Goal: Task Accomplishment & Management: Manage account settings

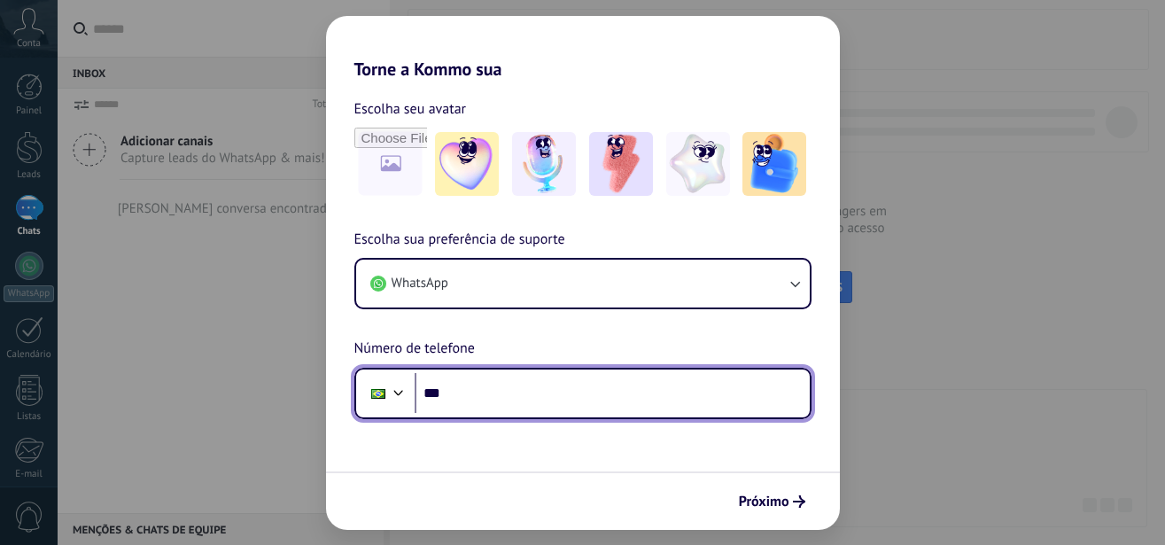
click at [512, 401] on input "***" at bounding box center [612, 393] width 395 height 41
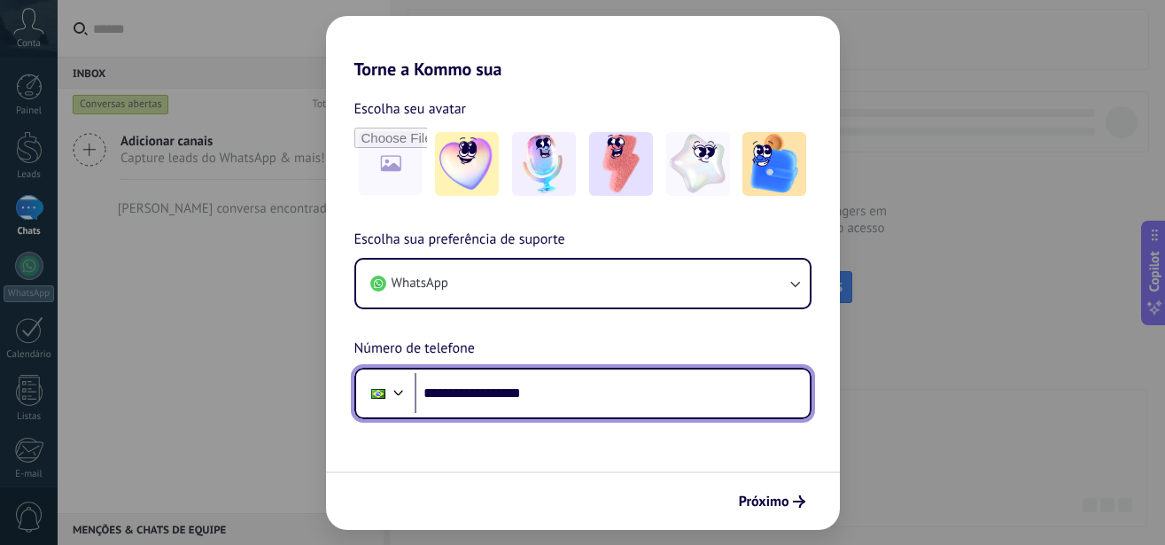
type input "**********"
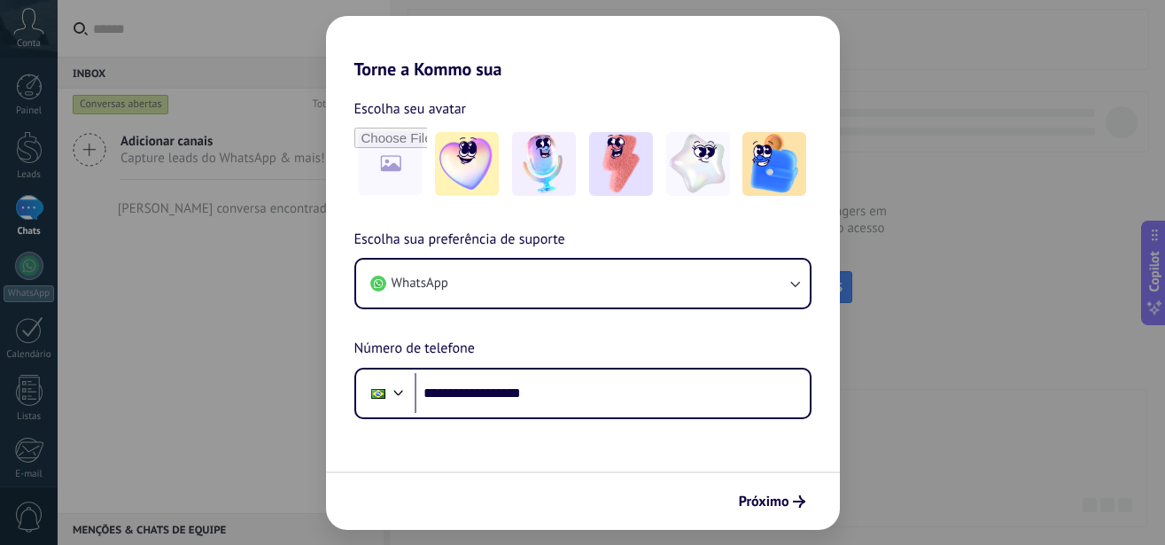
click at [751, 499] on span "Próximo" at bounding box center [764, 501] width 51 height 12
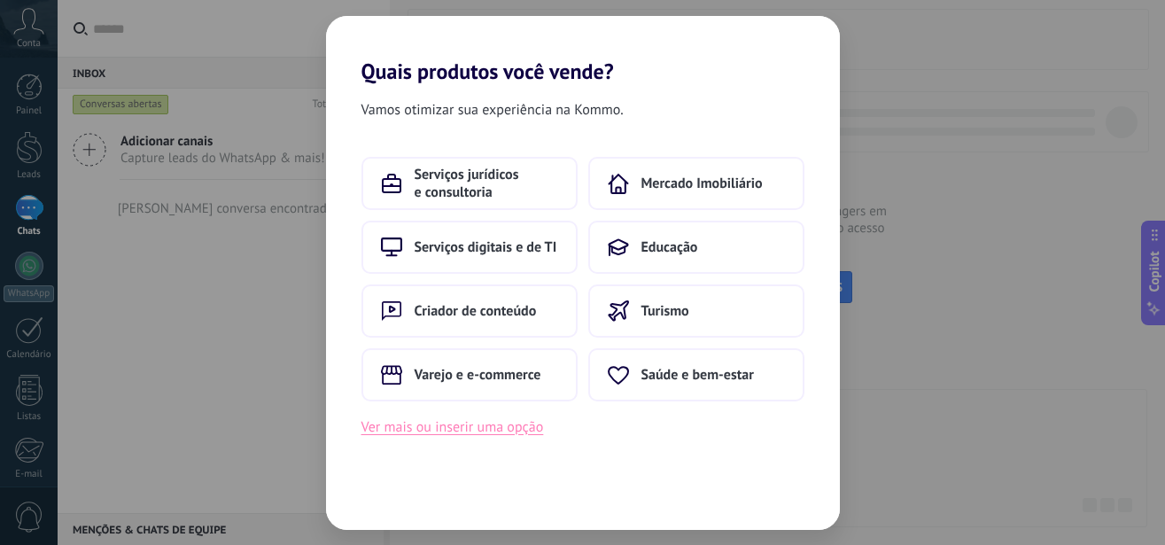
click at [480, 430] on button "Ver mais ou inserir uma opção" at bounding box center [453, 427] width 183 height 23
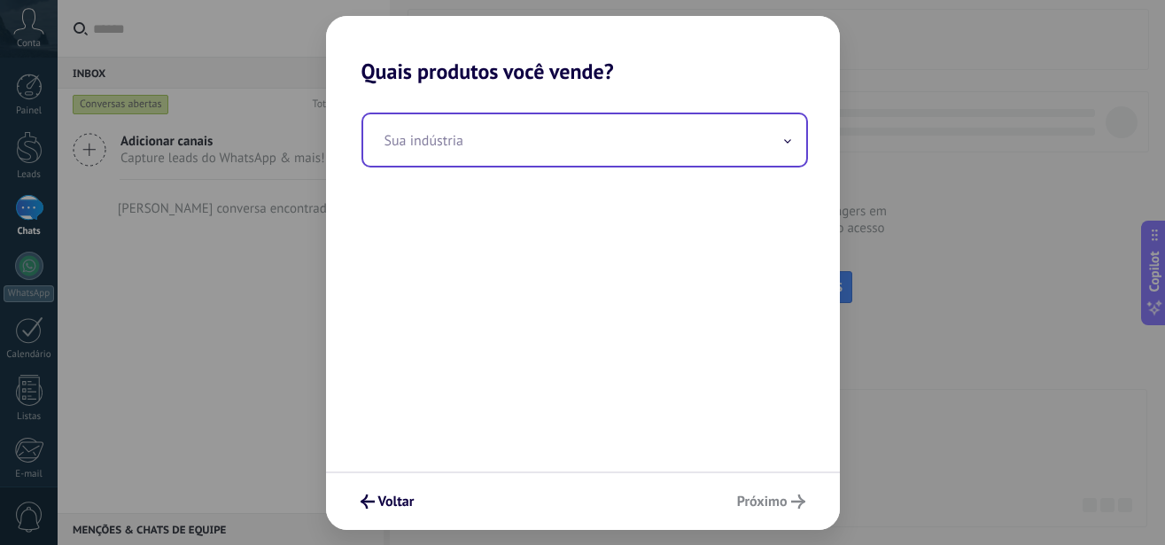
click at [519, 125] on input "text" at bounding box center [584, 139] width 443 height 51
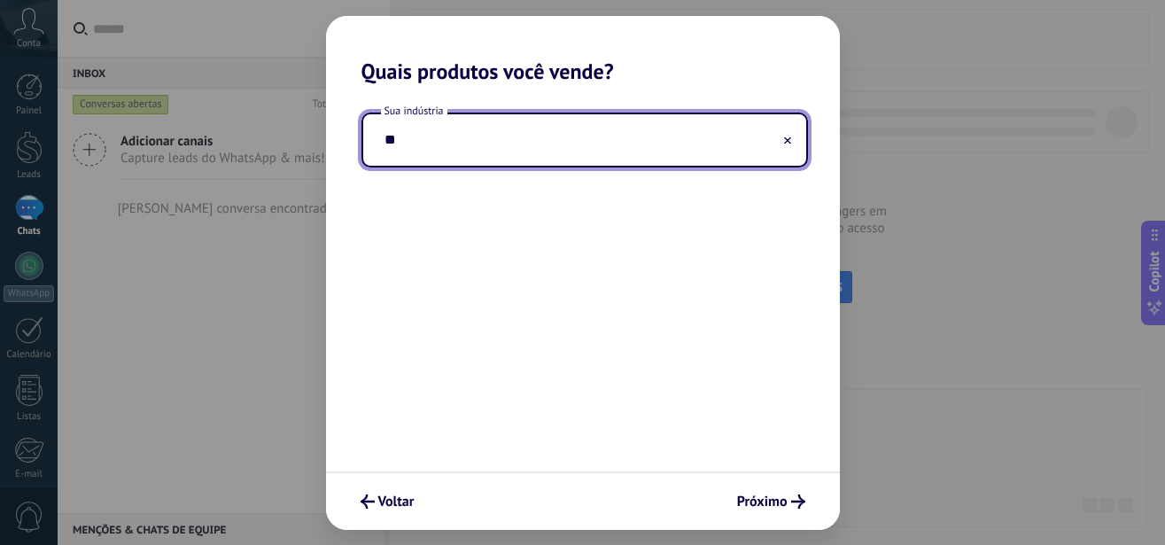
type input "*"
type input "********"
click at [524, 304] on div "Sua indústria ********" at bounding box center [583, 277] width 514 height 387
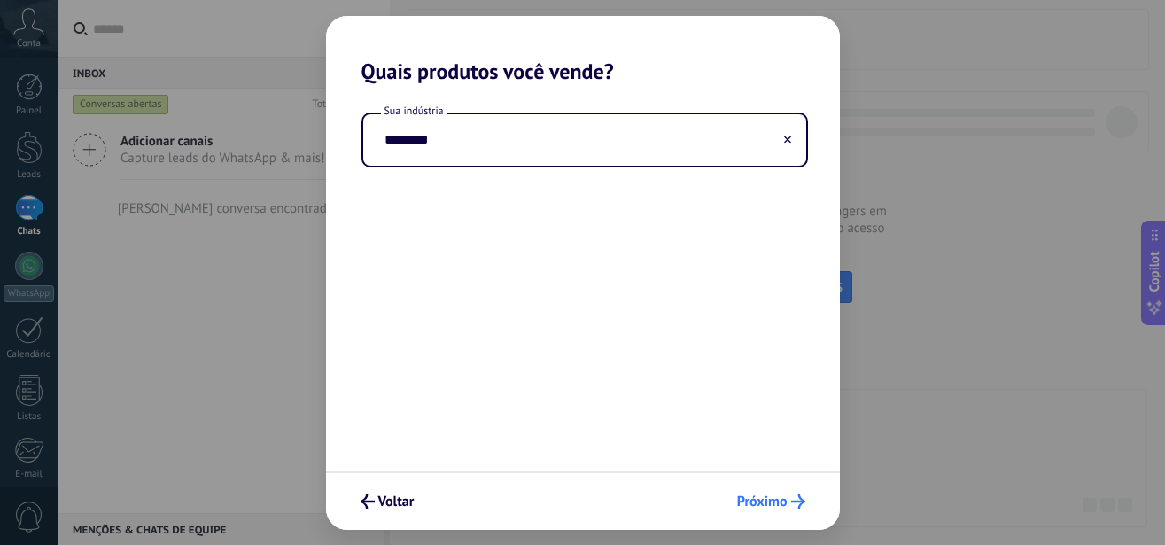
click at [772, 495] on span "Próximo" at bounding box center [762, 501] width 51 height 12
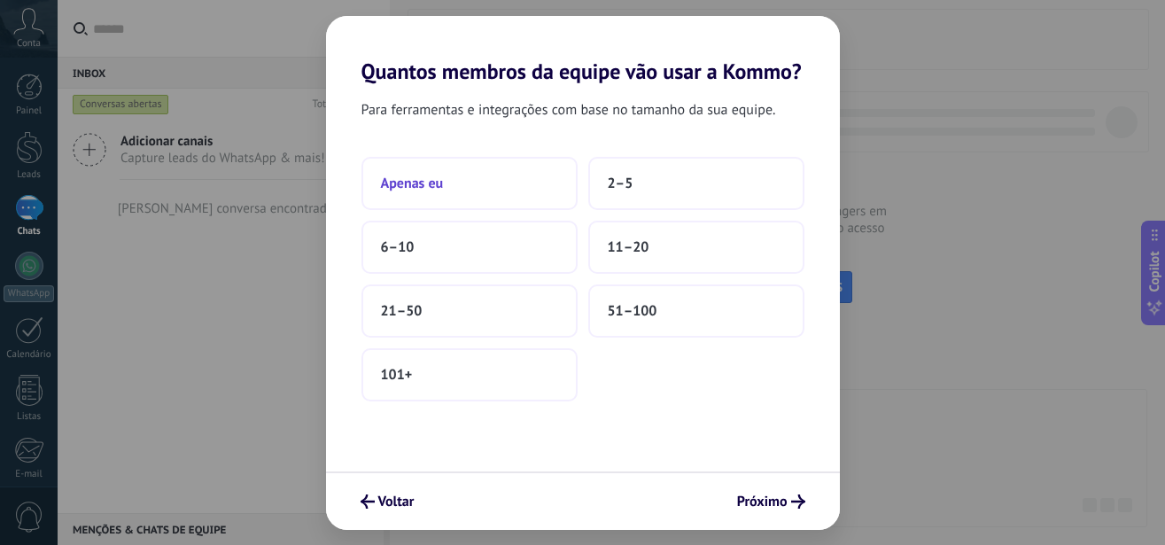
click at [449, 189] on button "Apenas eu" at bounding box center [470, 183] width 216 height 53
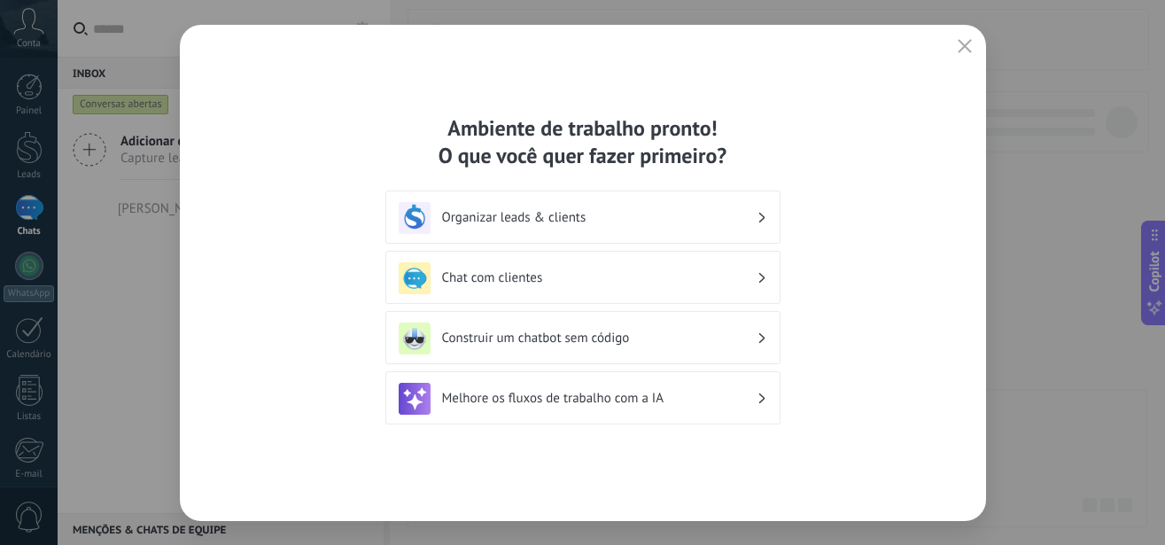
click at [547, 404] on h3 "Melhore os fluxos de trabalho com a IA" at bounding box center [599, 398] width 315 height 17
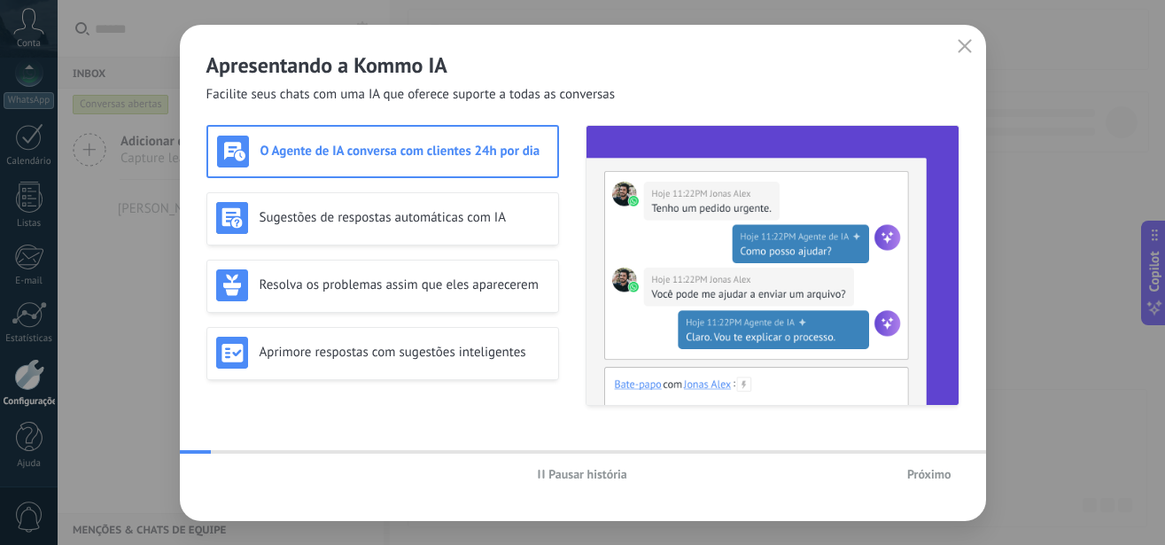
scroll to position [193, 0]
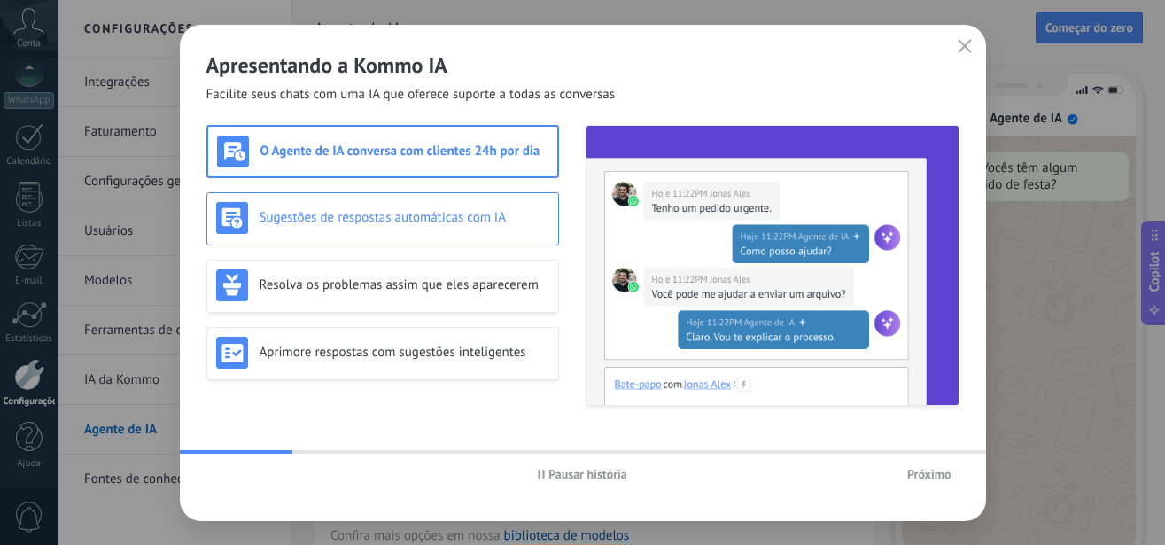
click at [461, 233] on div "Sugestões de respostas automáticas com IA" at bounding box center [382, 218] width 333 height 32
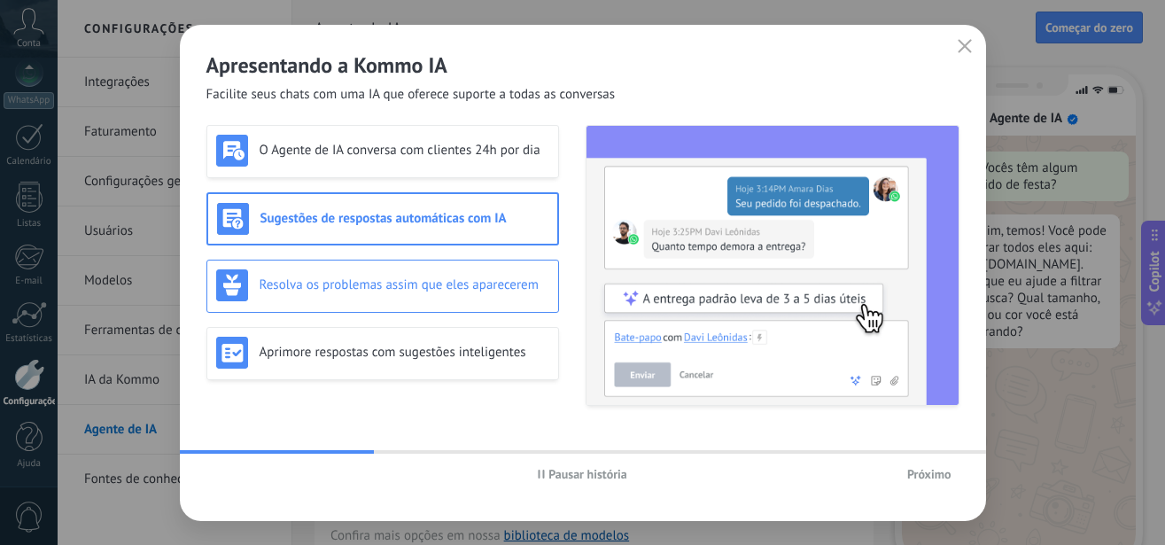
click at [497, 293] on div "Resolva os problemas assim que eles aparecerem" at bounding box center [382, 285] width 333 height 32
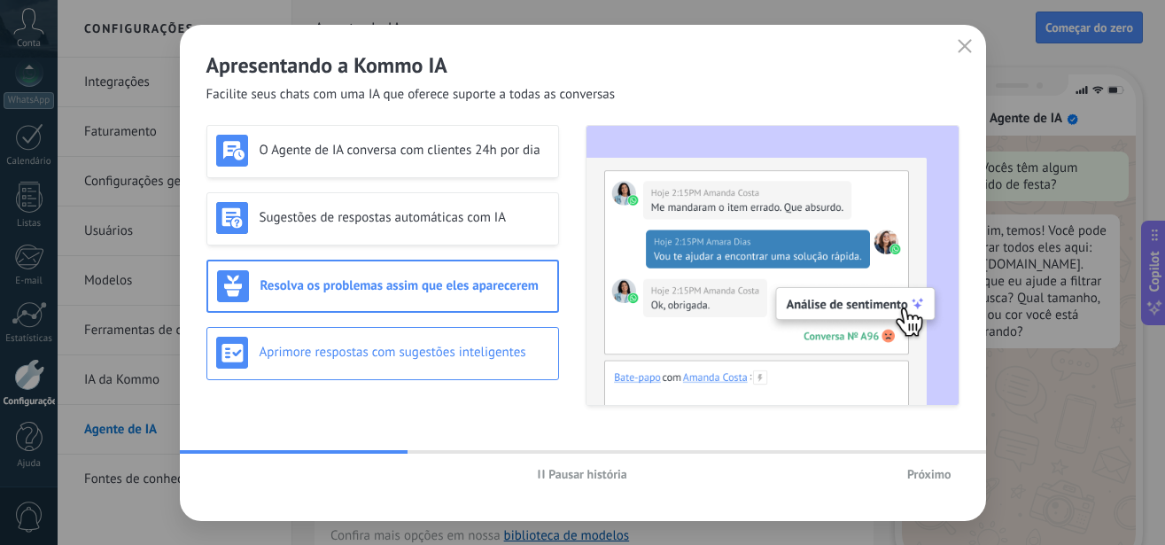
click at [493, 361] on div "Aprimore respostas com sugestões inteligentes" at bounding box center [382, 353] width 333 height 32
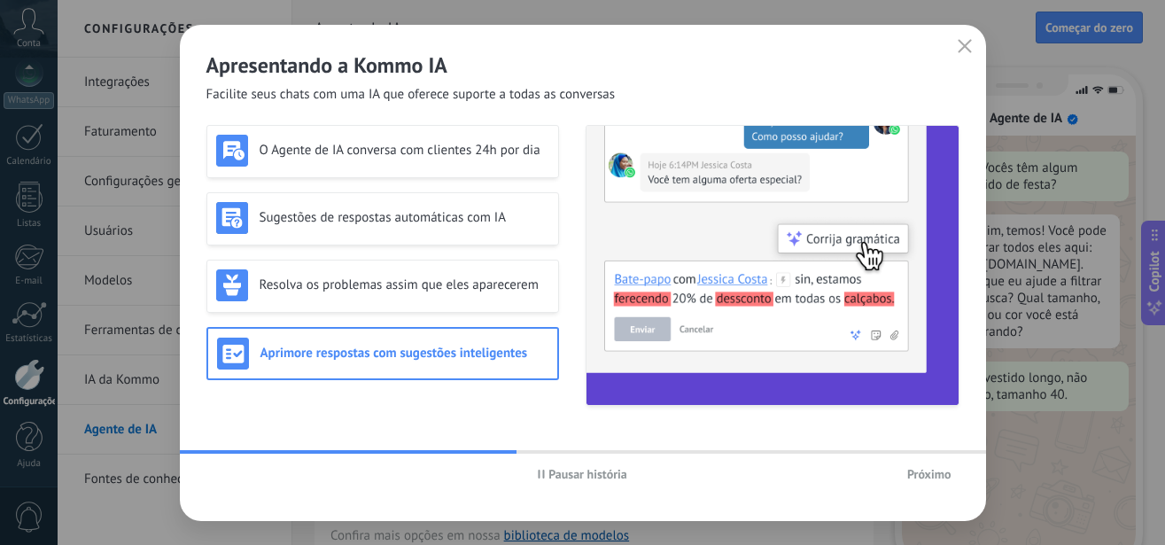
click at [919, 477] on span "Próximo" at bounding box center [929, 474] width 44 height 12
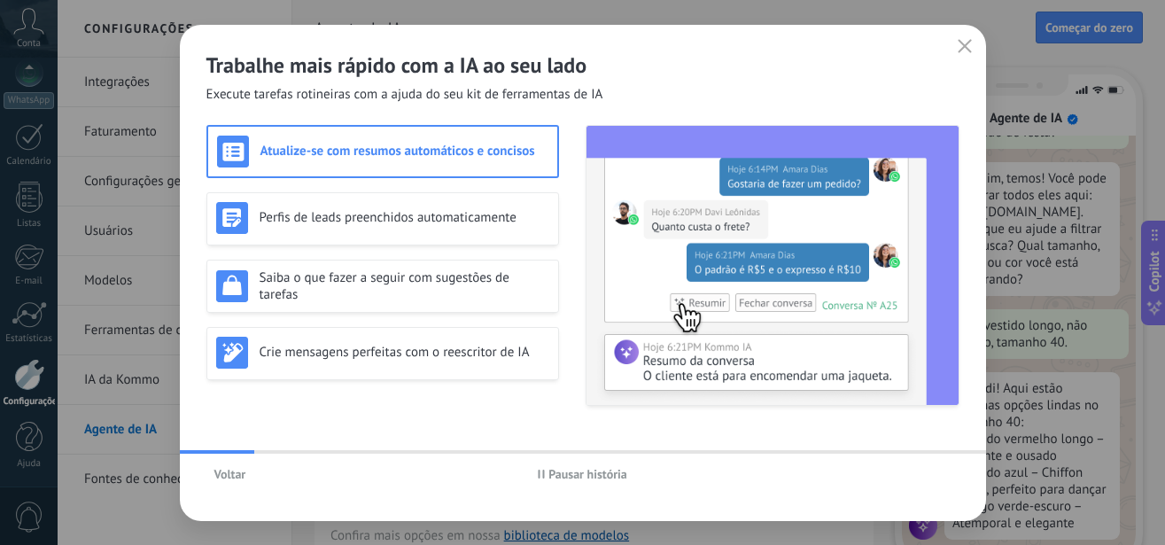
scroll to position [53, 0]
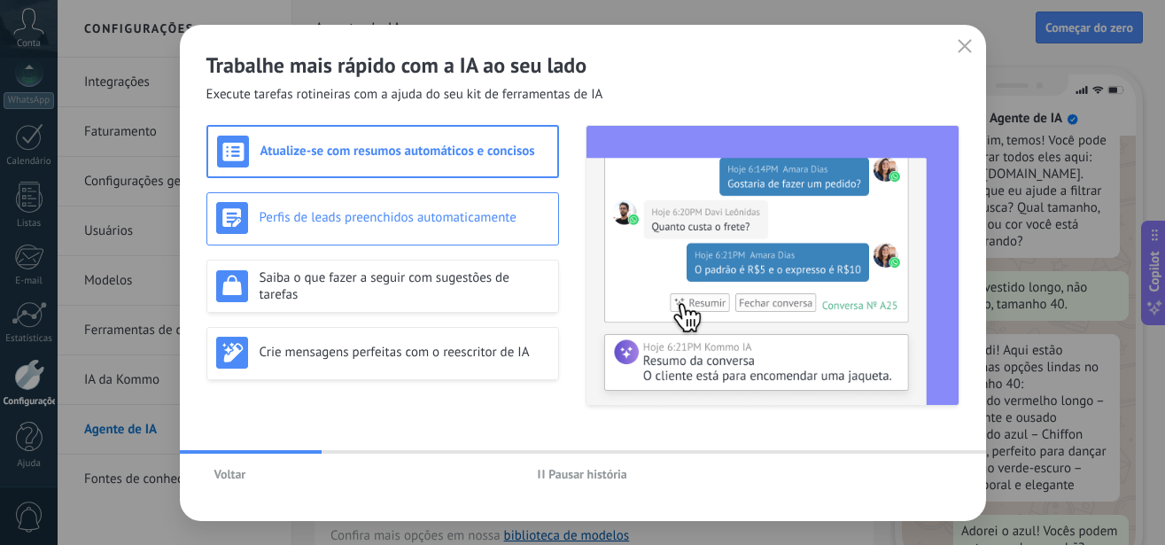
click at [472, 231] on div "Perfis de leads preenchidos automaticamente" at bounding box center [382, 218] width 333 height 32
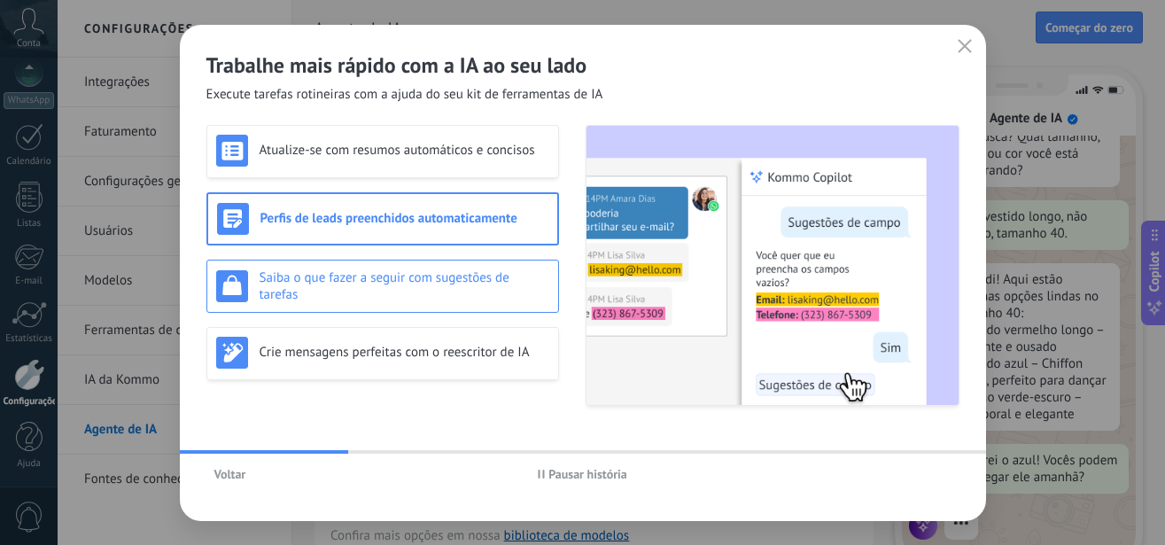
scroll to position [162, 0]
click at [477, 299] on h3 "Saiba o que fazer a seguir com sugestões de tarefas" at bounding box center [405, 286] width 290 height 34
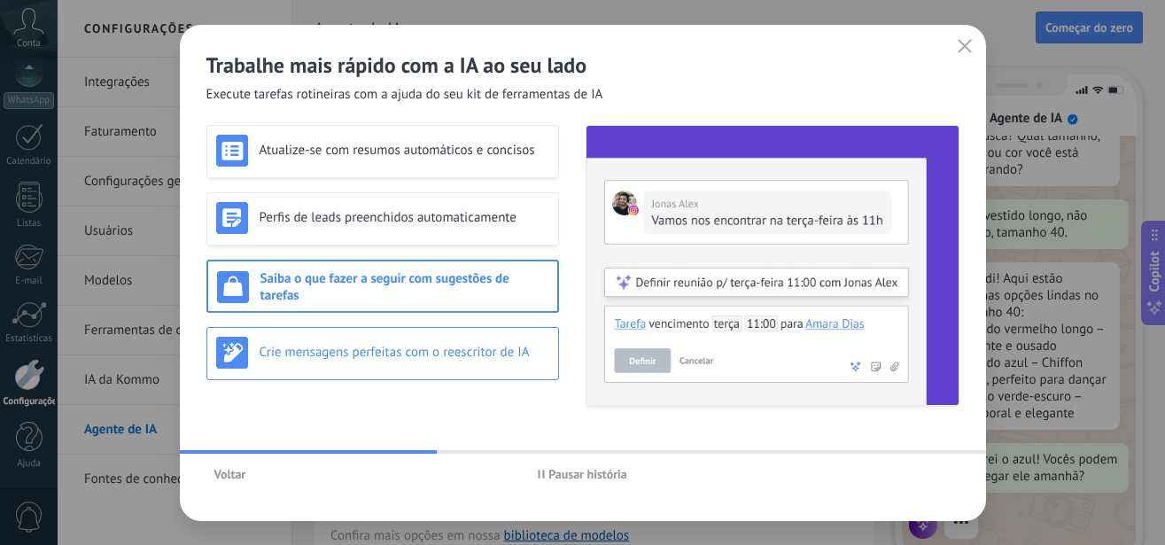
click at [450, 351] on h3 "Crie mensagens perfeitas com o reescritor de IA" at bounding box center [405, 352] width 290 height 17
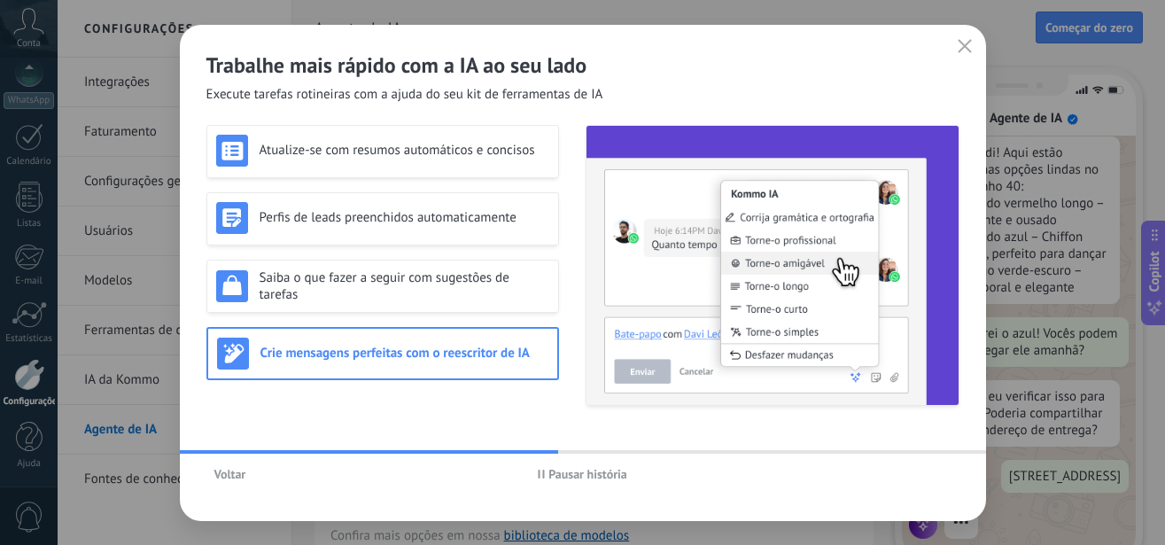
scroll to position [305, 0]
click at [906, 469] on div "Voltar Pausar história" at bounding box center [583, 474] width 806 height 41
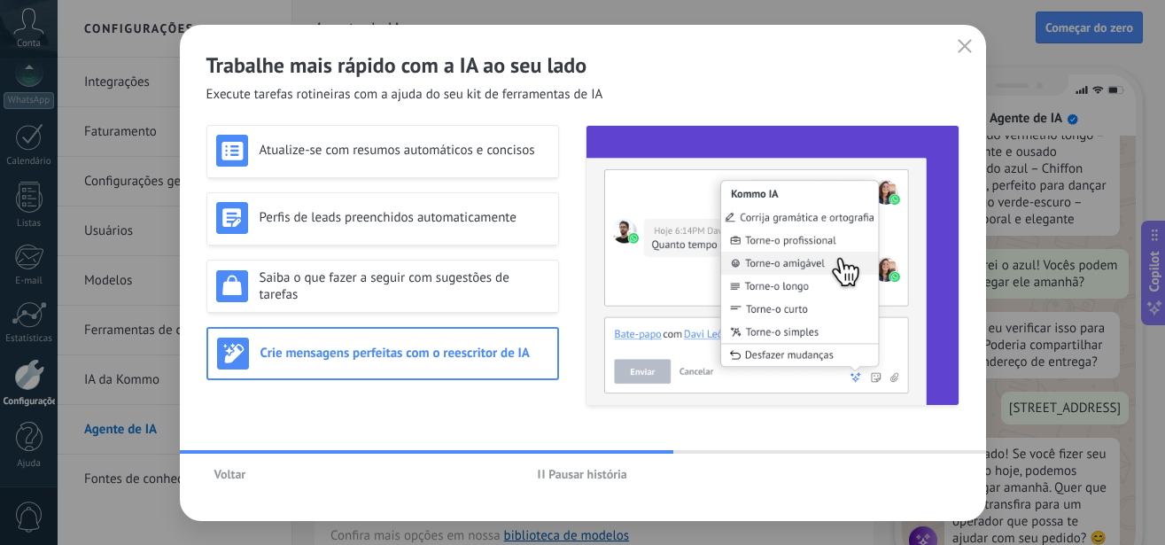
click at [927, 475] on div "Voltar Pausar história" at bounding box center [583, 474] width 806 height 41
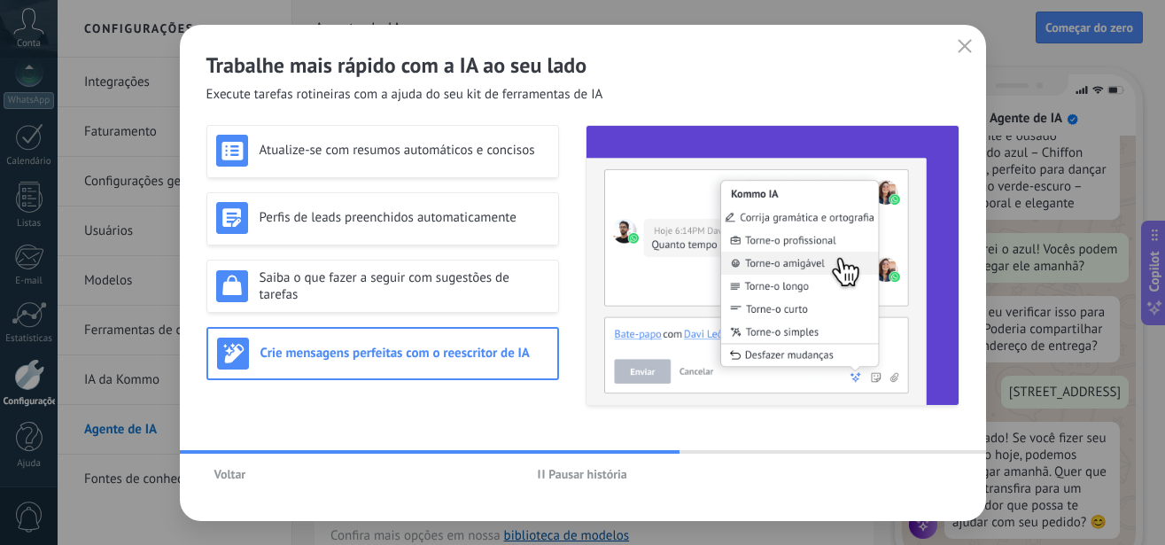
scroll to position [390, 0]
click at [951, 474] on div "Voltar Pausar história" at bounding box center [583, 474] width 806 height 41
click at [950, 474] on div "Voltar Pausar história" at bounding box center [583, 474] width 806 height 41
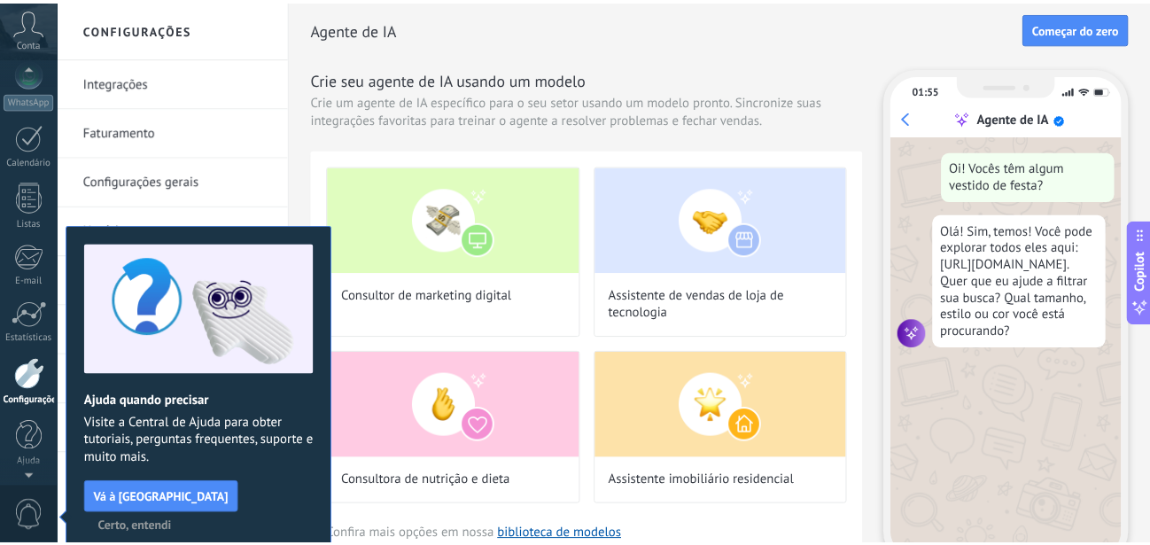
scroll to position [10, 0]
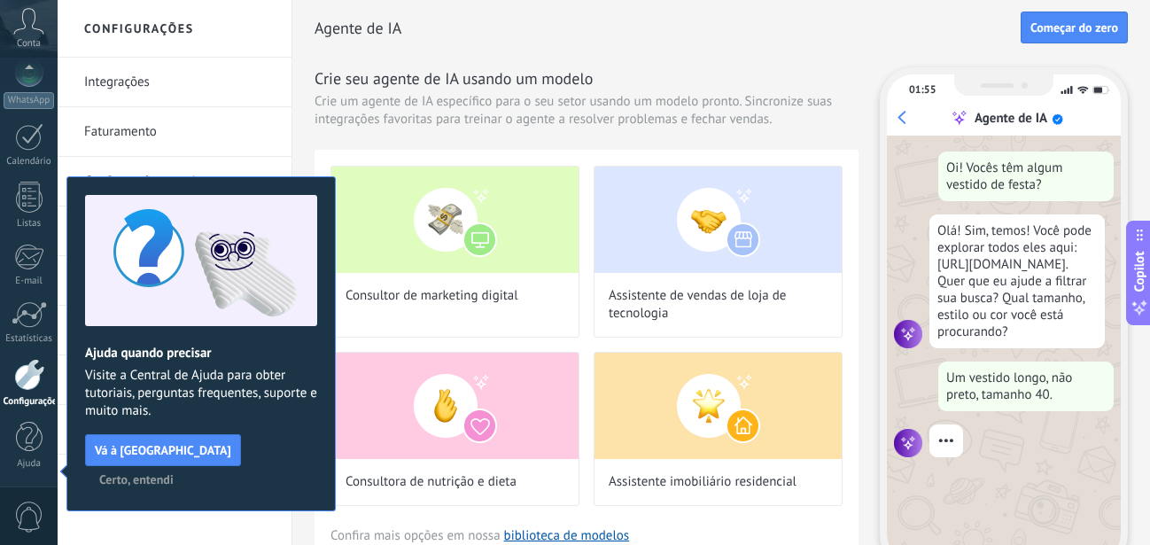
click at [266, 493] on link "Fontes de conhecimento da IA" at bounding box center [179, 480] width 190 height 50
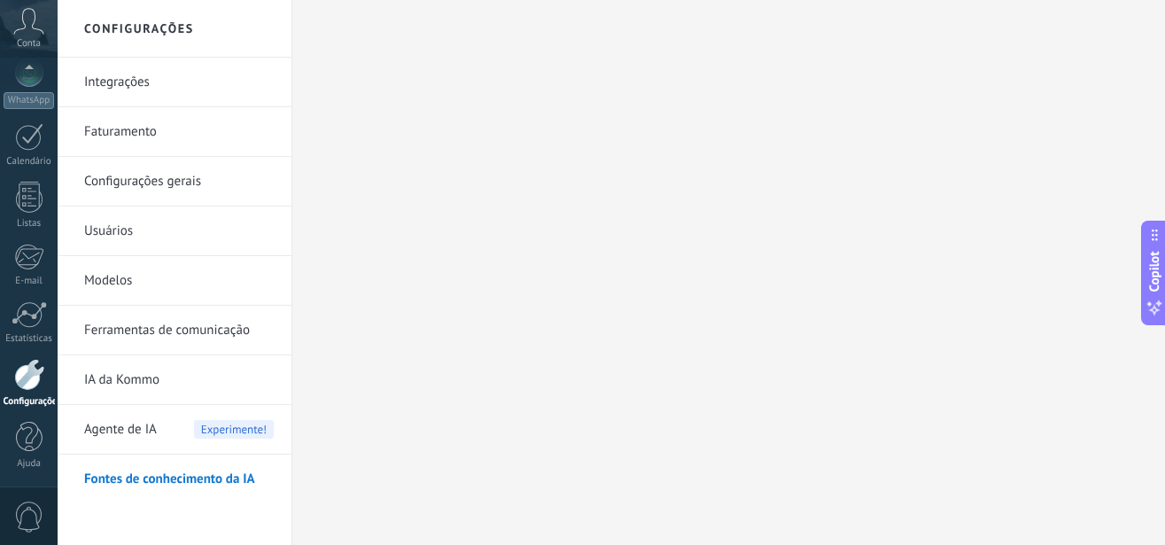
scroll to position [193, 0]
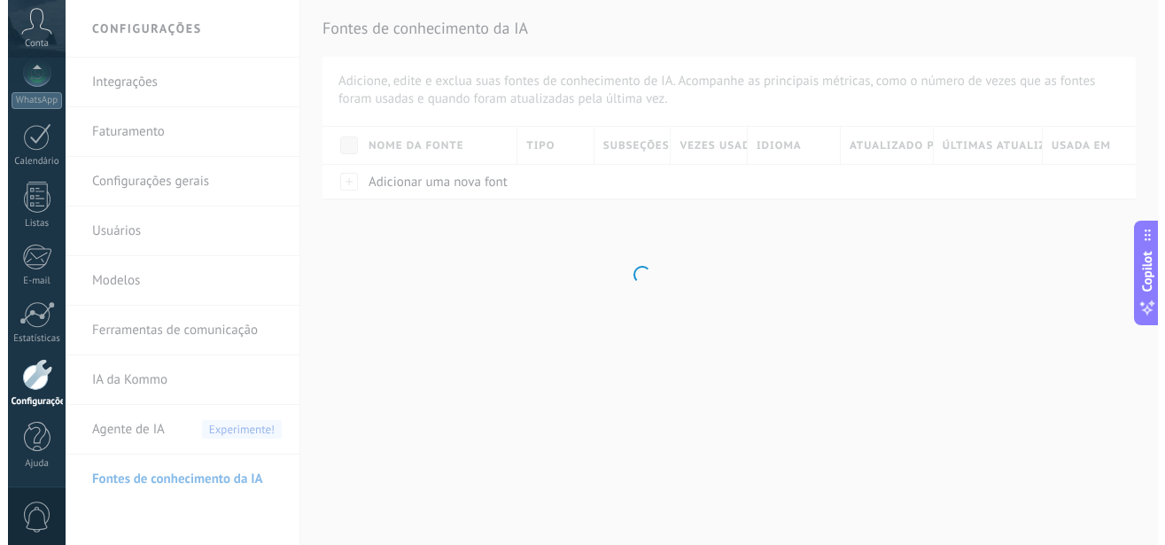
scroll to position [193, 0]
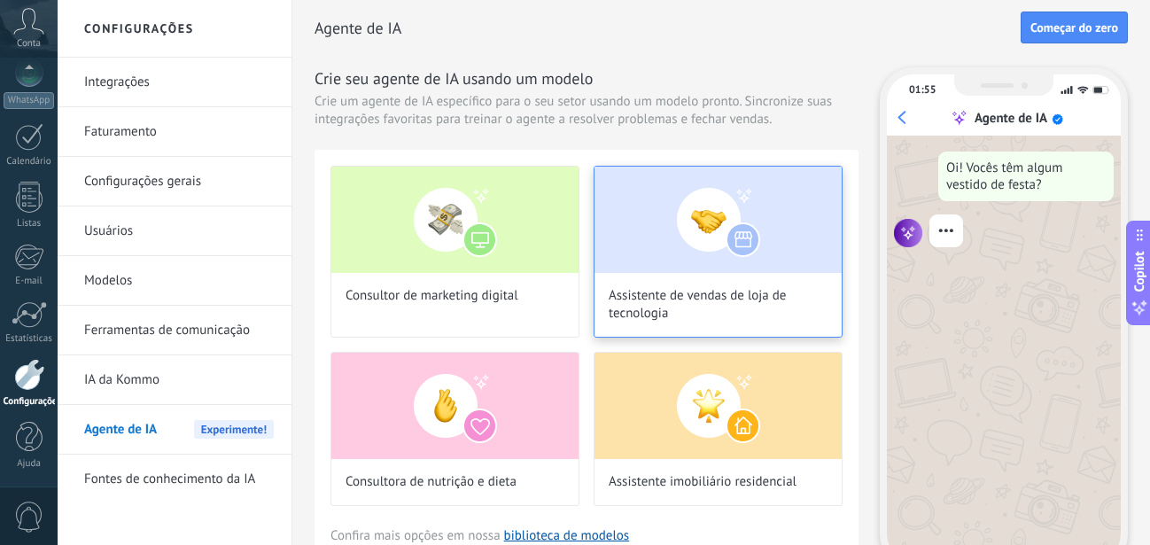
click at [651, 236] on img at bounding box center [718, 220] width 247 height 106
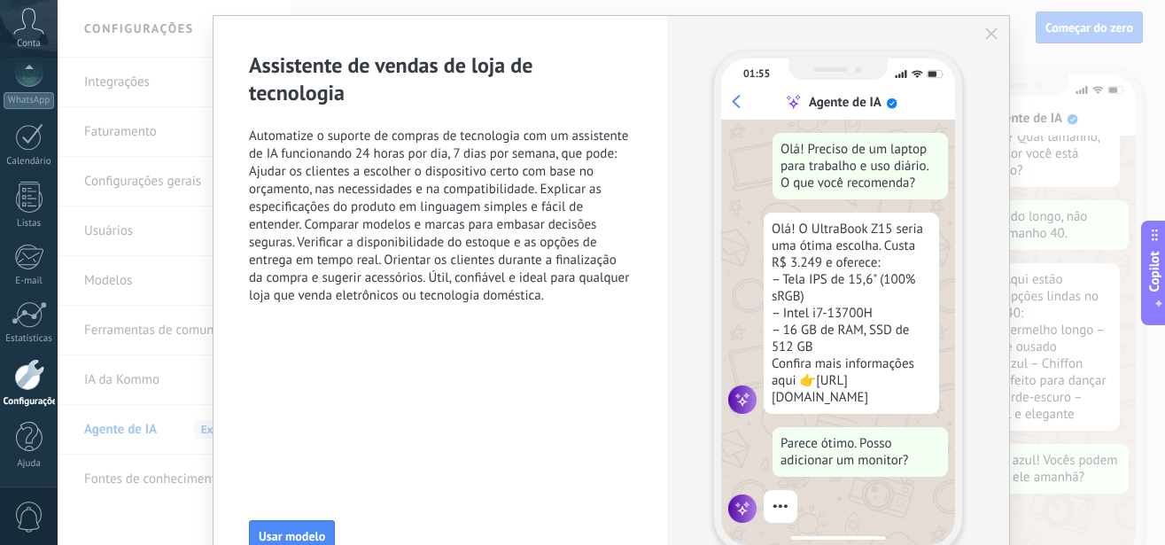
scroll to position [162, 0]
click at [545, 307] on div "Assistente de vendas de loja de tecnologia Automatize o suporte de compras de t…" at bounding box center [440, 188] width 383 height 275
click at [542, 297] on span "Automatize o suporte de compras de tecnologia com um assistente de IA funcionan…" at bounding box center [440, 216] width 383 height 177
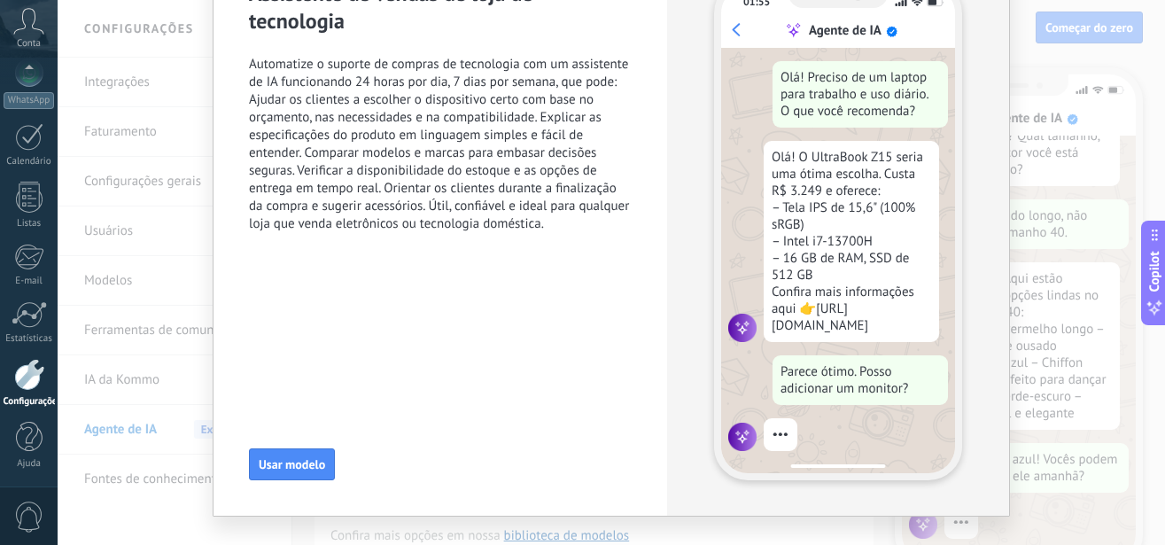
scroll to position [144, 0]
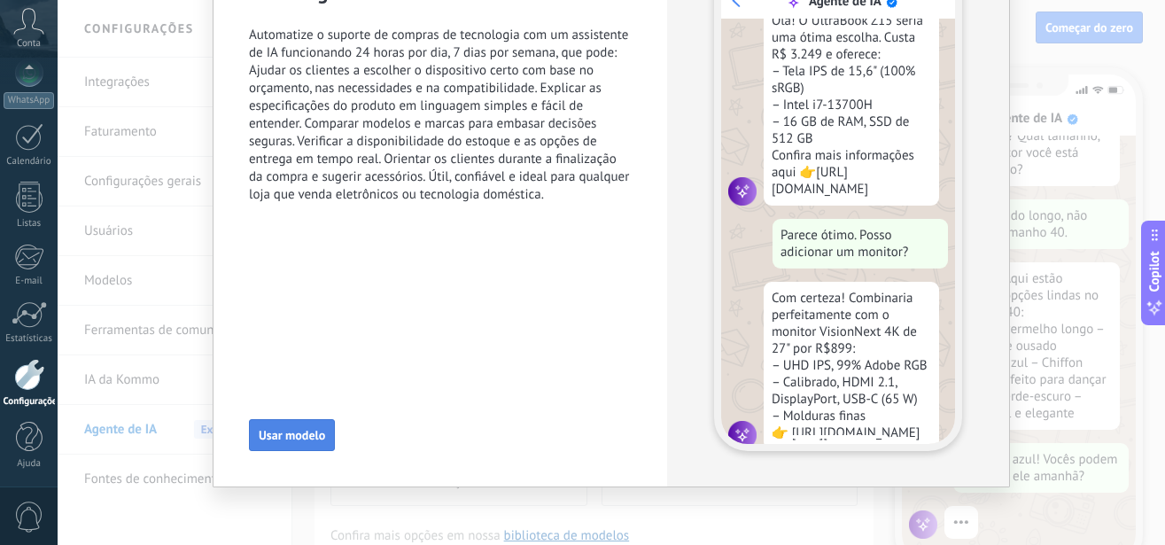
click at [279, 440] on span "Usar modelo" at bounding box center [292, 435] width 66 height 12
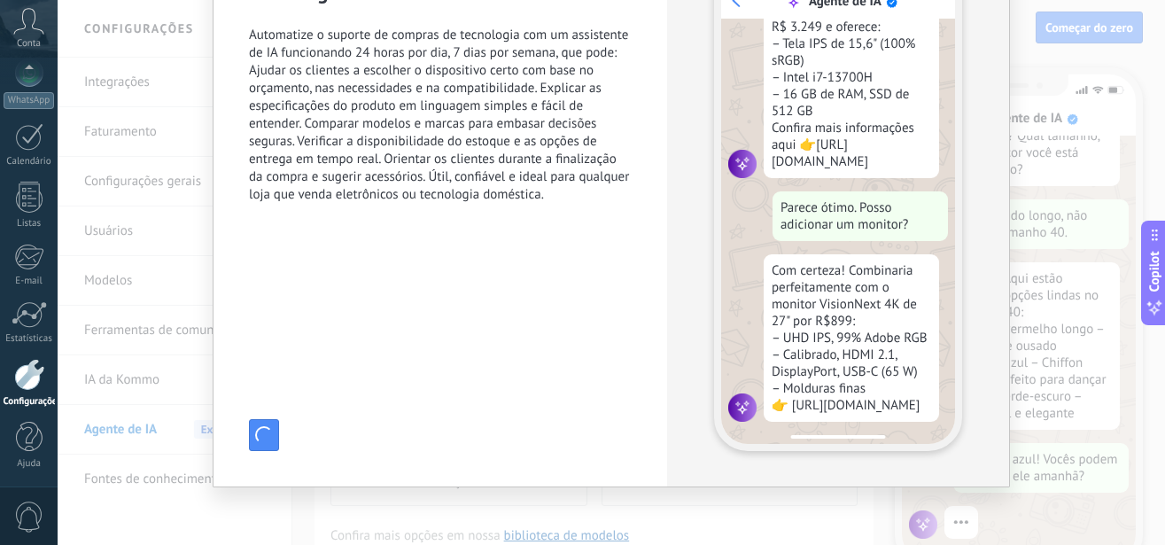
scroll to position [0, 0]
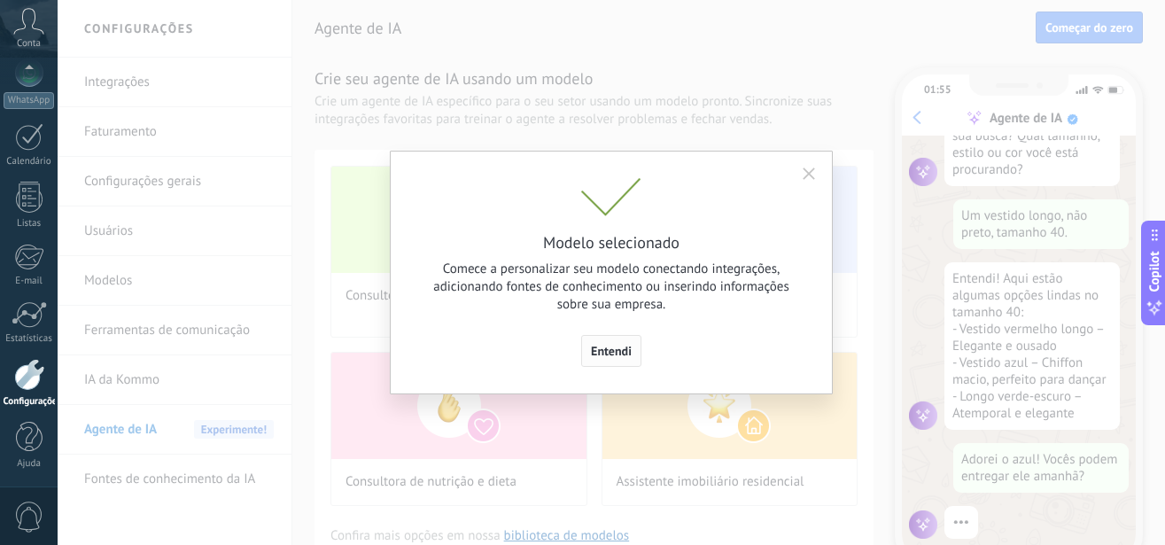
click at [598, 354] on span "Entendi" at bounding box center [611, 351] width 41 height 12
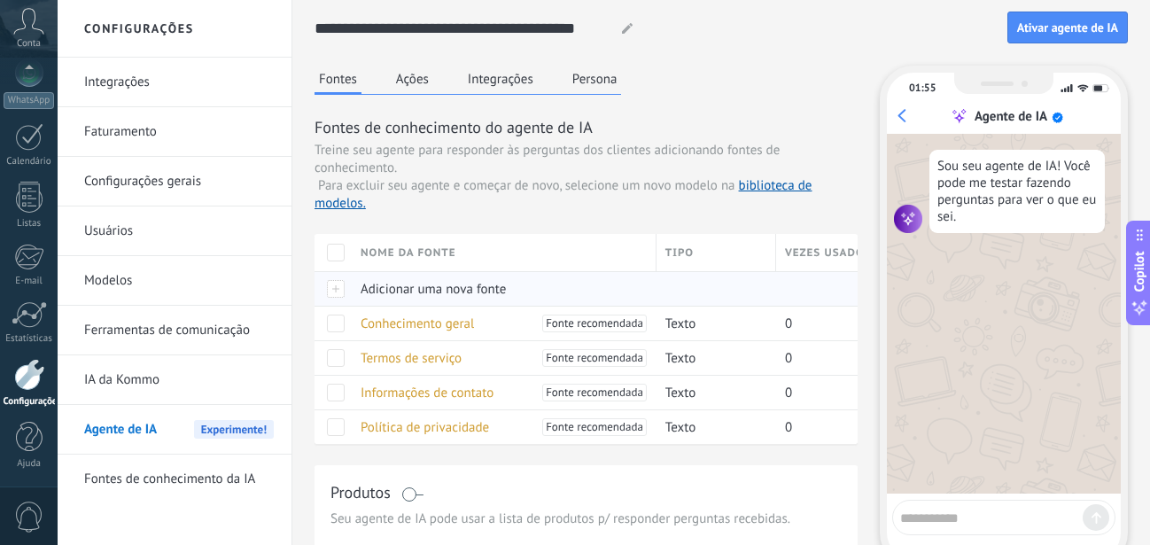
click at [480, 290] on span "Adicionar uma nova fonte" at bounding box center [433, 289] width 145 height 17
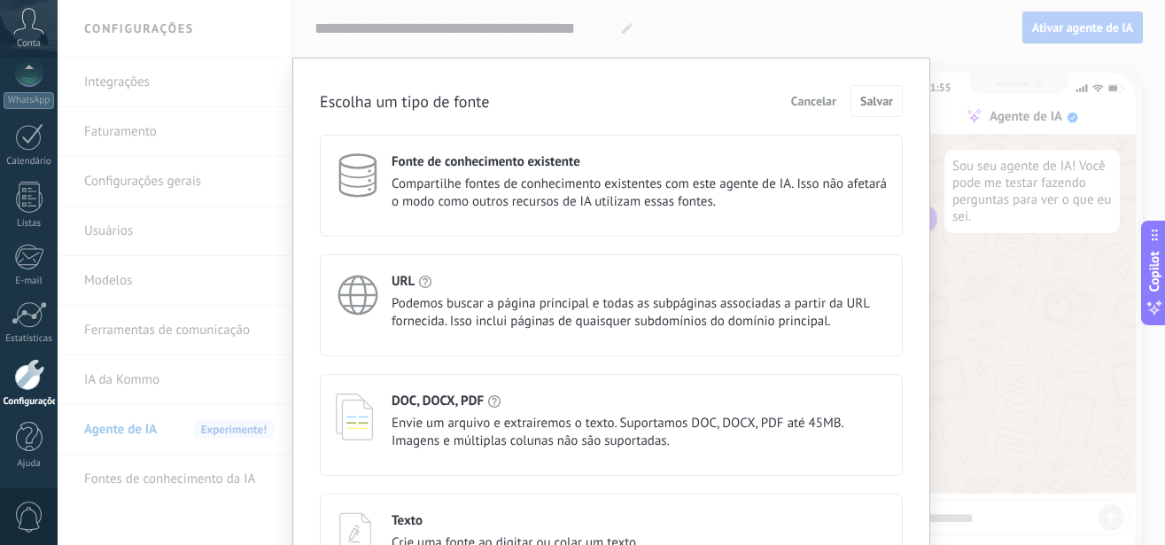
click at [803, 102] on span "Cancelar" at bounding box center [813, 101] width 45 height 12
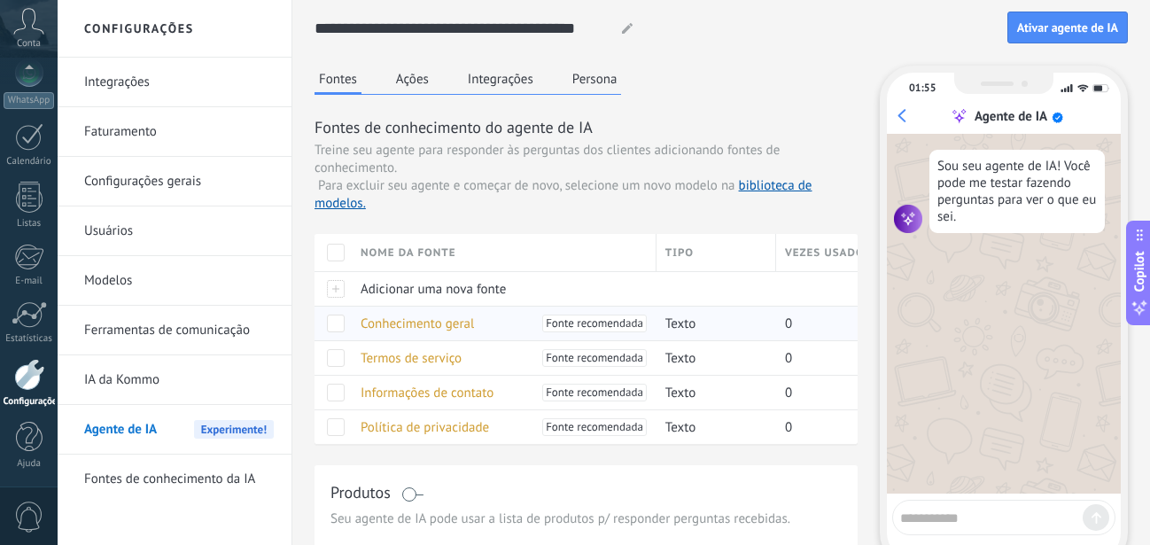
click at [438, 323] on span "Conhecimento geral" at bounding box center [417, 323] width 113 height 17
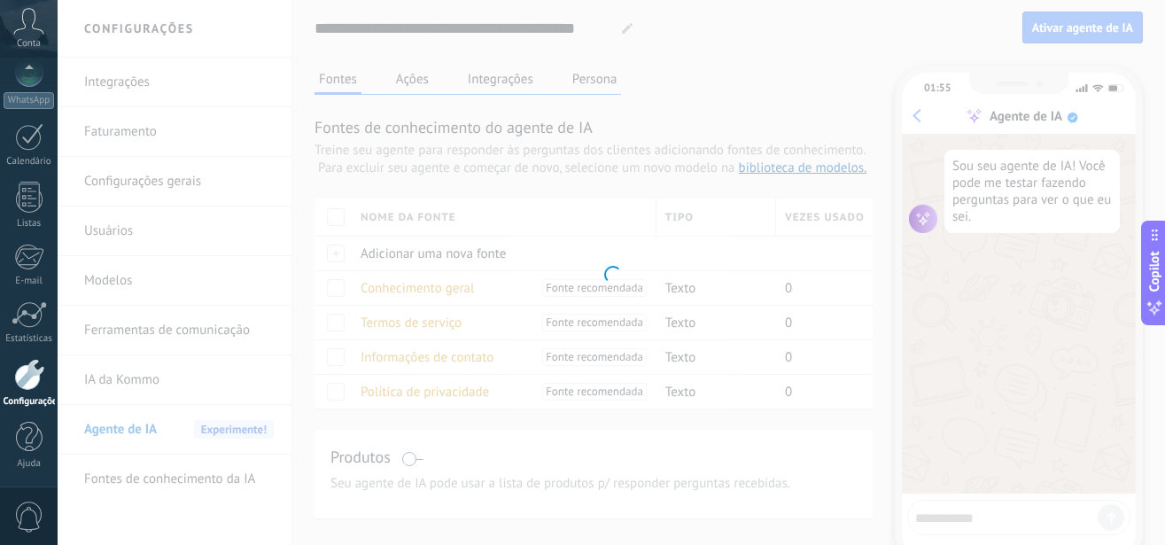
type input "**********"
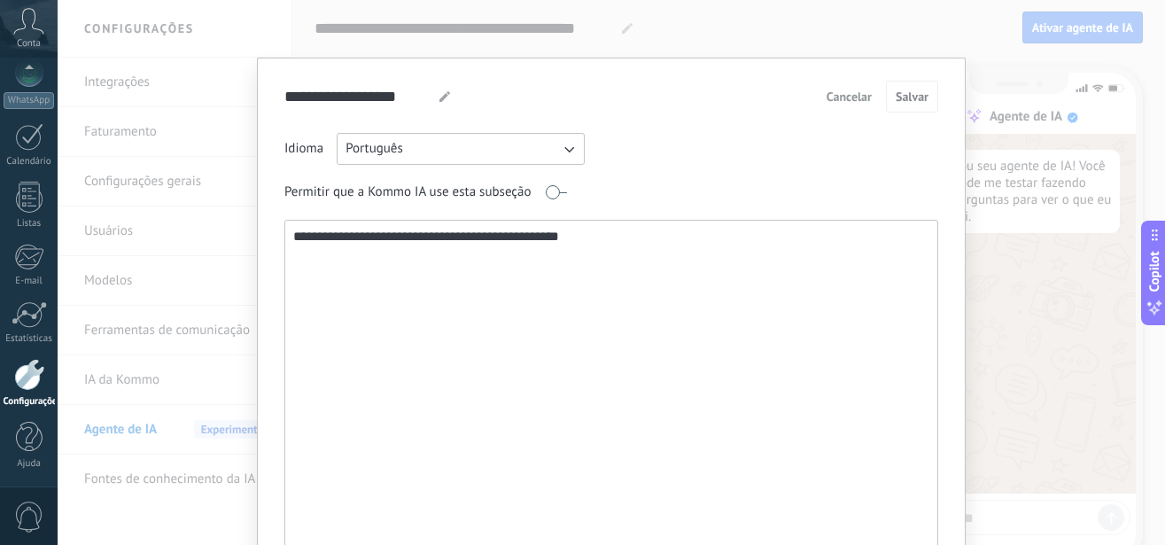
click at [621, 264] on textarea "**********" at bounding box center [609, 411] width 649 height 381
drag, startPoint x: 495, startPoint y: 237, endPoint x: 246, endPoint y: 234, distance: 249.0
click at [285, 234] on textarea "**********" at bounding box center [609, 411] width 649 height 381
click at [460, 272] on textarea "**********" at bounding box center [609, 411] width 649 height 381
paste textarea "**********"
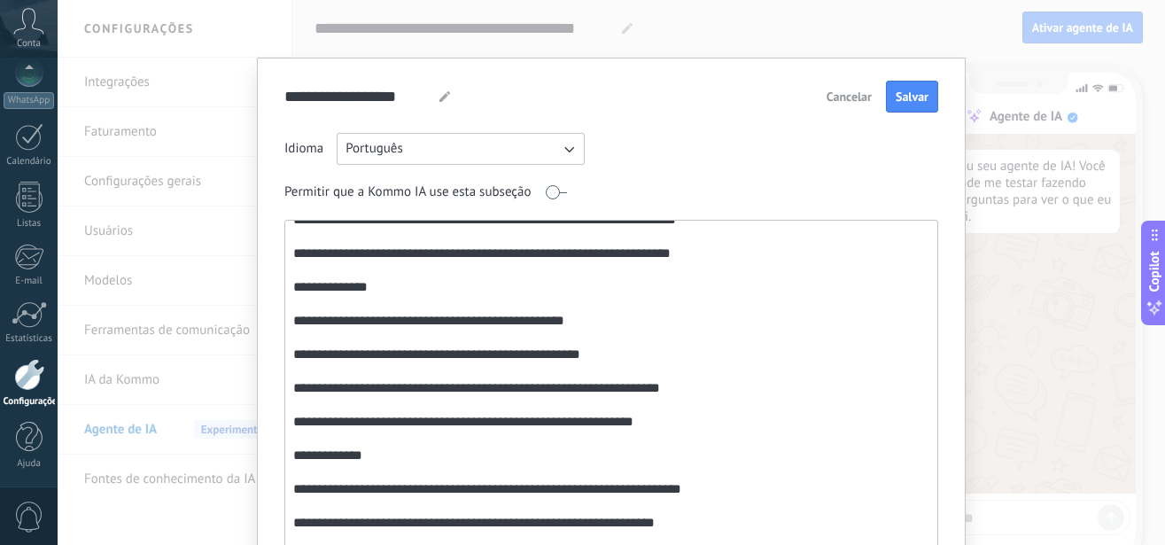
scroll to position [642, 0]
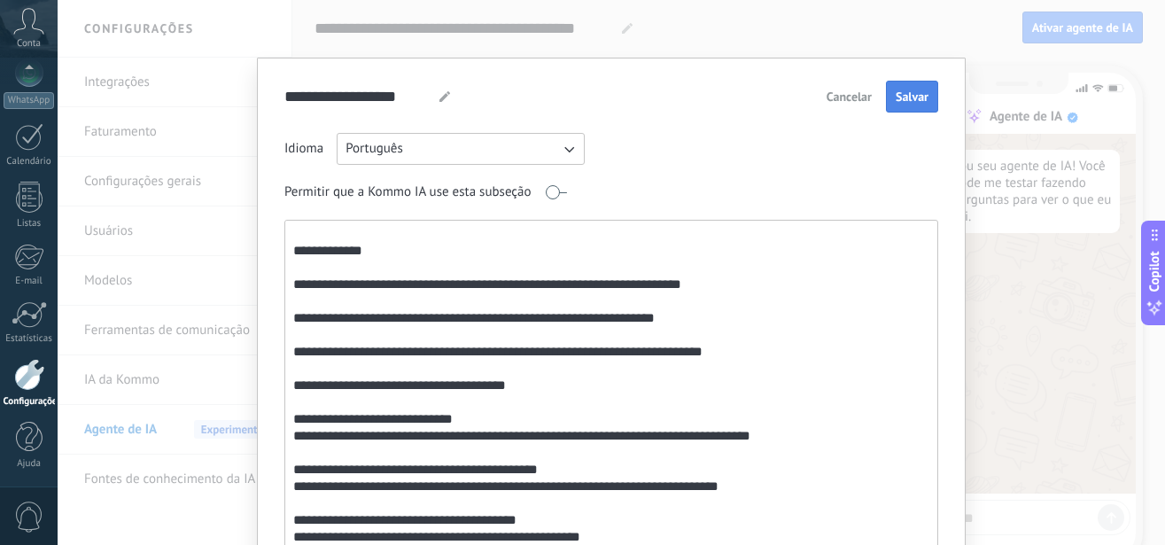
type textarea "**********"
click at [914, 81] on div "Cancelar Salvar" at bounding box center [879, 97] width 120 height 32
click at [906, 95] on span "Salvar" at bounding box center [912, 96] width 33 height 12
click at [1022, 266] on div "**********" at bounding box center [612, 272] width 1108 height 545
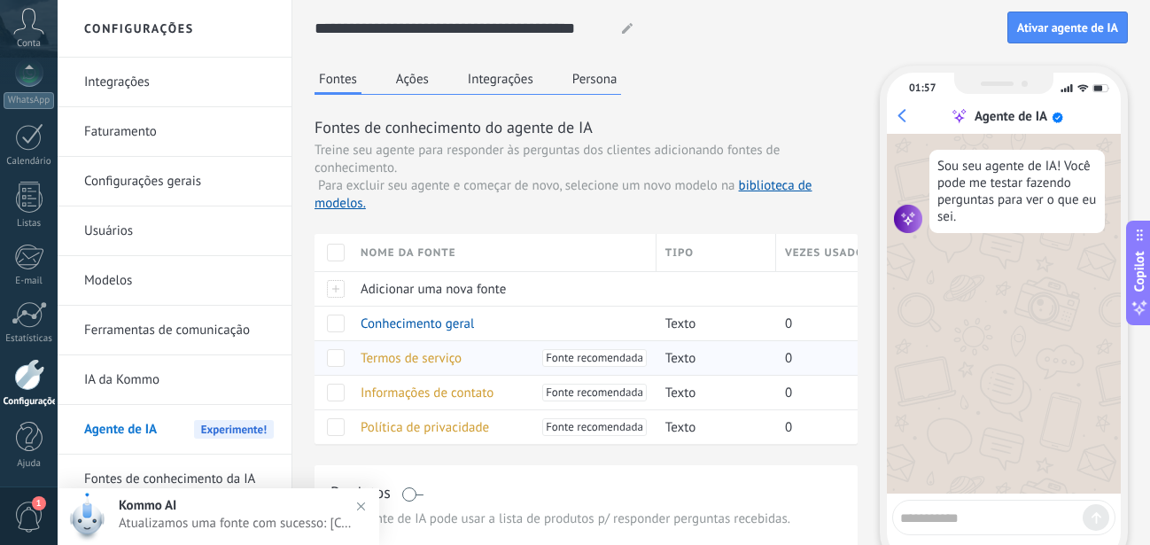
click at [432, 358] on span "Termos de serviço" at bounding box center [411, 358] width 101 height 17
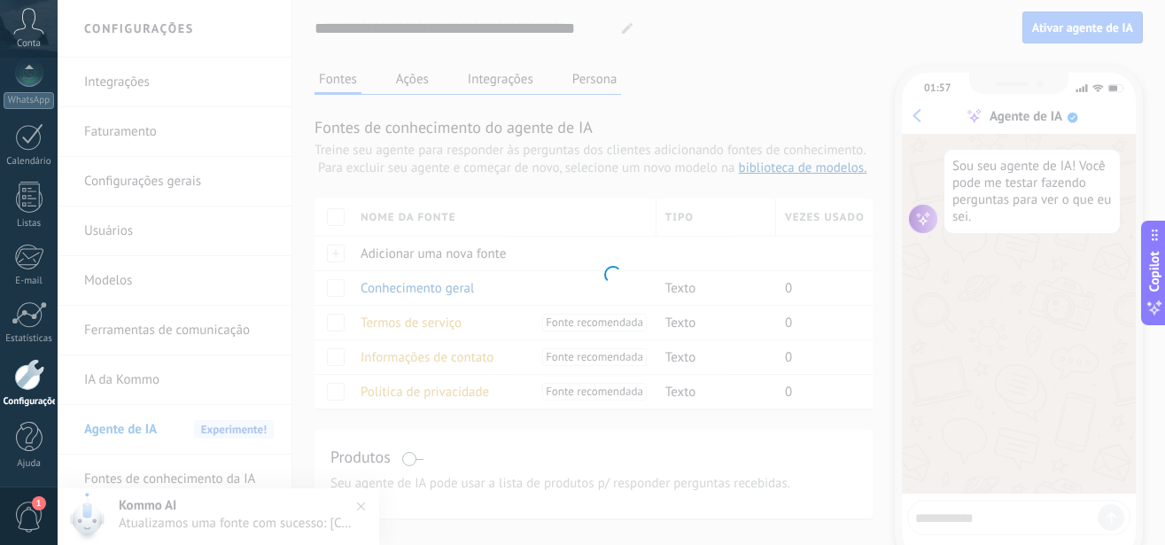
type input "**********"
type textarea "**********"
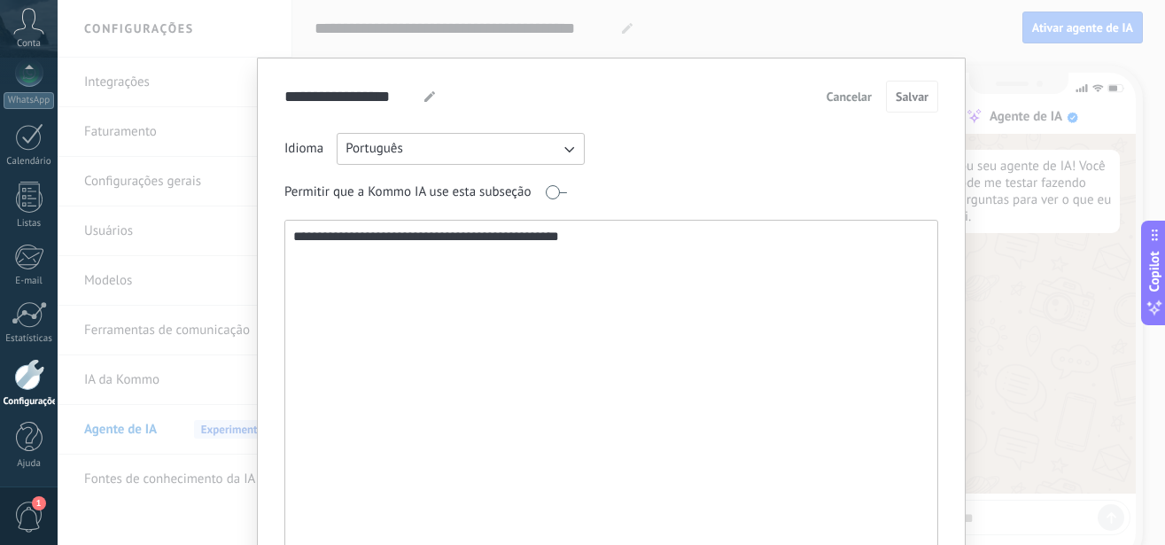
click at [840, 100] on span "Cancelar" at bounding box center [849, 96] width 45 height 12
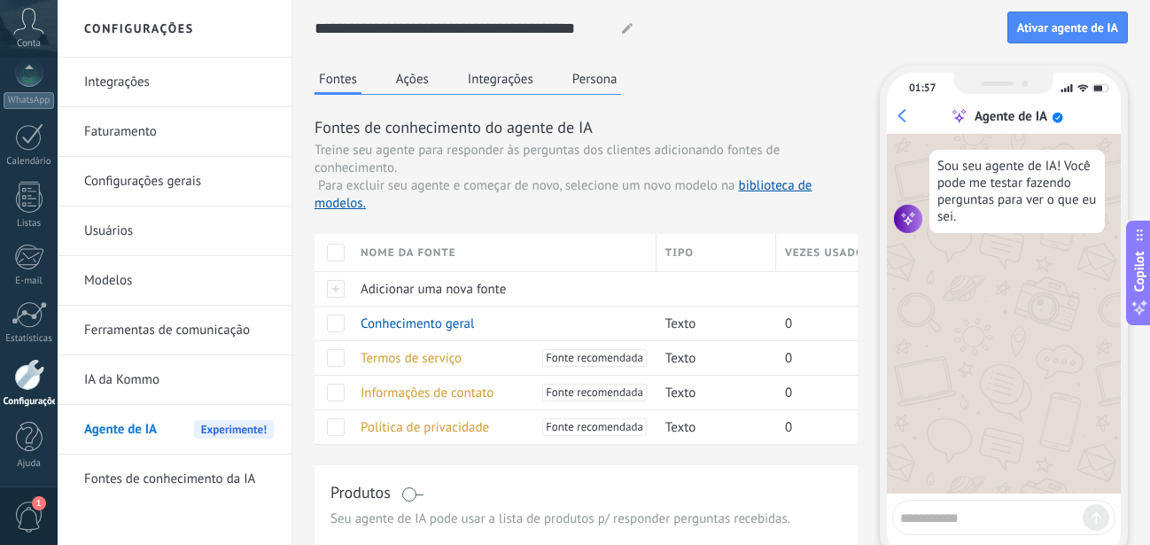
click at [343, 252] on span at bounding box center [336, 253] width 18 height 18
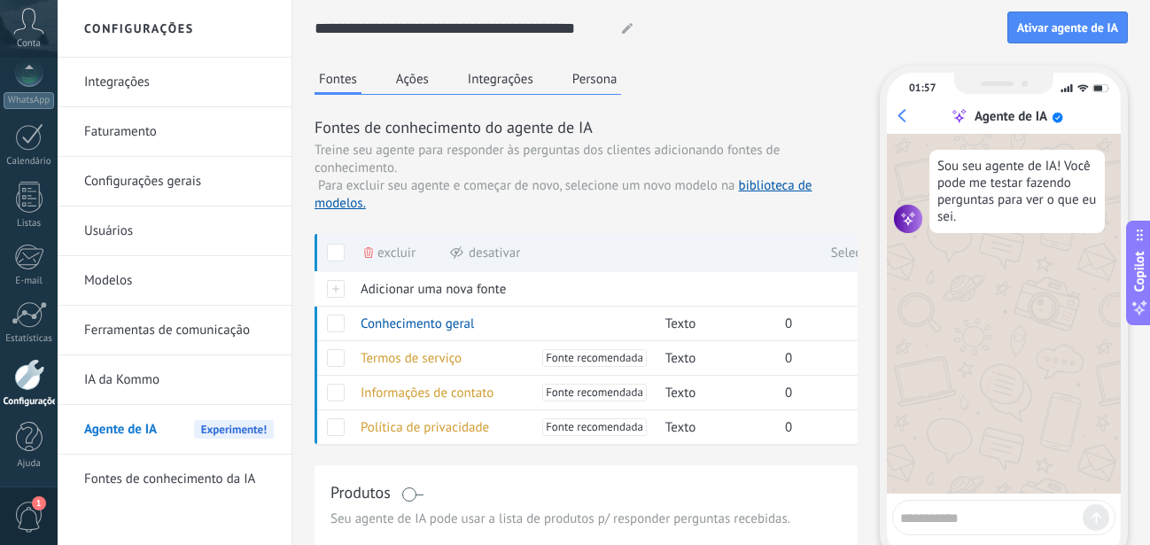
click at [392, 261] on span "Excluir" at bounding box center [396, 253] width 38 height 35
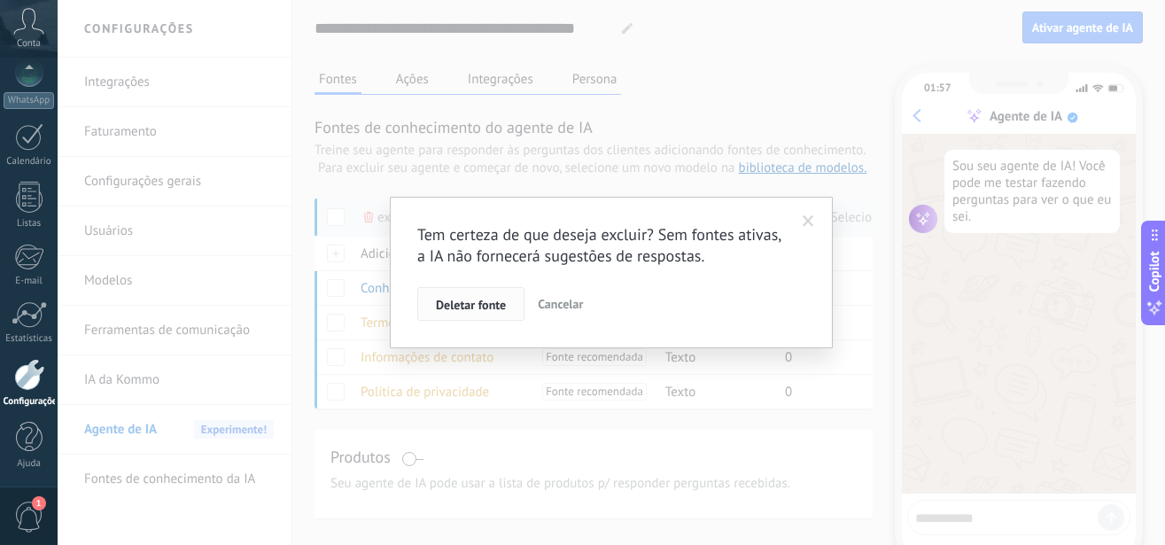
click at [483, 305] on span "Deletar fonte" at bounding box center [471, 305] width 70 height 12
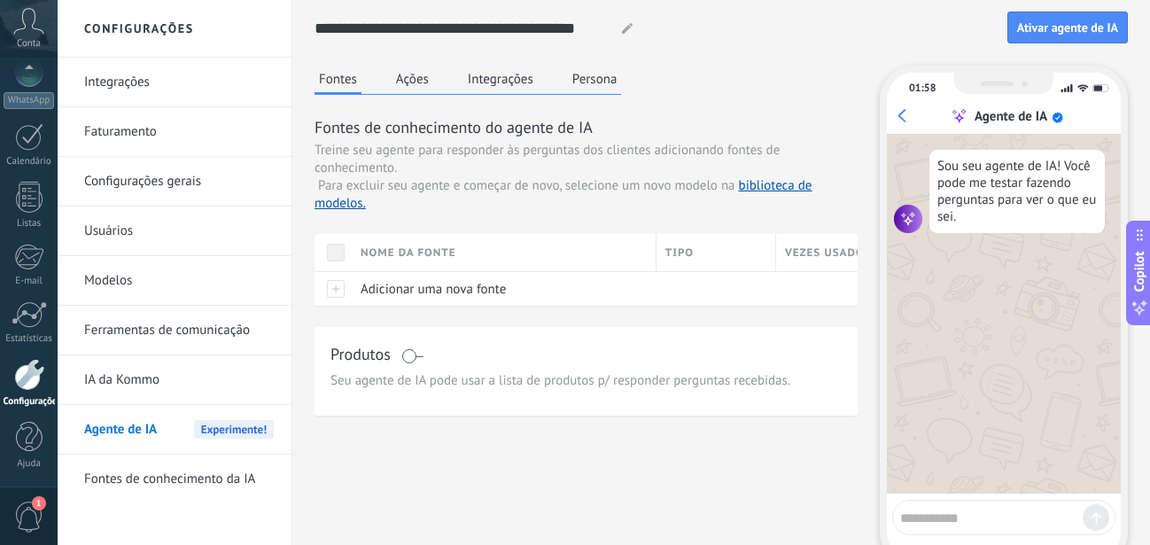
click at [410, 385] on span "Seu agente de IA pode usar a lista de produtos p/ responder perguntas recebidas." at bounding box center [586, 381] width 511 height 18
click at [418, 288] on span "Adicionar uma nova fonte" at bounding box center [433, 289] width 145 height 17
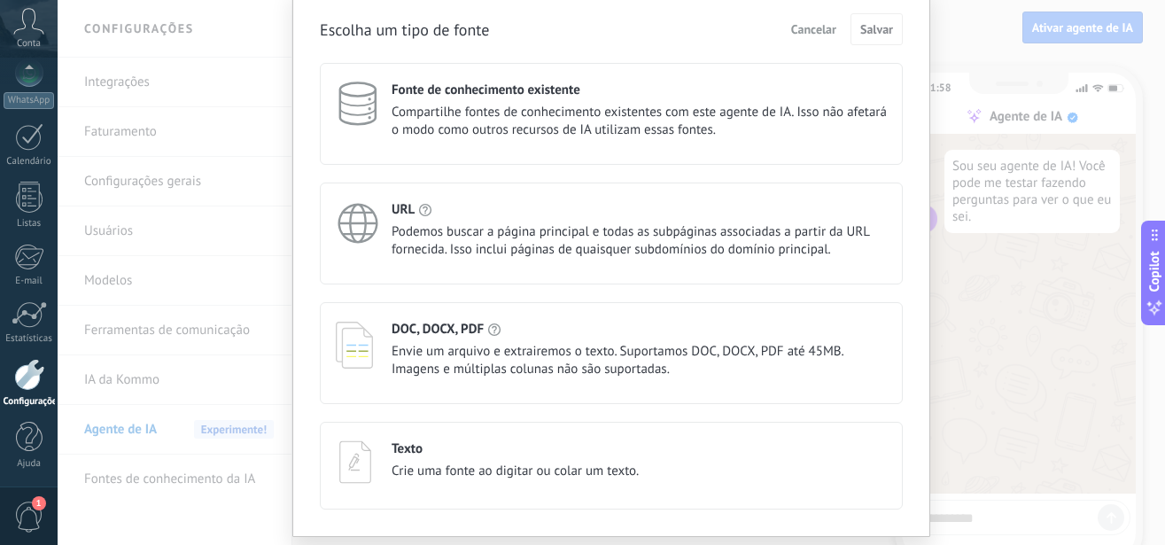
scroll to position [101, 0]
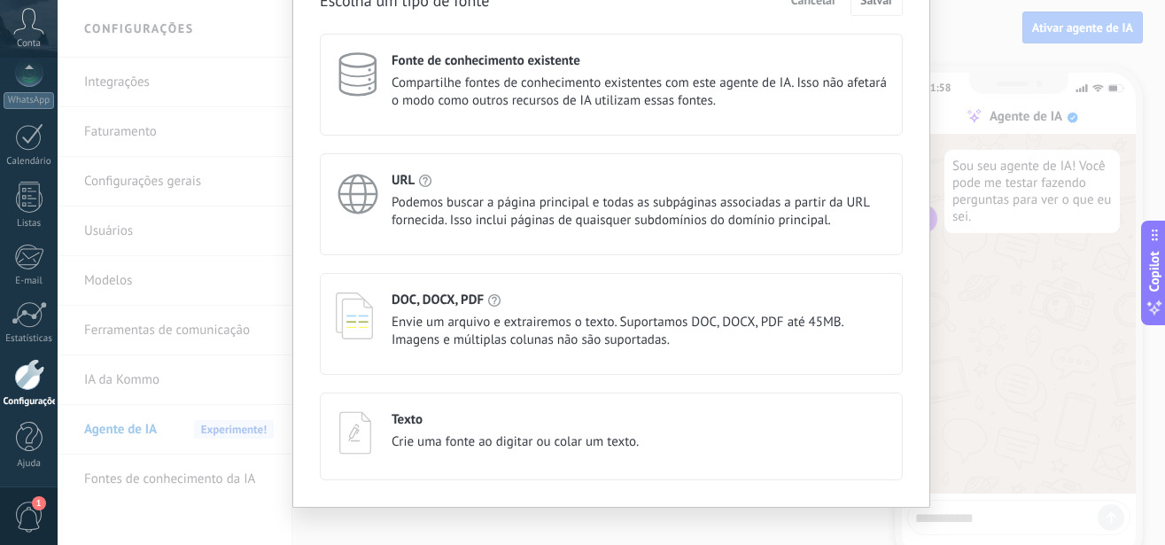
click at [432, 423] on div "Texto" at bounding box center [515, 419] width 247 height 17
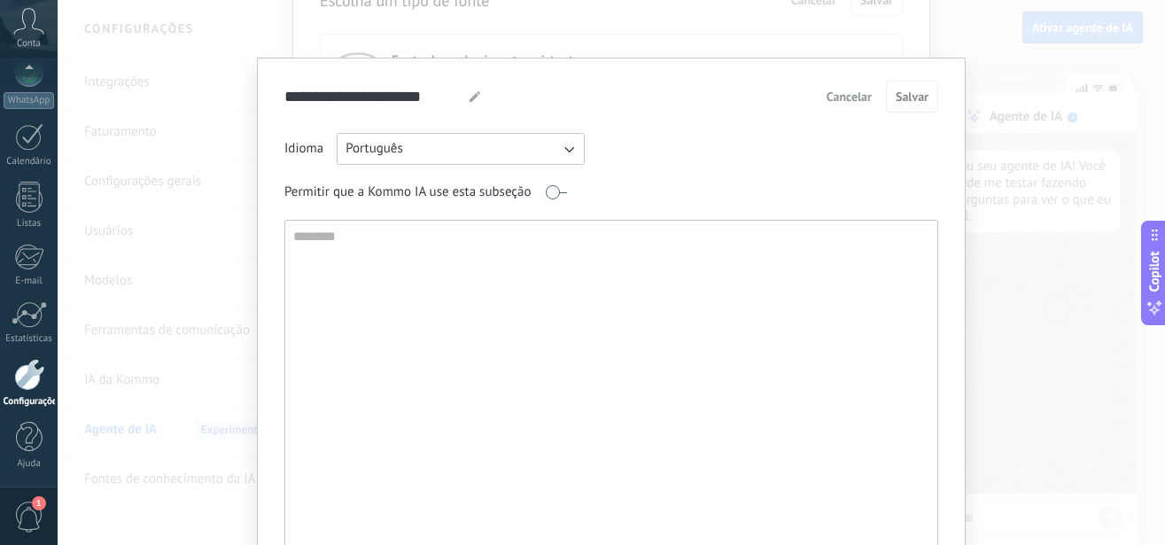
click at [393, 268] on textarea at bounding box center [609, 411] width 649 height 381
paste textarea "**********"
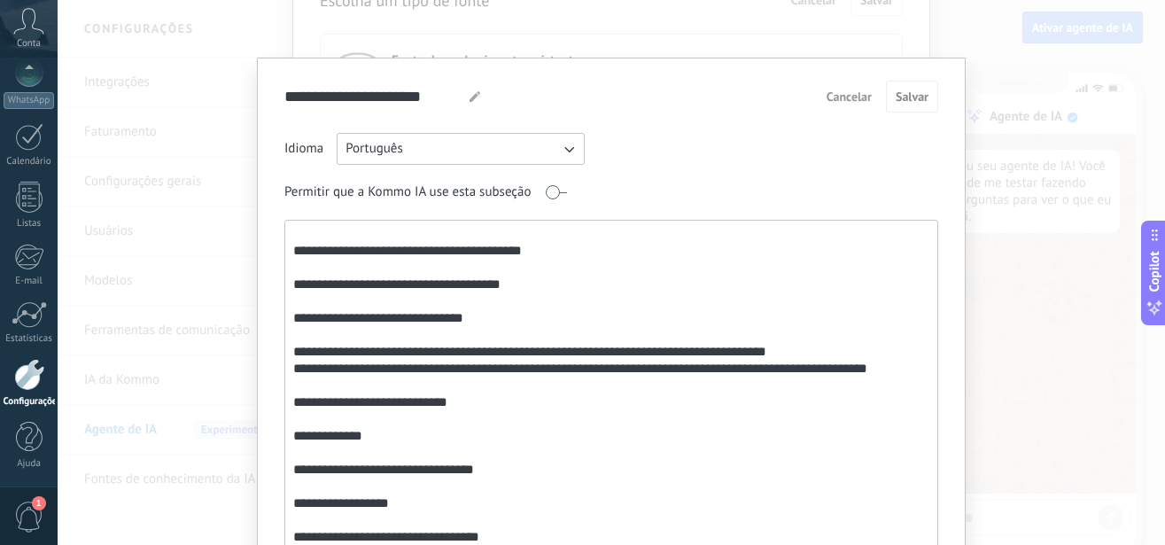
scroll to position [57, 0]
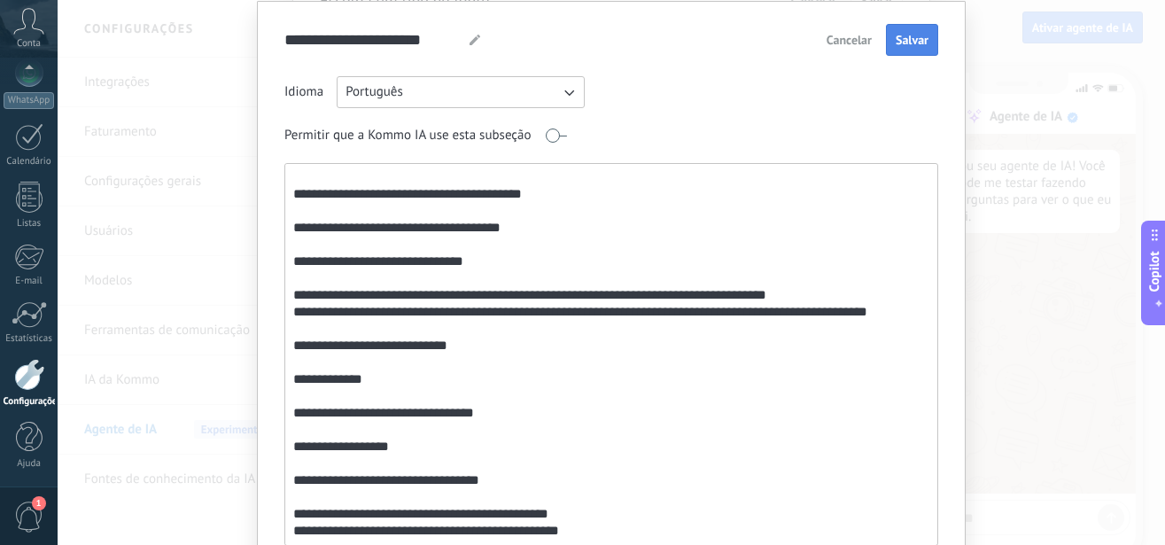
type textarea "**********"
click at [900, 42] on span "Salvar" at bounding box center [912, 40] width 33 height 12
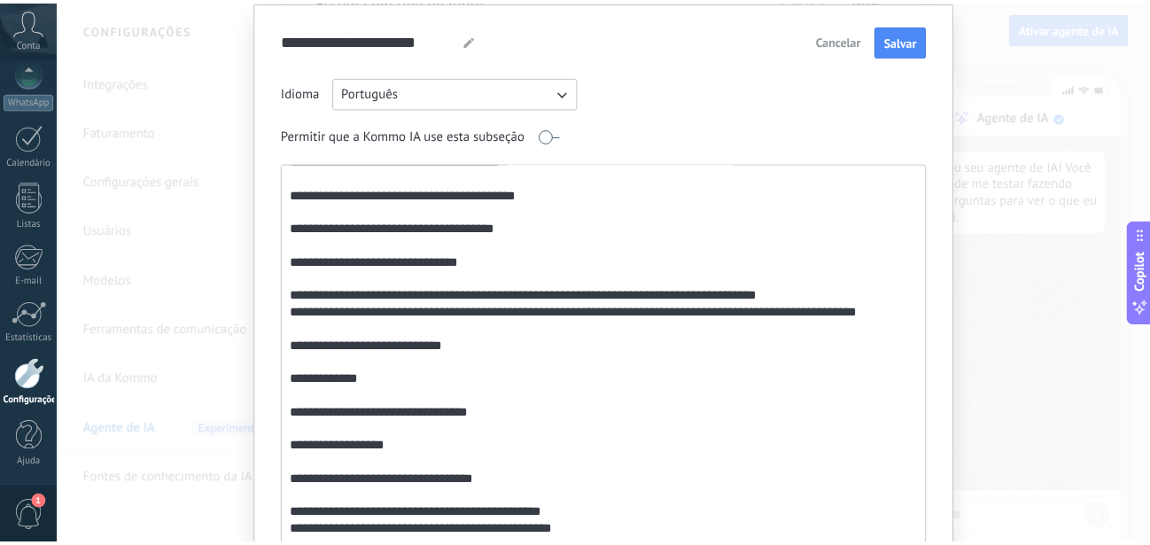
scroll to position [0, 0]
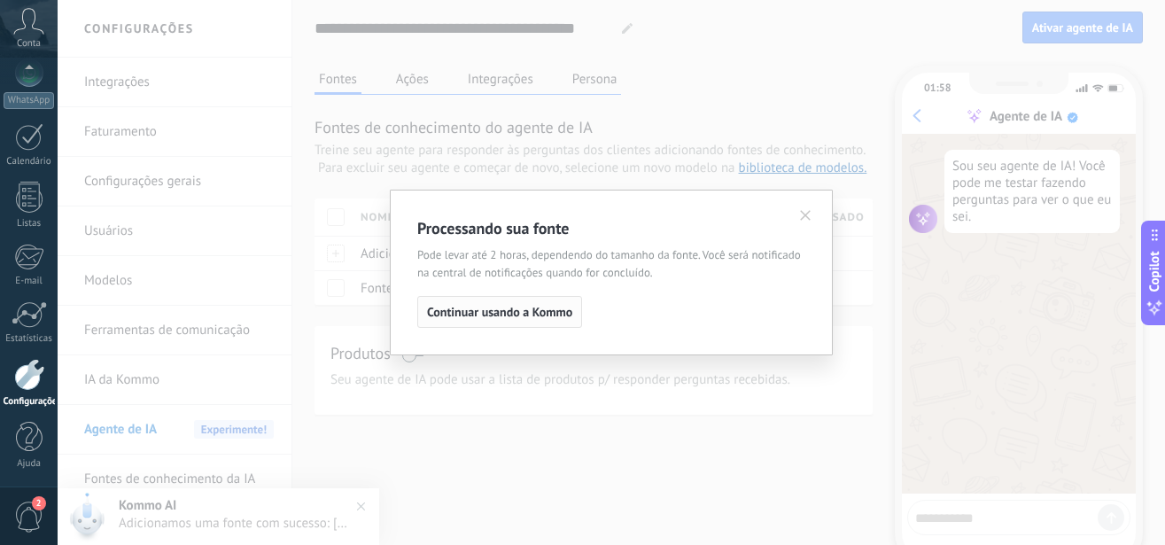
click at [545, 318] on span "Continuar usando a Kommo" at bounding box center [499, 312] width 145 height 12
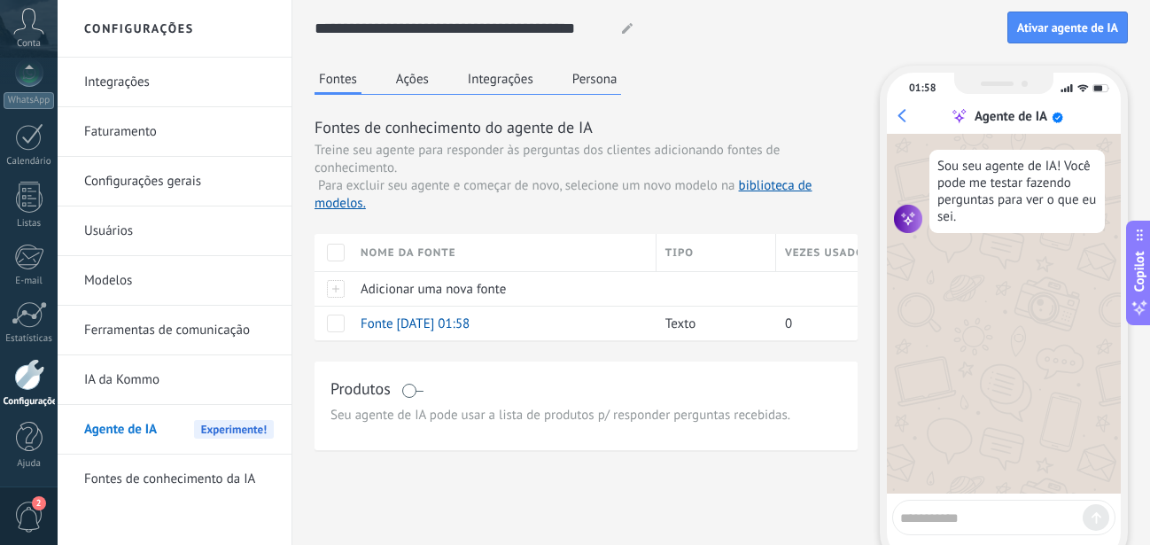
click at [913, 505] on textarea at bounding box center [991, 515] width 183 height 22
type textarea "**********"
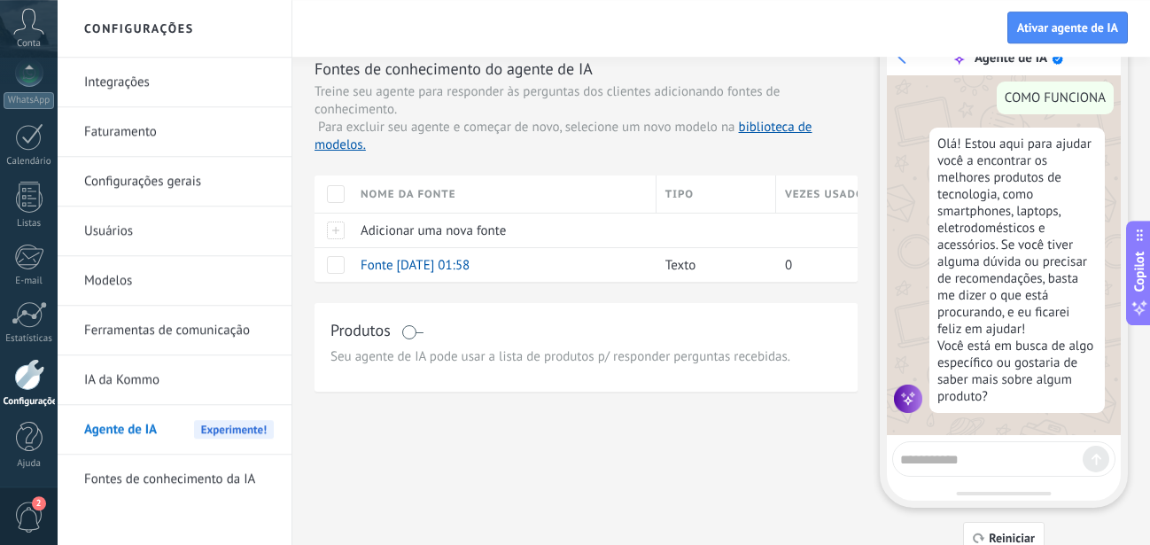
scroll to position [90, 0]
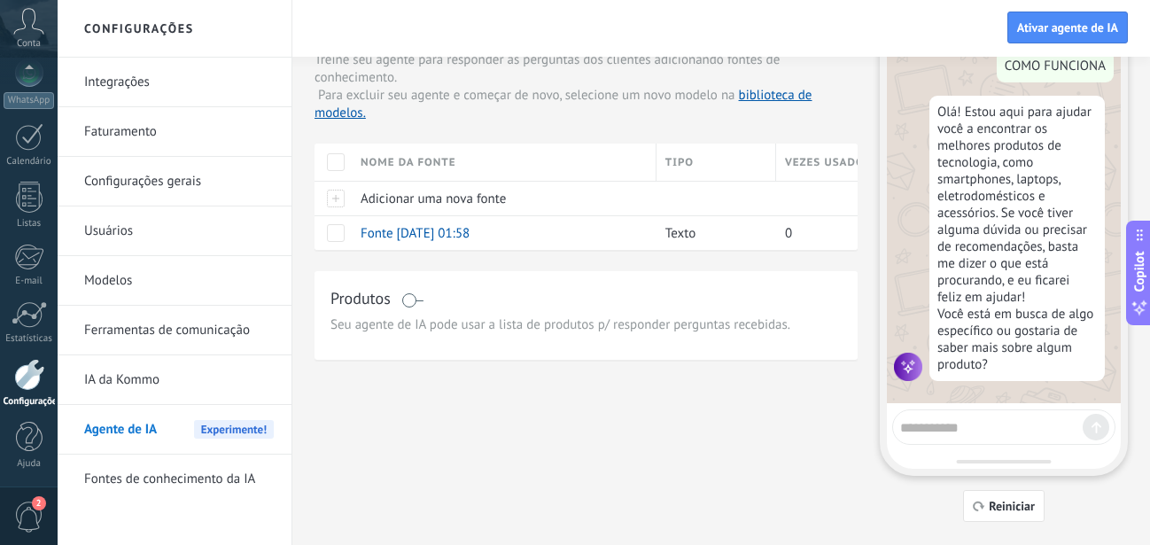
click at [469, 328] on span "Seu agente de IA pode usar a lista de produtos p/ responder perguntas recebidas." at bounding box center [586, 325] width 511 height 18
click at [407, 292] on div "Produtos" at bounding box center [586, 300] width 511 height 26
click at [406, 292] on div "Produtos" at bounding box center [586, 300] width 511 height 26
click at [409, 298] on span at bounding box center [412, 300] width 22 height 14
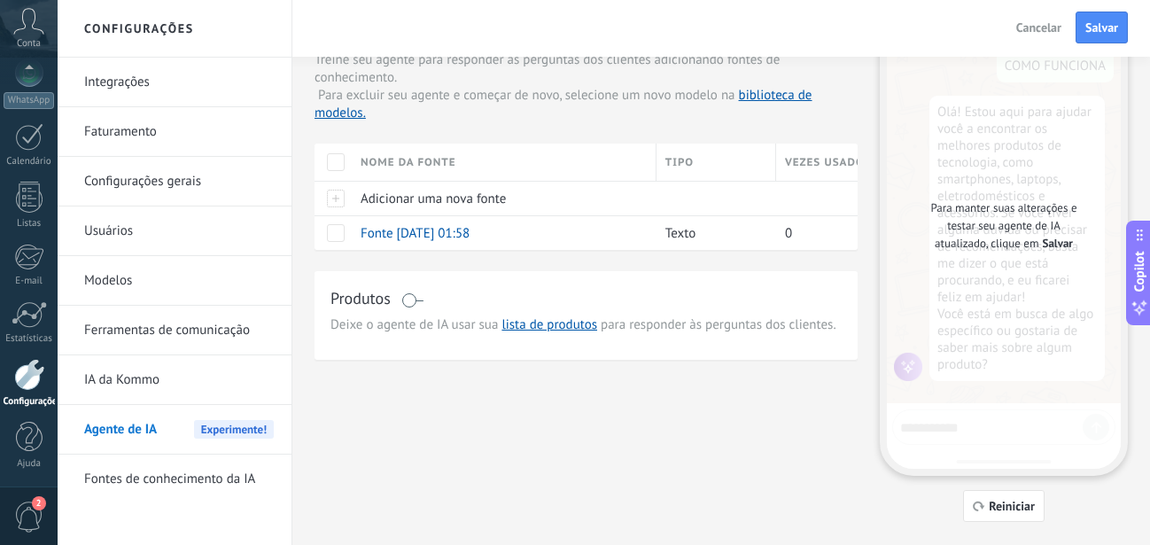
click at [409, 298] on span at bounding box center [412, 300] width 22 height 14
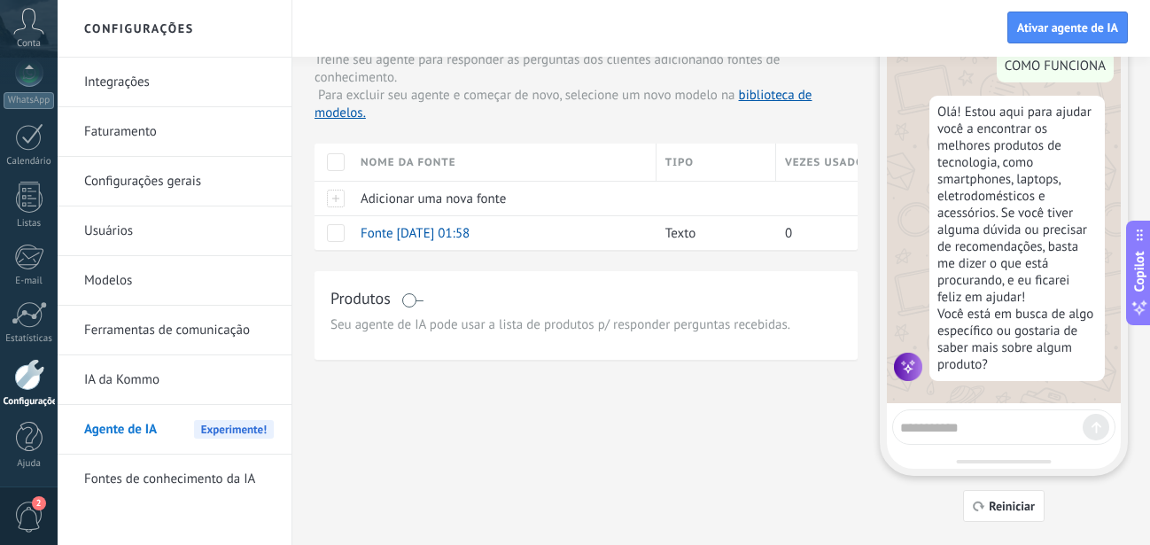
scroll to position [0, 0]
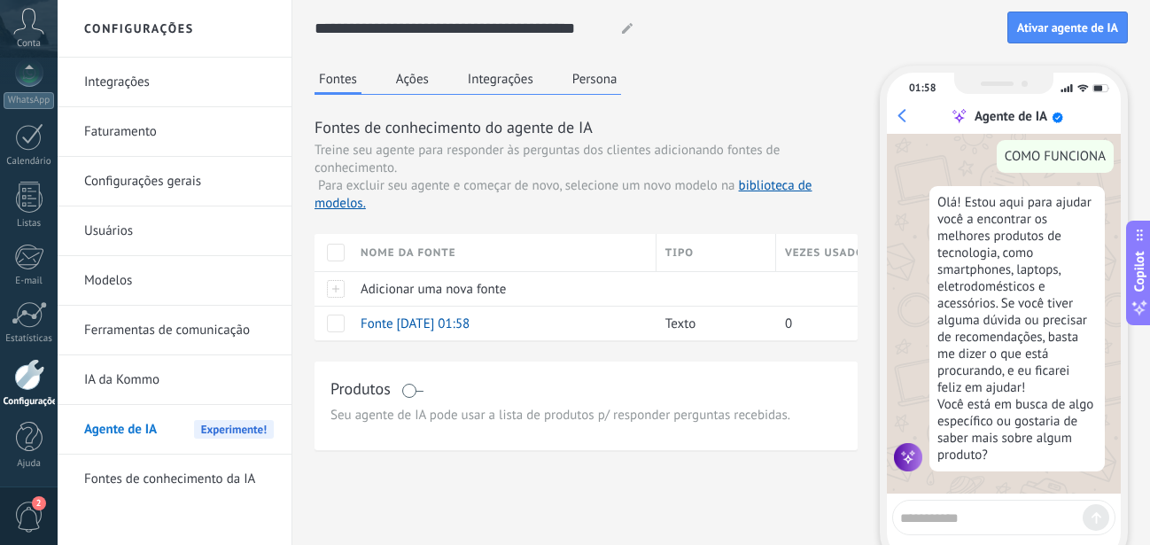
click at [411, 89] on button "Ações" at bounding box center [413, 79] width 42 height 27
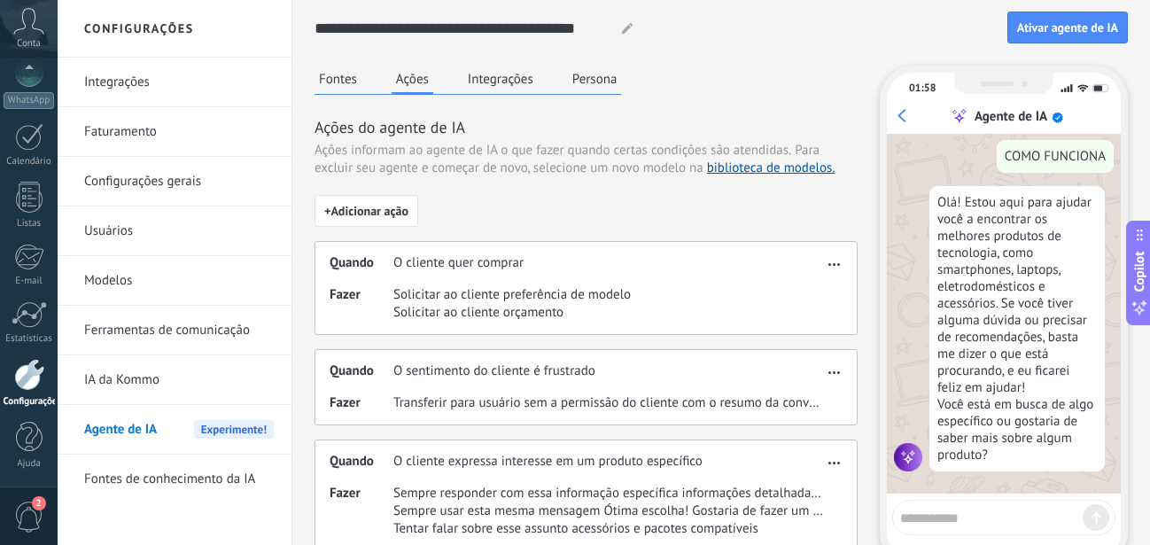
click at [528, 294] on span "Solicitar ao cliente preferência de modelo" at bounding box center [511, 295] width 237 height 18
click at [571, 302] on span "Solicitar ao cliente preferência de modelo" at bounding box center [511, 295] width 237 height 18
click at [836, 269] on button "button" at bounding box center [834, 261] width 20 height 21
click at [805, 289] on span "Editar" at bounding box center [807, 291] width 34 height 18
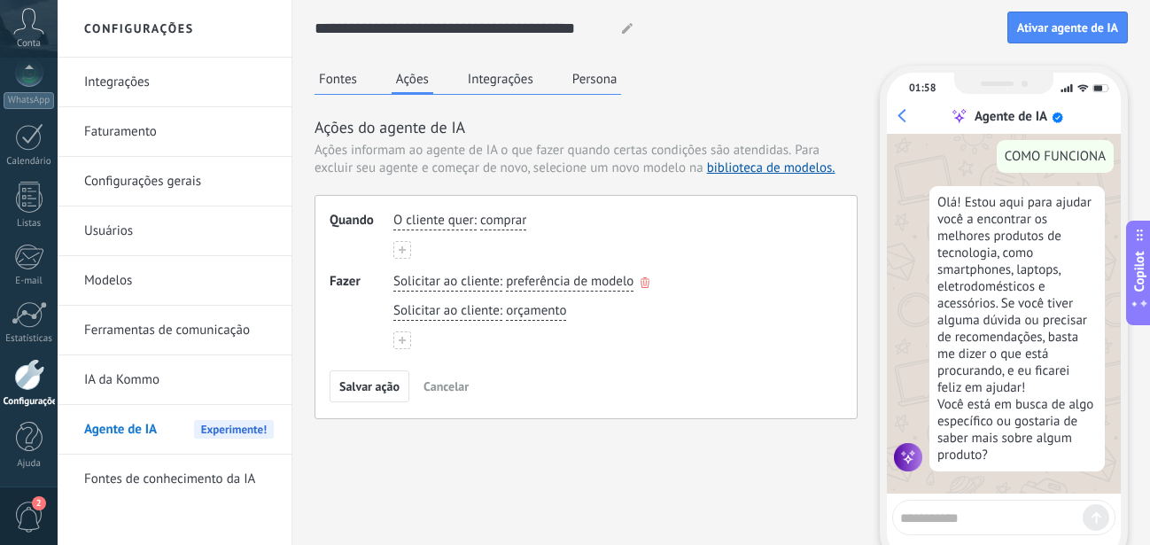
click at [596, 280] on span "preferência de modelo" at bounding box center [570, 282] width 128 height 18
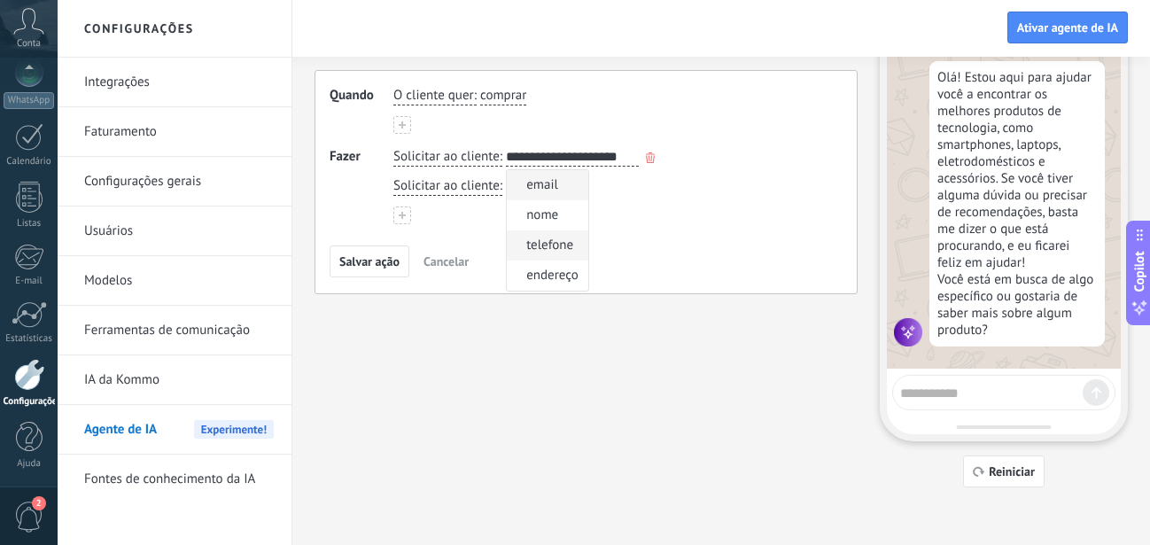
scroll to position [35, 0]
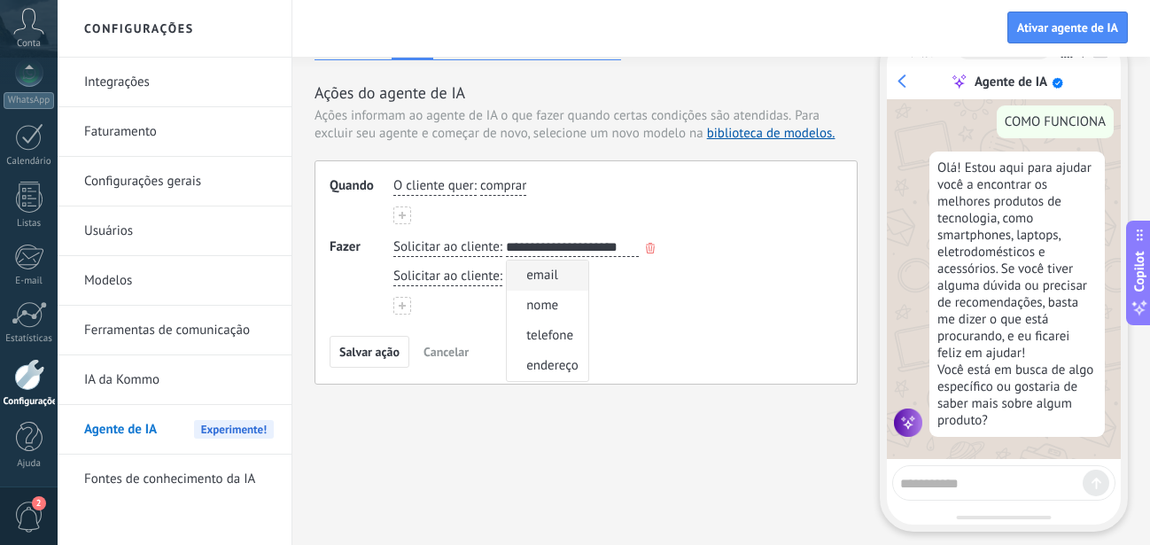
drag, startPoint x: 632, startPoint y: 279, endPoint x: 642, endPoint y: 260, distance: 21.8
click at [633, 281] on div "Solicitar ao cliente : orçamento" at bounding box center [609, 277] width 439 height 26
drag, startPoint x: 626, startPoint y: 241, endPoint x: 615, endPoint y: 222, distance: 22.6
click at [626, 240] on input "**********" at bounding box center [572, 247] width 133 height 18
click at [615, 222] on div "O cliente quer : comprar" at bounding box center [609, 200] width 432 height 47
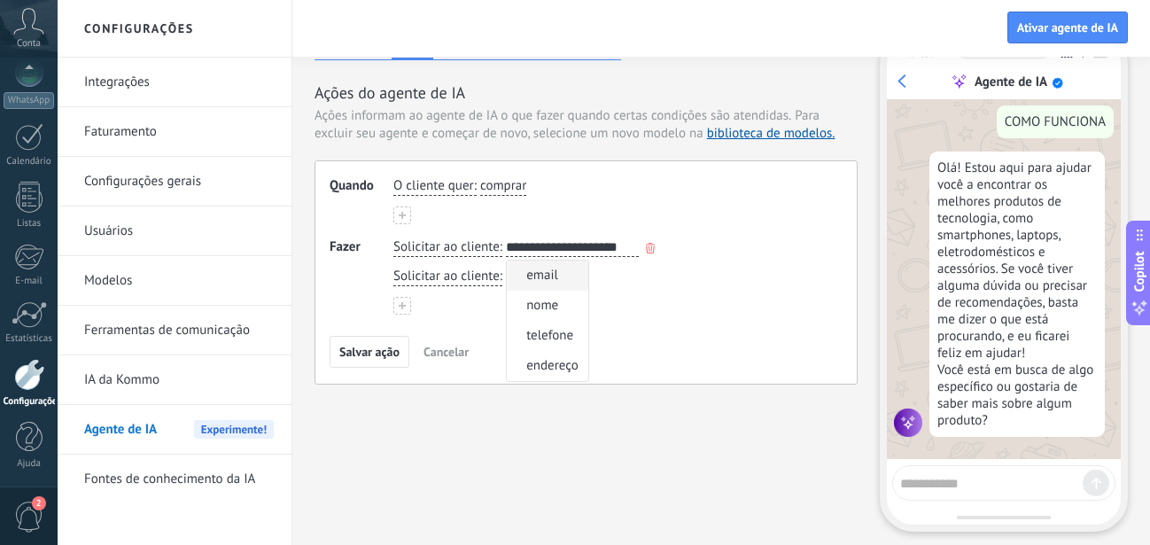
click at [612, 249] on input "**********" at bounding box center [572, 247] width 133 height 18
click at [646, 246] on div "**********" at bounding box center [609, 248] width 439 height 26
click at [648, 246] on icon "button" at bounding box center [650, 248] width 9 height 11
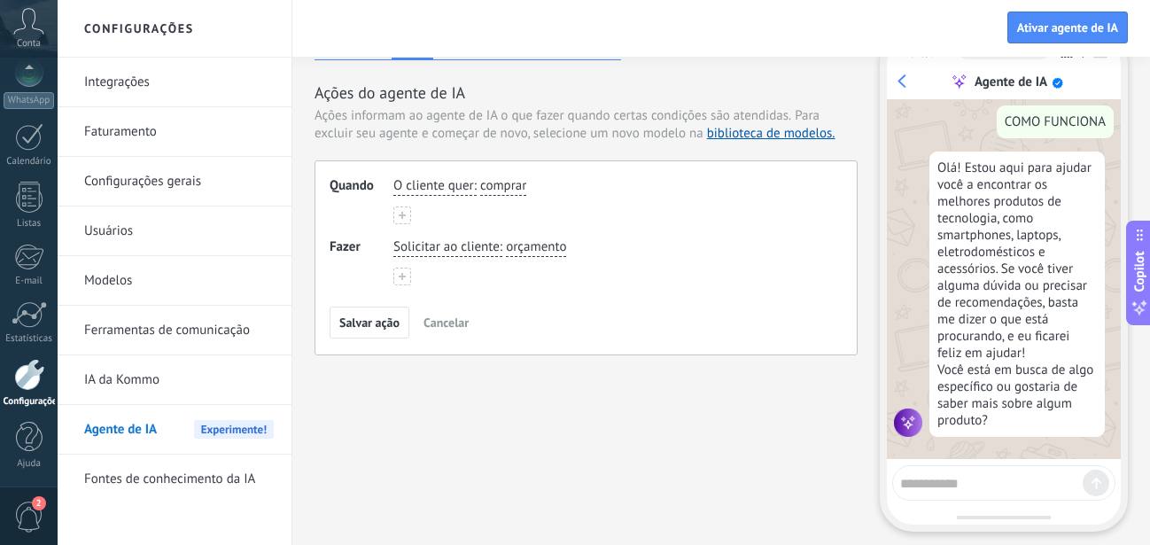
click at [501, 255] on span ":" at bounding box center [501, 247] width 3 height 18
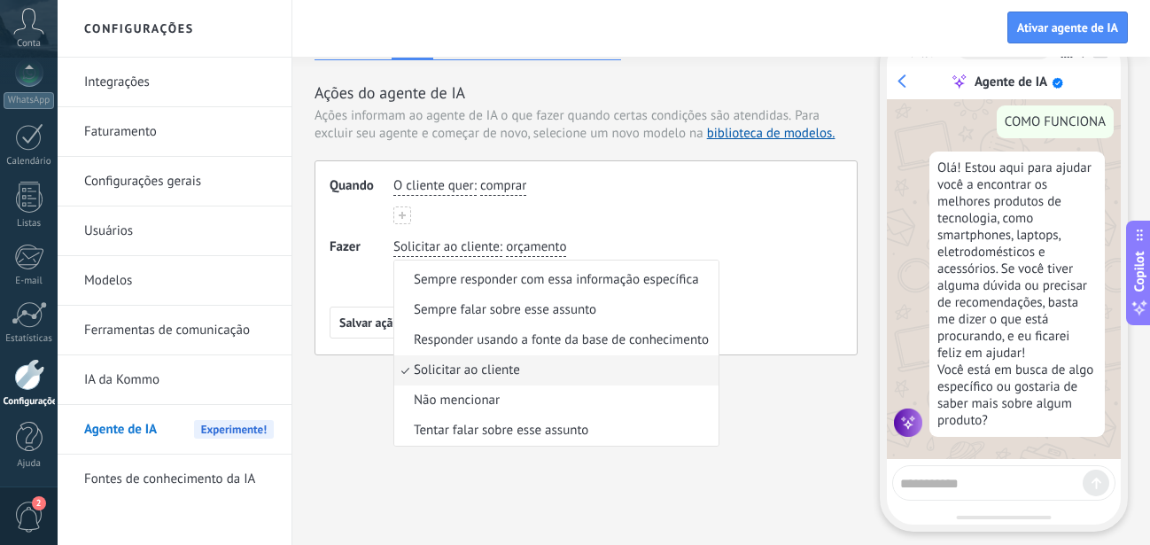
scroll to position [0, 0]
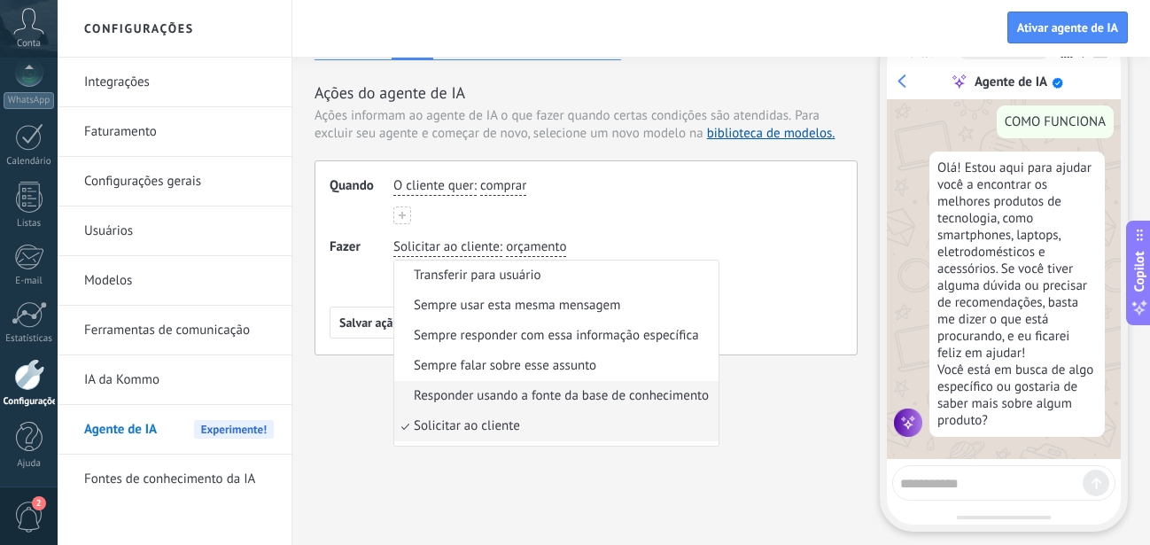
click at [525, 393] on span "Responder usando a fonte da base de conhecimento" at bounding box center [561, 396] width 295 height 18
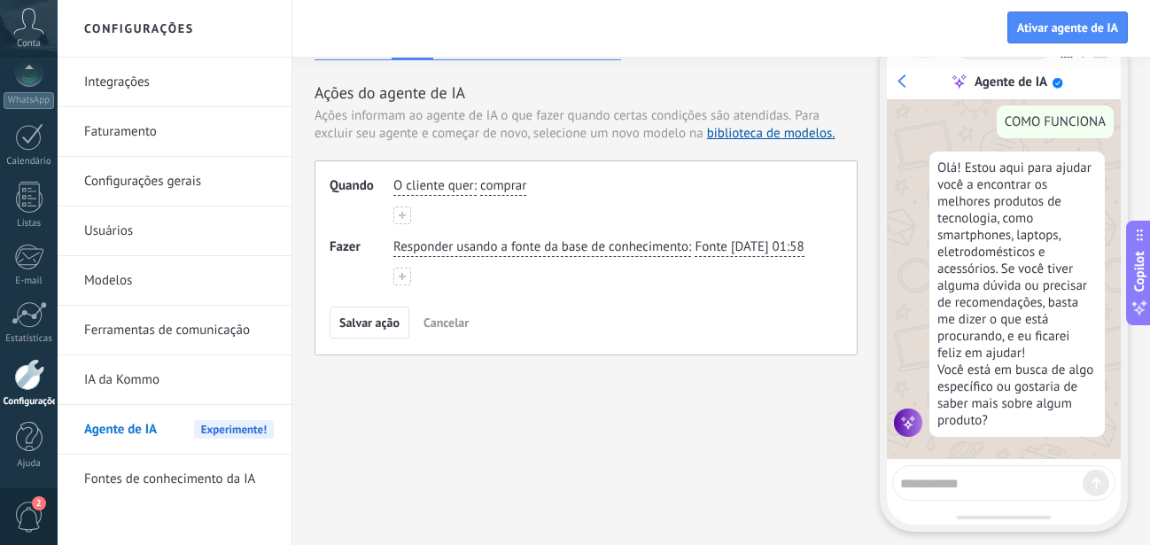
click at [559, 261] on div "Responder usando a fonte da base de conhecimento : Fonte 18/09/2025 01:58" at bounding box center [609, 248] width 439 height 26
click at [367, 338] on button "Salvar ação" at bounding box center [370, 323] width 80 height 32
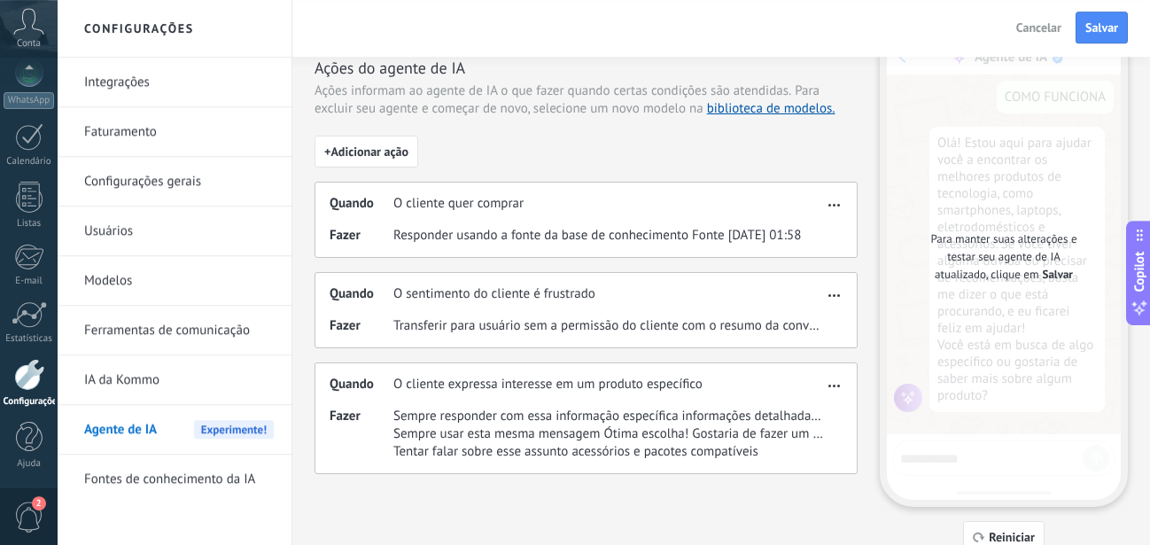
scroll to position [90, 0]
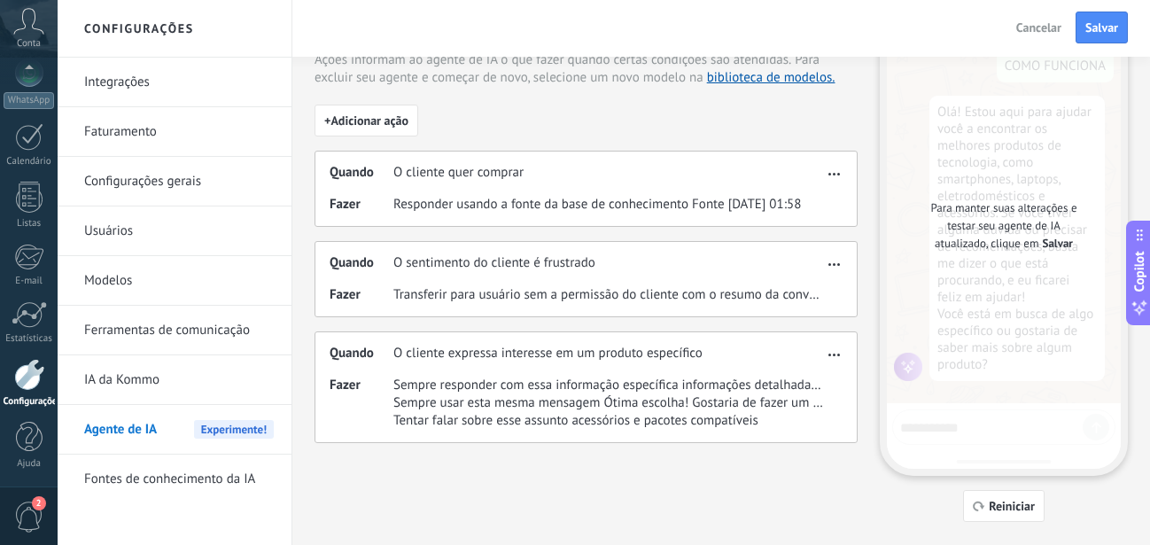
click at [833, 266] on span "button" at bounding box center [834, 261] width 12 height 12
click at [797, 294] on span "Editar" at bounding box center [807, 291] width 34 height 18
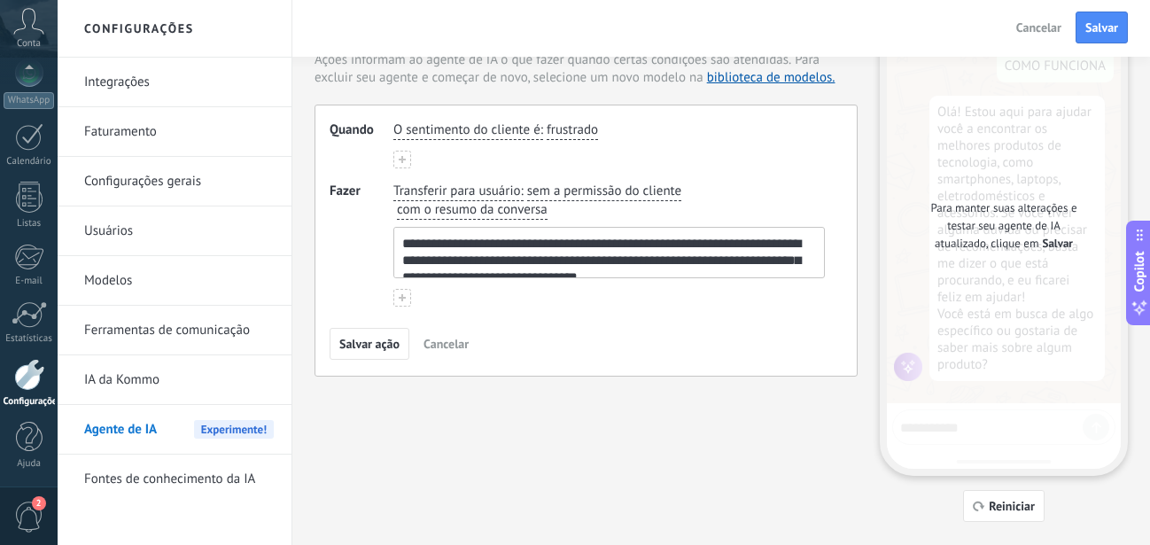
click at [523, 264] on textarea "**********" at bounding box center [607, 253] width 426 height 50
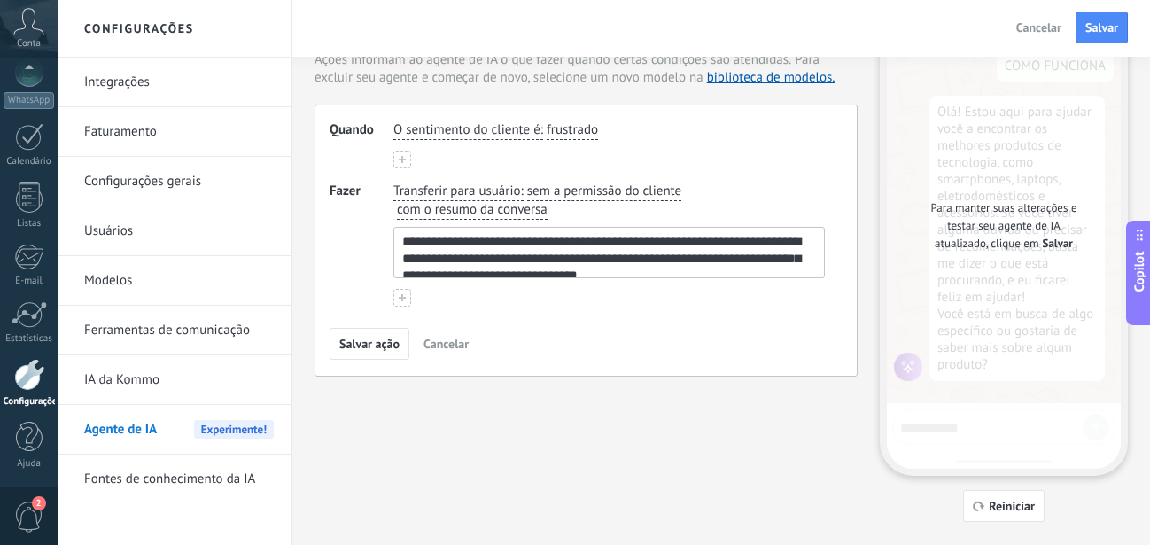
scroll to position [0, 0]
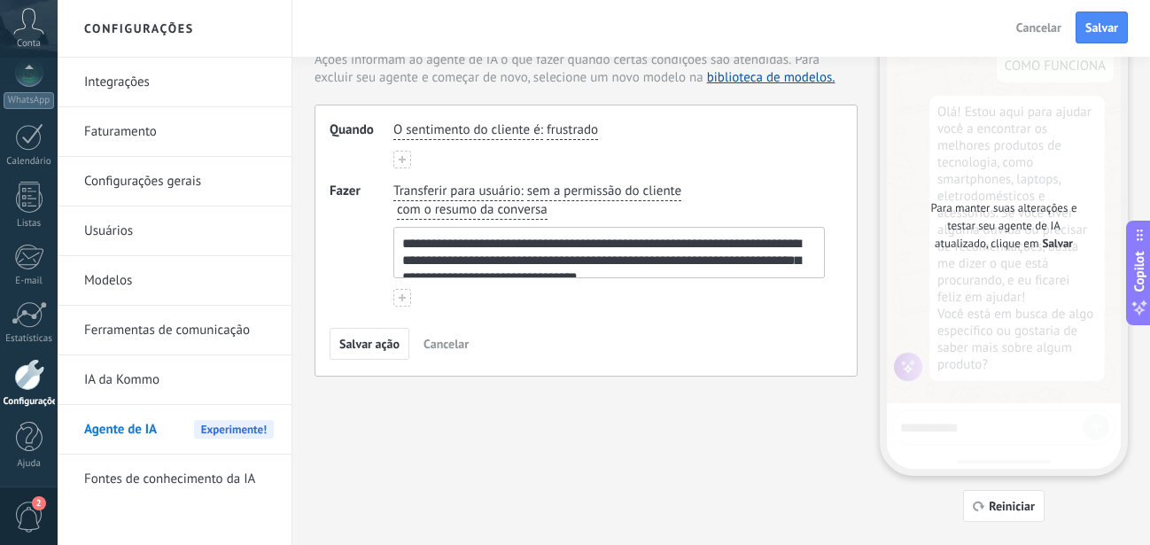
click at [533, 210] on span "com o resumo da conversa" at bounding box center [472, 210] width 151 height 18
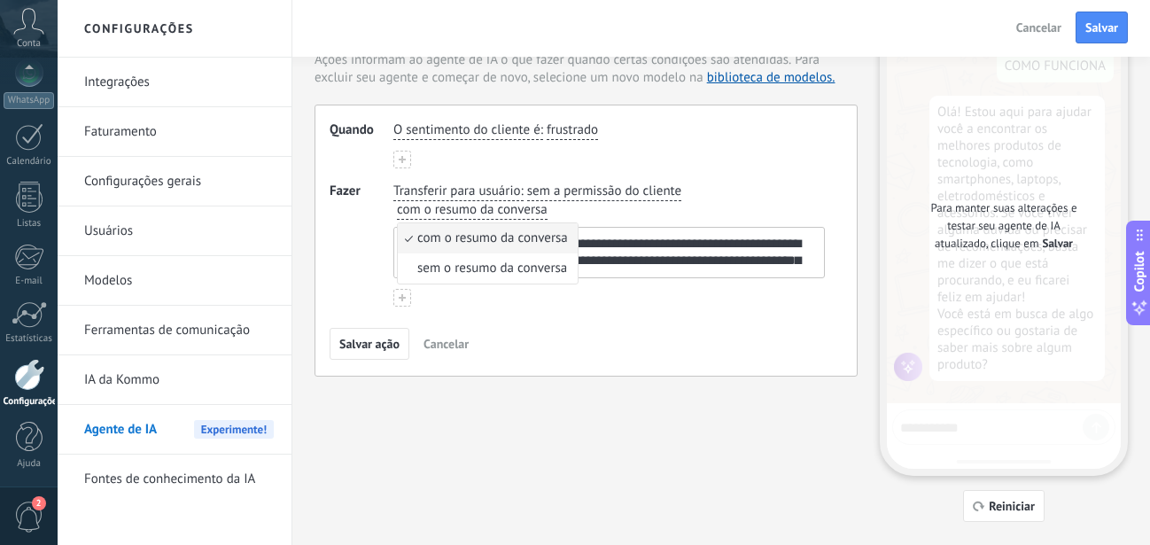
click at [589, 206] on div "**********" at bounding box center [609, 230] width 439 height 103
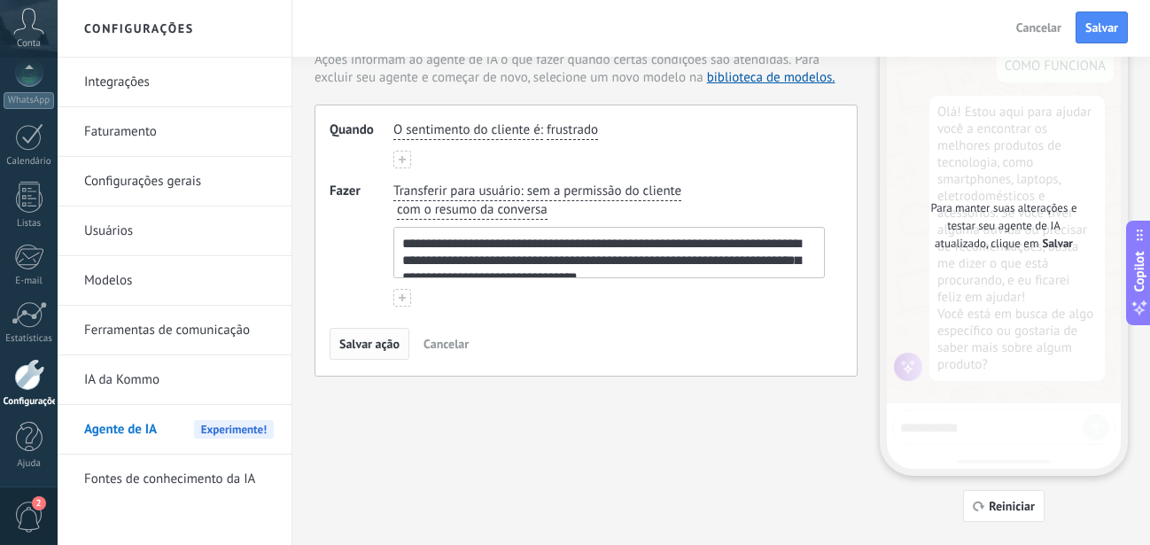
click at [375, 350] on span "Salvar ação" at bounding box center [369, 344] width 60 height 12
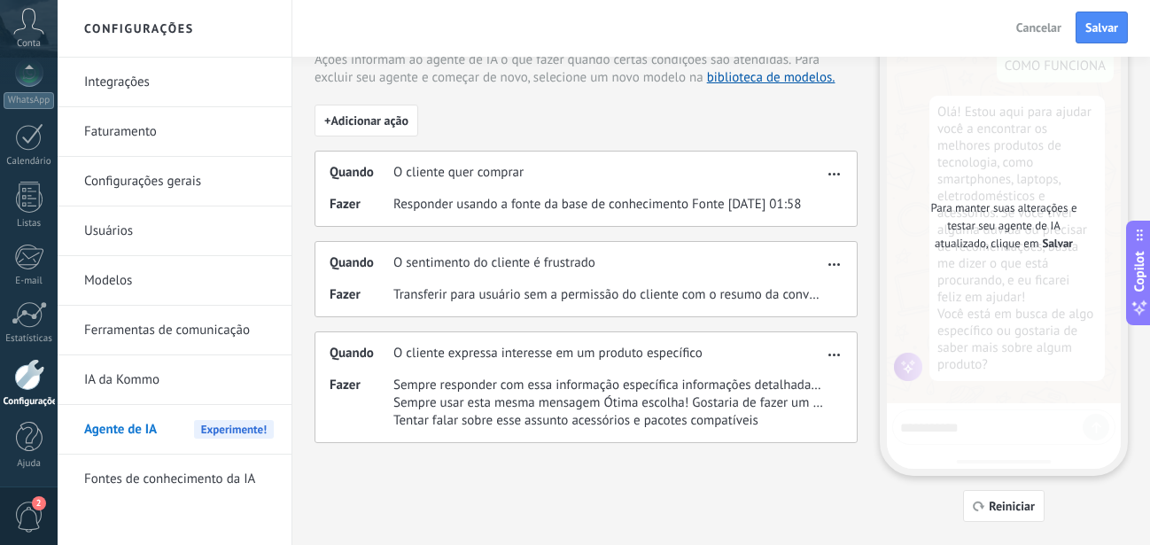
click at [838, 350] on span "button" at bounding box center [834, 352] width 12 height 12
click at [802, 374] on span "Editar" at bounding box center [807, 381] width 34 height 18
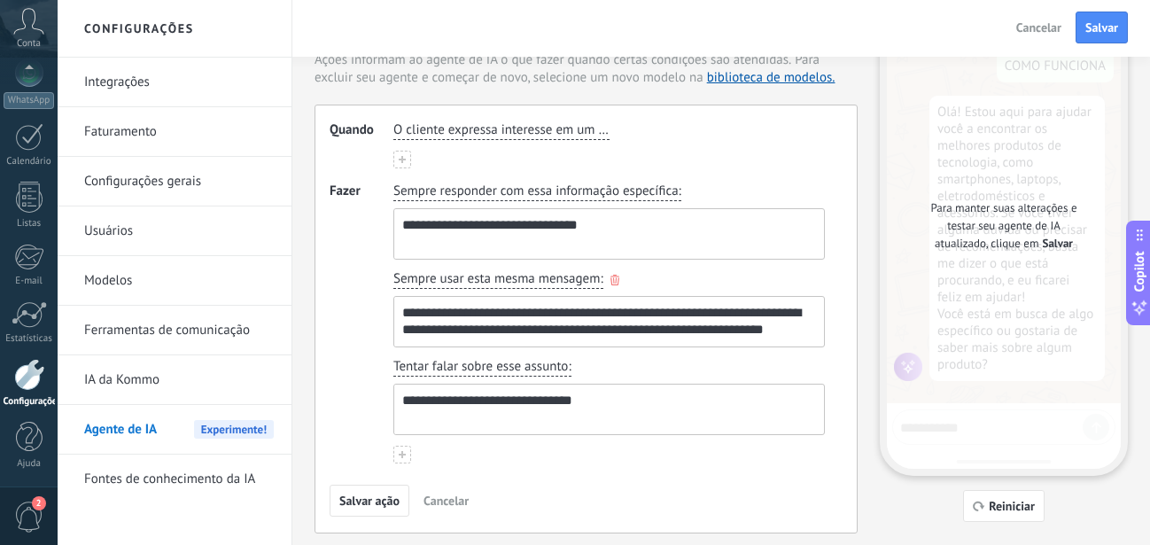
click at [525, 318] on textarea "**********" at bounding box center [607, 322] width 426 height 50
click at [607, 229] on textarea "**********" at bounding box center [607, 234] width 426 height 50
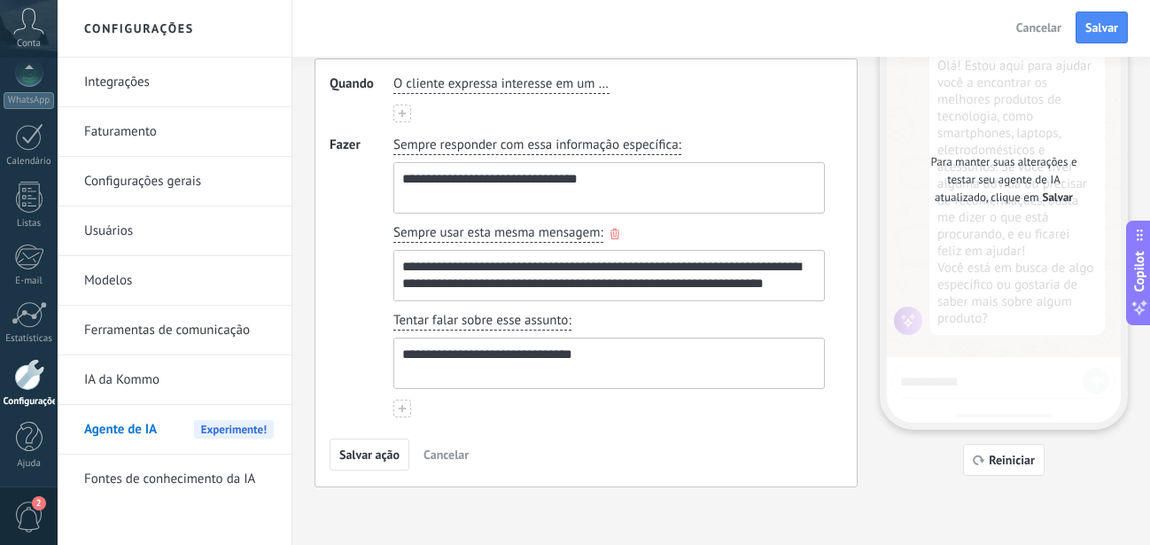
click at [531, 289] on textarea "**********" at bounding box center [607, 276] width 426 height 50
click at [501, 351] on textarea "**********" at bounding box center [607, 363] width 426 height 50
click at [586, 352] on textarea "**********" at bounding box center [607, 363] width 426 height 50
click at [540, 273] on textarea "**********" at bounding box center [607, 276] width 426 height 50
click at [597, 264] on textarea "**********" at bounding box center [607, 276] width 426 height 50
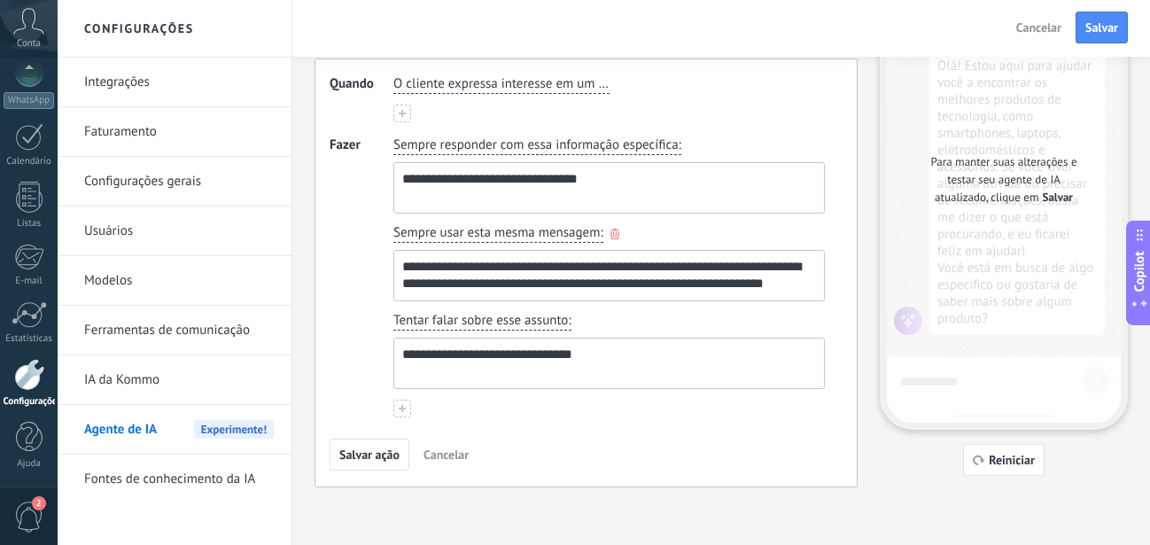
click at [664, 270] on textarea "**********" at bounding box center [607, 276] width 426 height 50
click at [727, 270] on textarea "**********" at bounding box center [607, 276] width 426 height 50
drag, startPoint x: 509, startPoint y: 285, endPoint x: 590, endPoint y: 276, distance: 82.0
click at [510, 285] on textarea "**********" at bounding box center [607, 276] width 426 height 50
click at [603, 276] on textarea "**********" at bounding box center [607, 276] width 426 height 50
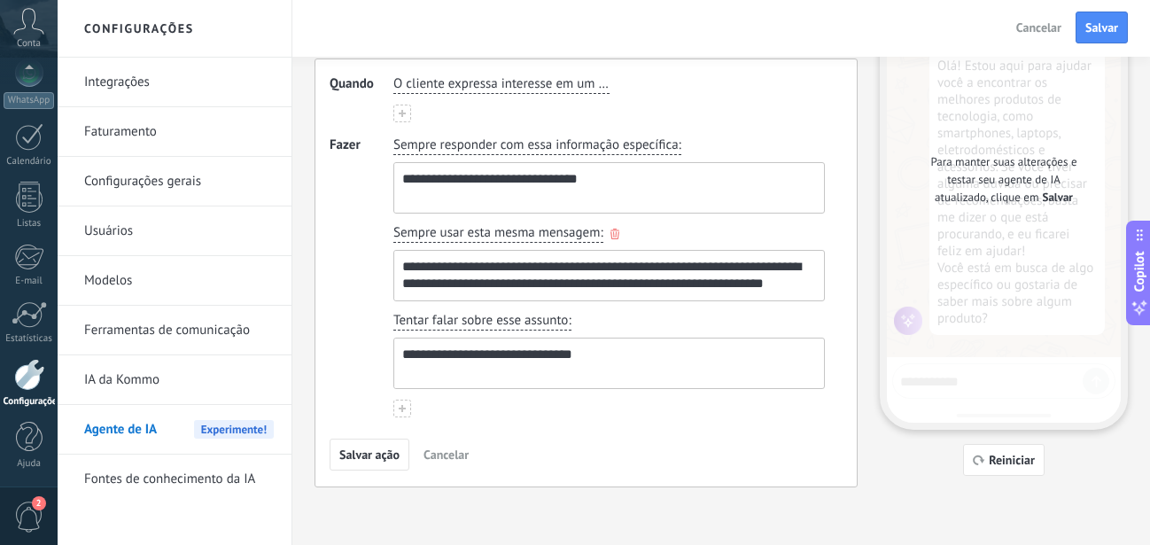
click at [724, 292] on textarea "**********" at bounding box center [607, 276] width 426 height 50
drag, startPoint x: 409, startPoint y: 356, endPoint x: 465, endPoint y: 354, distance: 55.9
click at [410, 356] on textarea "**********" at bounding box center [607, 363] width 426 height 50
click at [499, 354] on textarea "**********" at bounding box center [607, 363] width 426 height 50
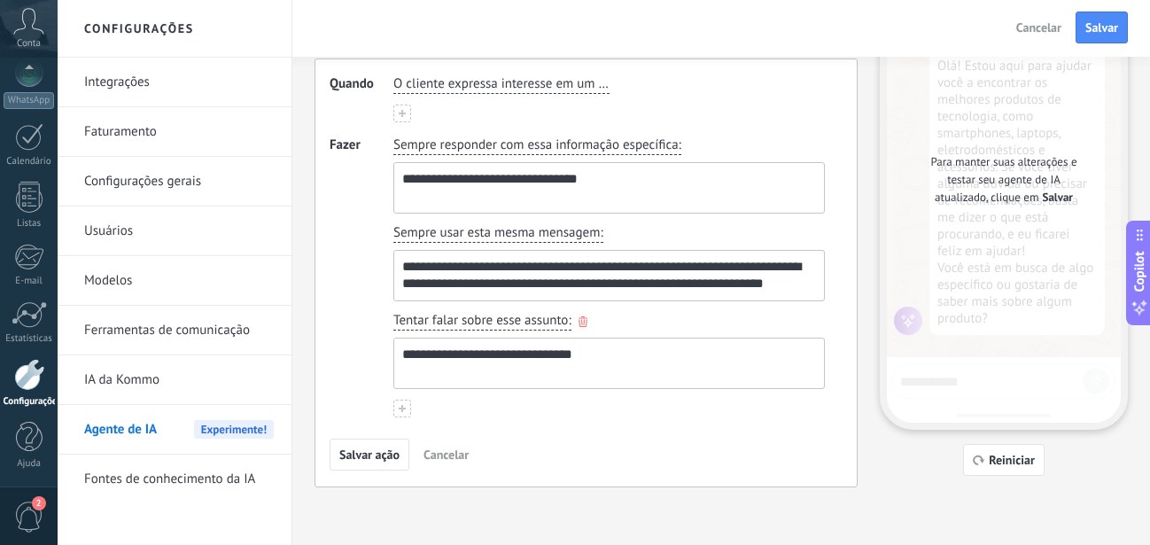
click at [590, 358] on textarea "**********" at bounding box center [607, 363] width 426 height 50
click at [607, 357] on textarea "**********" at bounding box center [607, 363] width 426 height 50
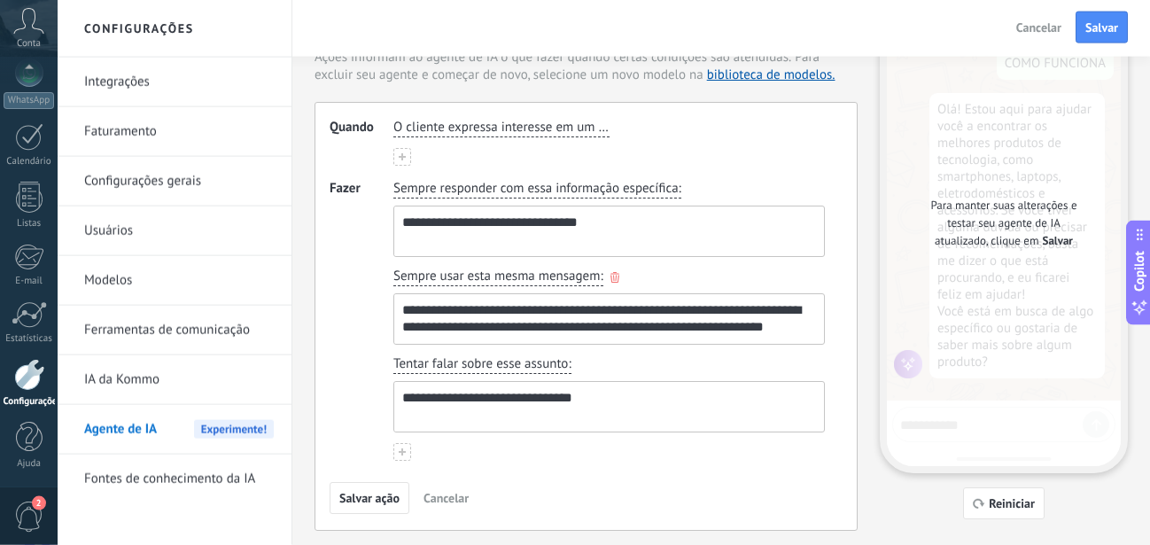
scroll to position [46, 0]
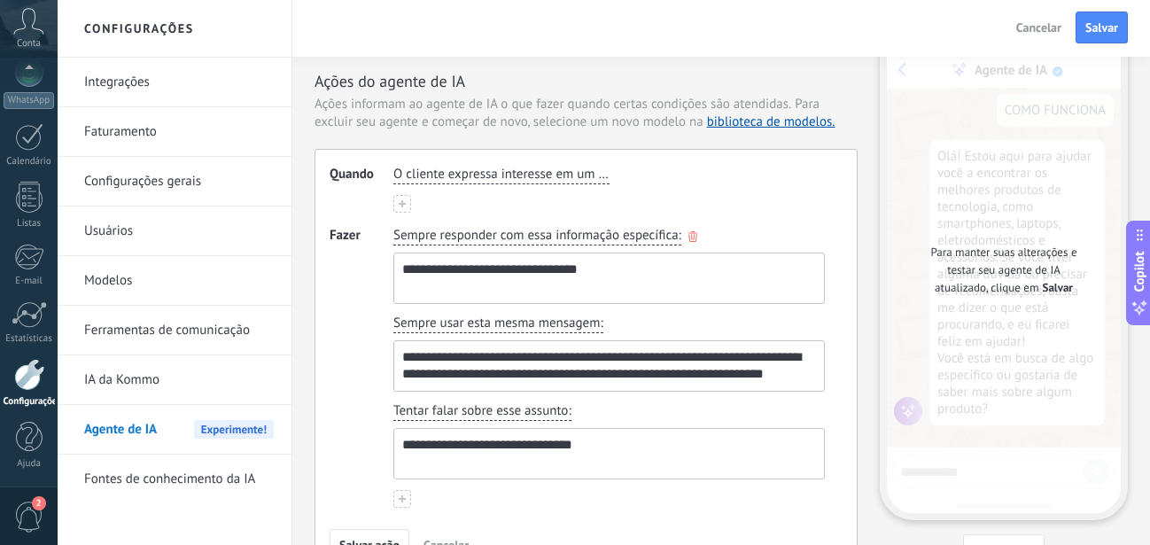
click at [575, 240] on span "Sempre responder com essa informação específica" at bounding box center [535, 236] width 285 height 18
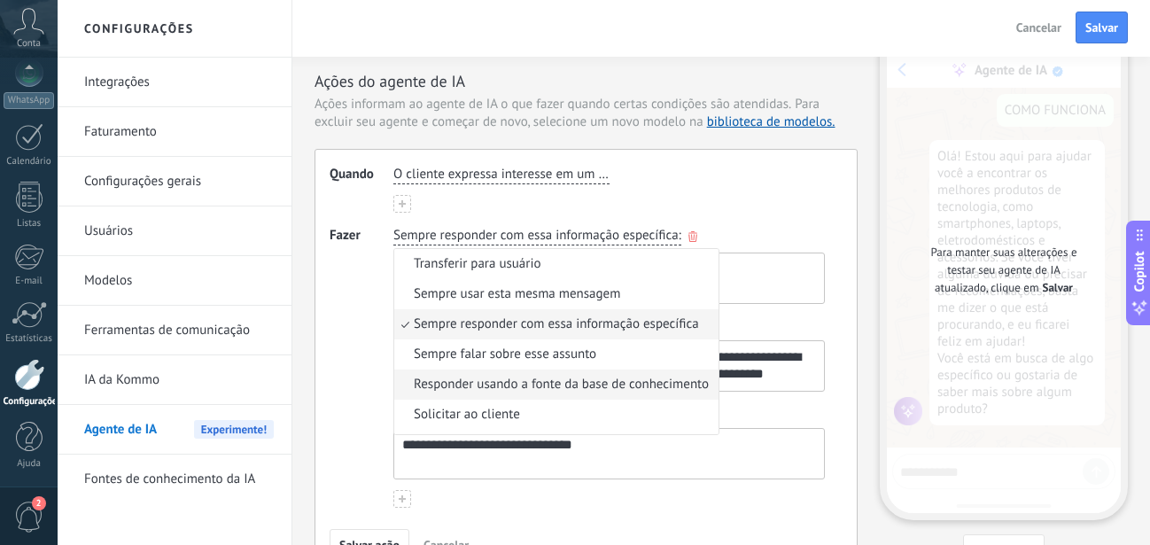
click at [537, 385] on span "Responder usando a fonte da base de conhecimento" at bounding box center [561, 385] width 295 height 18
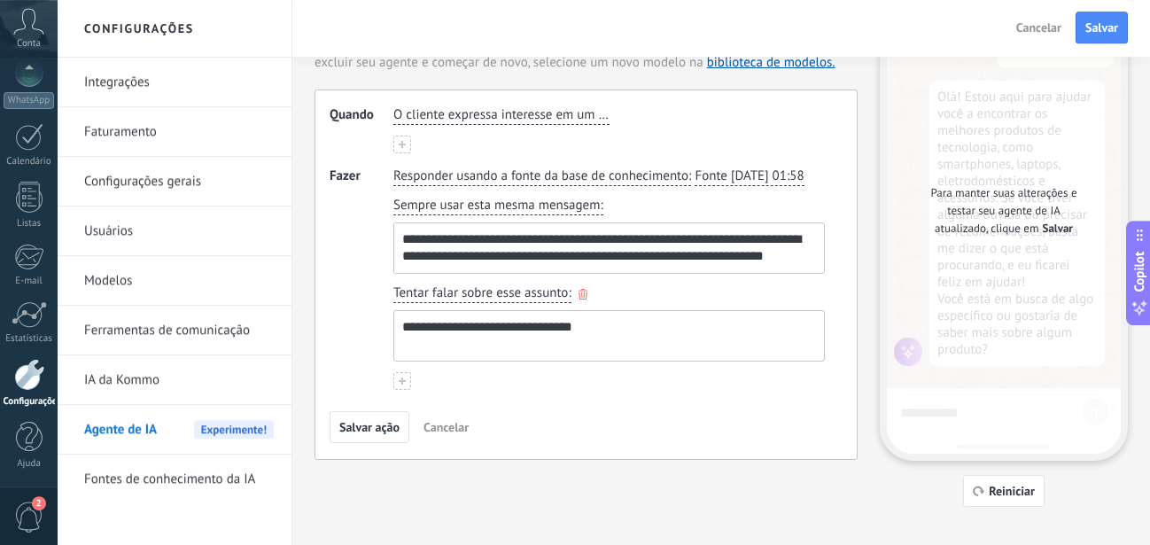
scroll to position [125, 0]
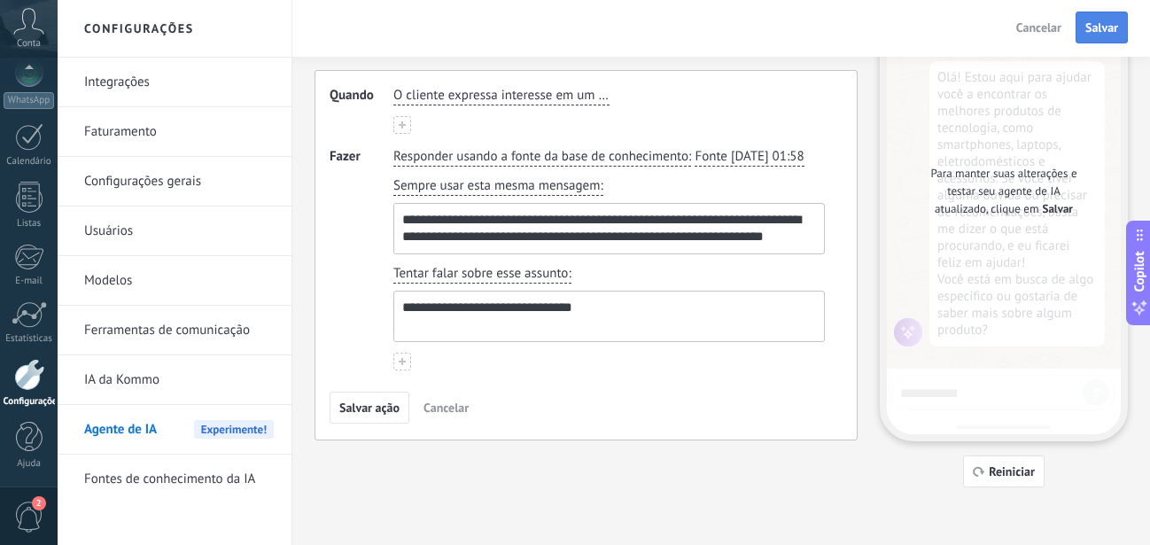
click at [1103, 26] on span "Salvar" at bounding box center [1101, 27] width 33 height 12
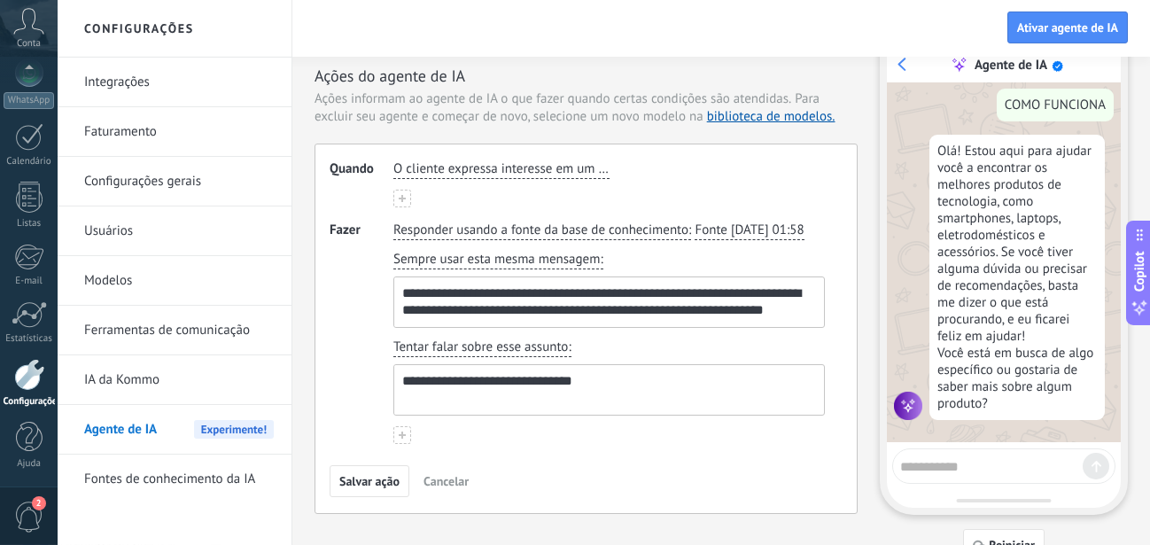
scroll to position [0, 0]
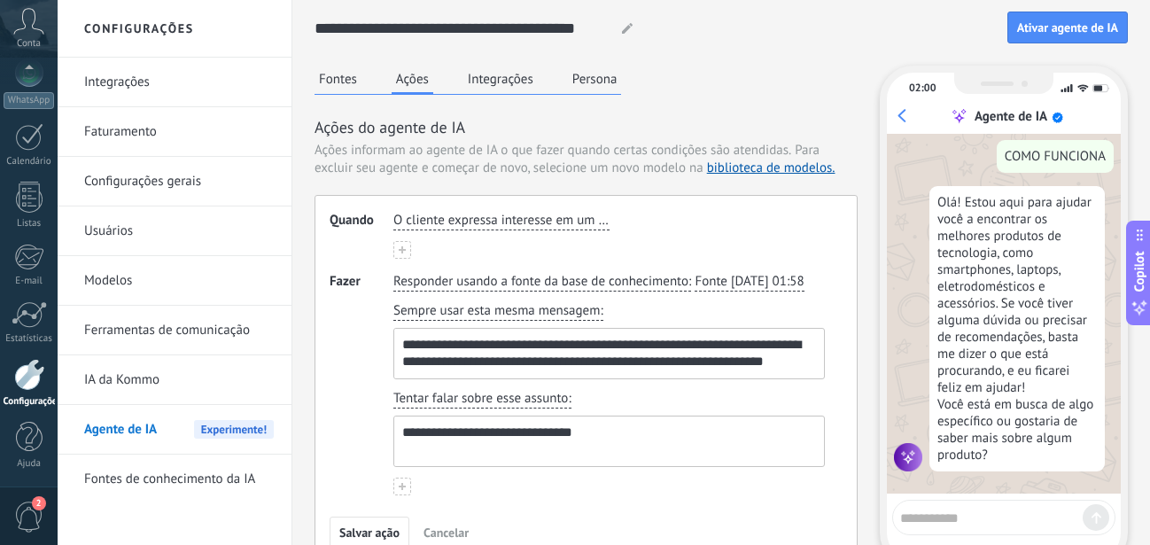
click at [403, 83] on button "Ações" at bounding box center [413, 80] width 42 height 29
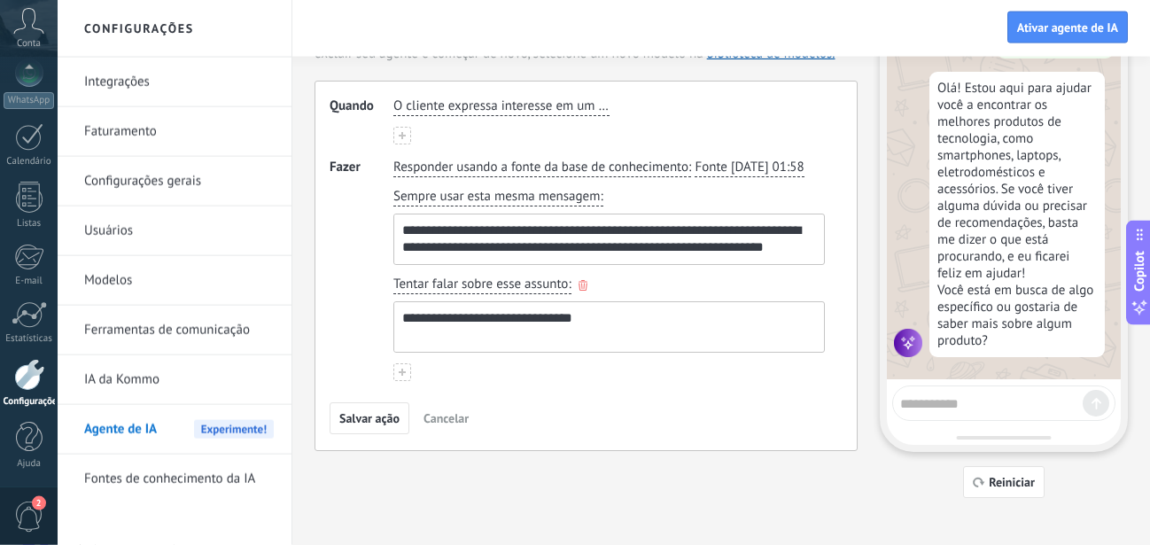
scroll to position [125, 0]
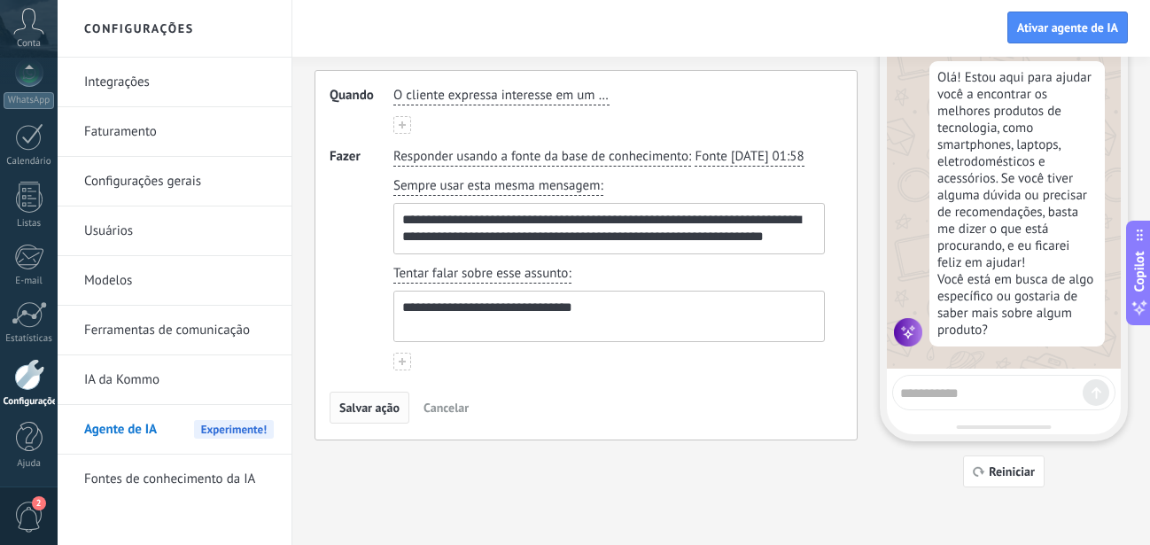
click at [362, 414] on span "Salvar ação" at bounding box center [369, 407] width 60 height 12
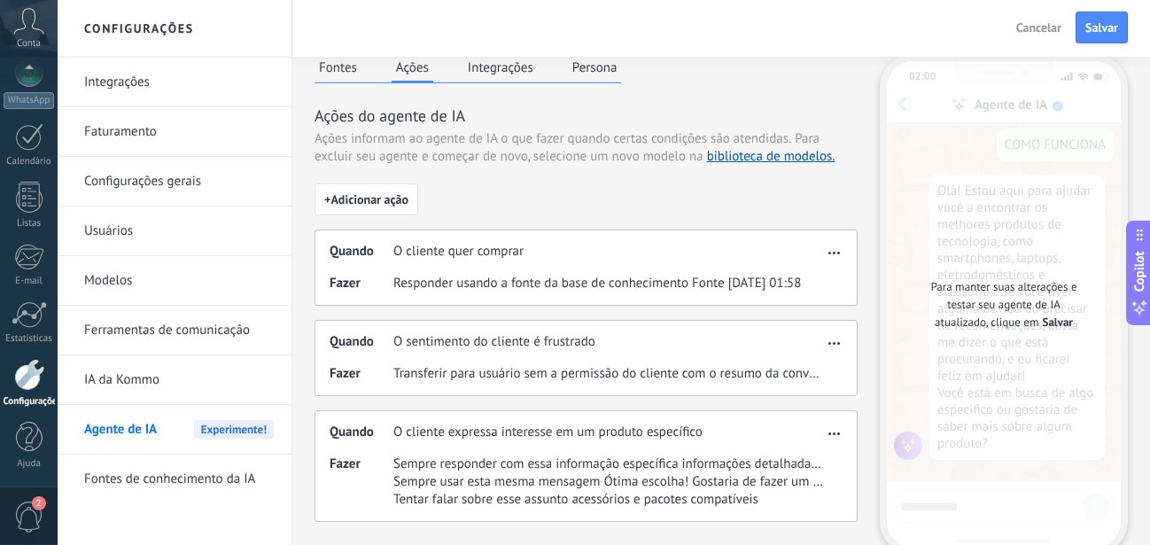
scroll to position [0, 0]
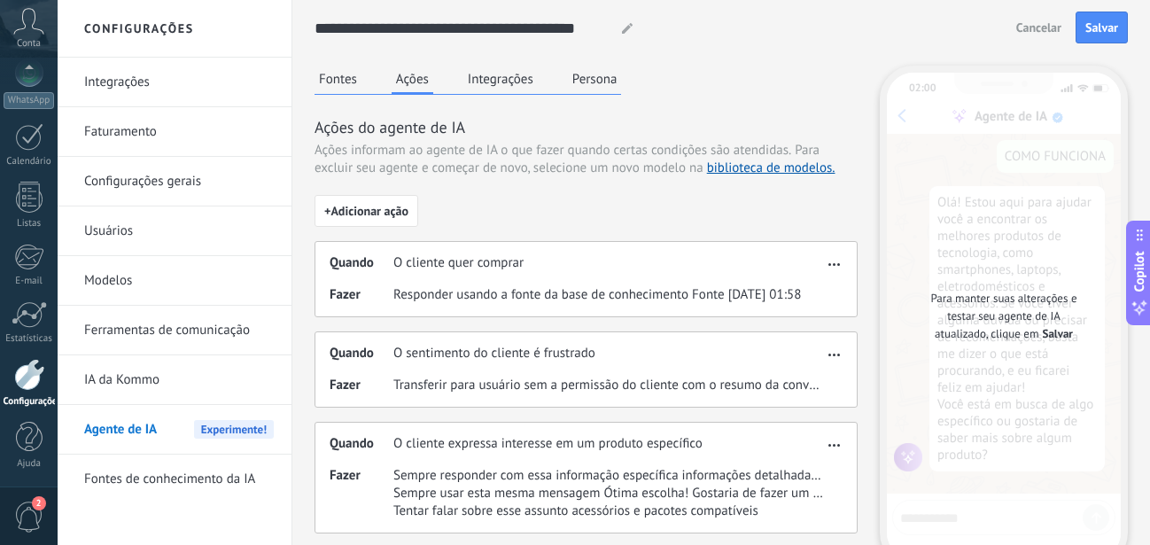
click at [485, 84] on button "Integrações" at bounding box center [500, 79] width 74 height 27
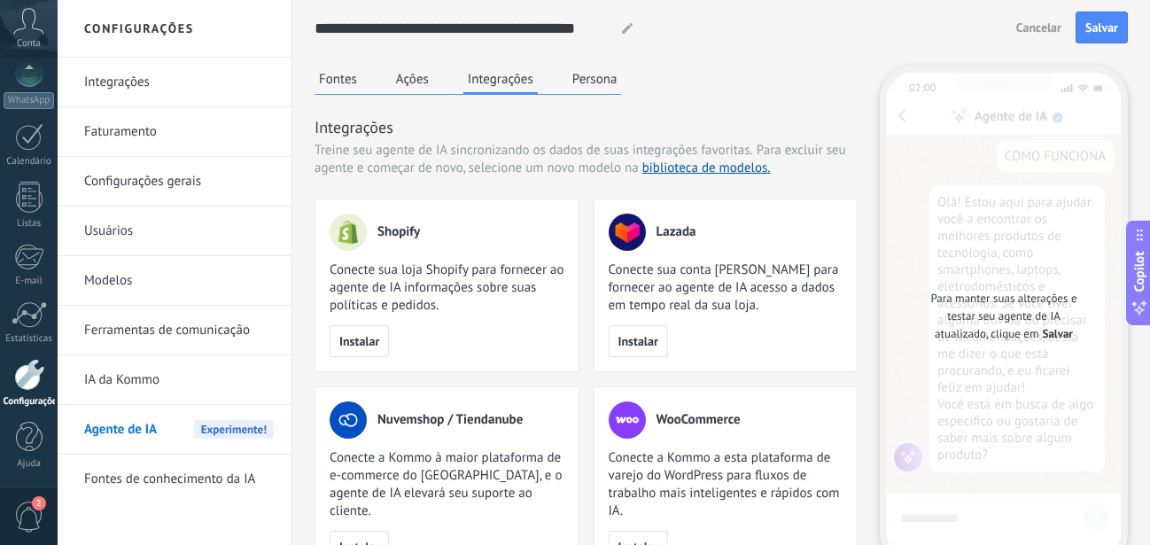
click at [586, 94] on div "Fontes Ações Integrações Persona" at bounding box center [468, 80] width 307 height 29
click at [590, 83] on button "Persona" at bounding box center [595, 79] width 54 height 27
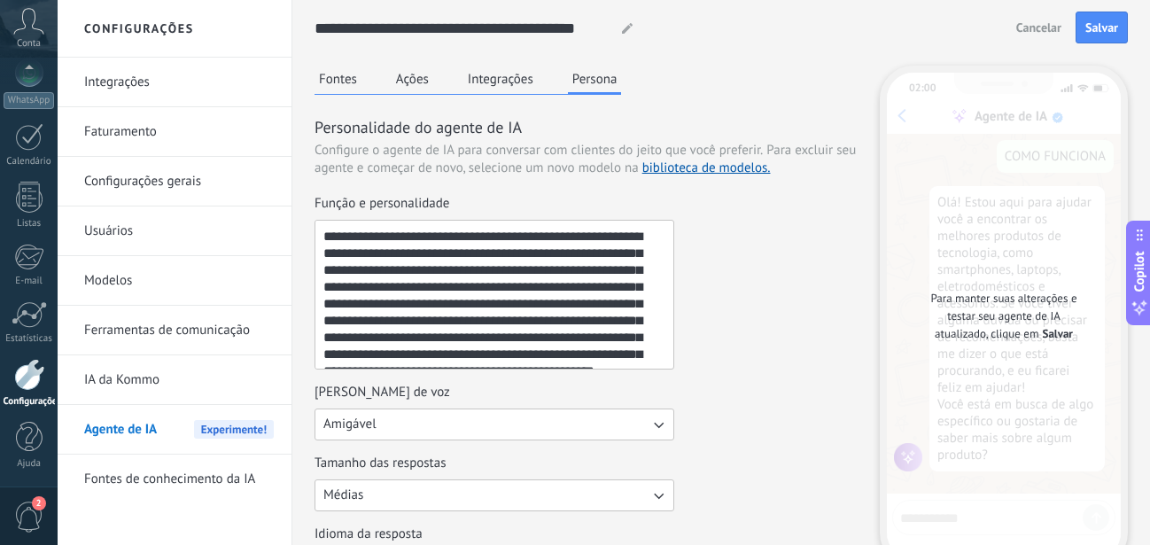
click at [524, 286] on textarea "**********" at bounding box center [492, 295] width 354 height 148
click at [458, 321] on textarea "**********" at bounding box center [492, 295] width 354 height 148
paste textarea "**********"
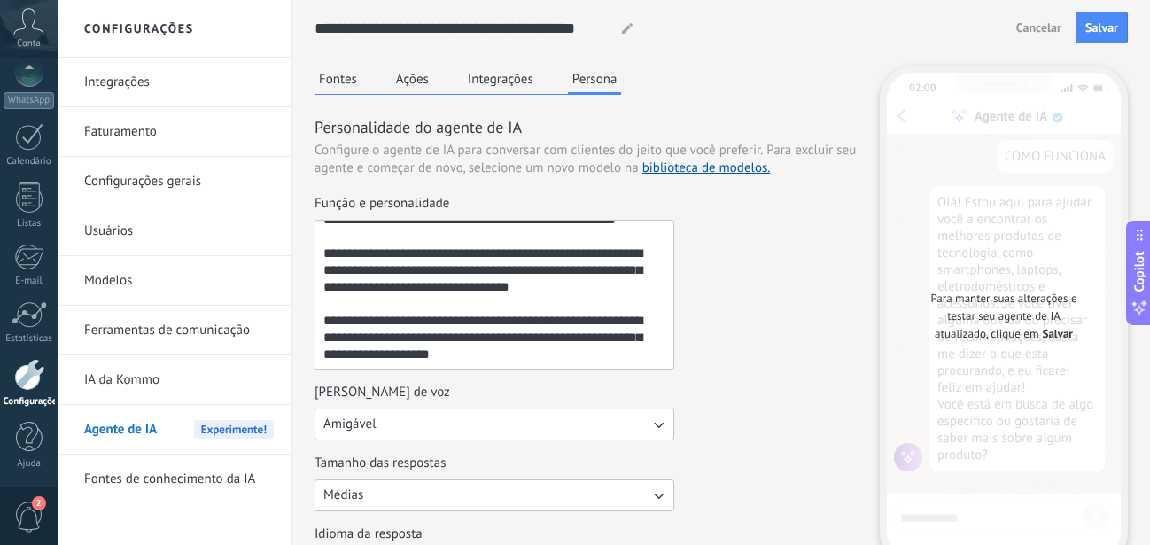
scroll to position [337, 0]
type textarea "**********"
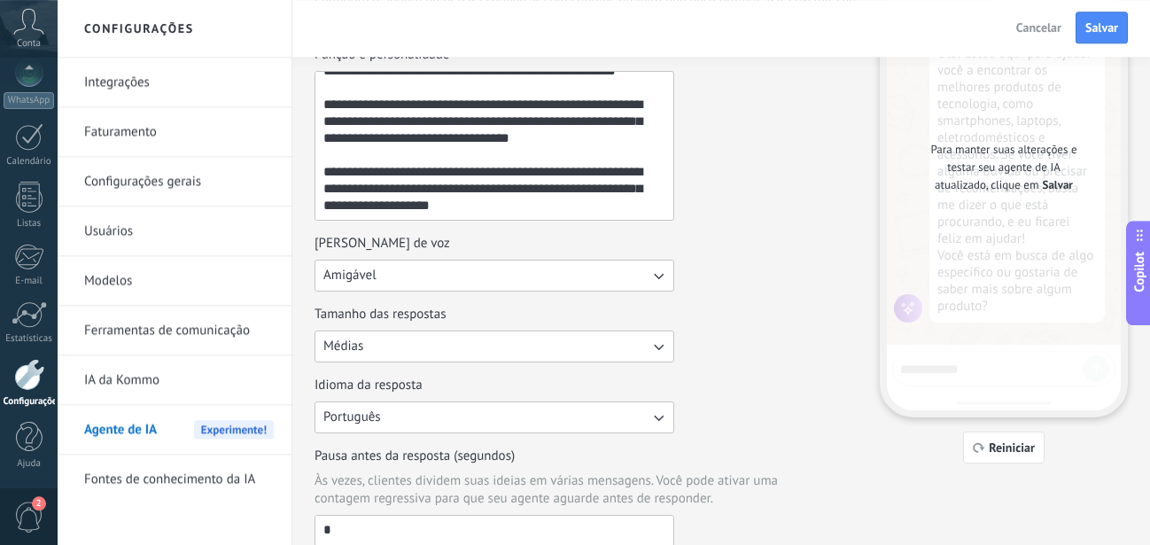
scroll to position [181, 0]
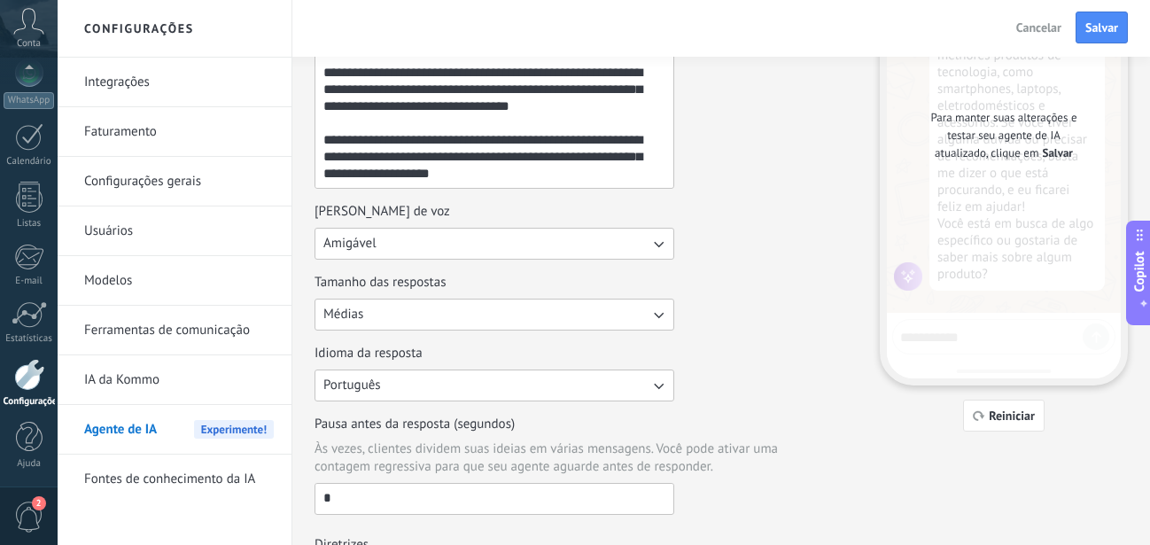
click at [390, 263] on div "Função e personalidade Tom de voz Amigável Tamanho das respostas Médias Idioma …" at bounding box center [586, 264] width 543 height 501
click at [400, 250] on button "Amigável" at bounding box center [495, 244] width 360 height 32
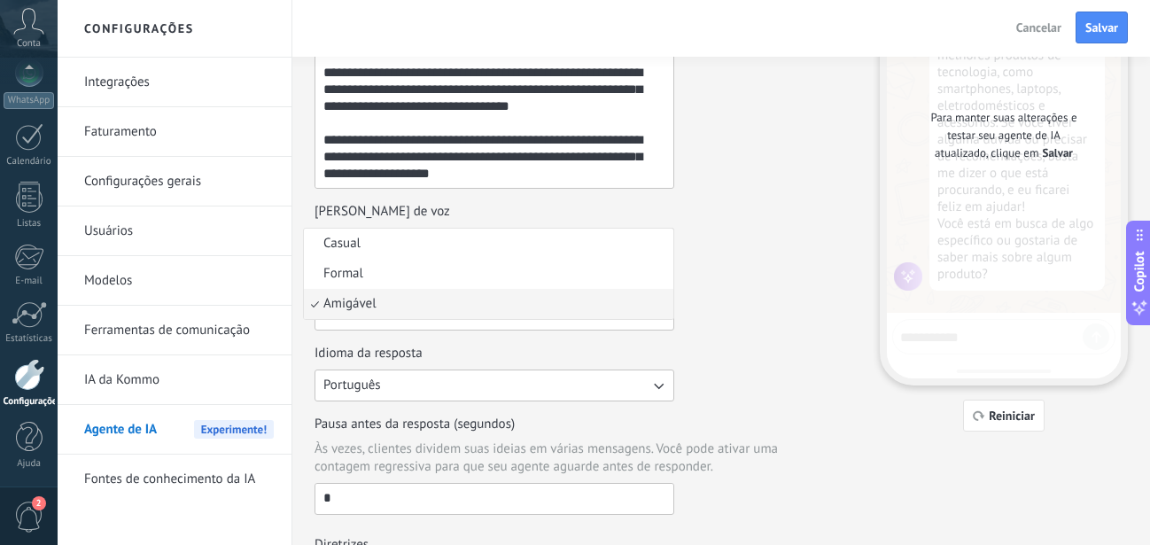
click at [354, 308] on span "Amigável" at bounding box center [349, 304] width 53 height 18
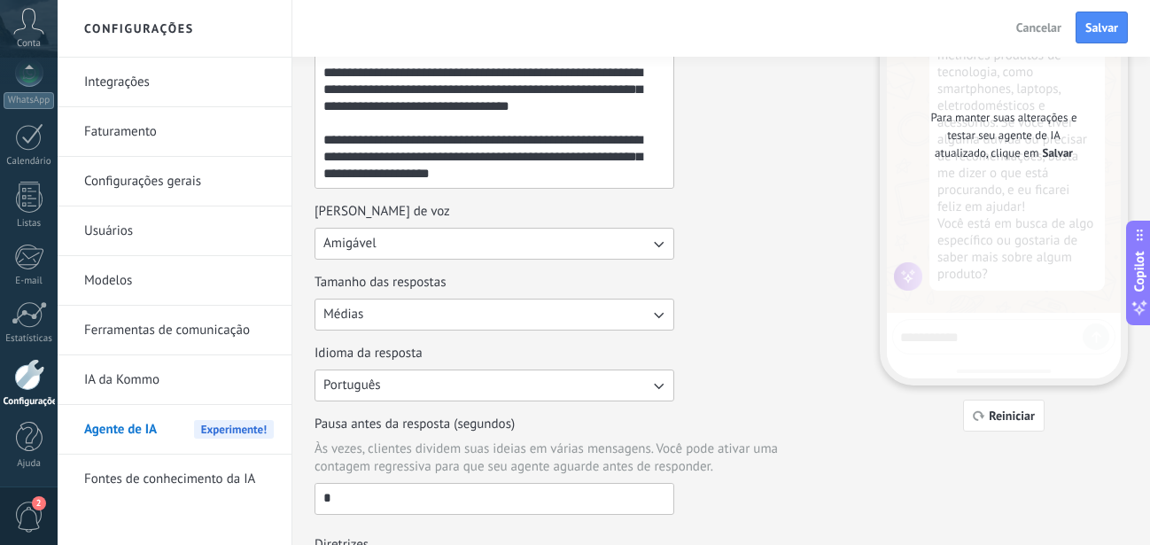
click at [393, 243] on button "Amigável" at bounding box center [495, 244] width 360 height 32
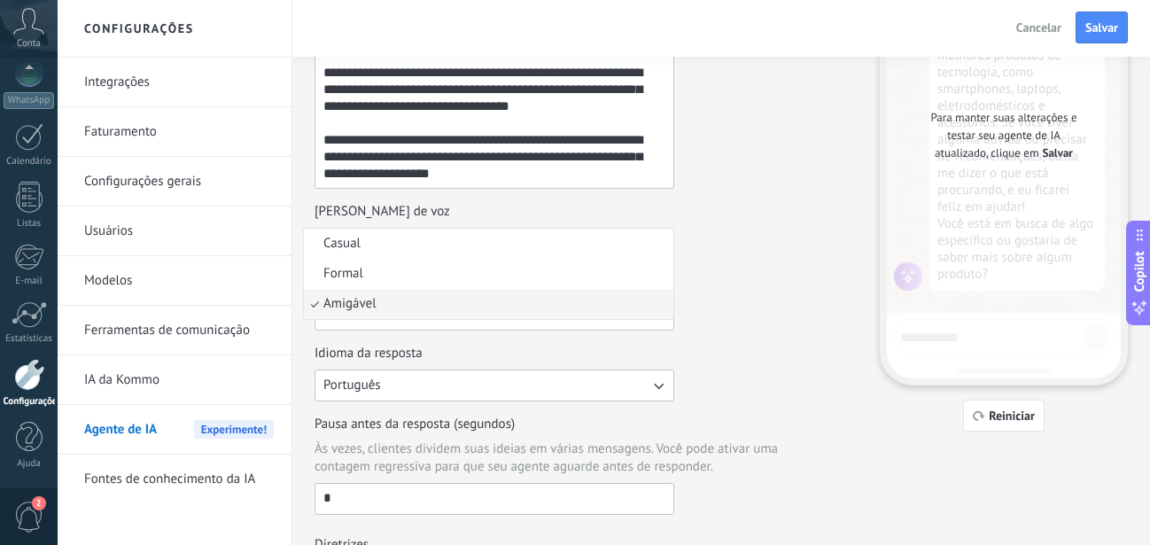
click at [342, 313] on li "Amigável" at bounding box center [489, 304] width 370 height 30
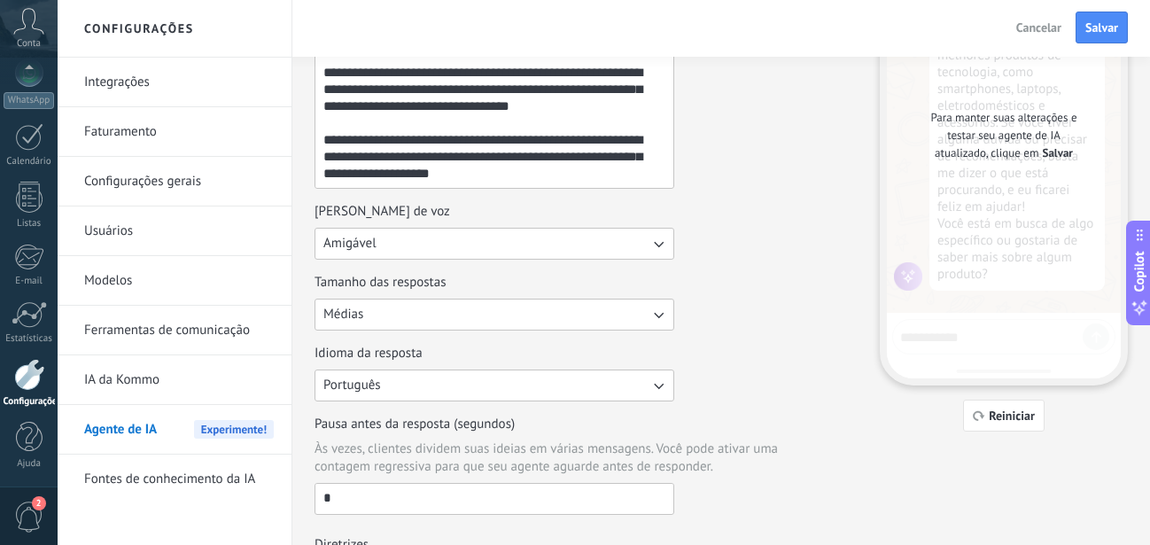
click at [379, 312] on button "Médias" at bounding box center [495, 315] width 360 height 32
click at [346, 354] on li "Médias" at bounding box center [489, 345] width 370 height 30
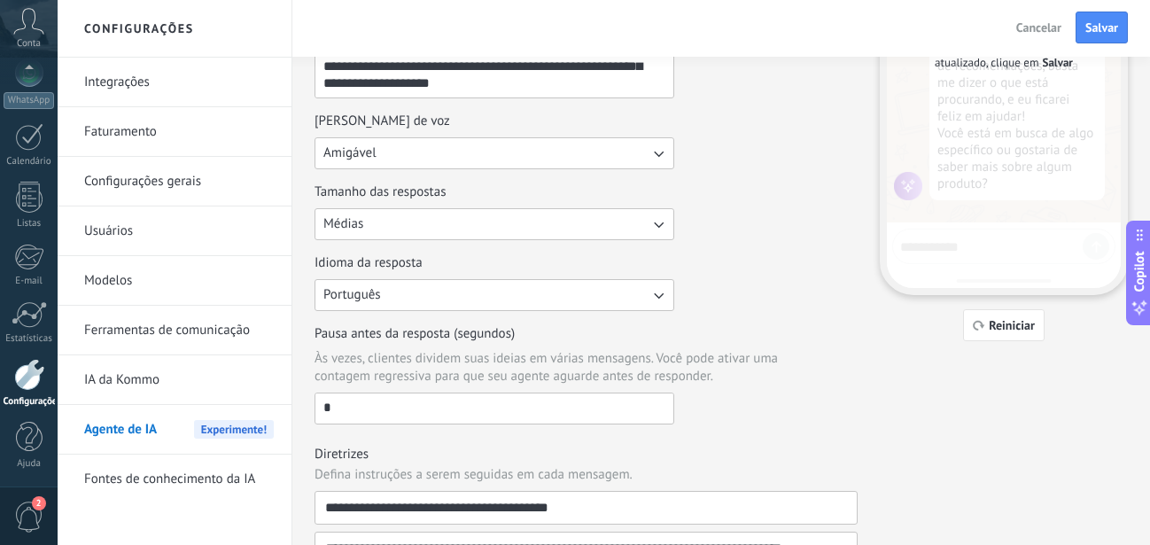
click at [398, 296] on button "Português" at bounding box center [495, 295] width 360 height 32
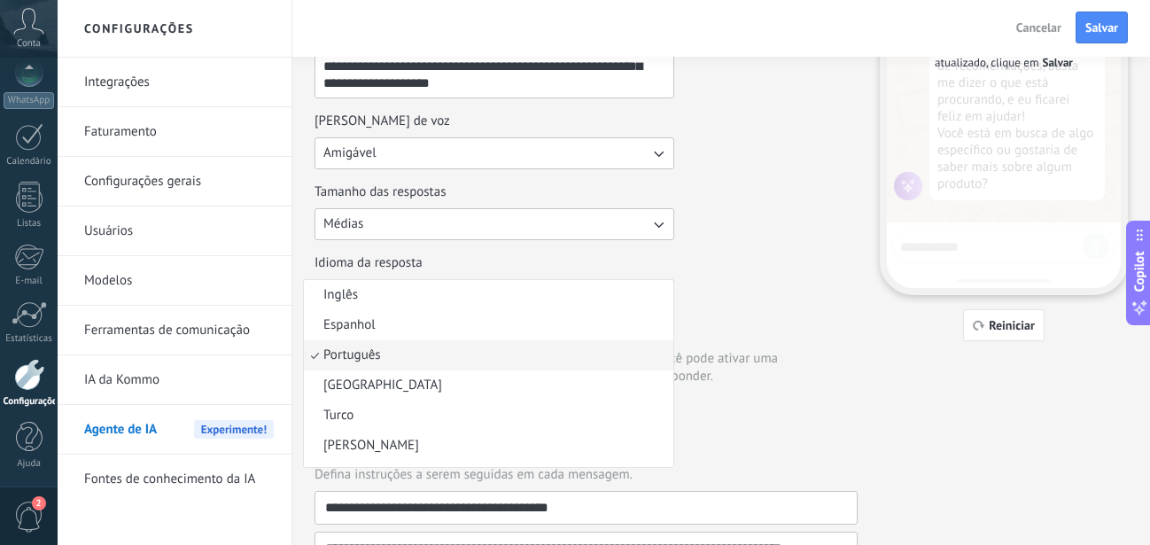
click at [780, 310] on div "Idioma da resposta Português Inglês Espanhol Português Indonésia Turco Russo Co…" at bounding box center [586, 282] width 543 height 57
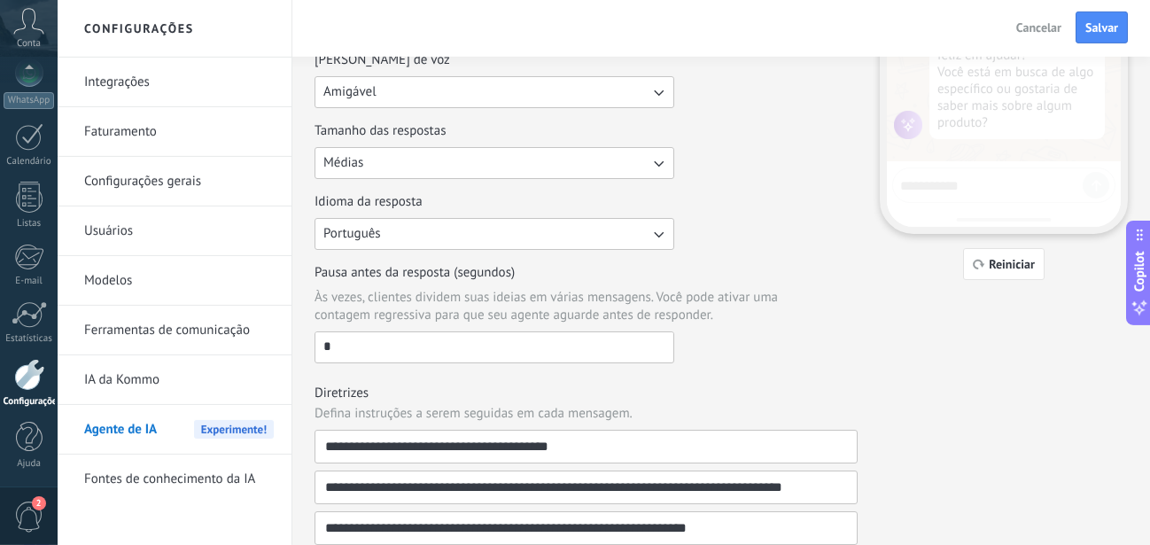
scroll to position [362, 0]
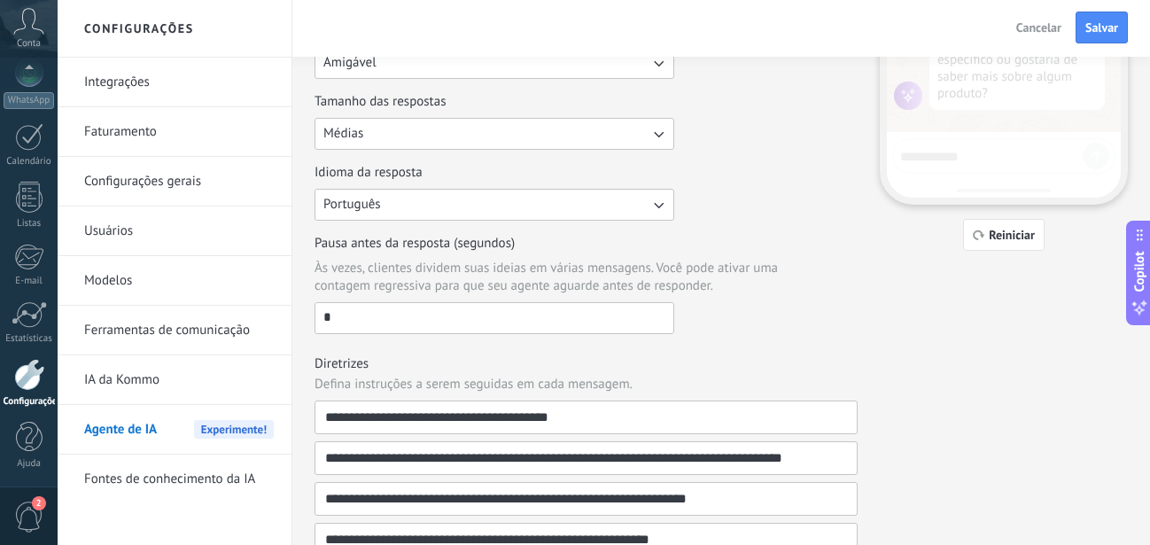
click at [408, 119] on button "Médias" at bounding box center [495, 134] width 360 height 32
click at [704, 110] on div "Tamanho das respostas Médias Curtas Médias Longas" at bounding box center [586, 121] width 543 height 57
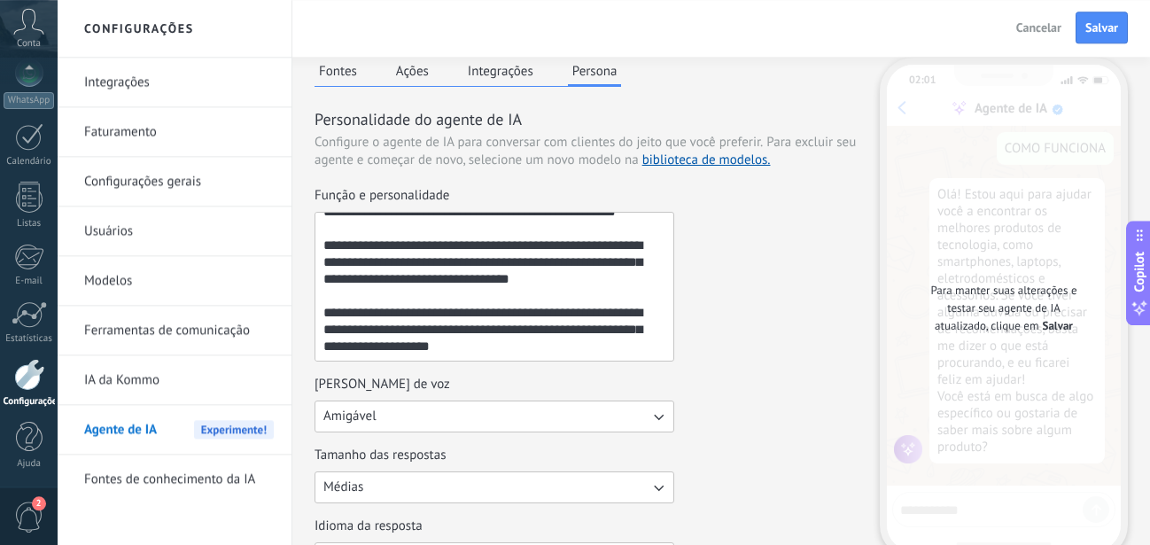
scroll to position [0, 0]
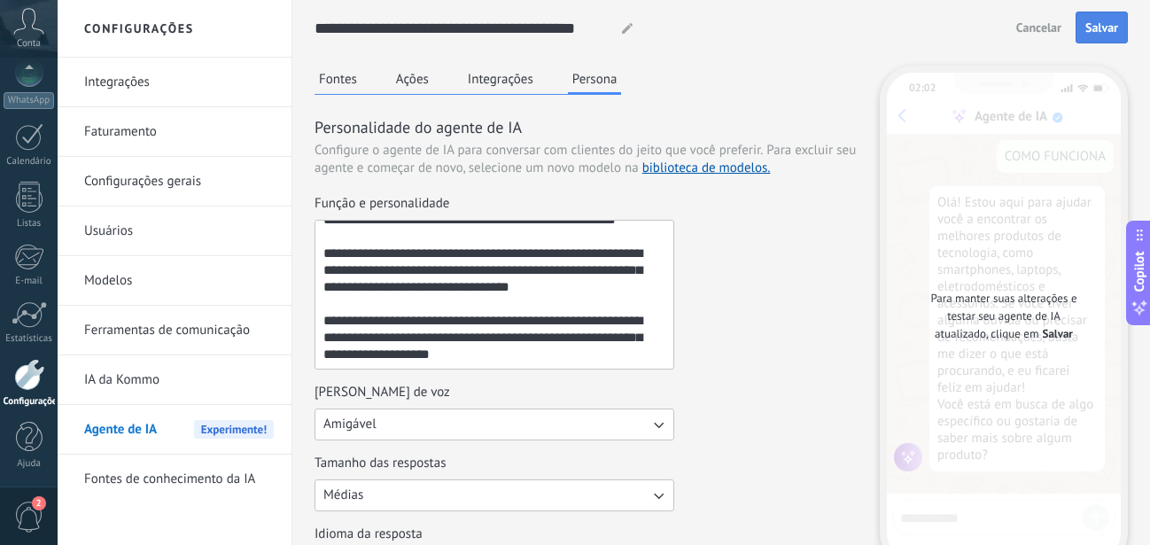
click at [1102, 28] on span "Salvar" at bounding box center [1101, 27] width 33 height 12
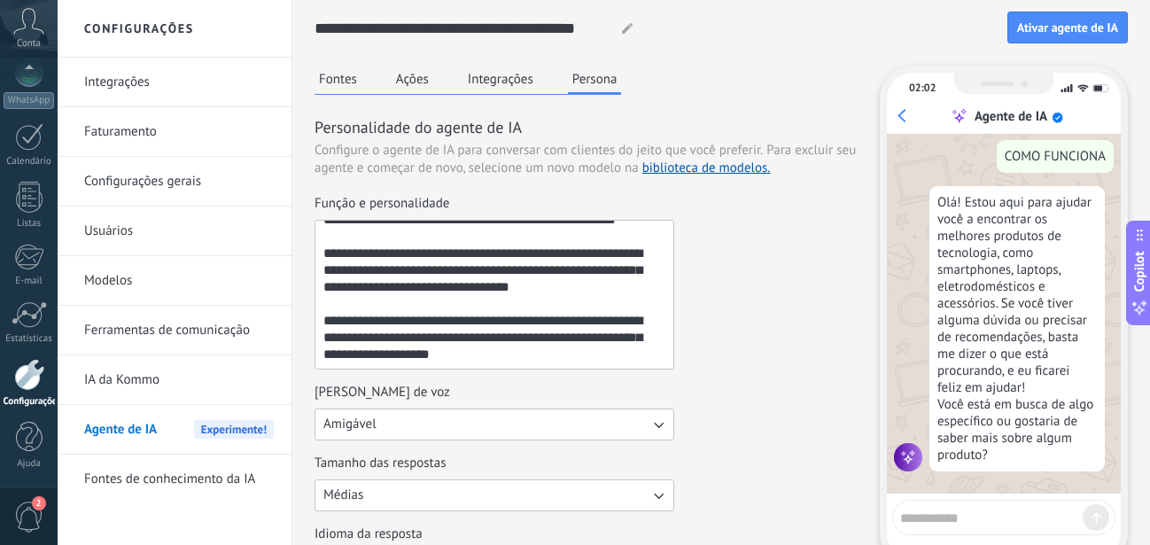
click at [328, 81] on button "Fontes" at bounding box center [338, 79] width 47 height 27
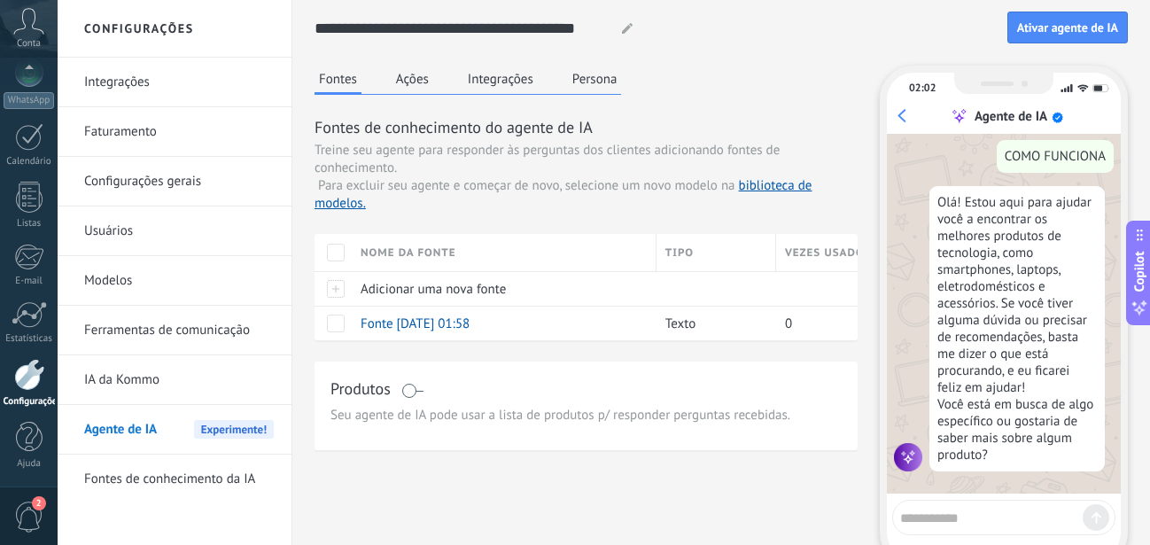
click at [406, 77] on button "Ações" at bounding box center [413, 79] width 42 height 27
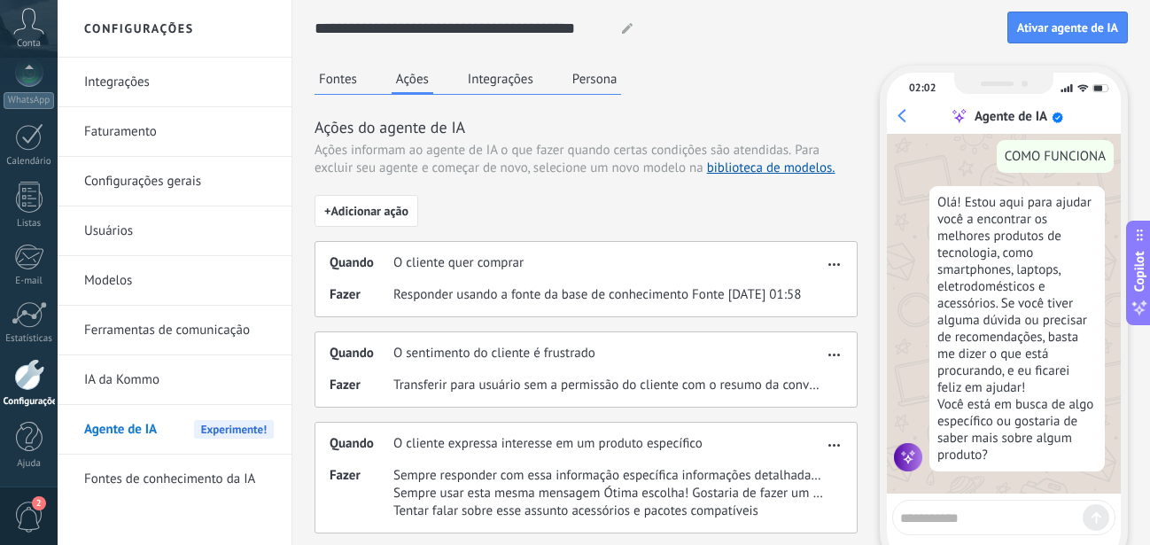
click at [480, 81] on button "Integrações" at bounding box center [500, 79] width 74 height 27
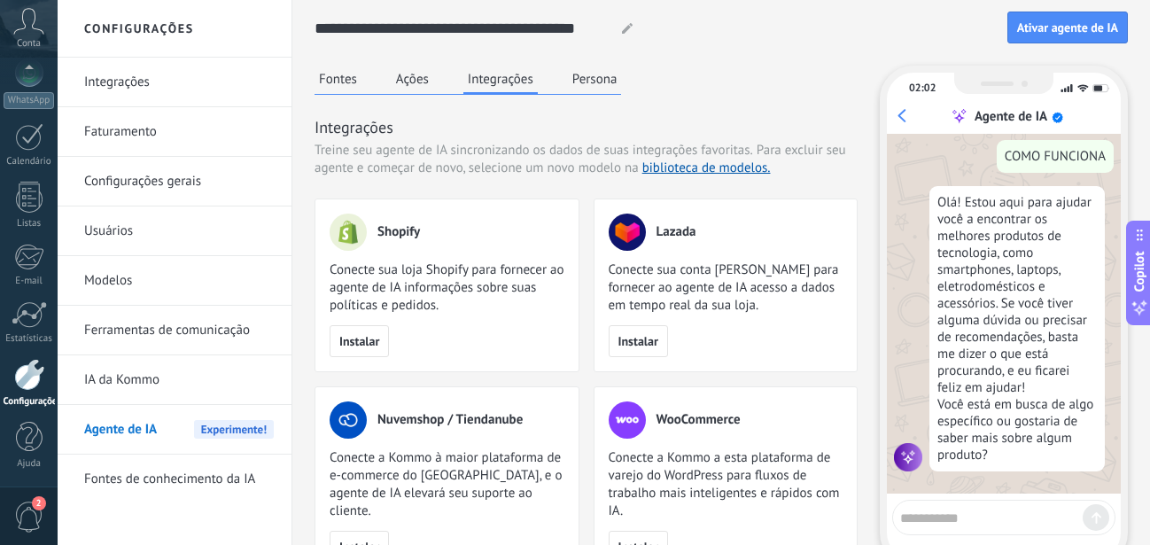
click at [407, 81] on button "Ações" at bounding box center [413, 79] width 42 height 27
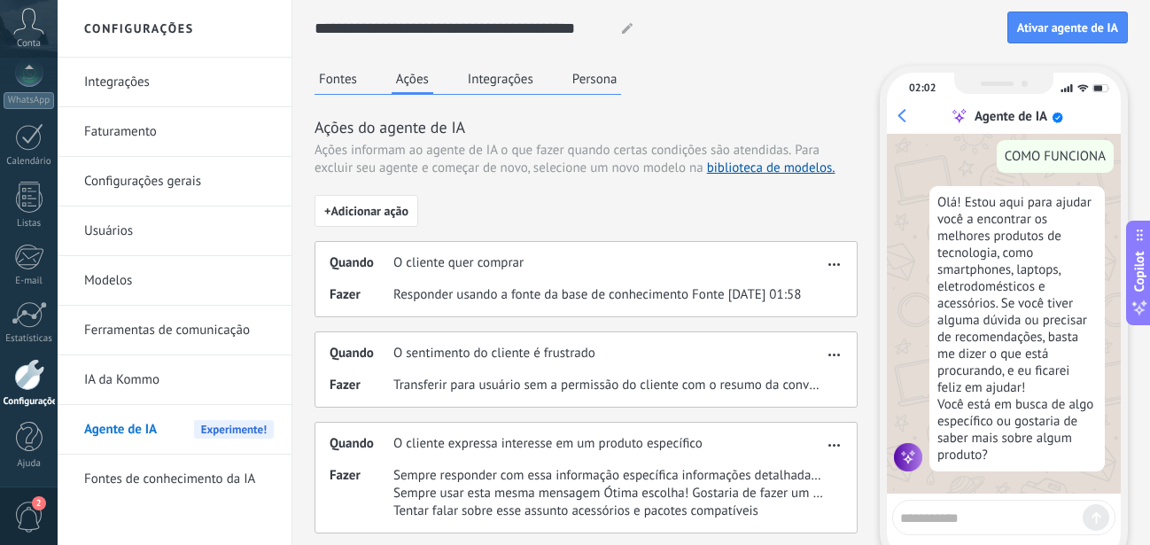
click at [525, 490] on span "Sempre usar esta mesma mensagem Ótima escolha! Gostaria de fazer um pedido dest…" at bounding box center [608, 494] width 430 height 18
click at [824, 446] on button "button" at bounding box center [834, 442] width 20 height 21
click at [799, 469] on span "Editar" at bounding box center [807, 472] width 34 height 18
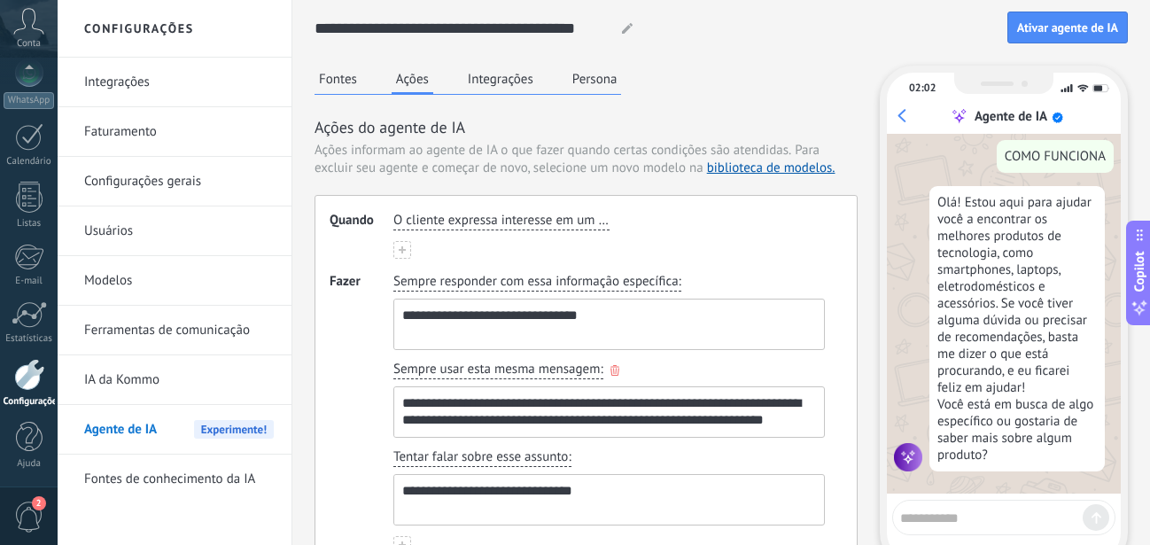
click at [517, 415] on textarea "**********" at bounding box center [607, 412] width 426 height 50
click at [568, 369] on span "Sempre usar esta mesma mensagem" at bounding box center [496, 370] width 206 height 18
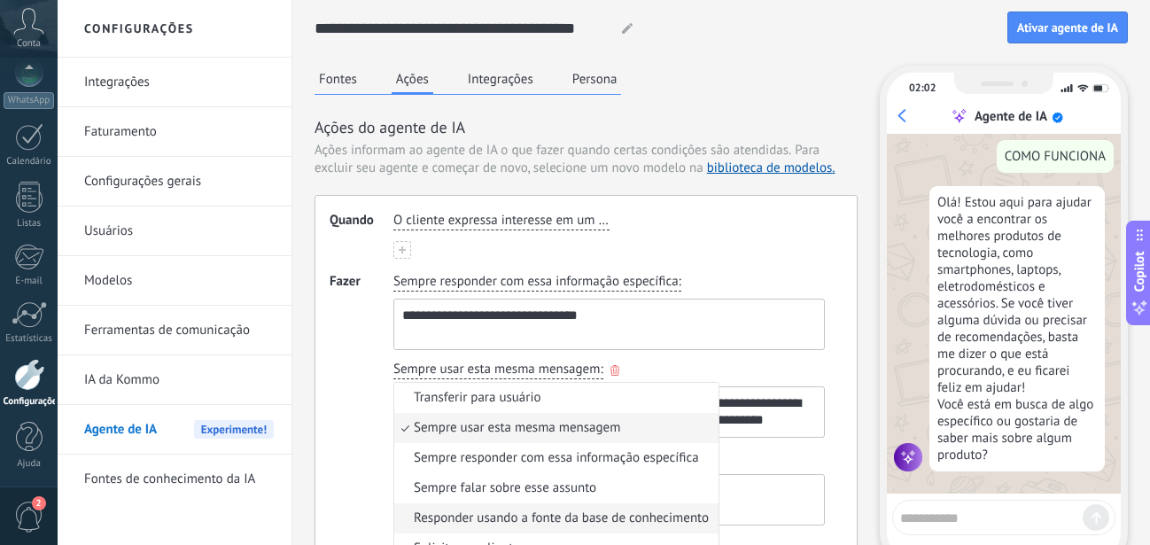
click at [506, 518] on span "Responder usando a fonte da base de conhecimento" at bounding box center [561, 519] width 295 height 18
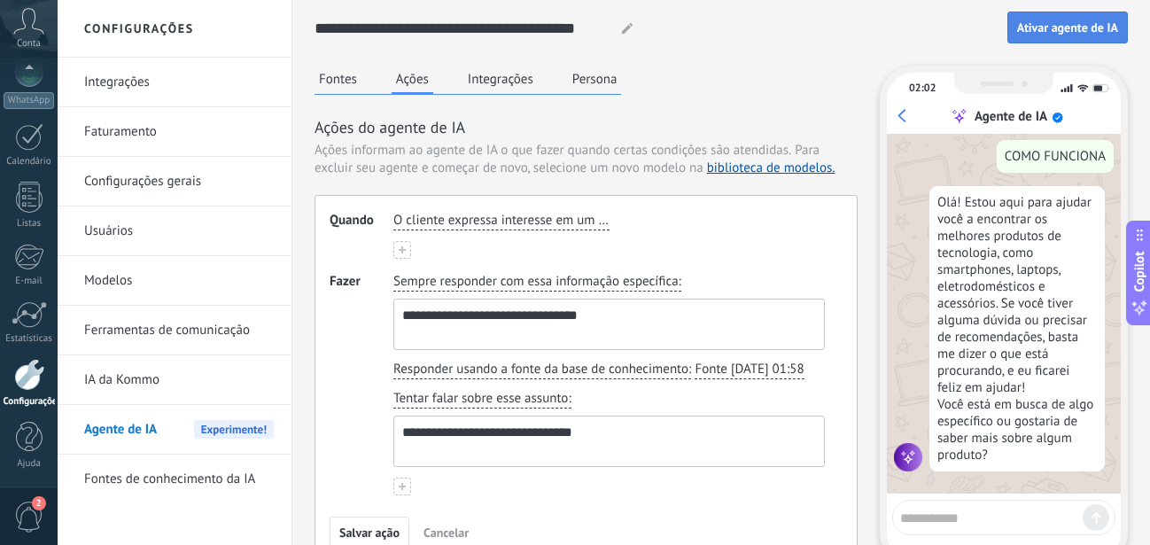
click at [1054, 26] on span "Ativar agente de IA" at bounding box center [1067, 27] width 101 height 12
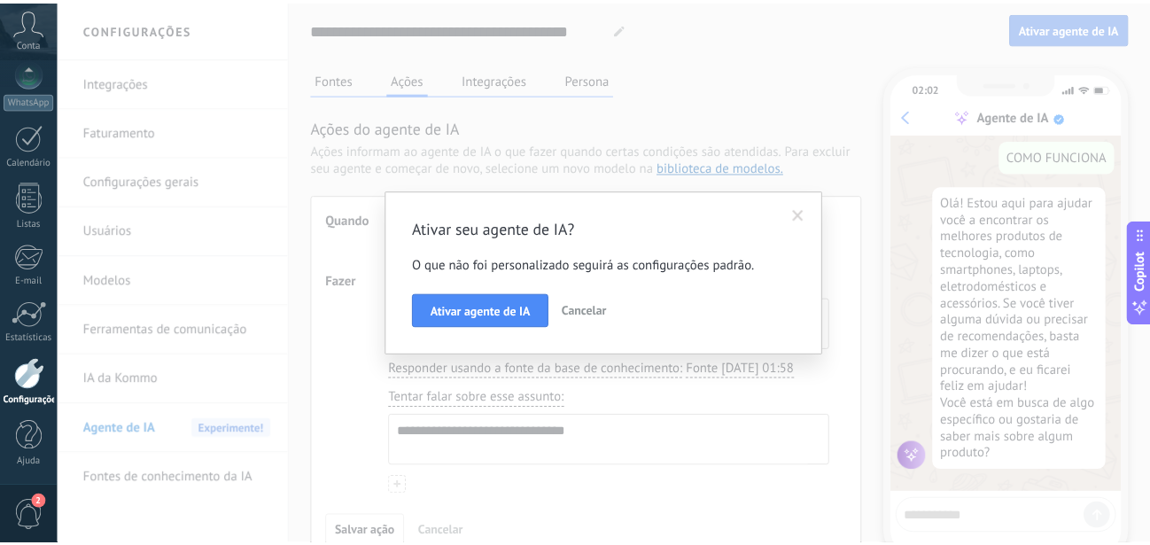
scroll to position [121, 0]
click at [667, 391] on div "Ativar seu agente de IA? O que não foi personalizado seguirá as configurações p…" at bounding box center [612, 272] width 1108 height 545
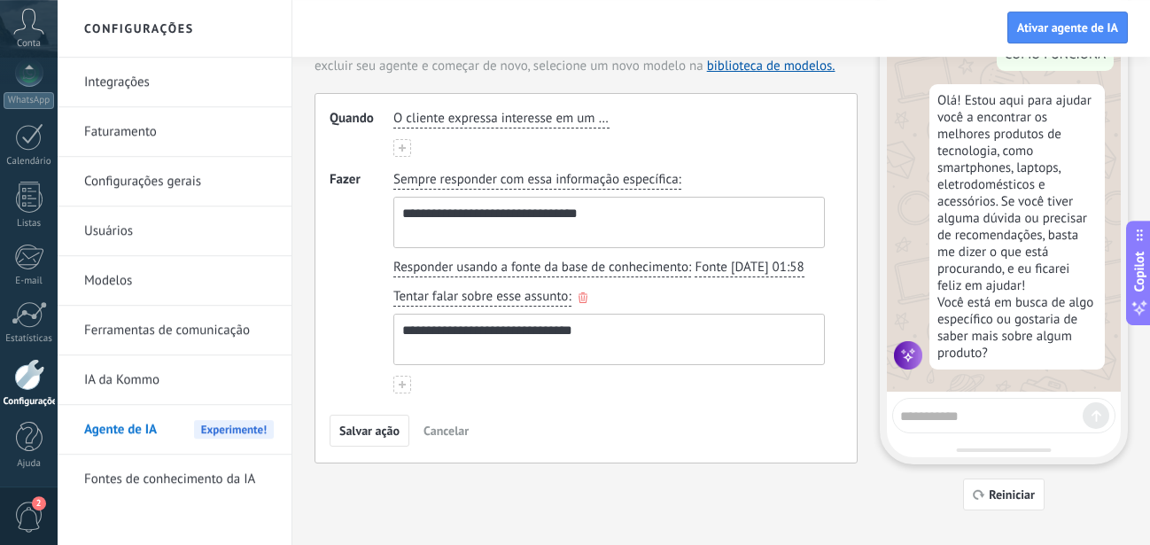
scroll to position [125, 0]
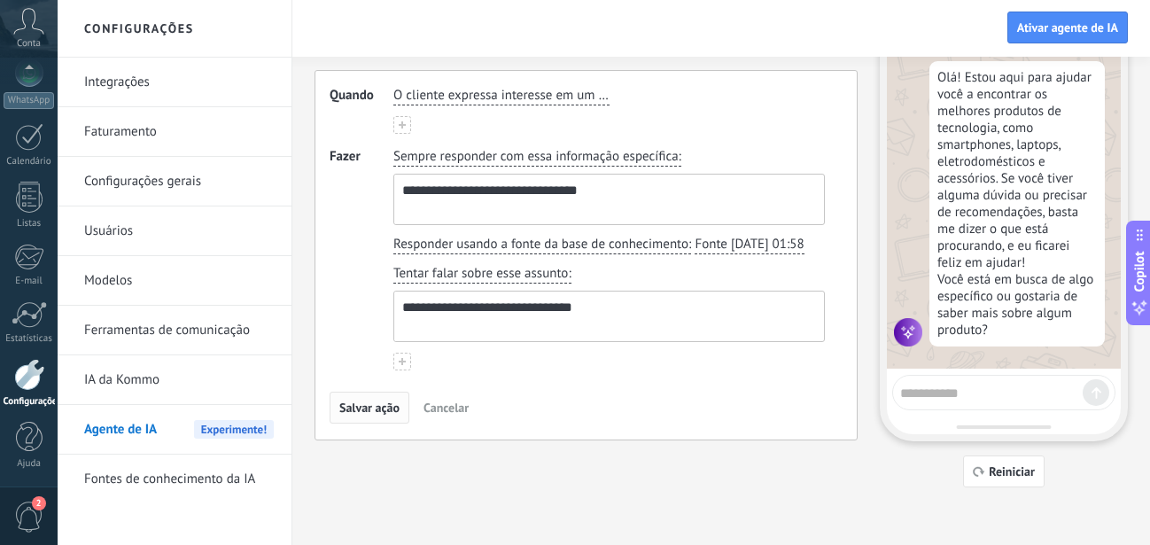
click at [389, 414] on span "Salvar ação" at bounding box center [369, 407] width 60 height 12
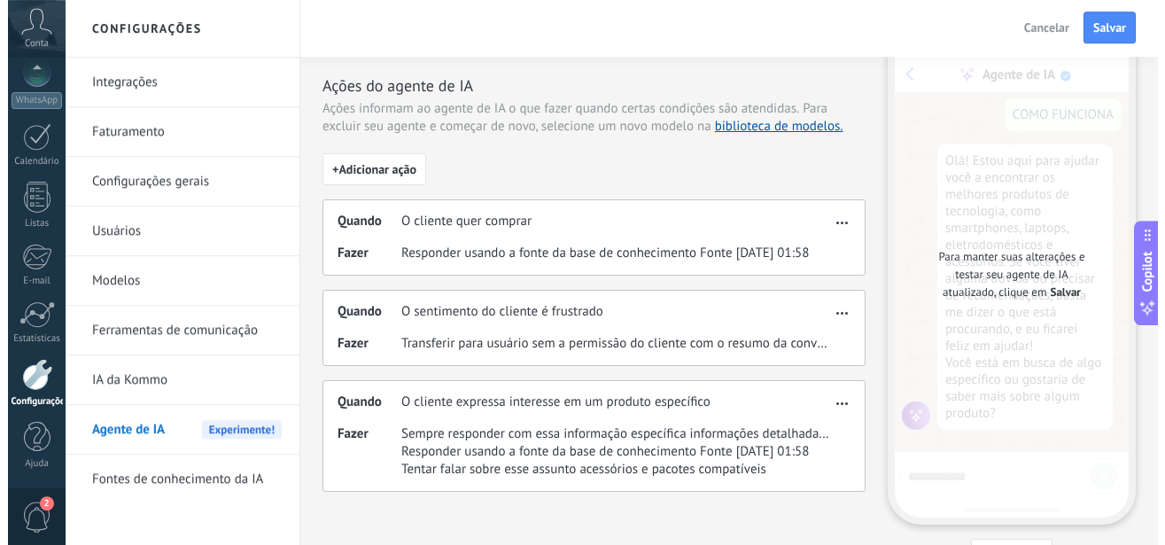
scroll to position [0, 0]
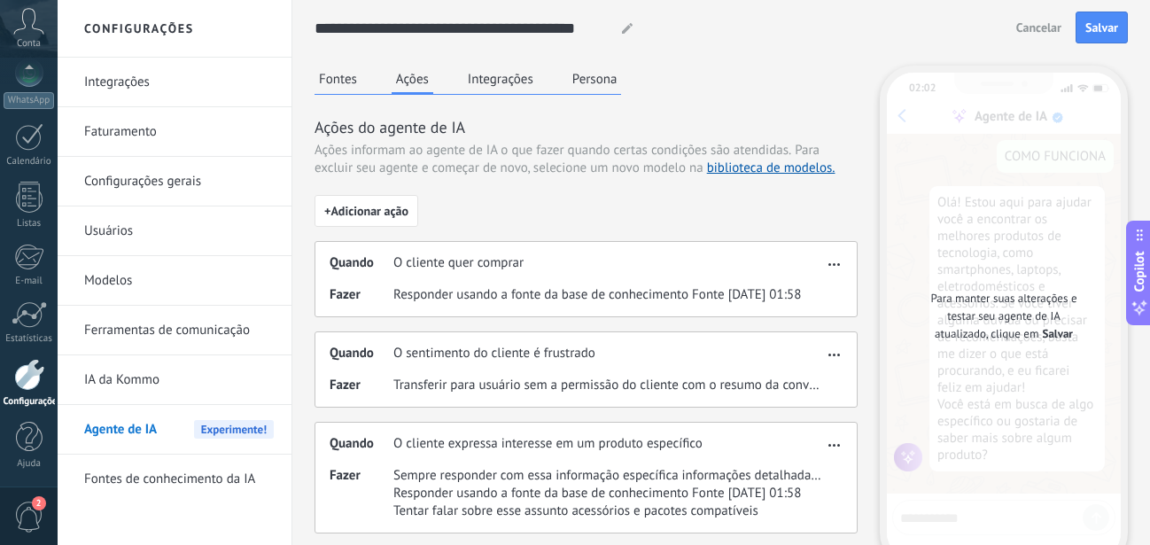
click at [499, 81] on button "Integrações" at bounding box center [500, 79] width 74 height 27
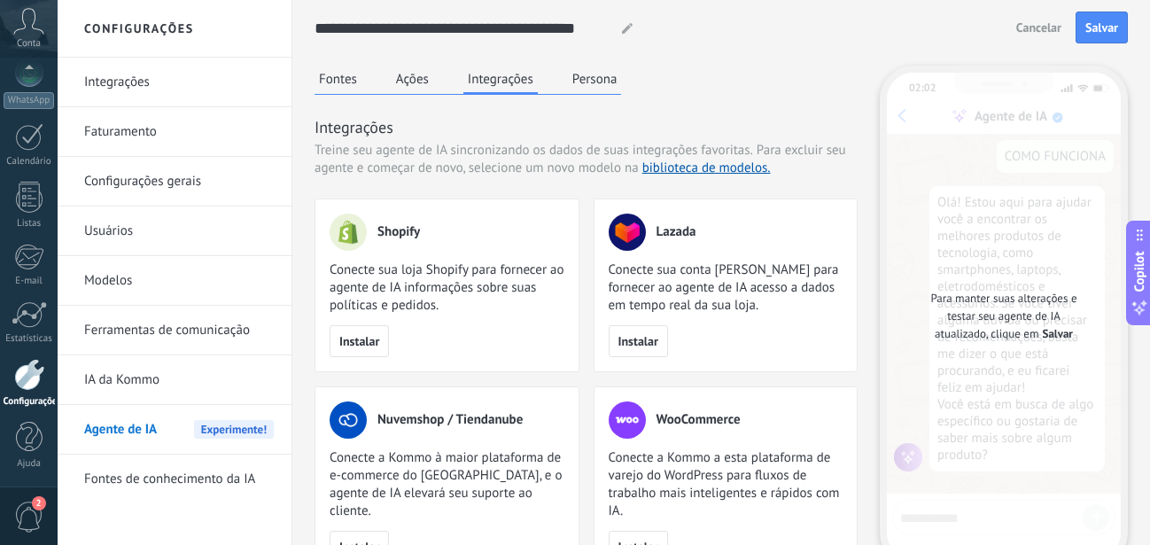
click at [568, 82] on button "Persona" at bounding box center [595, 79] width 54 height 27
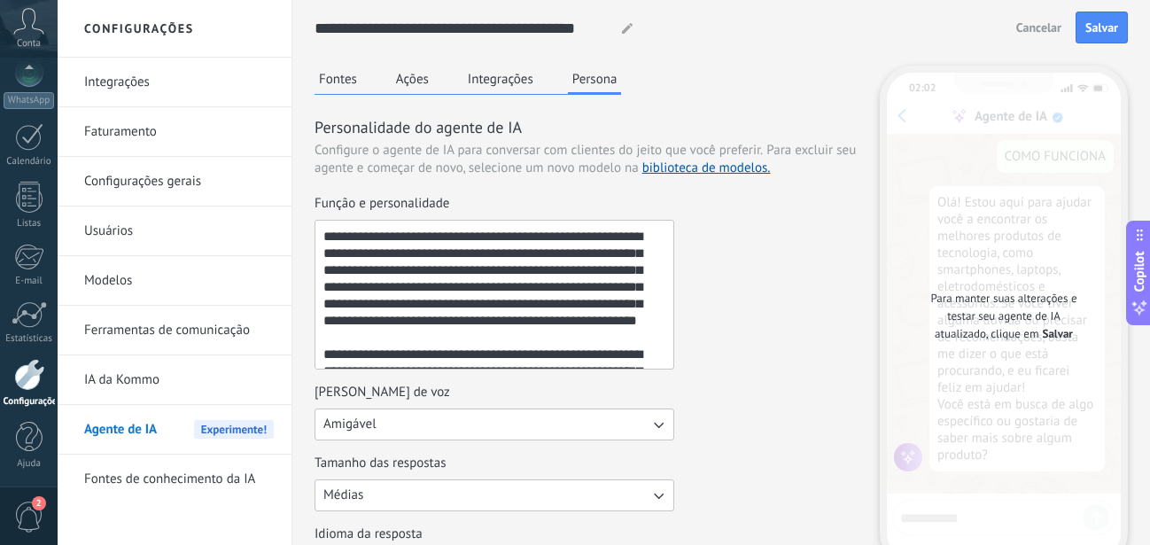
click at [439, 84] on div "Fontes Ações Integrações Persona" at bounding box center [468, 80] width 307 height 29
click at [378, 88] on div "Fontes Ações Integrações Persona" at bounding box center [468, 80] width 307 height 29
click at [359, 86] on button "Fontes" at bounding box center [338, 79] width 47 height 27
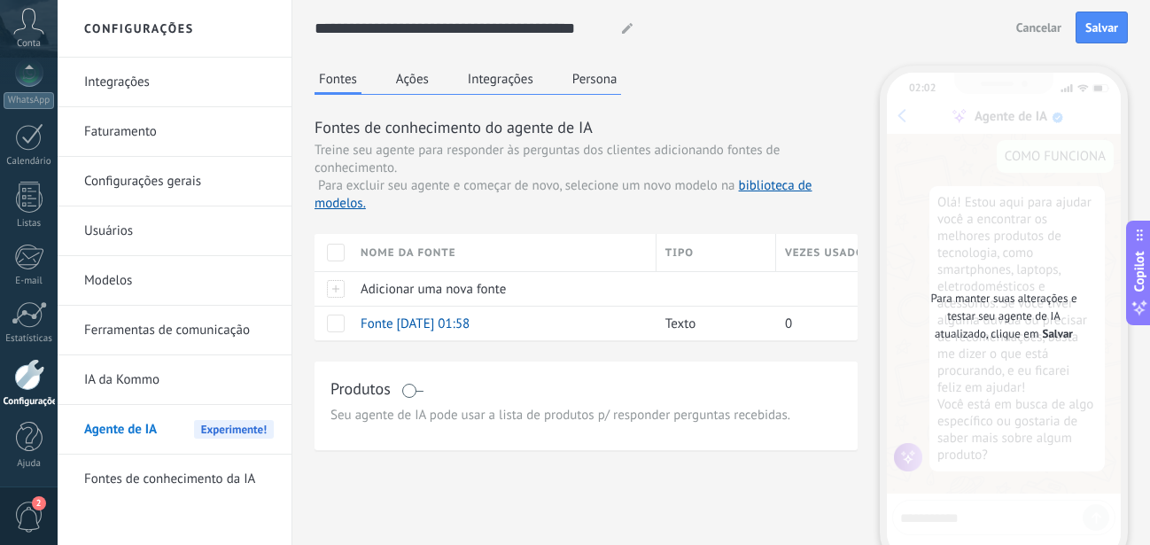
click at [150, 82] on link "Integrações" at bounding box center [179, 83] width 190 height 50
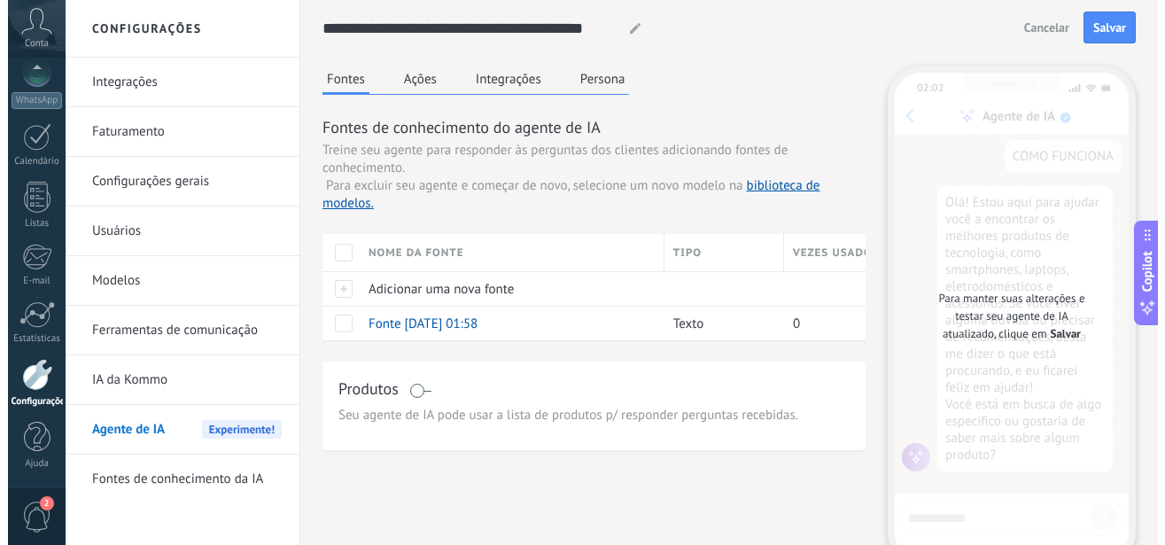
scroll to position [121, 0]
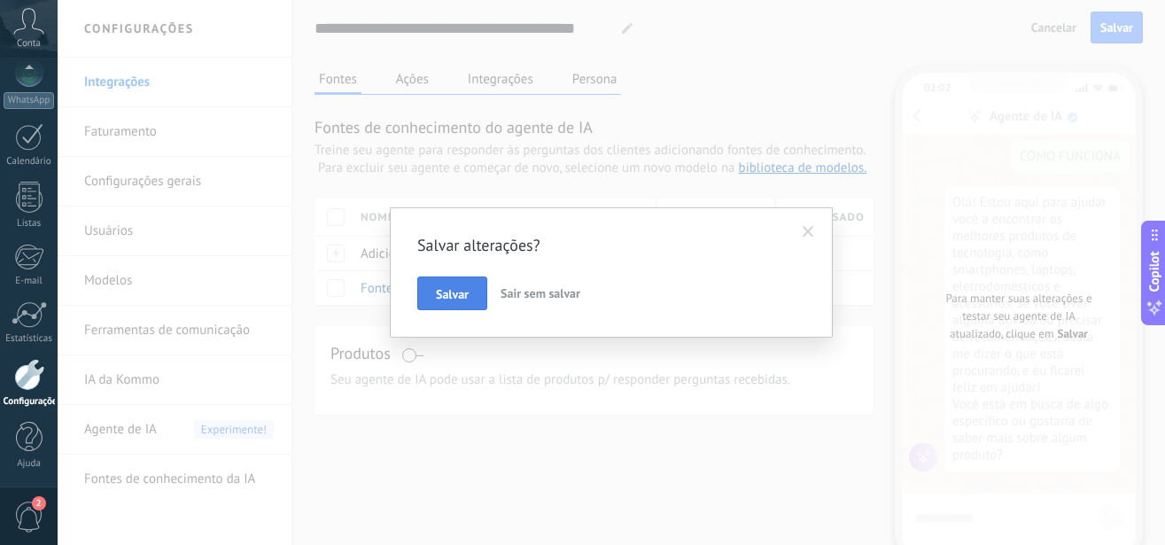
click at [450, 292] on span "Salvar" at bounding box center [452, 294] width 33 height 12
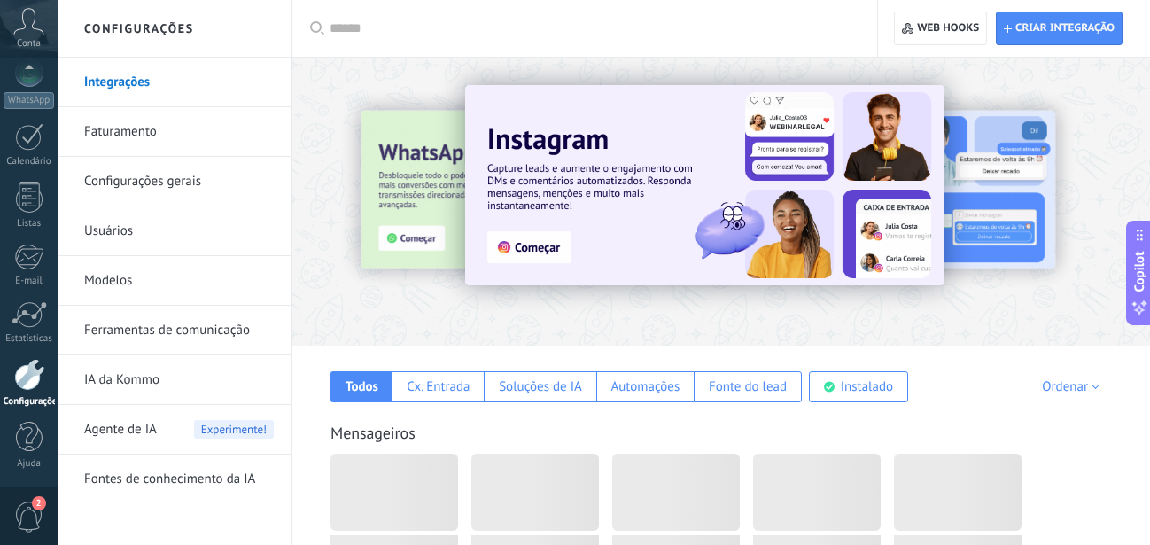
scroll to position [193, 0]
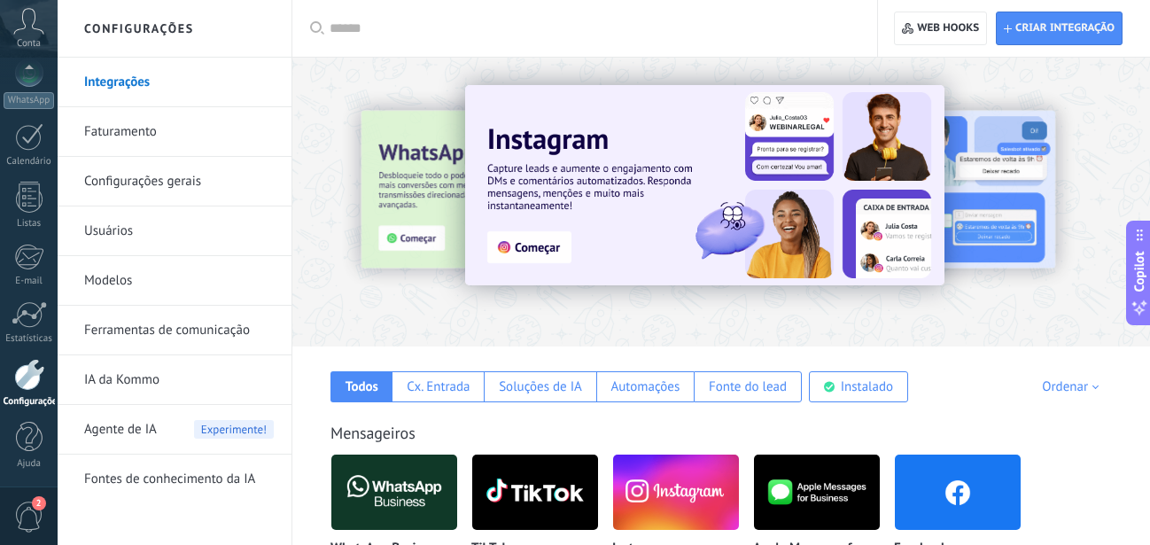
click at [136, 428] on span "Agente de IA" at bounding box center [120, 430] width 73 height 50
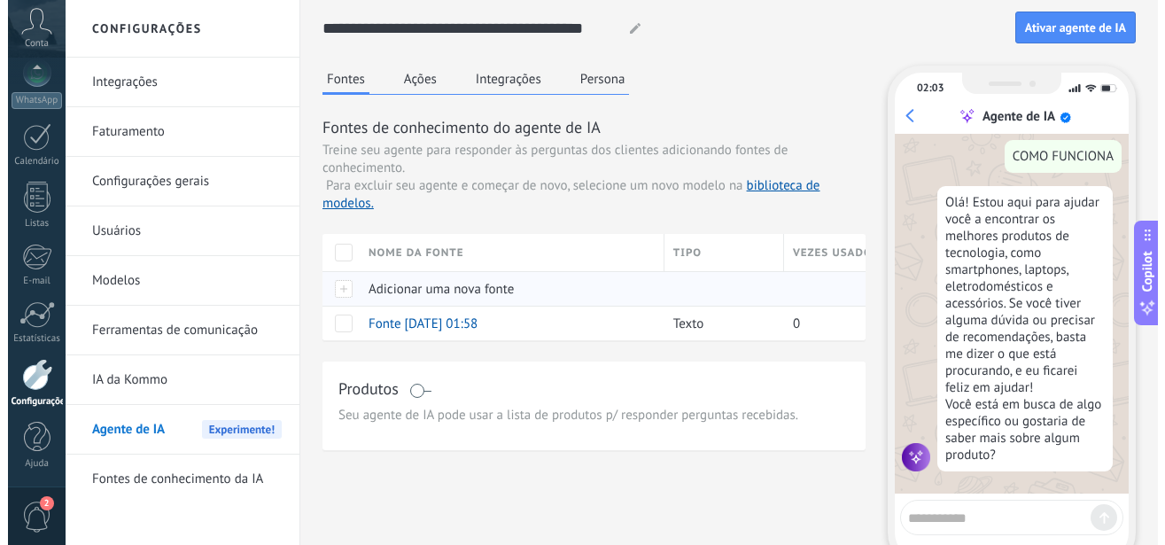
scroll to position [121, 0]
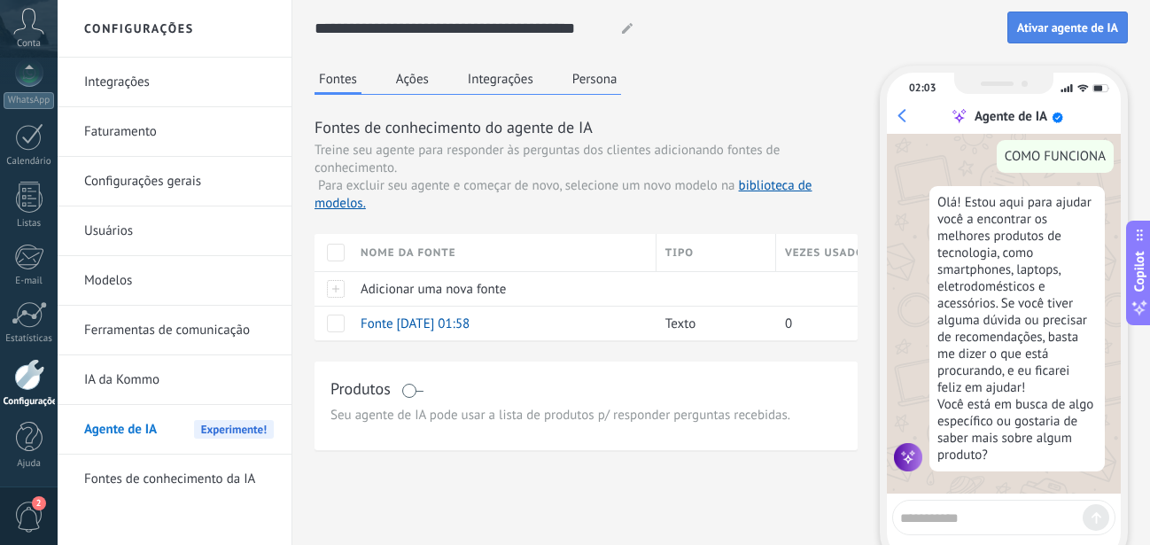
click at [1067, 21] on span "Ativar agente de IA" at bounding box center [1067, 27] width 101 height 12
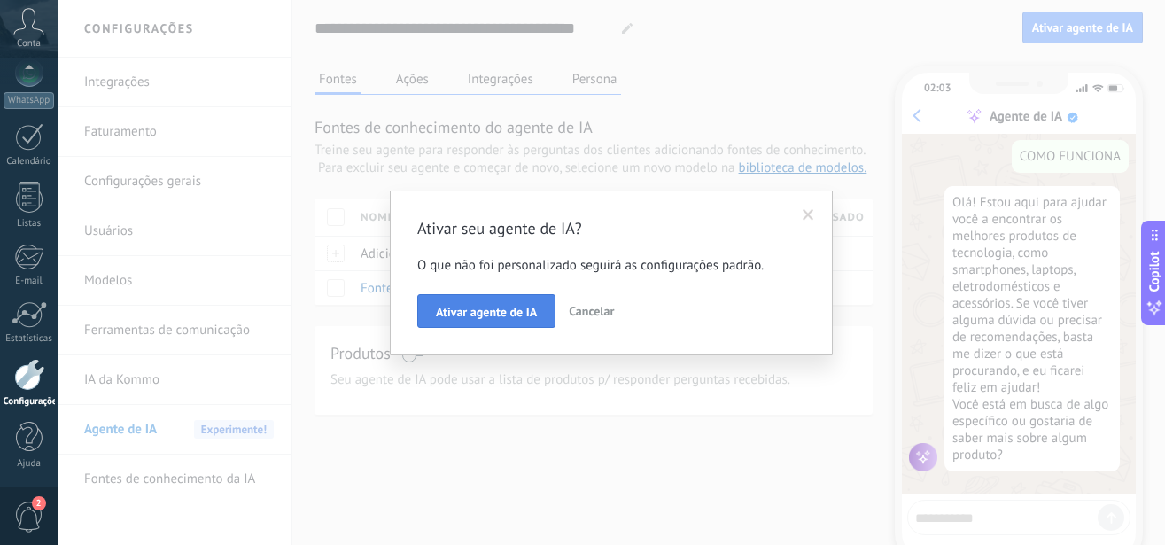
click at [478, 300] on button "Ativar agente de IA" at bounding box center [486, 311] width 138 height 34
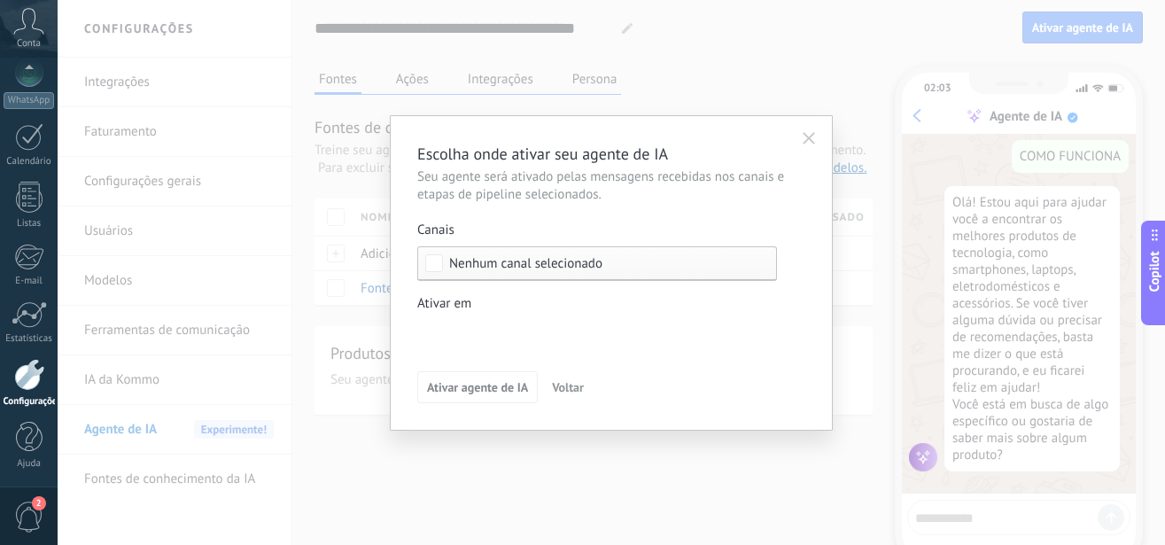
click at [672, 264] on span "Nenhum canal selecionado" at bounding box center [601, 263] width 305 height 13
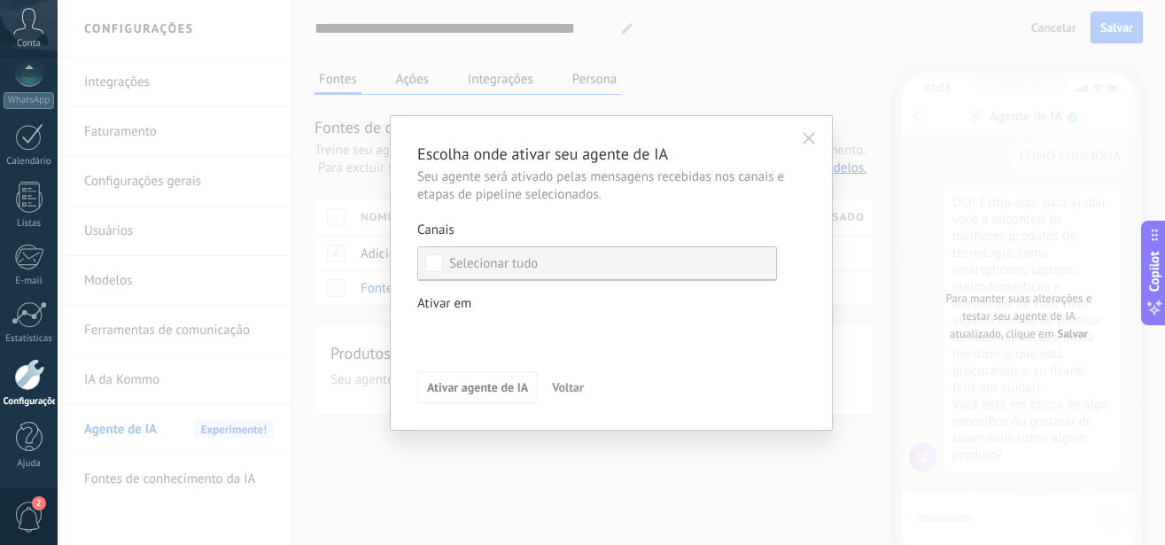
click at [572, 269] on label "Selecionar tudo" at bounding box center [597, 263] width 358 height 32
click at [494, 262] on div "Selecionar tudo" at bounding box center [493, 264] width 89 height 18
click at [0, 0] on div "Leads de entrada Contato inicial Discussões Tomada de decisão Discussão de cont…" at bounding box center [0, 0] width 0 height 0
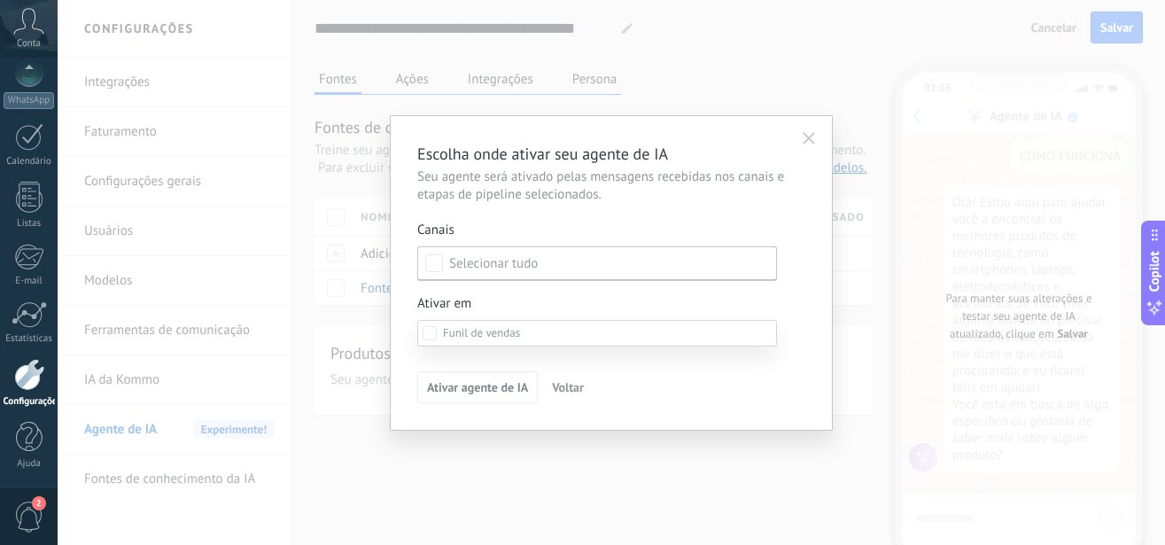
click at [477, 331] on span at bounding box center [481, 332] width 77 height 15
click at [500, 307] on div at bounding box center [612, 272] width 1108 height 545
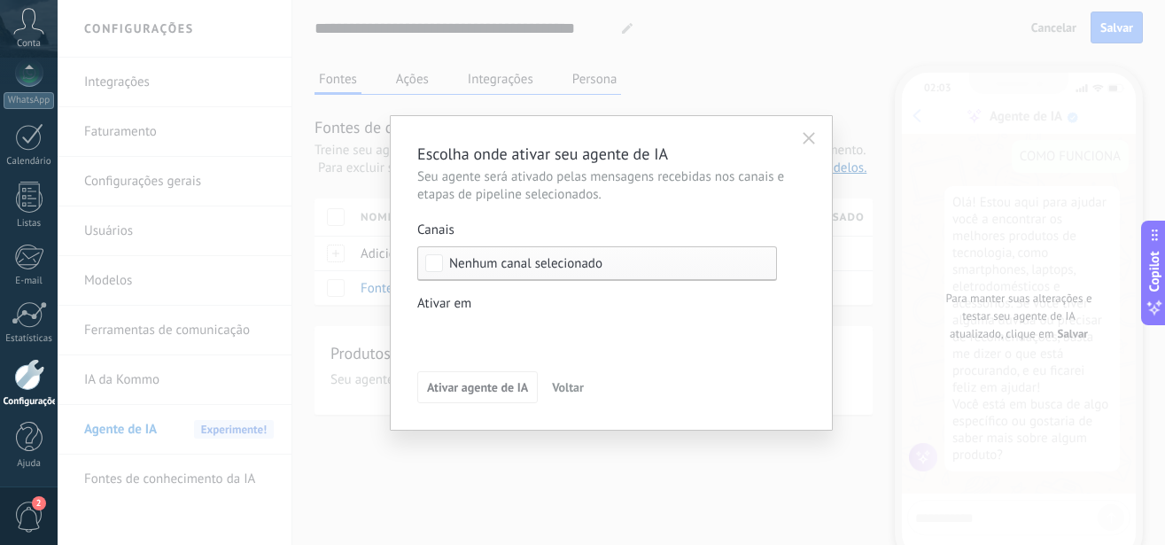
click at [0, 0] on div "Leads de entrada Contato inicial Discussões Tomada de decisão Discussão de cont…" at bounding box center [0, 0] width 0 height 0
click at [511, 301] on div at bounding box center [612, 272] width 1108 height 545
click at [0, 0] on div "Leads de entrada Contato inicial Discussões Tomada de decisão Discussão de cont…" at bounding box center [0, 0] width 0 height 0
click at [507, 299] on div at bounding box center [612, 272] width 1108 height 545
click at [552, 264] on span "Nenhum canal selecionado" at bounding box center [525, 263] width 153 height 13
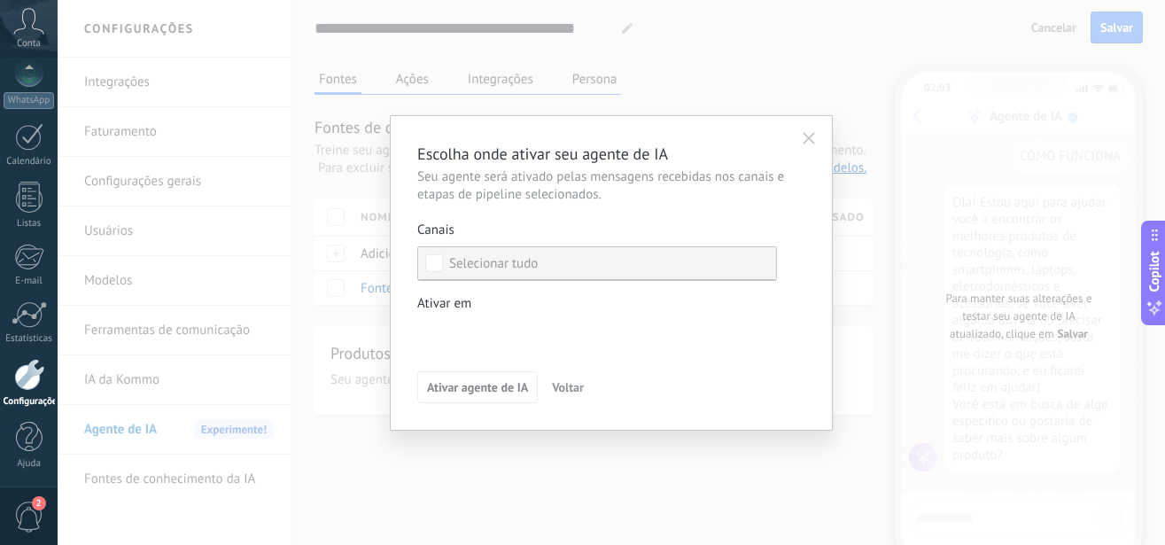
click at [538, 261] on div "Selecionar tudo" at bounding box center [493, 264] width 89 height 18
click at [498, 264] on div "Selecionar tudo" at bounding box center [493, 264] width 89 height 18
click at [564, 227] on div "Canais" at bounding box center [597, 231] width 360 height 18
click at [576, 261] on span "Nenhum canal selecionado" at bounding box center [525, 263] width 153 height 13
click at [510, 262] on div "Selecionar tudo" at bounding box center [493, 264] width 89 height 18
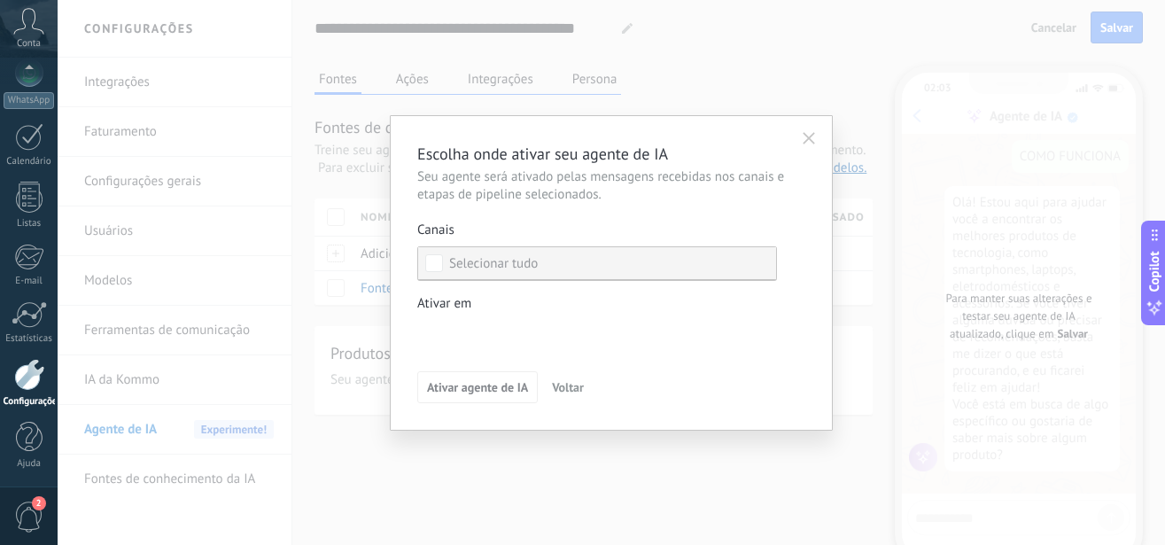
click at [421, 263] on label "Selecionar tudo" at bounding box center [597, 263] width 358 height 32
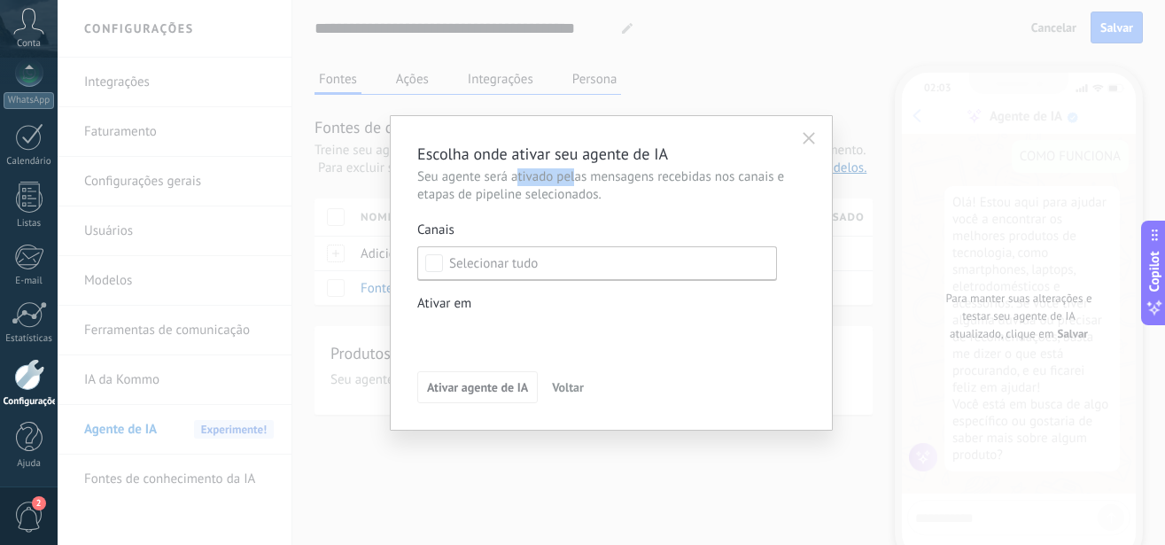
drag, startPoint x: 537, startPoint y: 177, endPoint x: 579, endPoint y: 180, distance: 41.7
click at [577, 180] on span "Seu agente será ativado pelas mensagens recebidas nos canais e etapas de pipeli…" at bounding box center [611, 185] width 388 height 35
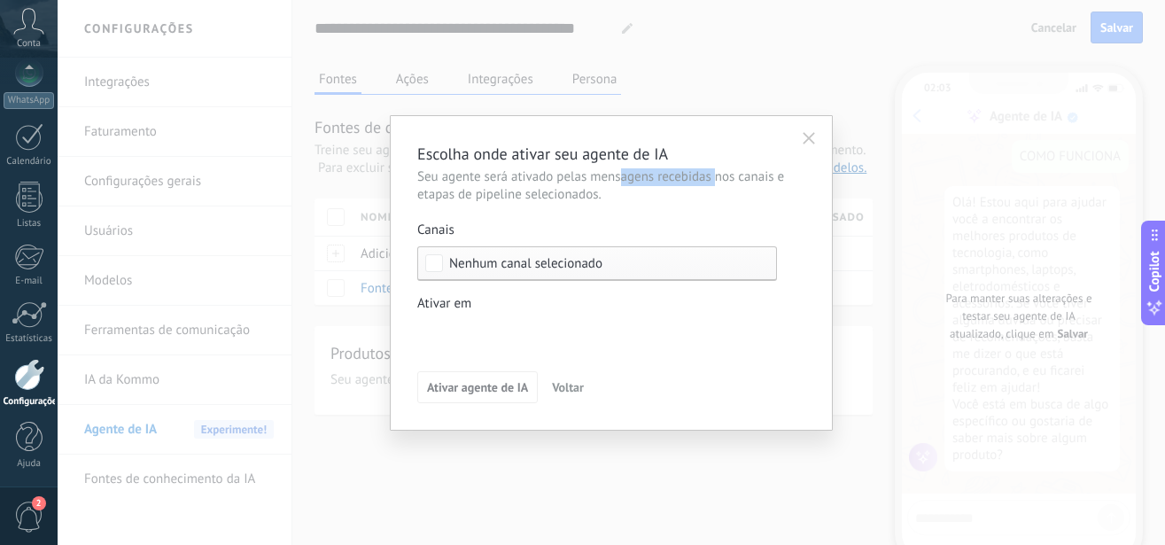
drag, startPoint x: 644, startPoint y: 181, endPoint x: 730, endPoint y: 181, distance: 86.0
click at [727, 181] on span "Seu agente será ativado pelas mensagens recebidas nos canais e etapas de pipeli…" at bounding box center [611, 185] width 388 height 35
click at [520, 204] on div "Escolha onde ativar seu agente de IA Seu agente será ativado pelas mensagens re…" at bounding box center [611, 273] width 388 height 261
click at [562, 215] on div "Escolha onde ativar seu agente de IA Seu agente será ativado pelas mensagens re…" at bounding box center [611, 273] width 388 height 261
click at [570, 383] on span "Voltar" at bounding box center [568, 387] width 32 height 12
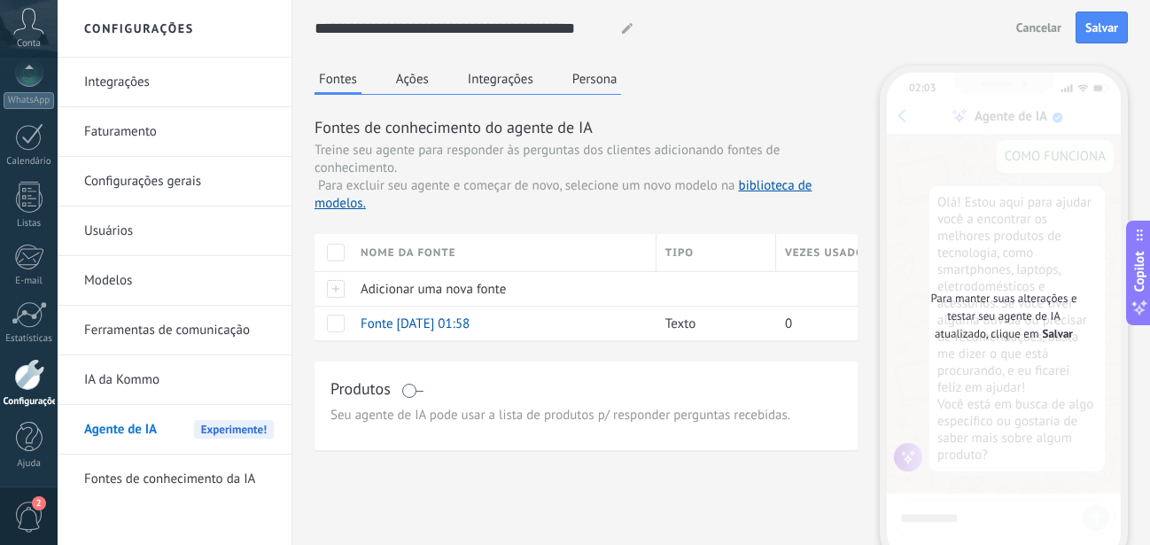
click at [142, 374] on link "IA da Kommo" at bounding box center [179, 380] width 190 height 50
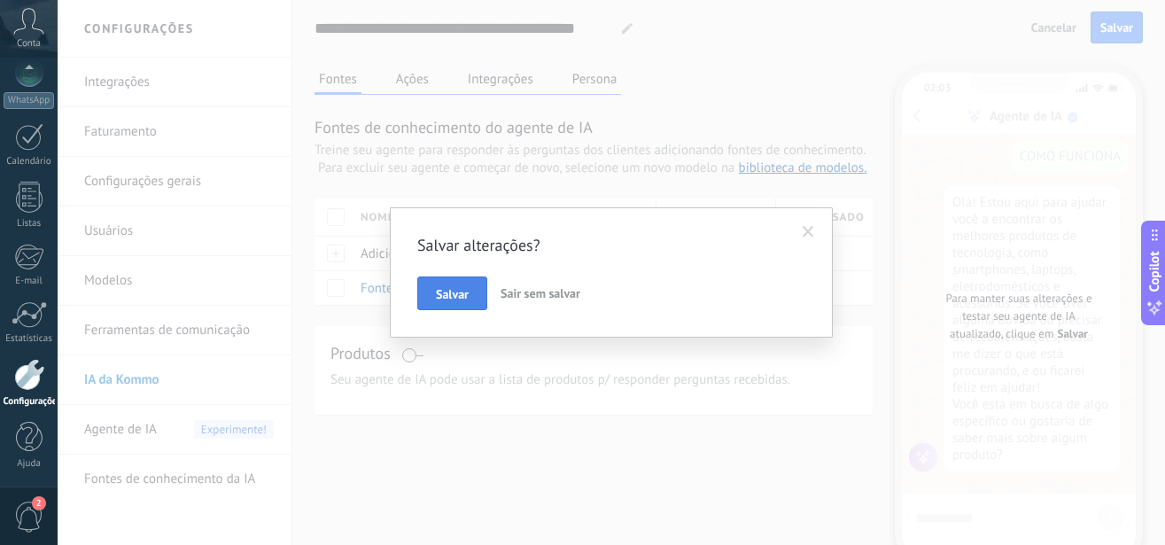
click at [437, 284] on button "Salvar" at bounding box center [452, 293] width 70 height 34
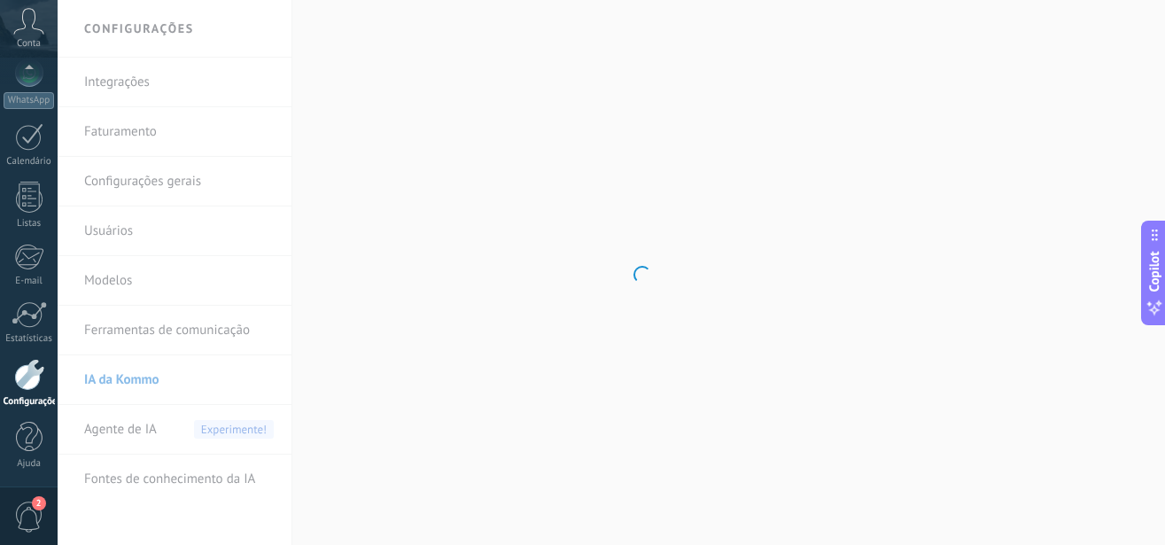
scroll to position [193, 0]
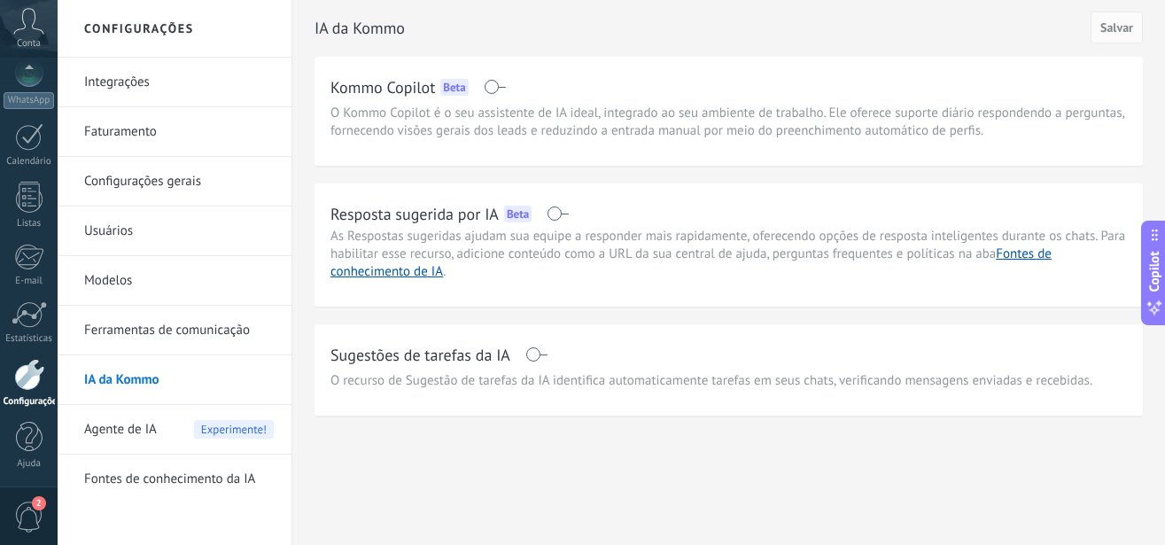
click at [175, 480] on link "Fontes de conhecimento da IA" at bounding box center [179, 480] width 190 height 50
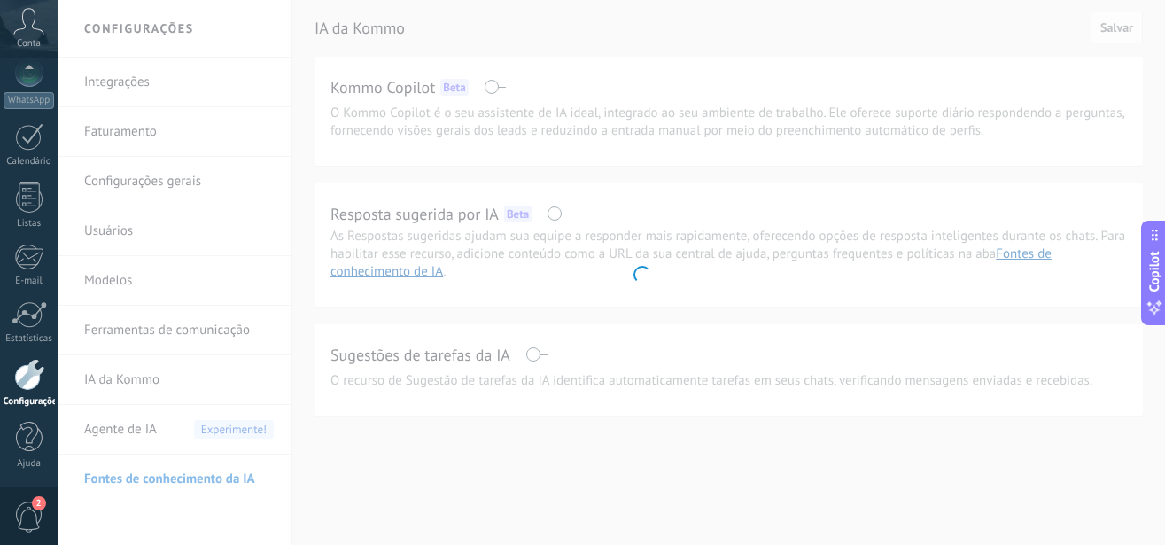
scroll to position [193, 0]
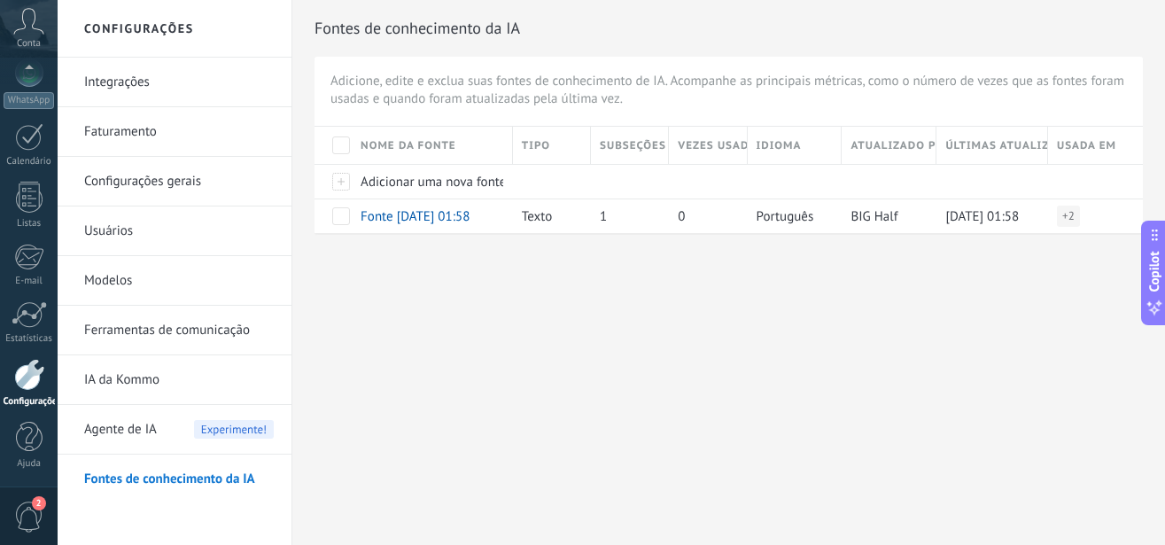
click at [117, 73] on link "Integrações" at bounding box center [179, 83] width 190 height 50
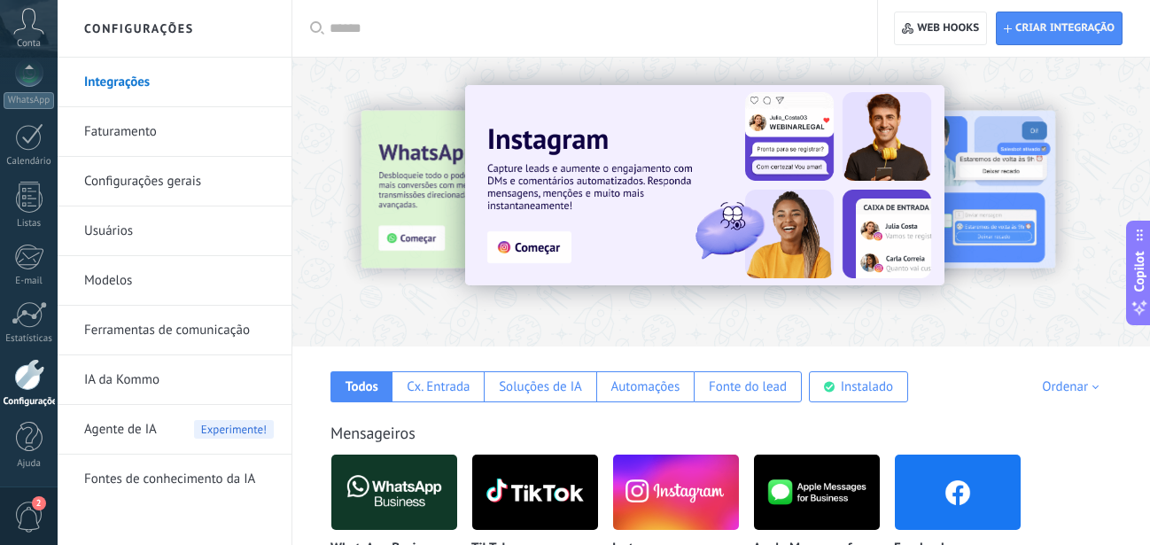
scroll to position [90, 0]
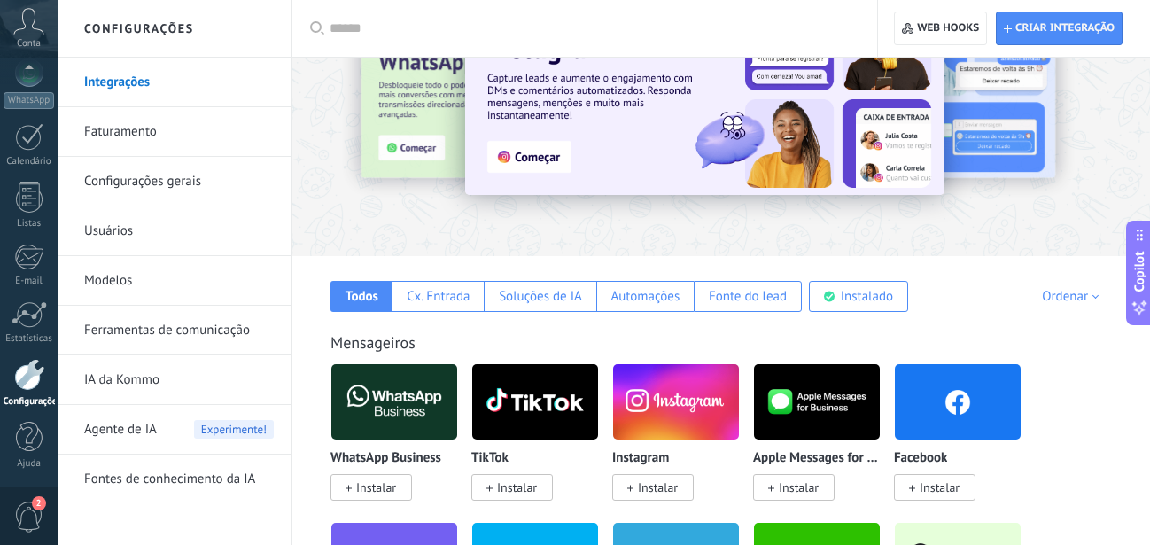
click at [365, 480] on span "Instalar" at bounding box center [376, 487] width 40 height 16
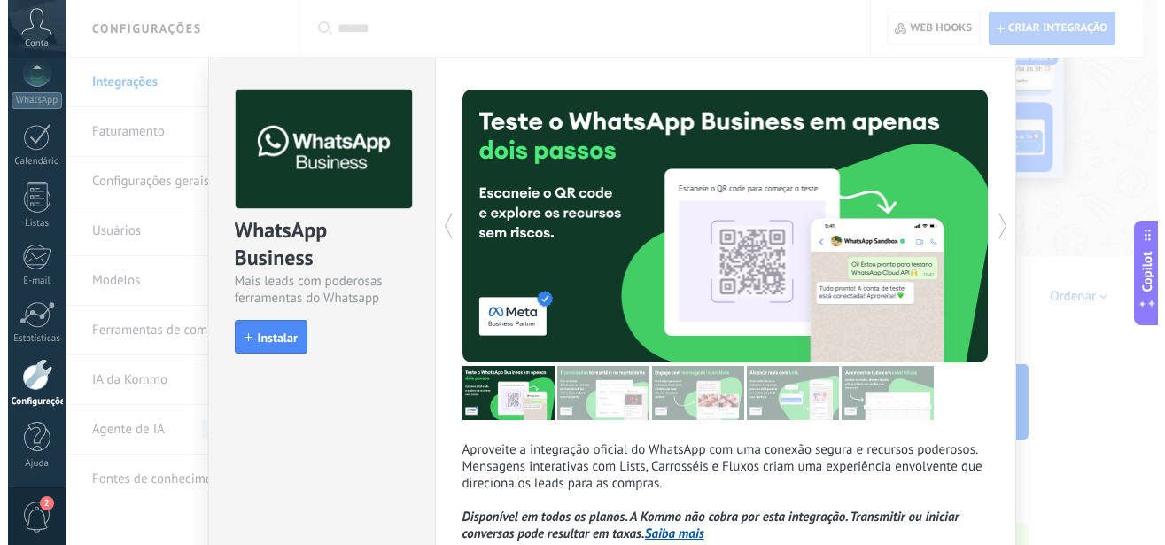
scroll to position [123, 0]
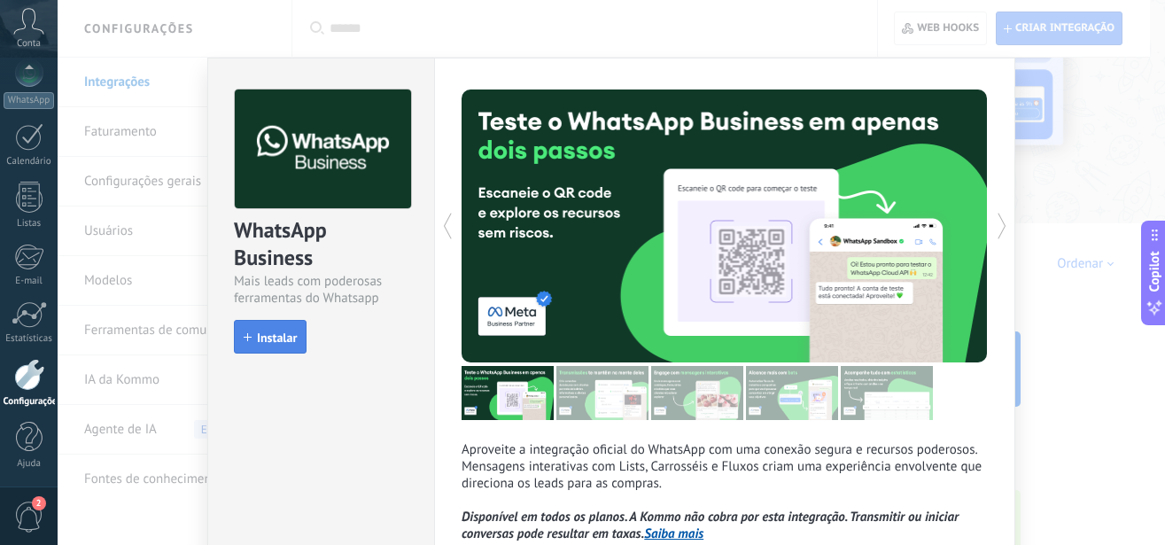
click at [238, 345] on button "Instalar" at bounding box center [270, 337] width 73 height 34
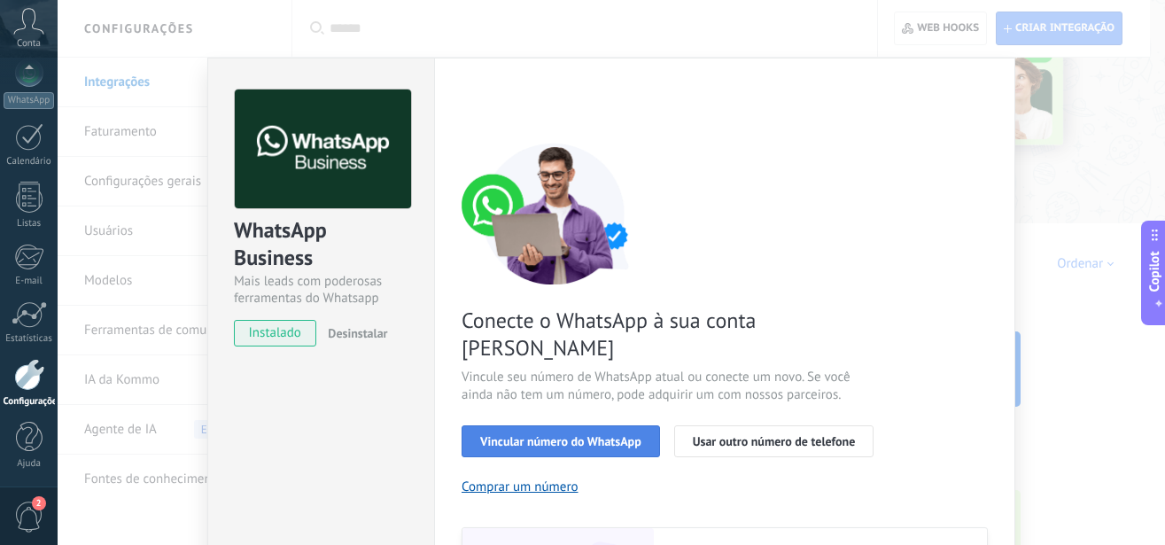
click at [538, 435] on span "Vincular número do WhatsApp" at bounding box center [560, 441] width 161 height 12
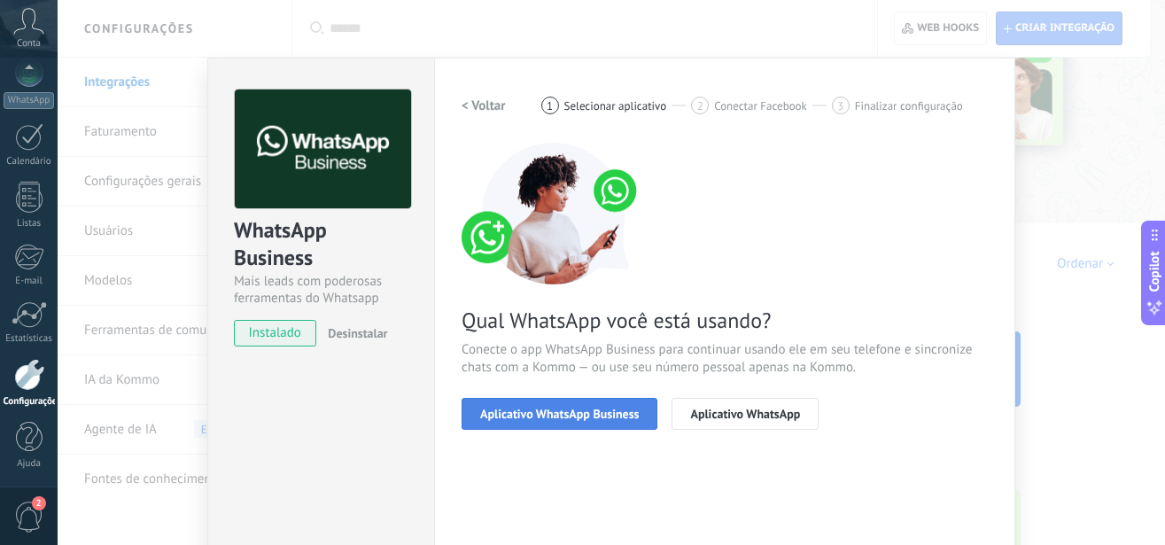
click at [552, 410] on span "Aplicativo WhatsApp Business" at bounding box center [559, 414] width 159 height 12
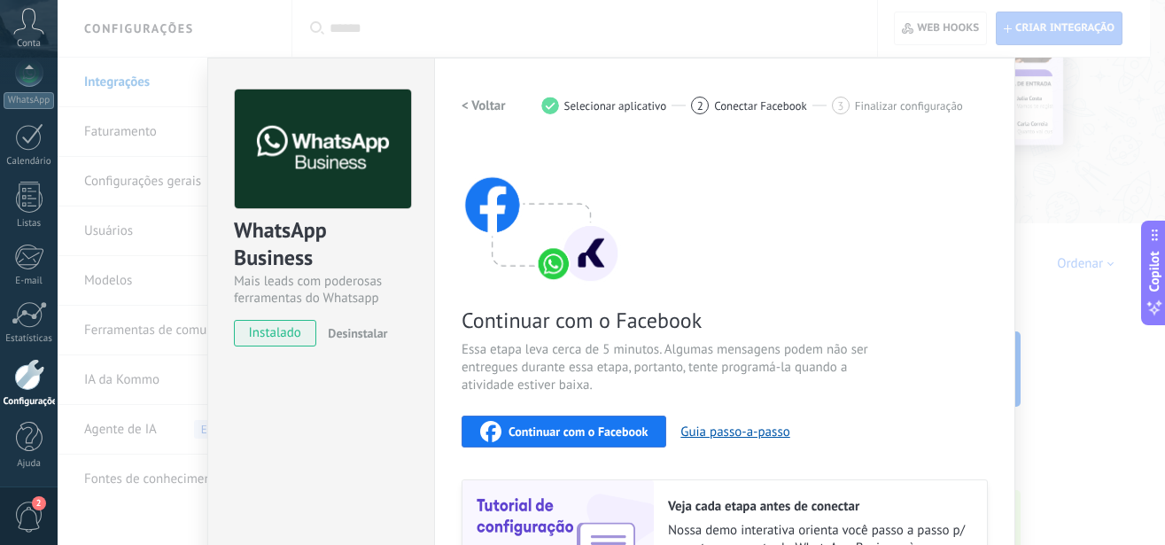
click at [542, 432] on span "Continuar com o Facebook" at bounding box center [578, 431] width 139 height 12
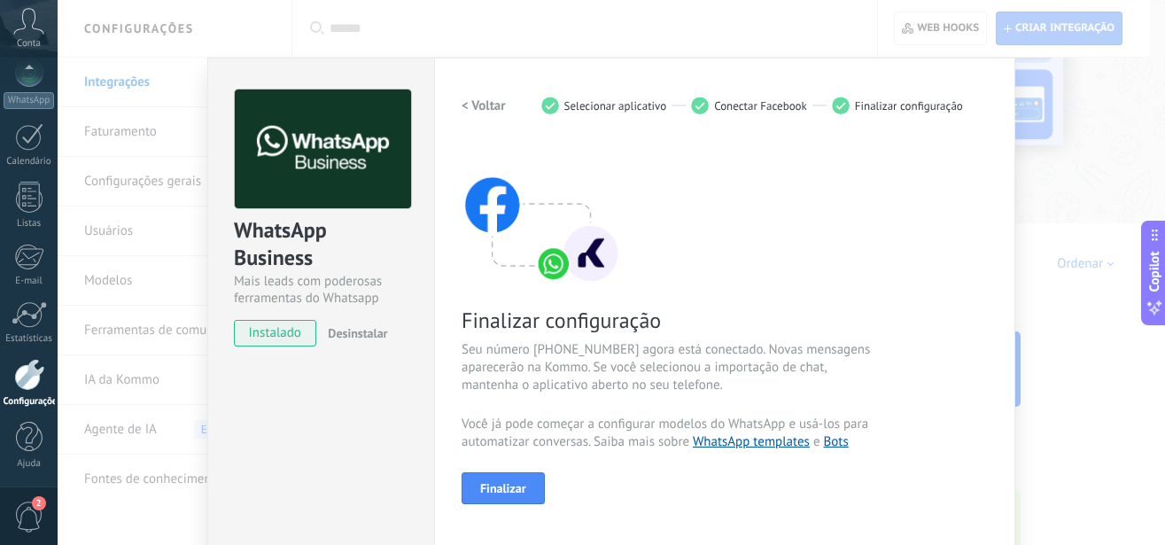
scroll to position [101, 0]
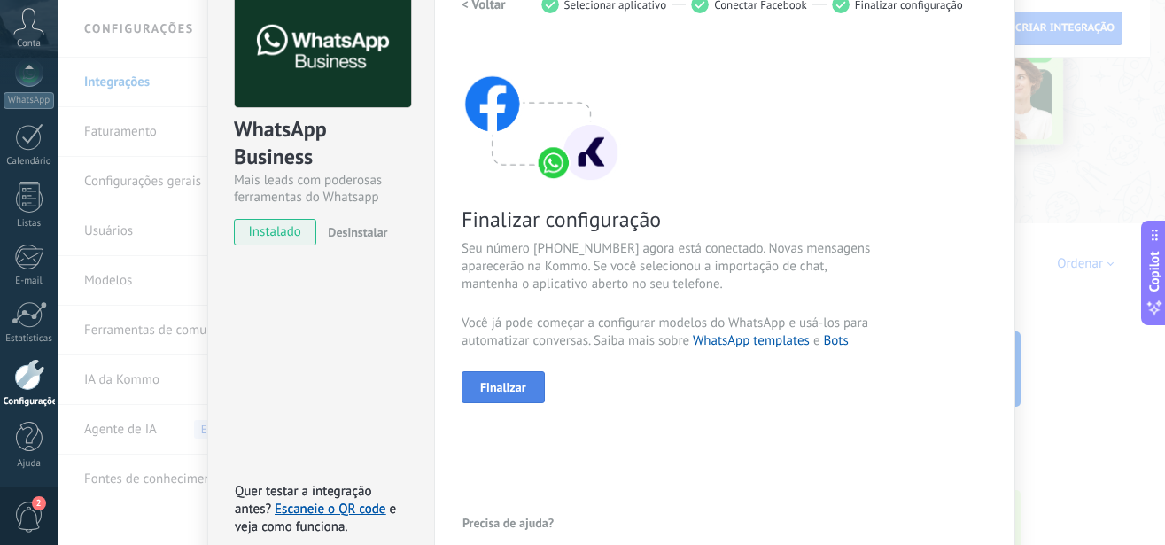
click at [512, 388] on span "Finalizar" at bounding box center [503, 387] width 46 height 12
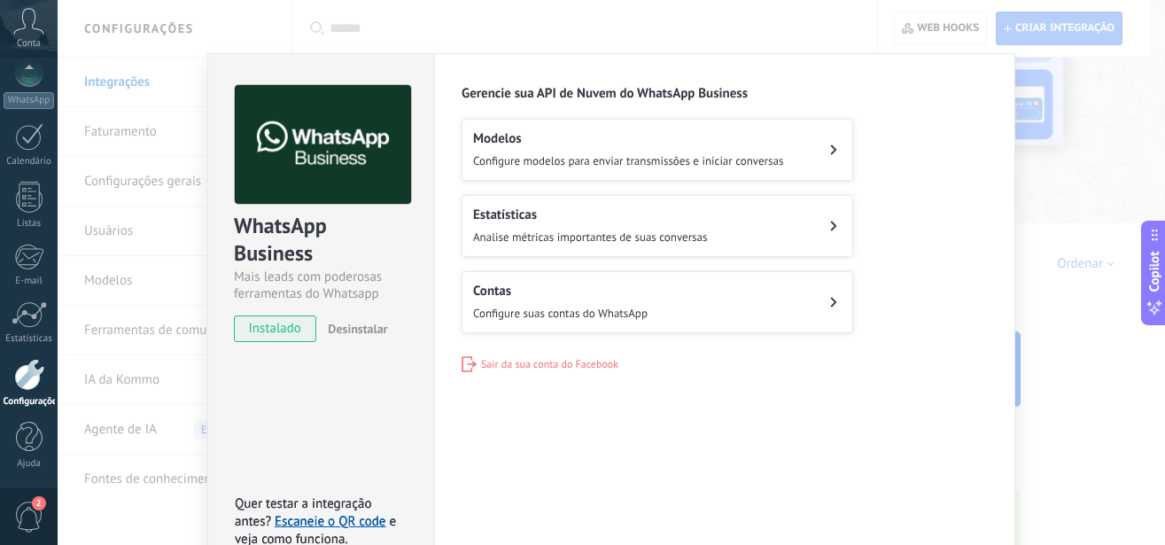
scroll to position [0, 0]
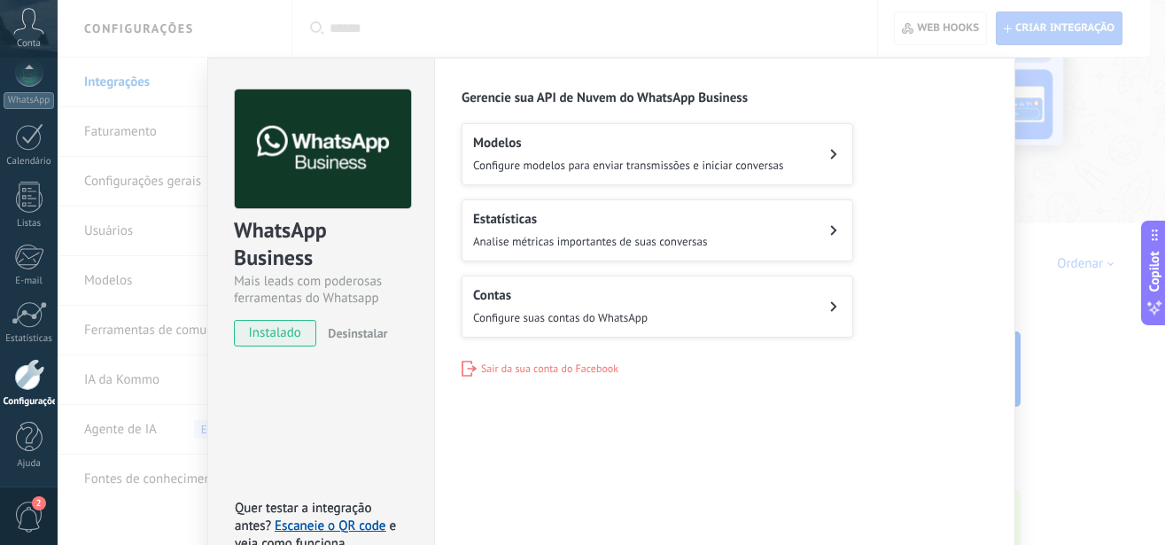
click at [611, 144] on h2 "Modelos" at bounding box center [628, 143] width 310 height 17
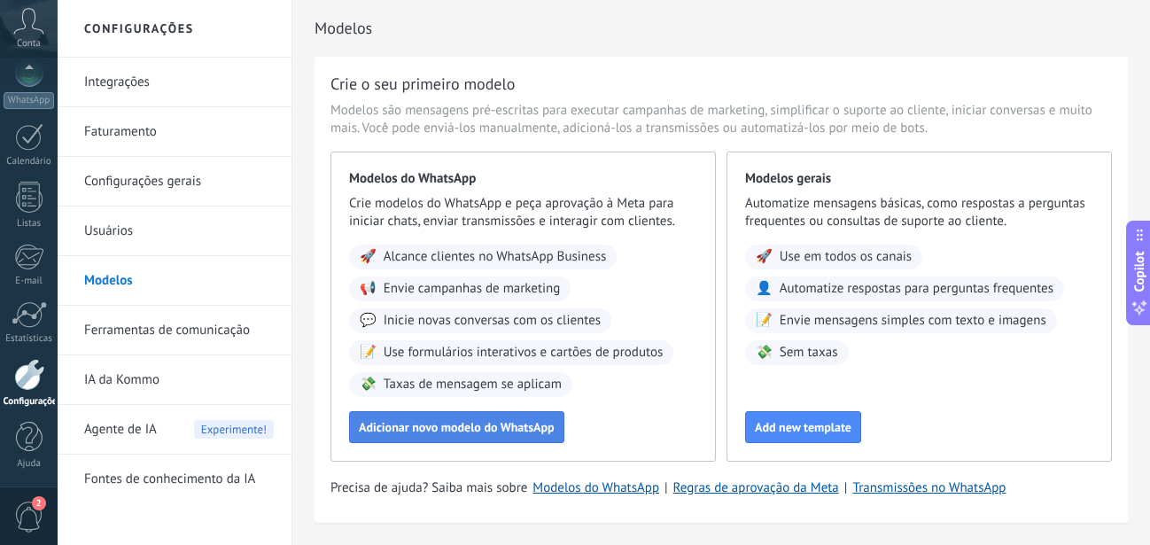
click at [422, 427] on span "Adicionar novo modelo do WhatsApp" at bounding box center [457, 427] width 196 height 12
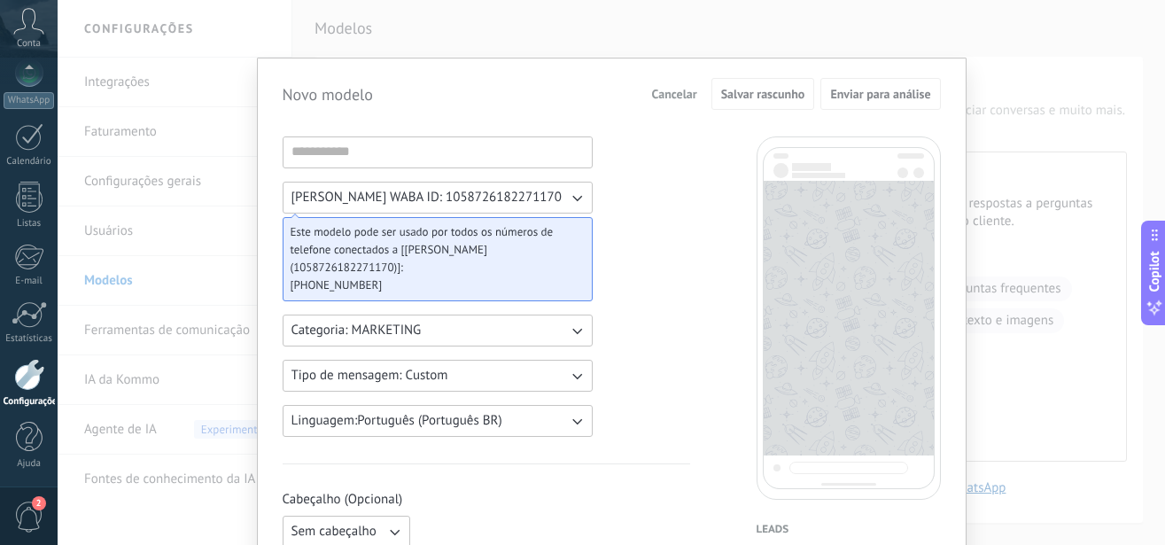
click at [384, 284] on span "[PHONE_NUMBER]" at bounding box center [431, 285] width 280 height 18
click at [652, 92] on span "Cancelar" at bounding box center [674, 94] width 45 height 12
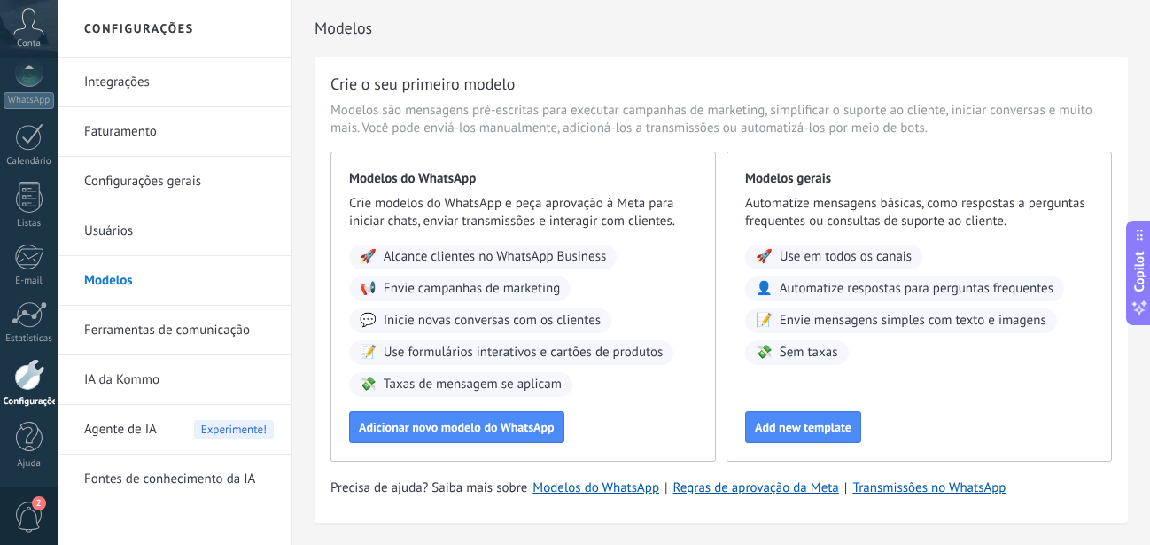
scroll to position [53, 0]
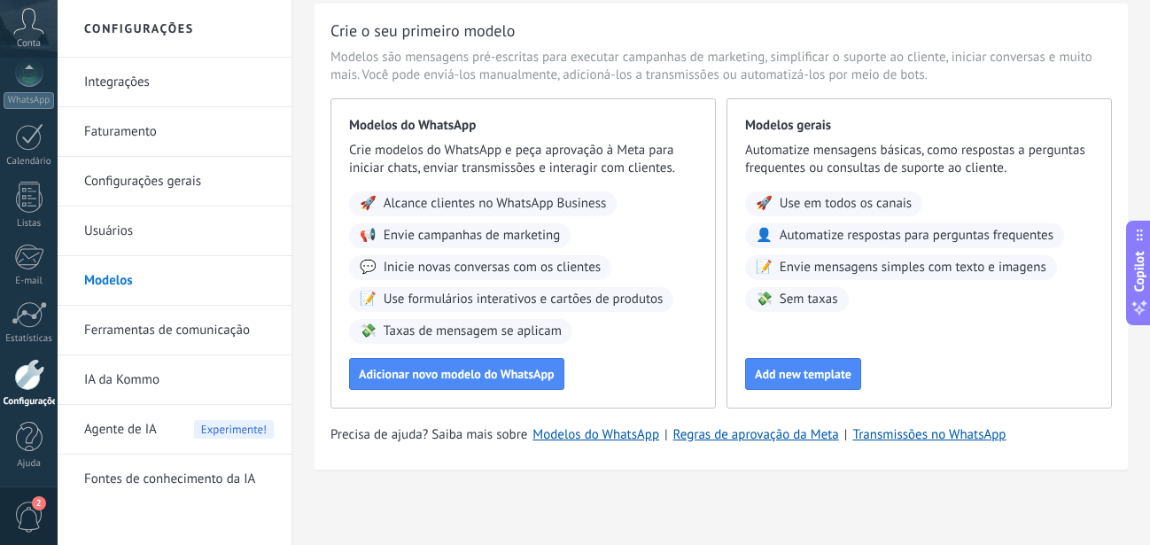
click at [150, 97] on link "Integrações" at bounding box center [179, 83] width 190 height 50
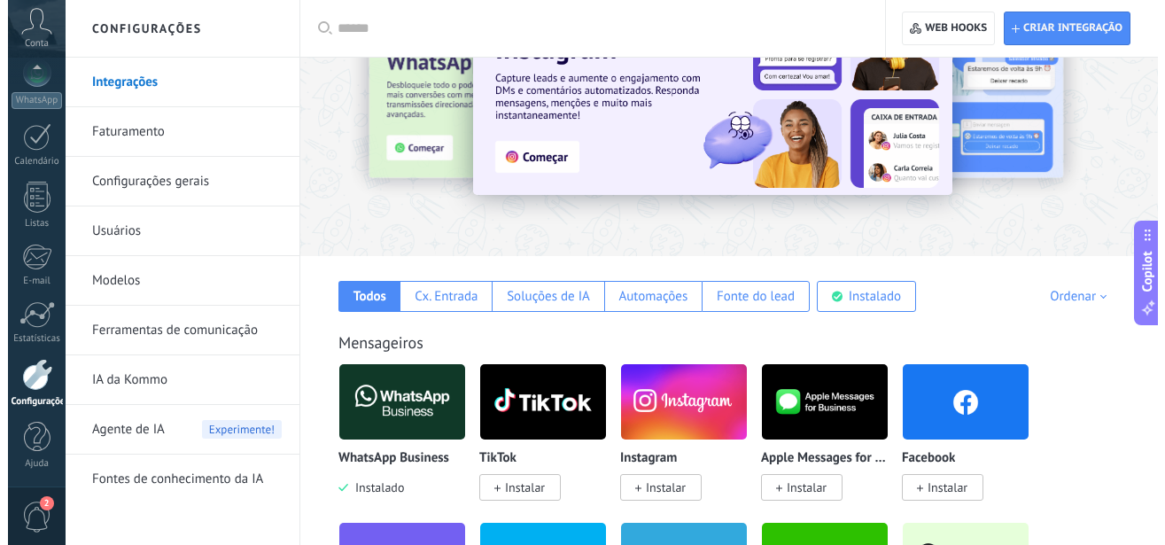
scroll to position [271, 0]
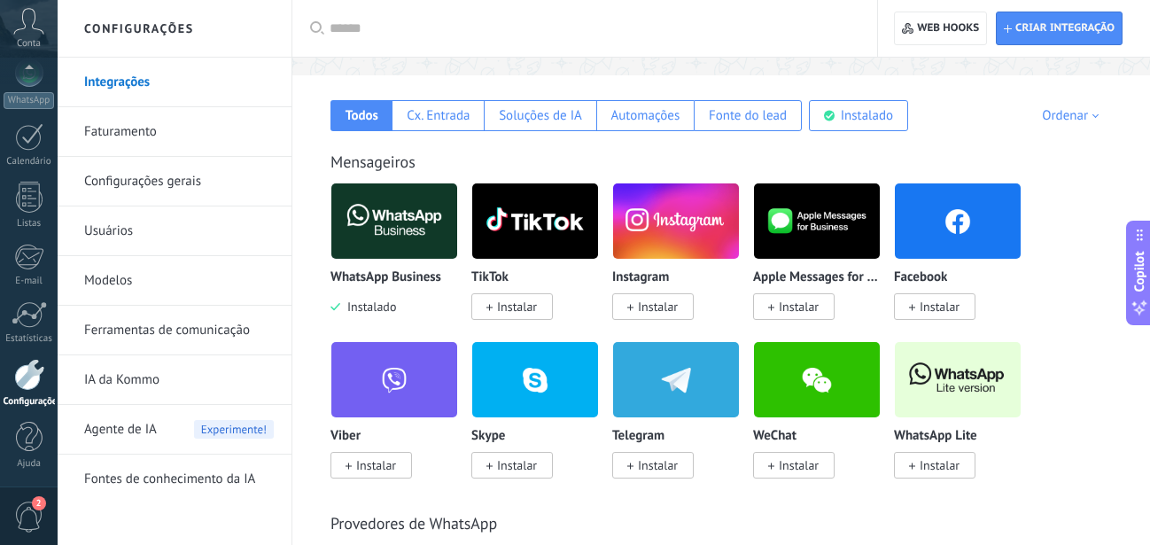
click at [387, 229] on img at bounding box center [394, 221] width 126 height 86
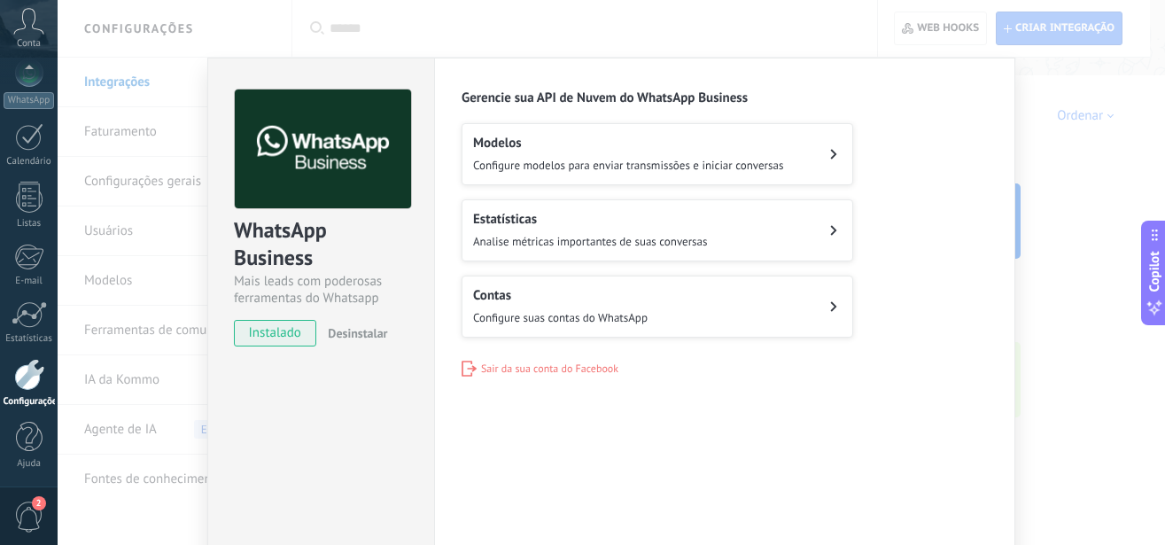
click at [546, 297] on h2 "Contas" at bounding box center [560, 295] width 175 height 17
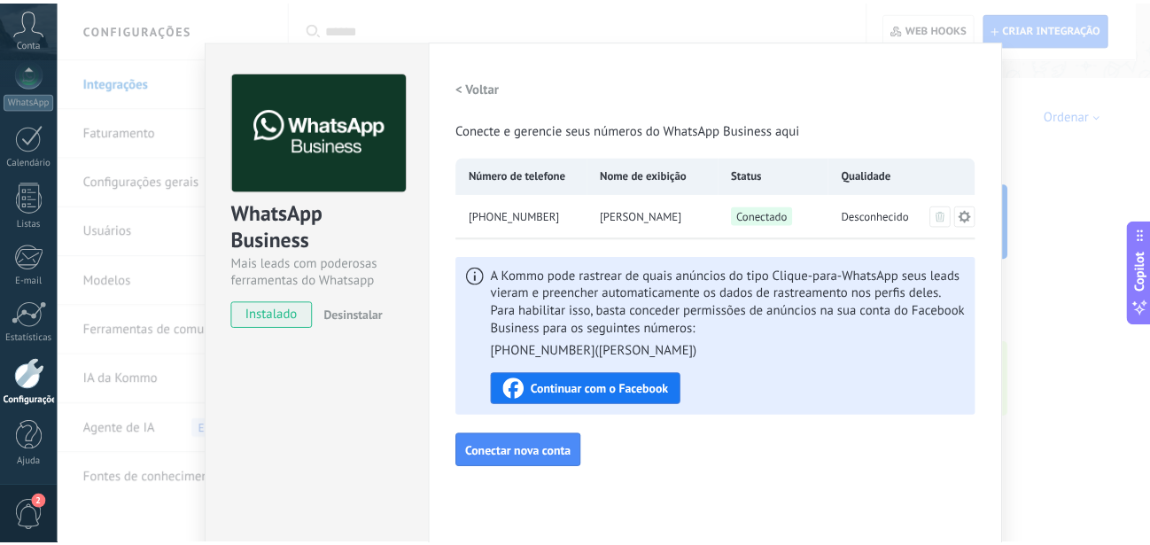
scroll to position [0, 0]
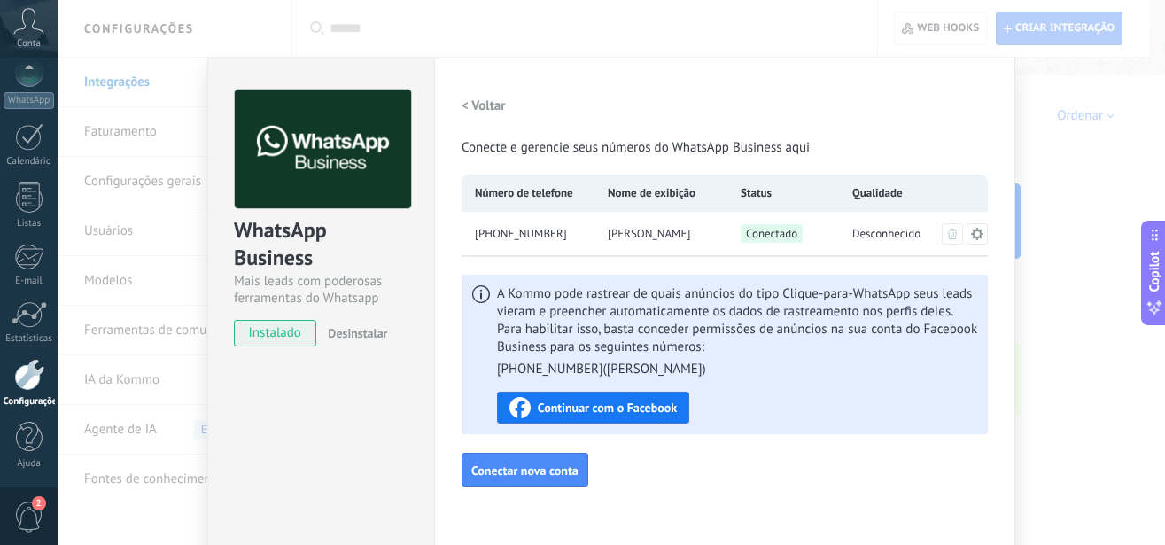
click at [1073, 129] on div "WhatsApp Business Mais leads com poderosas ferramentas do Whatsapp instalado De…" at bounding box center [612, 272] width 1108 height 545
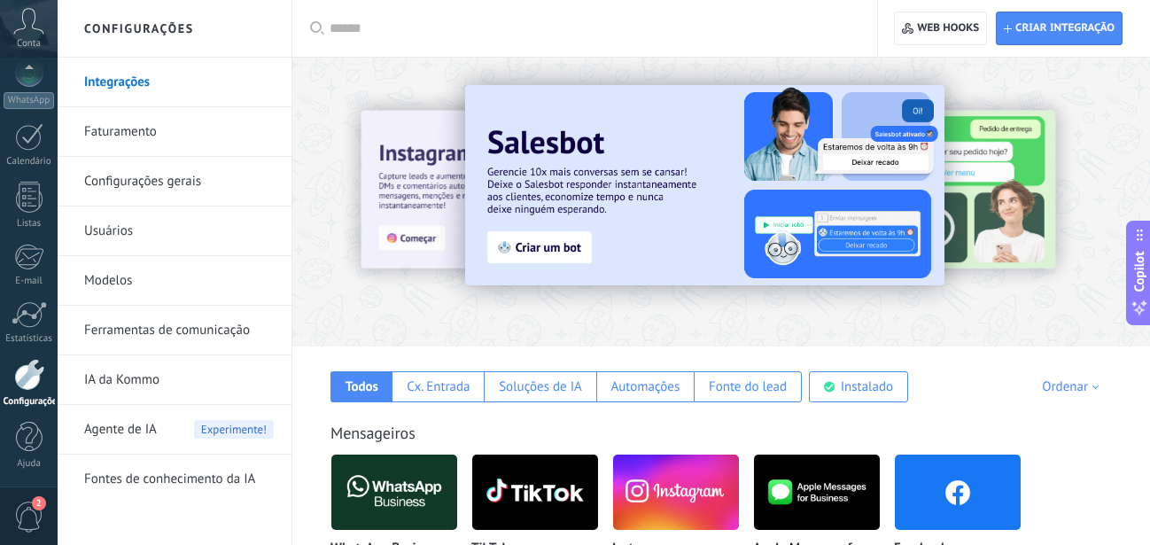
click at [162, 428] on div "Agente de IA Experimente!" at bounding box center [179, 430] width 190 height 50
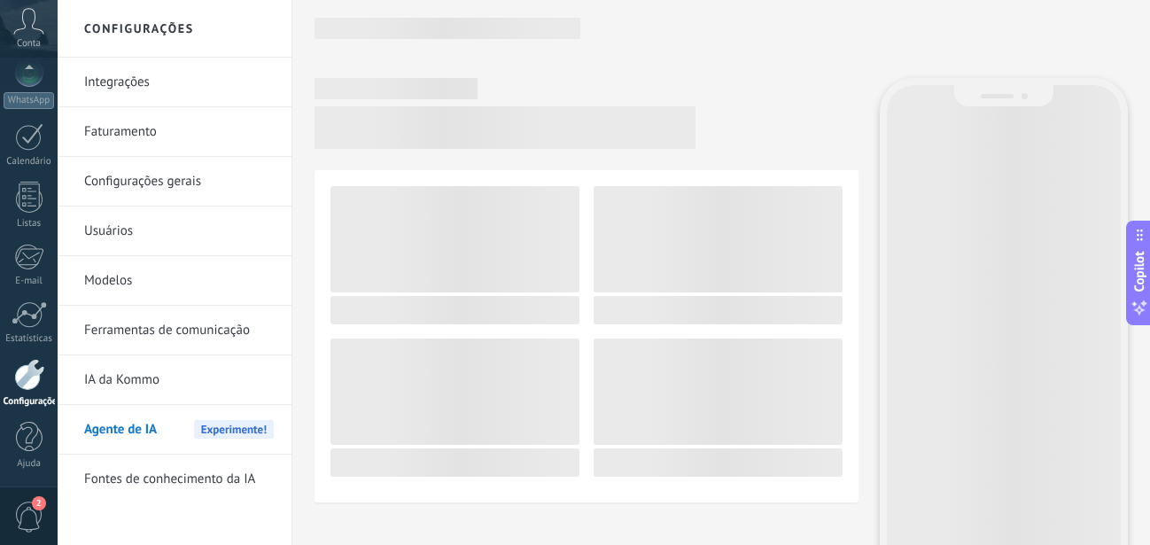
scroll to position [193, 0]
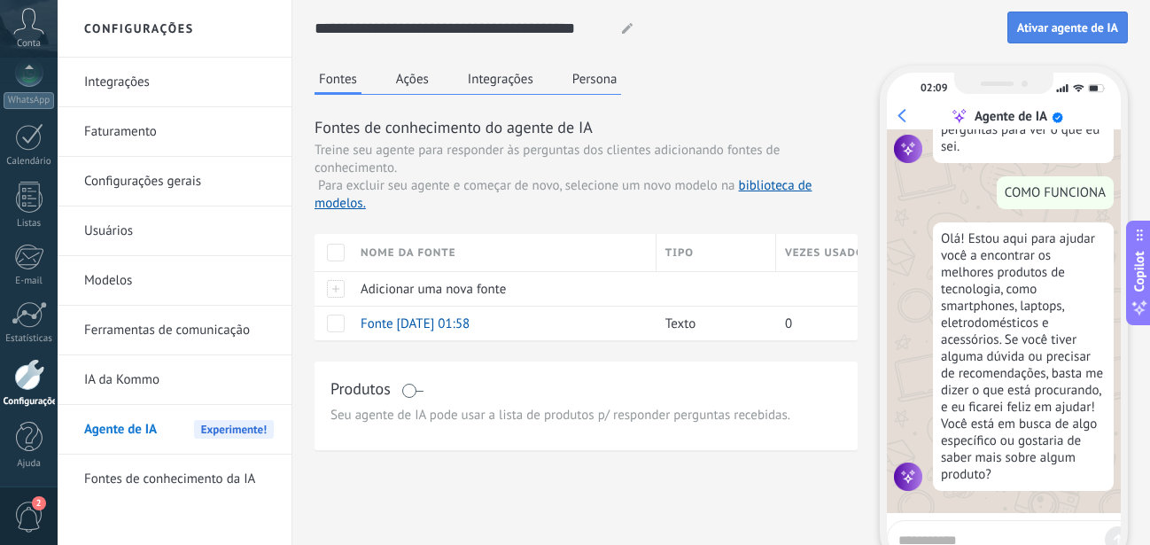
click at [1063, 18] on button "Ativar agente de IA" at bounding box center [1067, 28] width 121 height 32
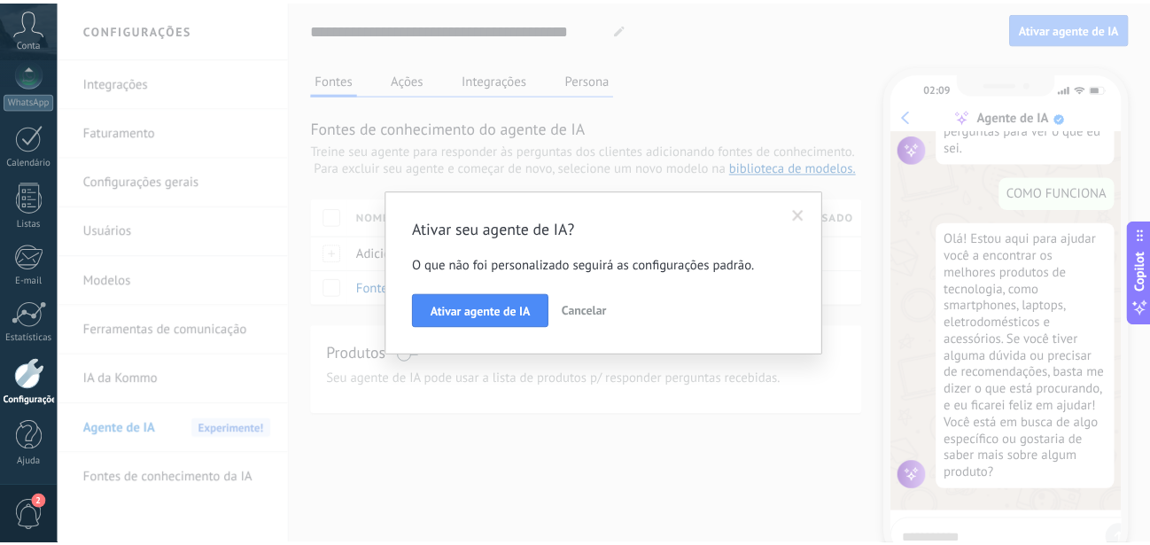
scroll to position [97, 0]
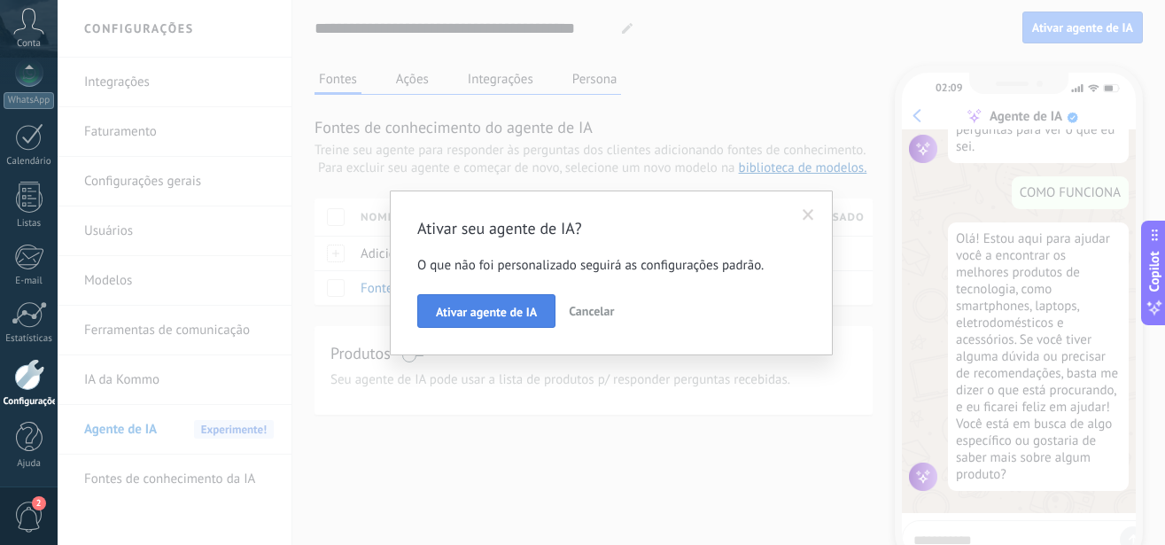
click at [479, 317] on span "Ativar agente de IA" at bounding box center [486, 312] width 101 height 12
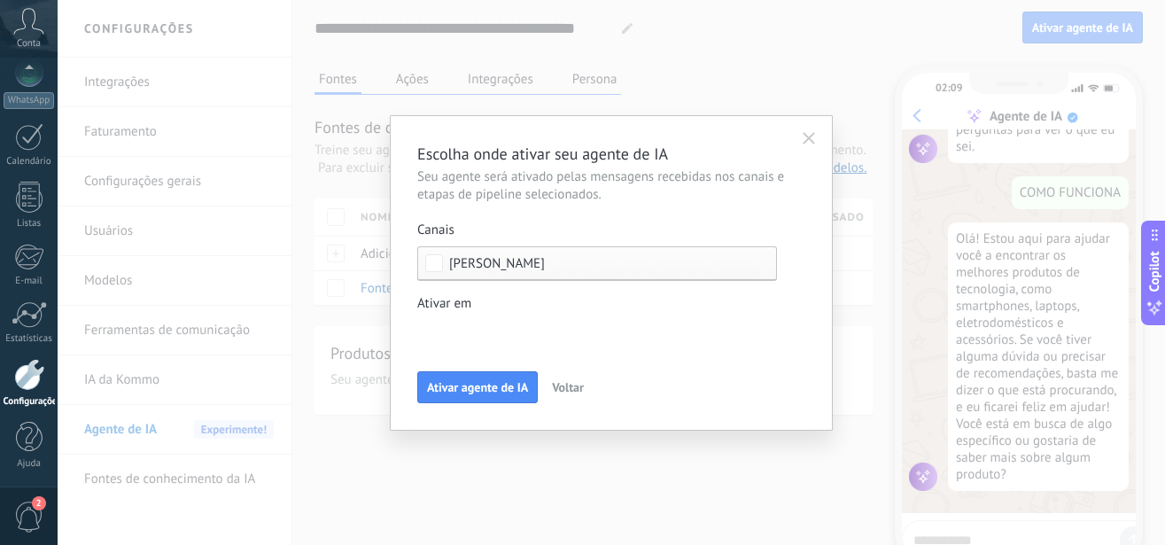
click at [0, 0] on div "Leads de entrada Contato inicial Discussões Tomada de decisão Discussão de cont…" at bounding box center [0, 0] width 0 height 0
click at [525, 309] on div at bounding box center [612, 272] width 1108 height 545
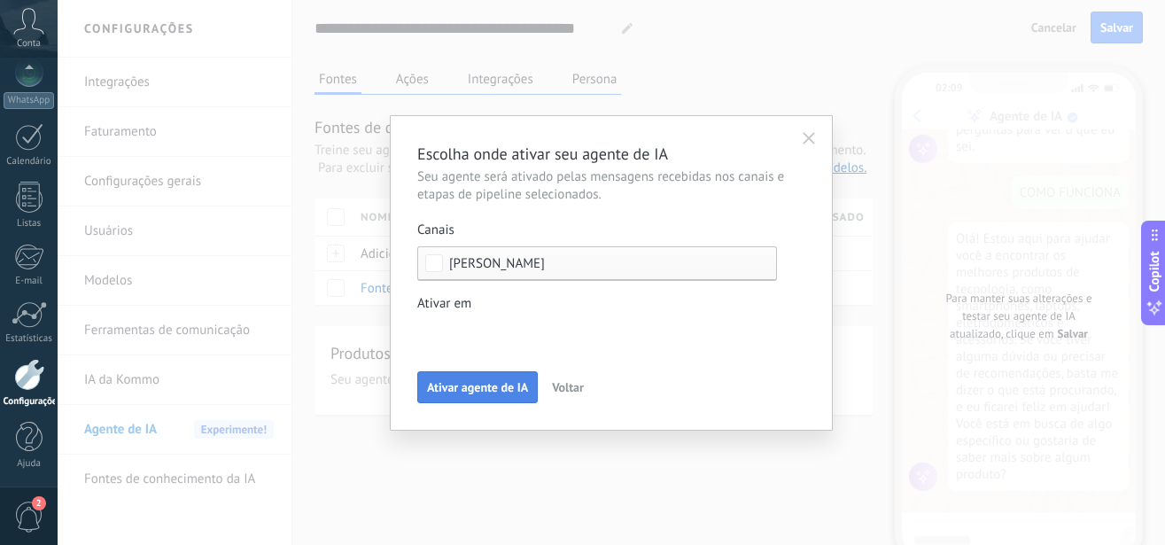
click at [485, 386] on span "Ativar agente de IA" at bounding box center [477, 387] width 101 height 12
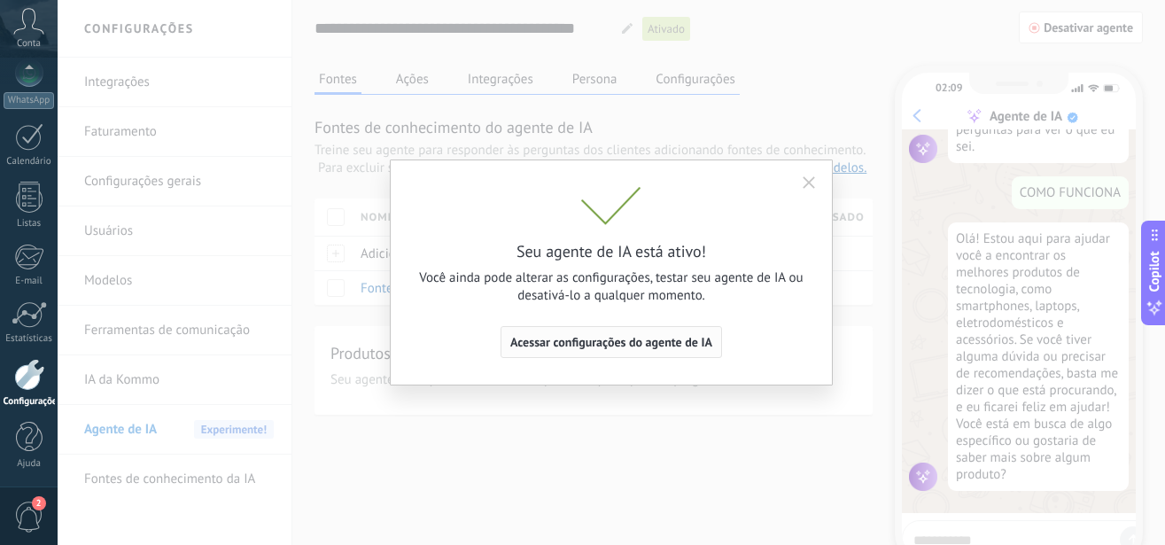
click at [611, 338] on span "Acessar configurações do agente de IA" at bounding box center [611, 342] width 202 height 12
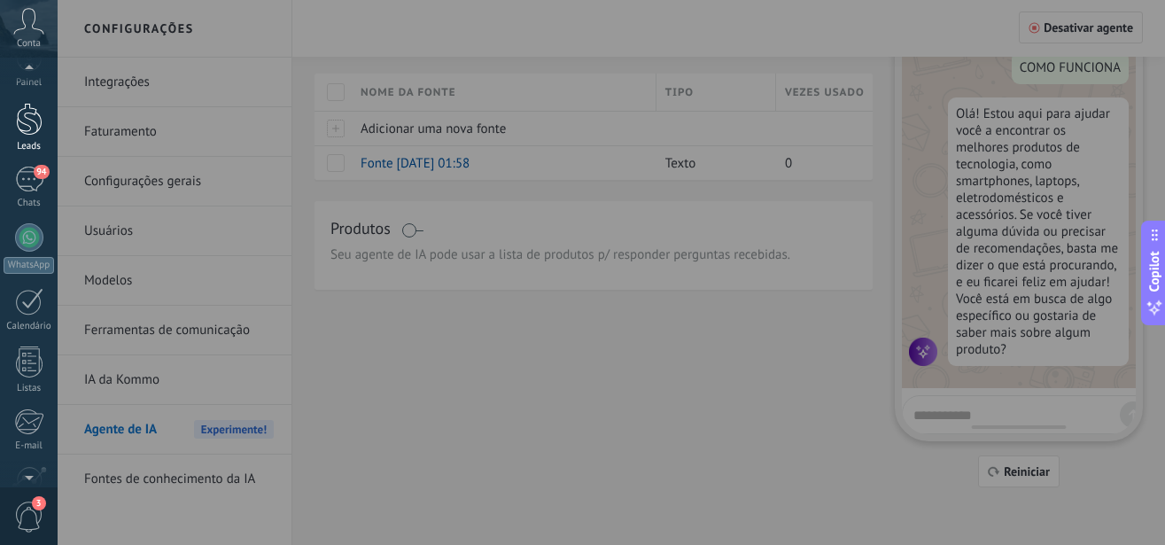
scroll to position [0, 0]
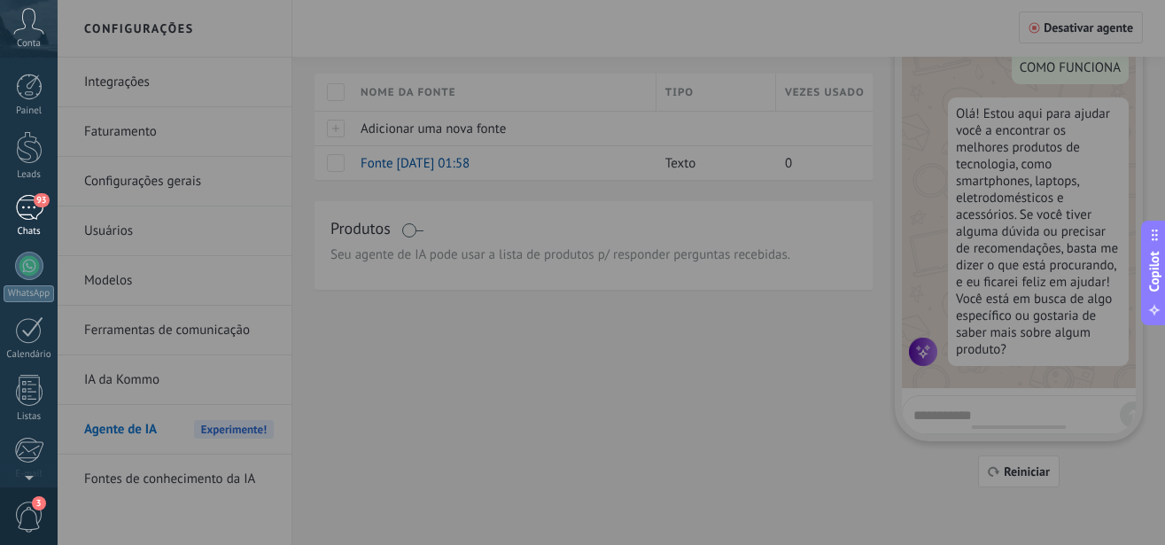
click at [27, 208] on div "93" at bounding box center [29, 208] width 28 height 26
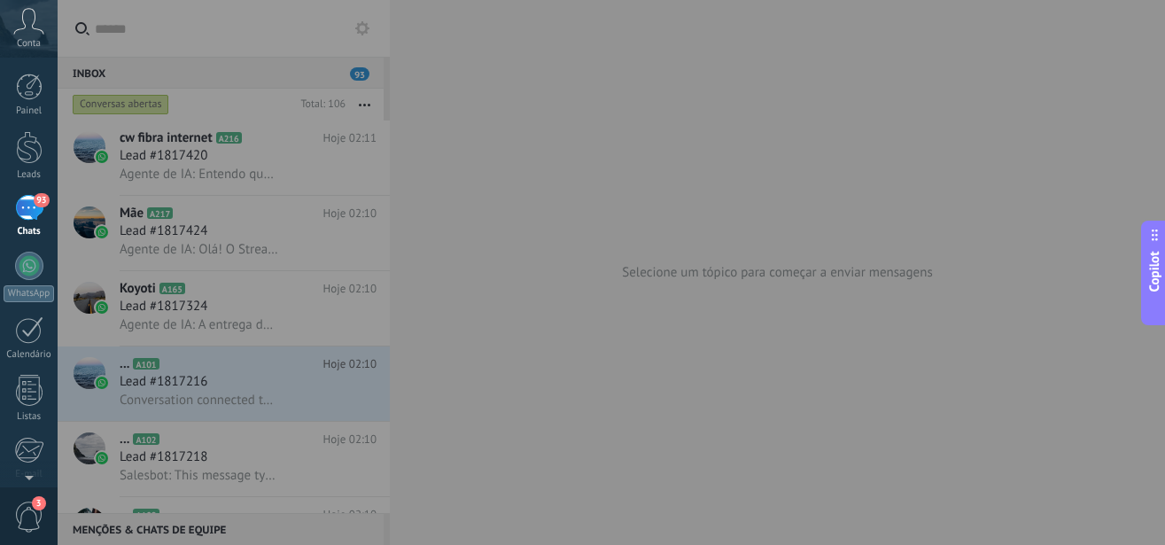
click at [203, 276] on div at bounding box center [640, 272] width 1165 height 545
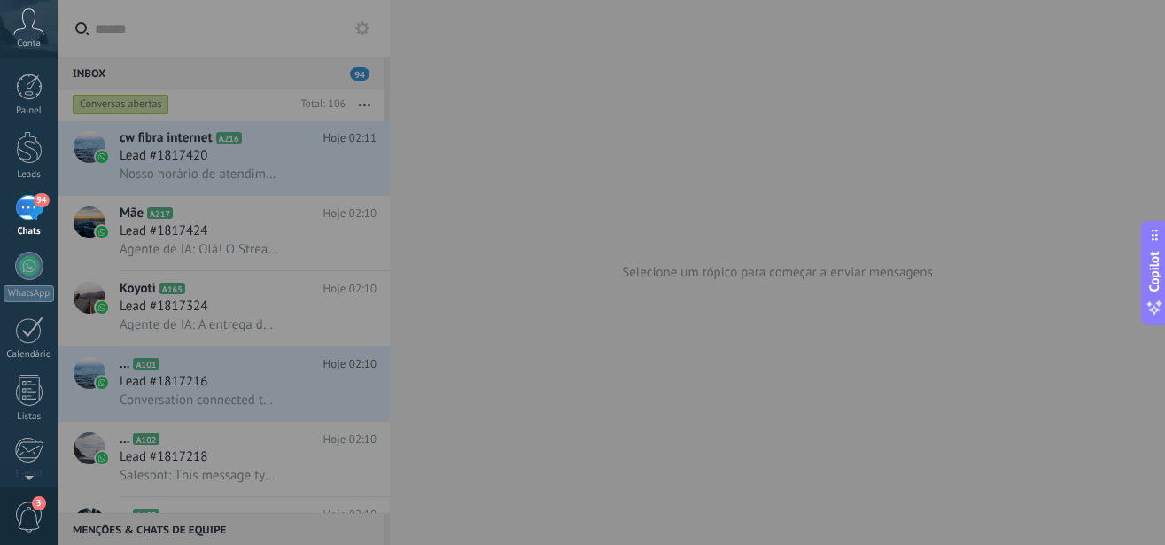
click at [20, 212] on div "94" at bounding box center [29, 208] width 28 height 26
click at [221, 167] on div at bounding box center [640, 272] width 1165 height 545
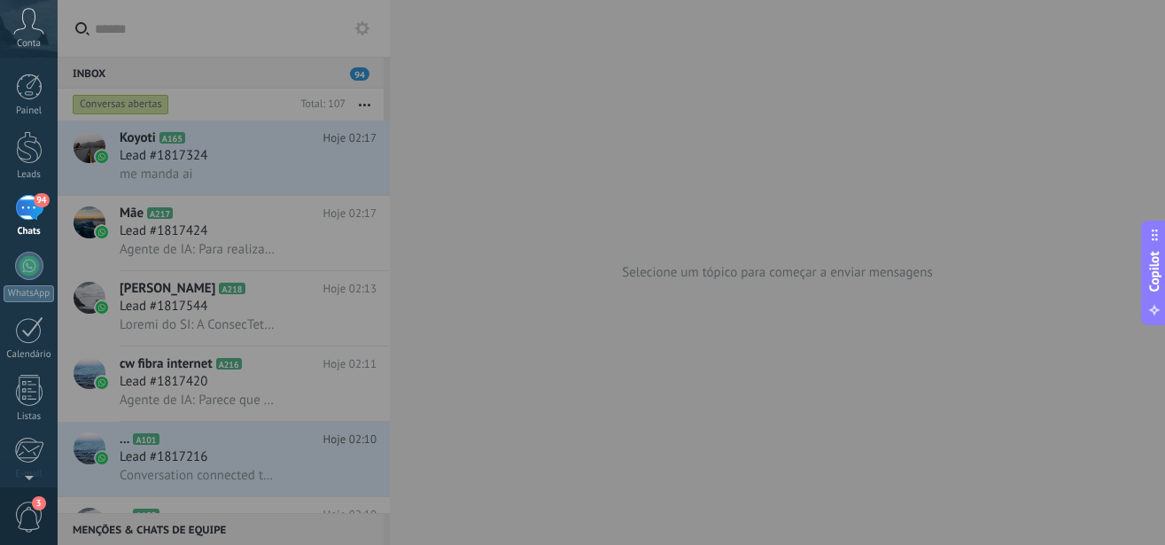
click at [436, 354] on div at bounding box center [640, 272] width 1165 height 545
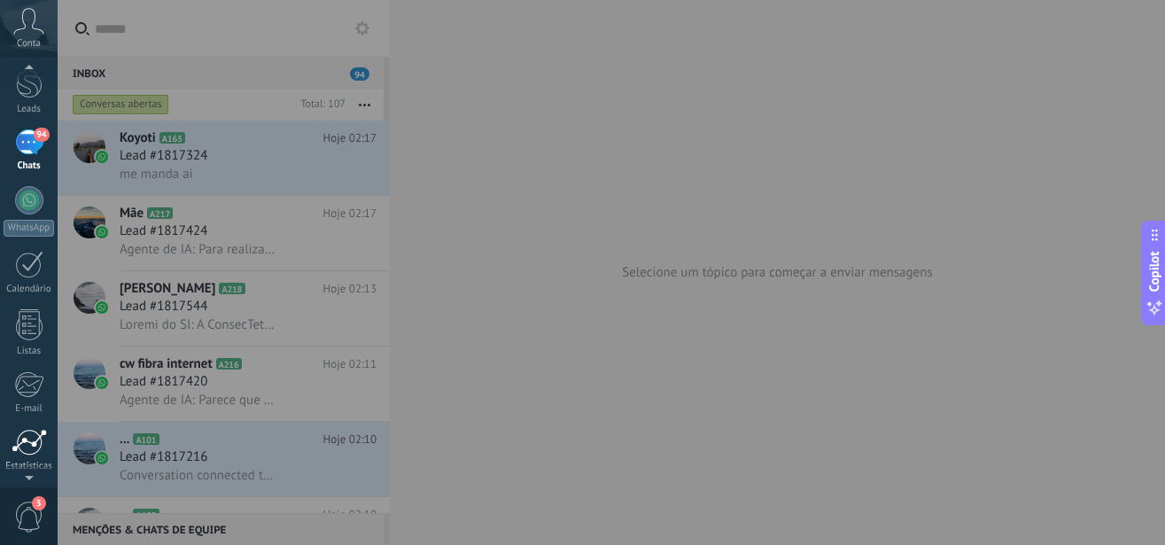
scroll to position [193, 0]
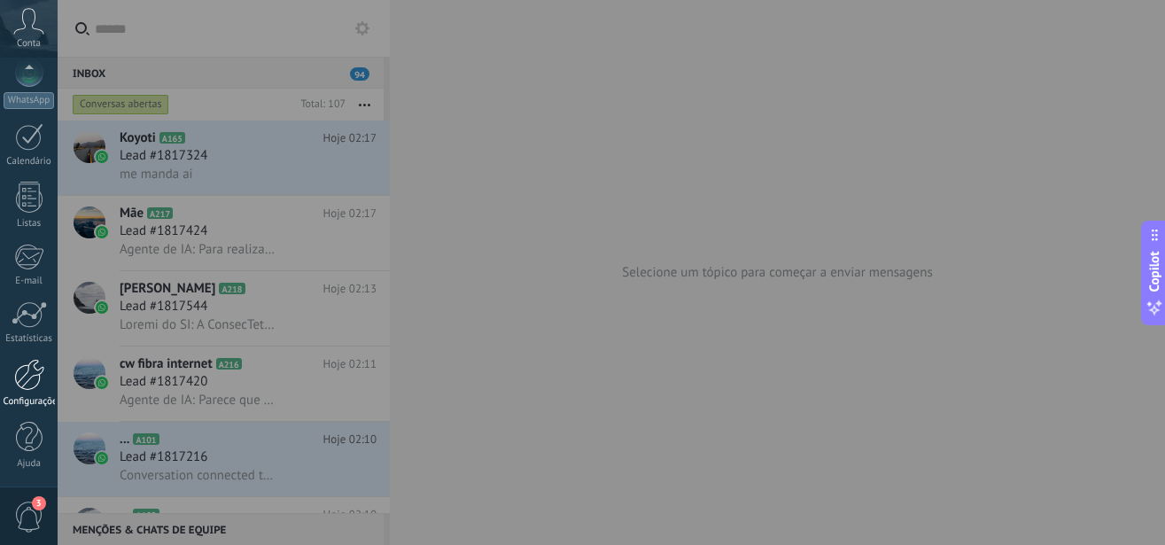
click at [30, 389] on div at bounding box center [29, 375] width 30 height 32
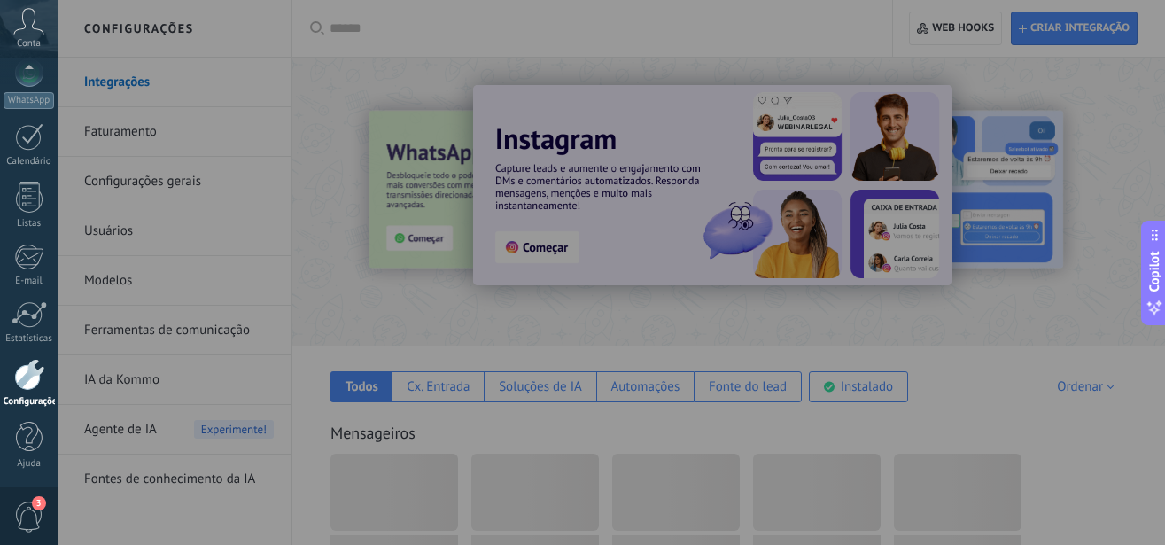
scroll to position [193, 0]
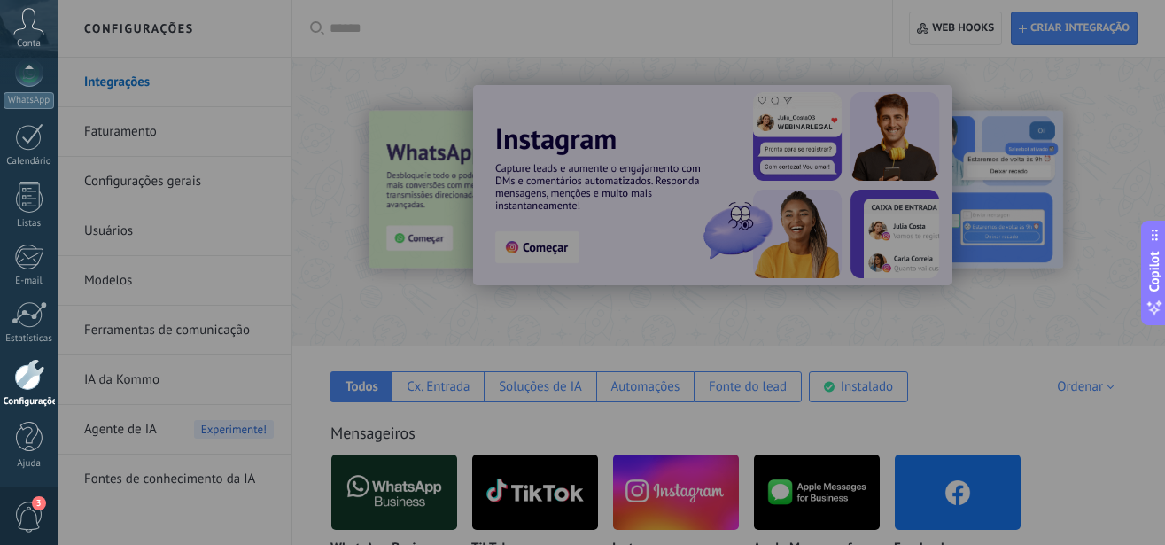
click at [196, 275] on div at bounding box center [640, 272] width 1165 height 545
click at [185, 496] on div at bounding box center [640, 272] width 1165 height 545
click at [192, 487] on div at bounding box center [640, 272] width 1165 height 545
click at [193, 485] on div at bounding box center [640, 272] width 1165 height 545
click at [190, 473] on div at bounding box center [640, 272] width 1165 height 545
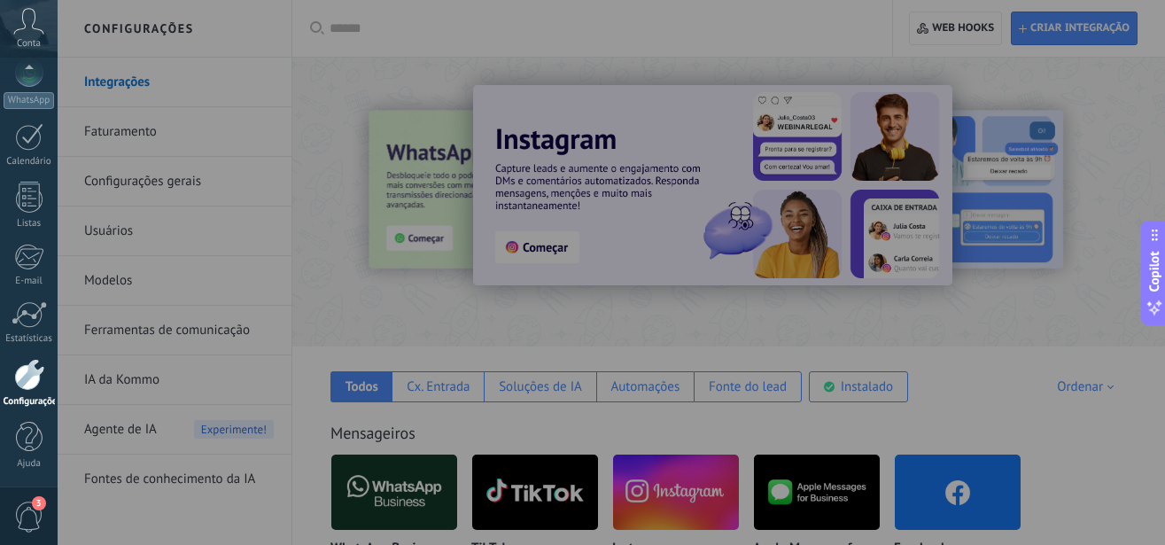
click at [172, 478] on div at bounding box center [640, 272] width 1165 height 545
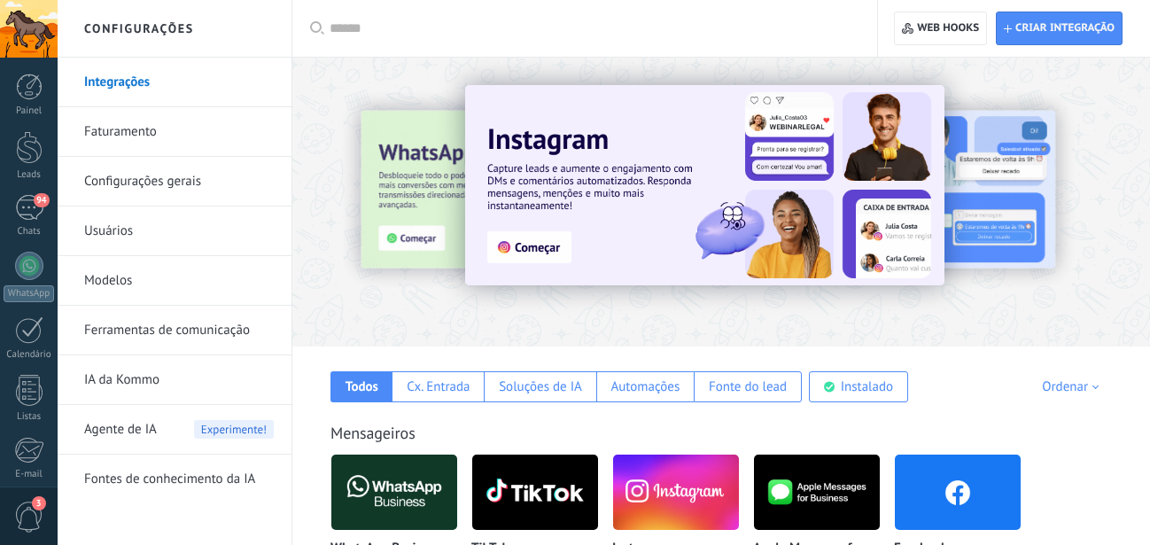
click at [199, 488] on link "Fontes de conhecimento da IA" at bounding box center [179, 480] width 190 height 50
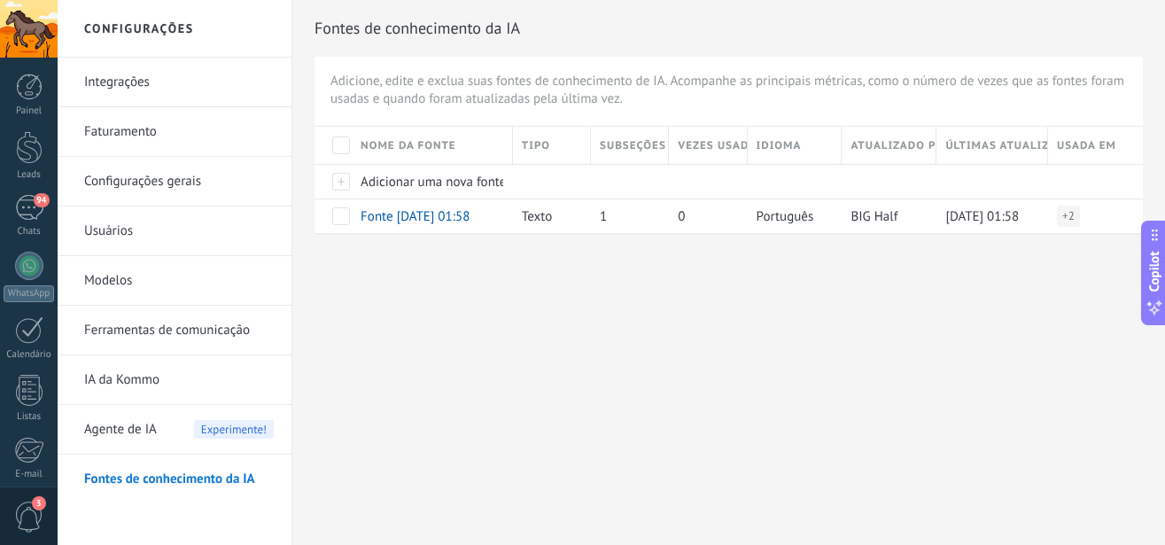
click at [160, 183] on link "Configurações gerais" at bounding box center [179, 182] width 190 height 50
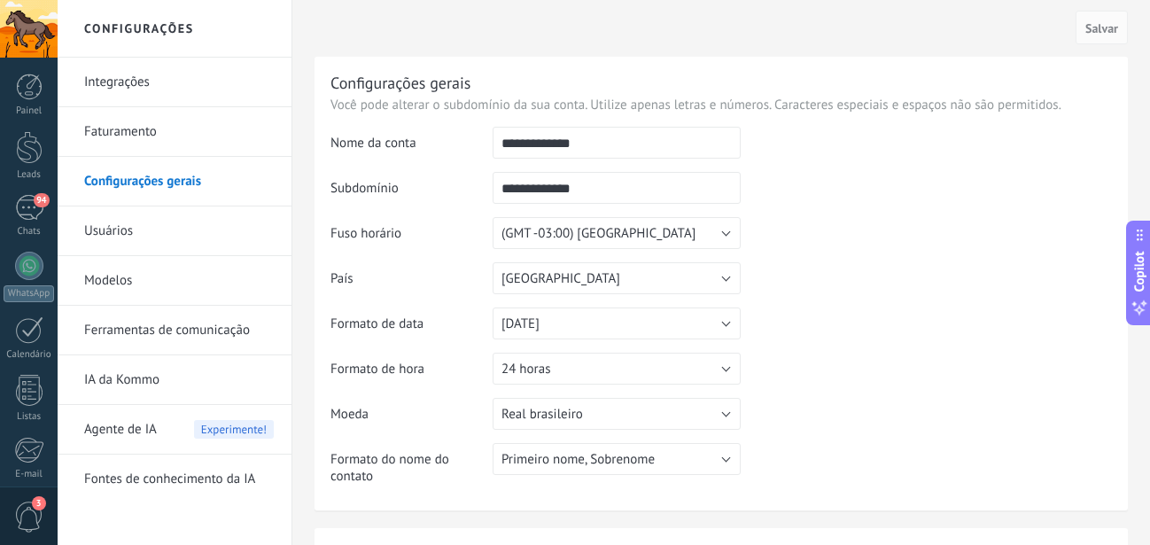
click at [106, 268] on link "Modelos" at bounding box center [179, 281] width 190 height 50
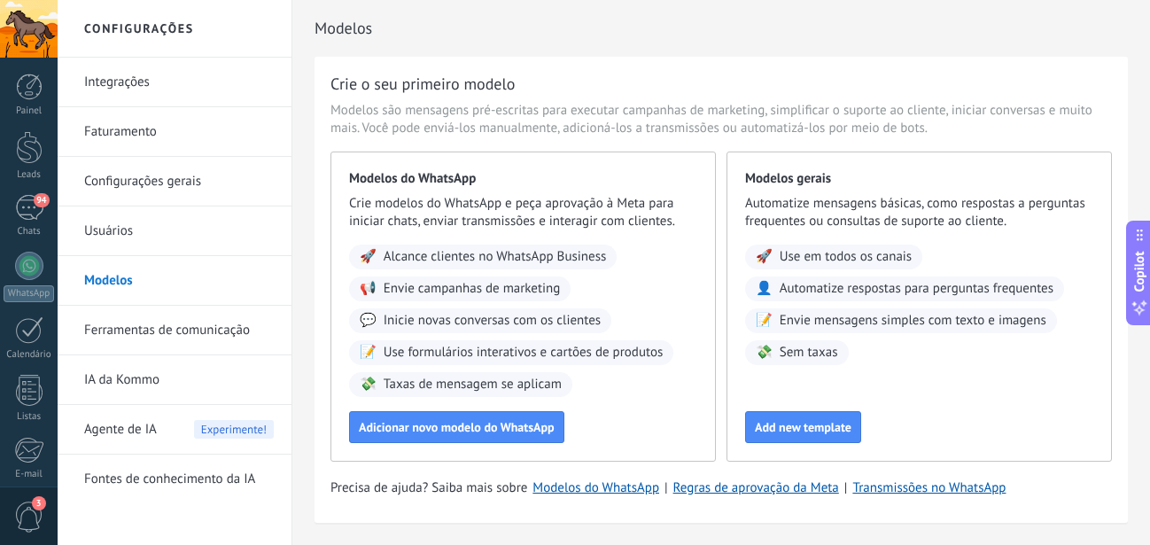
click at [113, 229] on link "Usuários" at bounding box center [179, 231] width 190 height 50
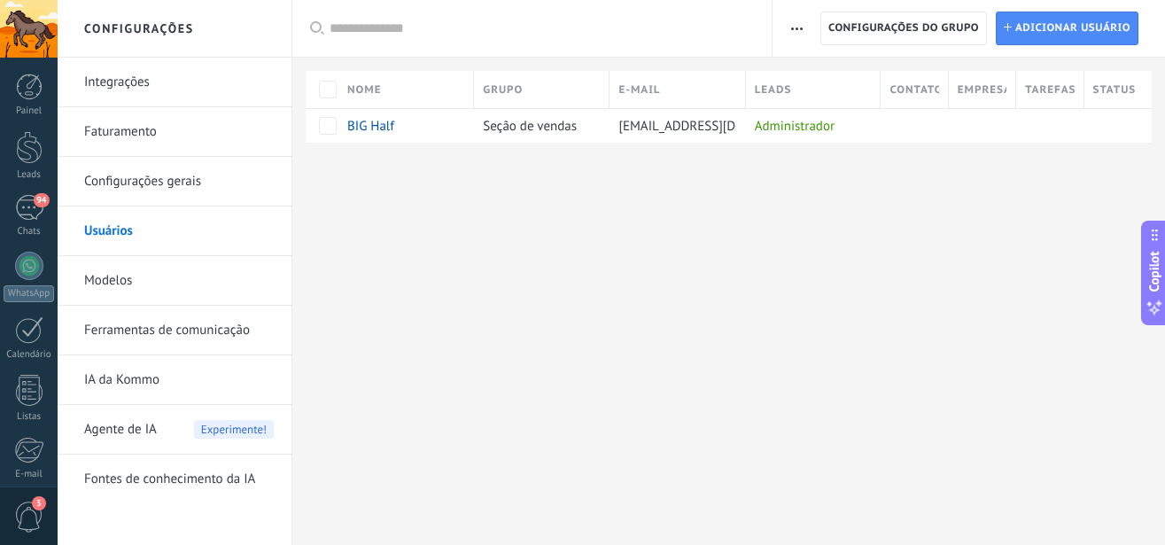
click at [136, 180] on link "Configurações gerais" at bounding box center [179, 182] width 190 height 50
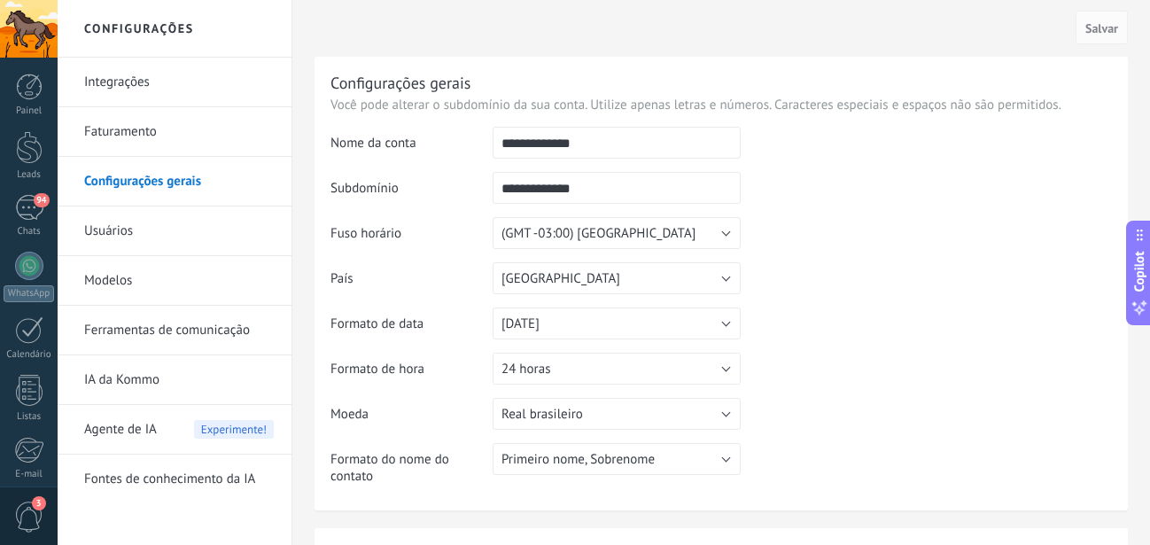
click at [144, 133] on link "Faturamento" at bounding box center [179, 132] width 190 height 50
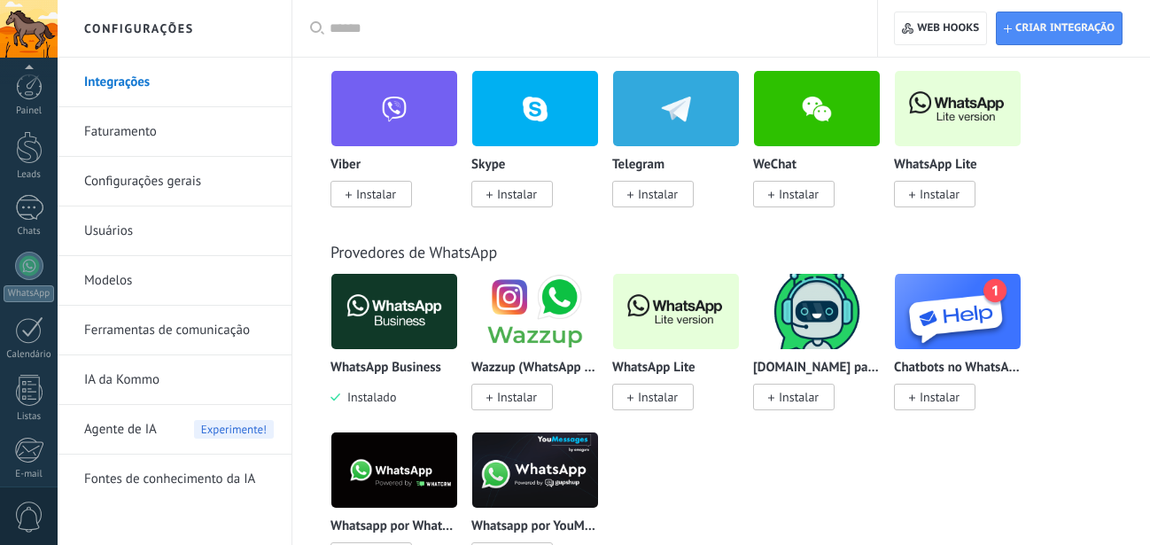
scroll to position [193, 0]
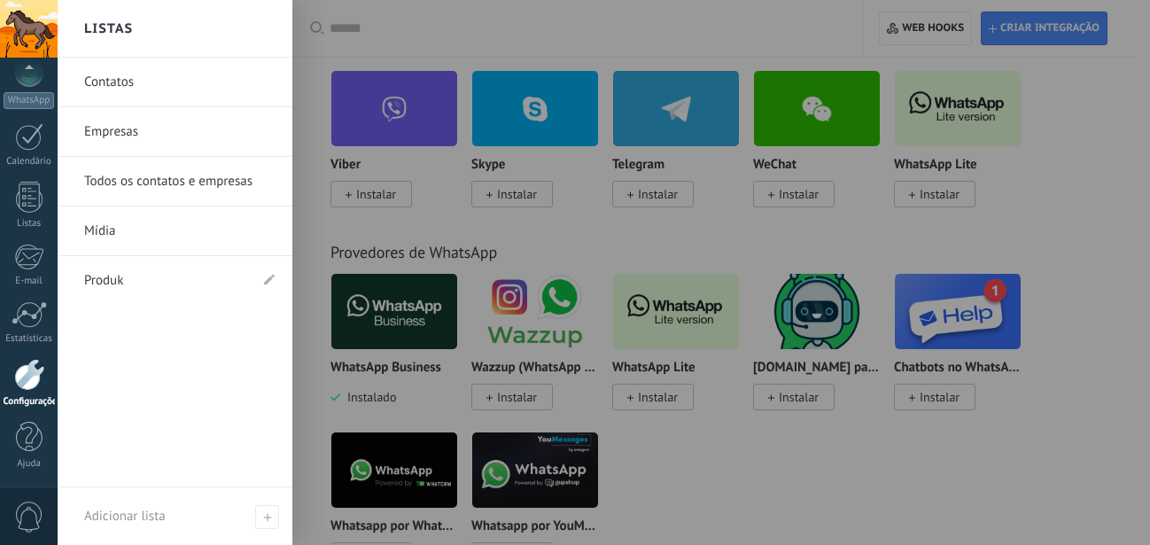
click at [40, 382] on div at bounding box center [29, 375] width 30 height 32
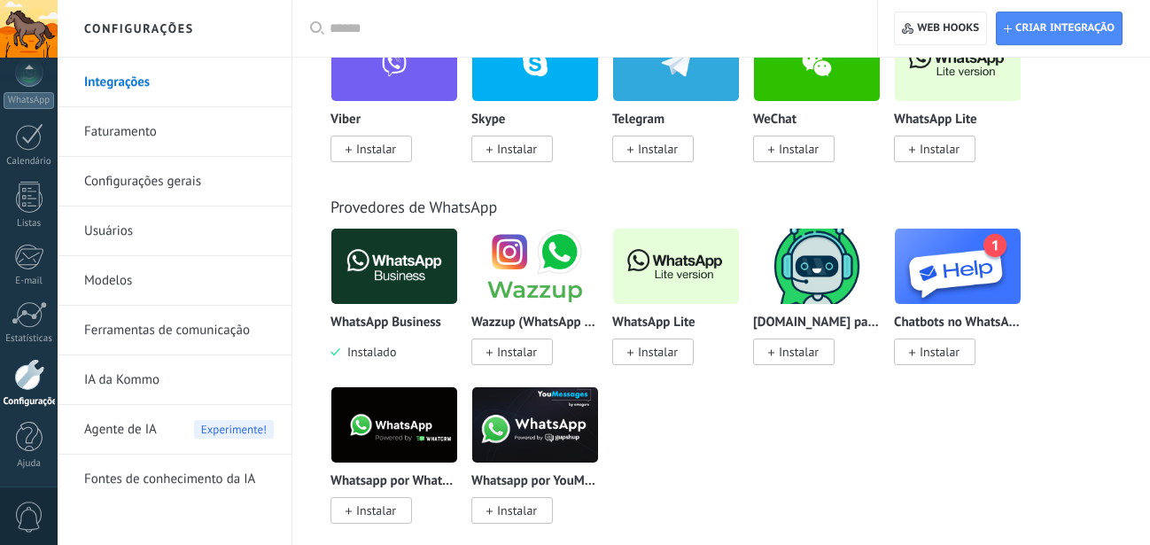
scroll to position [633, 0]
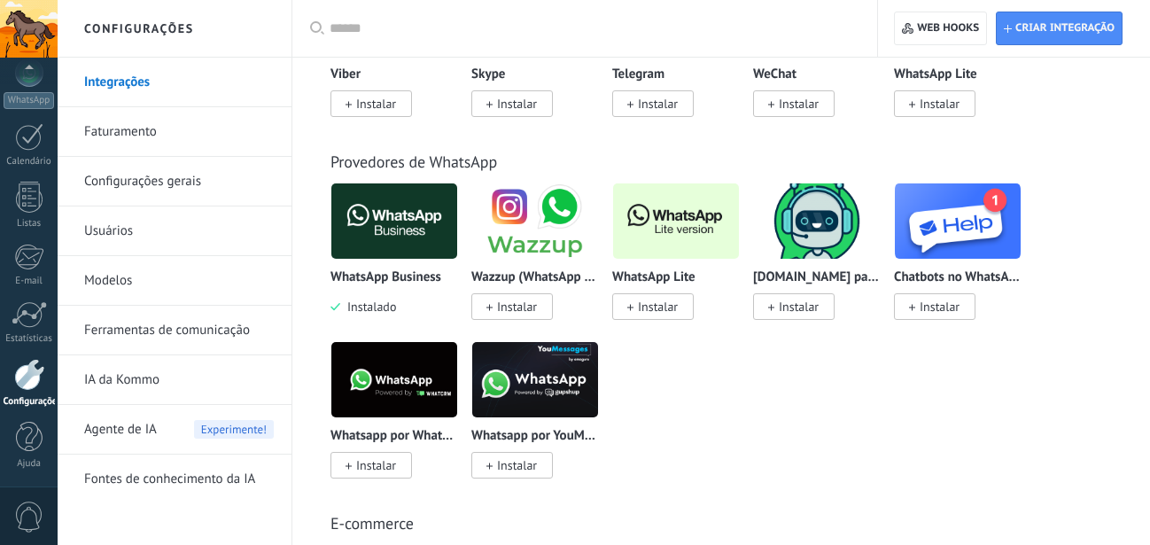
click at [149, 427] on span "Agente de IA" at bounding box center [120, 430] width 73 height 50
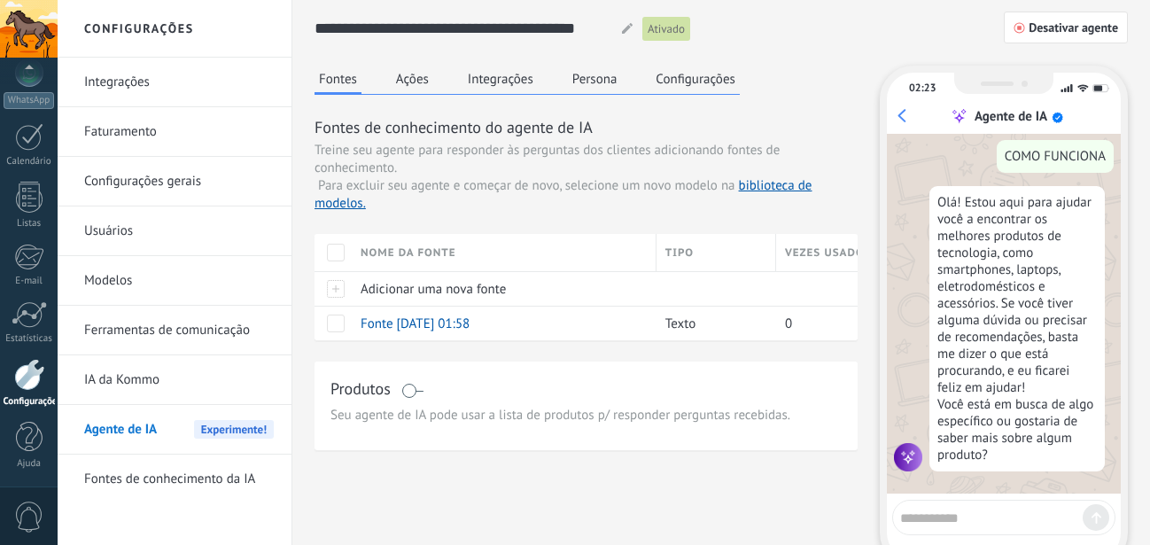
scroll to position [121, 0]
click at [422, 74] on button "Ações" at bounding box center [413, 79] width 42 height 27
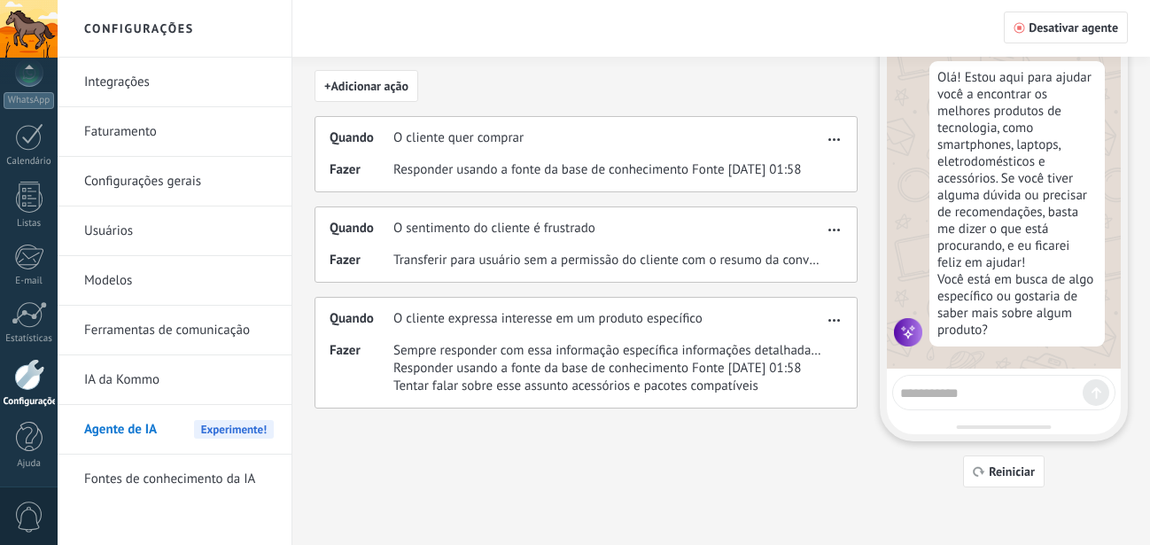
scroll to position [0, 0]
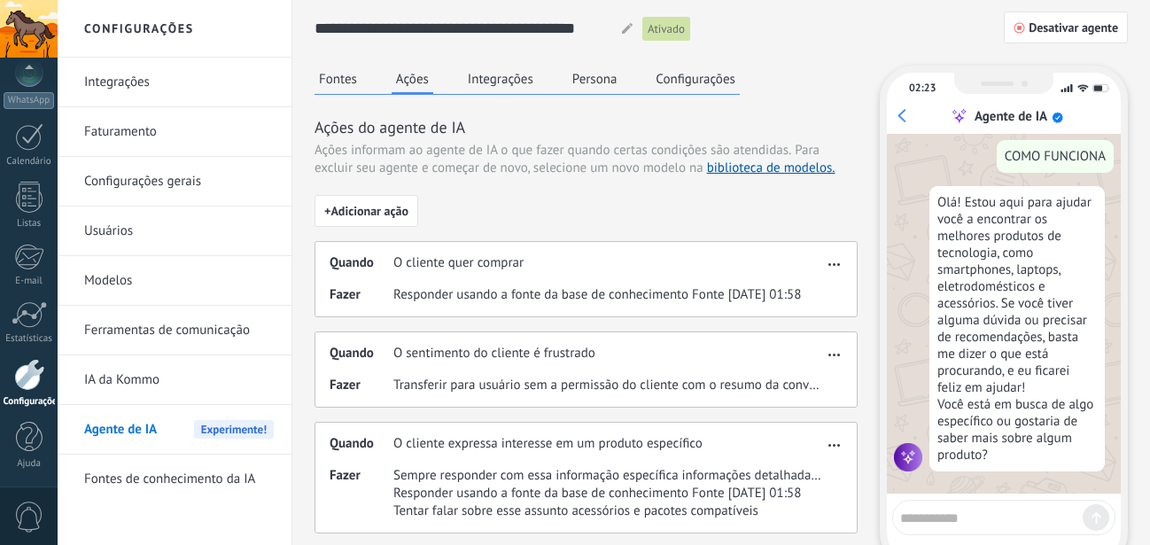
click at [501, 74] on button "Integrações" at bounding box center [500, 79] width 74 height 27
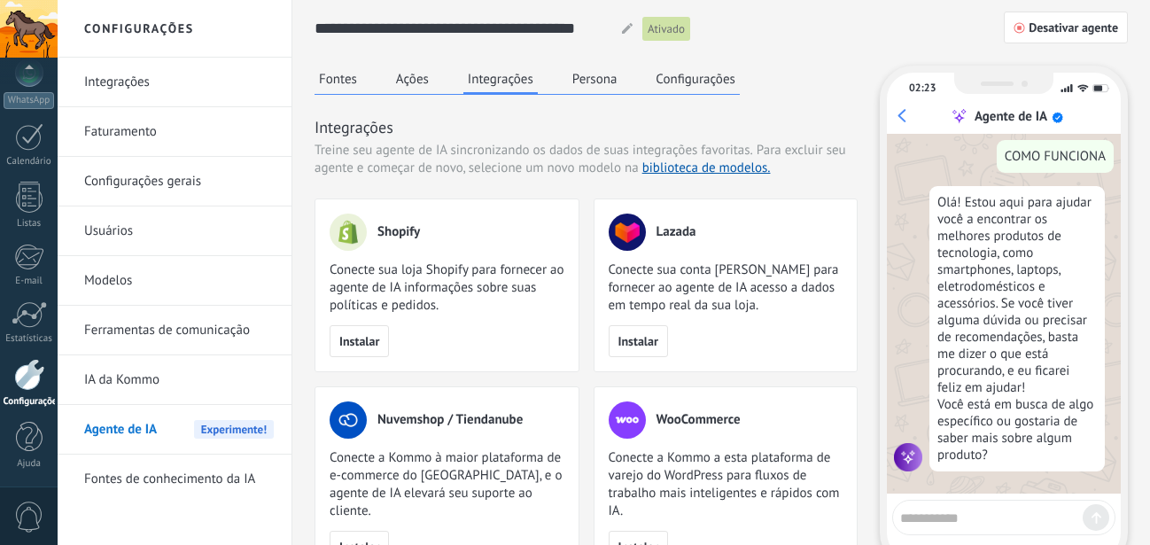
click at [581, 76] on button "Persona" at bounding box center [595, 79] width 54 height 27
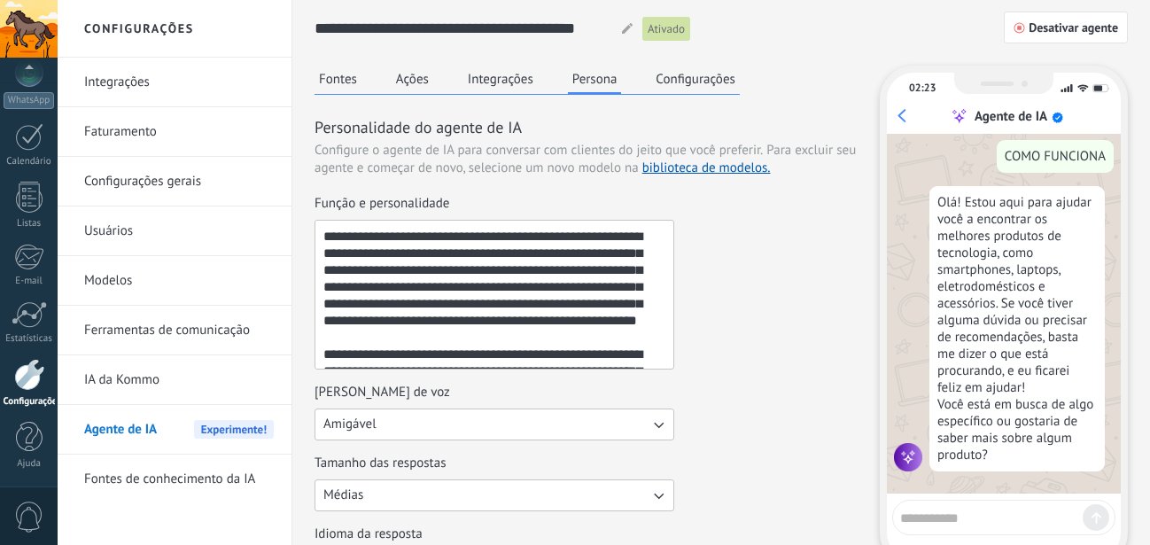
click at [672, 79] on button "Configurações" at bounding box center [695, 79] width 88 height 27
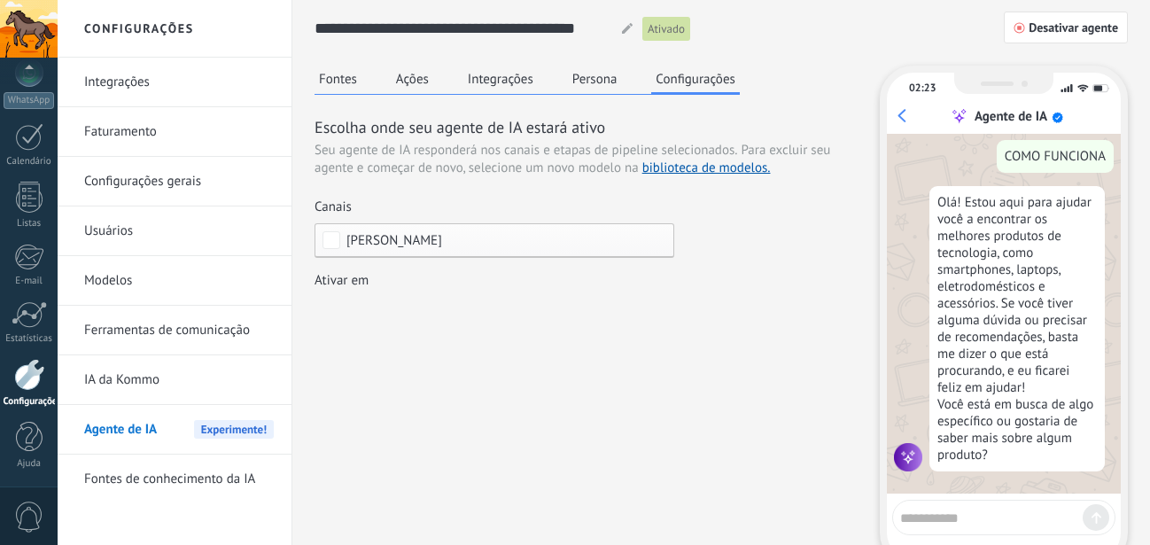
click at [626, 83] on div "Fontes Ações Integrações Persona Configurações" at bounding box center [527, 80] width 425 height 29
click at [611, 75] on button "Persona" at bounding box center [595, 79] width 54 height 27
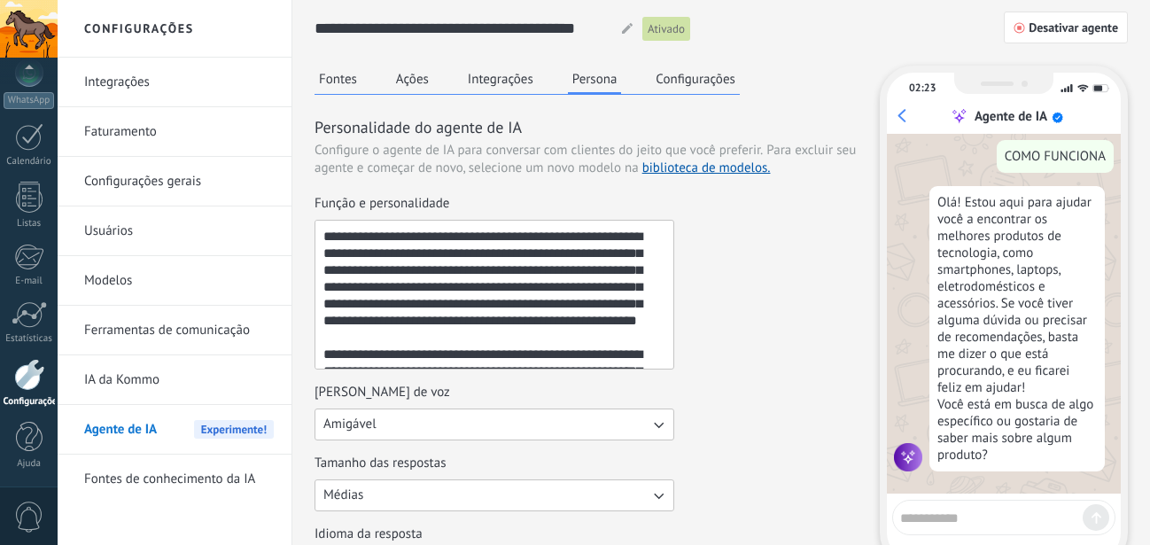
click at [473, 291] on textarea "Função e personalidade" at bounding box center [492, 295] width 354 height 148
paste textarea "**********"
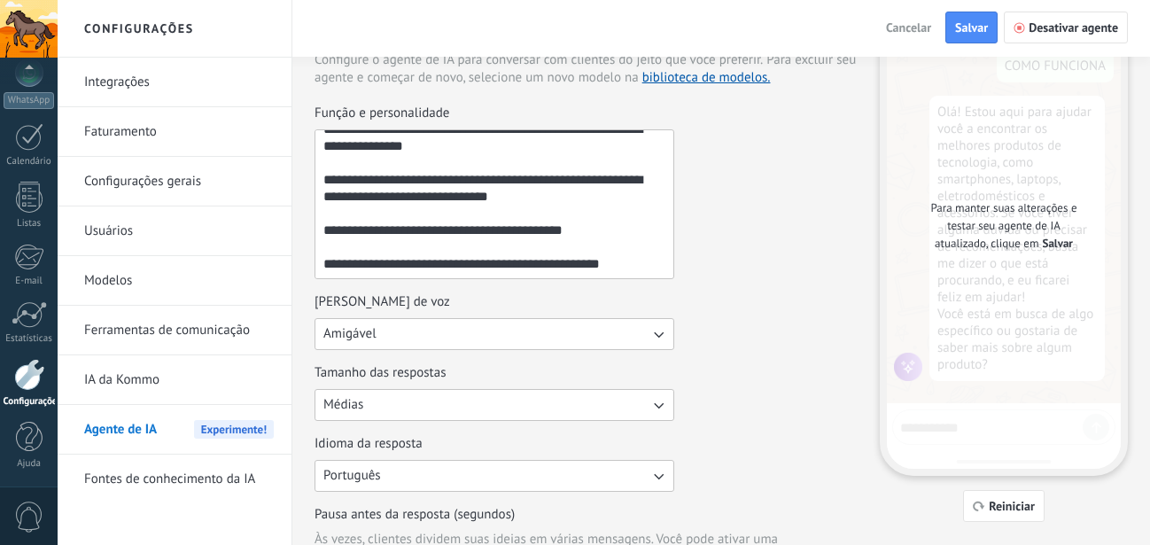
scroll to position [286, 0]
click at [324, 263] on textarea "**********" at bounding box center [492, 204] width 354 height 148
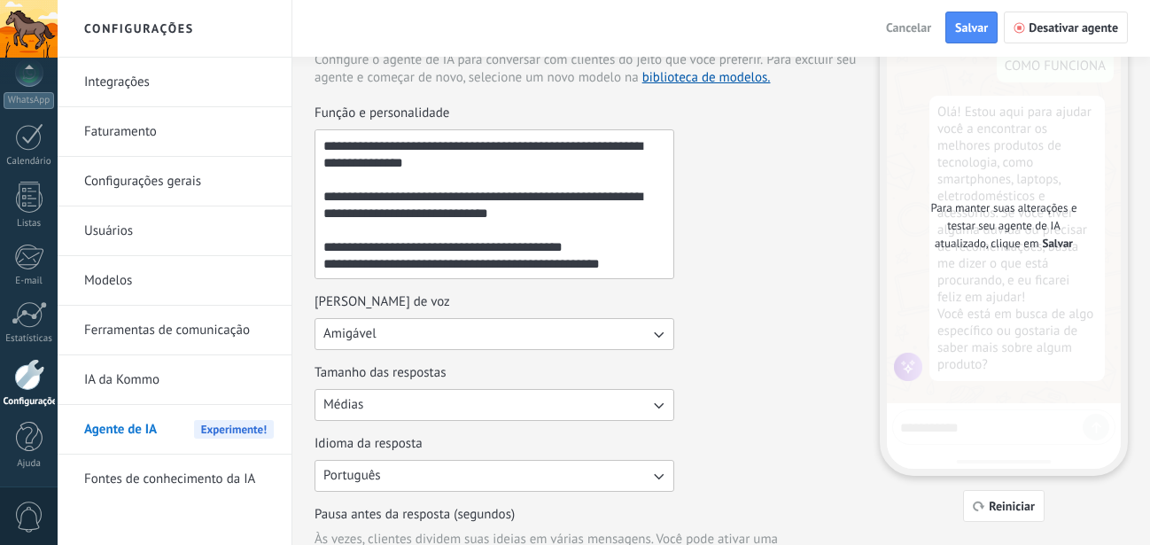
scroll to position [269, 0]
click at [637, 261] on textarea "**********" at bounding box center [492, 204] width 354 height 148
click at [410, 201] on textarea "**********" at bounding box center [492, 204] width 354 height 148
paste textarea "**********"
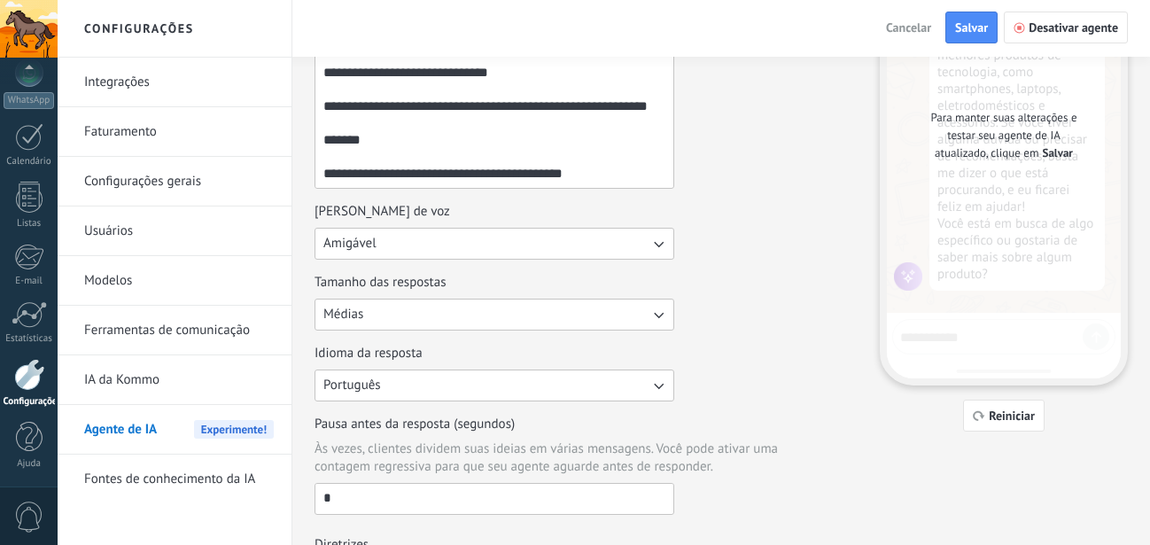
scroll to position [135, 0]
click at [429, 152] on textarea "**********" at bounding box center [492, 114] width 354 height 148
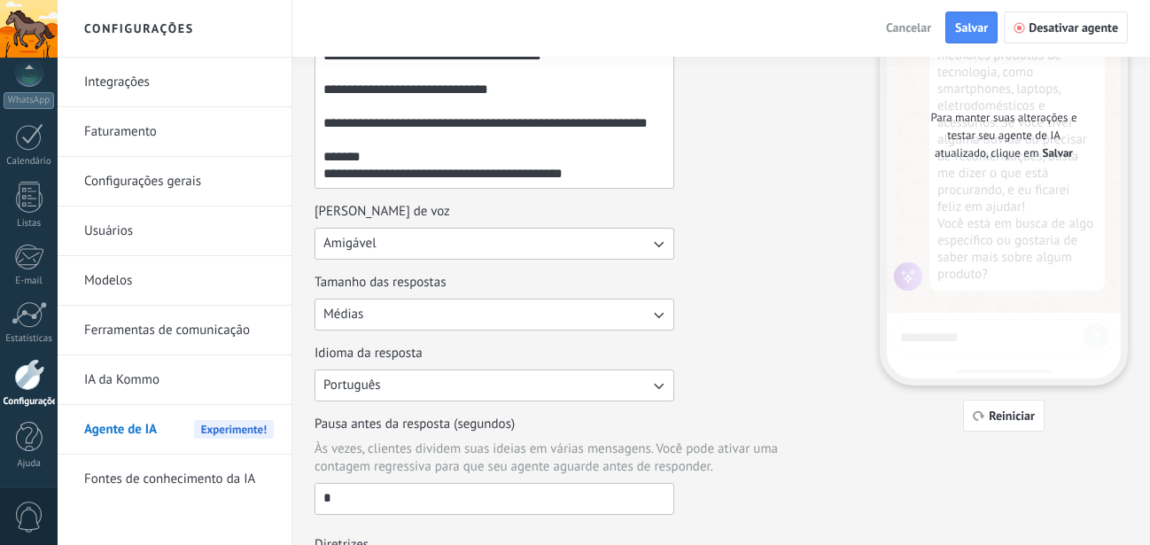
scroll to position [118, 0]
click at [624, 168] on textarea "**********" at bounding box center [492, 114] width 354 height 148
paste textarea "**********"
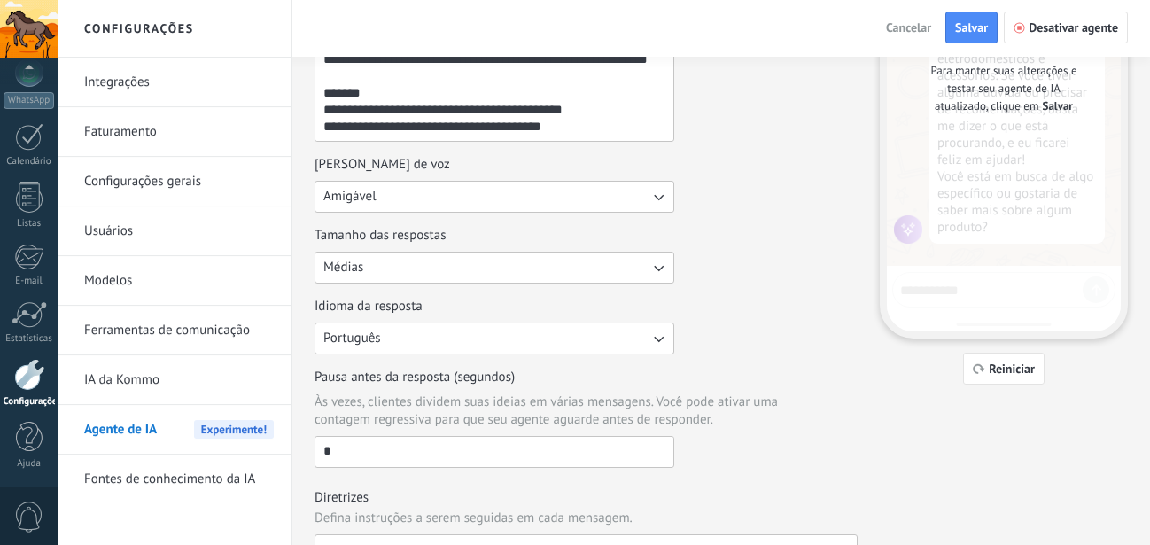
scroll to position [181, 0]
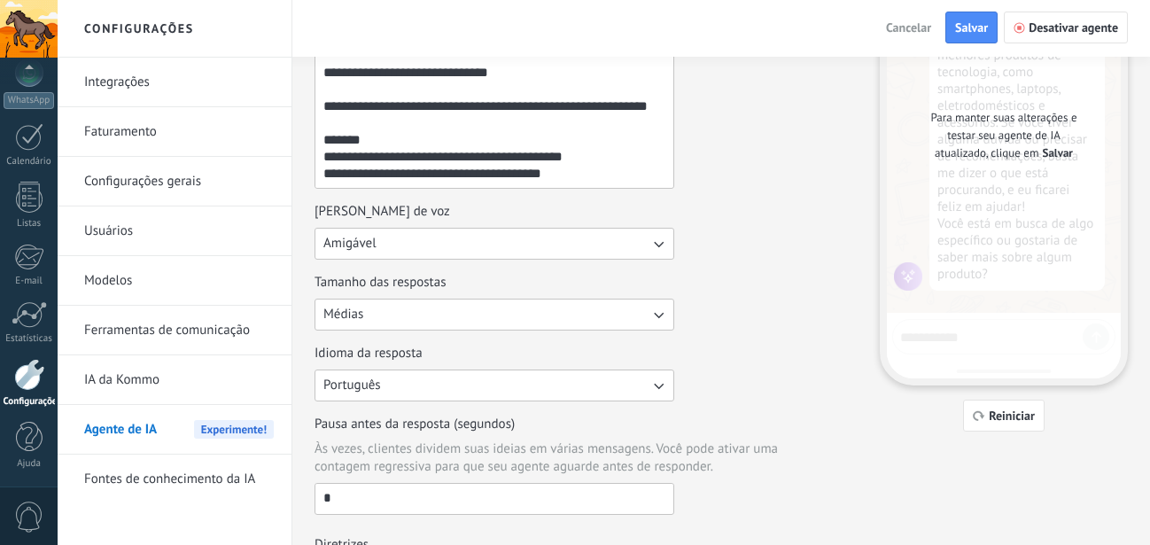
type textarea "**********"
click at [486, 251] on button "Amigável" at bounding box center [495, 244] width 360 height 32
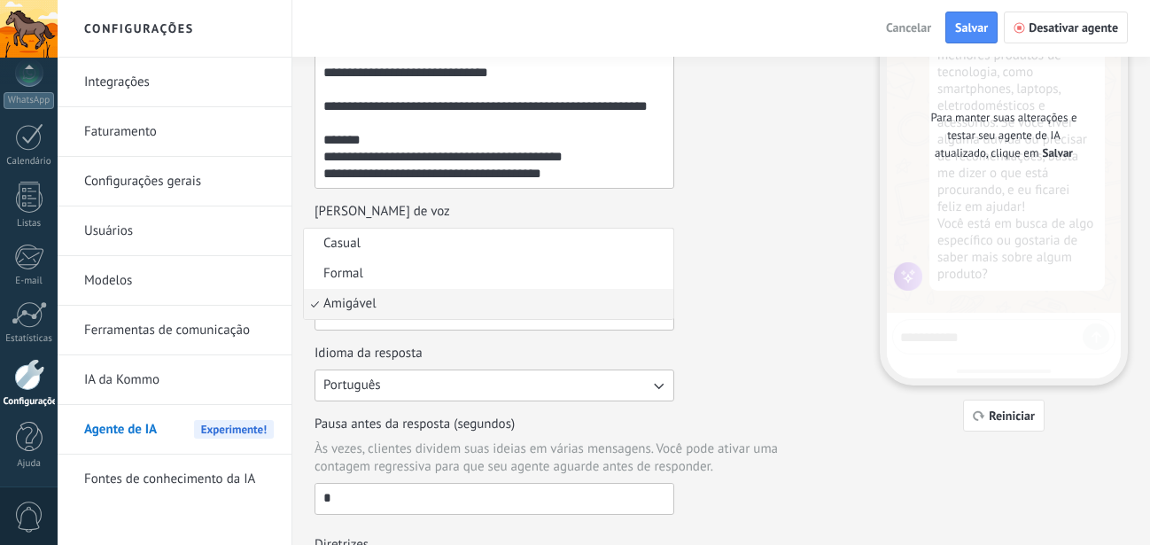
click at [773, 294] on div "Tamanho das respostas Médias" at bounding box center [586, 302] width 543 height 57
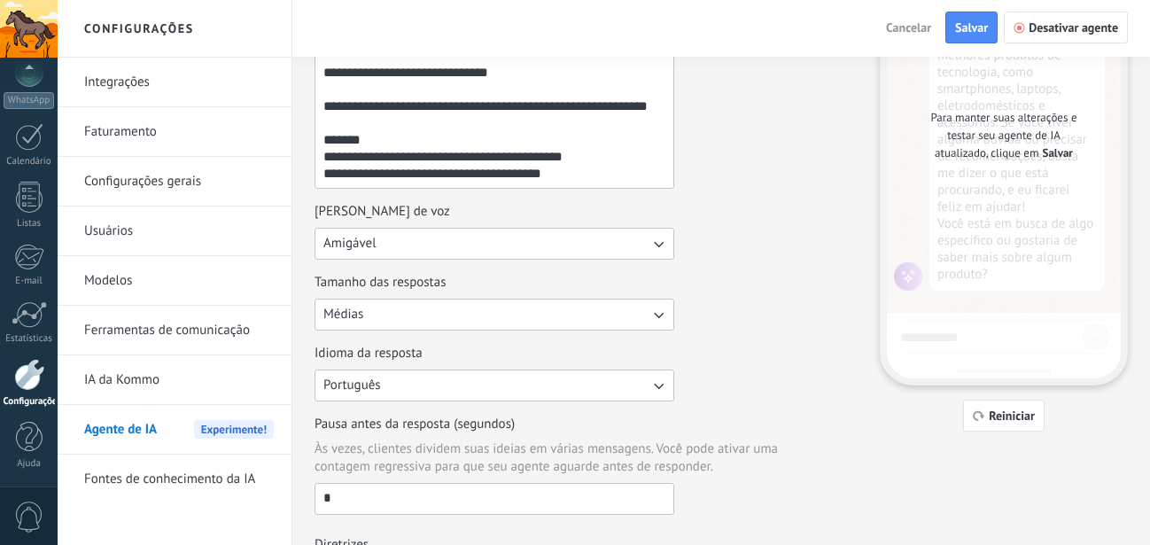
click at [572, 314] on button "Médias" at bounding box center [495, 315] width 360 height 32
click at [770, 253] on div "Tom de voz Amigável" at bounding box center [586, 231] width 543 height 57
click at [461, 310] on button "Médias" at bounding box center [495, 315] width 360 height 32
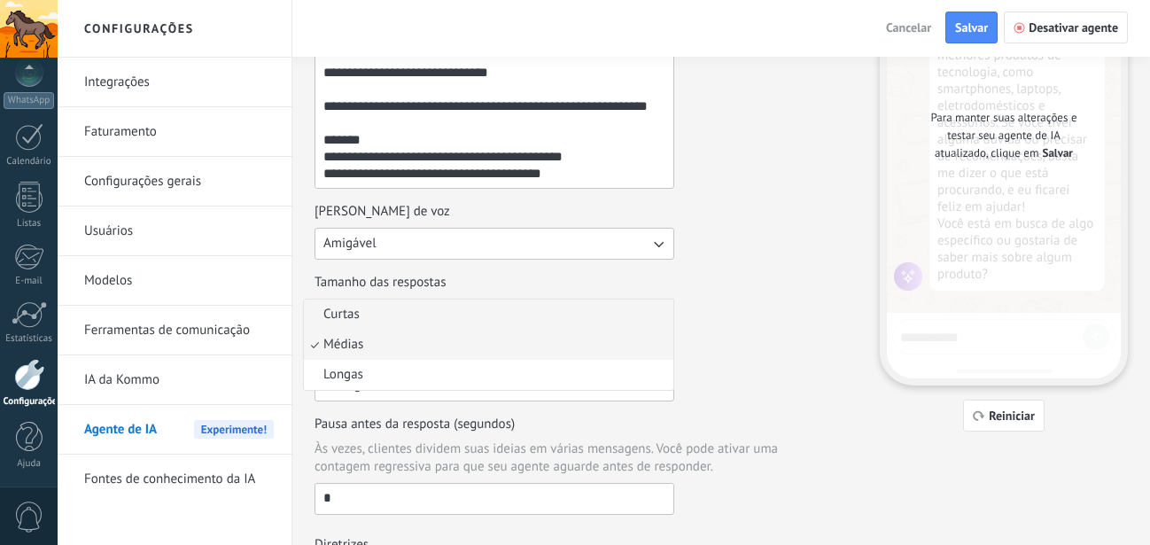
click at [342, 320] on span "Curtas" at bounding box center [341, 315] width 36 height 18
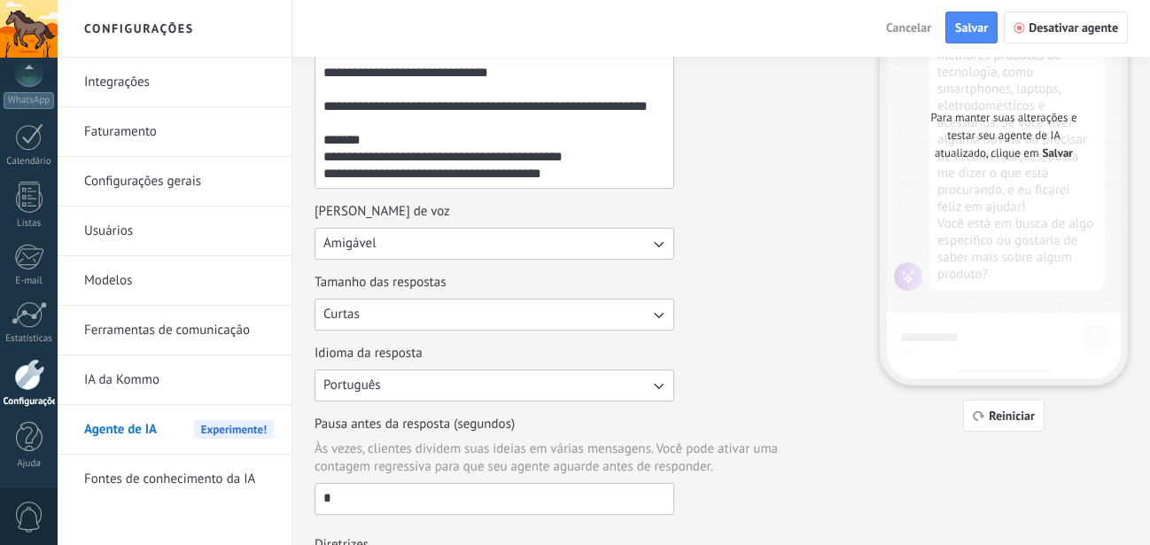
click at [730, 325] on div "Tamanho das respostas Curtas" at bounding box center [586, 302] width 543 height 57
click at [961, 35] on button "Salvar" at bounding box center [971, 28] width 52 height 32
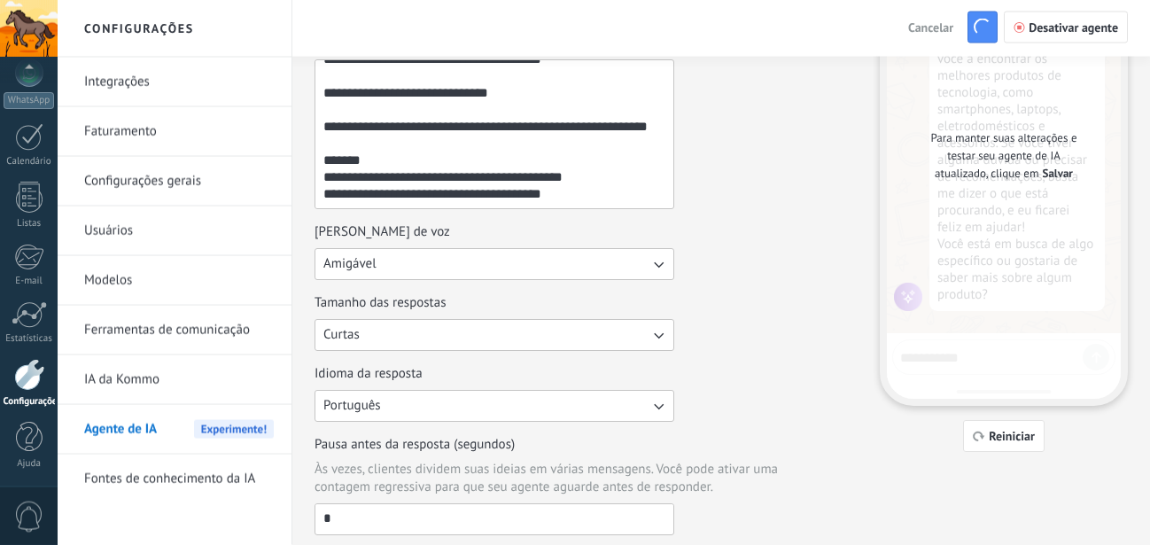
scroll to position [0, 0]
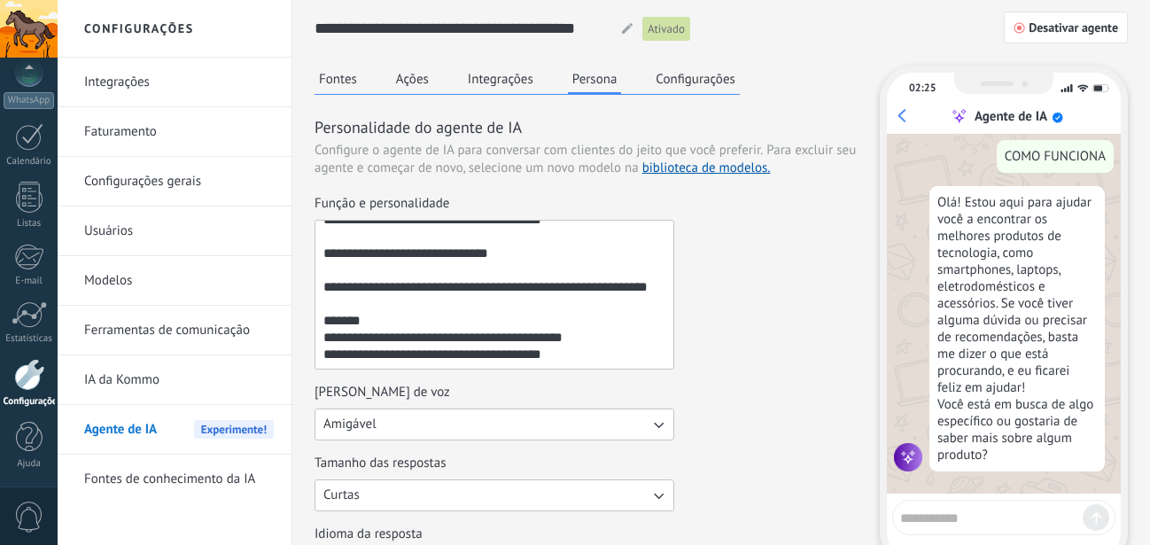
click at [343, 87] on button "Fontes" at bounding box center [338, 79] width 47 height 27
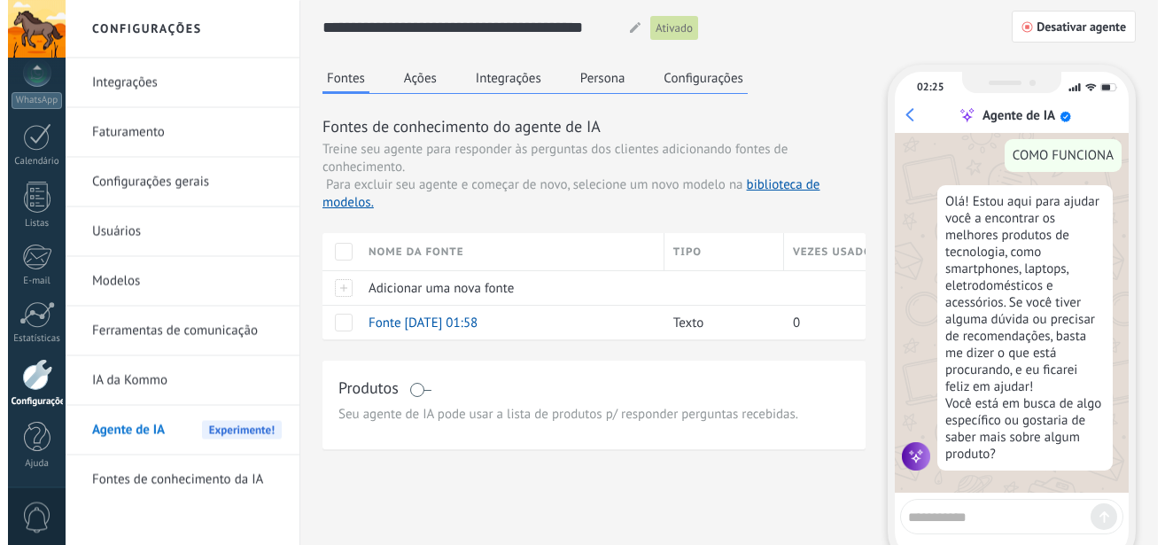
scroll to position [90, 0]
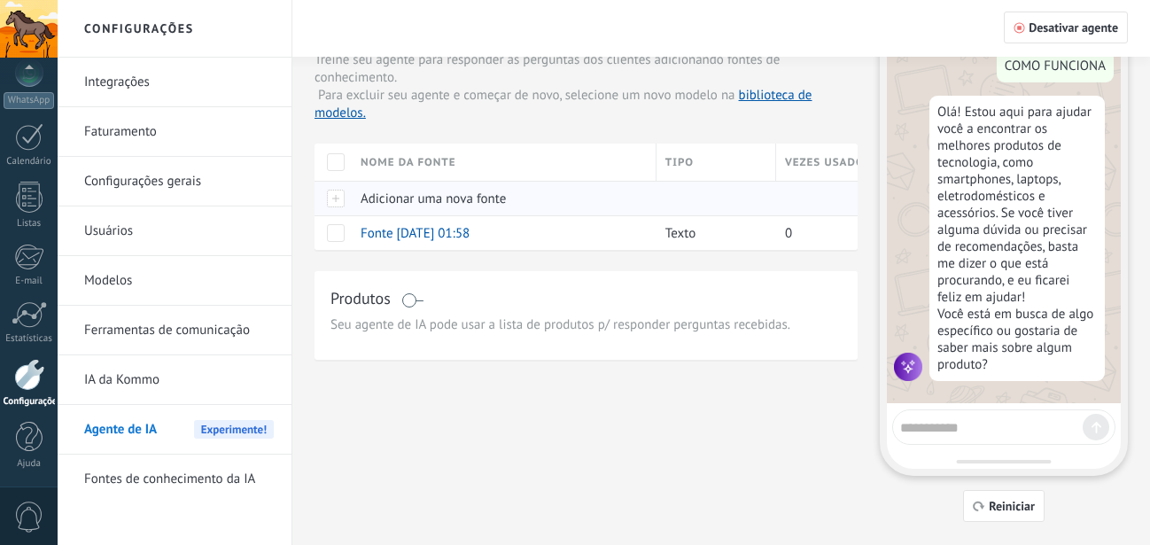
click at [417, 199] on span "Adicionar uma nova fonte" at bounding box center [433, 199] width 145 height 17
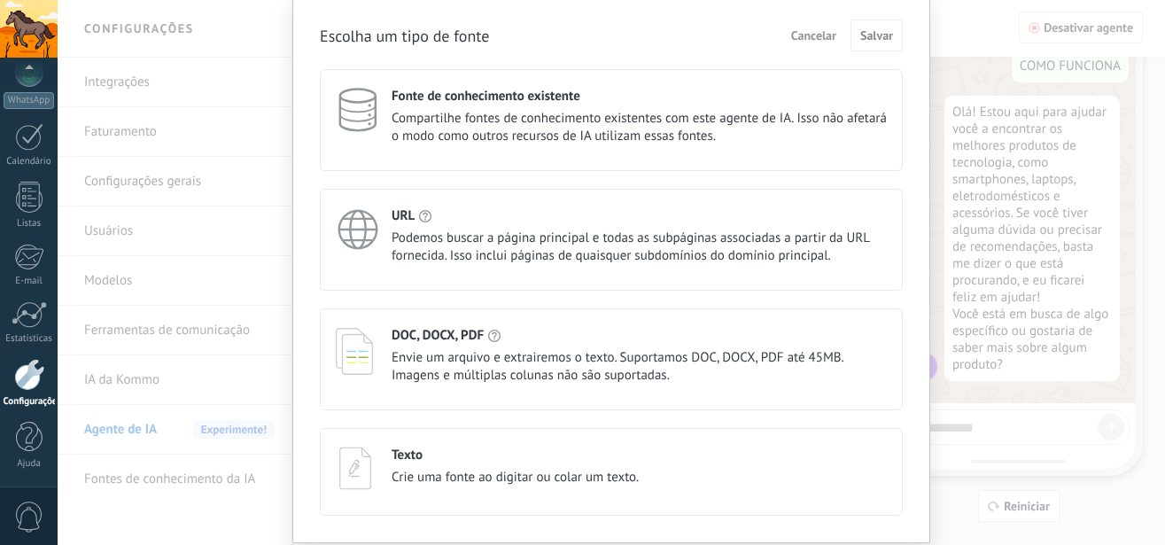
scroll to position [101, 0]
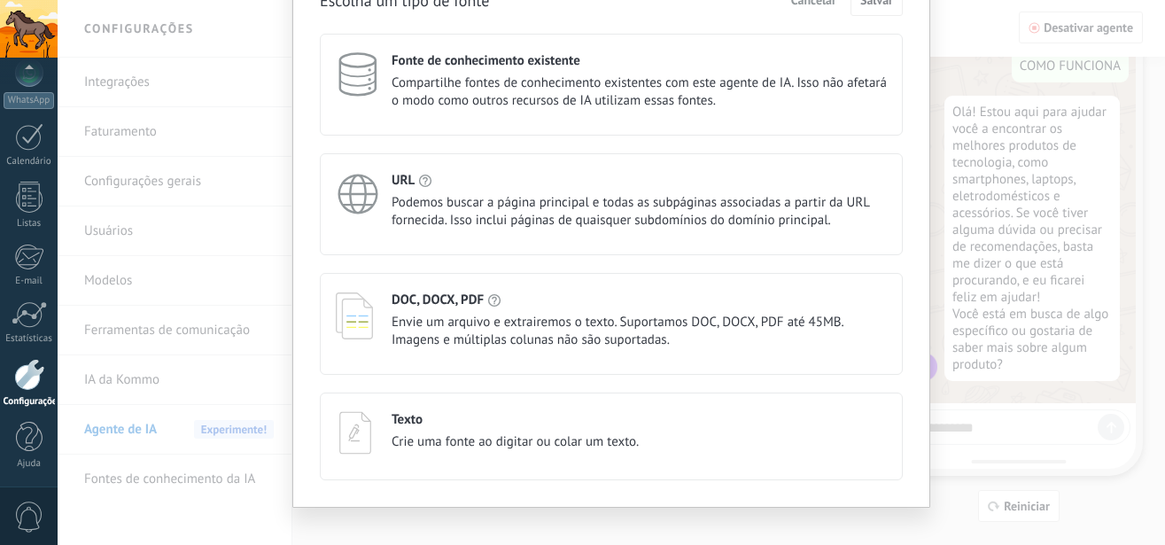
click at [443, 439] on span "Crie uma fonte ao digitar ou colar um texto." at bounding box center [515, 442] width 247 height 18
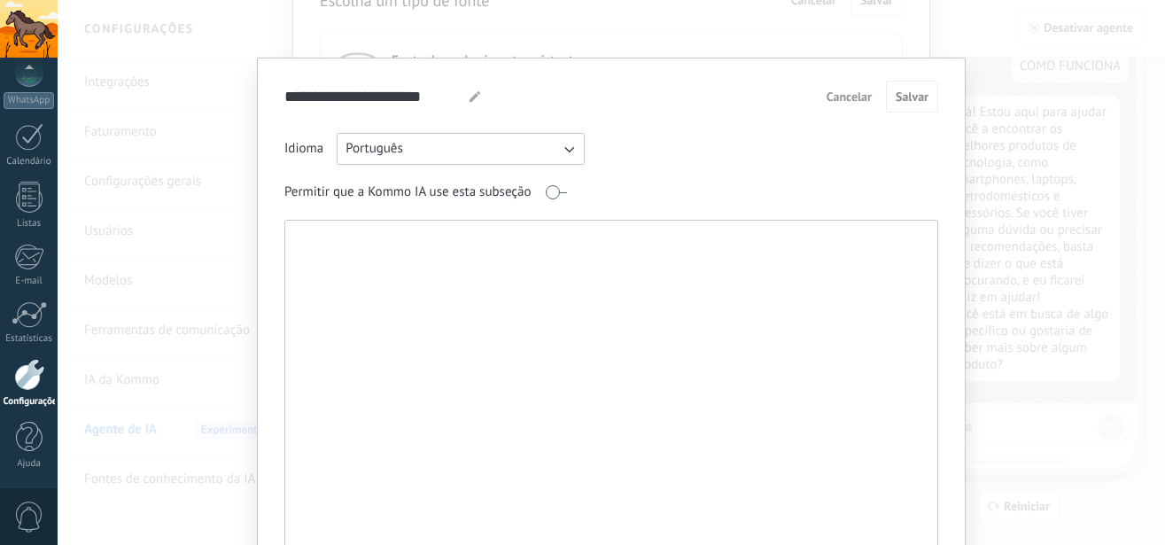
paste textarea "**********"
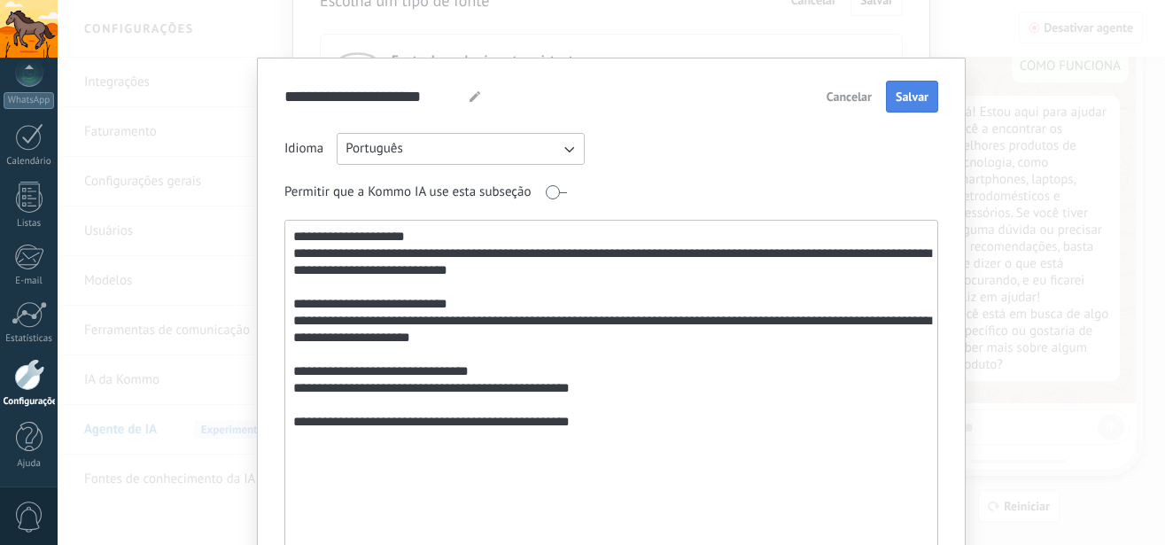
type textarea "**********"
click at [896, 91] on span "Salvar" at bounding box center [912, 96] width 33 height 12
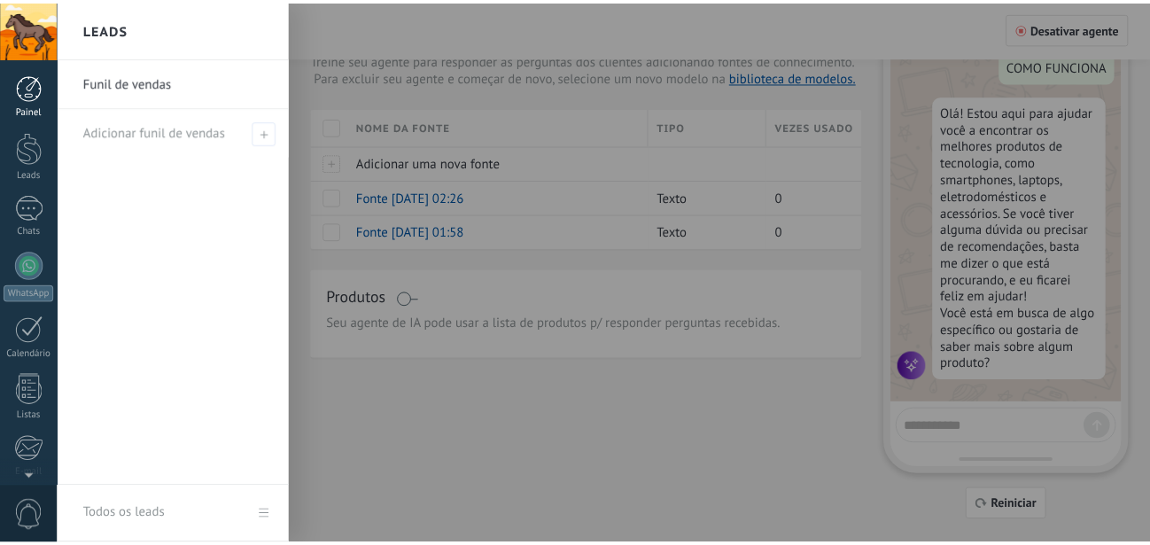
scroll to position [121, 0]
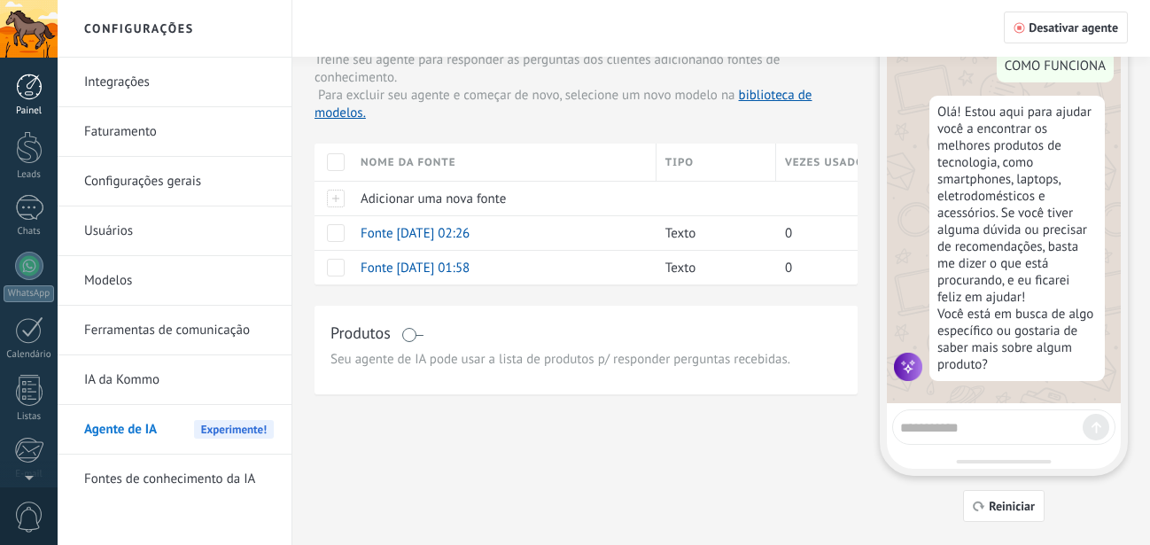
click at [38, 102] on div "Painel" at bounding box center [29, 95] width 58 height 43
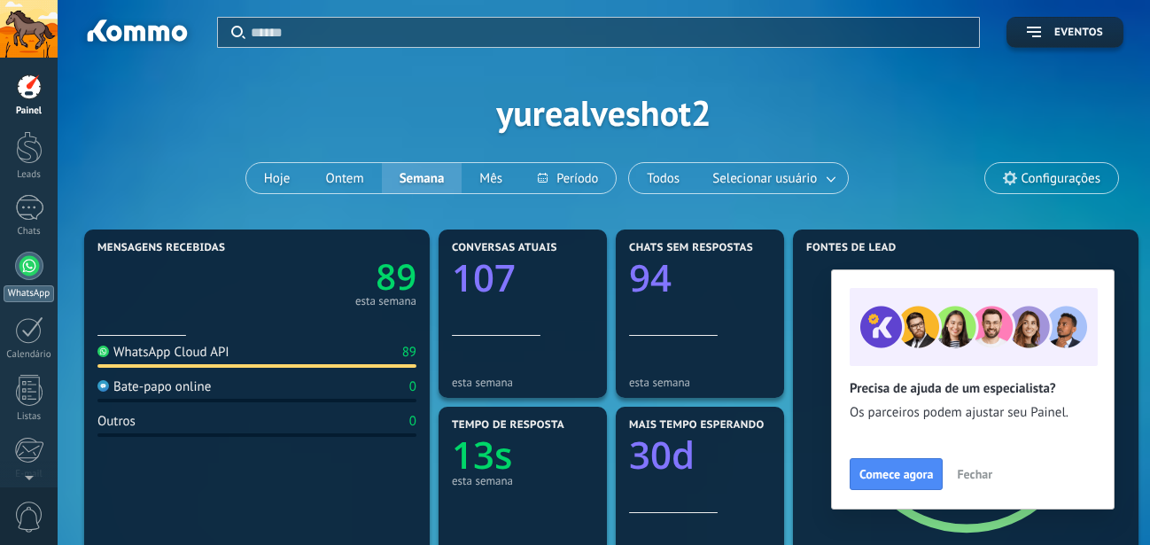
click at [32, 267] on div at bounding box center [29, 266] width 28 height 28
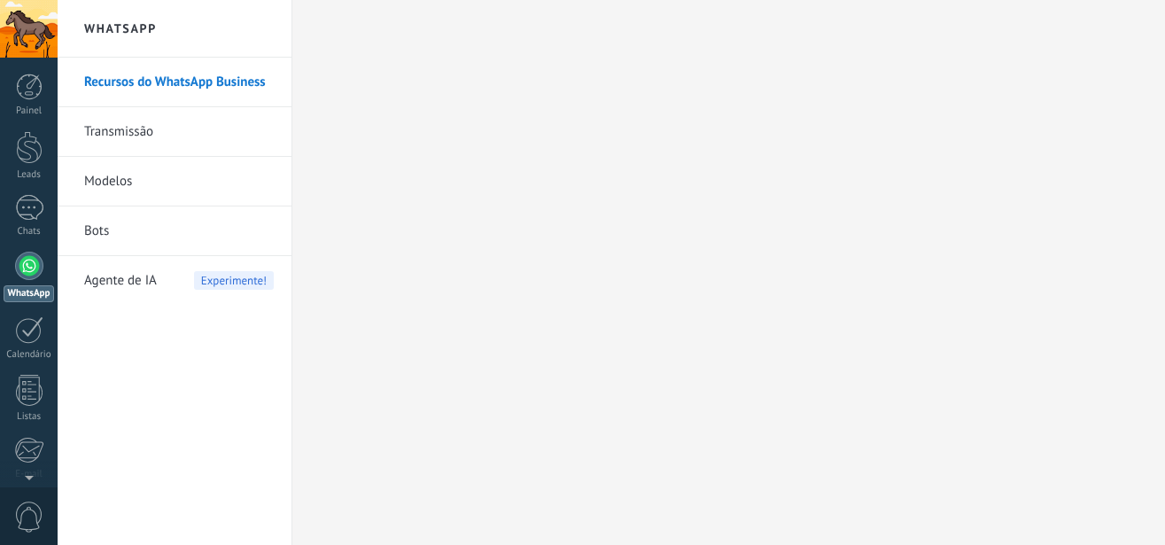
click at [23, 272] on div at bounding box center [29, 266] width 28 height 28
click at [14, 293] on div "WhatsApp" at bounding box center [29, 293] width 51 height 17
click at [32, 332] on div at bounding box center [29, 329] width 28 height 27
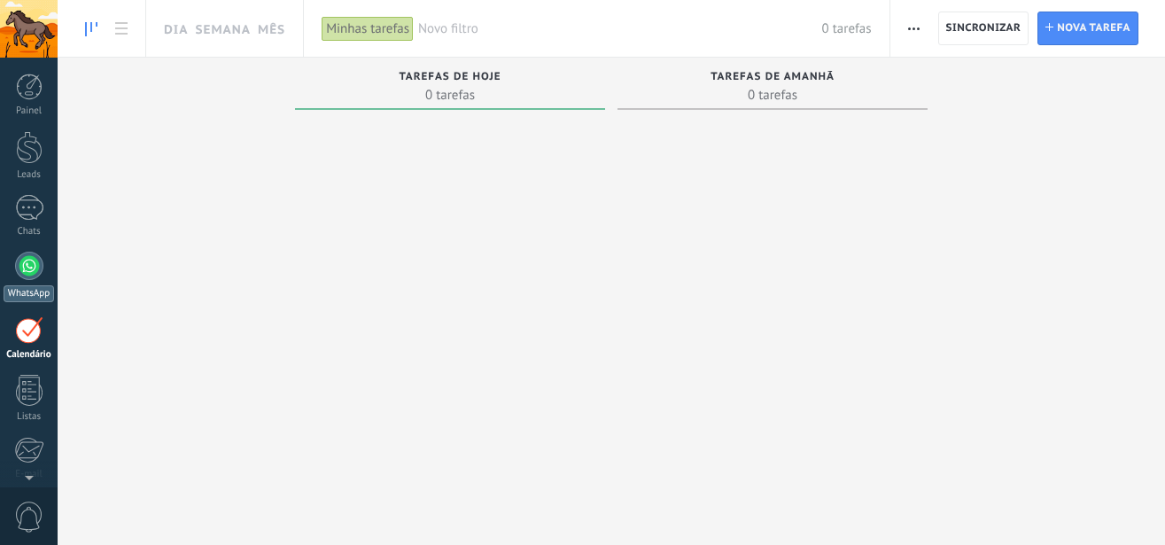
click at [27, 271] on div at bounding box center [29, 266] width 28 height 28
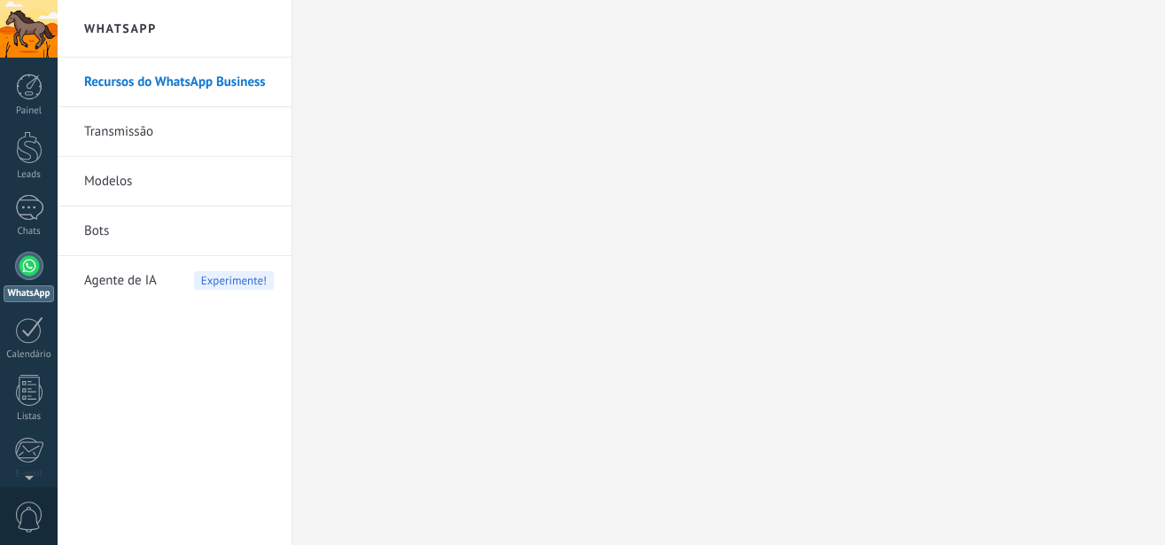
click at [156, 82] on link "Recursos do WhatsApp Business" at bounding box center [179, 83] width 190 height 50
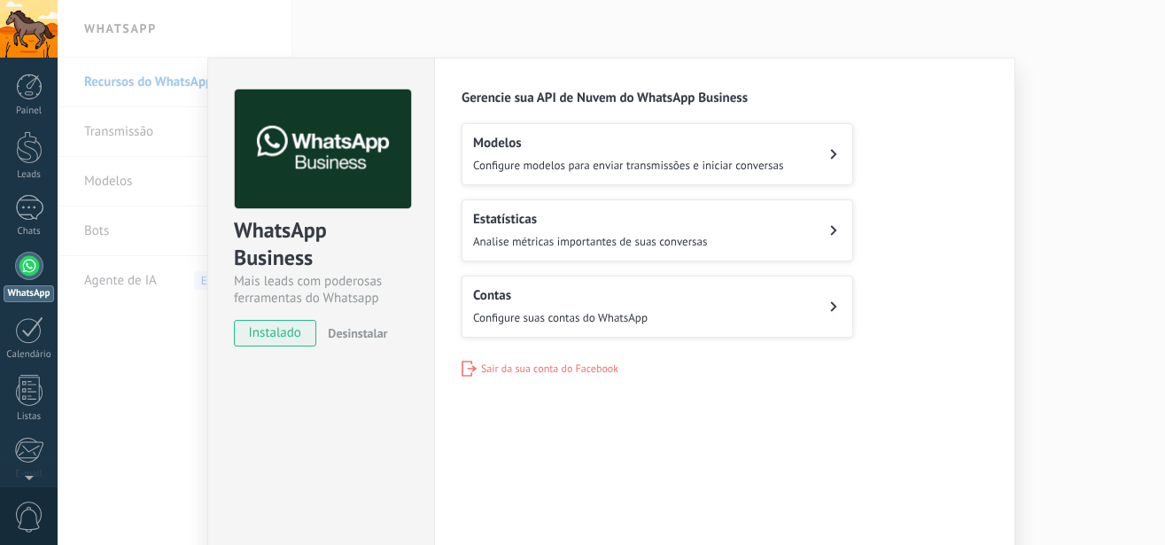
click at [1089, 292] on div "WhatsApp Business Mais leads com poderosas ferramentas do Whatsapp instalado De…" at bounding box center [612, 272] width 1108 height 545
click at [537, 302] on div "Contas Configure suas contas do WhatsApp" at bounding box center [560, 306] width 175 height 39
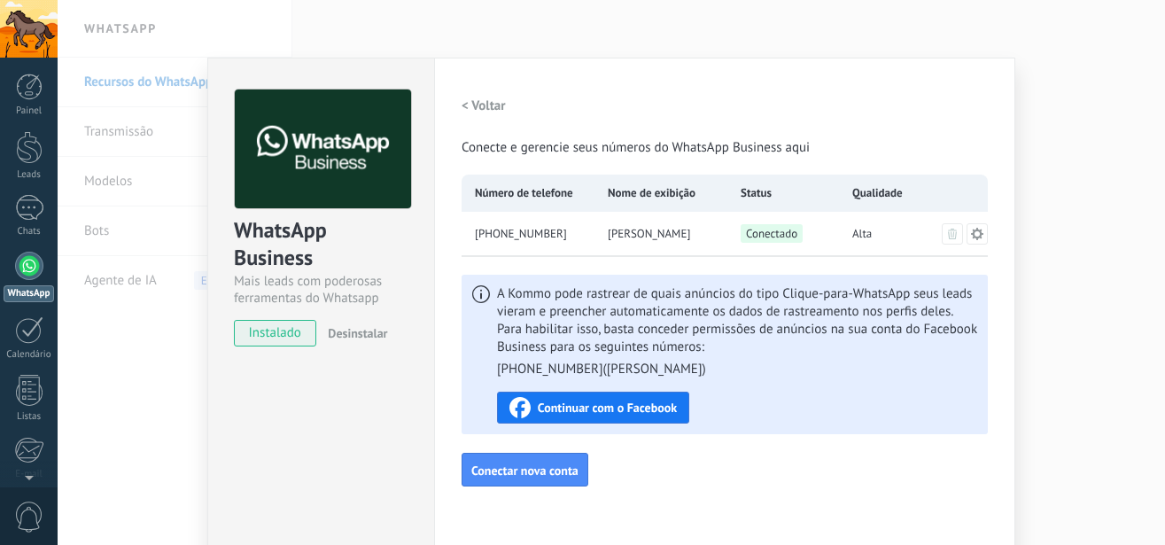
click at [550, 408] on span "Continuar com o Facebook" at bounding box center [607, 407] width 139 height 12
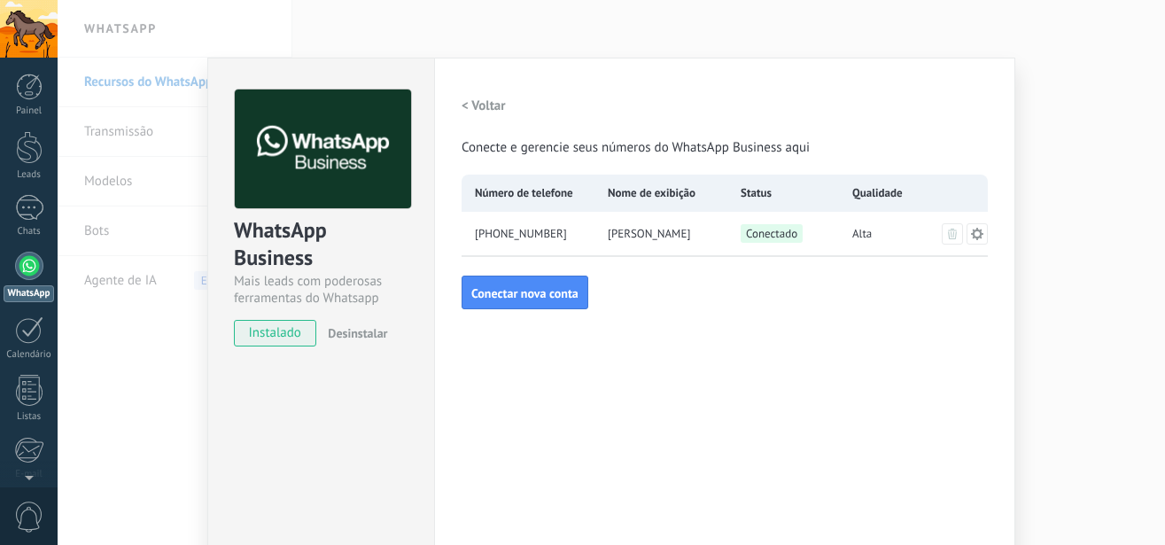
click at [39, 267] on div at bounding box center [29, 266] width 28 height 28
click at [27, 218] on div at bounding box center [29, 208] width 28 height 26
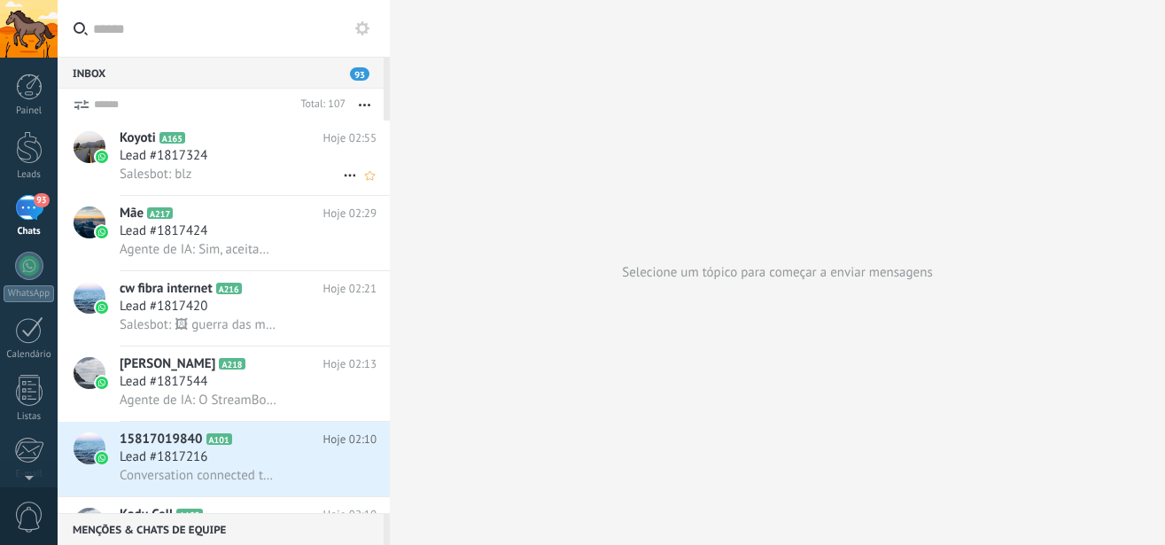
click at [249, 162] on div "Lead #1817324" at bounding box center [248, 156] width 257 height 18
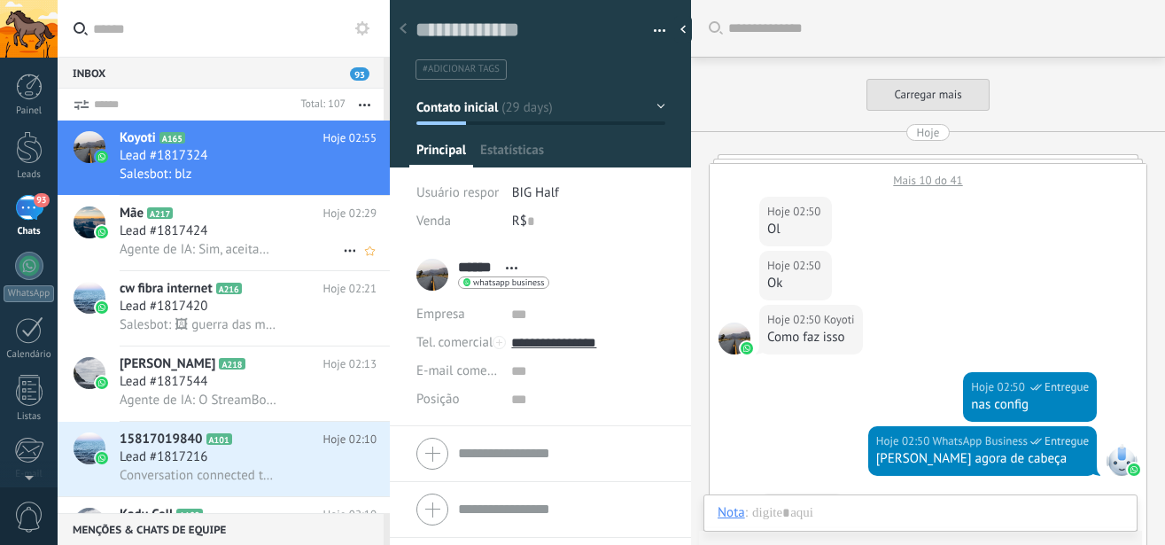
scroll to position [501, 0]
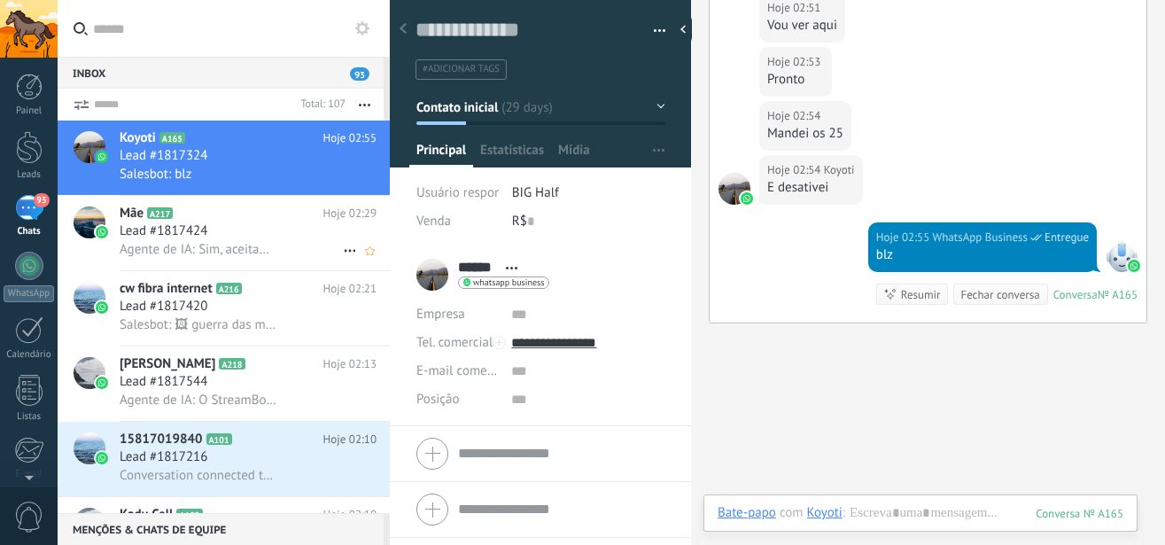
click at [241, 243] on span "Agente de IA: Sim, aceitamos pagamento via PIX! A chave para o pagamento é: 889…" at bounding box center [199, 249] width 159 height 17
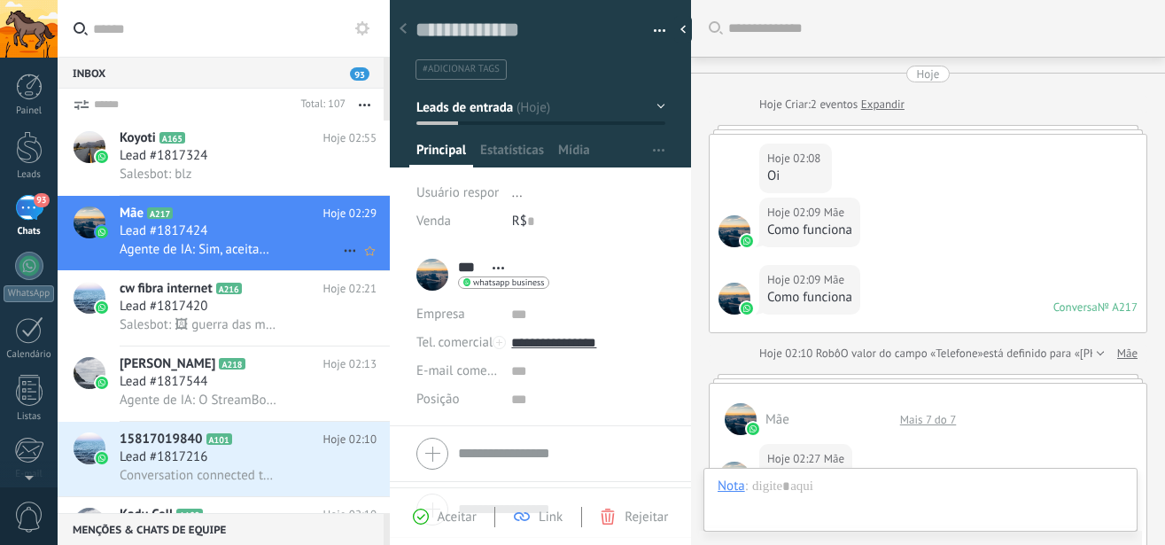
scroll to position [1819, 0]
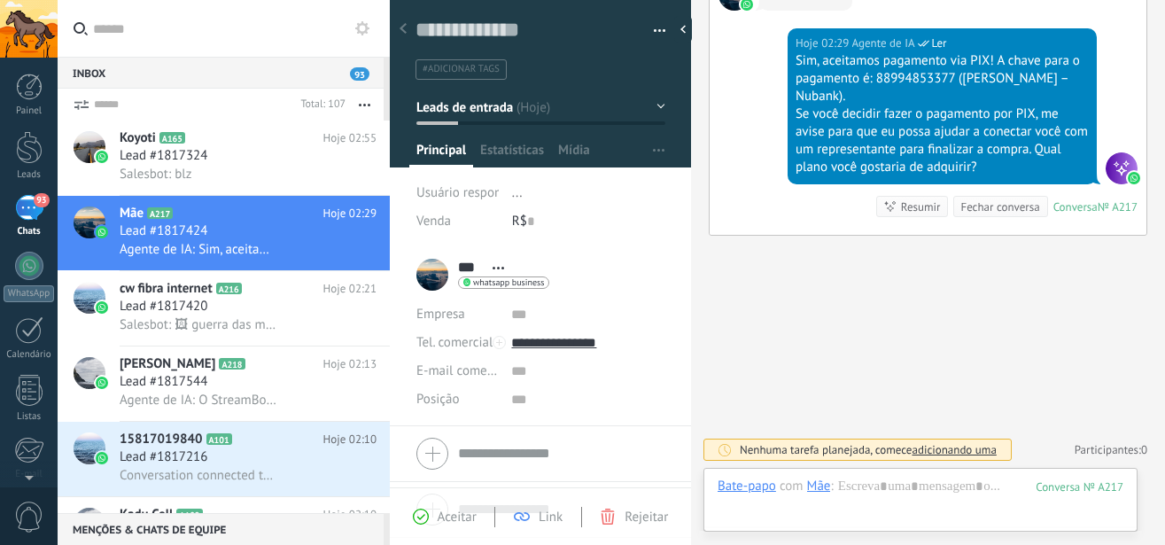
click at [213, 298] on h3 "Lead #1817420" at bounding box center [168, 307] width 97 height 18
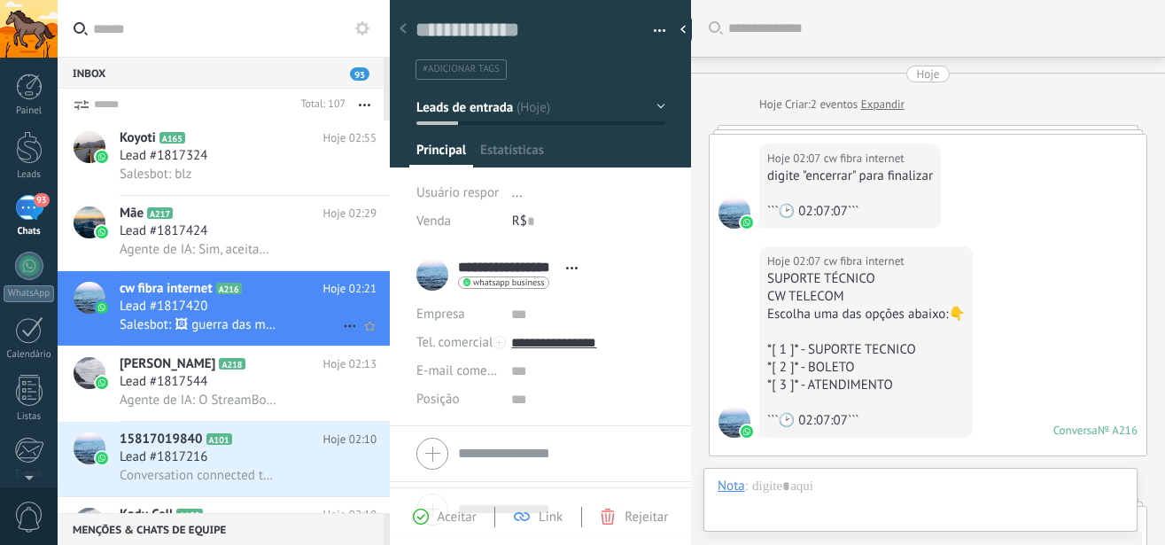
scroll to position [27, 0]
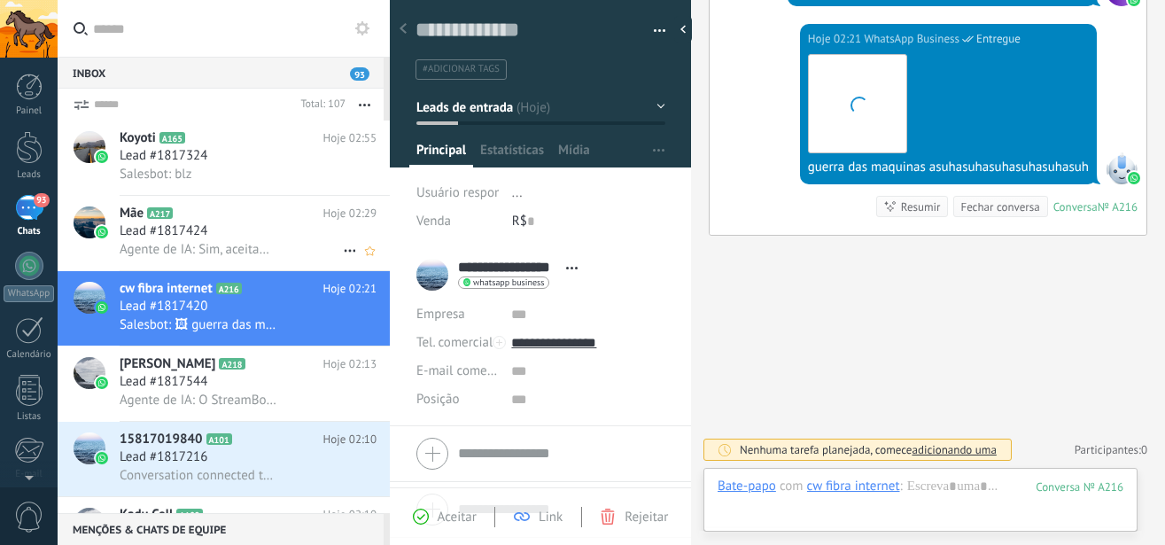
click at [159, 213] on span "A217" at bounding box center [160, 213] width 26 height 12
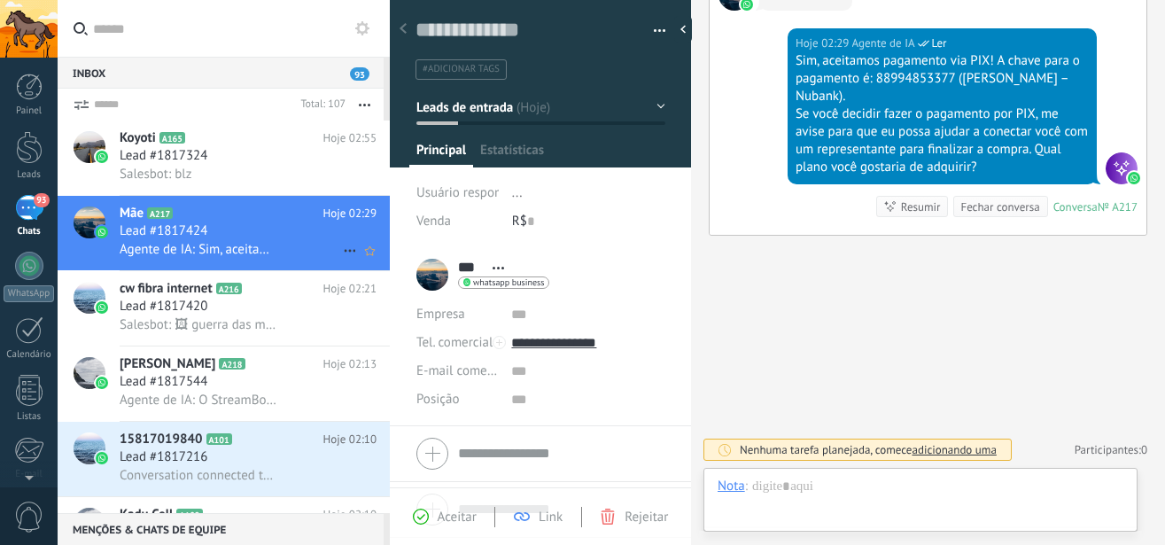
scroll to position [27, 0]
click at [172, 311] on span "Lead #1817420" at bounding box center [164, 307] width 88 height 18
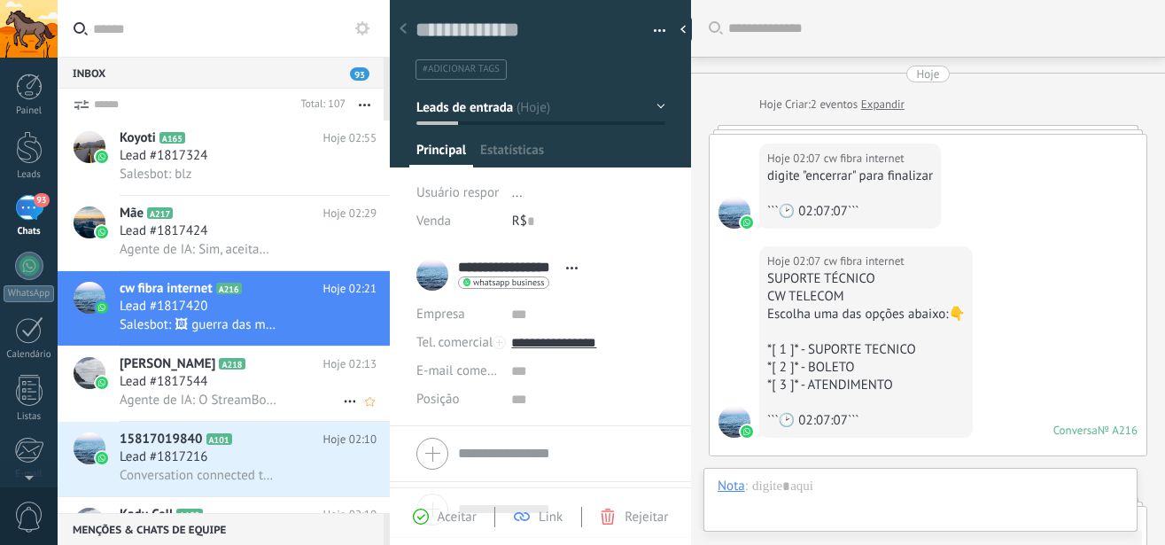
scroll to position [1973, 0]
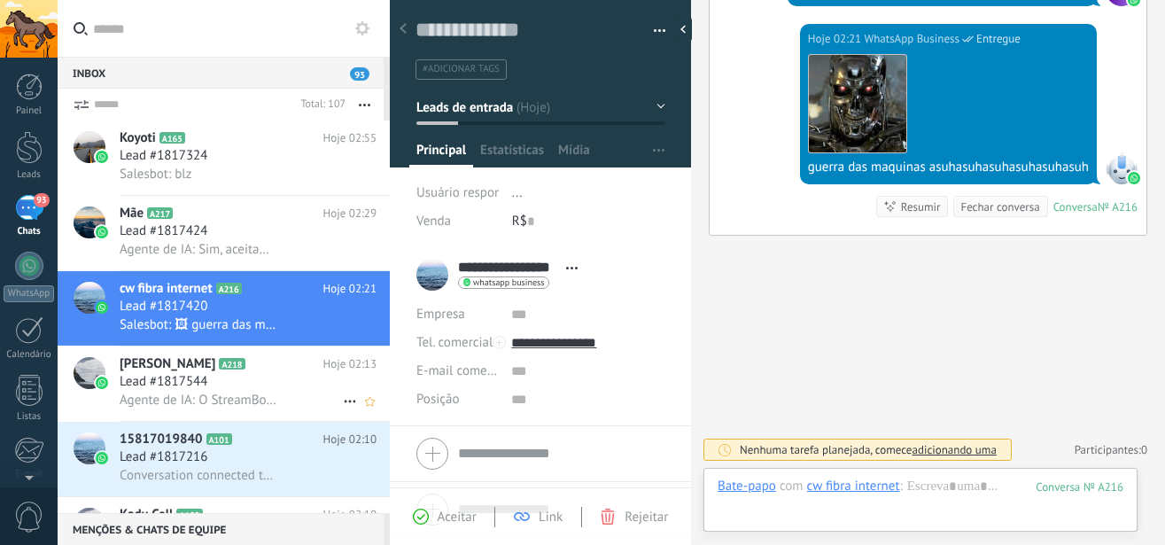
click at [167, 371] on span "[PERSON_NAME]" at bounding box center [168, 364] width 96 height 18
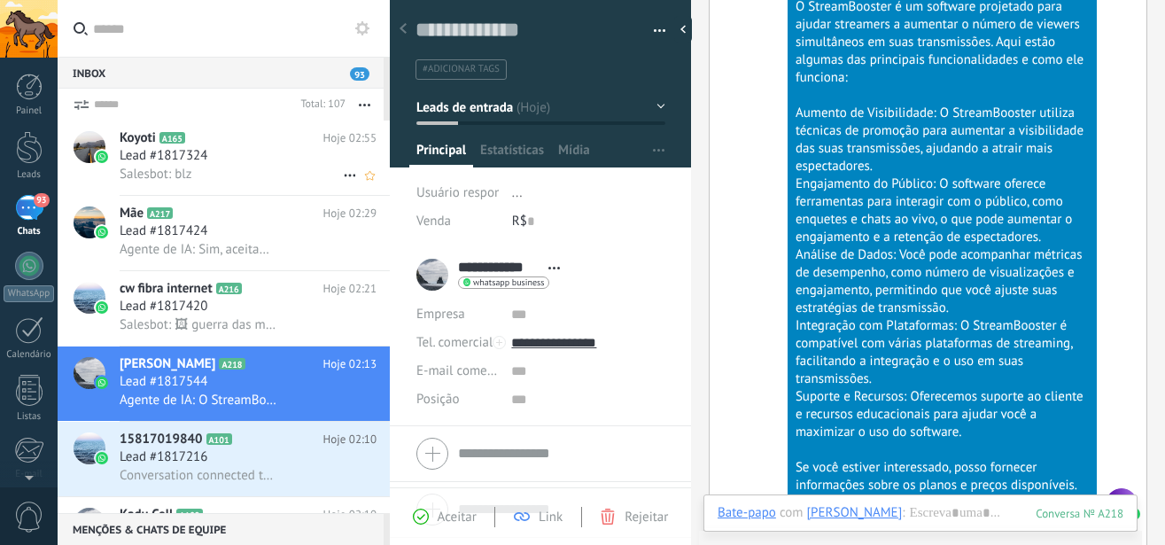
click at [186, 167] on span "Salesbot: blz" at bounding box center [156, 174] width 72 height 17
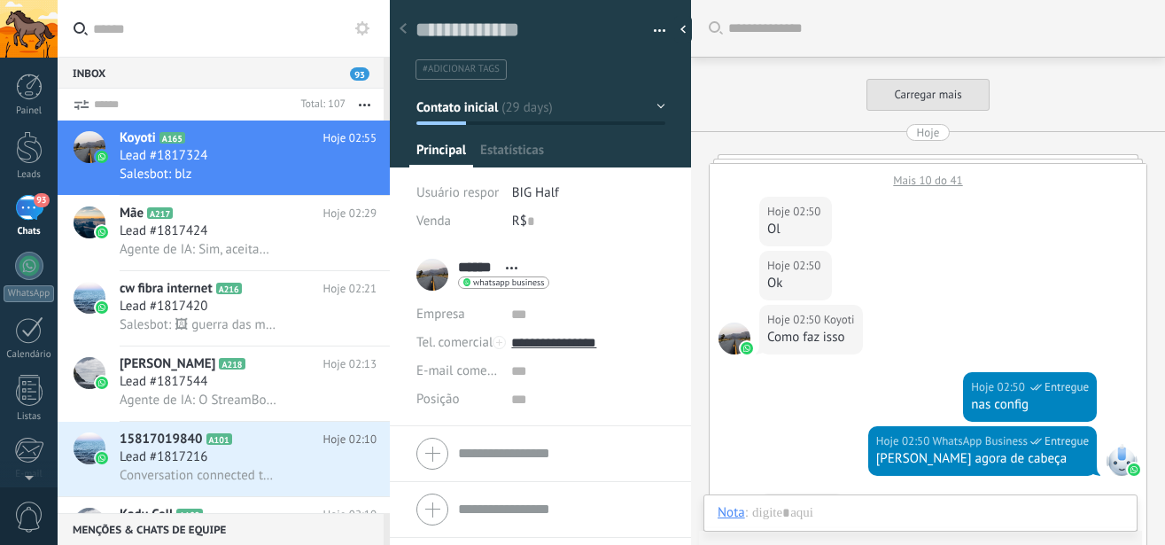
click at [268, 71] on div "Inbox 93" at bounding box center [221, 73] width 326 height 32
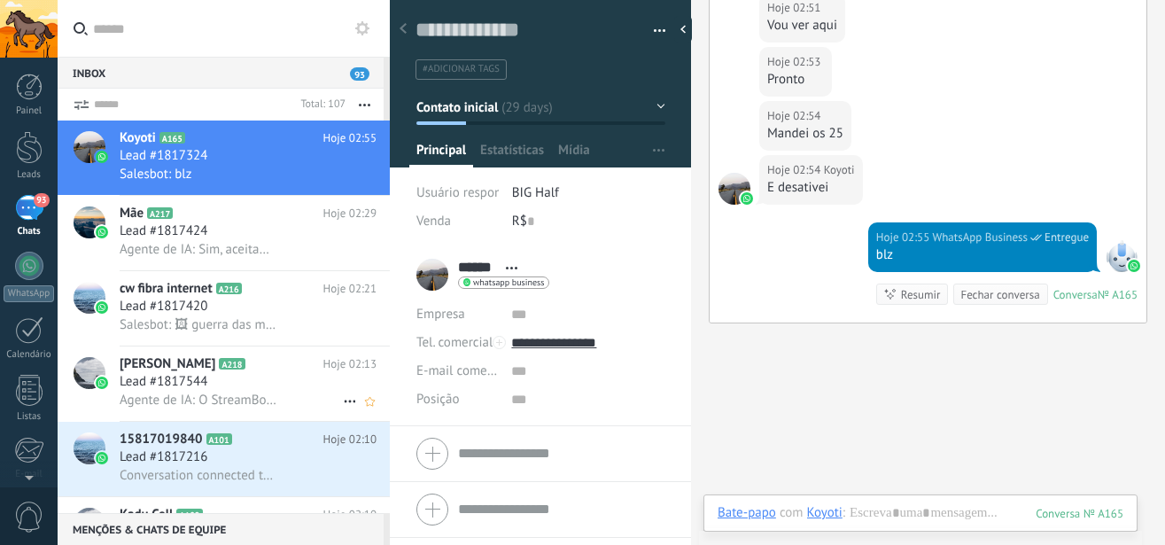
click at [256, 357] on h2 "Nicolas Mano A218" at bounding box center [222, 364] width 204 height 18
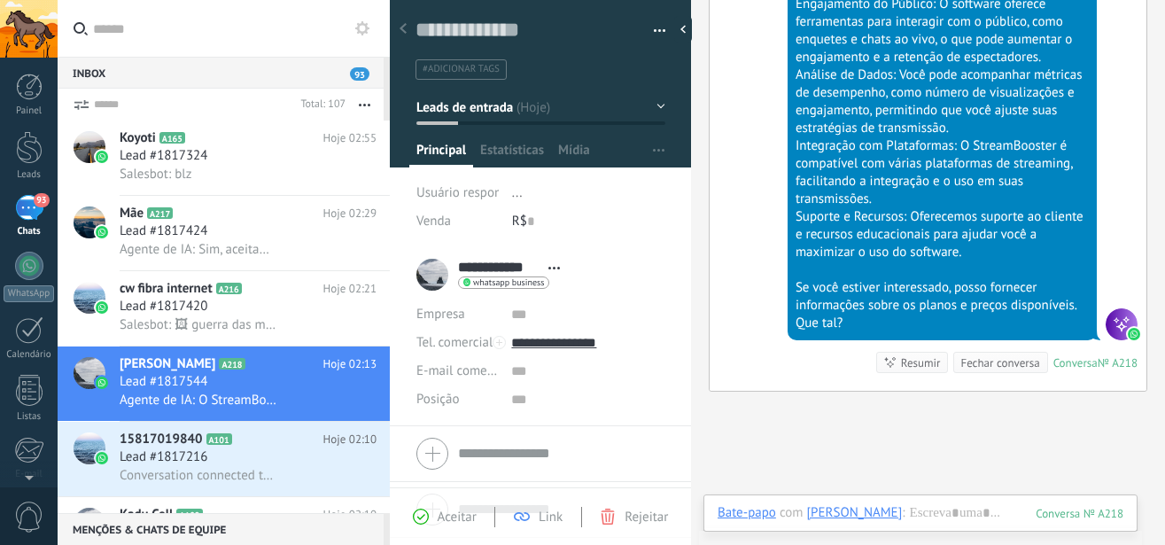
scroll to position [964, 0]
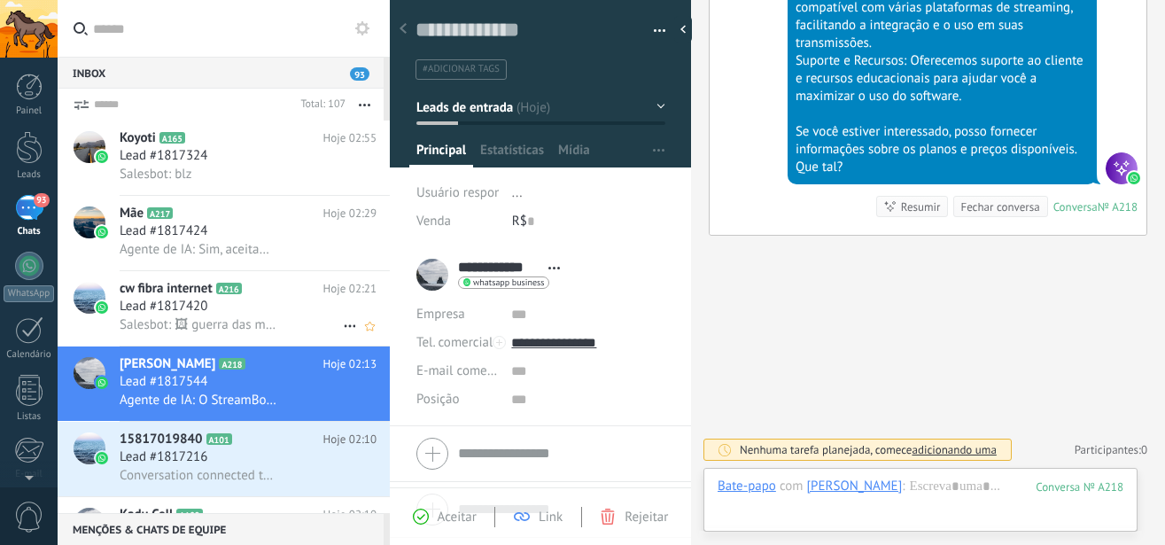
click at [214, 303] on h3 "Lead #1817420" at bounding box center [168, 307] width 97 height 18
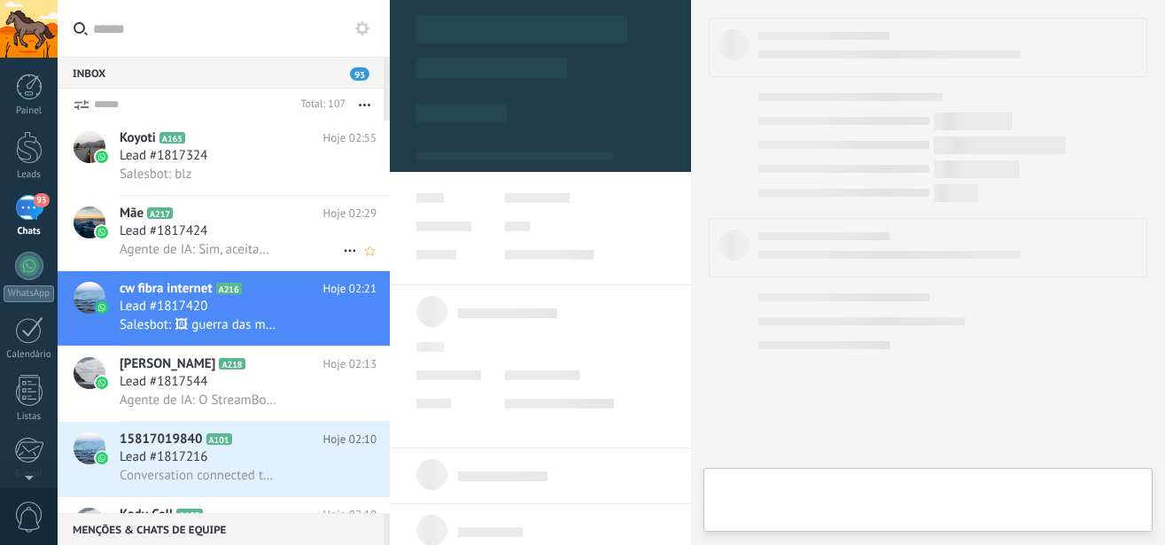
click at [215, 230] on h3 "Lead #1817424" at bounding box center [168, 231] width 97 height 18
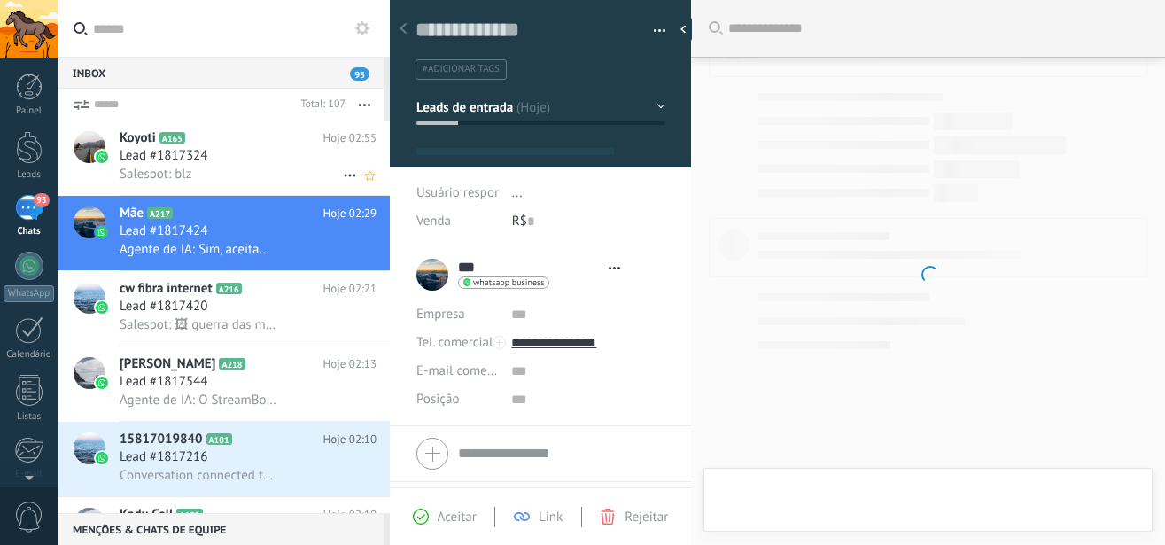
click at [216, 152] on h3 "Lead #1817324" at bounding box center [168, 156] width 97 height 18
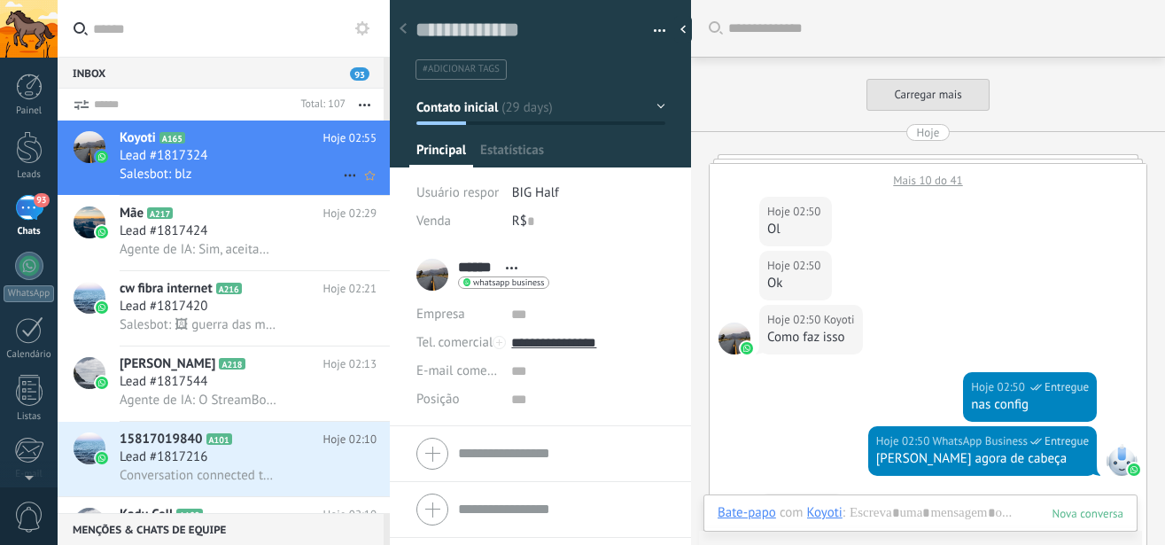
scroll to position [501, 0]
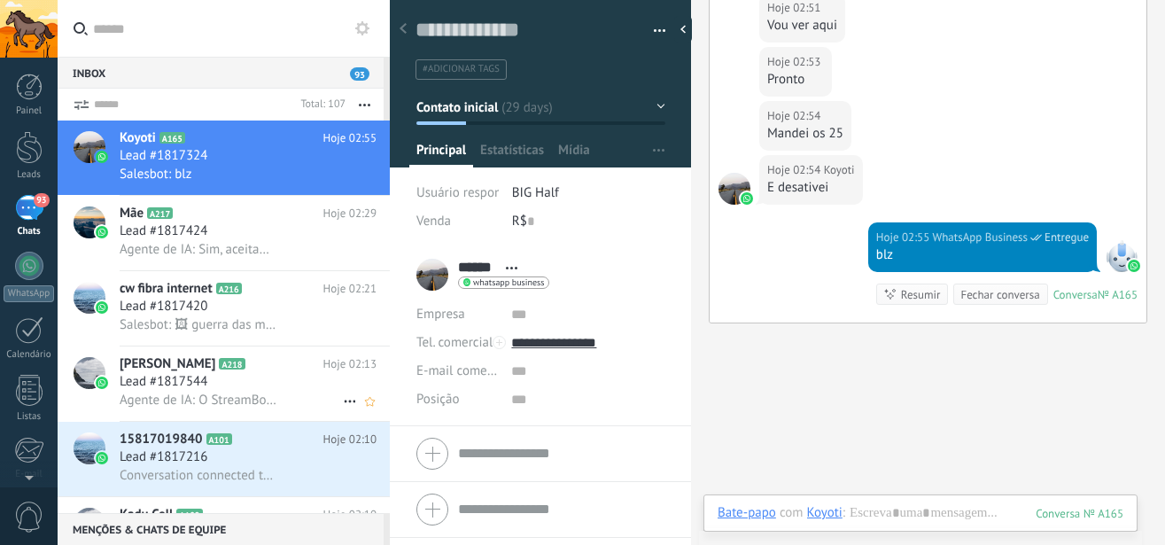
click at [248, 369] on h2 "Nicolas Mano A218" at bounding box center [222, 364] width 204 height 18
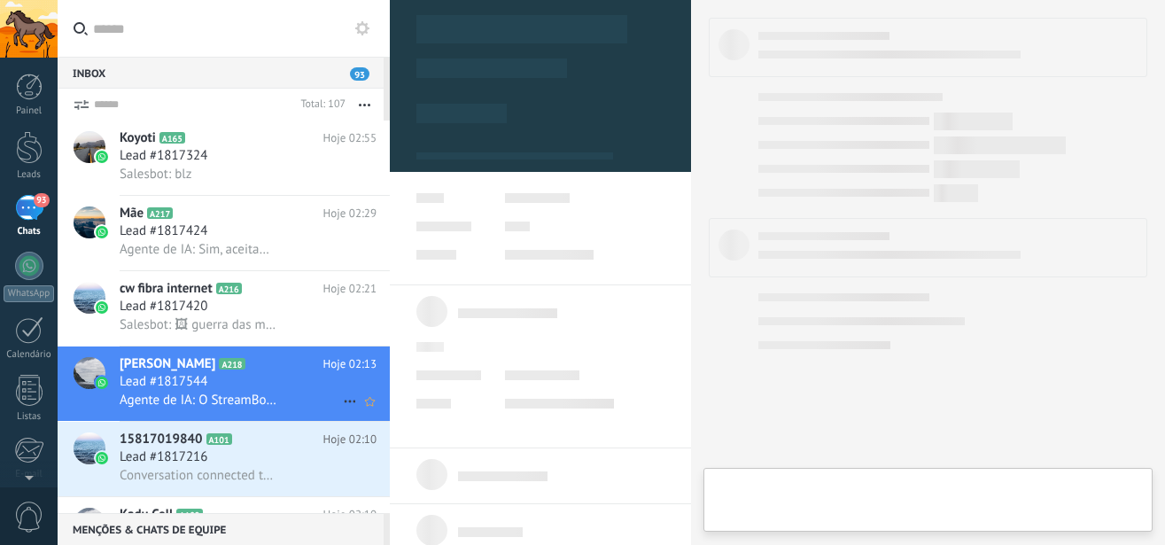
type textarea "**********"
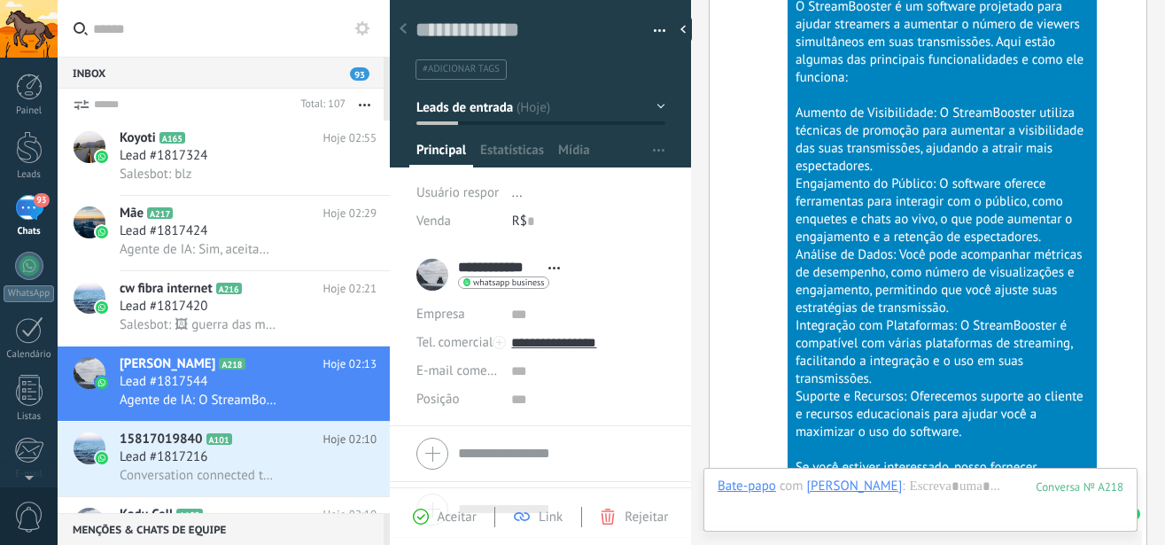
scroll to position [964, 0]
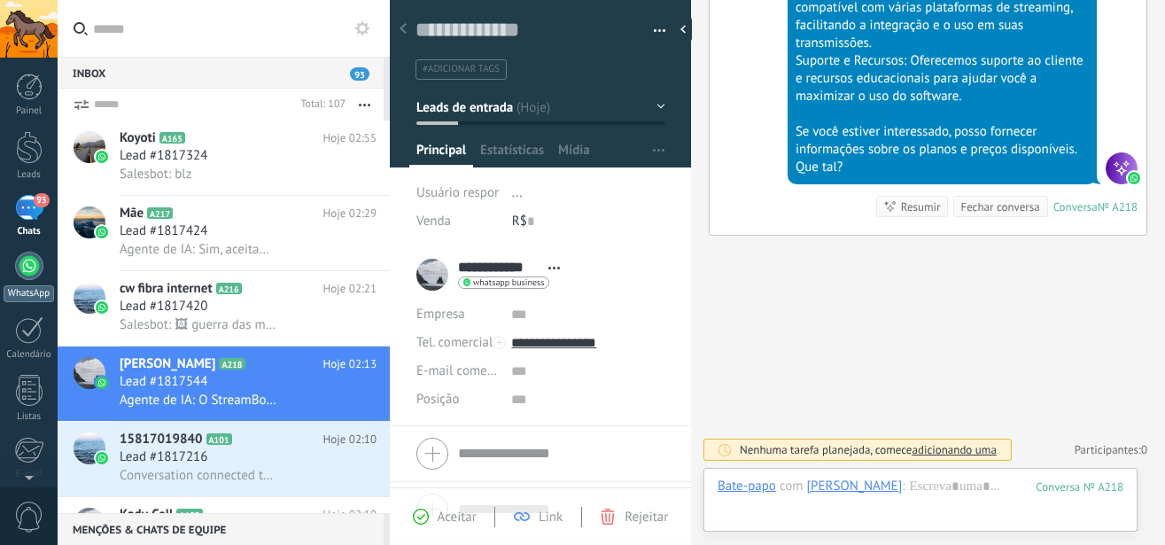
click at [29, 259] on div at bounding box center [29, 266] width 28 height 28
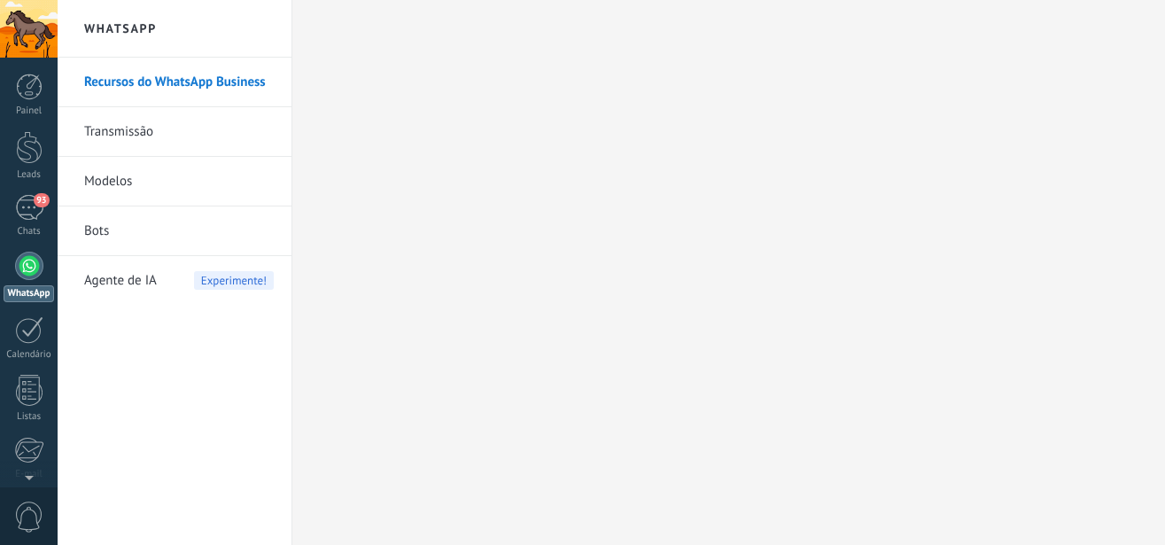
click at [108, 144] on link "Transmissão" at bounding box center [179, 132] width 190 height 50
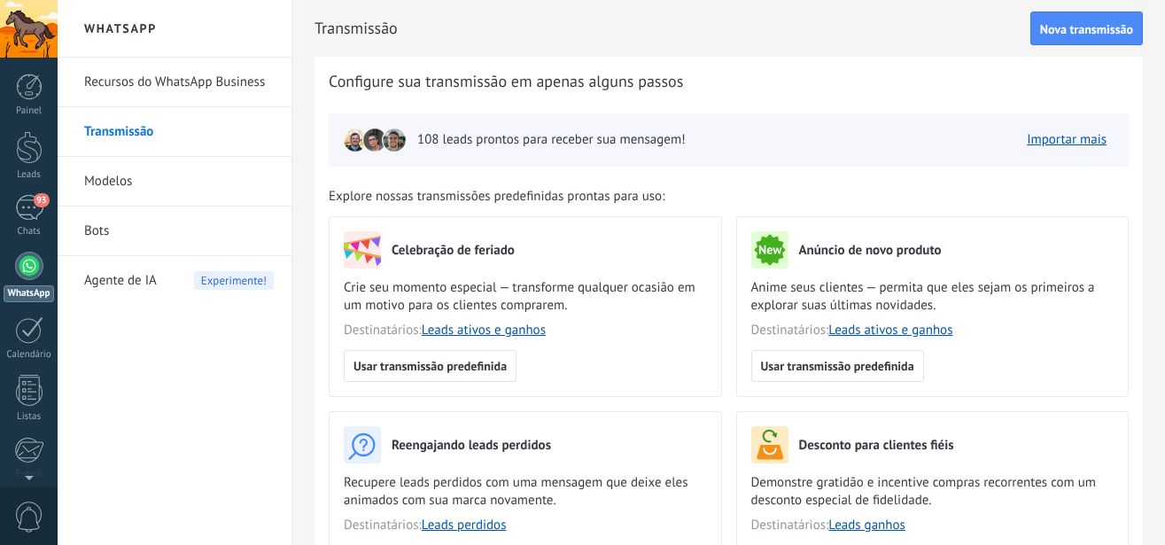
click at [122, 179] on link "Modelos" at bounding box center [179, 182] width 190 height 50
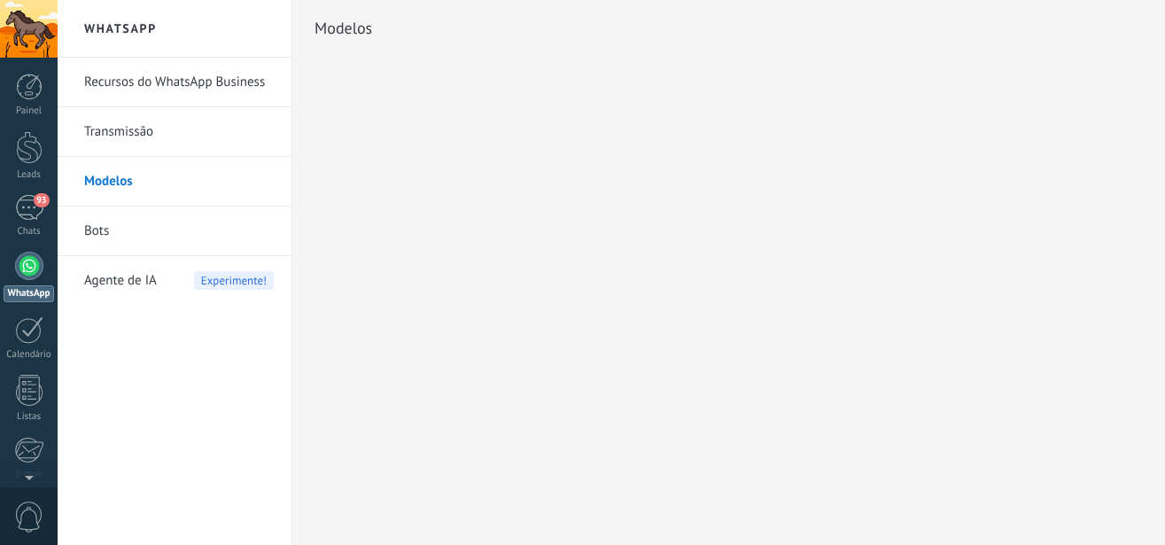
click at [150, 281] on span "Agente de IA" at bounding box center [120, 281] width 73 height 50
click at [219, 284] on span "Experimente!" at bounding box center [234, 280] width 80 height 19
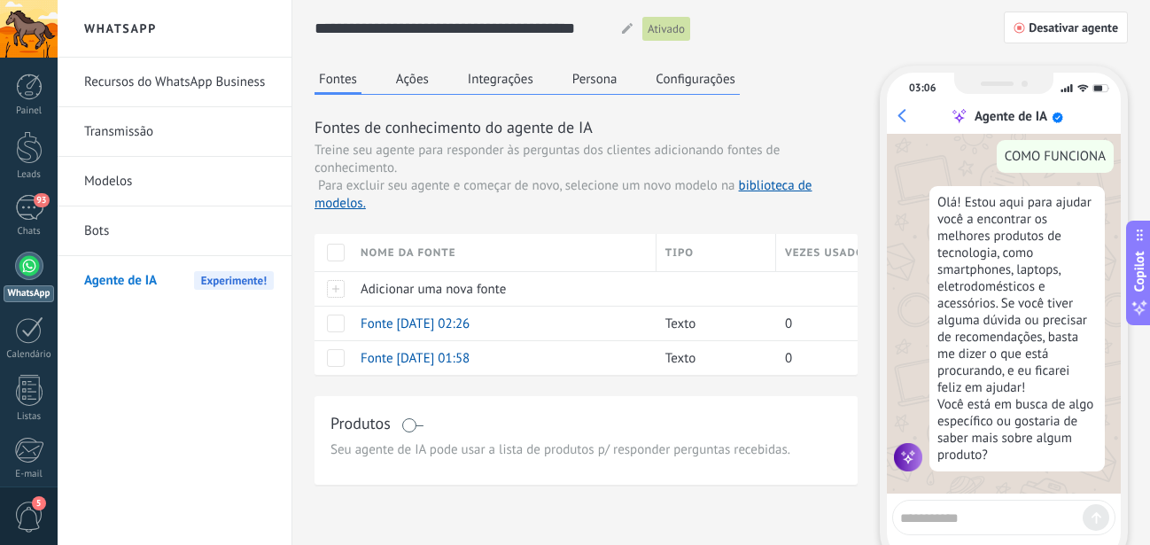
scroll to position [121, 0]
click at [1027, 30] on span "Desativar agente" at bounding box center [1066, 27] width 105 height 12
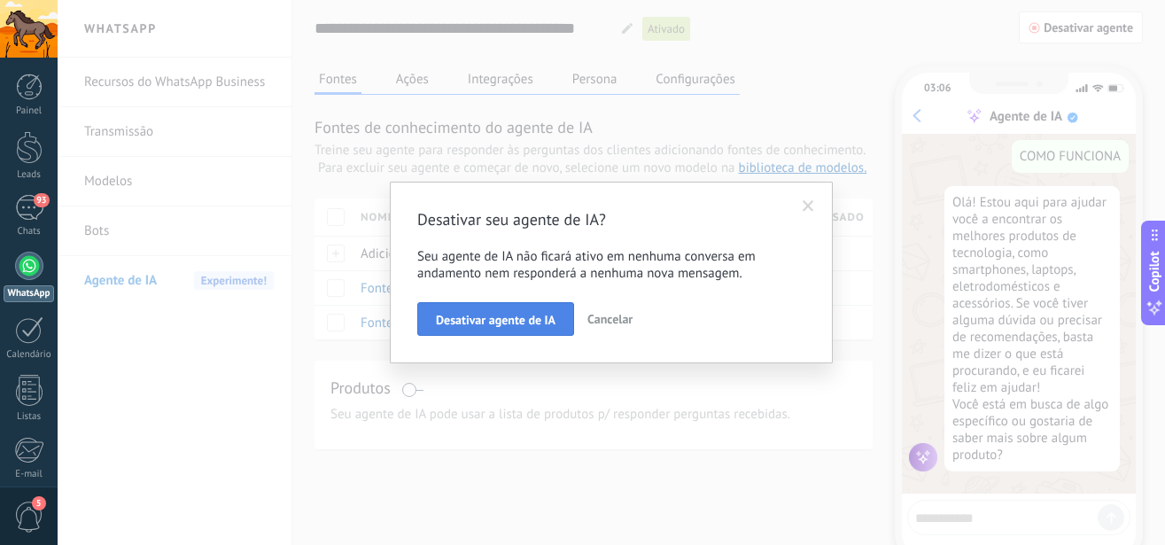
click at [503, 315] on span "Desativar agente de IA" at bounding box center [496, 320] width 120 height 12
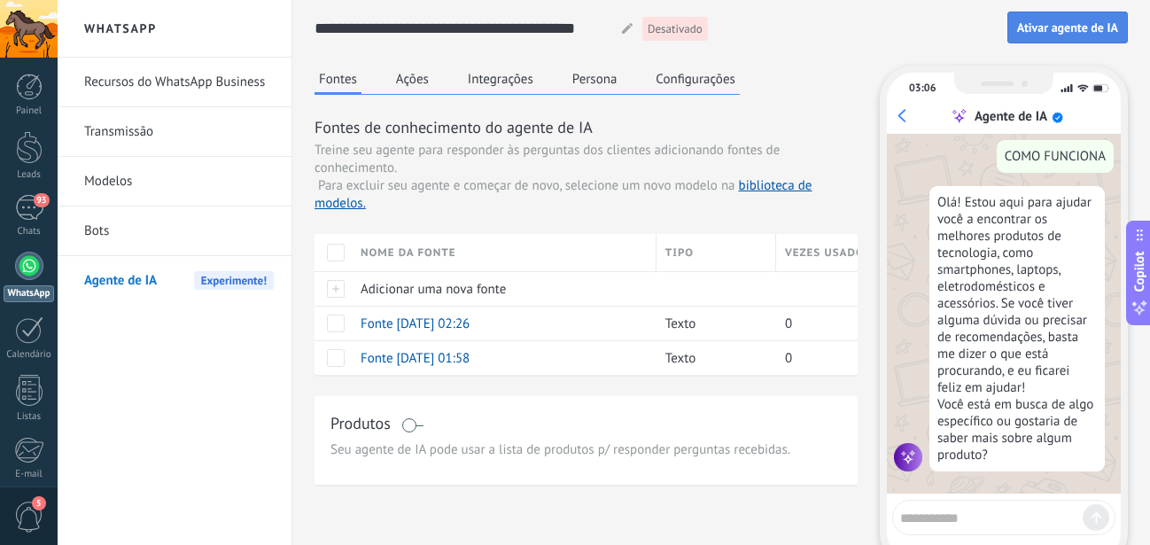
click at [1039, 24] on span "Ativar agente de IA" at bounding box center [1067, 27] width 101 height 12
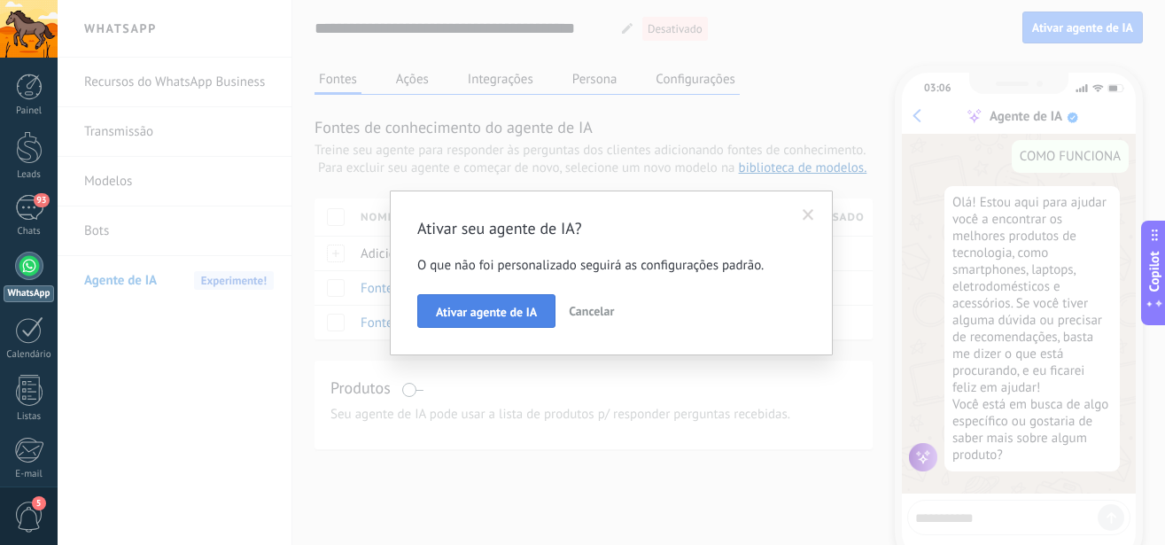
click at [504, 313] on span "Ativar agente de IA" at bounding box center [486, 312] width 101 height 12
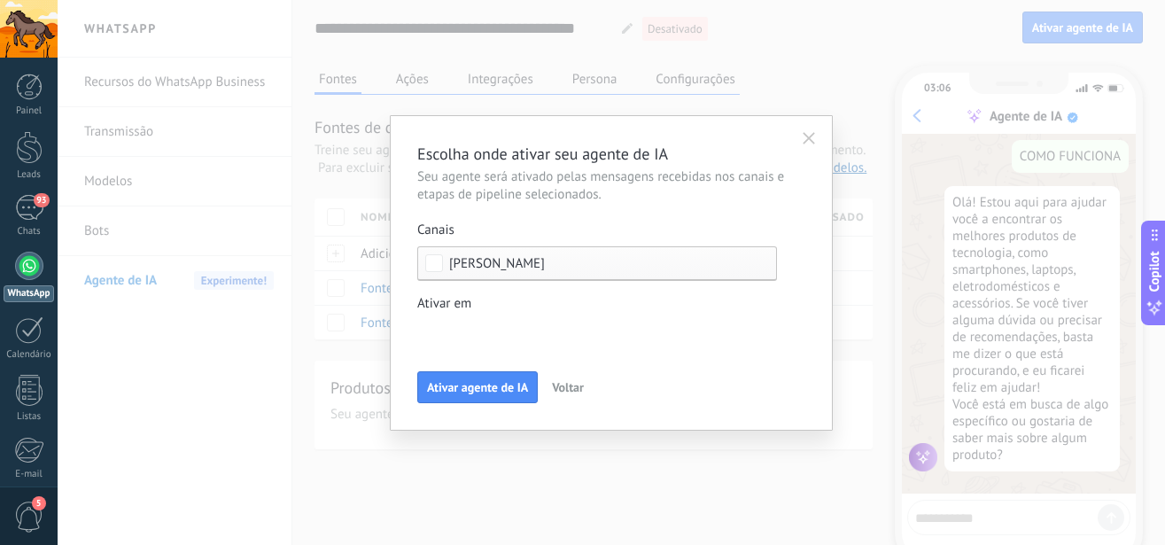
click at [0, 0] on div "Leads de entrada Contato inicial Discussões Tomada de decisão Discussão de cont…" at bounding box center [0, 0] width 0 height 0
click at [499, 320] on label at bounding box center [597, 333] width 360 height 27
click at [517, 301] on div at bounding box center [612, 272] width 1108 height 545
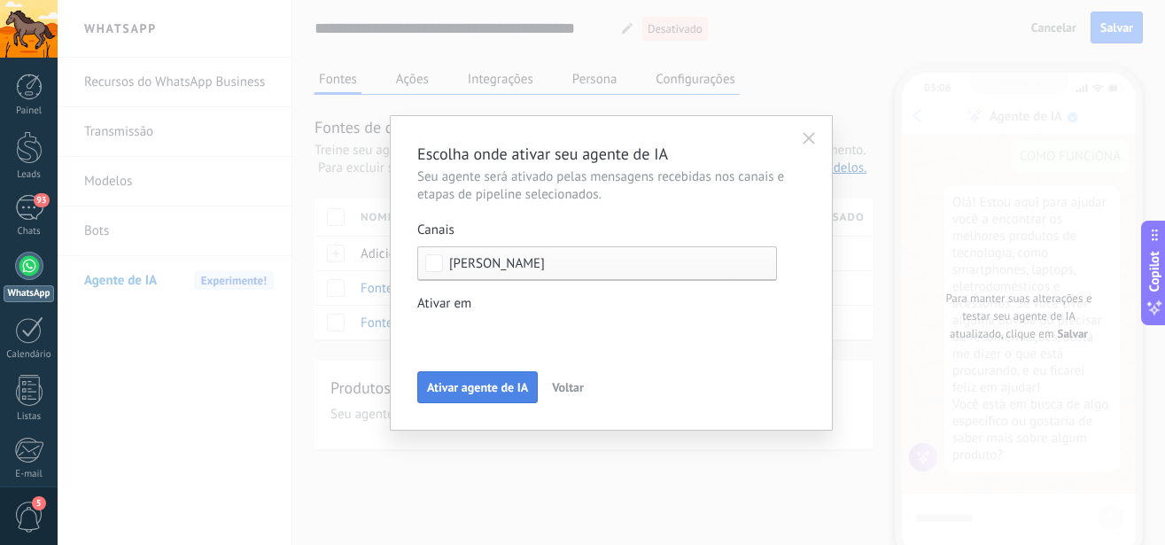
click at [466, 390] on span "Ativar agente de IA" at bounding box center [477, 387] width 101 height 12
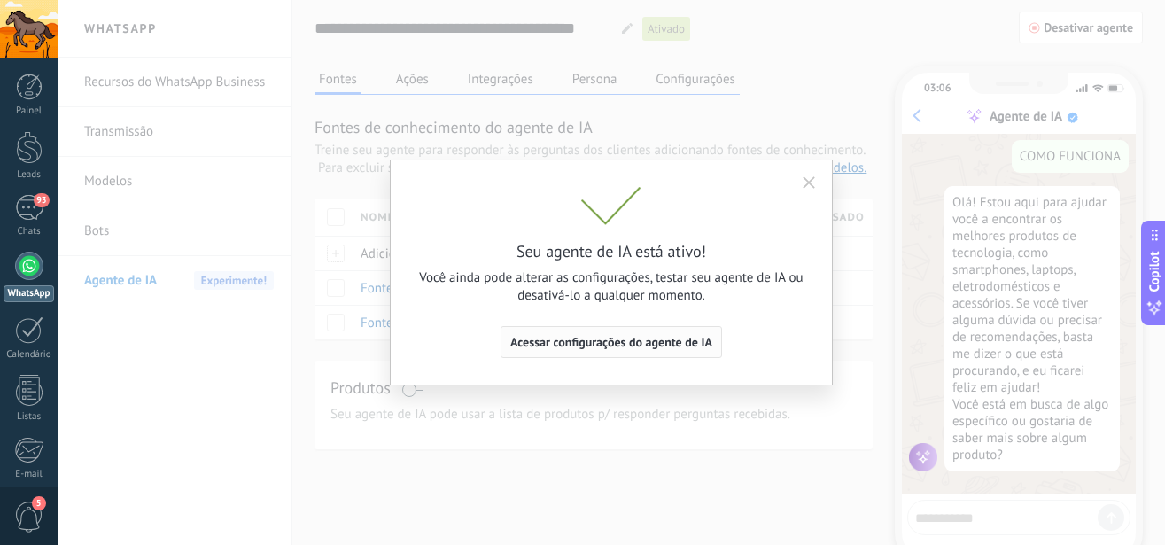
click at [618, 343] on span "Acessar configurações do agente de IA" at bounding box center [611, 342] width 202 height 12
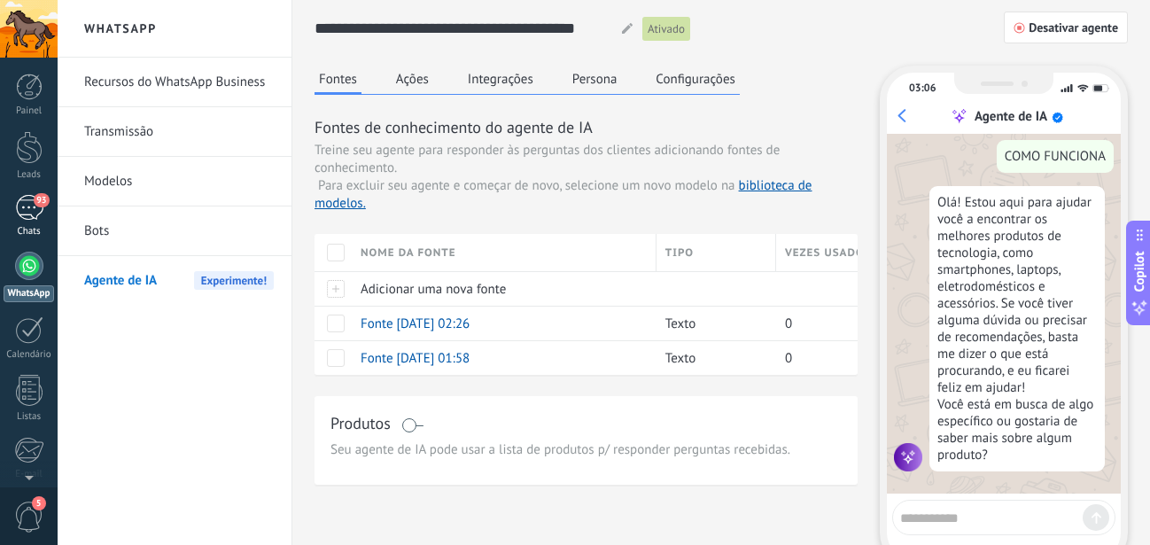
click at [22, 214] on div "93" at bounding box center [29, 208] width 28 height 26
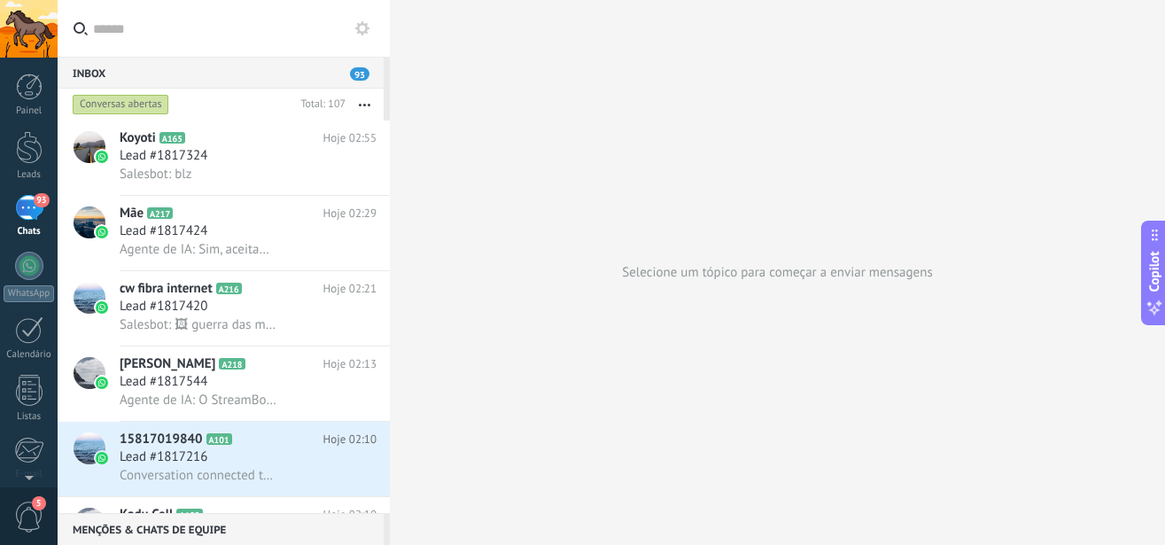
click at [359, 28] on use at bounding box center [362, 28] width 14 height 14
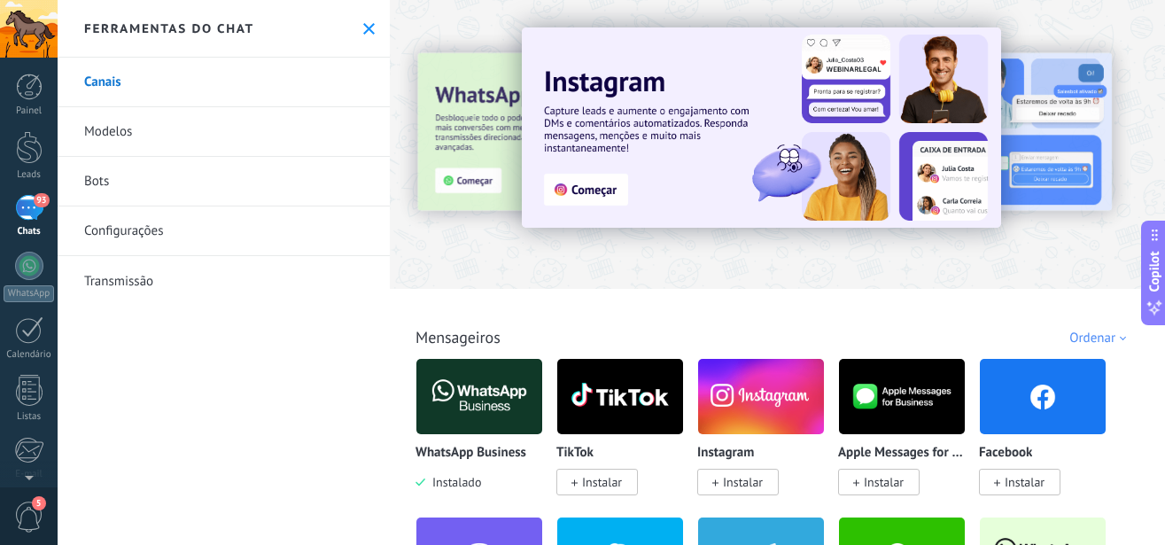
click at [140, 279] on link "Transmissão" at bounding box center [224, 281] width 332 height 50
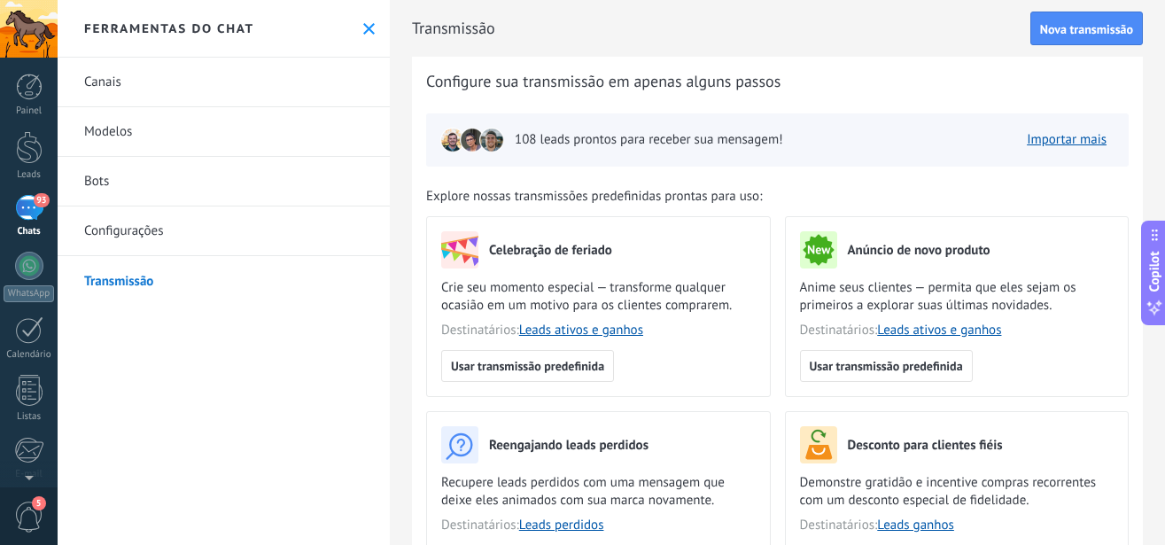
click at [122, 229] on link "Configurações" at bounding box center [224, 231] width 332 height 50
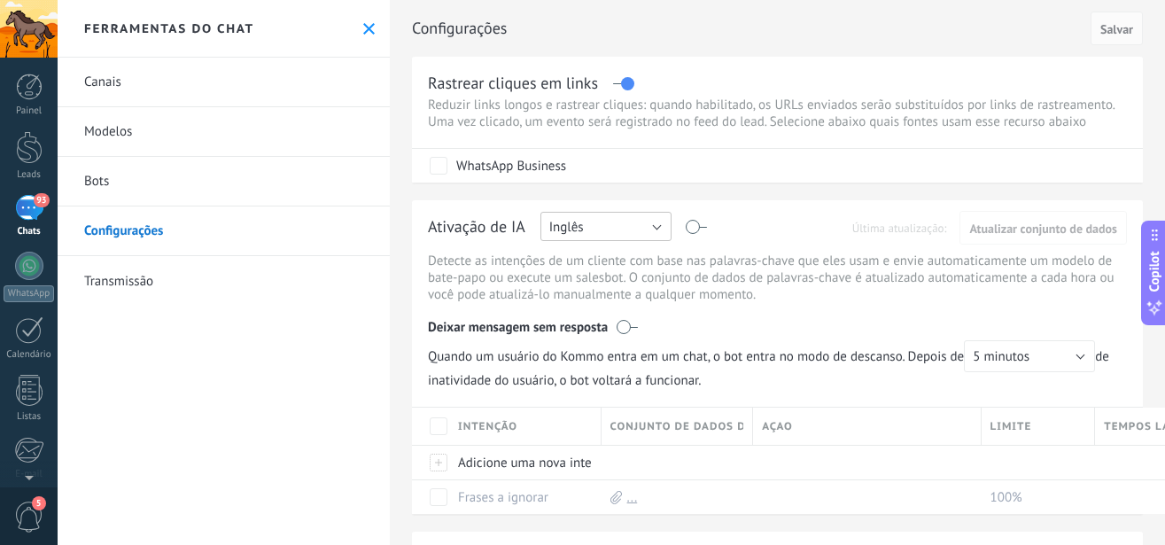
click at [604, 241] on button "Inglês" at bounding box center [606, 226] width 131 height 29
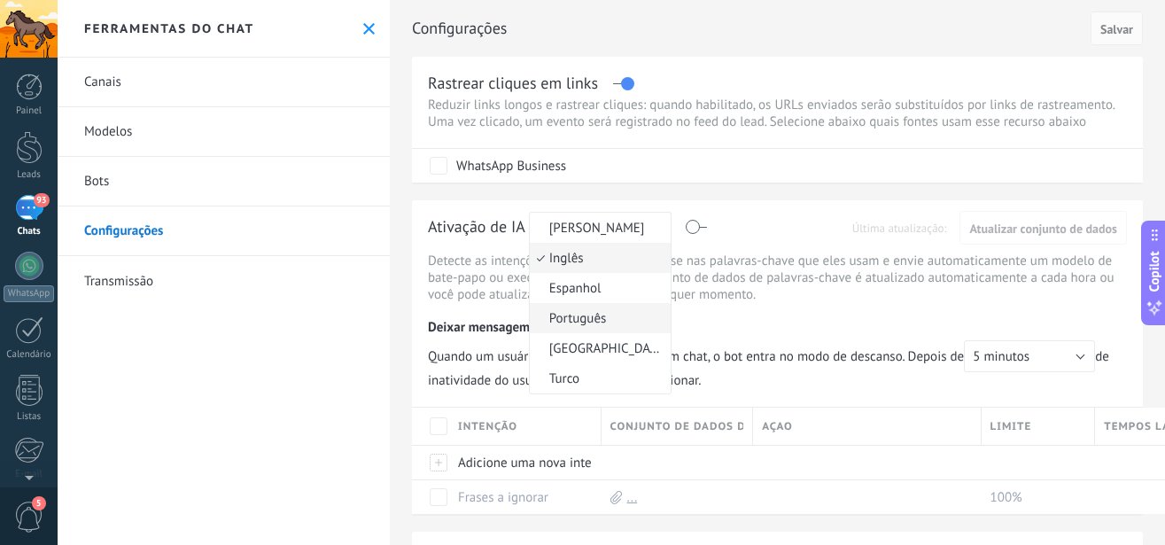
click at [571, 333] on li "Português" at bounding box center [600, 318] width 141 height 30
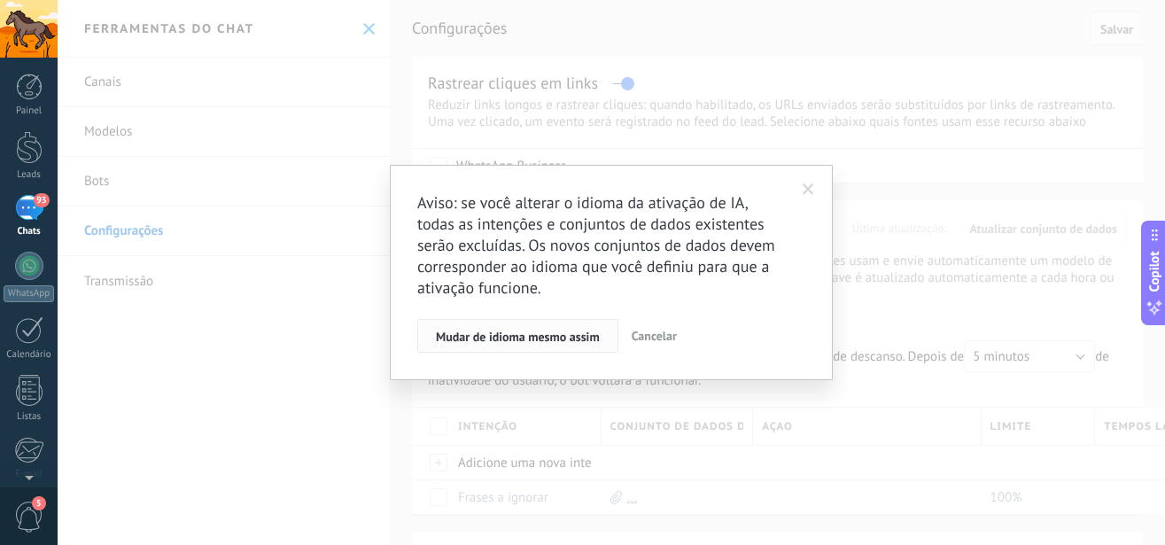
click at [517, 338] on span "Mudar de idioma mesmo assim" at bounding box center [518, 337] width 164 height 12
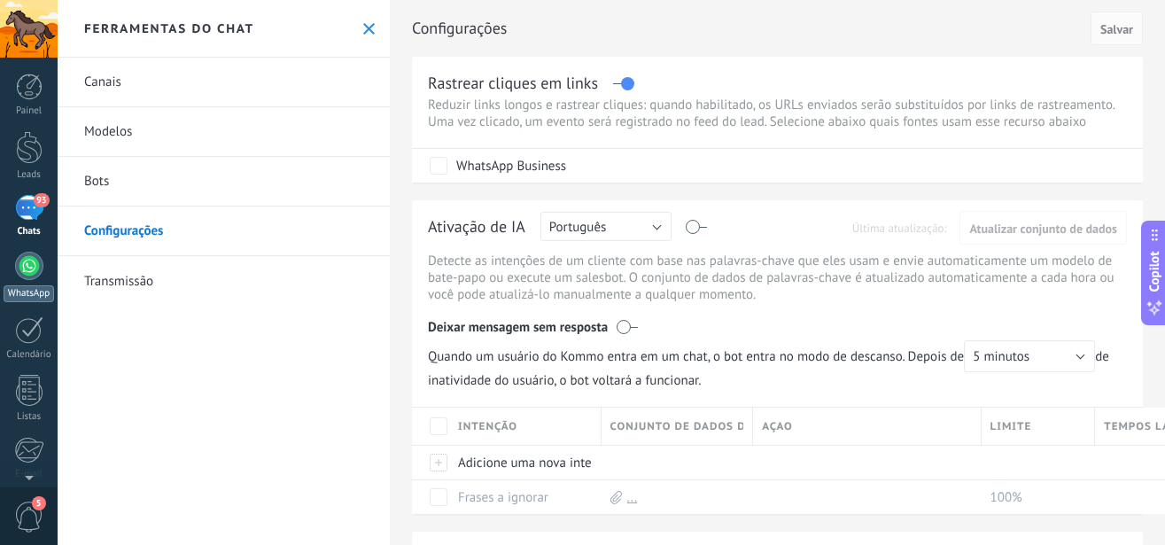
click at [27, 274] on div at bounding box center [29, 266] width 28 height 28
click at [26, 271] on div at bounding box center [29, 266] width 28 height 28
click at [30, 223] on div "93 Chats" at bounding box center [29, 216] width 58 height 43
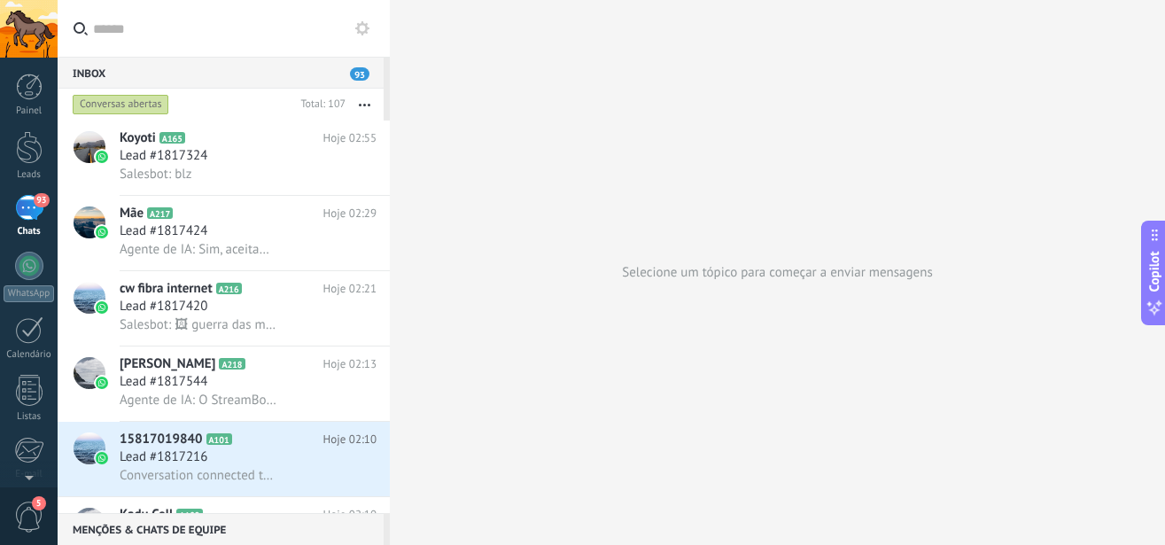
click at [372, 39] on label at bounding box center [224, 29] width 332 height 58
click at [372, 39] on input "text" at bounding box center [234, 28] width 283 height 57
click at [358, 27] on use at bounding box center [362, 28] width 14 height 14
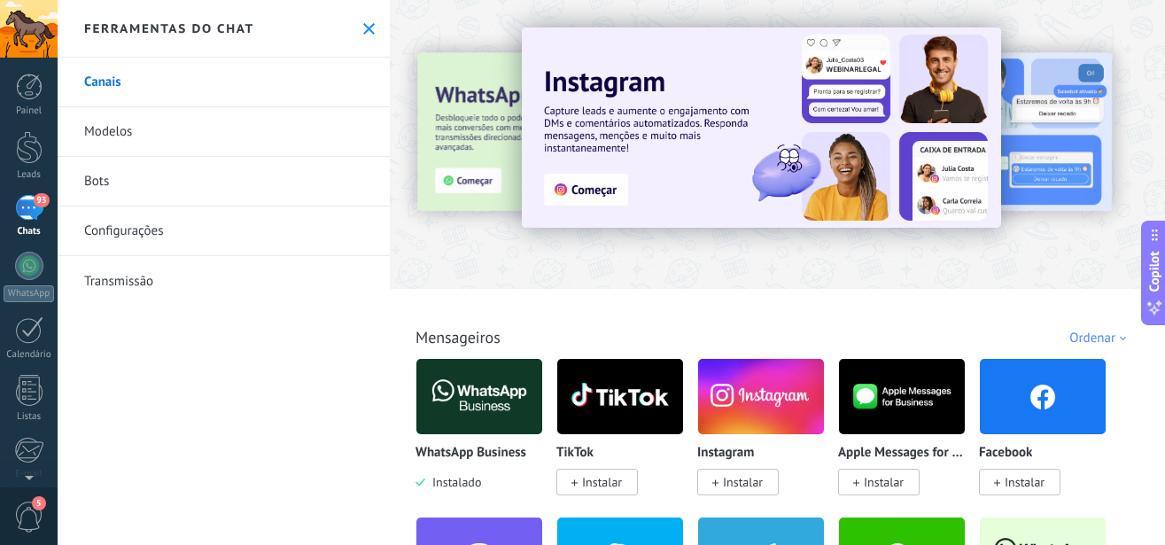
click at [363, 27] on icon at bounding box center [369, 29] width 12 height 12
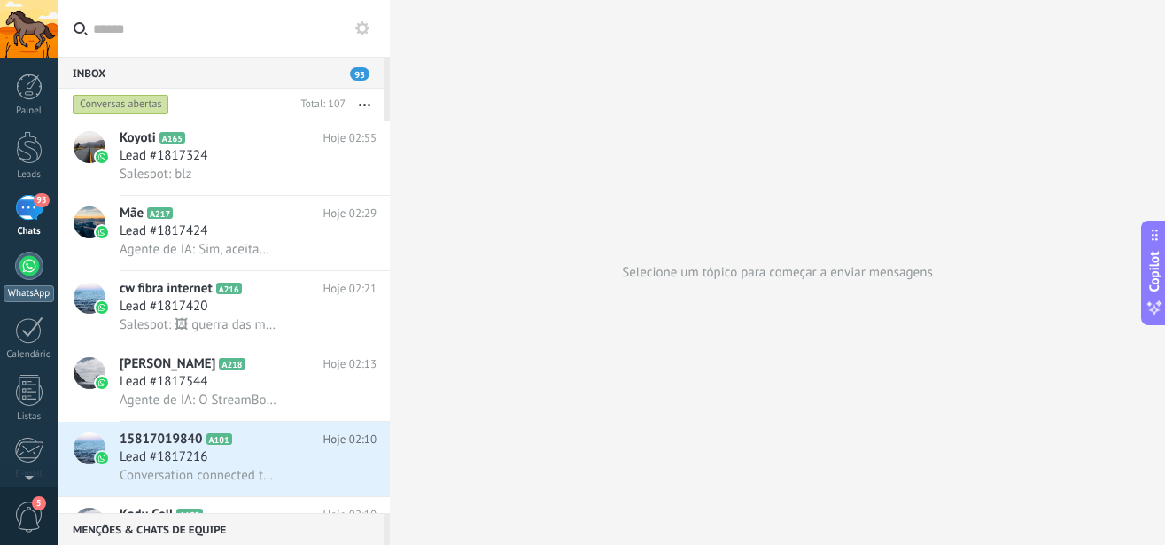
click at [26, 277] on div at bounding box center [29, 266] width 28 height 28
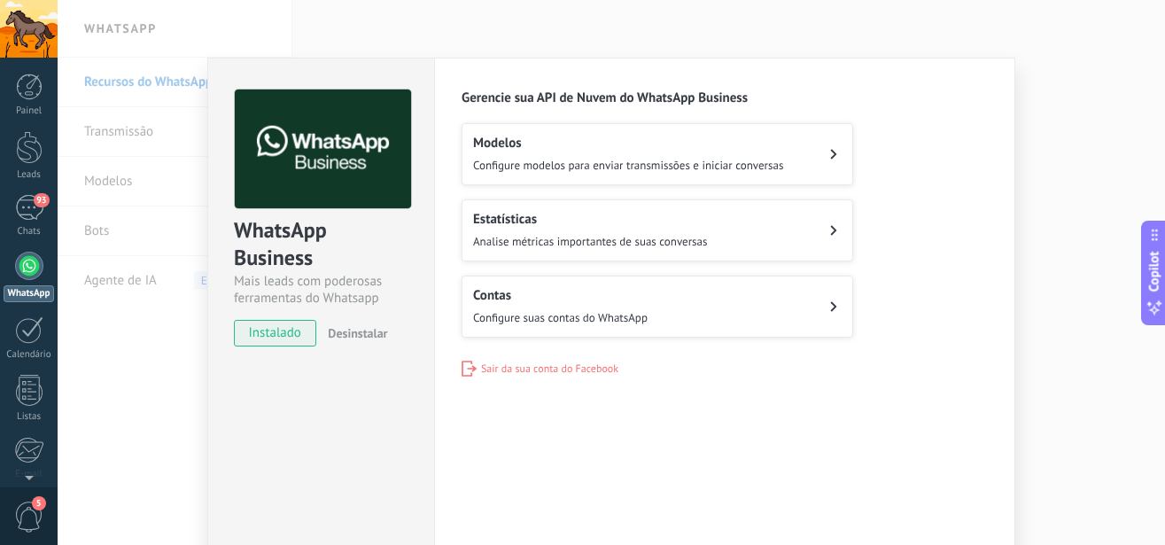
click at [562, 310] on span "Configure suas contas do WhatsApp" at bounding box center [560, 317] width 175 height 15
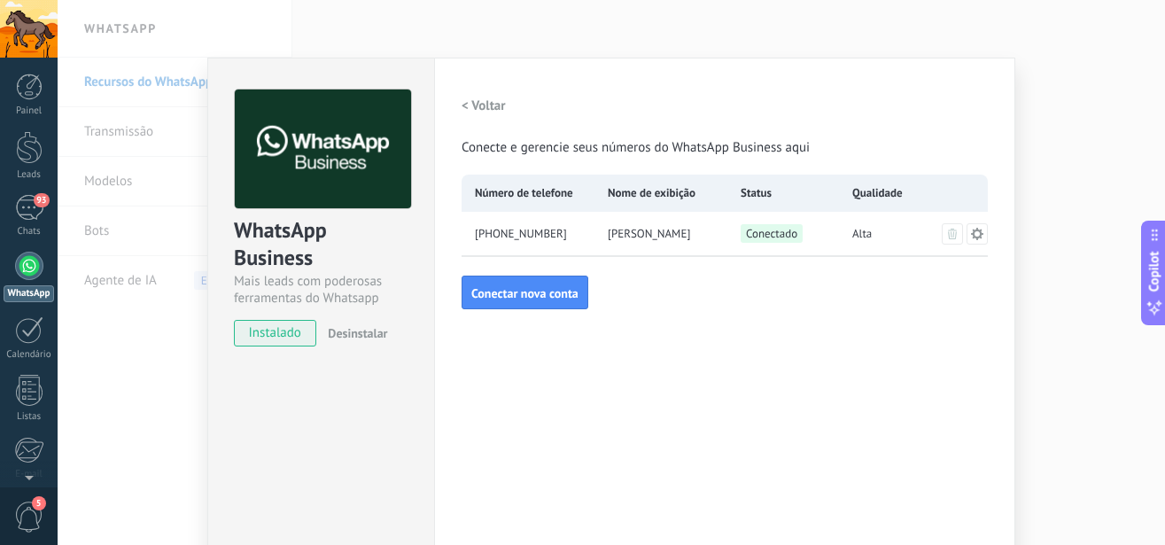
click at [971, 228] on icon at bounding box center [977, 233] width 12 height 12
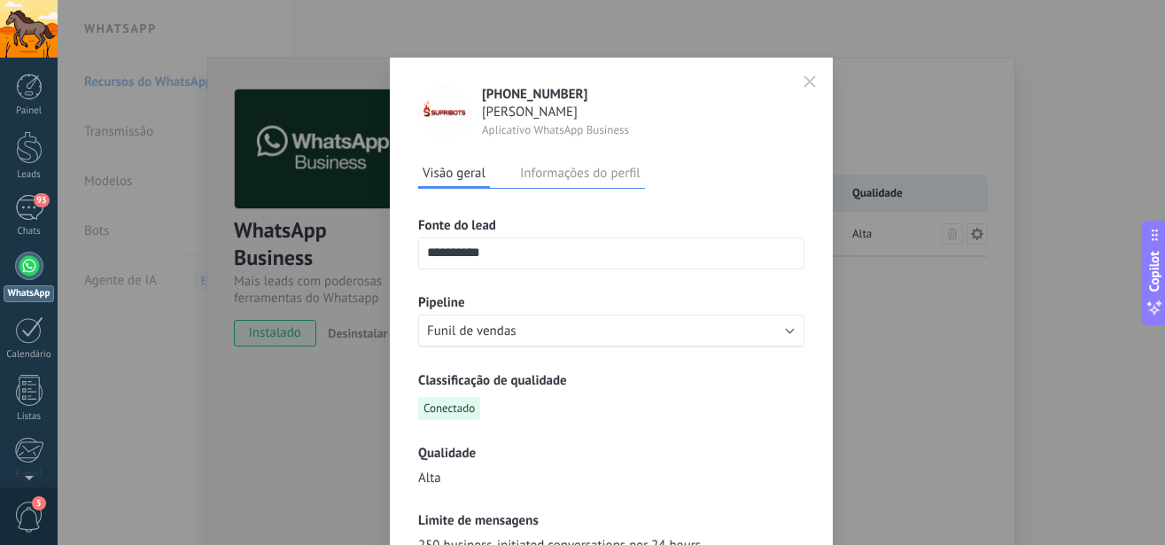
click at [556, 171] on button "Informações do perfil" at bounding box center [580, 172] width 129 height 27
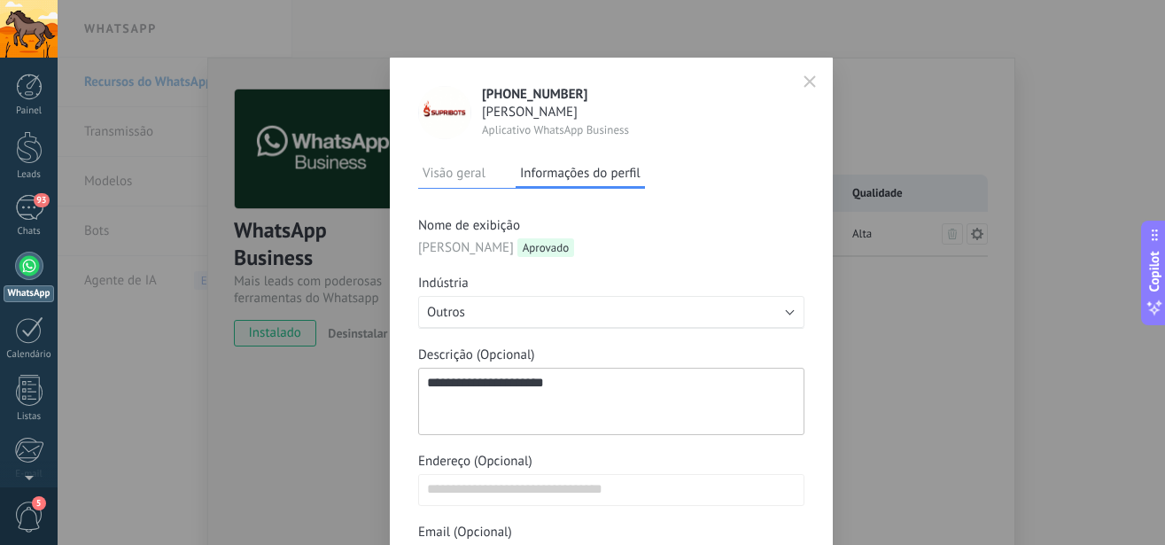
scroll to position [101, 0]
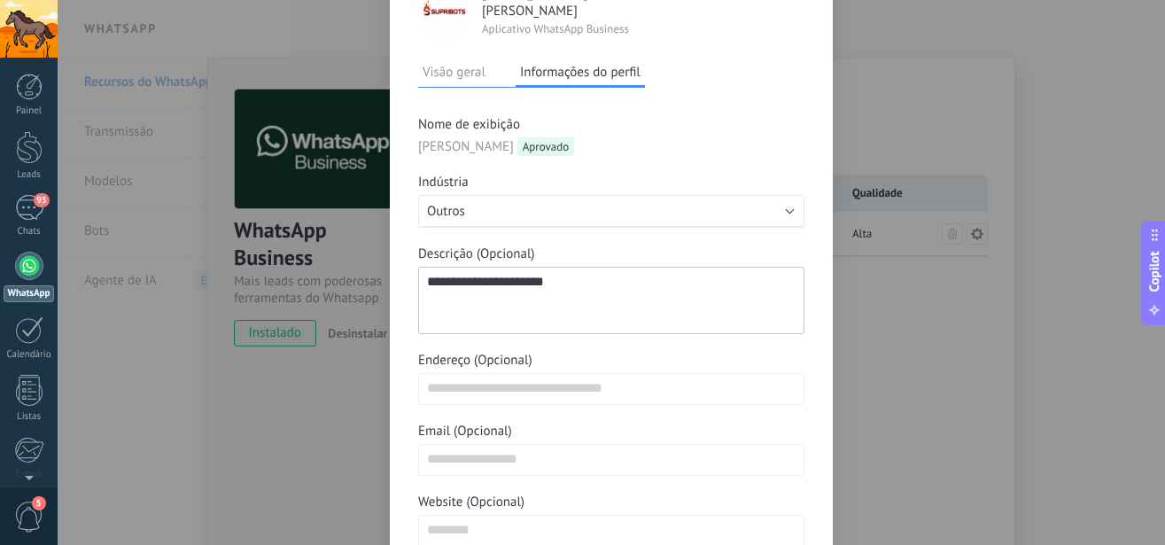
click at [583, 283] on textarea "**********" at bounding box center [611, 300] width 386 height 67
drag, startPoint x: 583, startPoint y: 283, endPoint x: 344, endPoint y: 276, distance: 239.3
click at [418, 276] on textarea "**********" at bounding box center [611, 300] width 386 height 67
click at [457, 61] on button "Visão geral" at bounding box center [454, 71] width 72 height 27
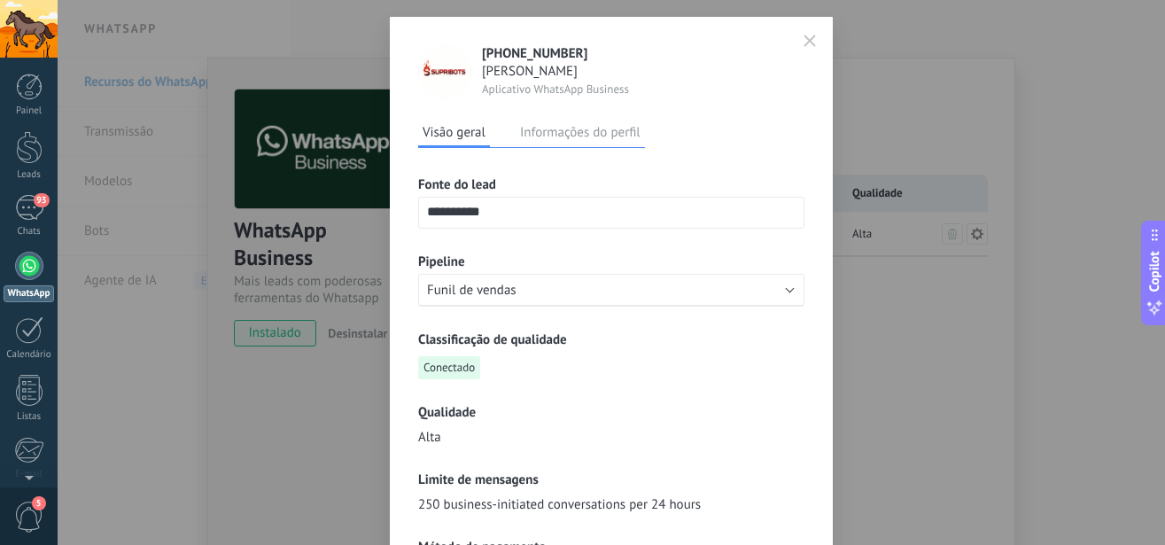
scroll to position [0, 0]
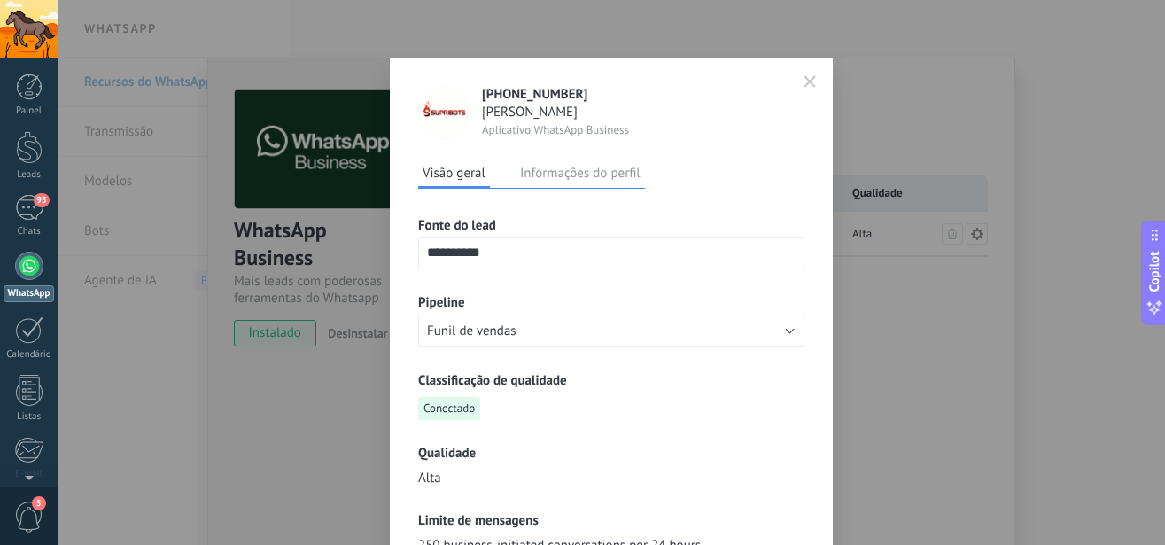
click at [797, 75] on button "button" at bounding box center [810, 81] width 27 height 29
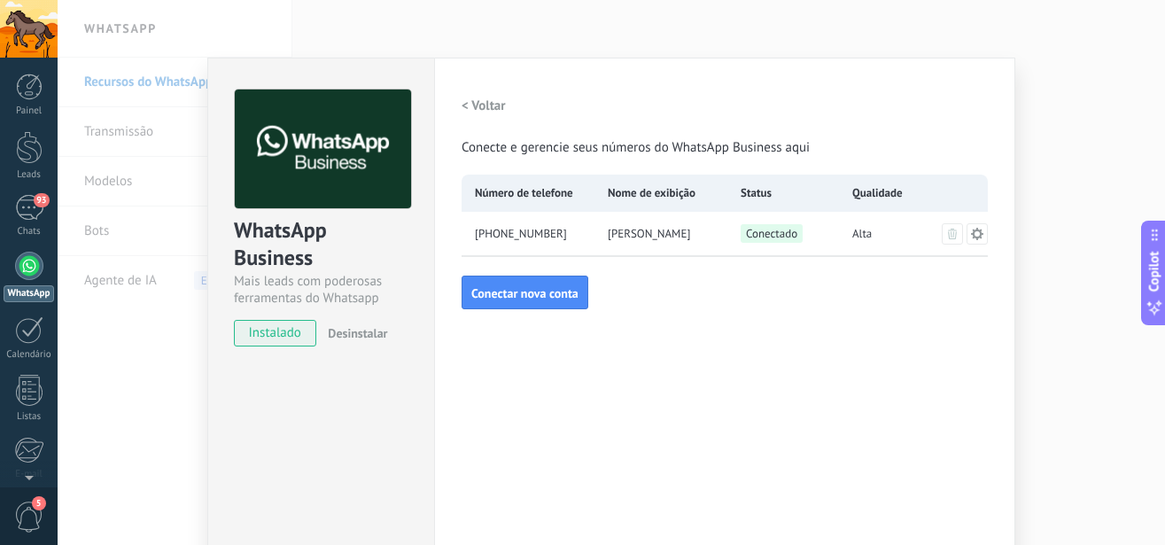
click at [467, 97] on button "< Voltar" at bounding box center [484, 105] width 44 height 32
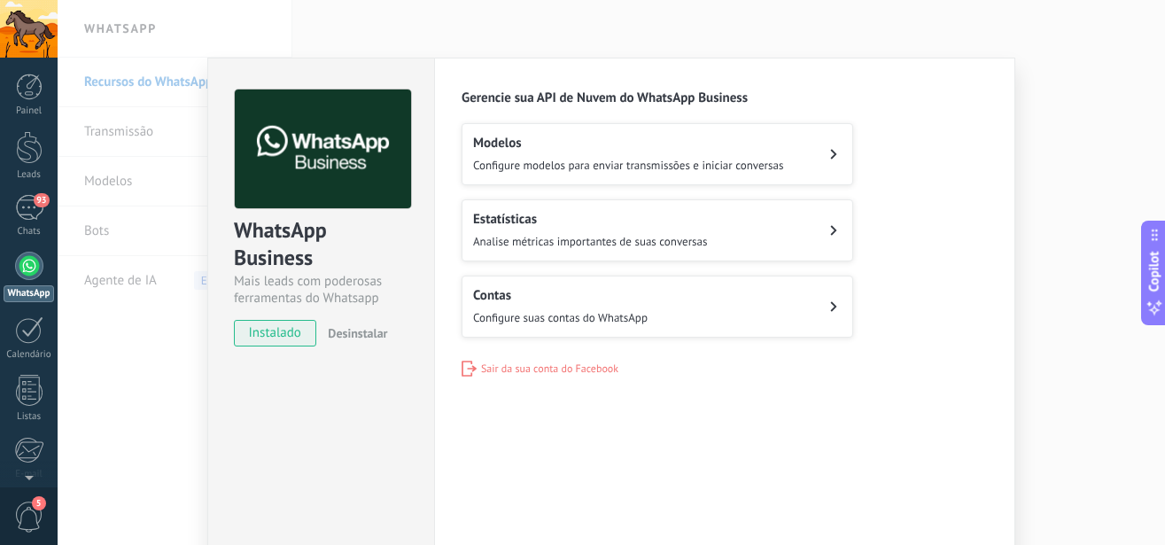
click at [525, 287] on h2 "Contas" at bounding box center [560, 295] width 175 height 17
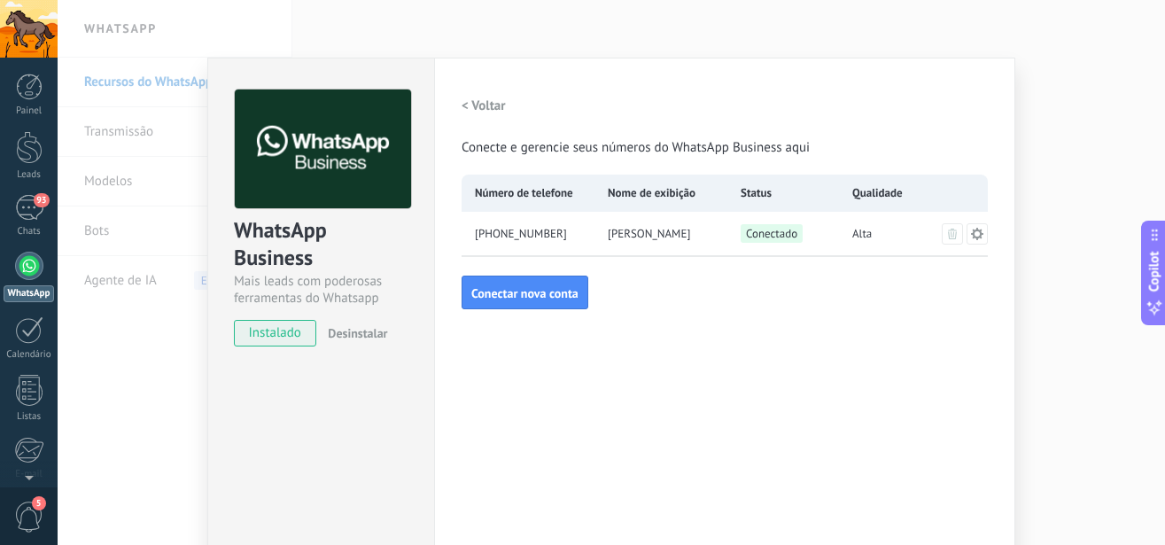
click at [816, 284] on div "< Voltar Conecte e gerencie seus números do WhatsApp Business aqui Número de te…" at bounding box center [725, 199] width 526 height 220
click at [502, 298] on span "Conectar nova conta" at bounding box center [524, 293] width 107 height 12
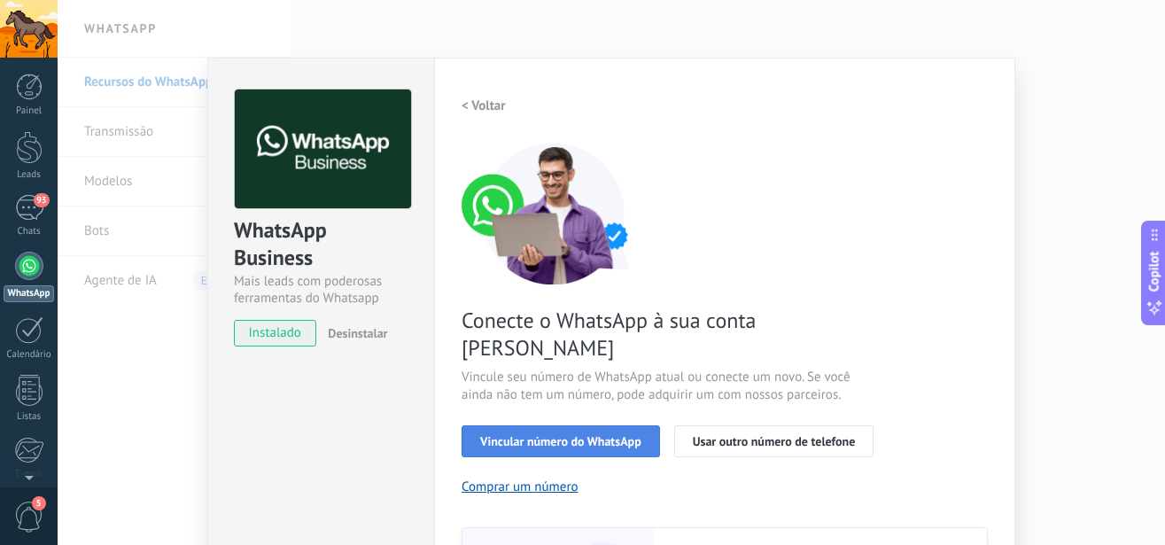
click at [540, 435] on span "Vincular número do WhatsApp" at bounding box center [560, 441] width 161 height 12
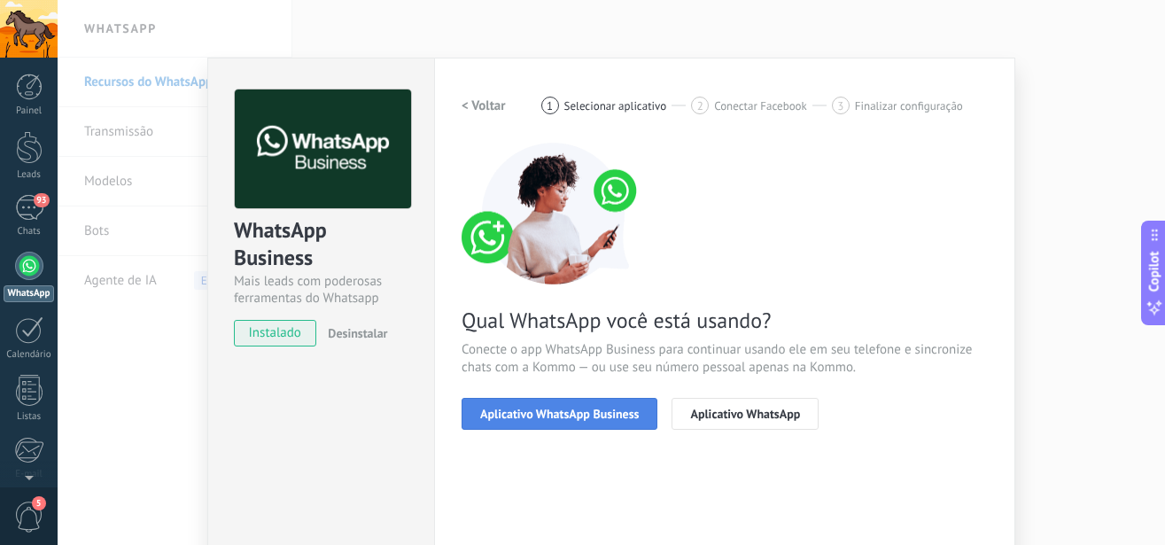
click at [540, 416] on span "Aplicativo WhatsApp Business" at bounding box center [559, 414] width 159 height 12
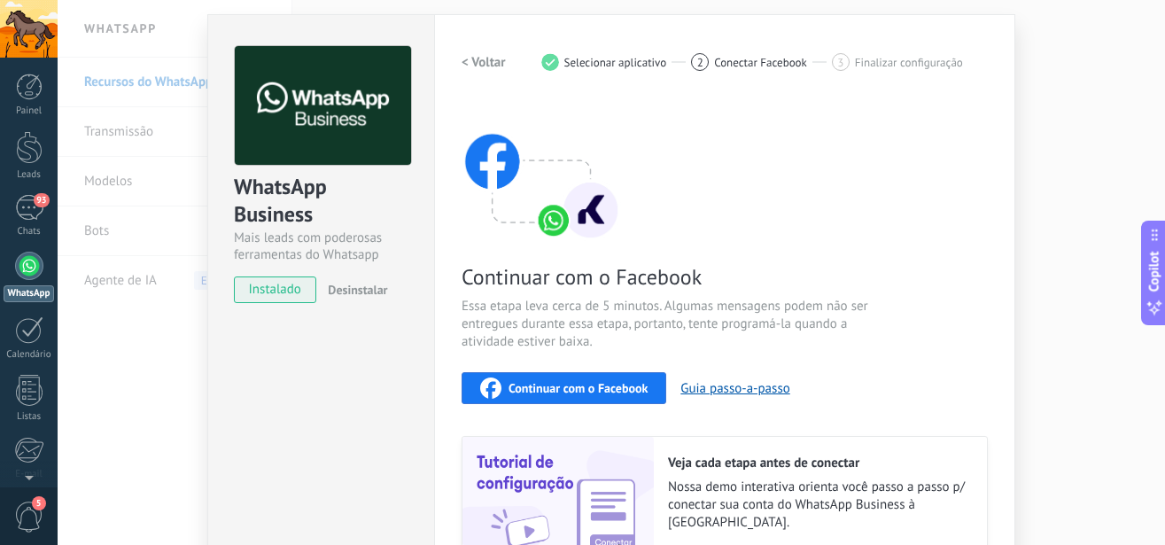
scroll to position [6, 0]
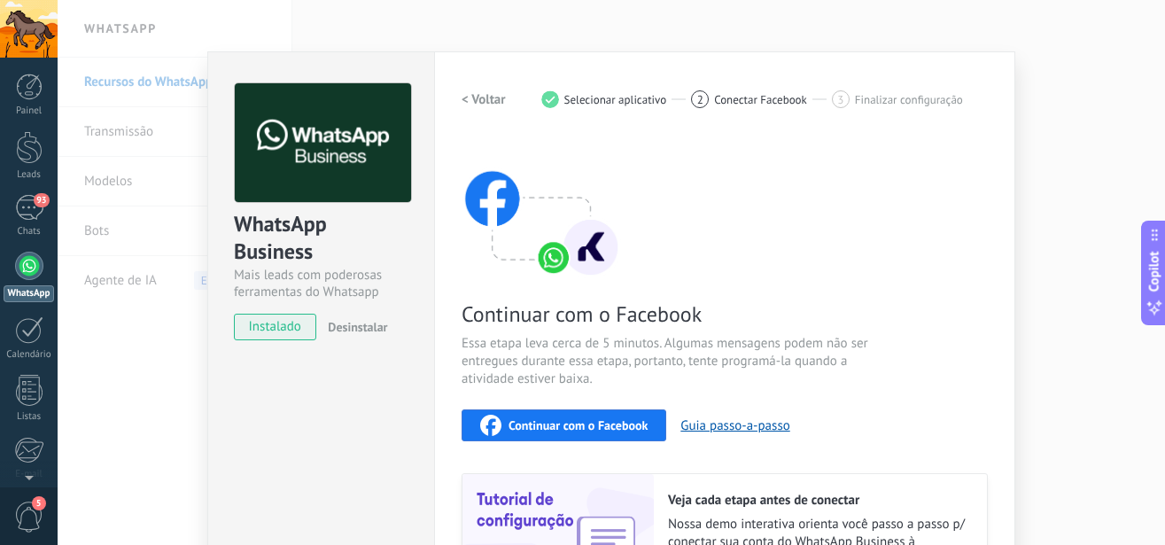
click at [549, 414] on button "Continuar com o Facebook" at bounding box center [564, 425] width 205 height 32
click at [30, 227] on div "Chats" at bounding box center [29, 232] width 51 height 12
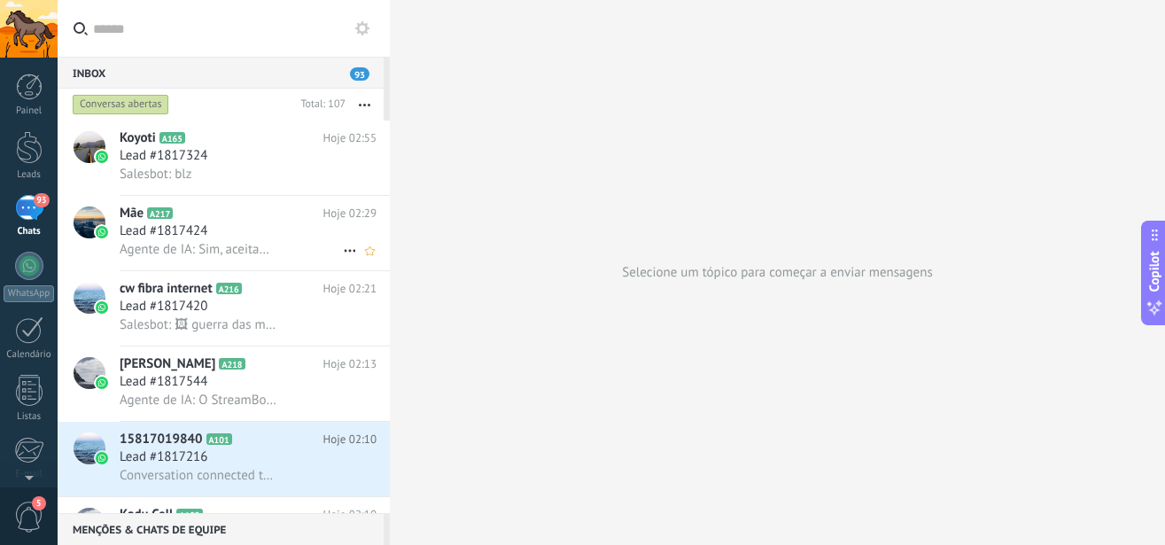
click at [193, 237] on span "Lead #1817424" at bounding box center [164, 231] width 88 height 18
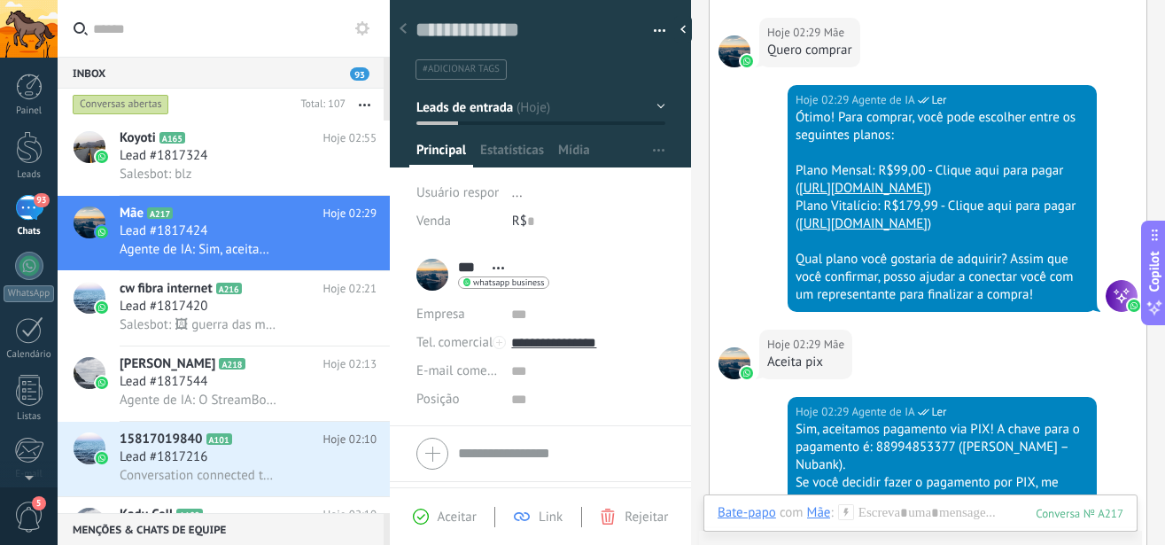
scroll to position [1819, 0]
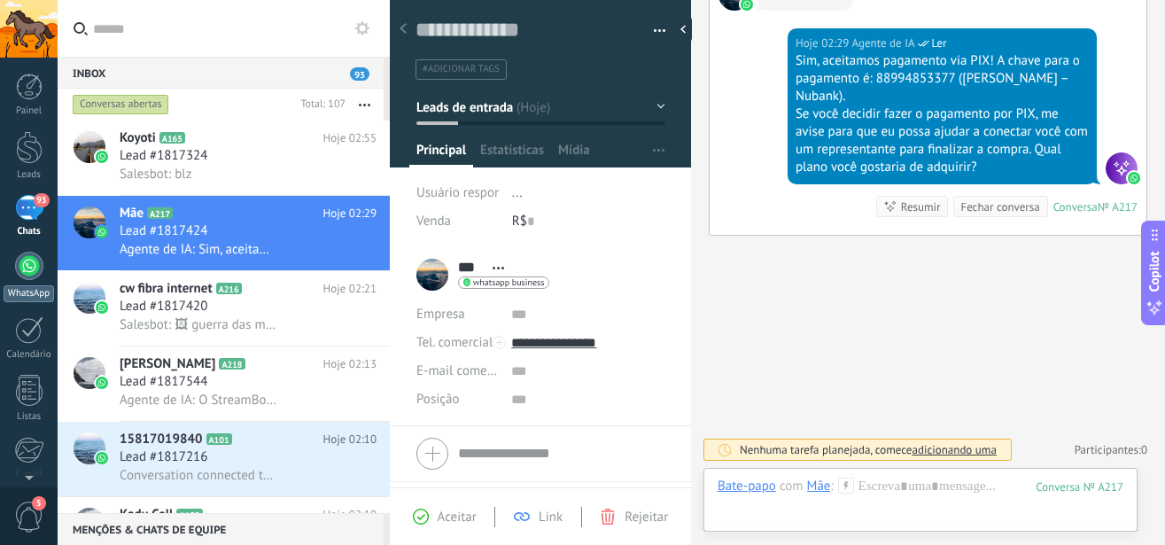
click at [27, 274] on div at bounding box center [29, 266] width 28 height 28
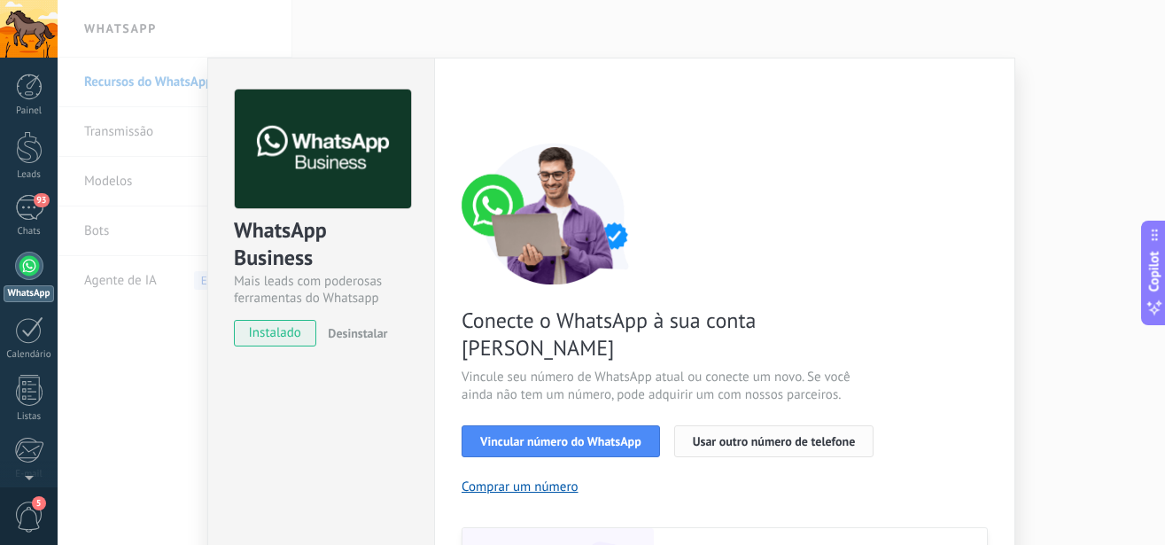
click at [709, 435] on span "Usar outro número de telefone" at bounding box center [774, 441] width 163 height 12
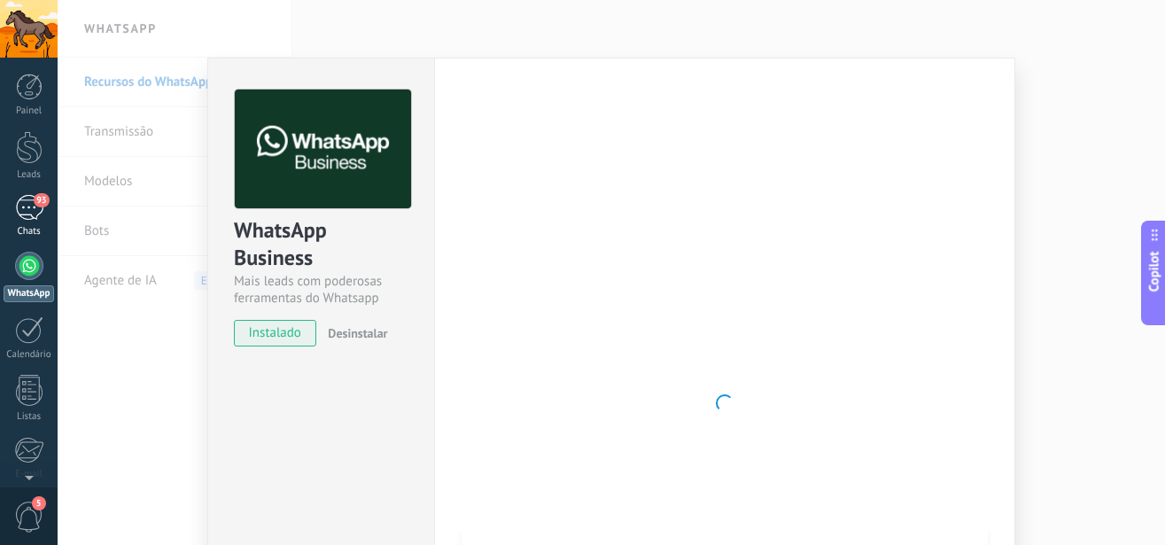
click at [18, 206] on div "93" at bounding box center [29, 208] width 28 height 26
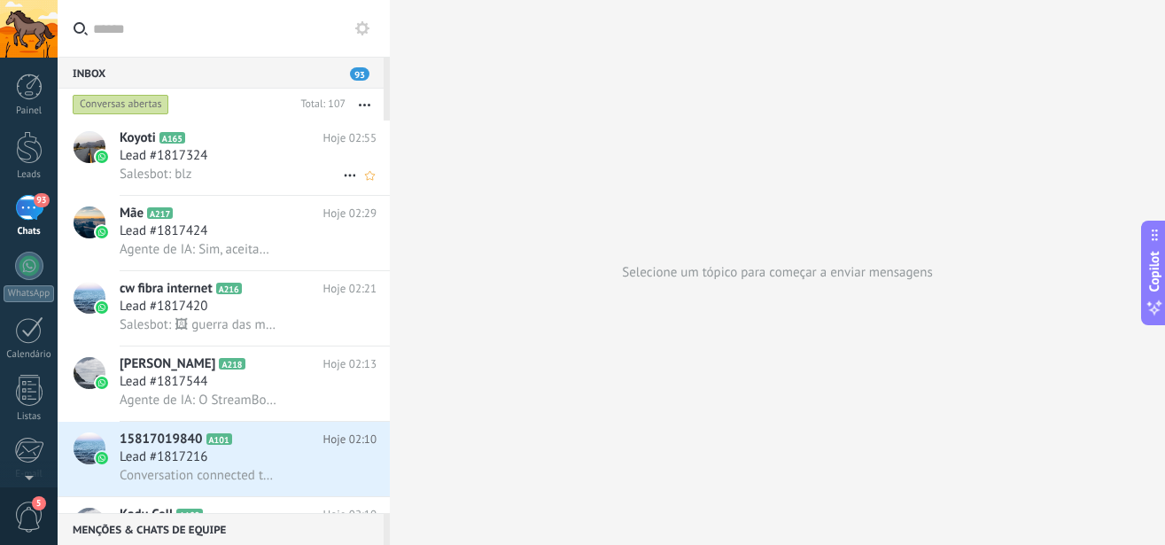
click at [190, 162] on span "Lead #1817324" at bounding box center [164, 156] width 88 height 18
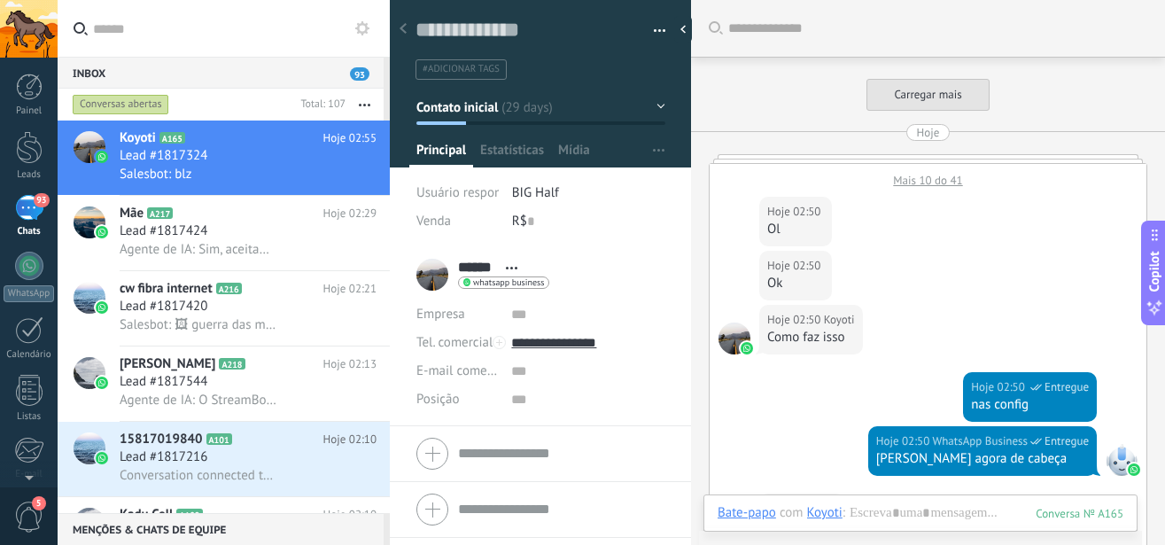
scroll to position [501, 0]
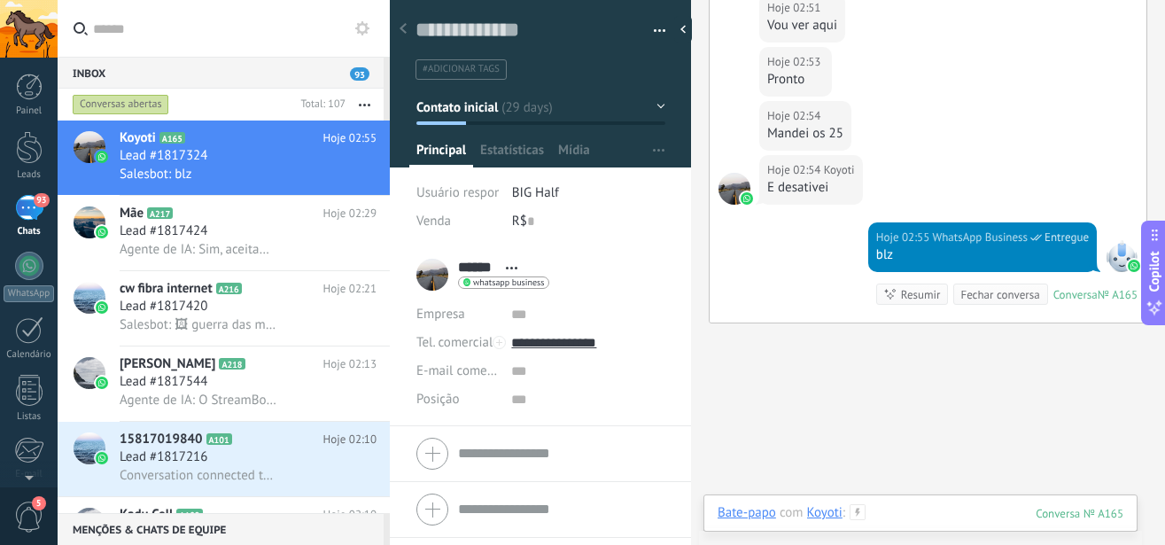
click at [882, 512] on div at bounding box center [921, 530] width 406 height 53
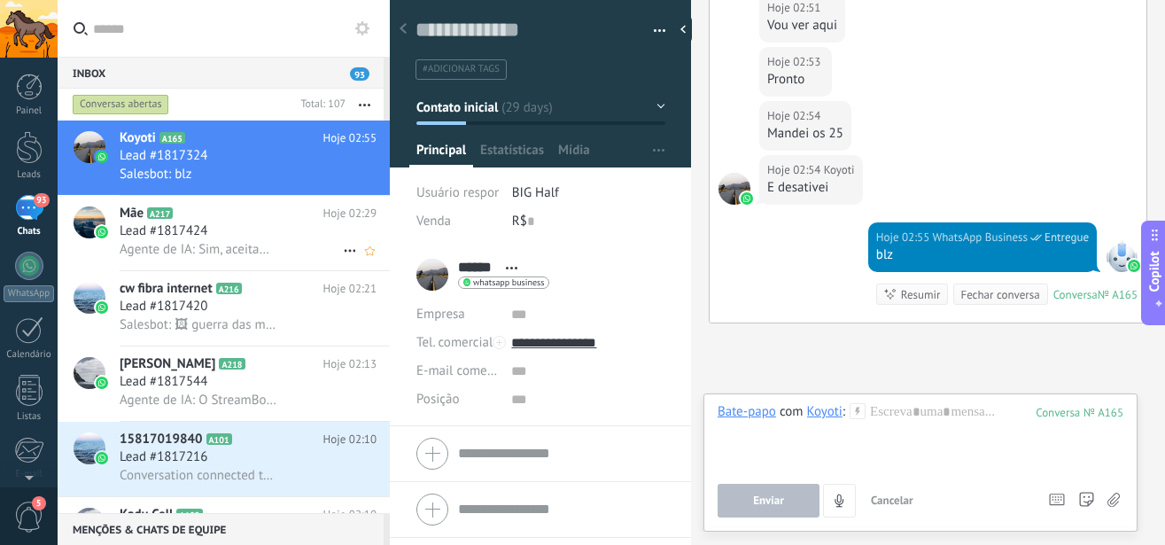
click at [252, 231] on div "Lead #1817424" at bounding box center [248, 231] width 257 height 18
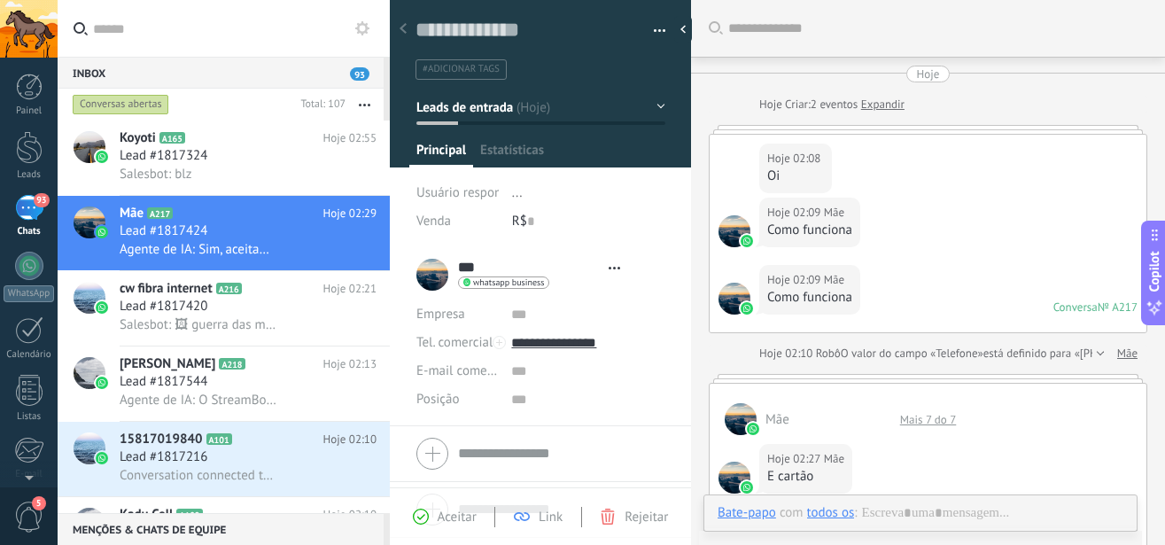
type textarea "**********"
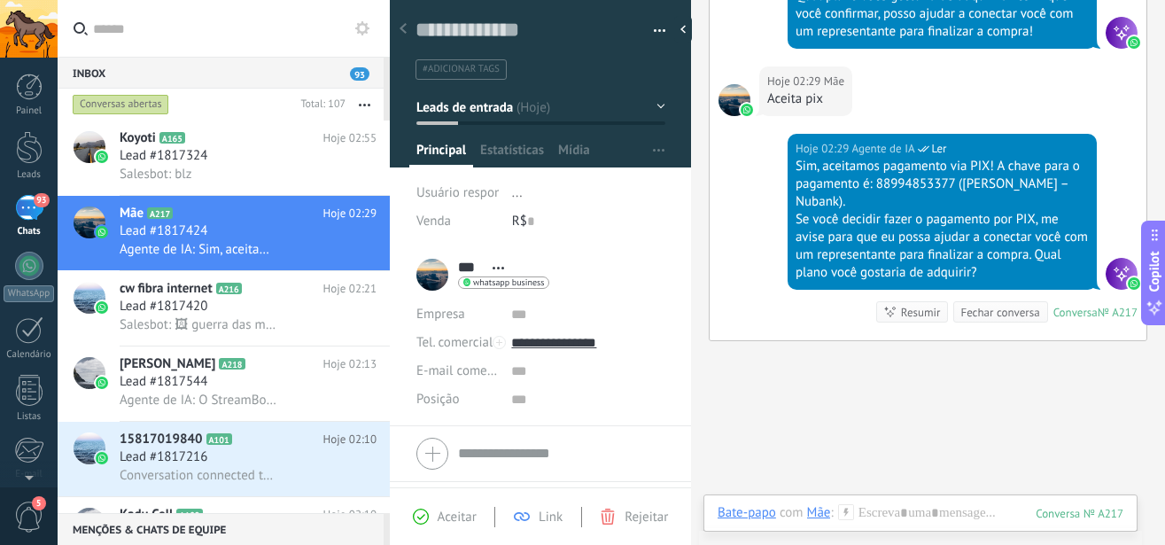
click at [919, 502] on div "Bate-papo E-mail Nota Tarefa Bate-papo com Mãe : 217 Enviar Cancelar Rastrear c…" at bounding box center [921, 526] width 434 height 64
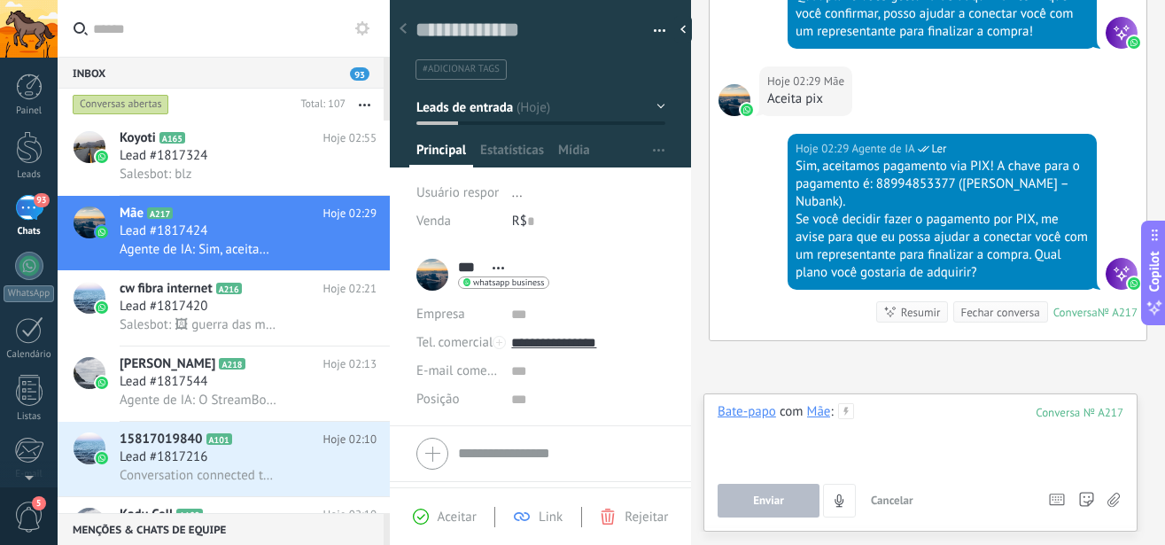
click at [907, 454] on div at bounding box center [921, 436] width 406 height 67
click at [782, 507] on span "Enviar" at bounding box center [768, 500] width 31 height 12
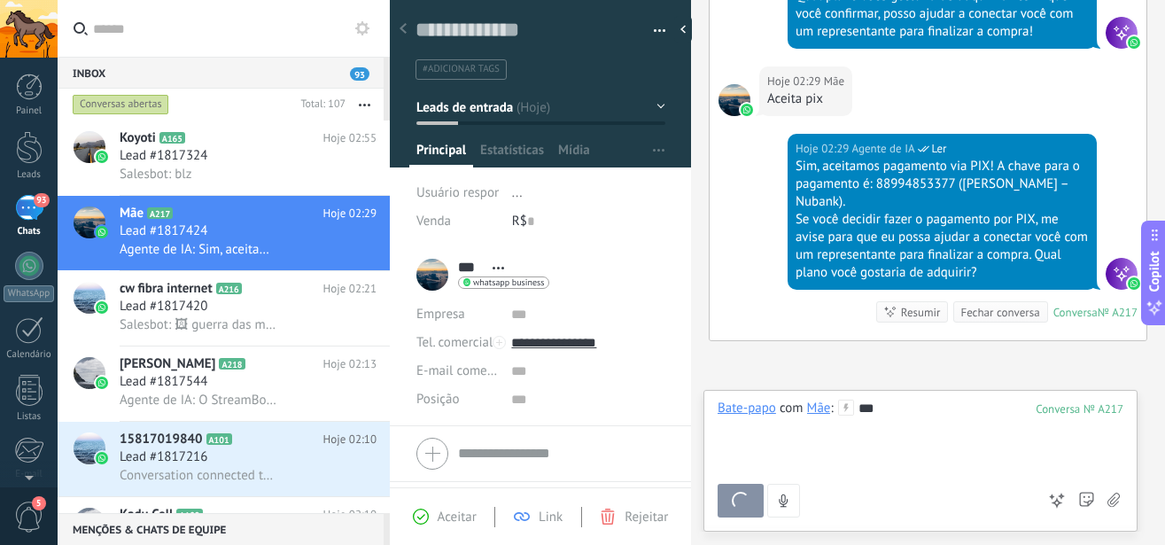
click at [782, 507] on icon "4" at bounding box center [783, 501] width 15 height 15
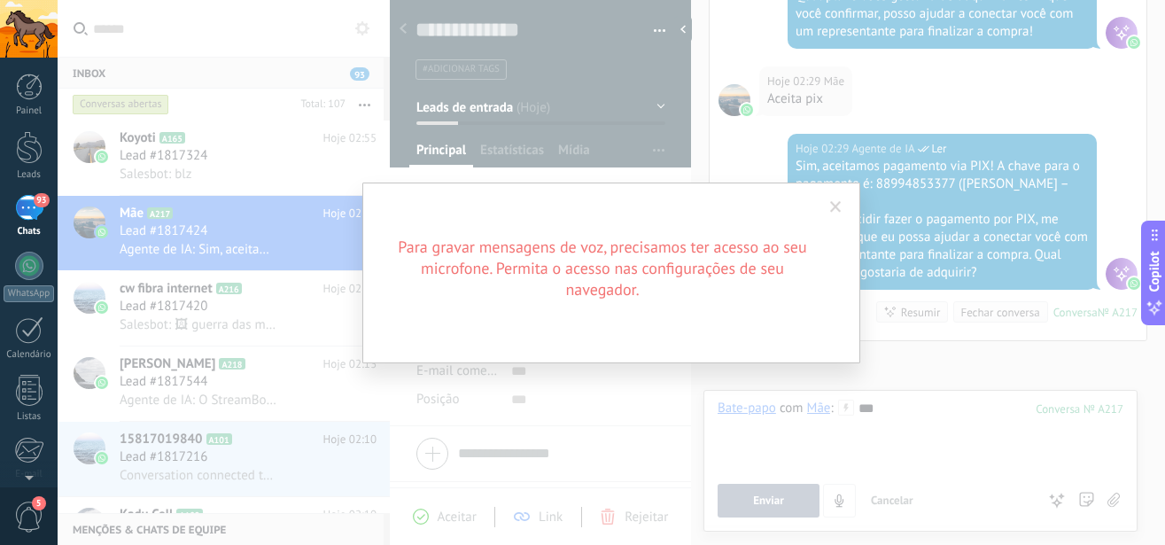
scroll to position [1678, 0]
click at [509, 280] on h2 "Para gravar mensagens de voz, precisamos ter acesso ao seu microfone. Permita o…" at bounding box center [602, 269] width 425 height 64
click at [788, 486] on div "Para gravar mensagens de voz, precisamos ter acesso ao seu microfone. Permita o…" at bounding box center [612, 272] width 1108 height 545
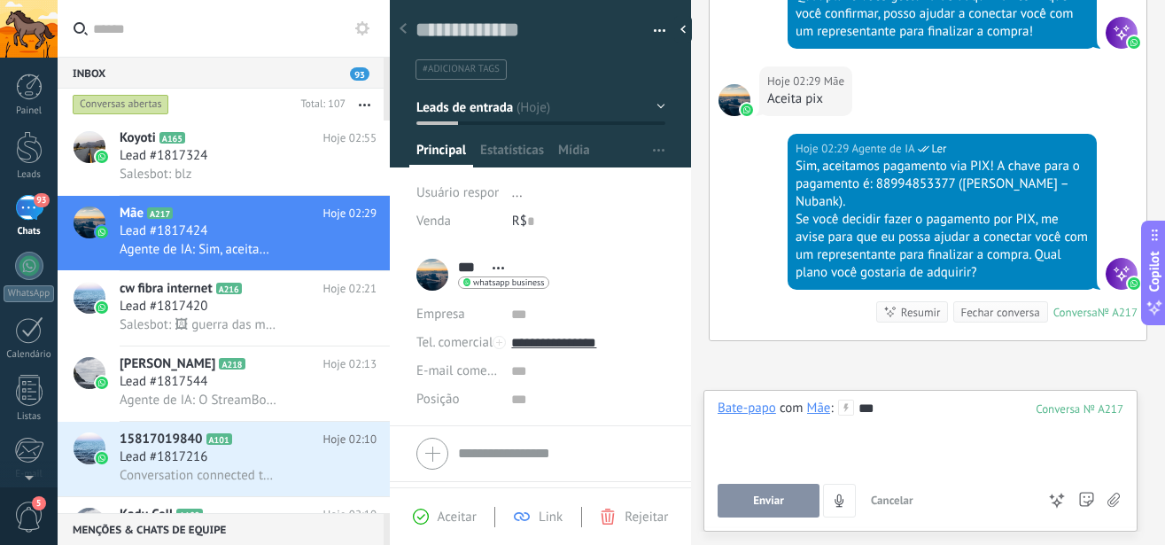
click at [877, 430] on div at bounding box center [921, 426] width 406 height 18
click at [750, 487] on button "Enviar" at bounding box center [769, 501] width 102 height 34
click at [949, 424] on div at bounding box center [921, 426] width 406 height 18
click at [760, 496] on span "Enviar" at bounding box center [768, 500] width 31 height 12
click at [27, 154] on div at bounding box center [29, 147] width 27 height 33
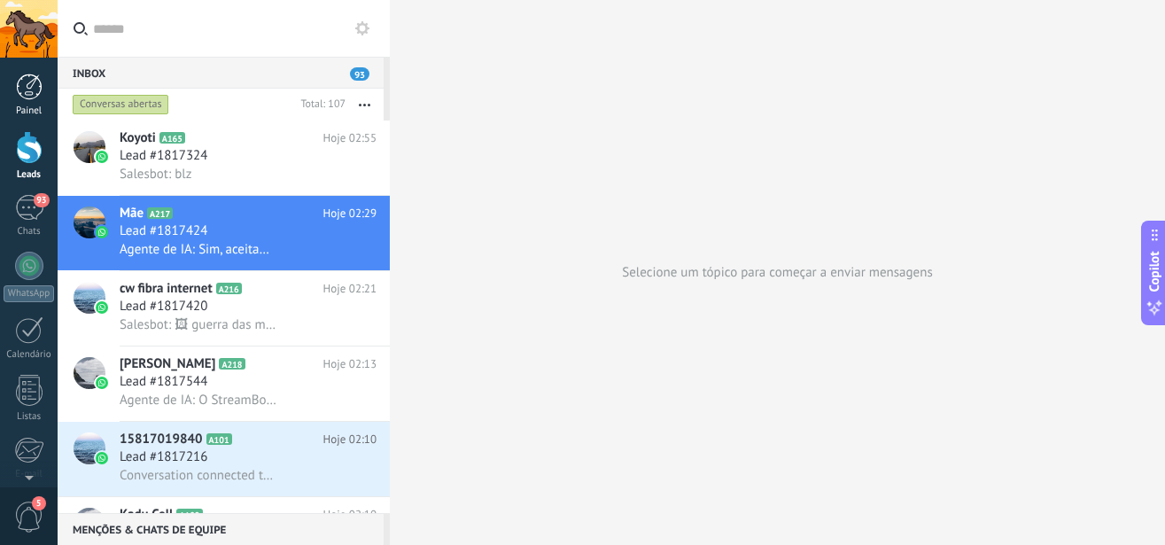
click at [36, 92] on div at bounding box center [29, 87] width 27 height 27
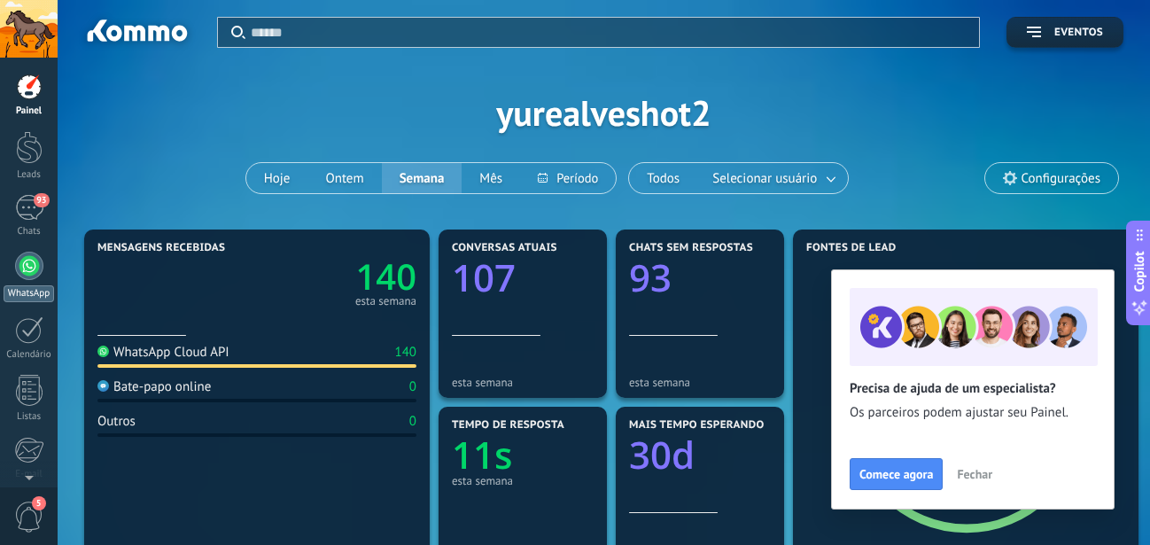
click at [33, 259] on div at bounding box center [29, 266] width 28 height 28
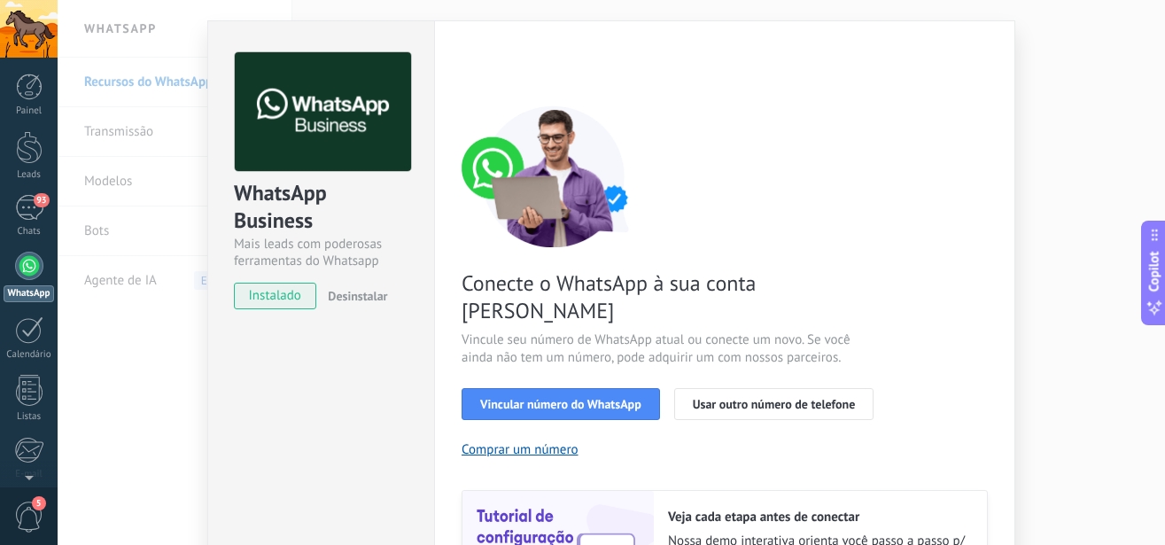
scroll to position [27, 0]
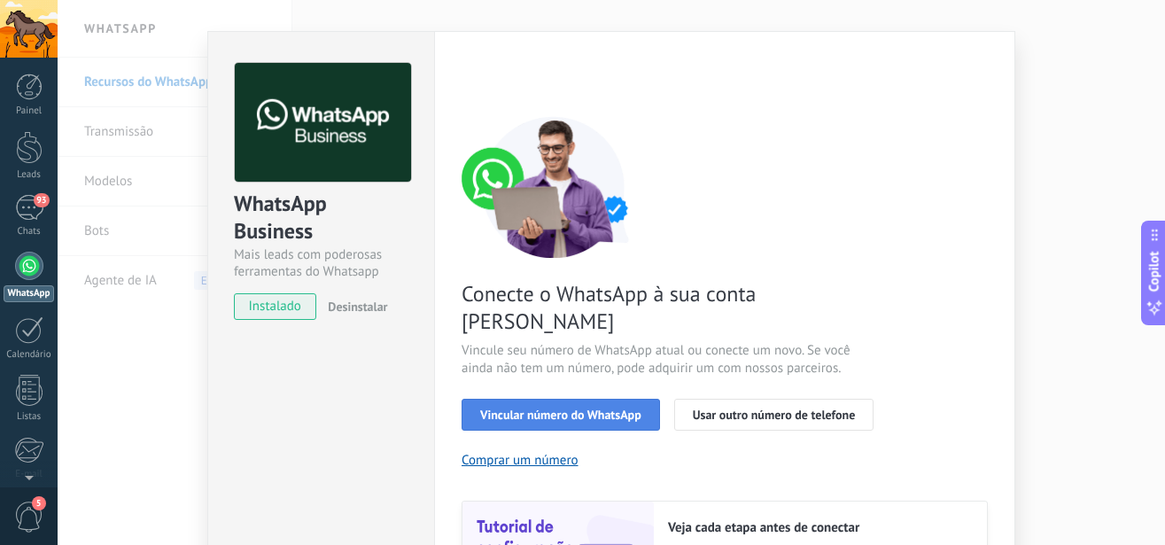
click at [504, 399] on button "Vincular número do WhatsApp" at bounding box center [561, 415] width 198 height 32
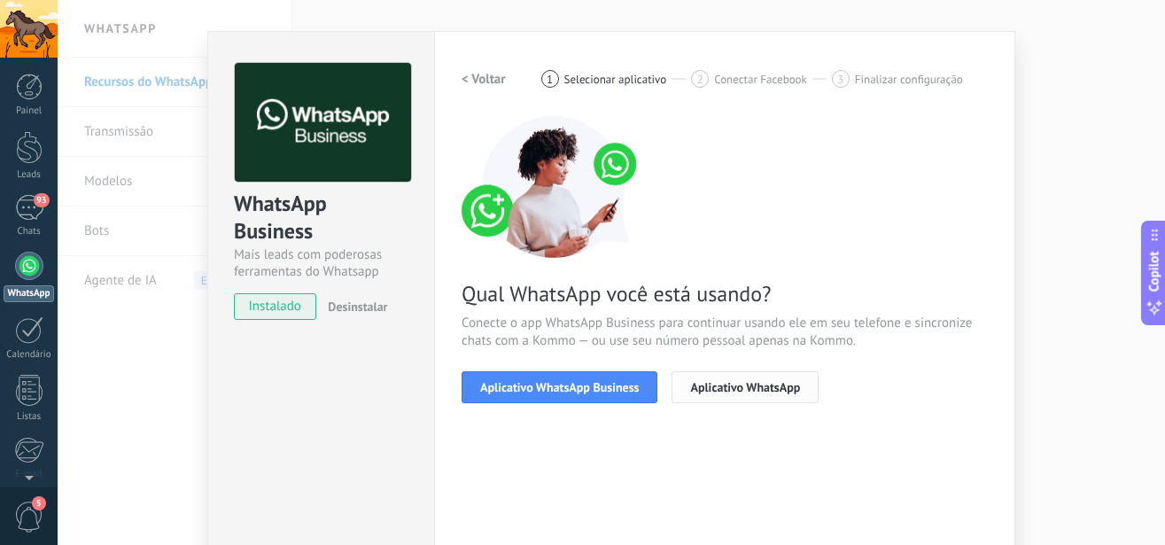
click at [697, 377] on button "Aplicativo WhatsApp" at bounding box center [745, 387] width 147 height 32
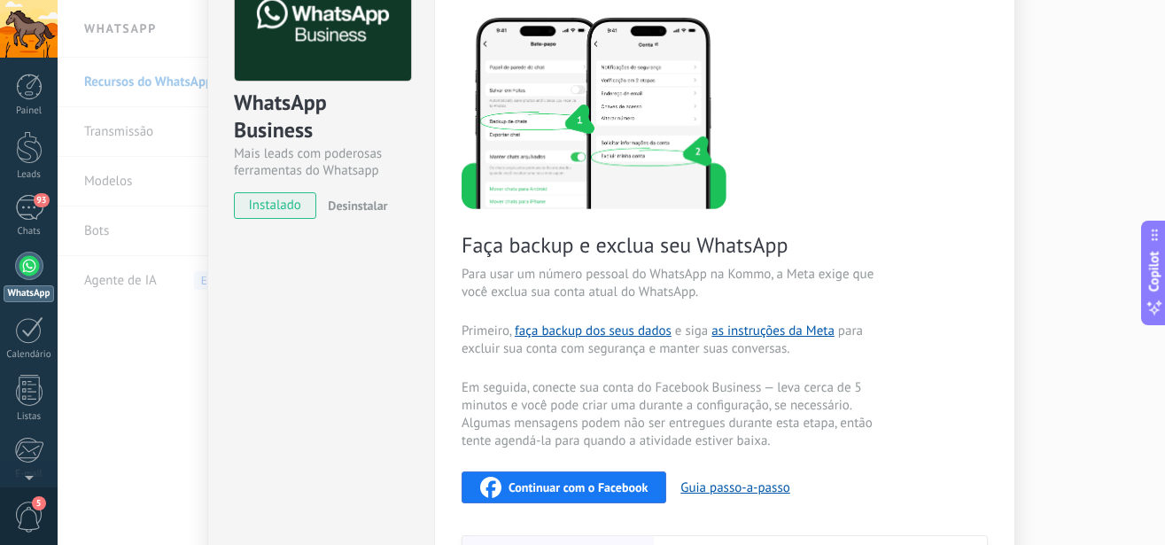
scroll to position [229, 0]
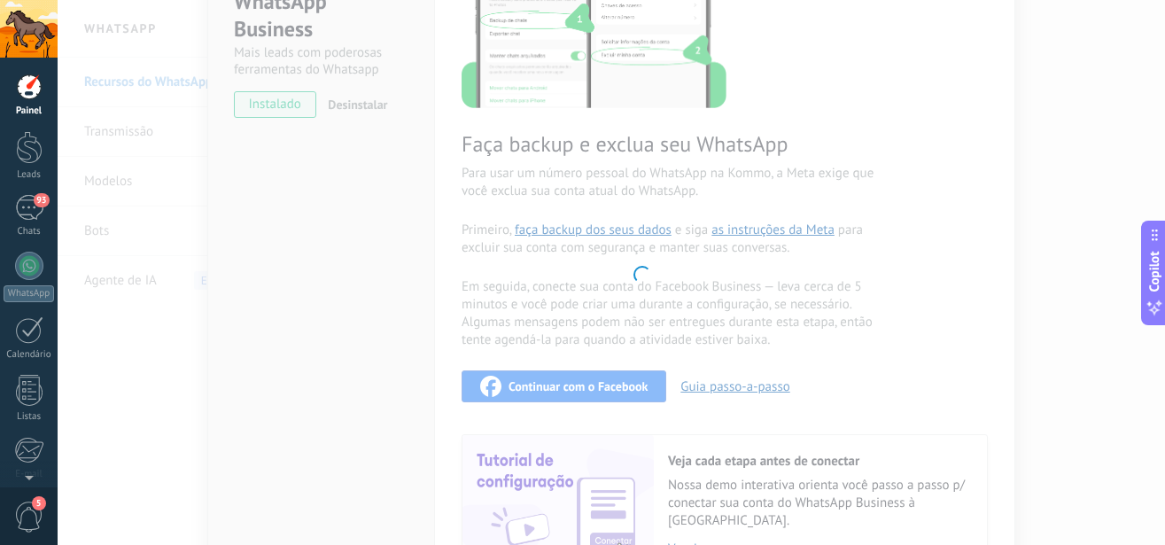
scroll to position [229, 0]
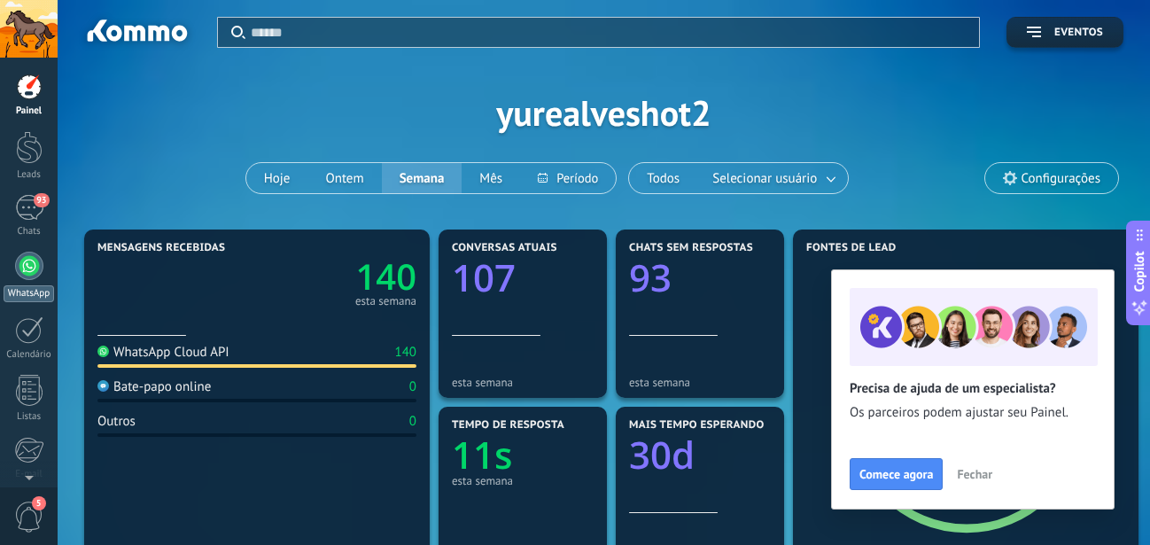
click at [24, 276] on div at bounding box center [29, 266] width 28 height 28
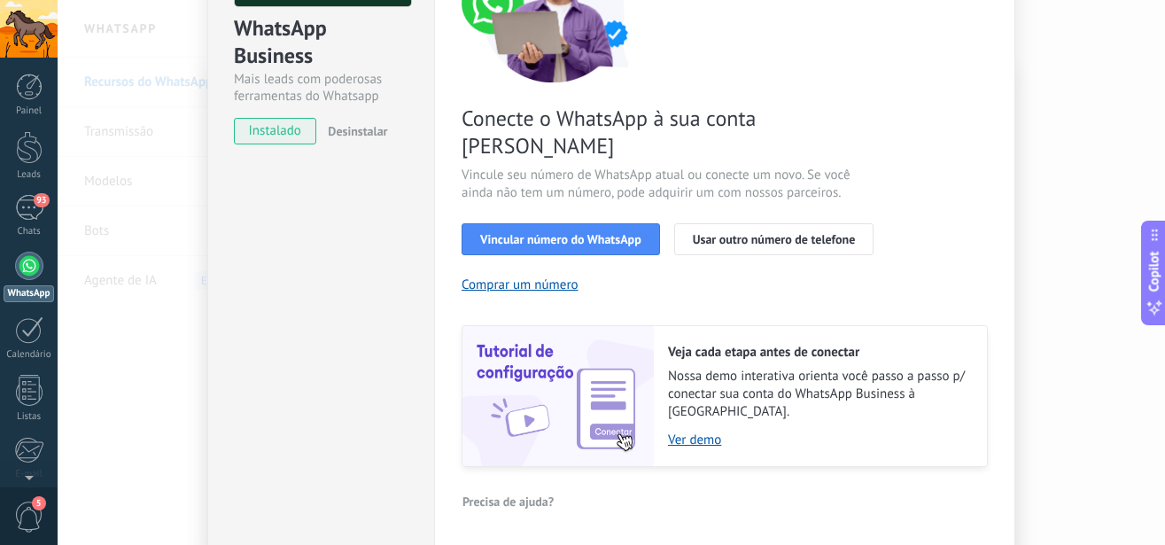
scroll to position [101, 0]
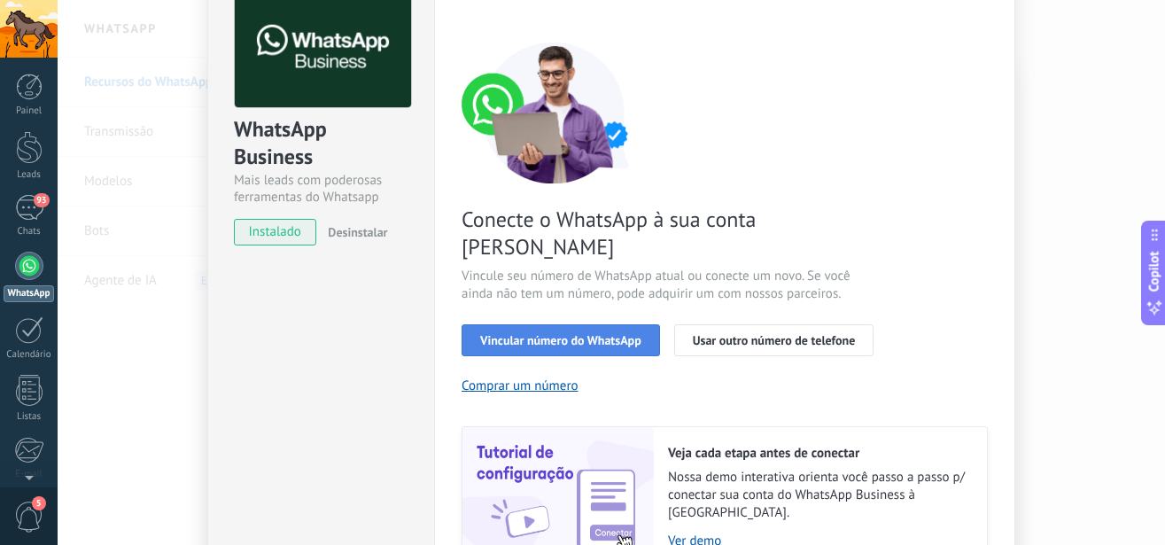
click at [509, 324] on button "Vincular número do WhatsApp" at bounding box center [561, 340] width 198 height 32
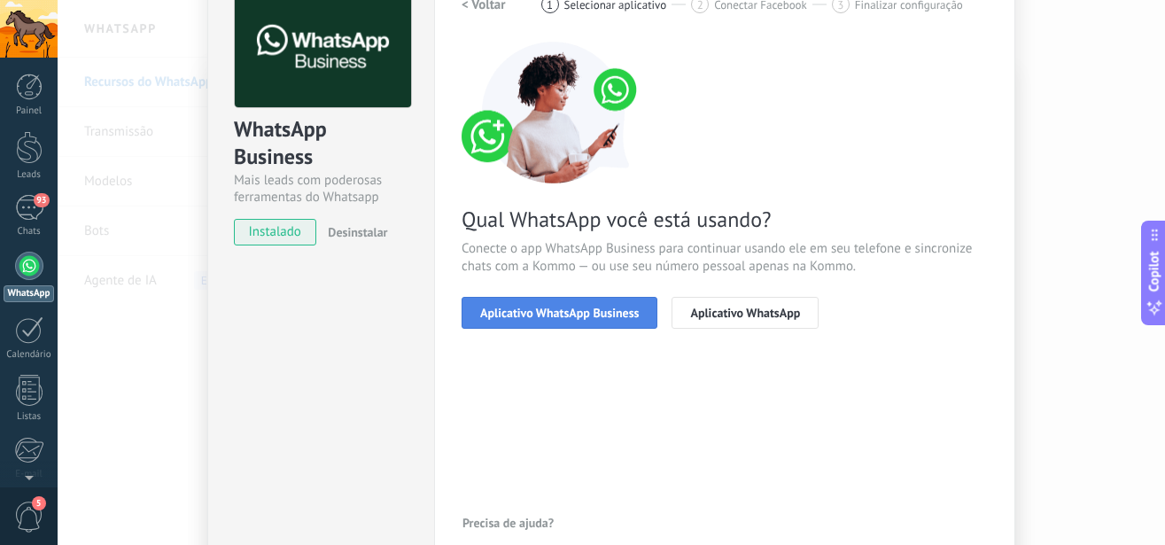
click at [517, 316] on span "Aplicativo WhatsApp Business" at bounding box center [559, 313] width 159 height 12
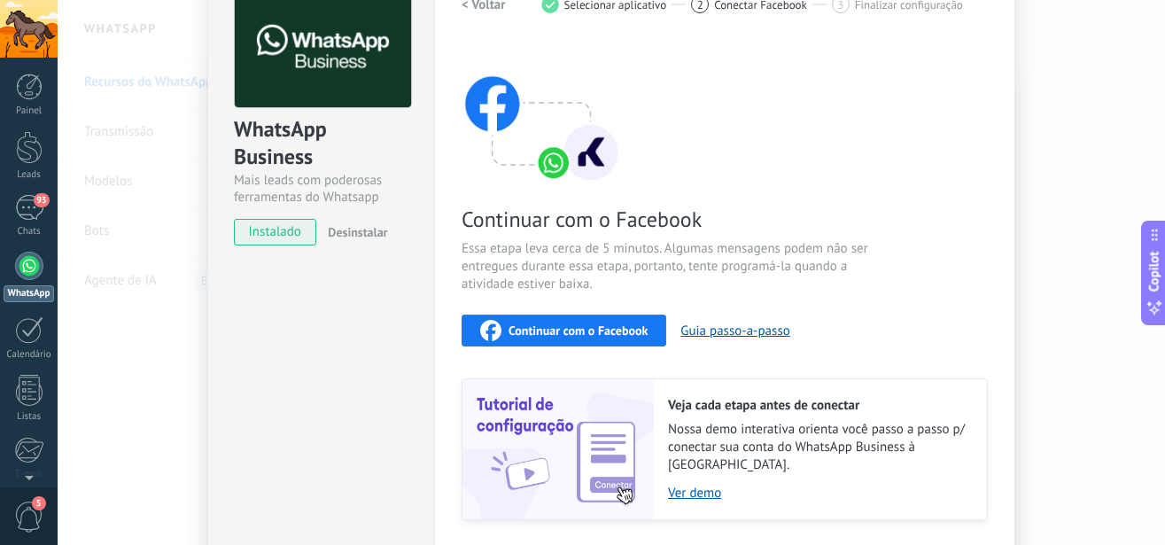
click at [540, 324] on span "Continuar com o Facebook" at bounding box center [578, 330] width 139 height 12
click at [509, 327] on span "Continuar com o Facebook" at bounding box center [578, 330] width 139 height 12
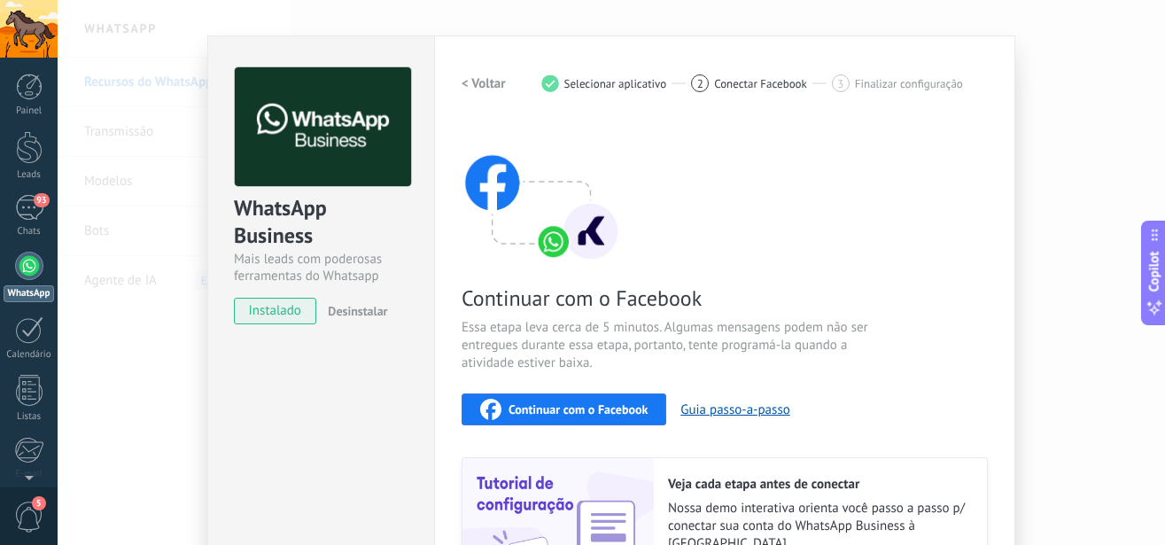
scroll to position [0, 0]
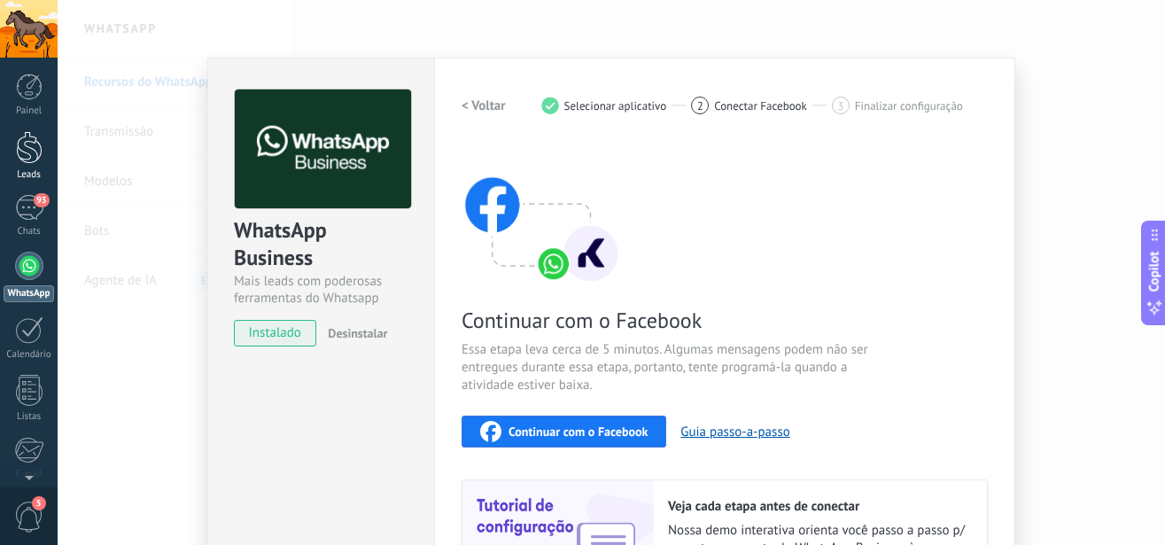
click at [27, 180] on div "Leads" at bounding box center [29, 175] width 51 height 12
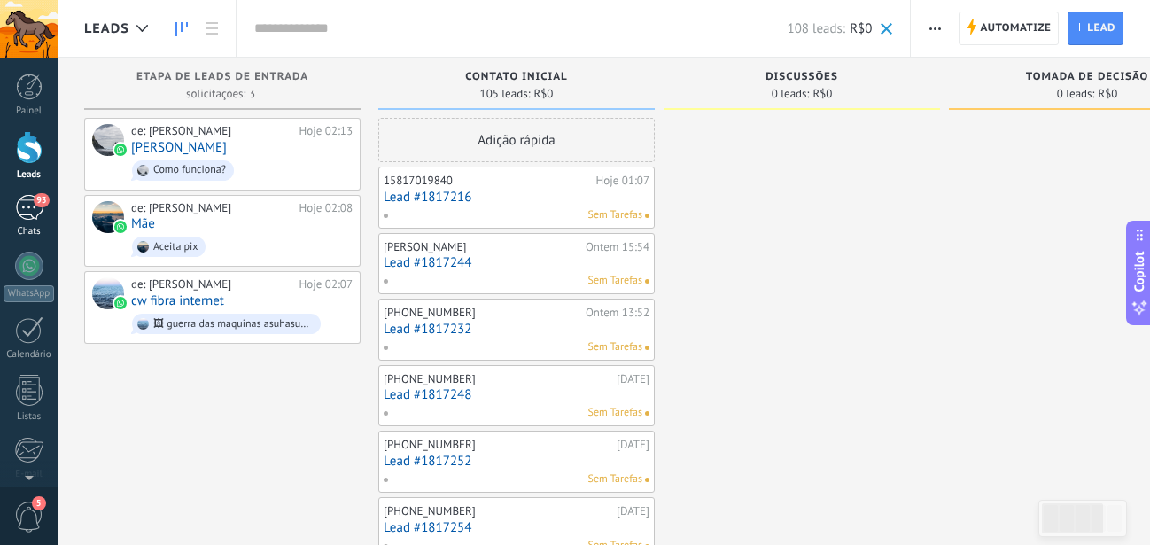
click at [23, 209] on div "93" at bounding box center [29, 208] width 28 height 26
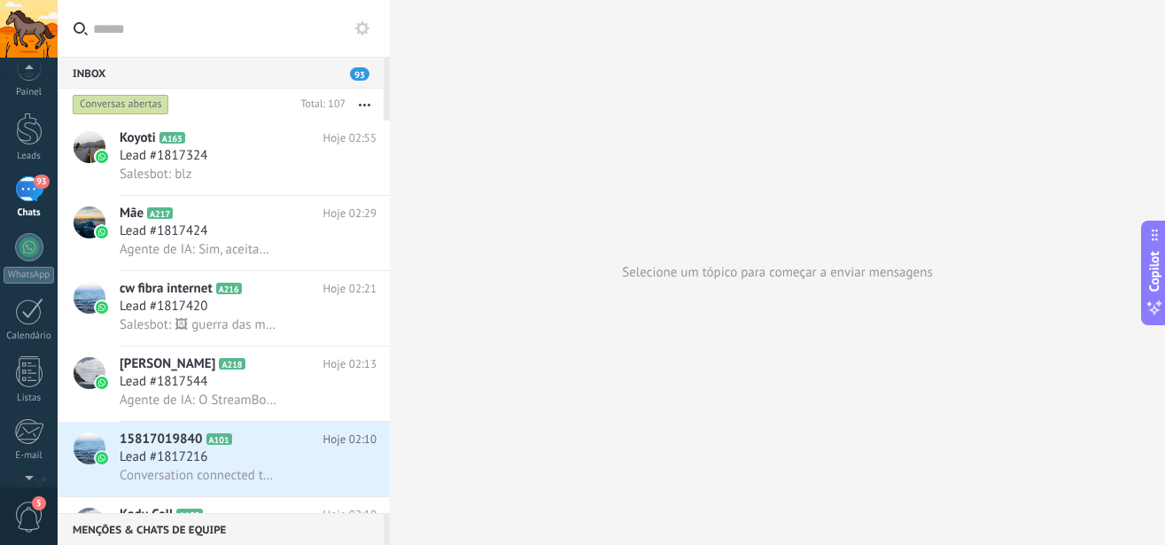
scroll to position [193, 0]
click at [23, 504] on span "5" at bounding box center [29, 517] width 30 height 31
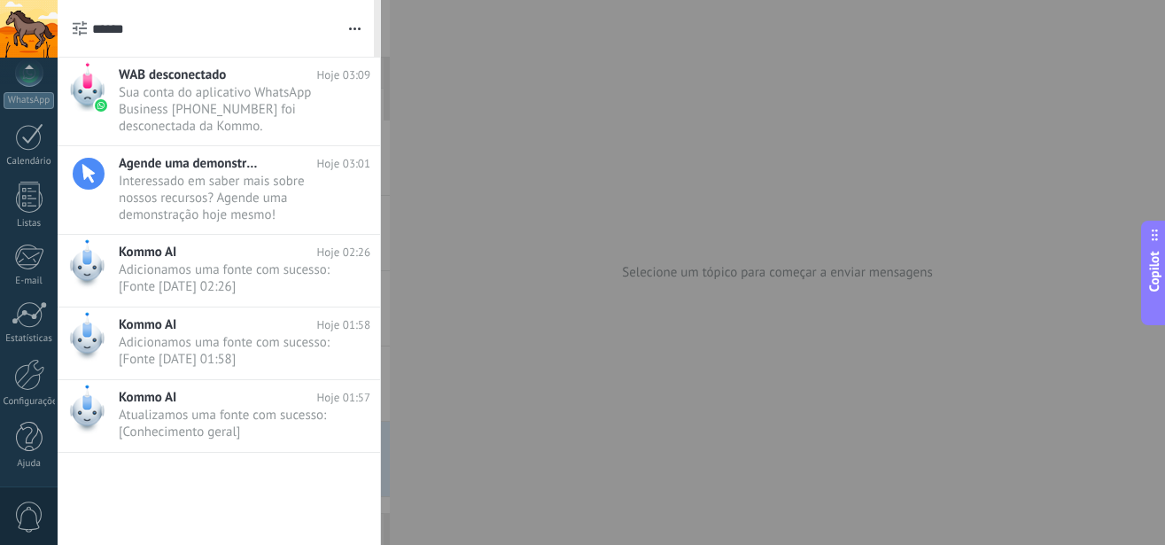
click at [24, 506] on span "0" at bounding box center [29, 517] width 30 height 31
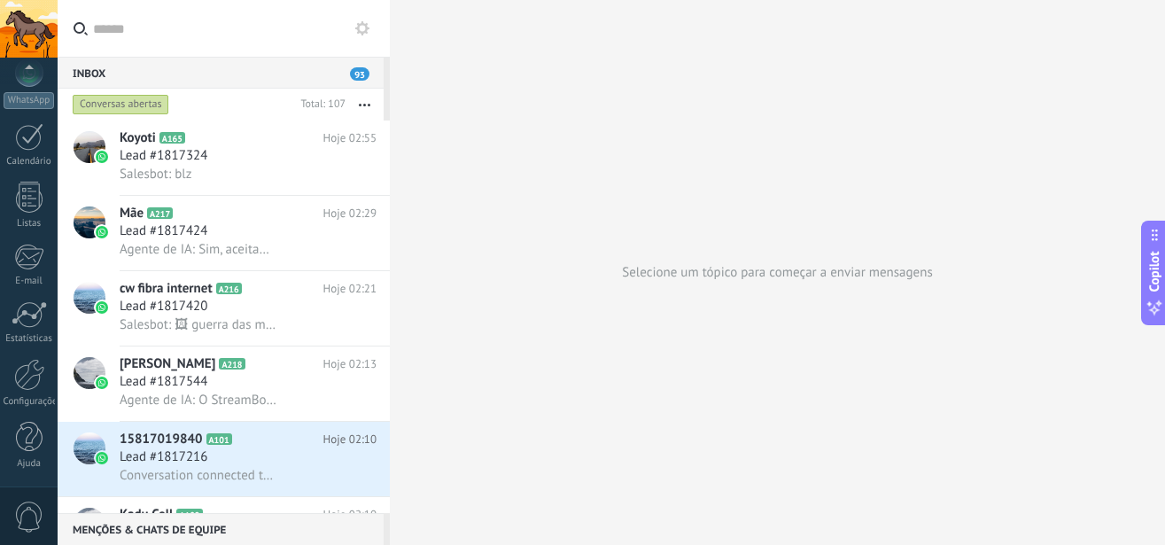
click at [30, 522] on span "0" at bounding box center [29, 517] width 30 height 31
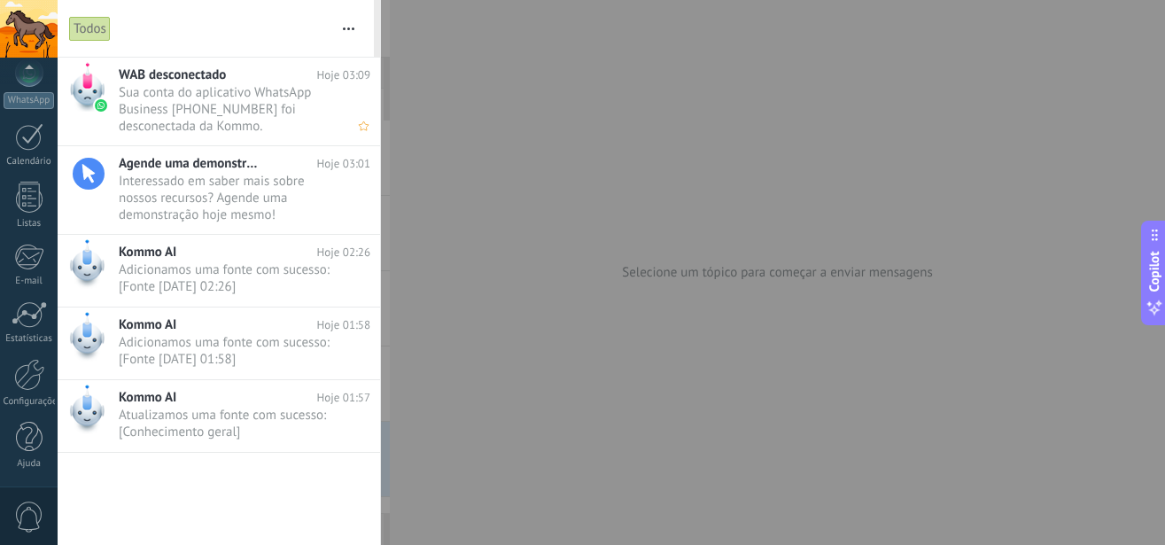
scroll to position [0, 0]
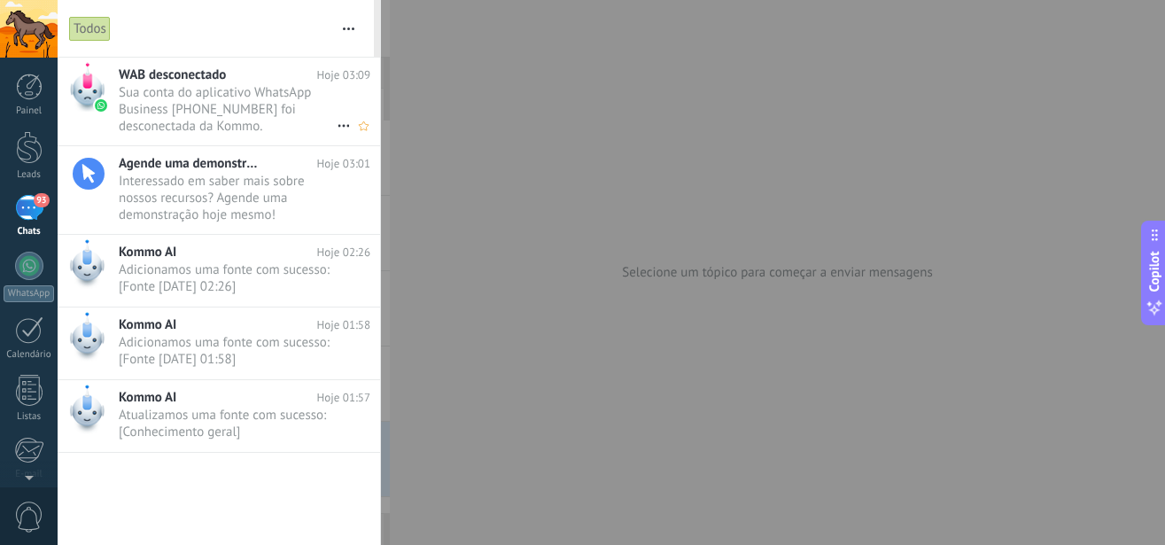
click at [200, 123] on span "Sua conta do aplicativo WhatsApp Business 1058726182271170 foi desconectada da …" at bounding box center [228, 109] width 218 height 50
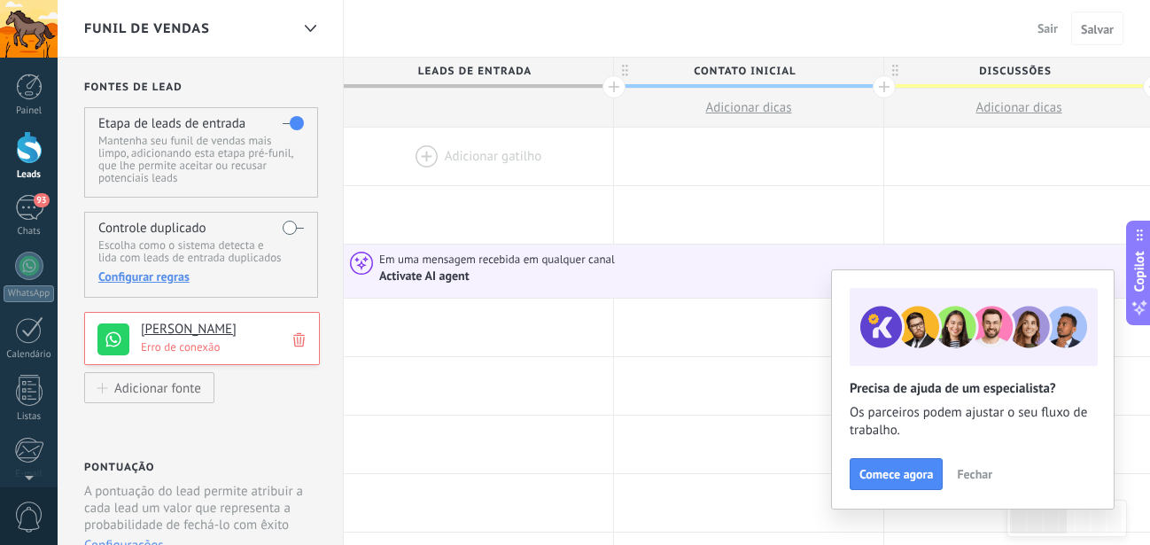
click at [203, 346] on p "Erro de conexão" at bounding box center [225, 346] width 168 height 15
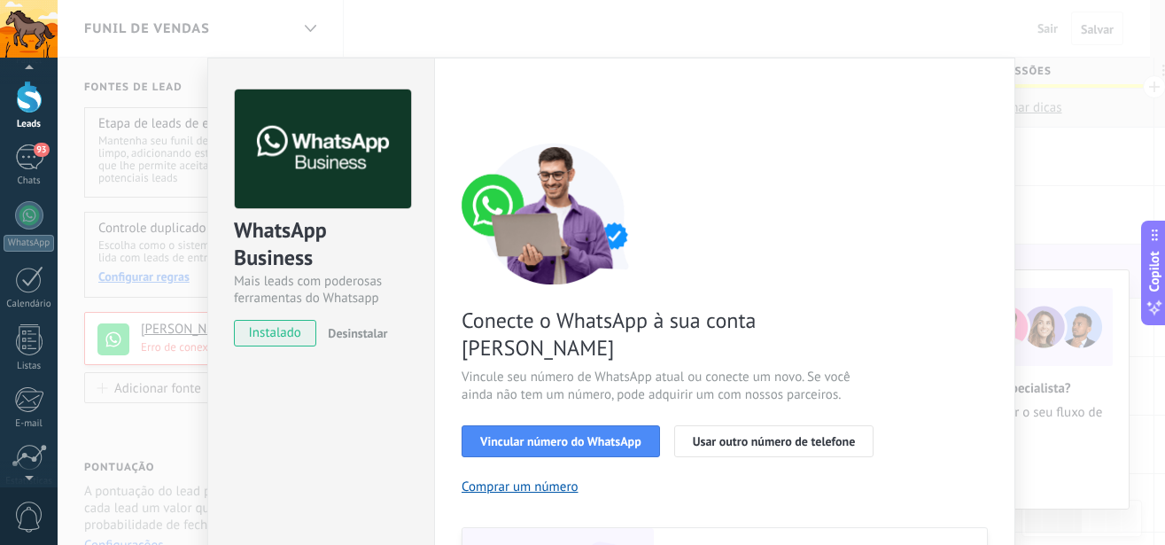
click at [24, 475] on div at bounding box center [29, 474] width 58 height 27
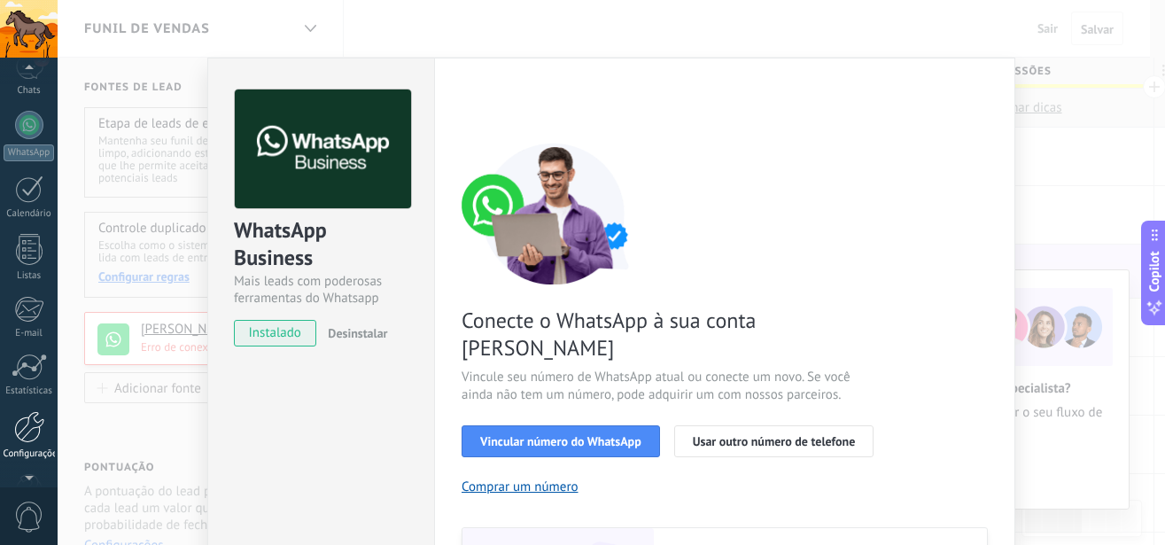
click at [28, 435] on div at bounding box center [29, 427] width 30 height 32
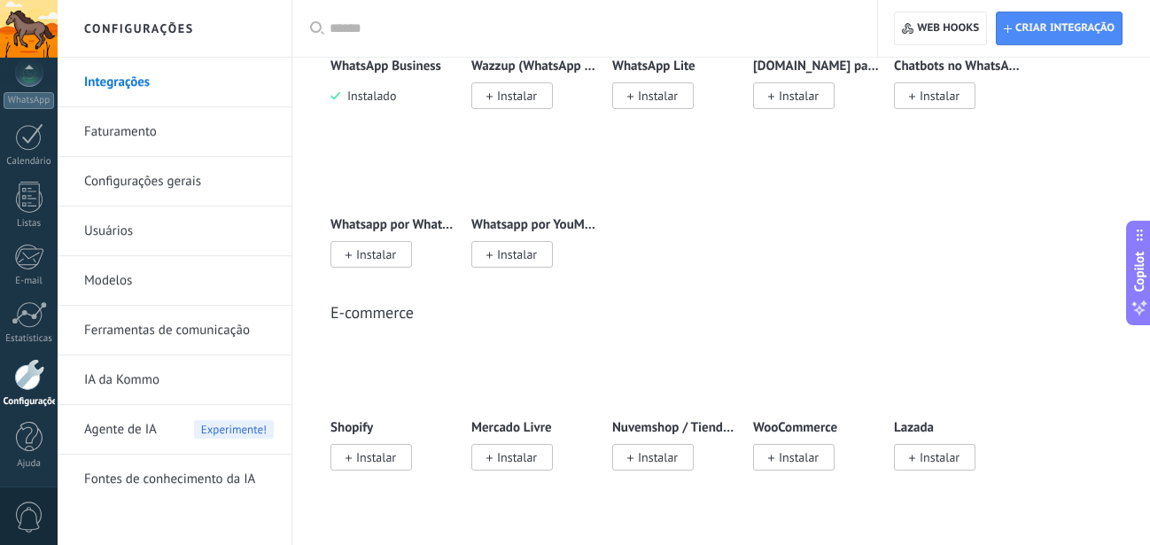
scroll to position [813, 0]
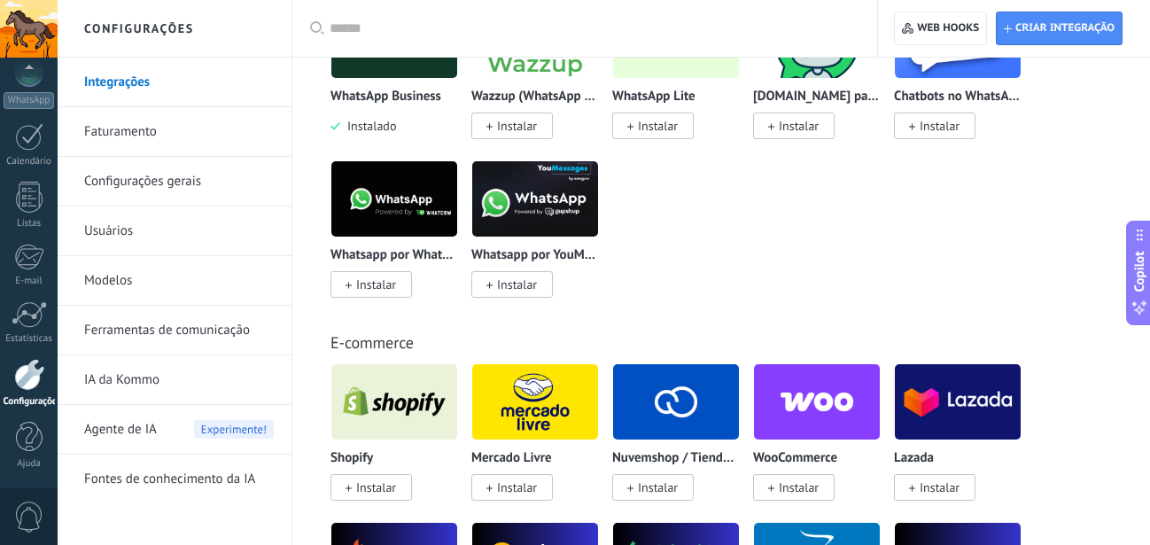
click at [143, 440] on span "Agente de IA" at bounding box center [120, 430] width 73 height 50
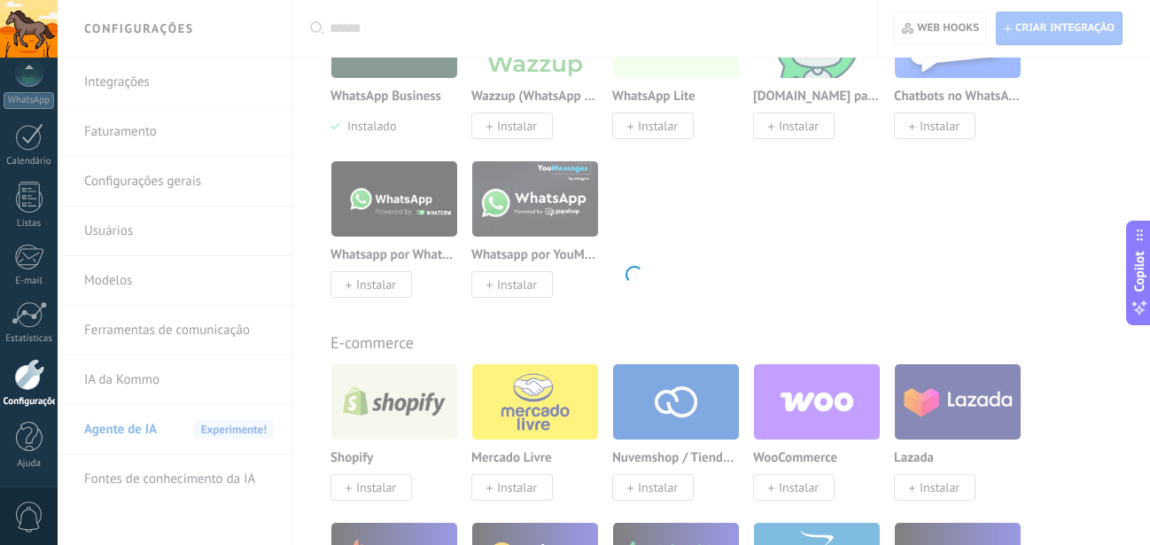
scroll to position [193, 0]
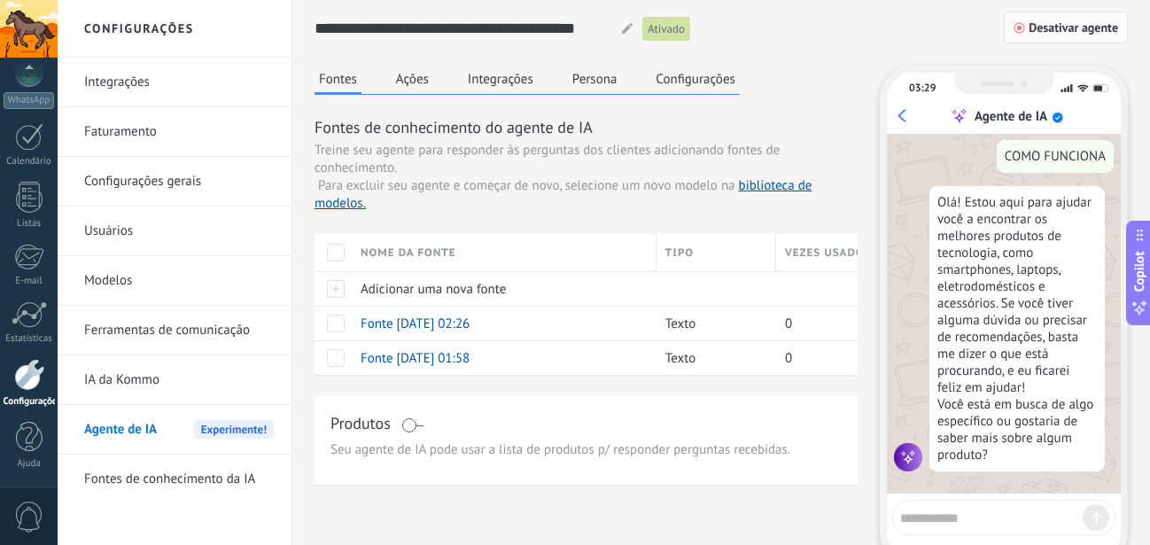
click at [1039, 16] on button "Desativar agente" at bounding box center [1066, 28] width 124 height 32
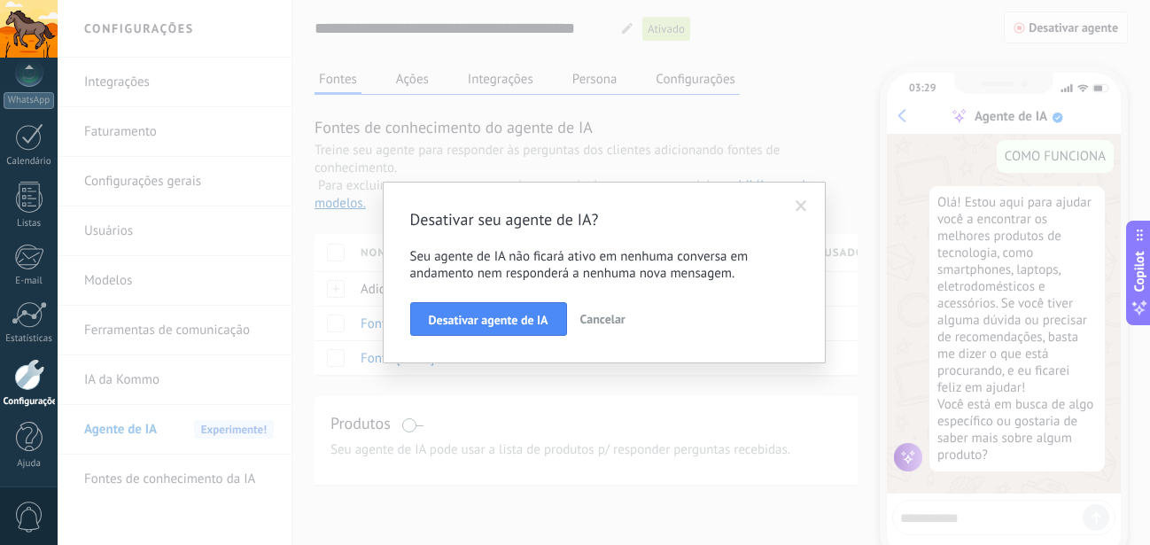
scroll to position [121, 0]
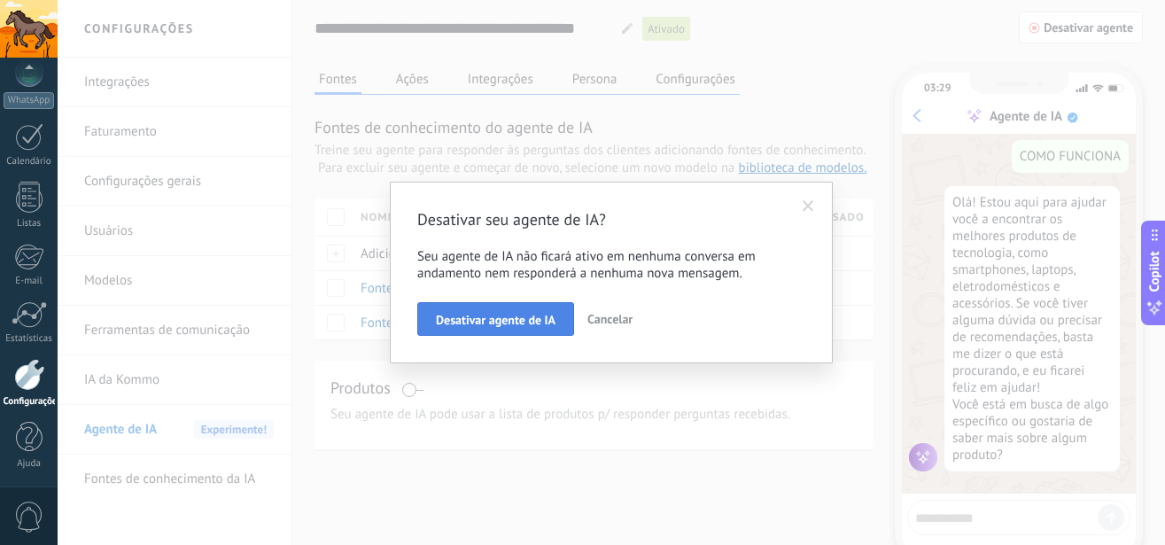
click at [541, 304] on button "Desativar agente de IA" at bounding box center [495, 319] width 157 height 34
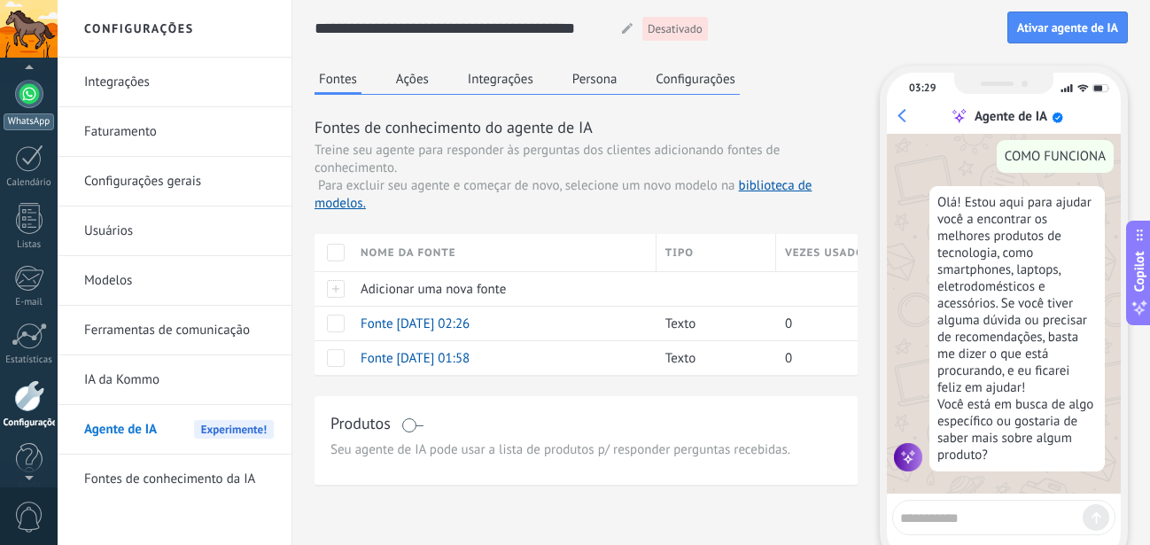
click at [32, 85] on div at bounding box center [29, 94] width 28 height 28
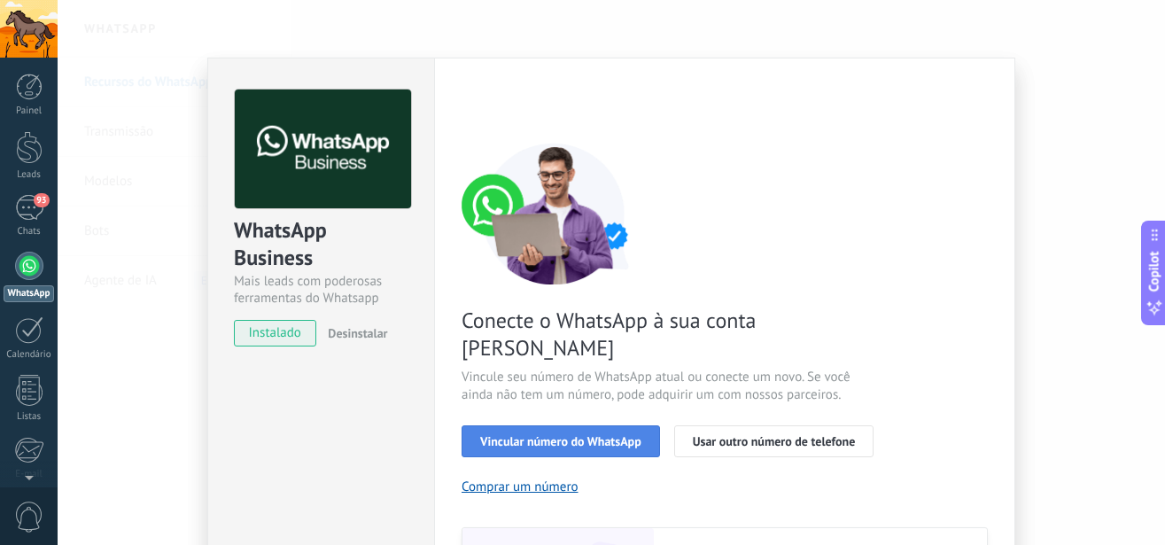
click at [515, 425] on button "Vincular número do WhatsApp" at bounding box center [561, 441] width 198 height 32
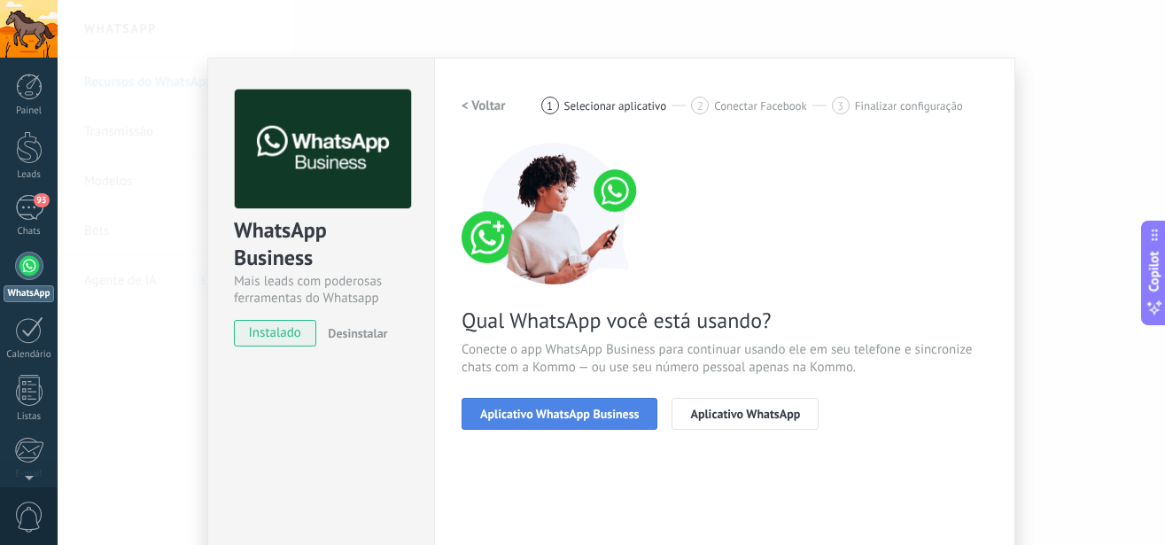
click at [529, 408] on span "Aplicativo WhatsApp Business" at bounding box center [559, 414] width 159 height 12
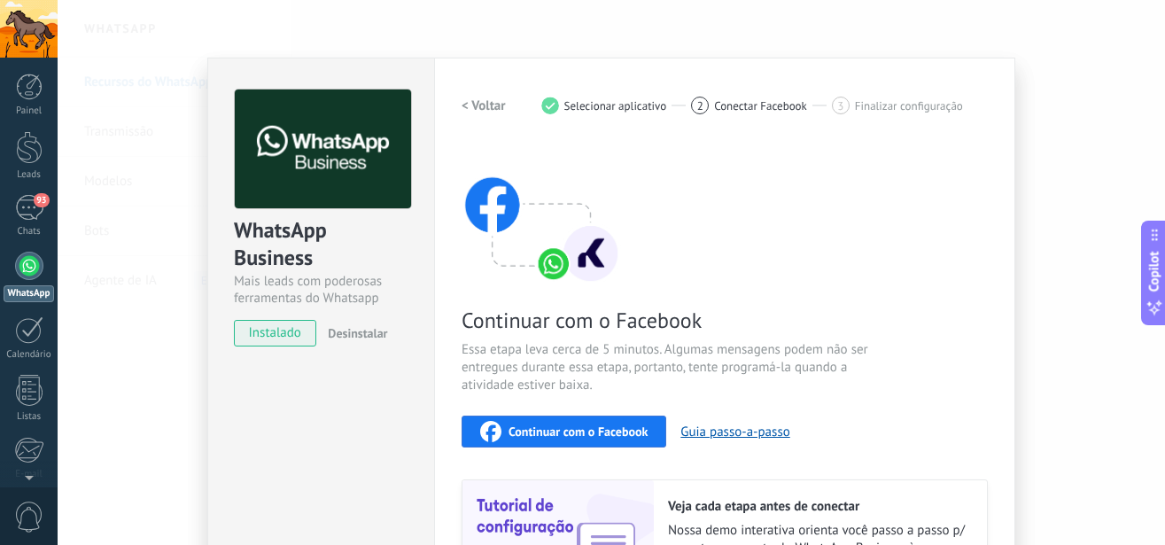
click at [512, 425] on span "Continuar com o Facebook" at bounding box center [578, 431] width 139 height 12
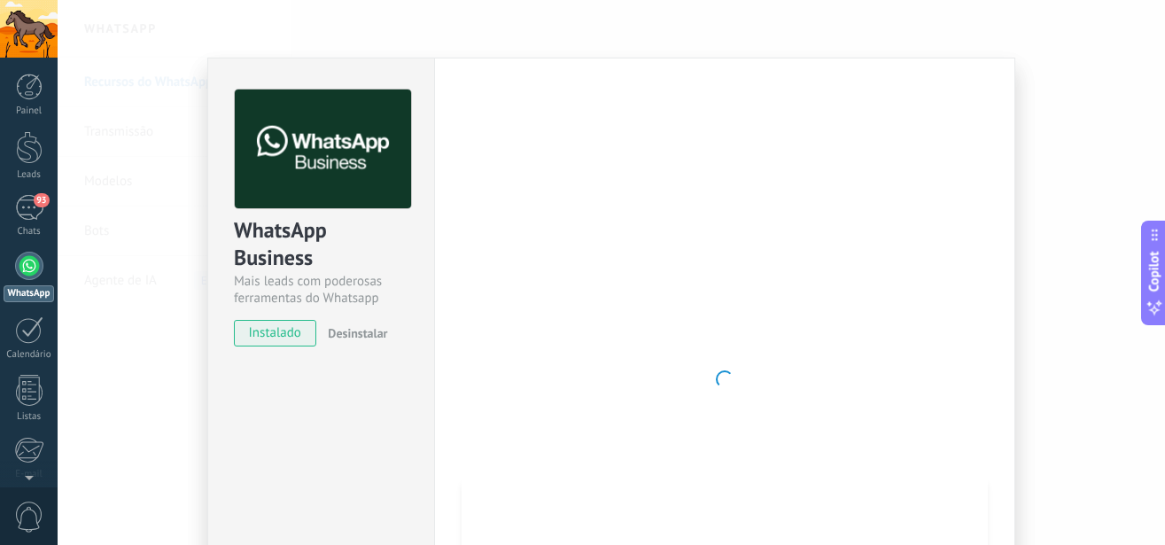
click at [22, 266] on div at bounding box center [29, 266] width 28 height 28
click at [40, 205] on span "93" at bounding box center [41, 200] width 15 height 14
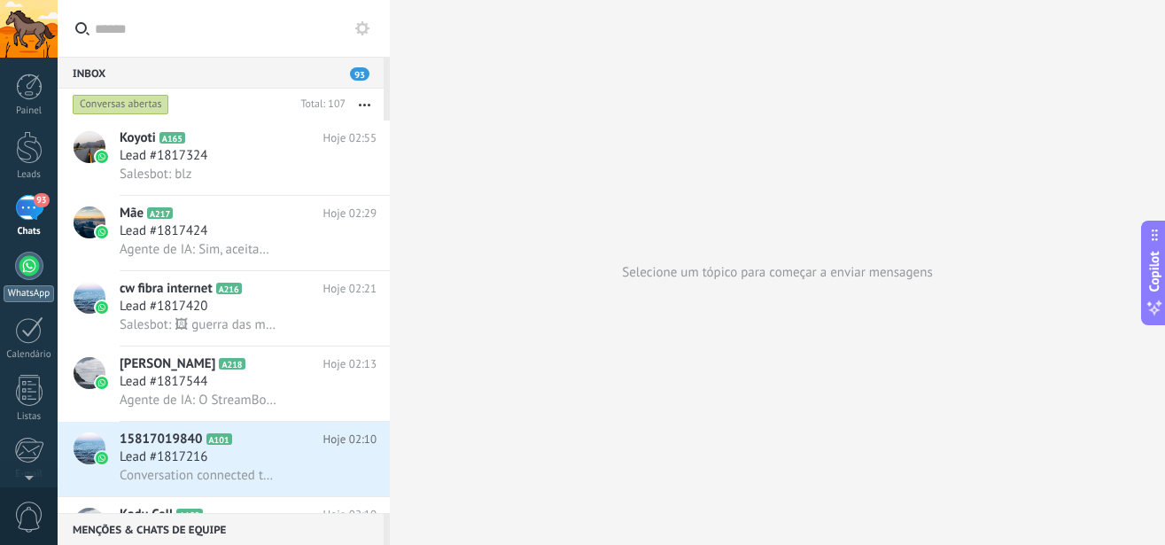
click at [39, 272] on div at bounding box center [29, 266] width 28 height 28
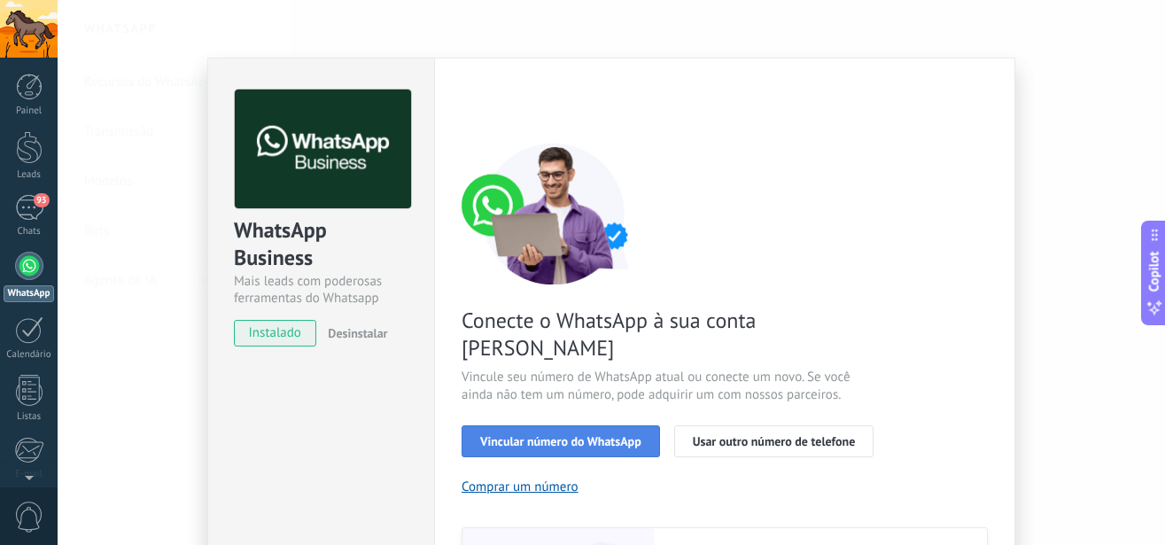
click at [516, 435] on span "Vincular número do WhatsApp" at bounding box center [560, 441] width 161 height 12
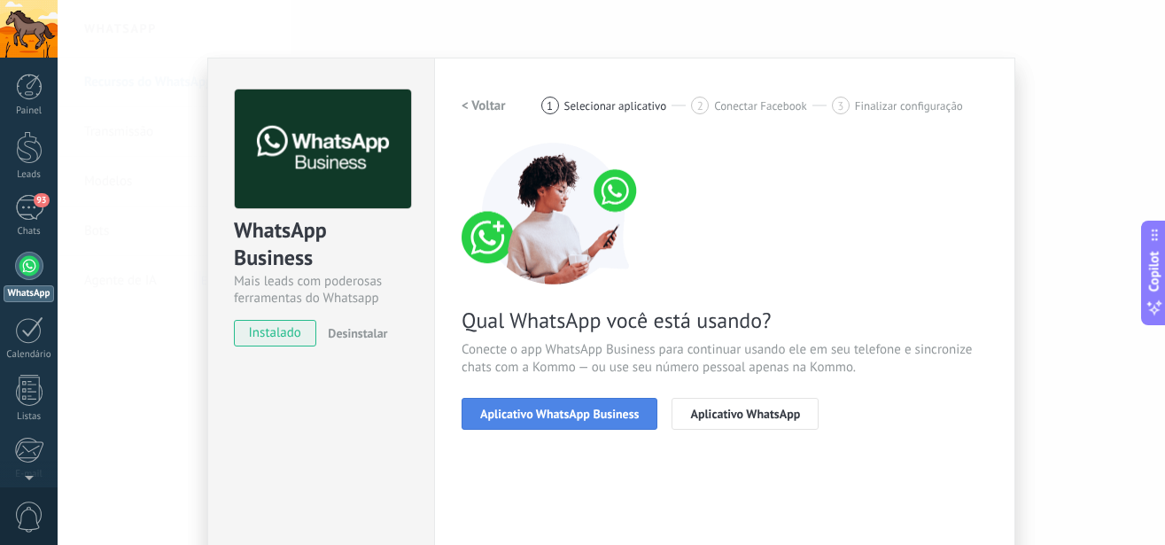
click at [498, 420] on span "Aplicativo WhatsApp Business" at bounding box center [559, 414] width 159 height 12
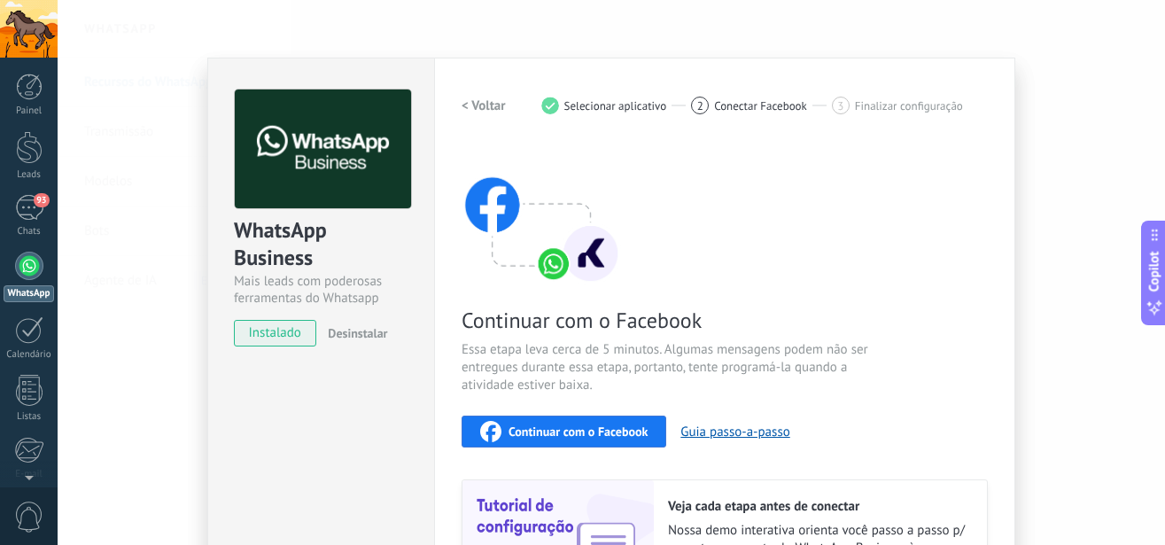
click at [545, 422] on div "Continuar com o Facebook" at bounding box center [563, 431] width 167 height 21
click at [521, 435] on span "Continuar com o Facebook" at bounding box center [578, 431] width 139 height 12
click at [524, 428] on span "Continuar com o Facebook" at bounding box center [578, 431] width 139 height 12
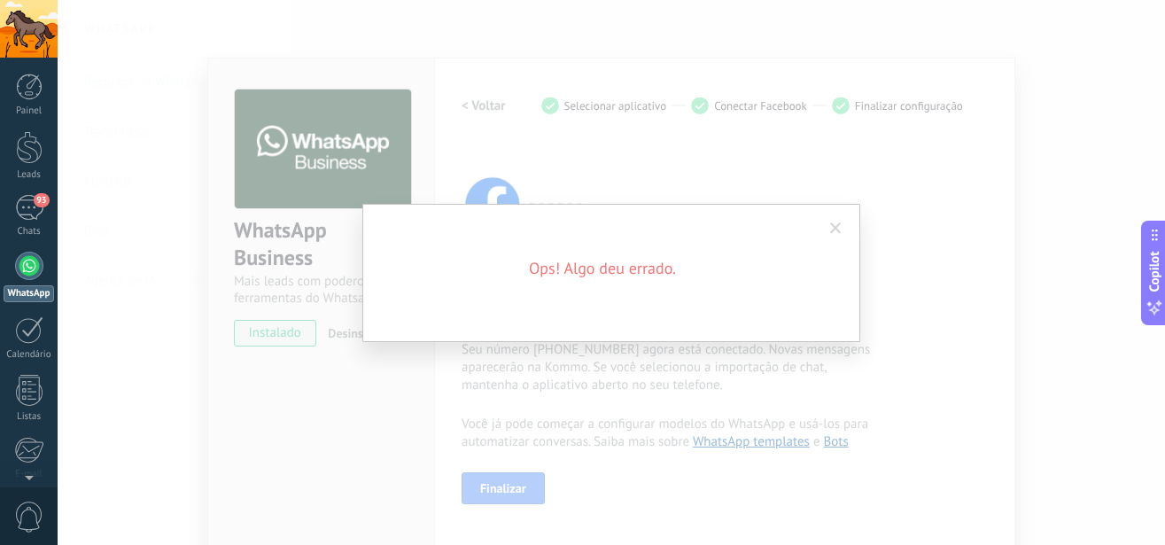
click at [840, 226] on span at bounding box center [836, 228] width 12 height 12
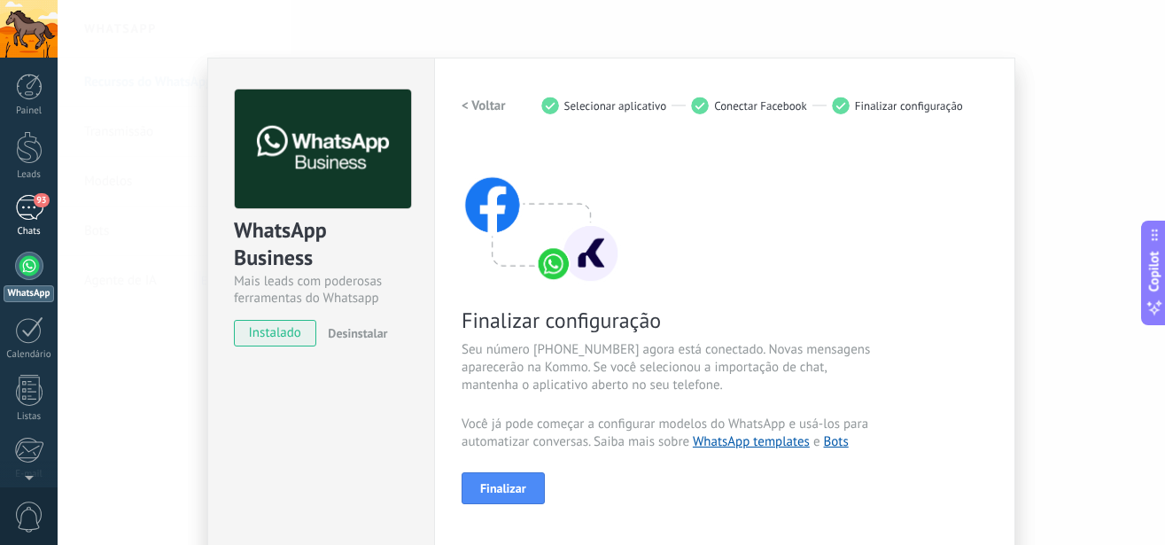
click at [26, 208] on div "93" at bounding box center [29, 208] width 28 height 26
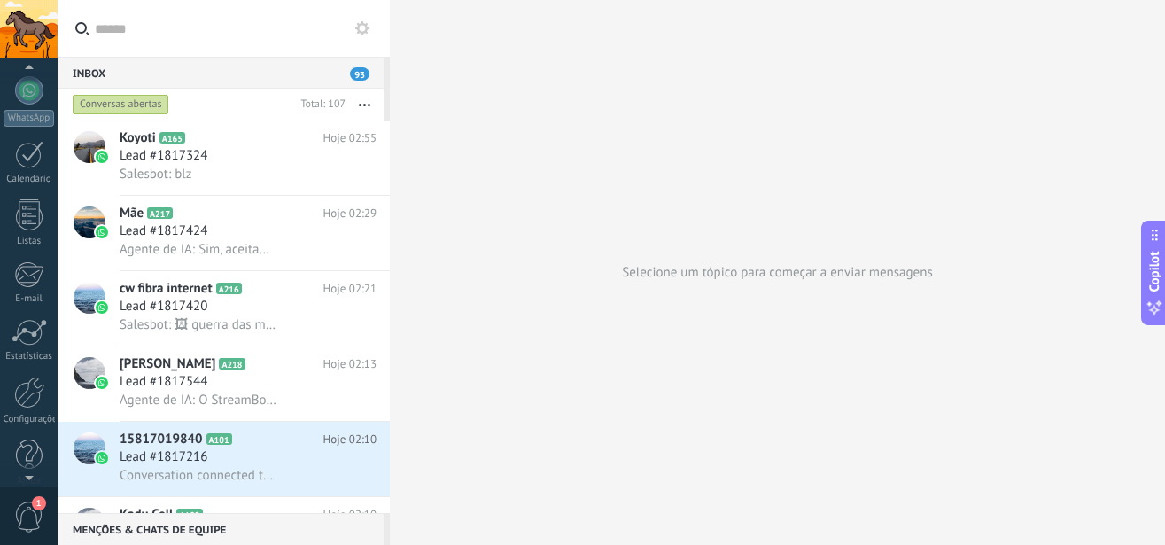
scroll to position [193, 0]
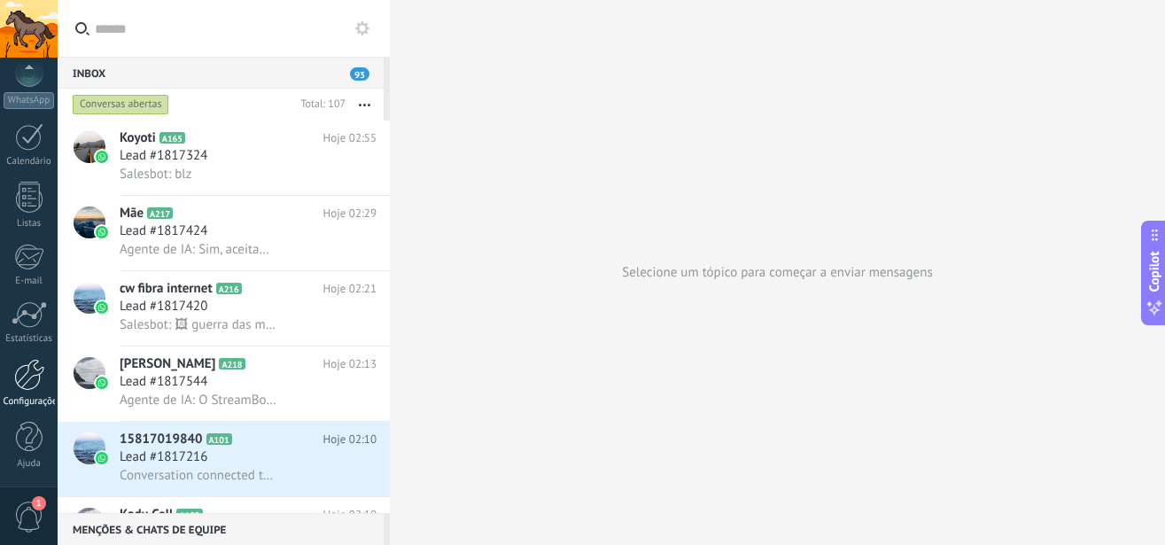
click at [27, 395] on div "Configurações" at bounding box center [29, 383] width 58 height 49
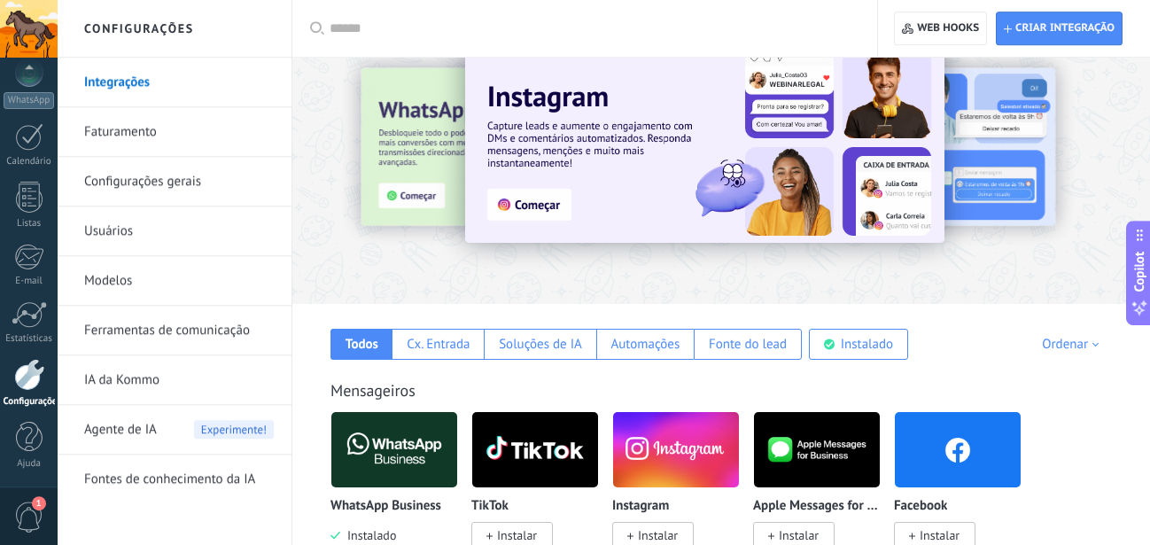
scroll to position [90, 0]
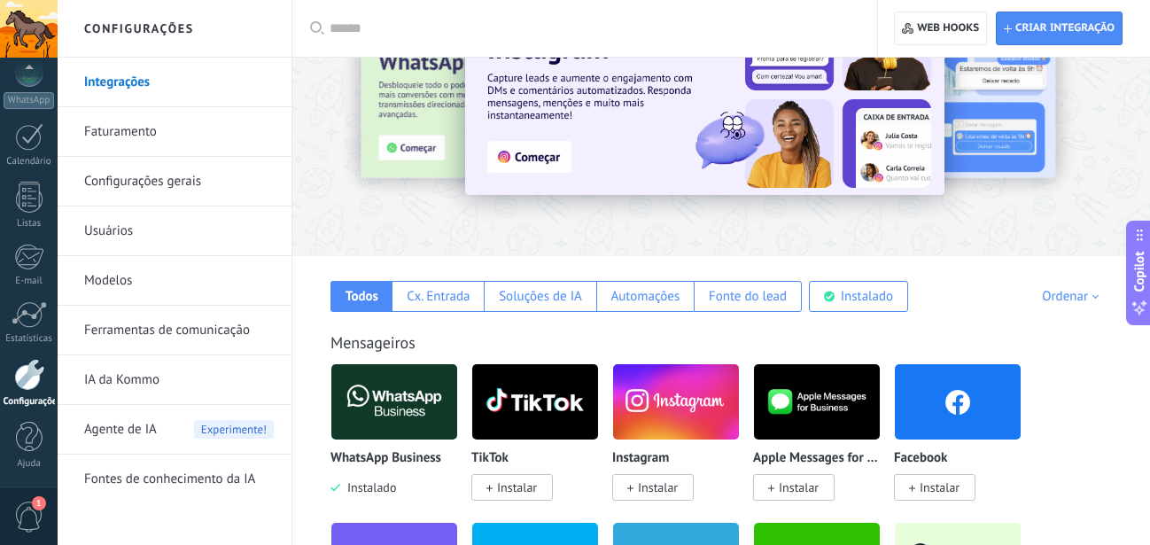
click at [155, 427] on span "Agente de IA" at bounding box center [120, 430] width 73 height 50
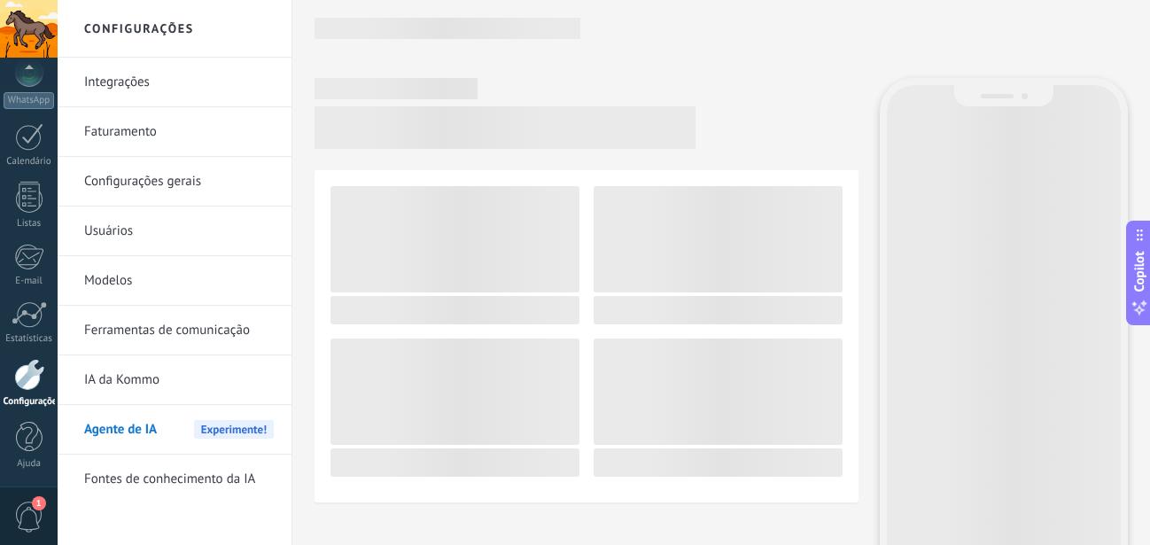
scroll to position [193, 0]
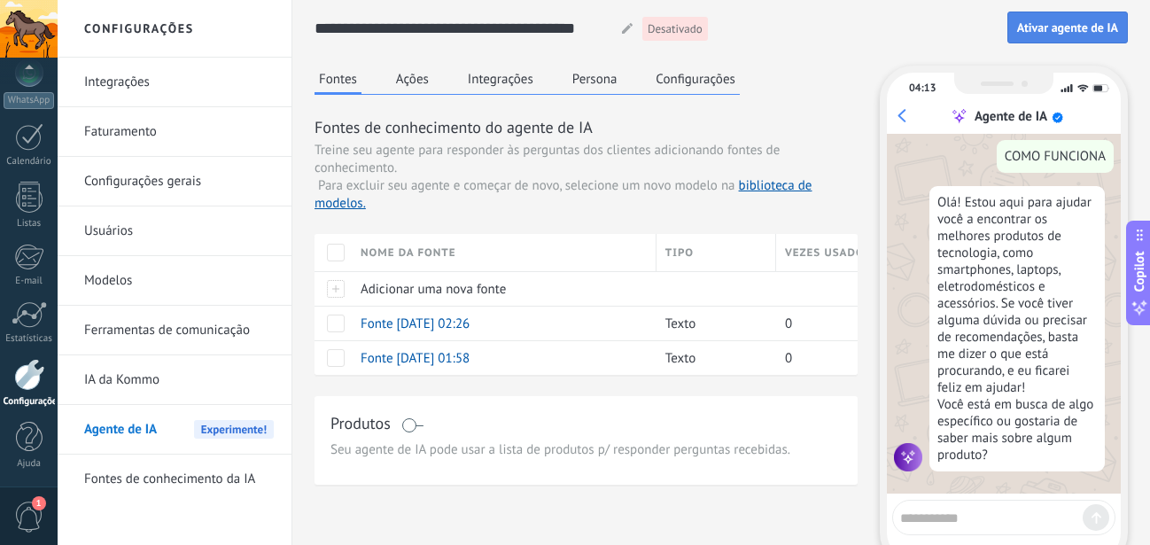
click at [1061, 27] on span "Ativar agente de IA" at bounding box center [1067, 27] width 101 height 12
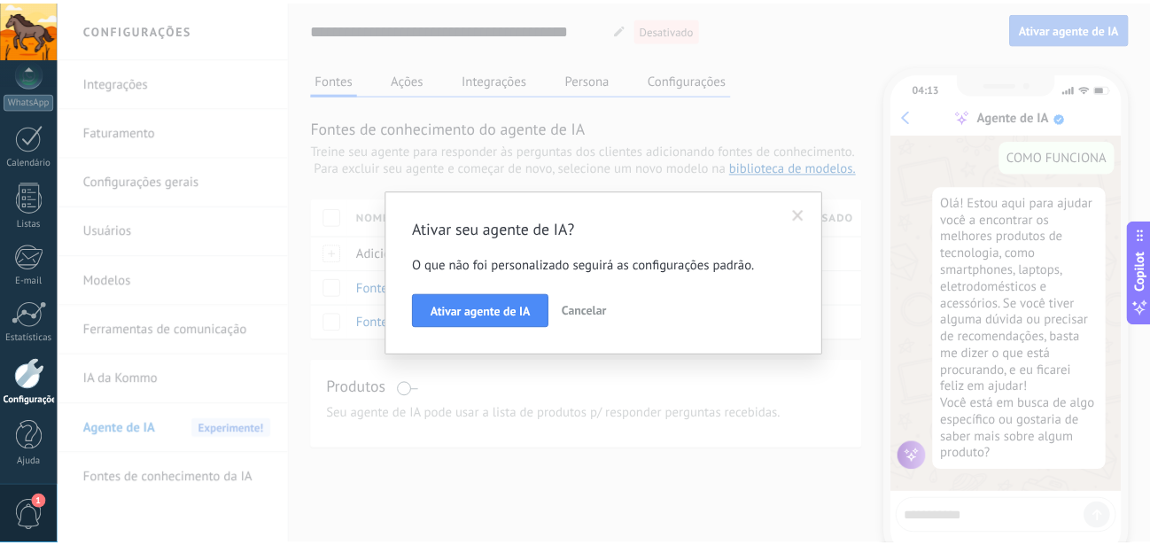
scroll to position [121, 0]
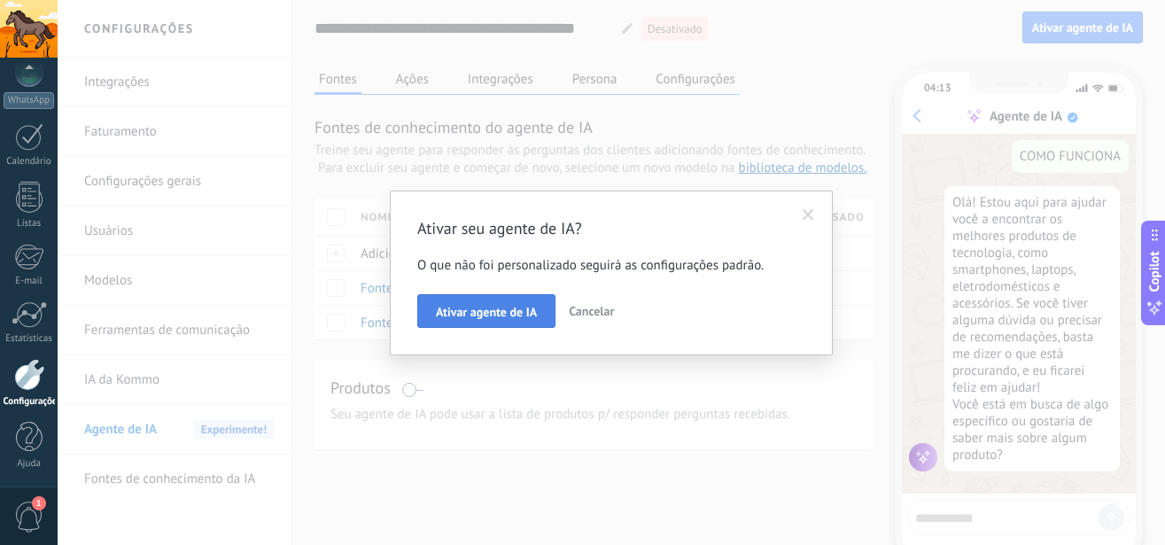
click at [491, 312] on span "Ativar agente de IA" at bounding box center [486, 312] width 101 height 12
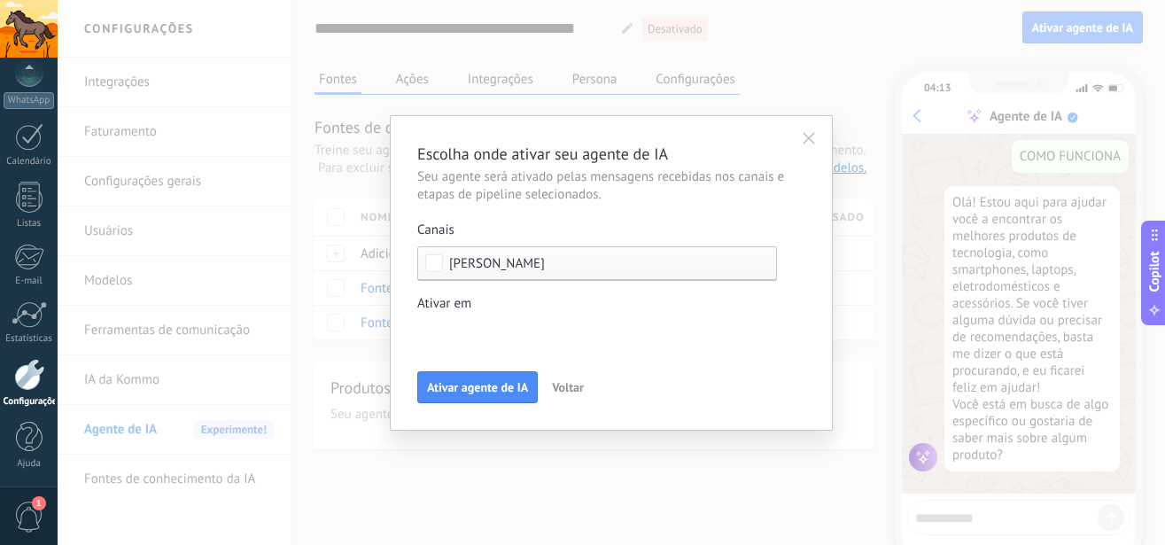
click at [0, 0] on div "Leads de entrada Contato inicial Discussões Tomada de decisão Discussão de cont…" at bounding box center [0, 0] width 0 height 0
click at [497, 336] on span at bounding box center [481, 332] width 77 height 15
click at [500, 307] on div at bounding box center [612, 272] width 1108 height 545
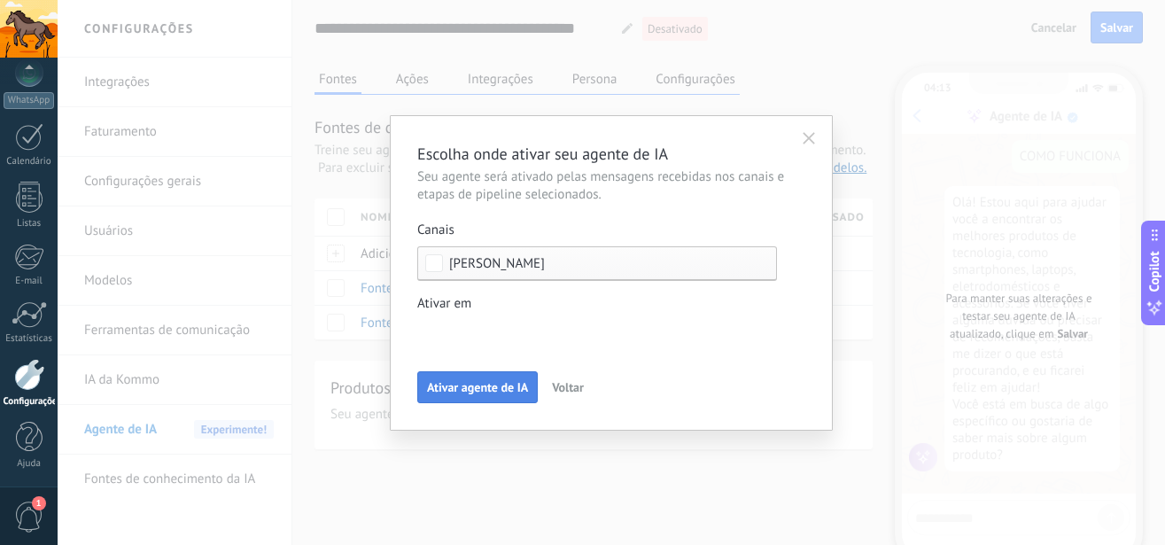
click at [473, 385] on span "Ativar agente de IA" at bounding box center [477, 387] width 101 height 12
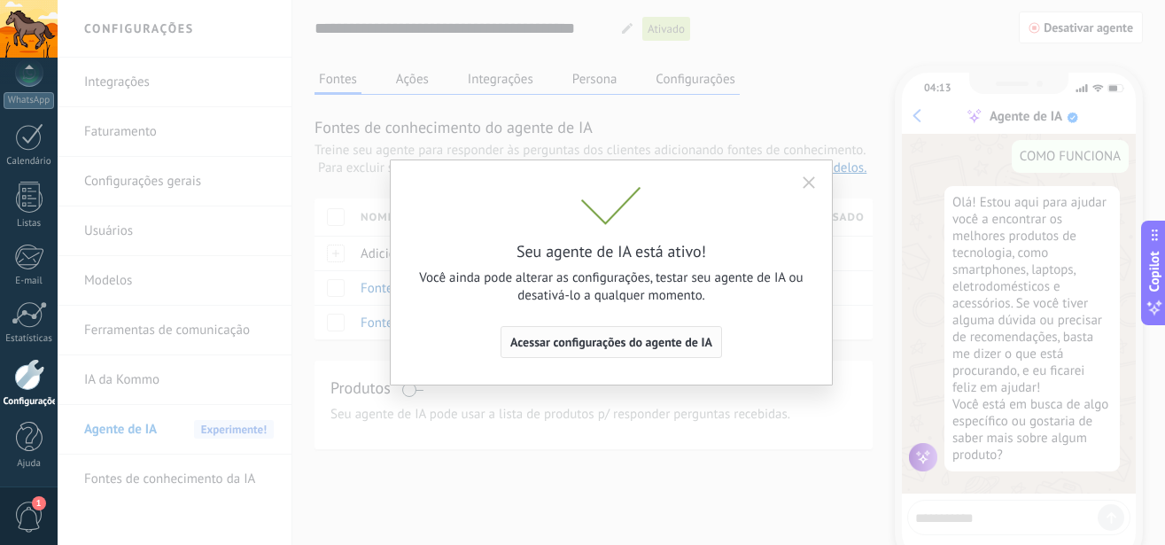
click at [621, 337] on span "Acessar configurações do agente de IA" at bounding box center [611, 342] width 202 height 12
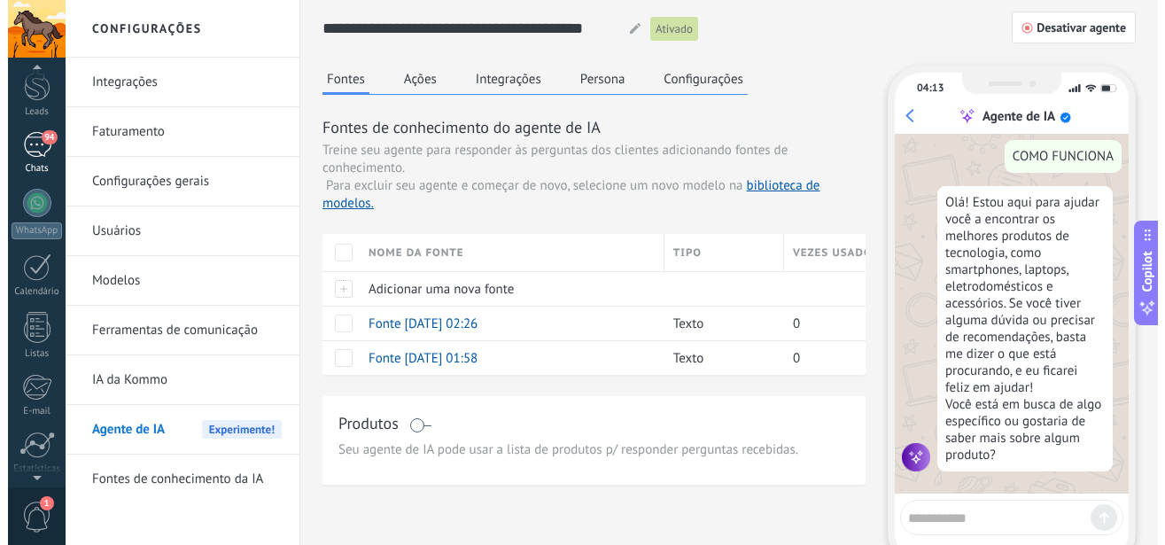
scroll to position [0, 0]
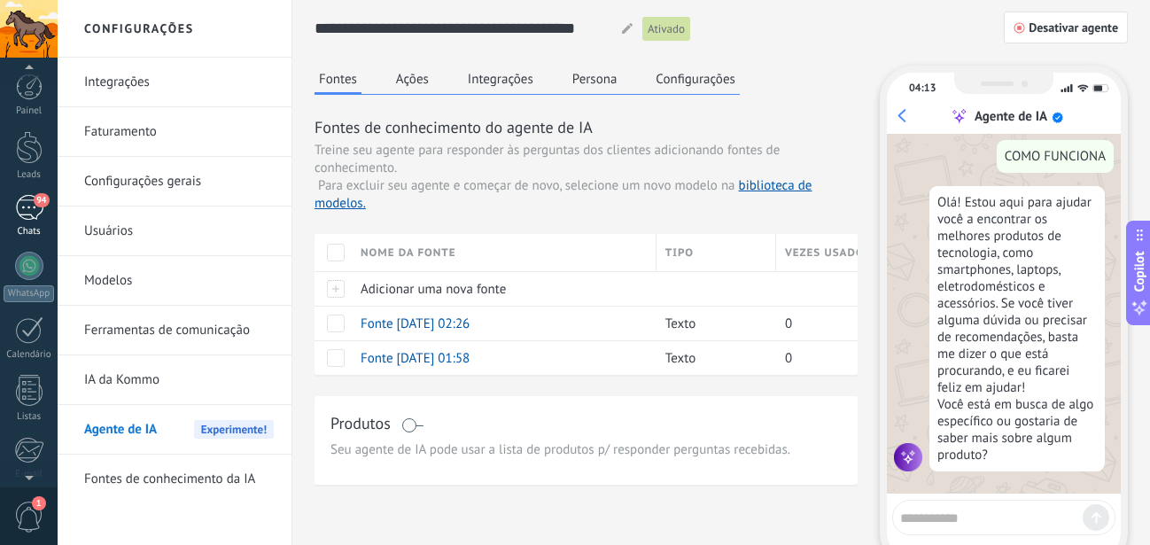
click at [35, 208] on div "94" at bounding box center [29, 208] width 28 height 26
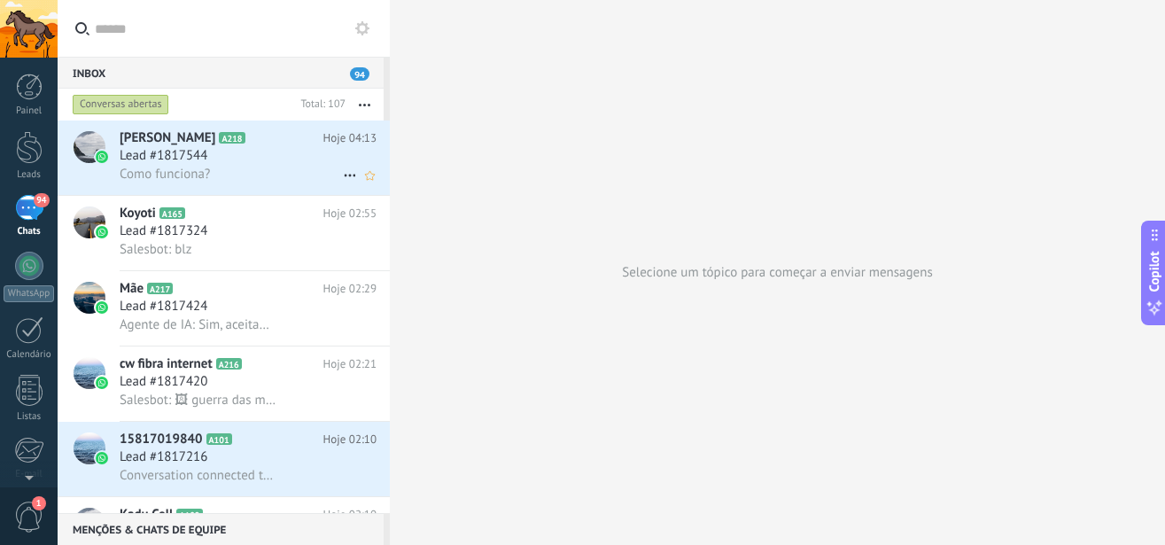
click at [266, 154] on div "Lead #1817544" at bounding box center [248, 156] width 257 height 18
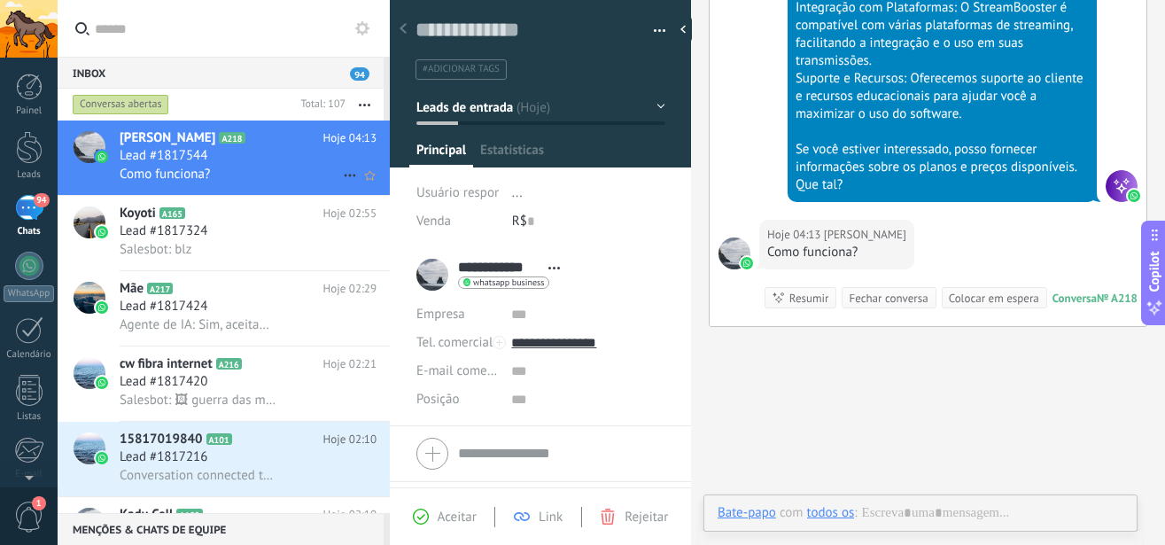
scroll to position [27, 0]
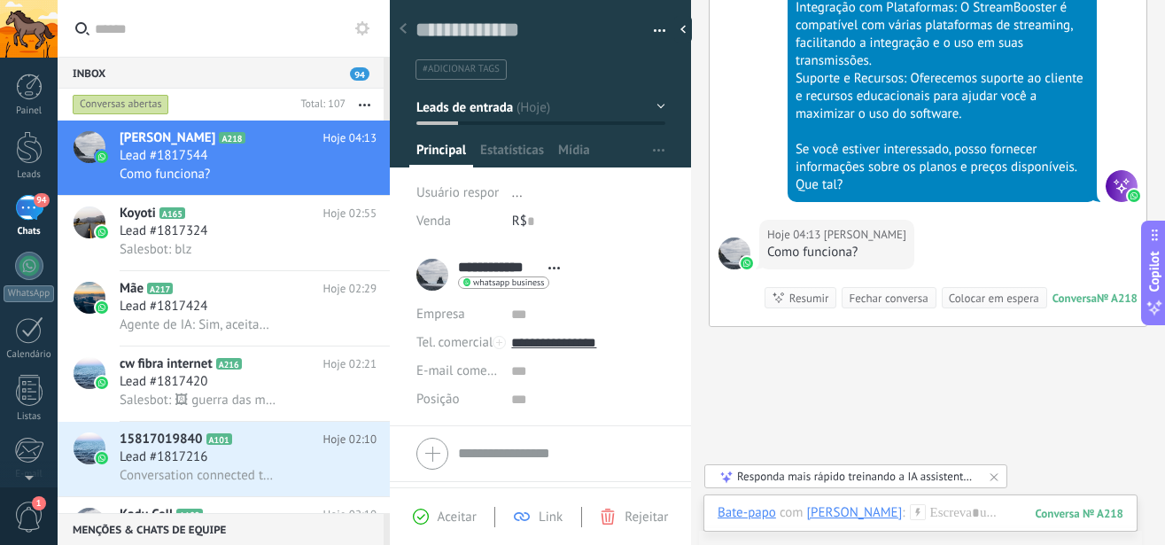
click at [790, 470] on div "Responda mais rápido treinando a IA assistente com sua fonte de dados" at bounding box center [856, 476] width 239 height 15
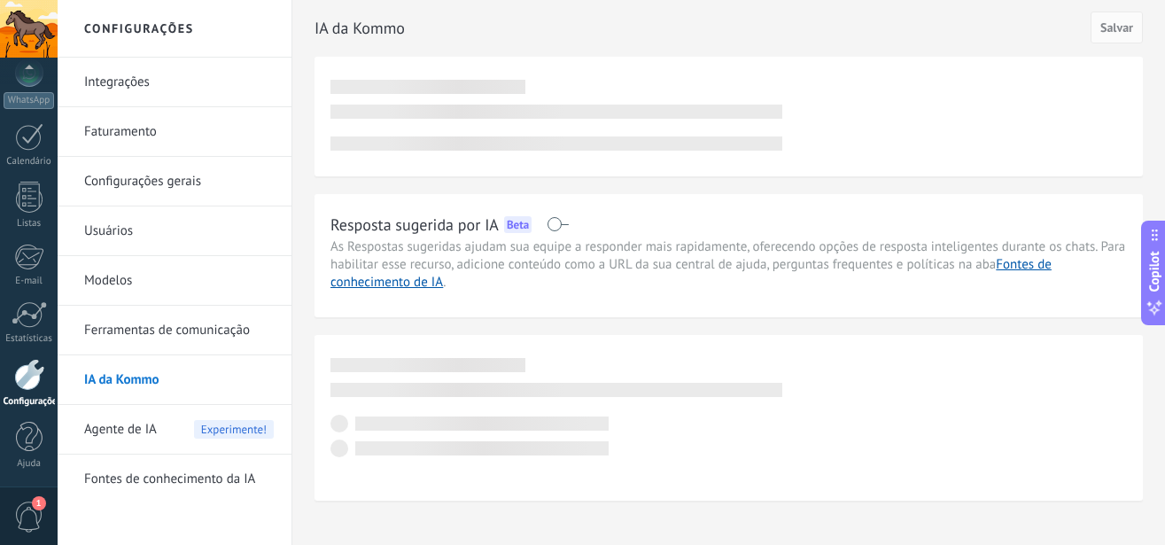
scroll to position [193, 0]
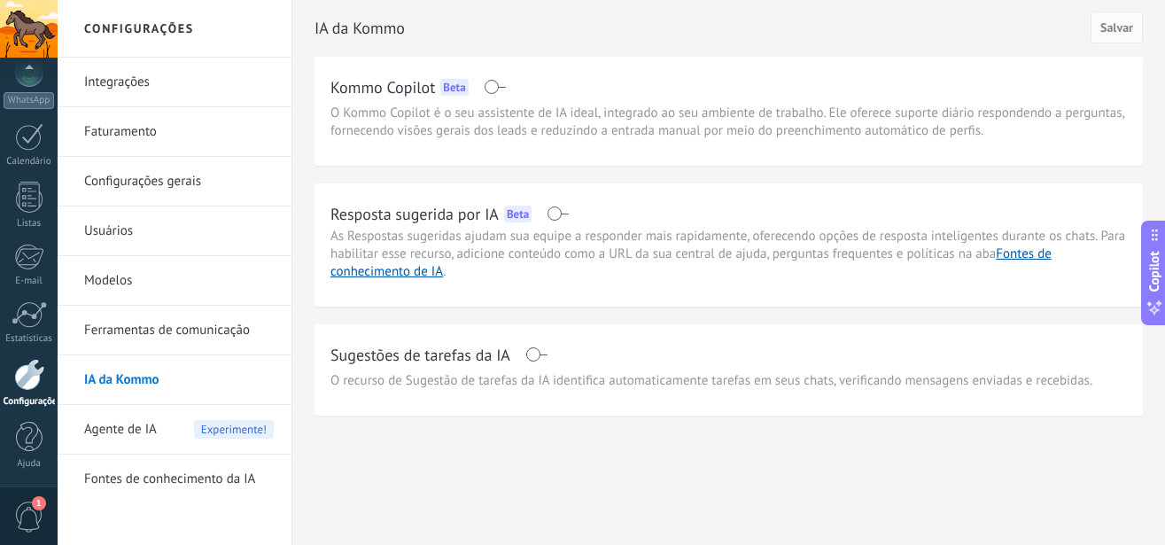
click at [495, 89] on span at bounding box center [495, 87] width 22 height 14
click at [166, 426] on div "Agente de IA Experimente!" at bounding box center [179, 430] width 190 height 50
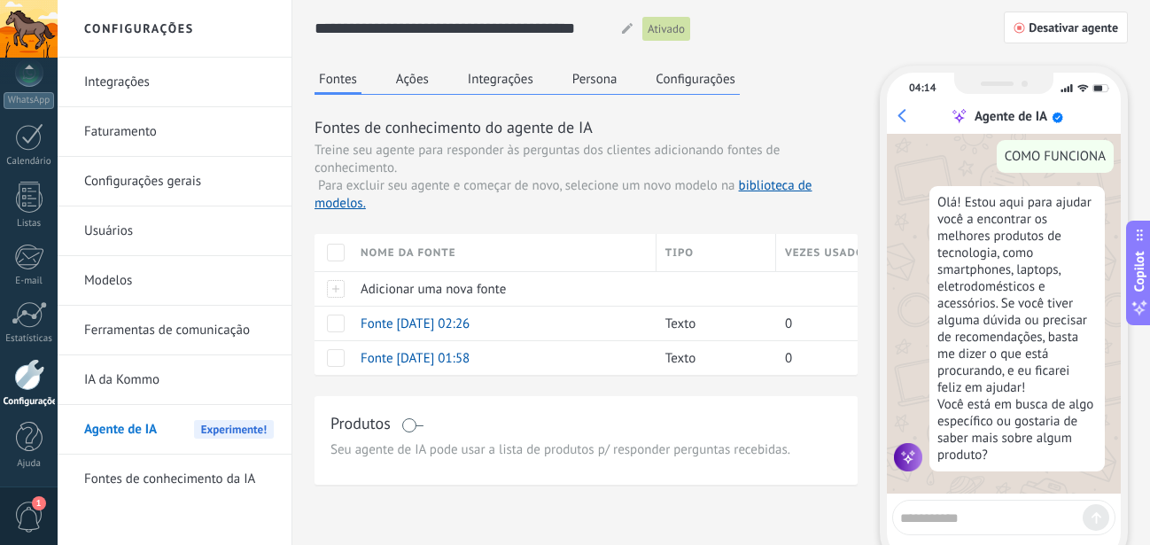
click at [144, 467] on link "Fontes de conhecimento da IA" at bounding box center [179, 480] width 190 height 50
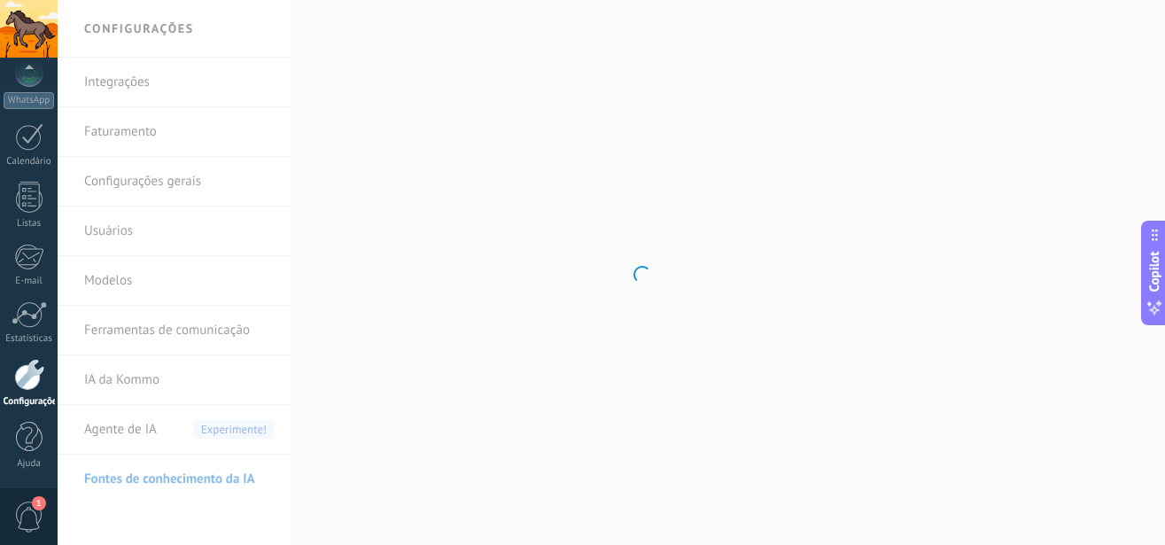
scroll to position [193, 0]
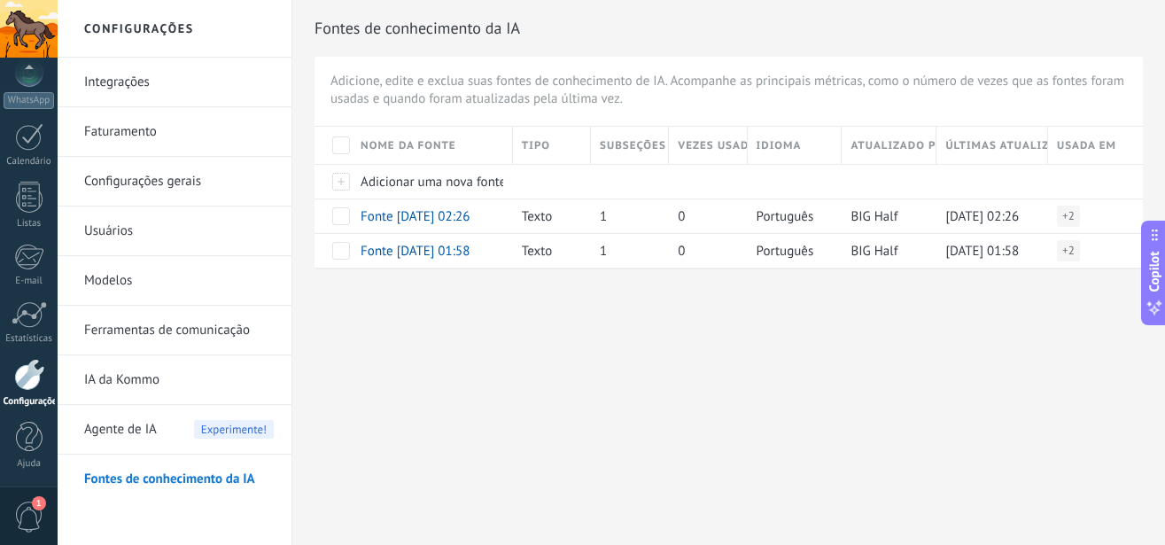
click at [103, 80] on link "Integrações" at bounding box center [179, 83] width 190 height 50
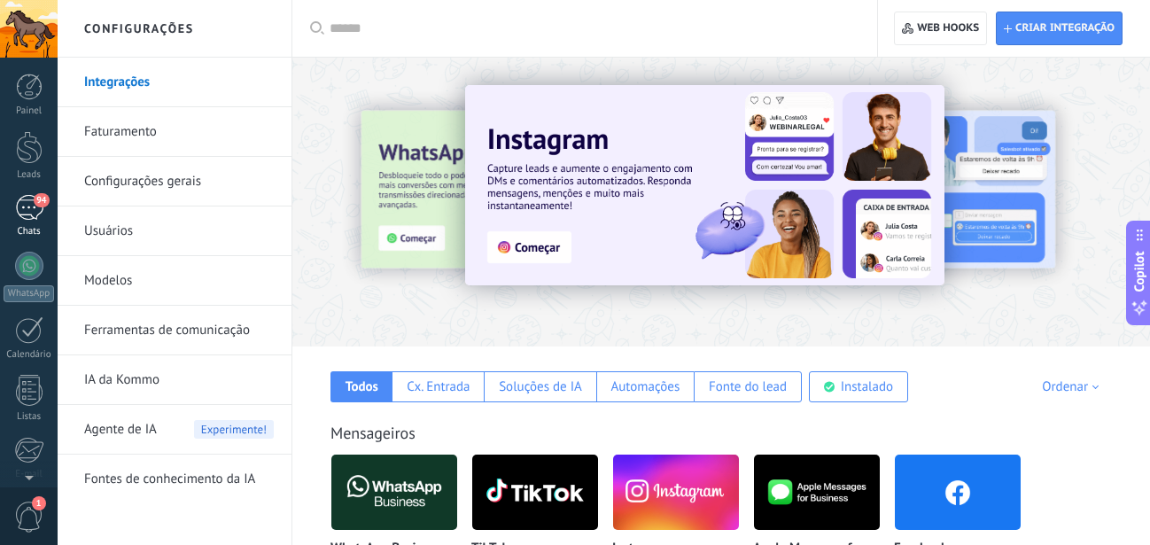
click at [24, 206] on div "94" at bounding box center [29, 208] width 28 height 26
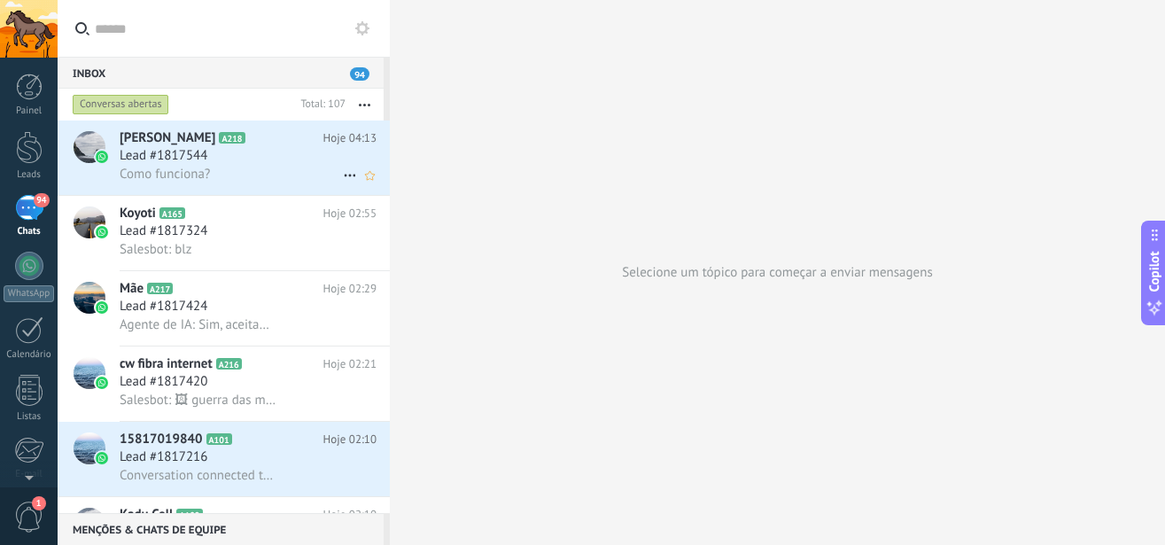
click at [237, 157] on div "Lead #1817544" at bounding box center [248, 156] width 257 height 18
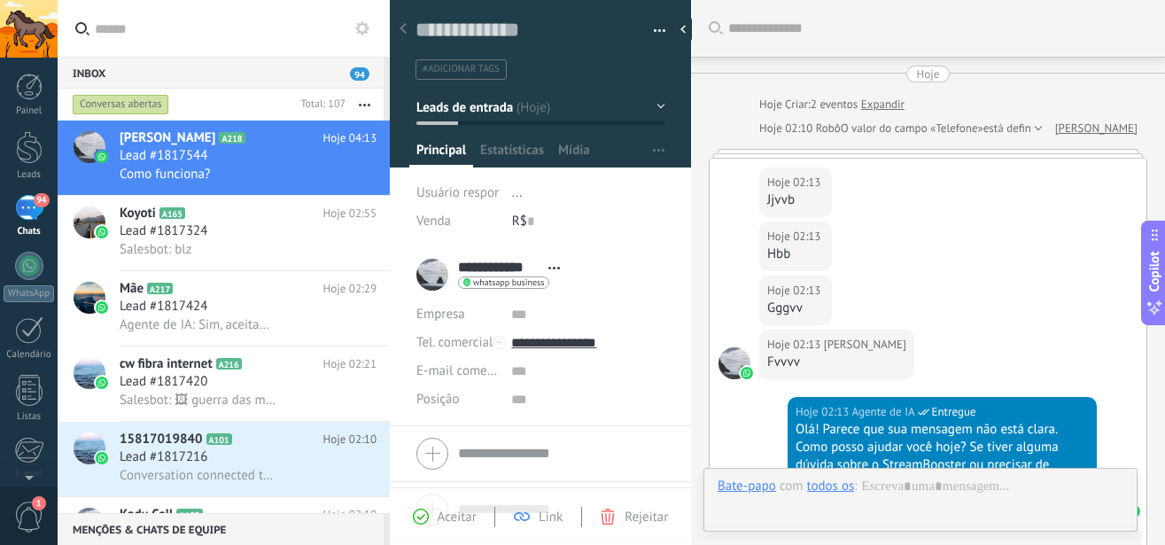
scroll to position [1038, 0]
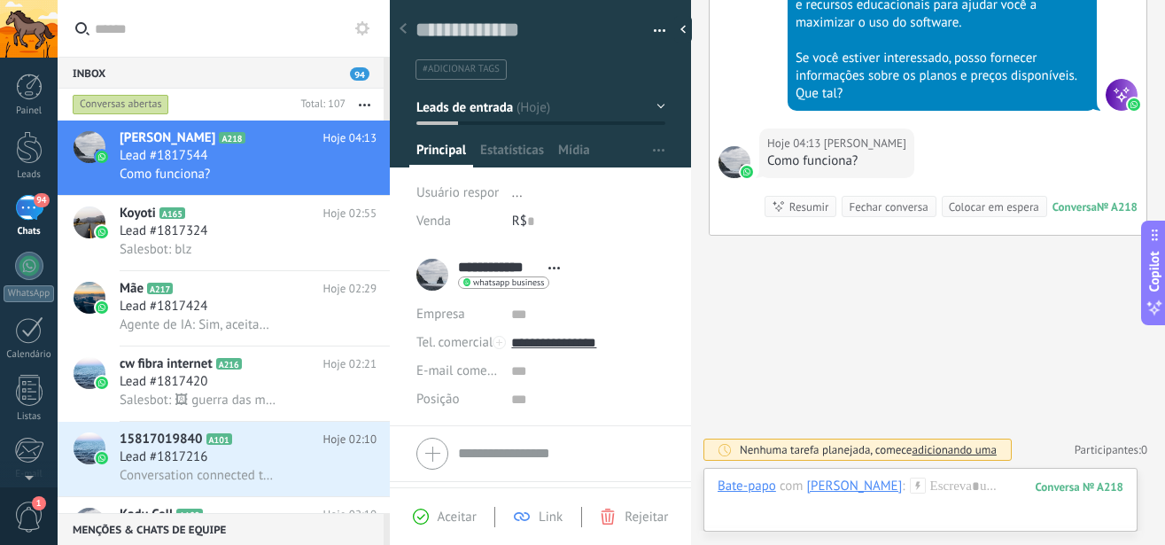
click at [438, 515] on span "Aceitar" at bounding box center [457, 517] width 39 height 17
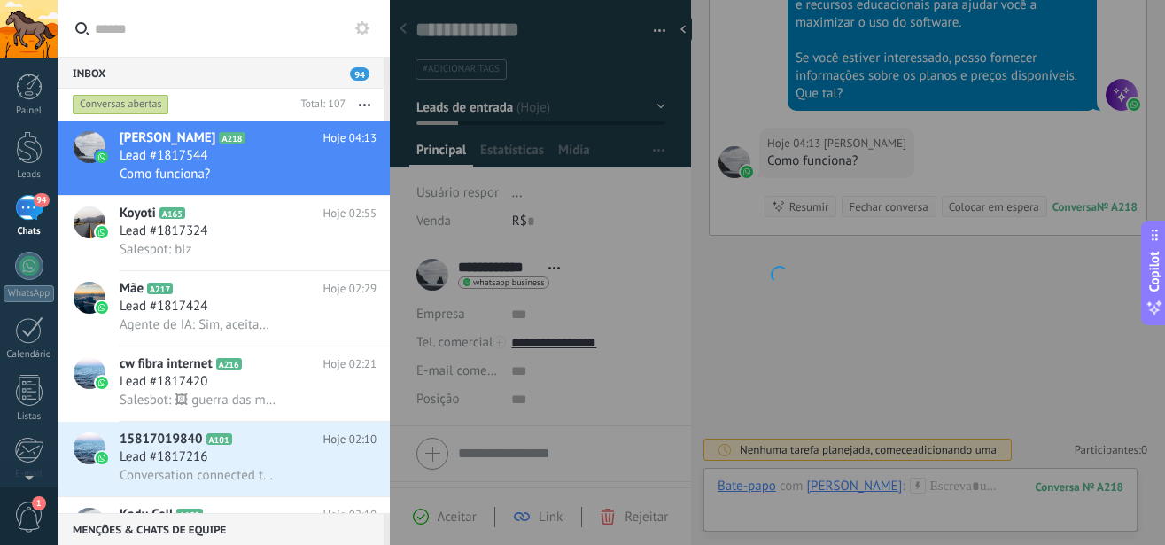
scroll to position [1091, 0]
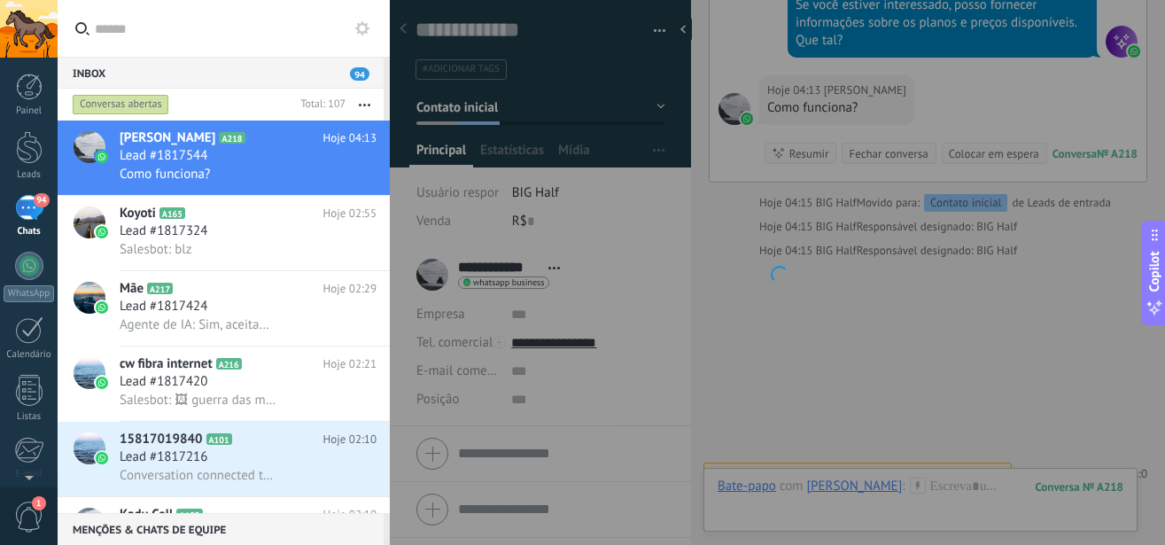
click at [914, 293] on div at bounding box center [777, 272] width 775 height 545
click at [932, 408] on div at bounding box center [777, 272] width 775 height 545
click at [202, 200] on div "Koyoti A165 Hoje 02:55 Lead #1817324 Salesbot: blz" at bounding box center [255, 233] width 270 height 74
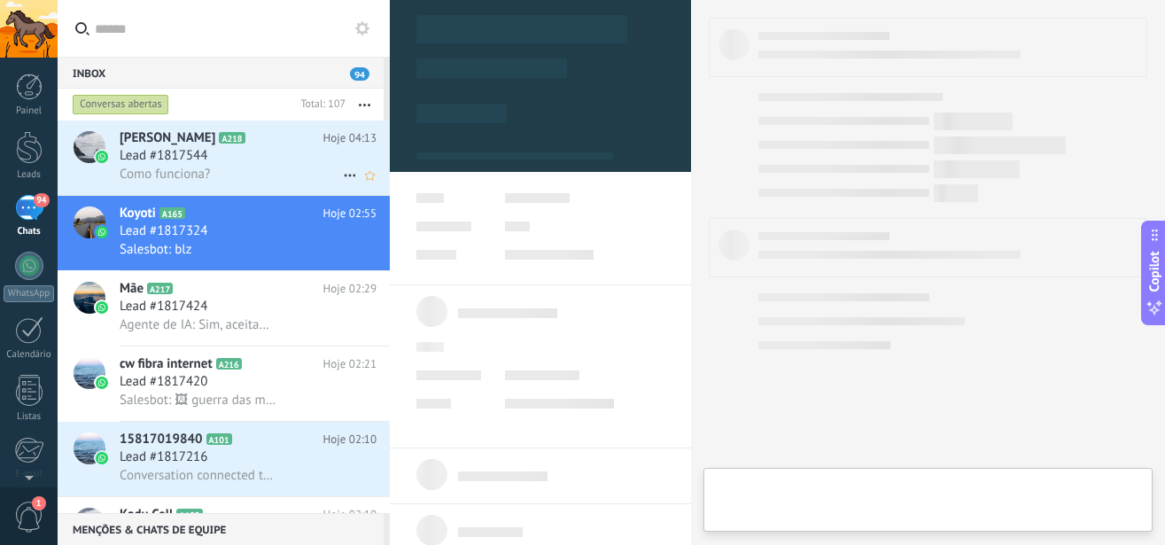
click at [245, 159] on div "Lead #1817544" at bounding box center [248, 156] width 257 height 18
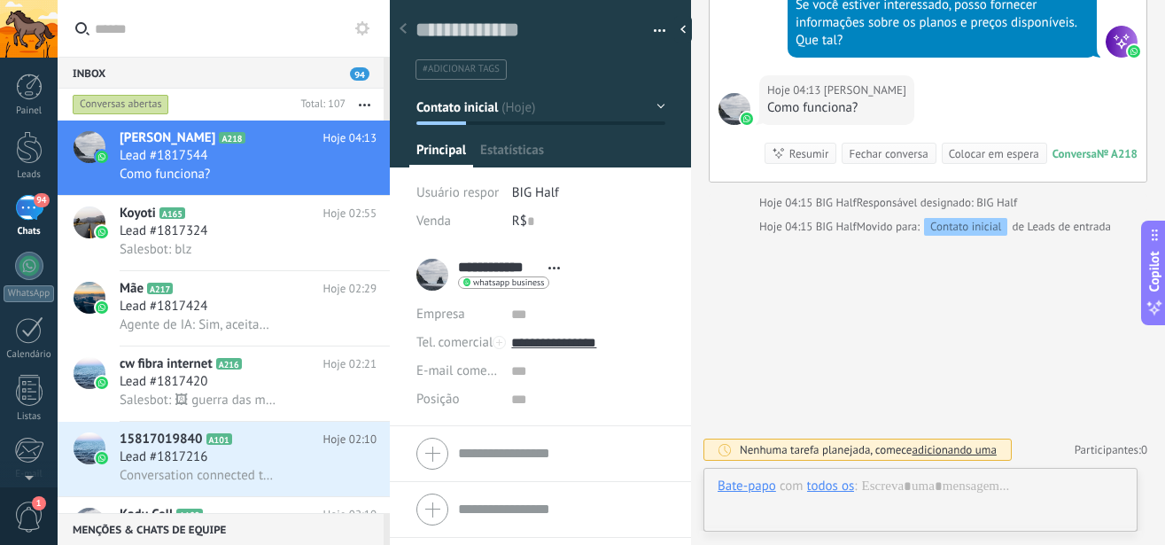
scroll to position [27, 0]
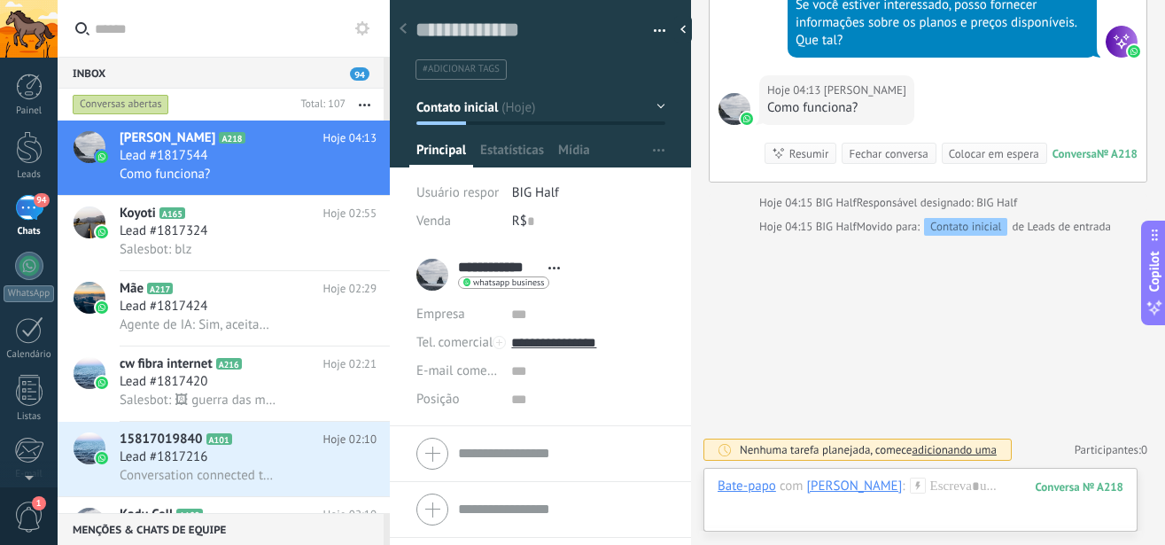
click at [937, 451] on span "adicionando uma" at bounding box center [954, 449] width 84 height 15
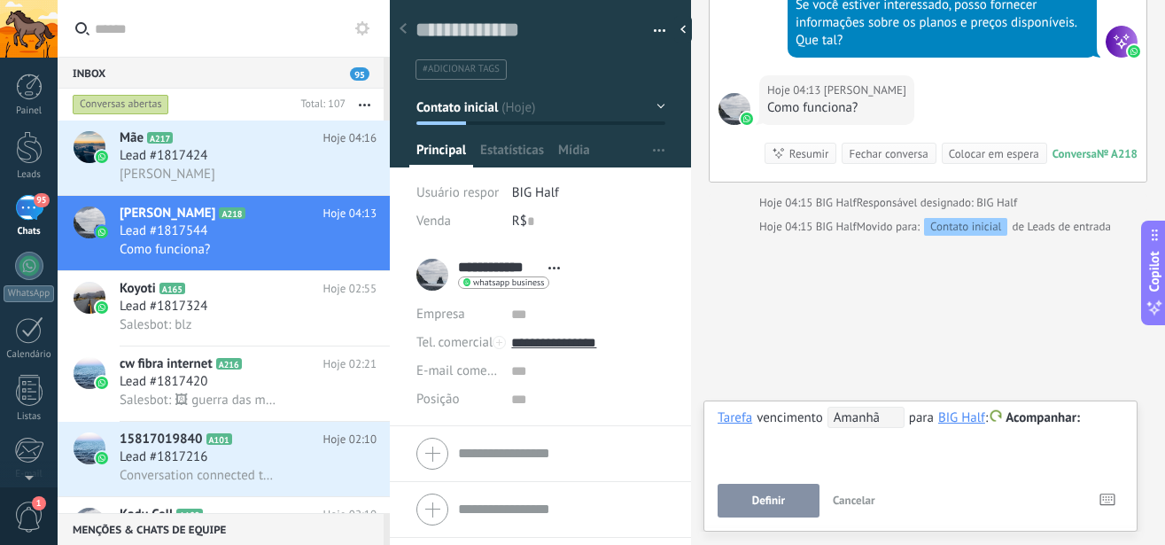
click at [1063, 422] on span "Acompanhar" at bounding box center [1043, 417] width 74 height 17
click at [961, 325] on div at bounding box center [582, 272] width 1165 height 545
click at [179, 298] on span "Lead #1817324" at bounding box center [164, 307] width 88 height 18
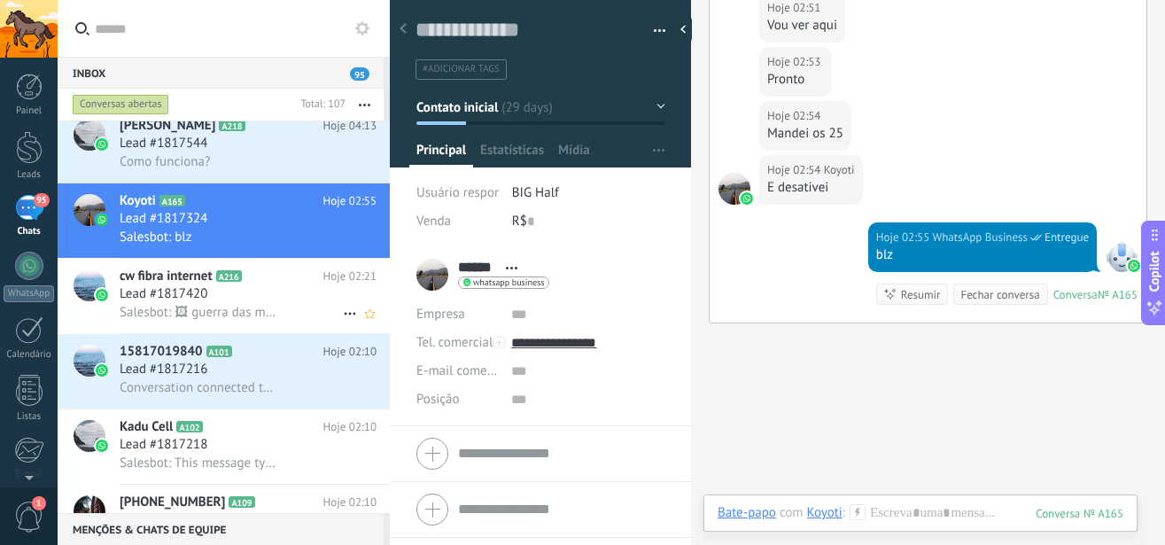
scroll to position [102, 0]
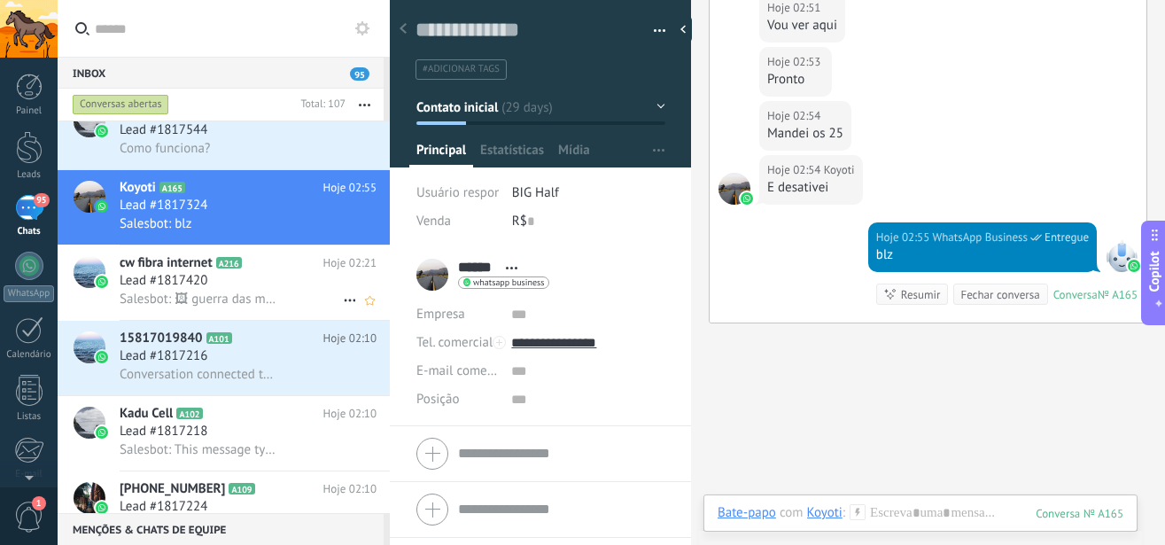
click at [217, 272] on div "Lead #1817420" at bounding box center [248, 281] width 257 height 18
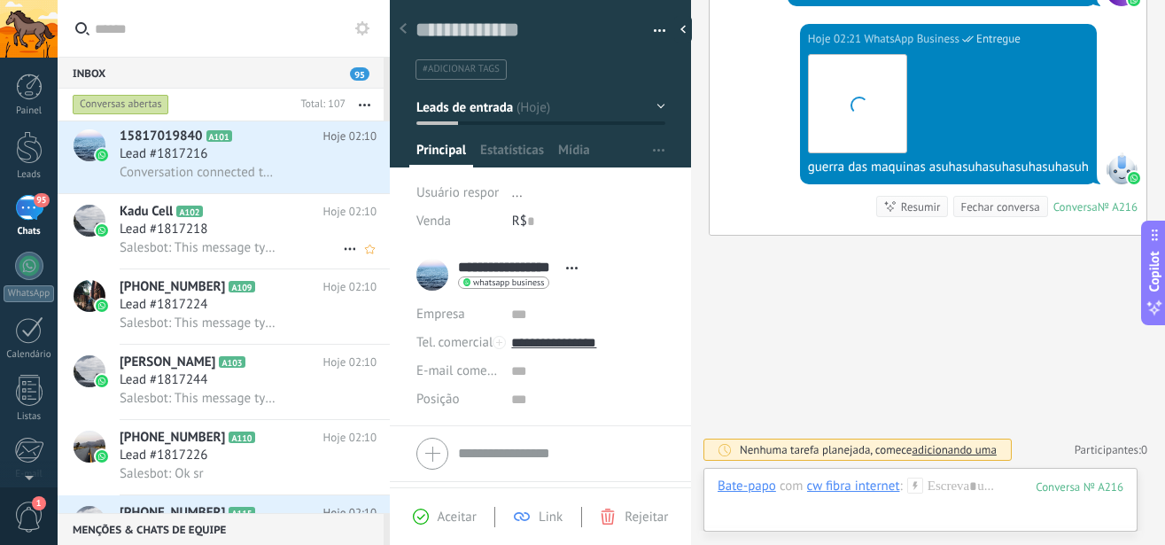
scroll to position [405, 0]
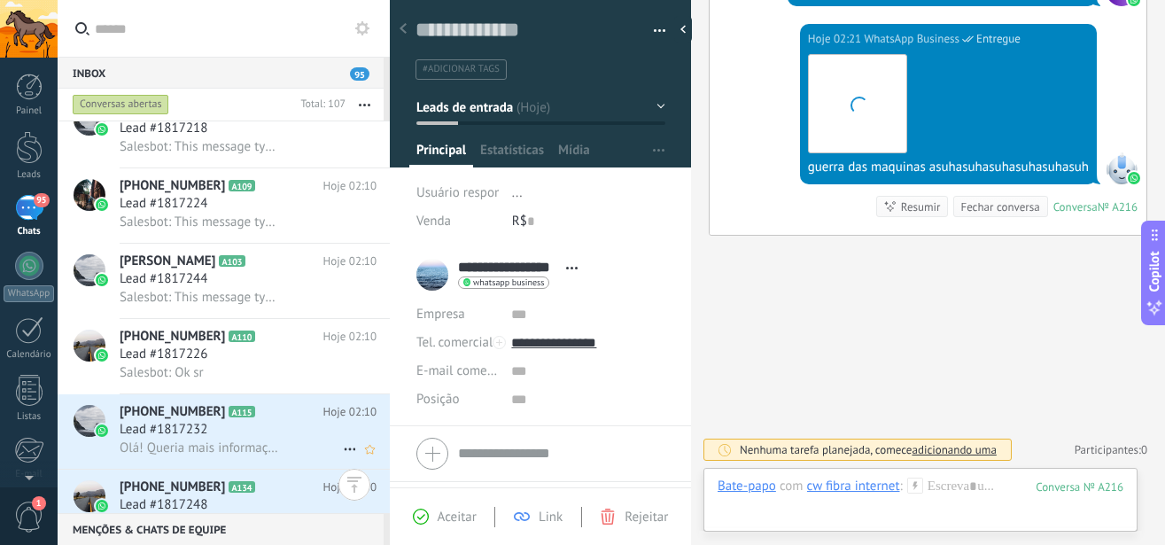
click at [119, 435] on div at bounding box center [89, 431] width 62 height 74
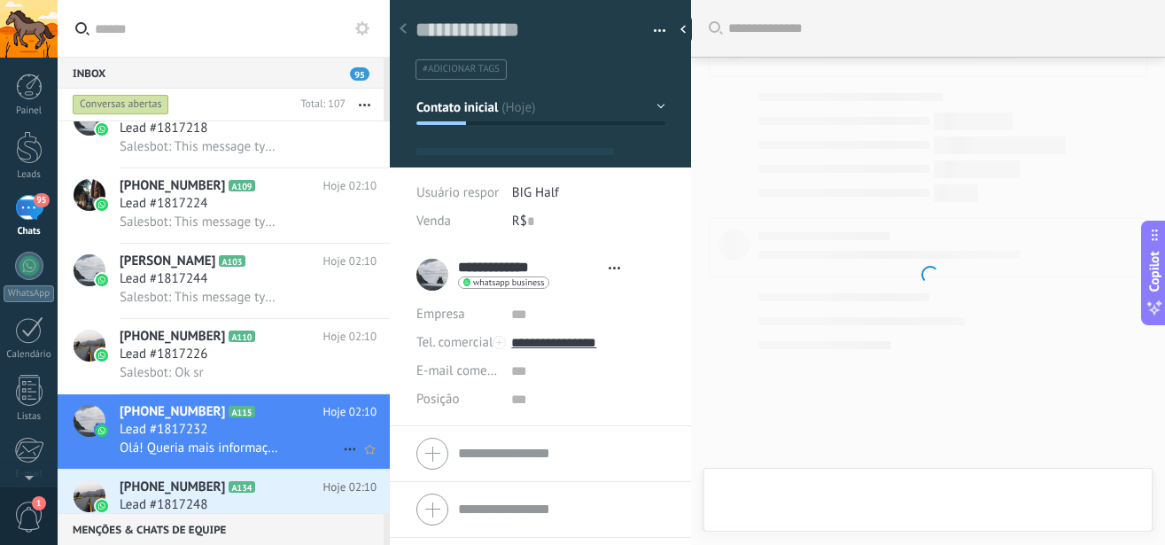
type textarea "**********"
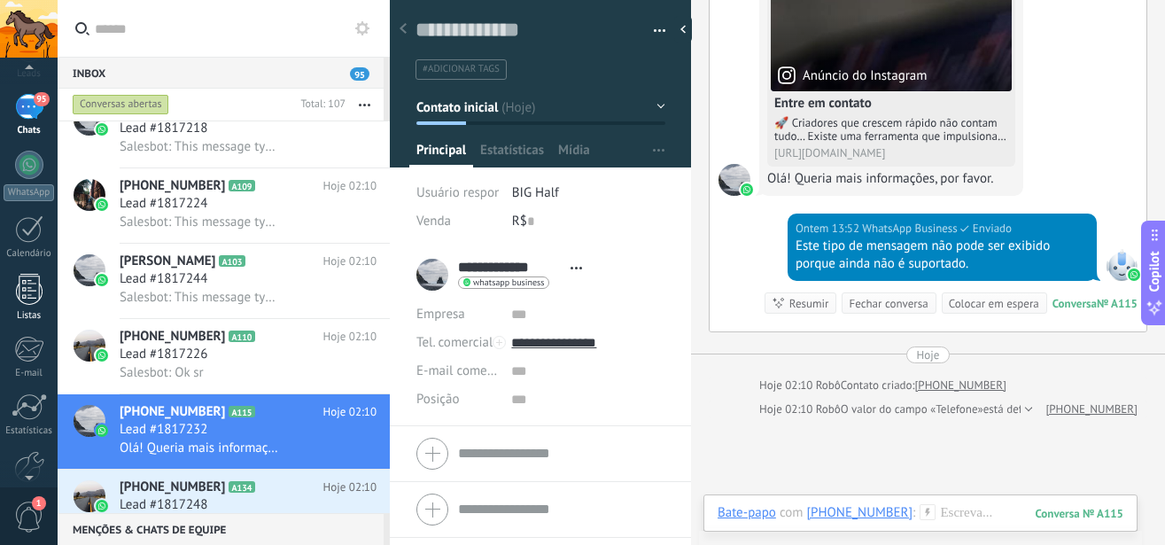
scroll to position [193, 0]
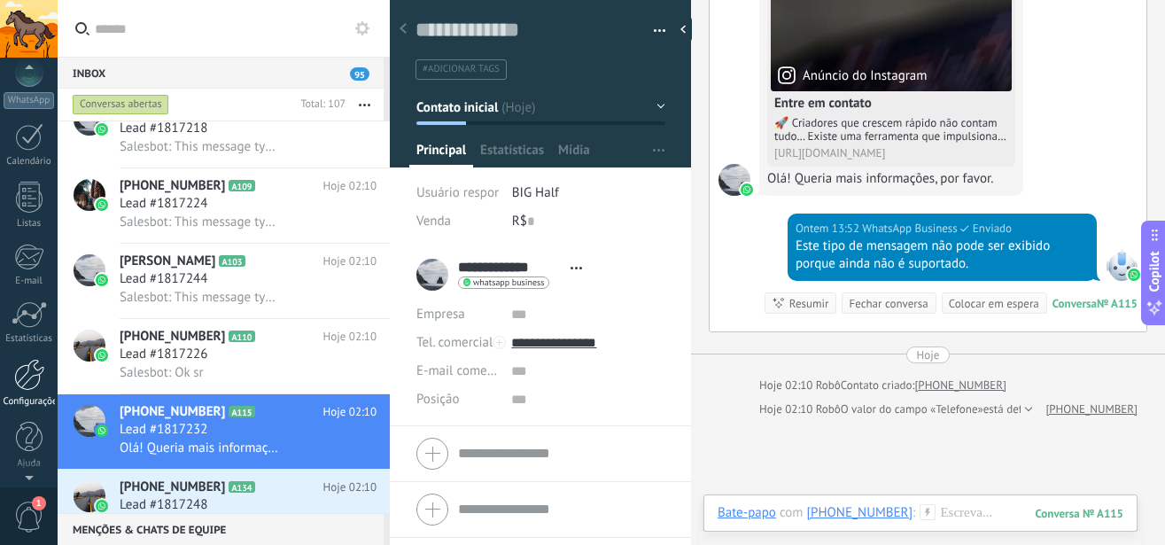
click at [27, 380] on div at bounding box center [29, 375] width 30 height 32
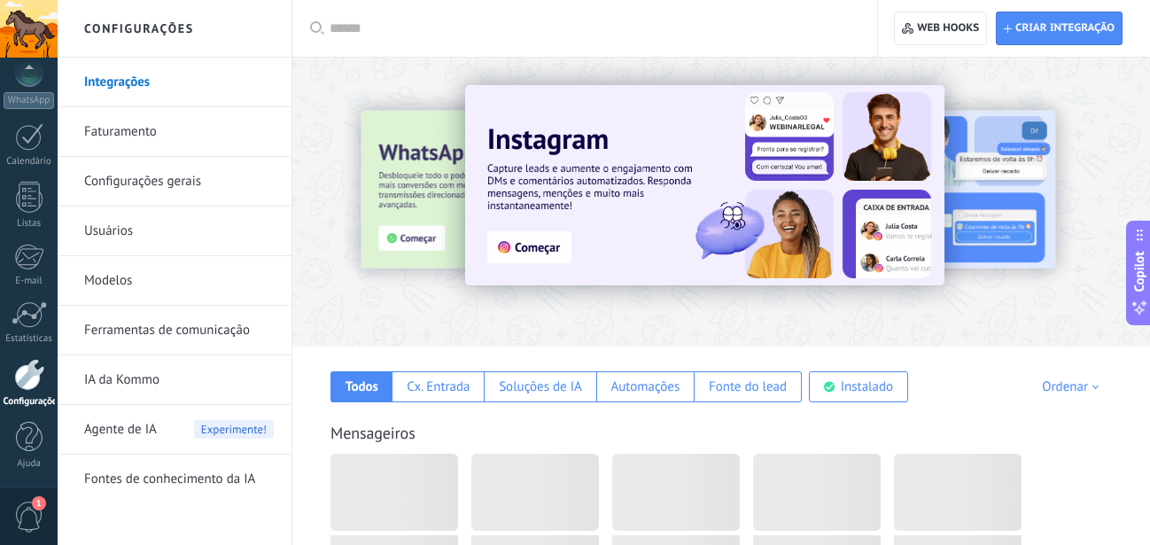
scroll to position [193, 0]
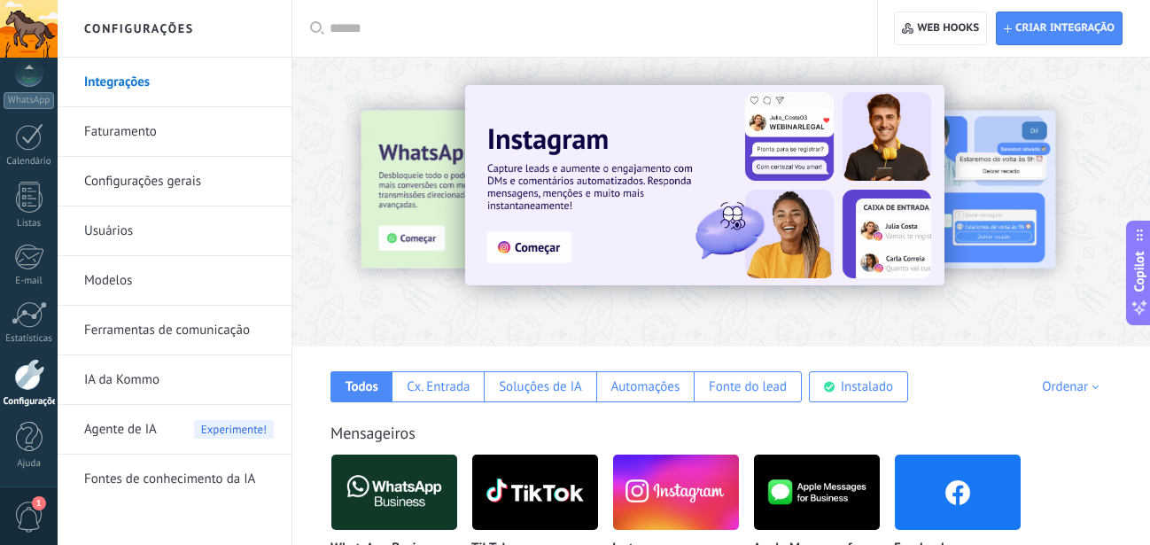
click at [113, 384] on link "IA da Kommo" at bounding box center [179, 380] width 190 height 50
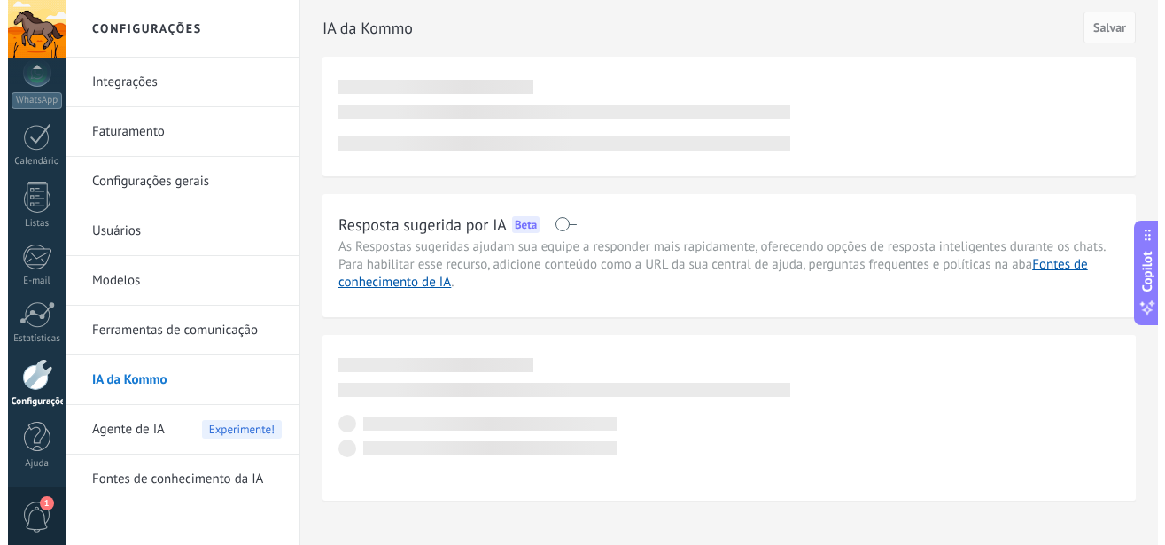
scroll to position [193, 0]
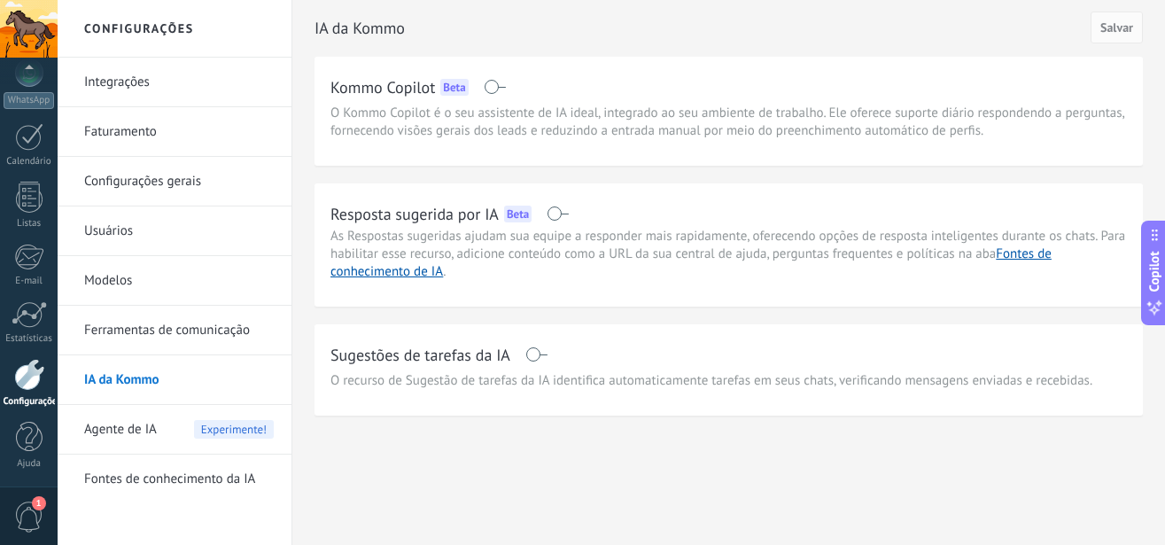
click at [566, 222] on div "Resposta sugerida por IA Beta" at bounding box center [729, 213] width 797 height 28
click at [559, 216] on span at bounding box center [558, 213] width 22 height 14
click at [537, 356] on span at bounding box center [536, 354] width 22 height 14
click at [123, 434] on span "Agente de IA" at bounding box center [120, 430] width 73 height 50
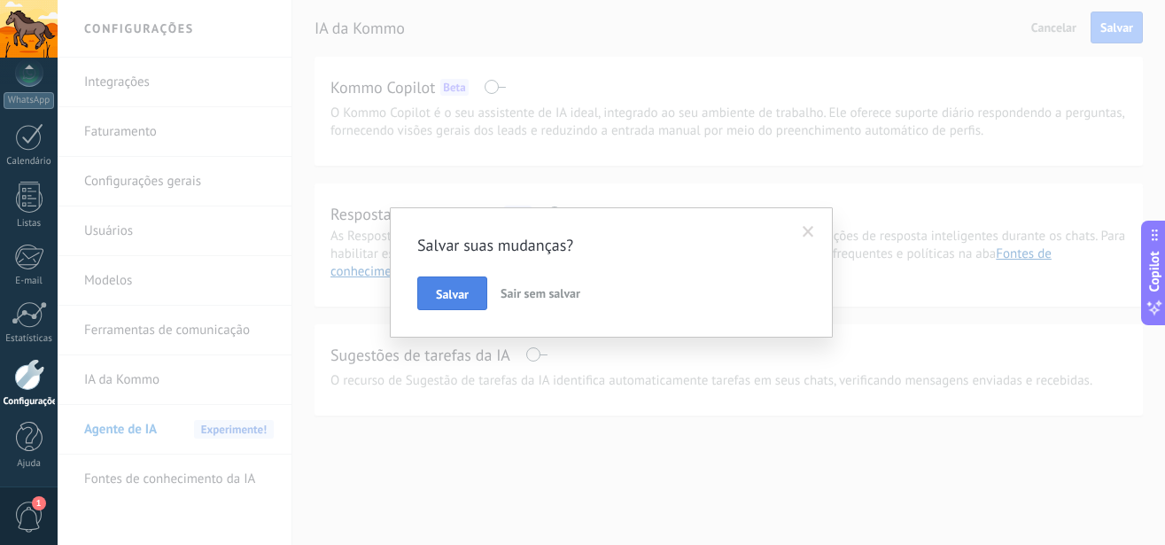
click at [445, 301] on button "Salvar" at bounding box center [452, 293] width 70 height 34
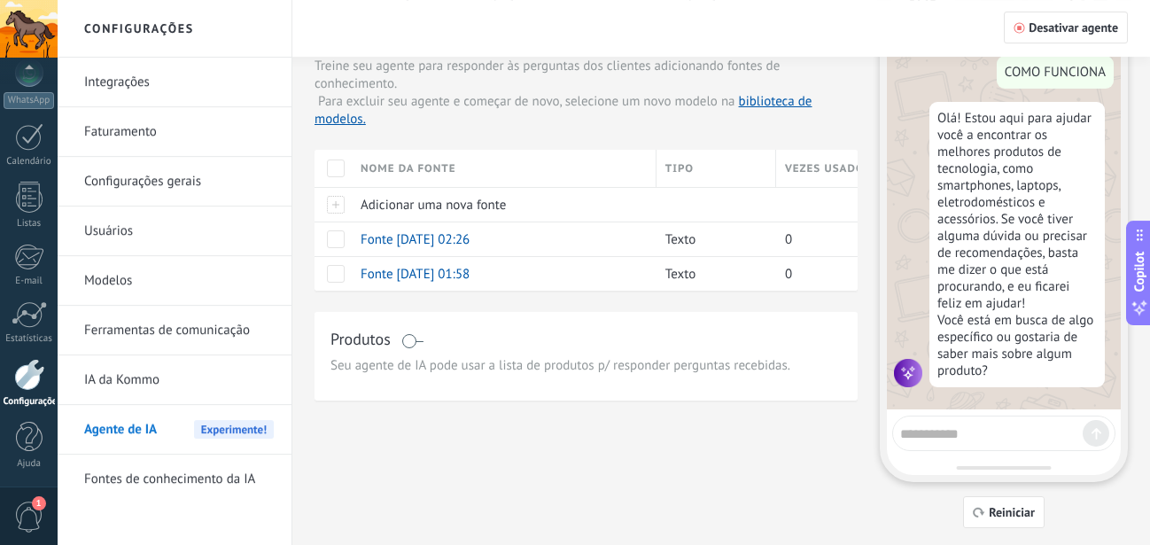
scroll to position [125, 0]
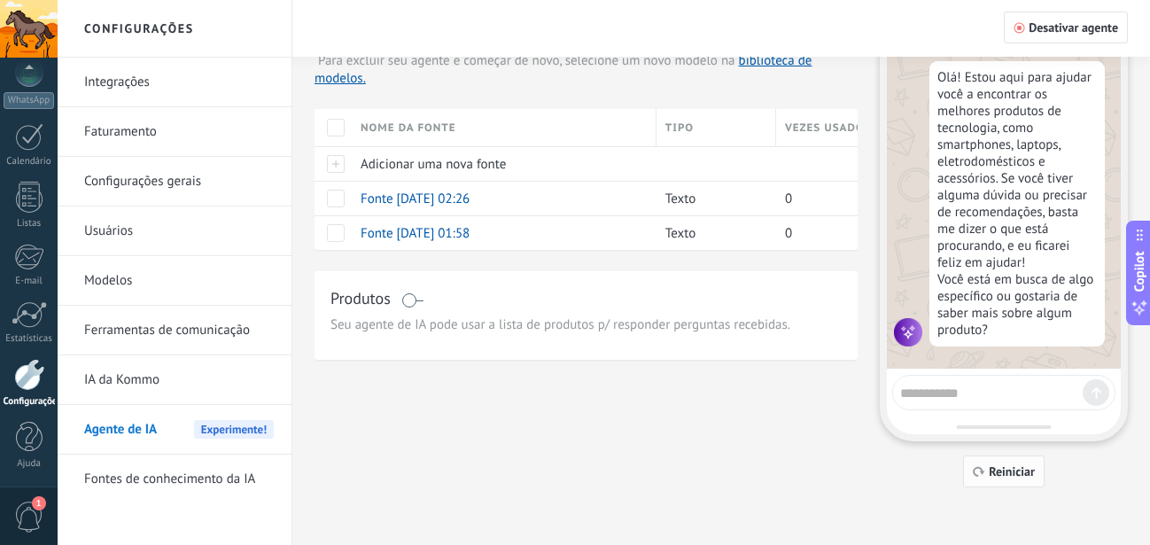
click at [995, 467] on span "Reiniciar" at bounding box center [1012, 471] width 46 height 12
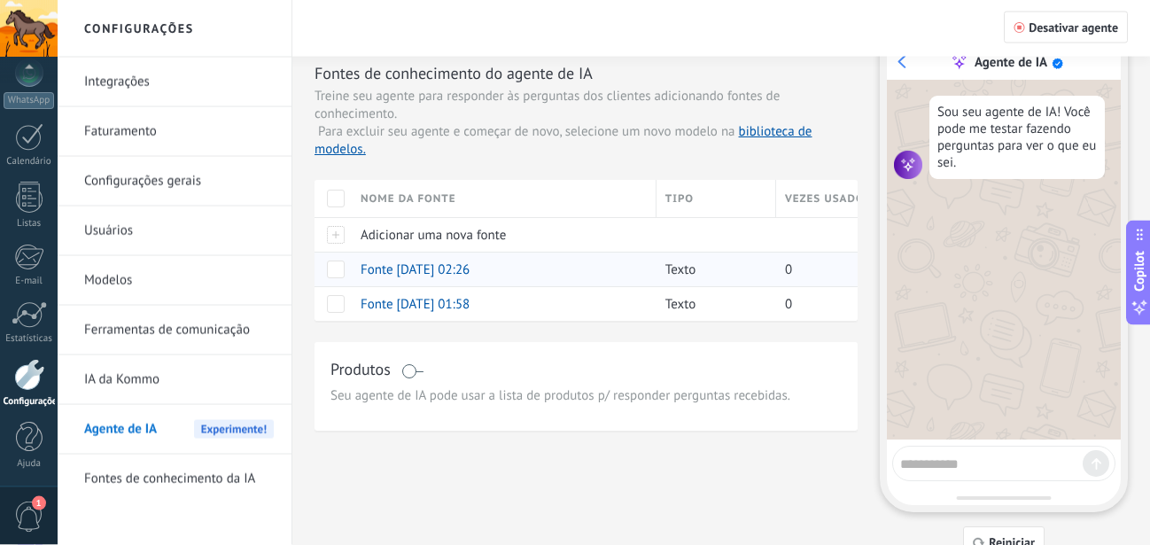
scroll to position [90, 0]
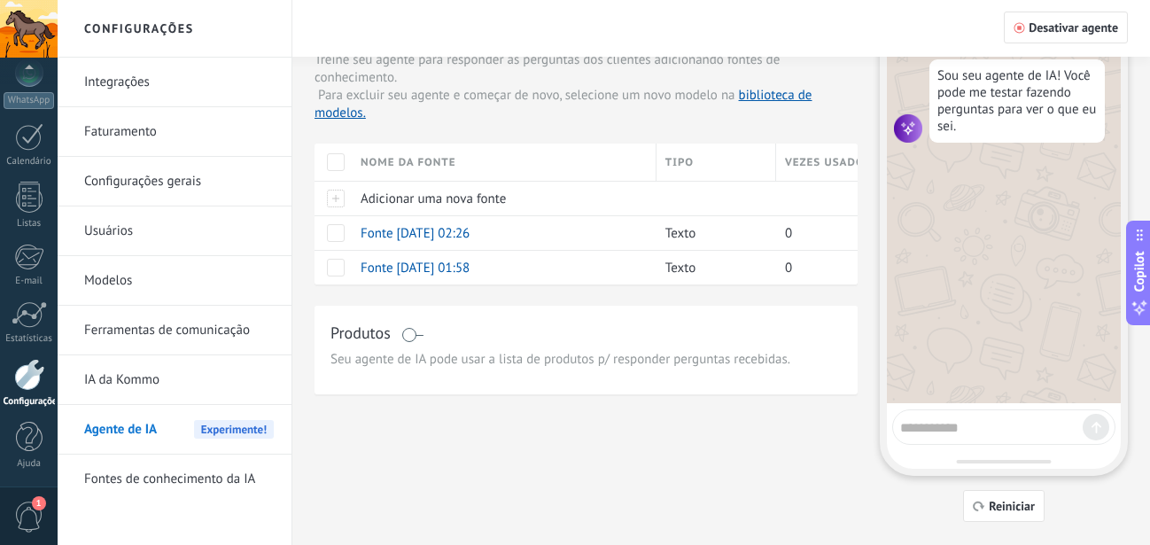
drag, startPoint x: 926, startPoint y: 400, endPoint x: 942, endPoint y: 426, distance: 31.0
click at [944, 429] on textarea at bounding box center [991, 425] width 183 height 22
type textarea "**********"
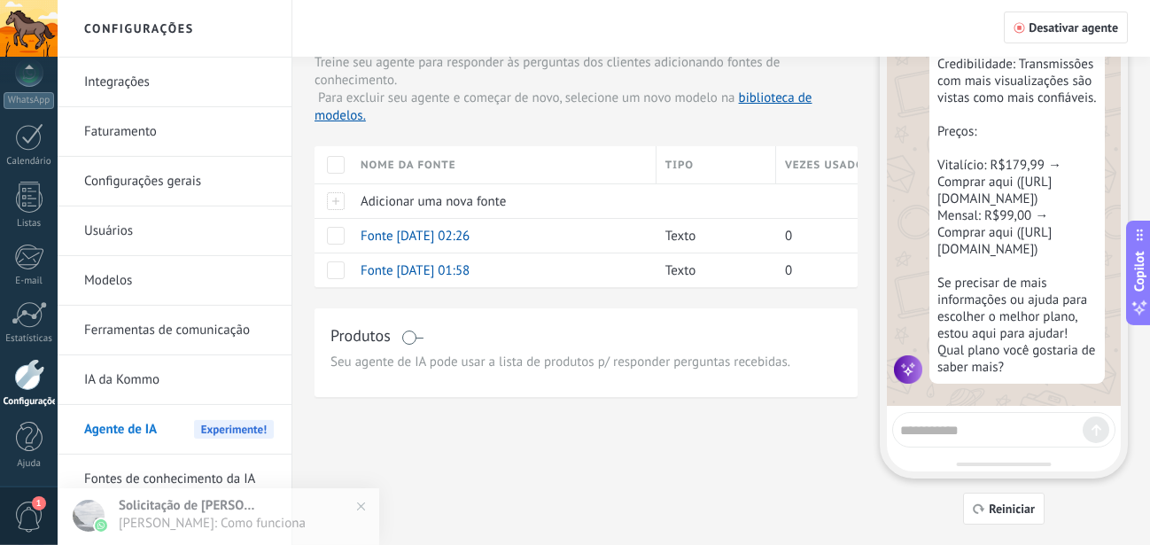
scroll to position [125, 0]
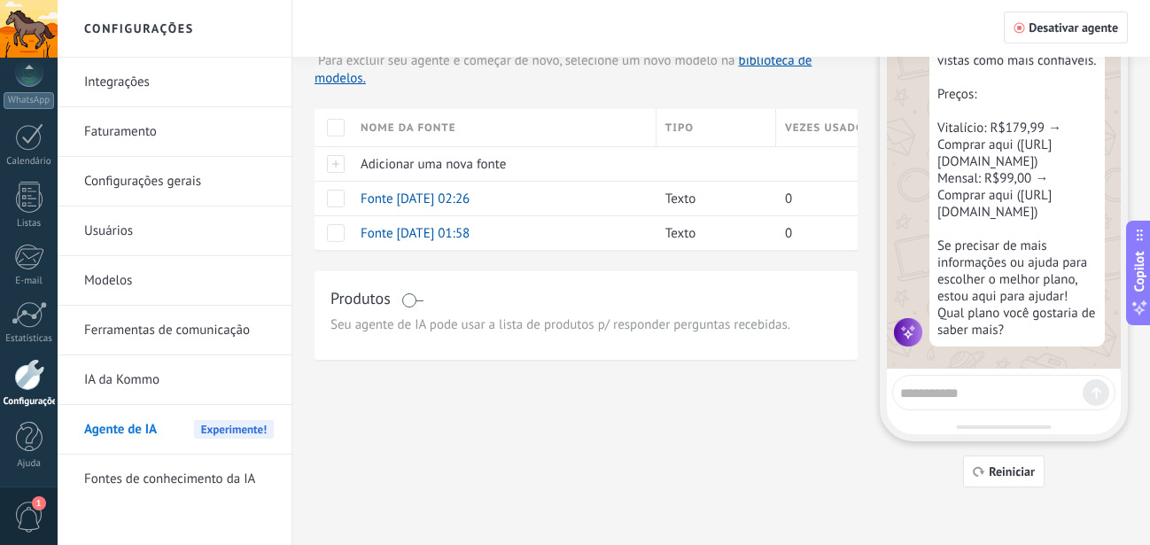
click at [198, 481] on link "Fontes de conhecimento da IA" at bounding box center [179, 480] width 190 height 50
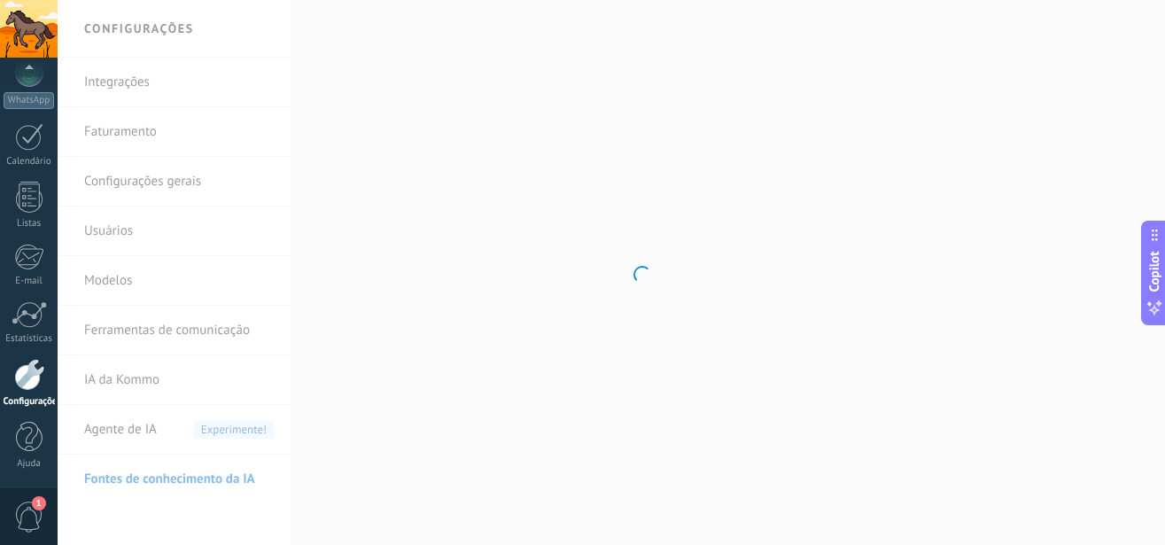
scroll to position [193, 0]
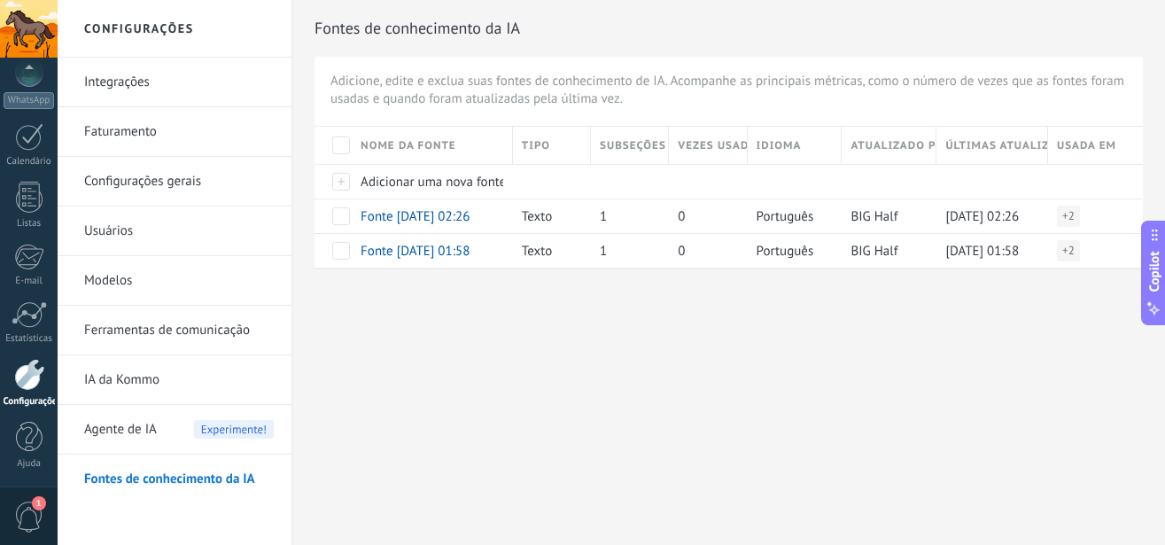
click at [149, 429] on span "Agente de IA" at bounding box center [120, 430] width 73 height 50
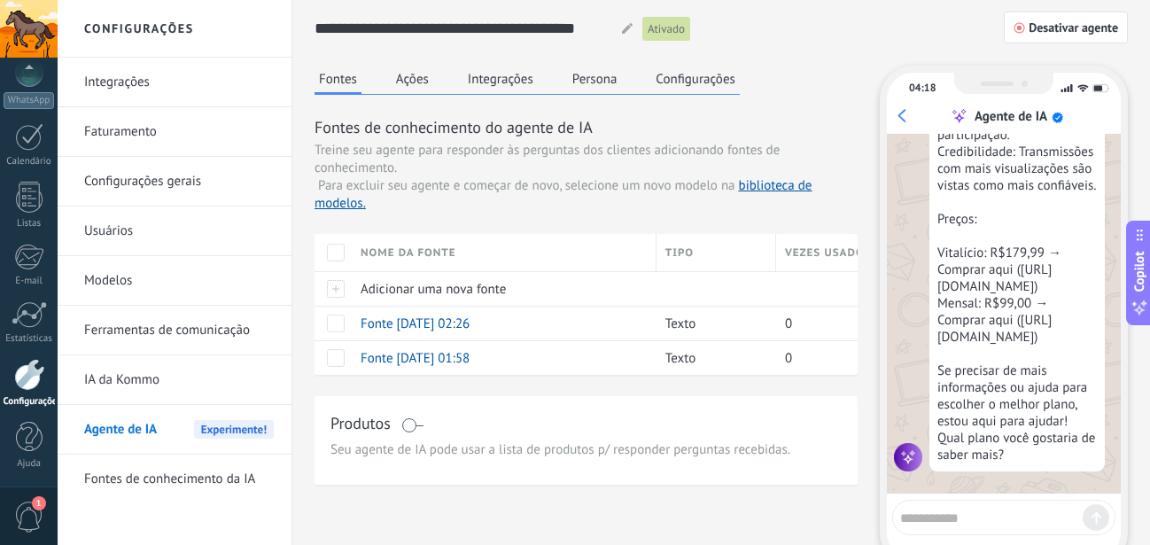
scroll to position [525, 0]
click at [177, 329] on link "Ferramentas de comunicação" at bounding box center [179, 331] width 190 height 50
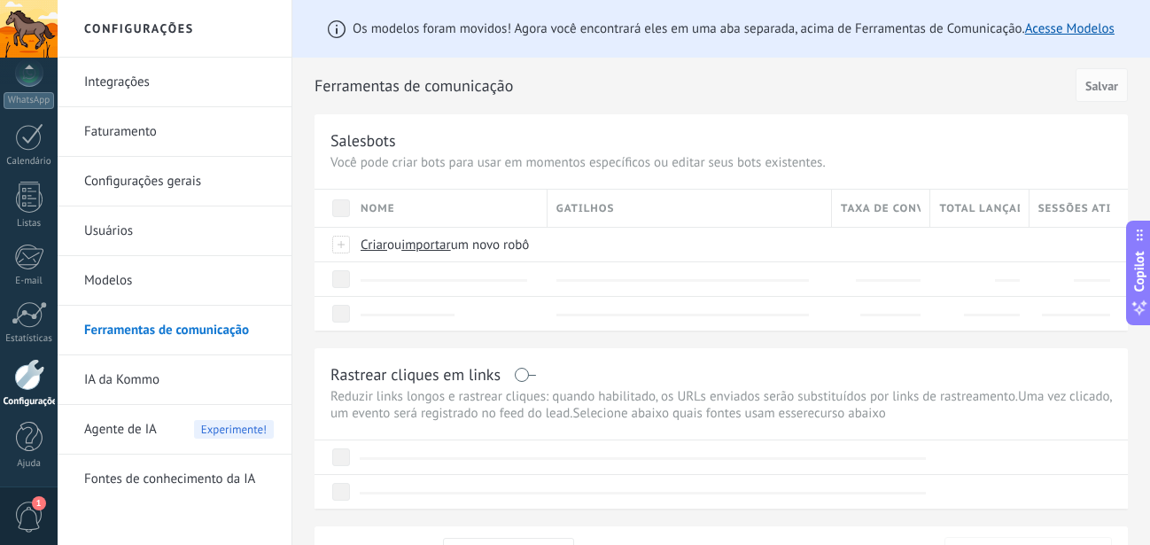
scroll to position [193, 0]
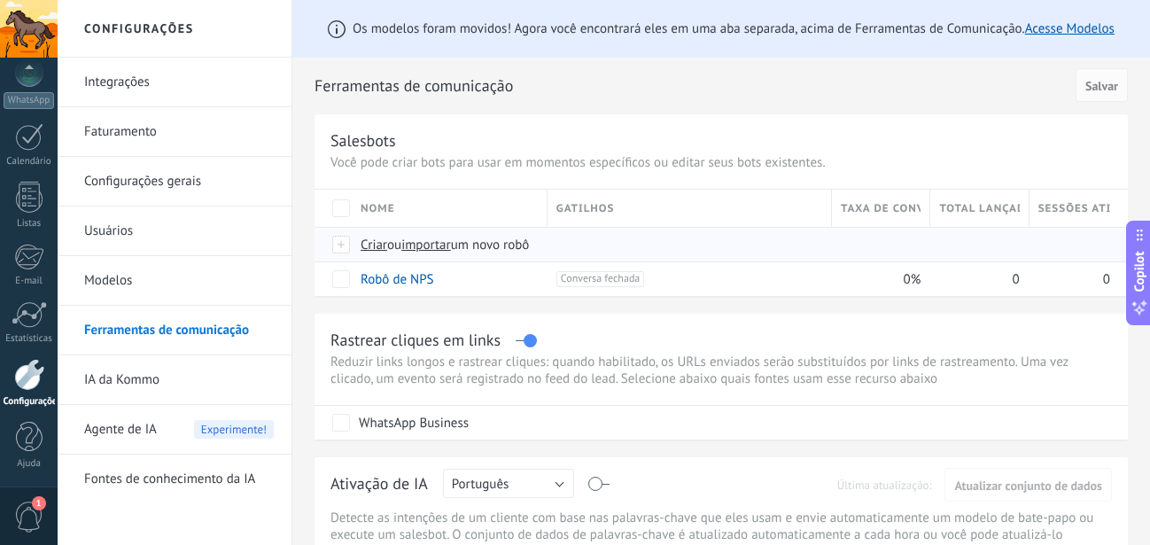
click at [439, 245] on span "importar" at bounding box center [426, 245] width 50 height 17
click at [0, 0] on input "importar um novo robô" at bounding box center [0, 0] width 0 height 0
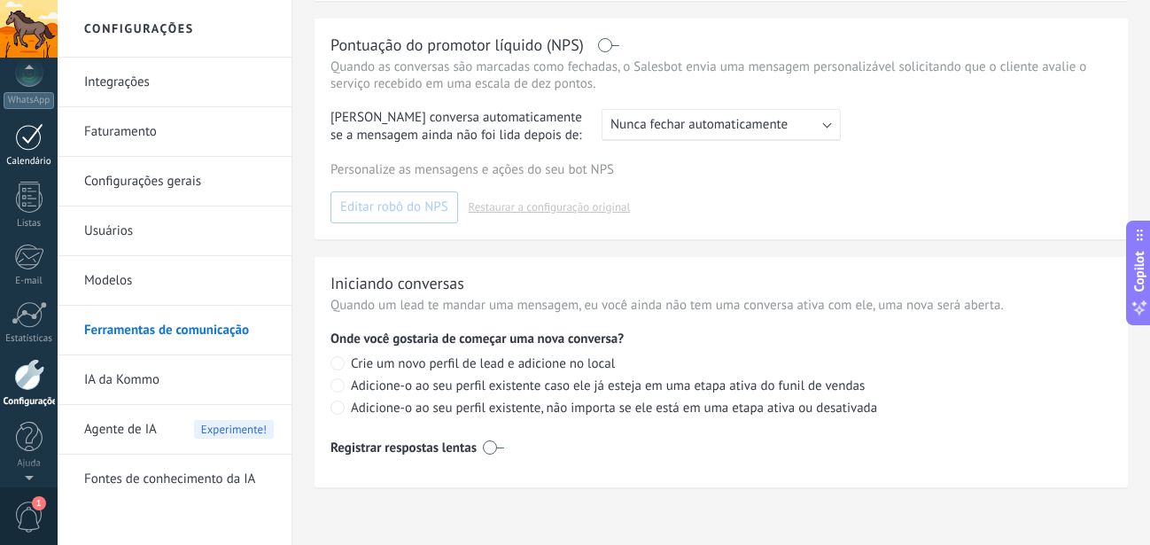
scroll to position [0, 0]
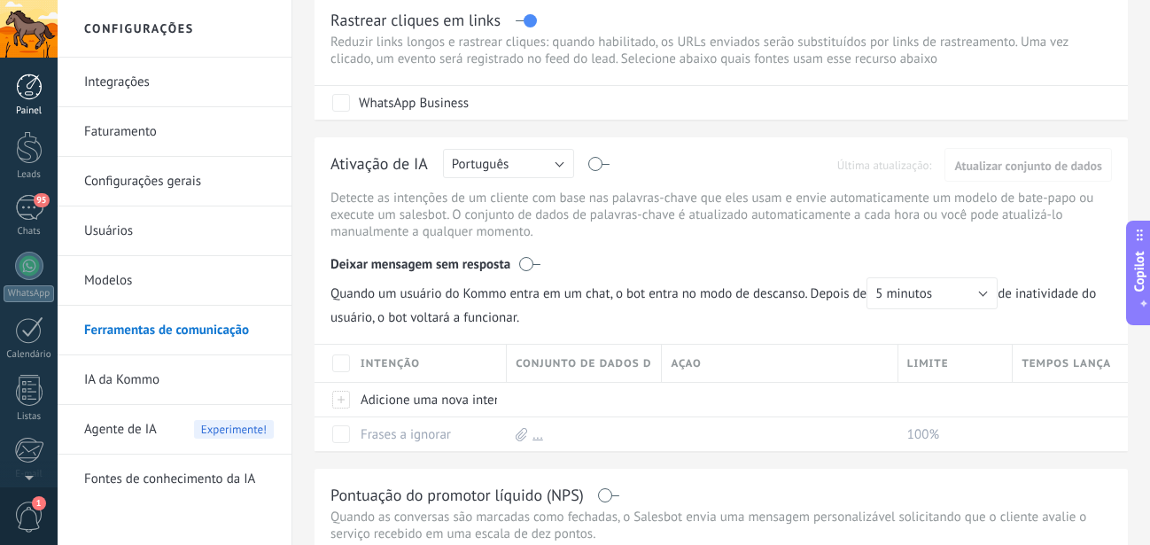
click at [38, 107] on div "Painel" at bounding box center [29, 111] width 51 height 12
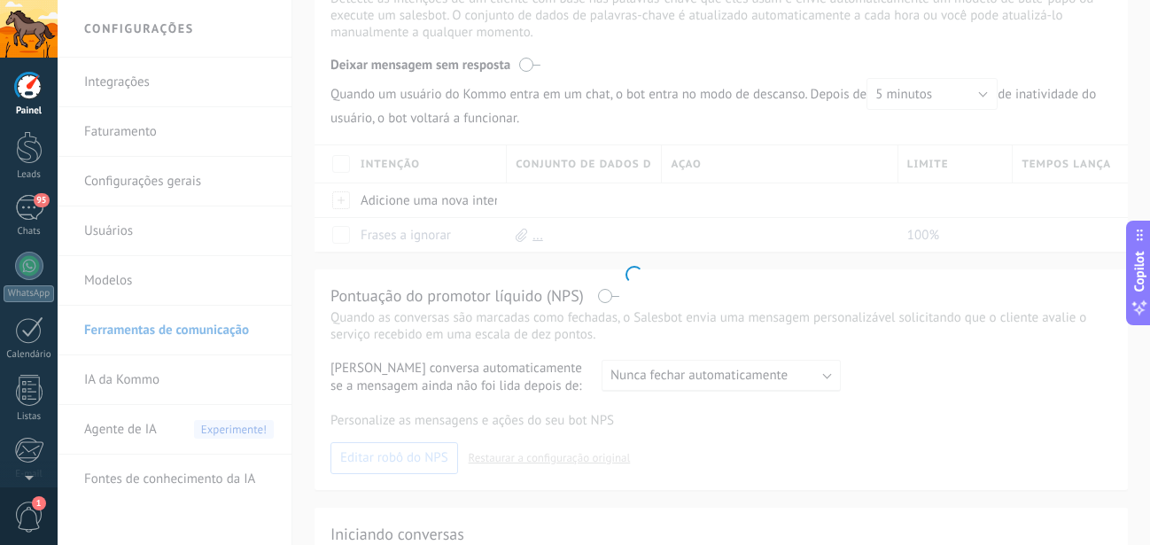
scroll to position [121, 0]
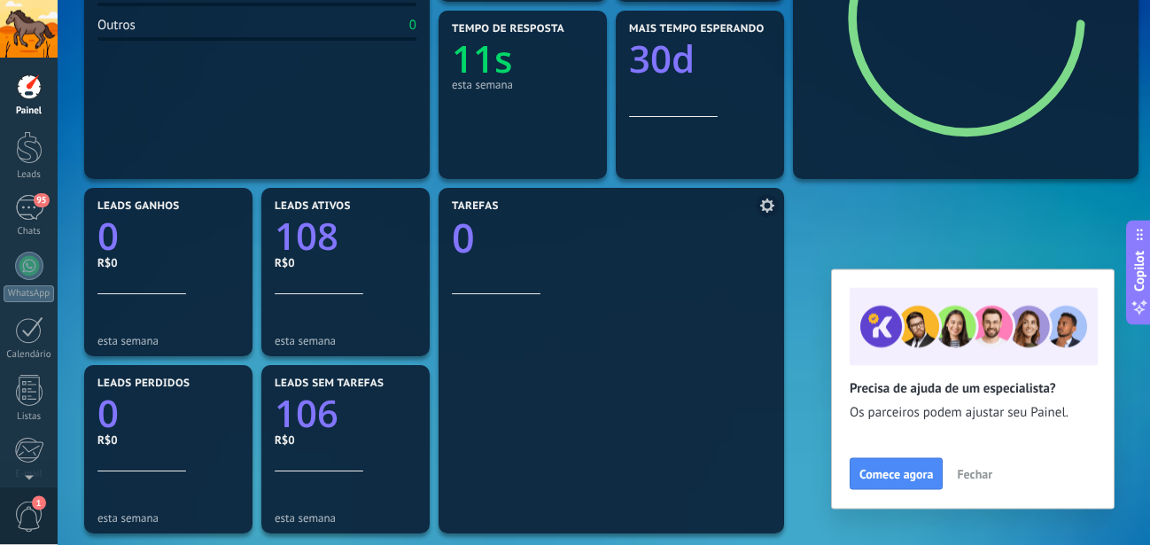
scroll to position [362, 0]
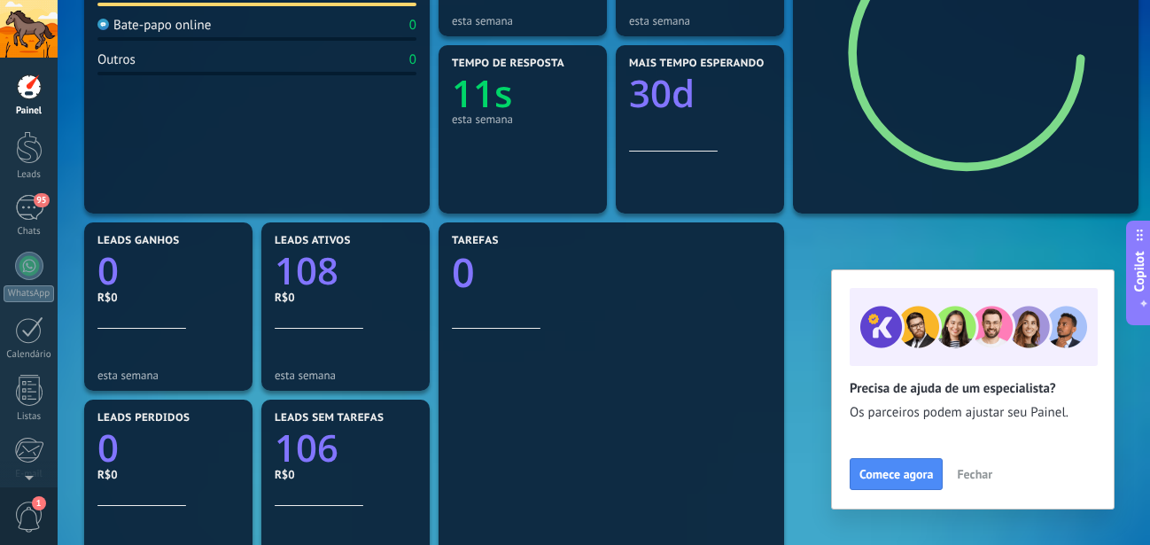
click at [38, 249] on div "Painel Leads 95 Chats WhatsApp Clientes" at bounding box center [29, 377] width 58 height 607
click at [28, 259] on div at bounding box center [29, 266] width 28 height 28
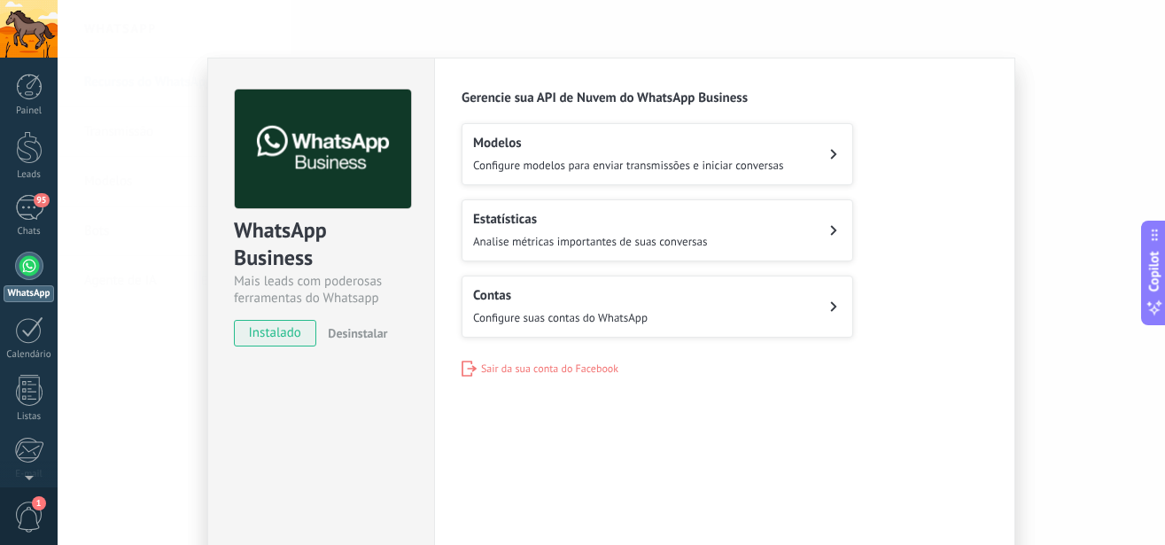
click at [508, 314] on span "Configure suas contas do WhatsApp" at bounding box center [560, 317] width 175 height 15
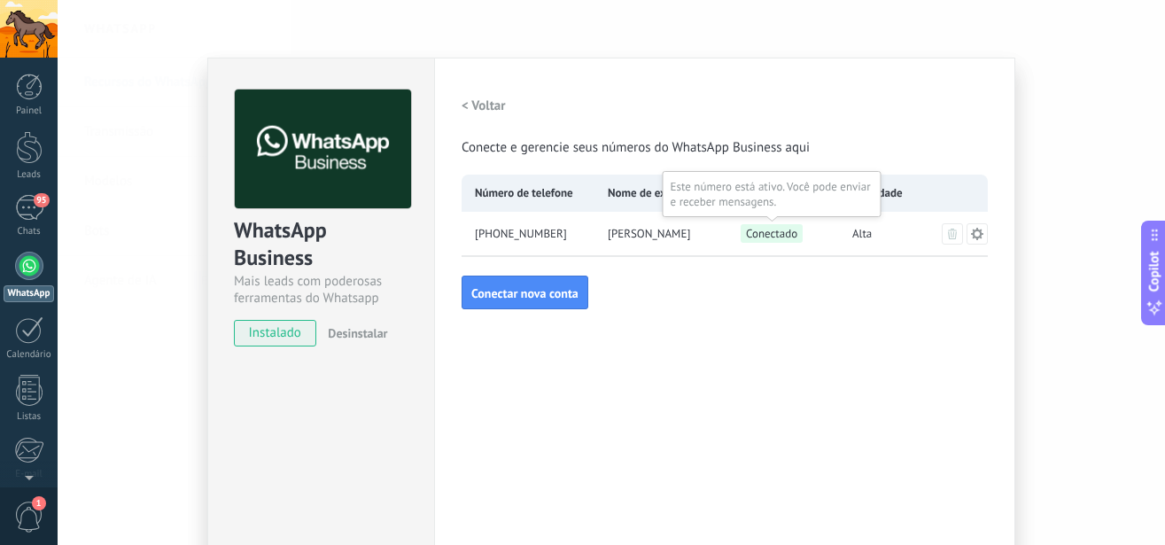
click at [784, 235] on span "Conectado" at bounding box center [772, 233] width 62 height 19
click at [764, 237] on span "Conectado" at bounding box center [772, 233] width 62 height 19
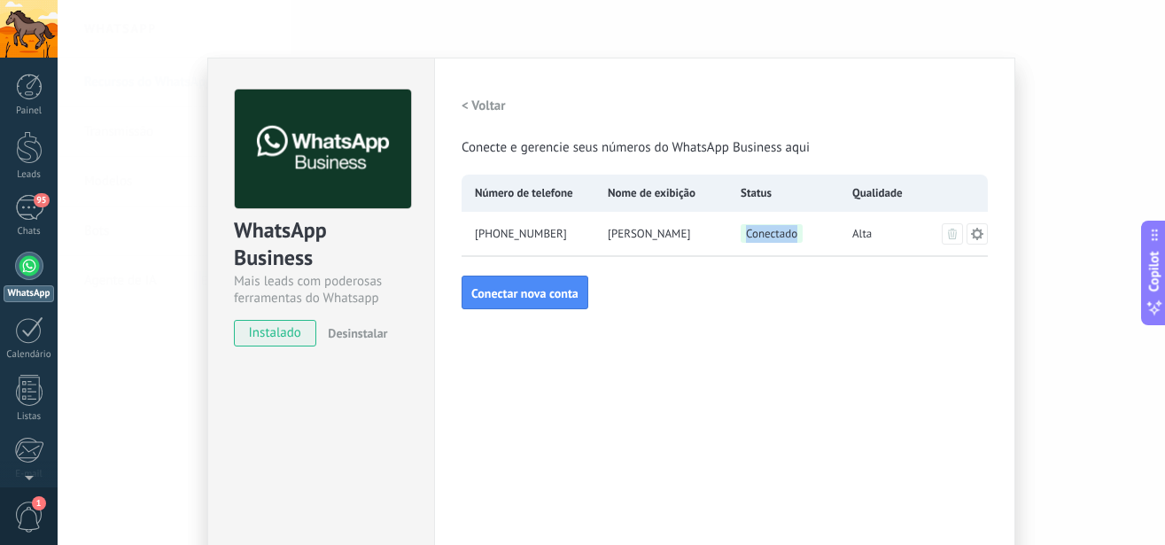
click at [688, 325] on div "Configurações Autorização Esta aba registra os usuários que permitiram acesso à…" at bounding box center [724, 321] width 581 height 527
click at [4, 214] on link "95 Chats" at bounding box center [29, 216] width 58 height 43
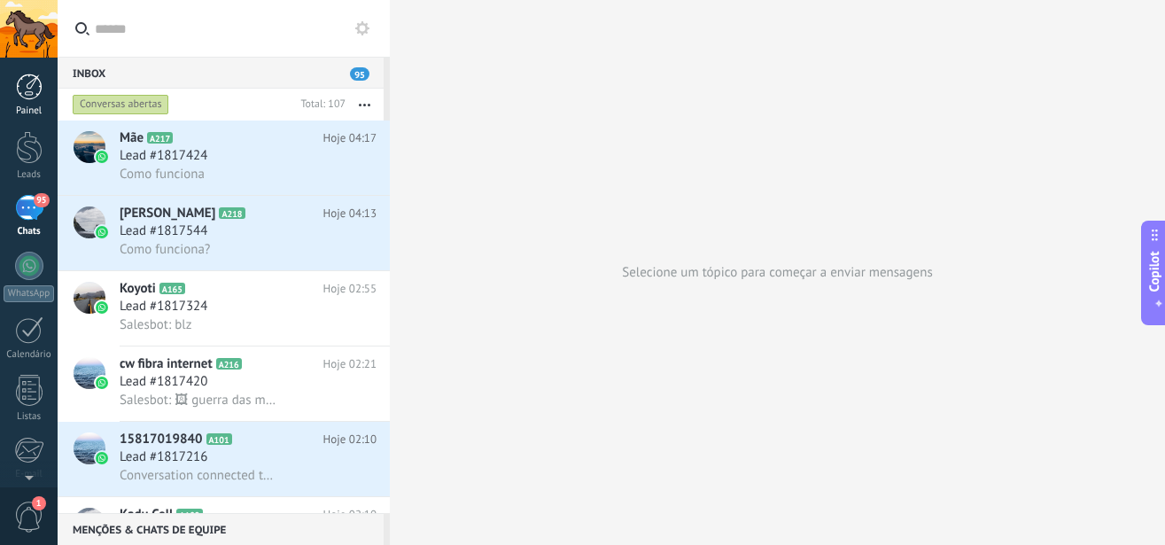
click at [23, 83] on div at bounding box center [29, 87] width 27 height 27
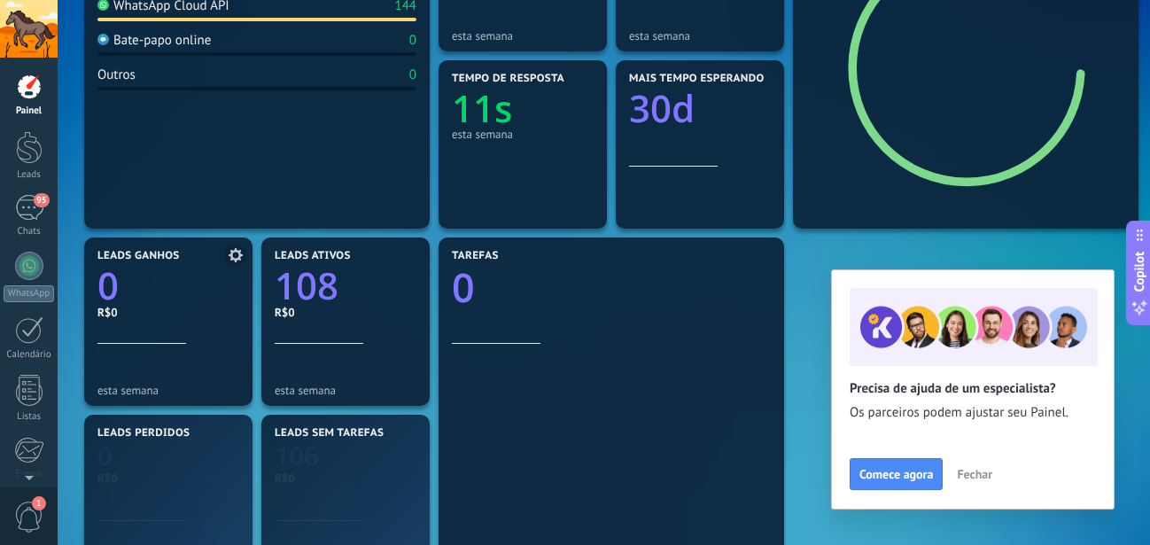
scroll to position [362, 0]
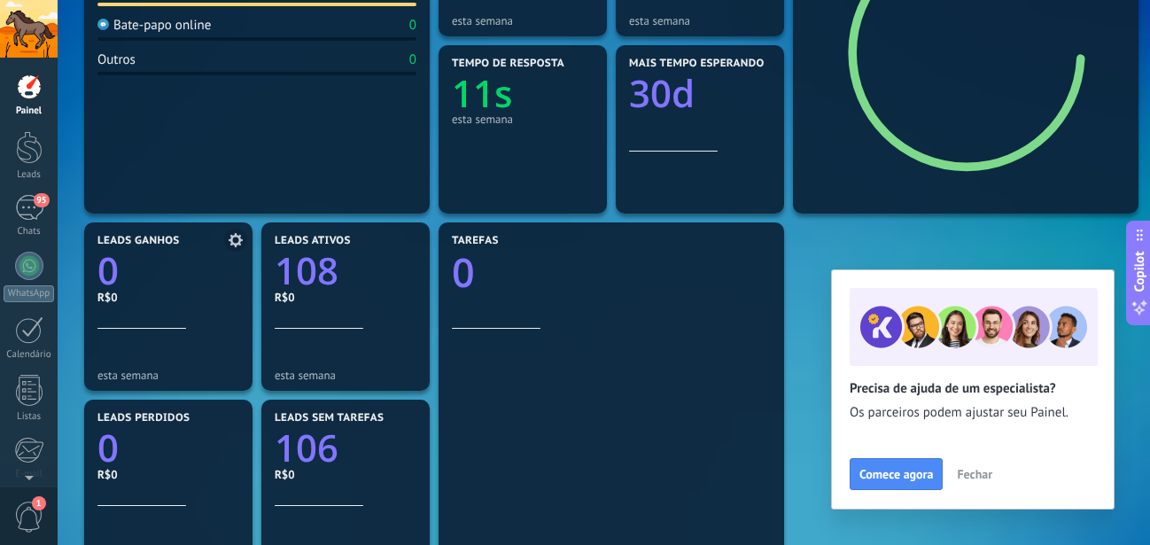
click at [175, 267] on icon "0" at bounding box center [168, 265] width 142 height 37
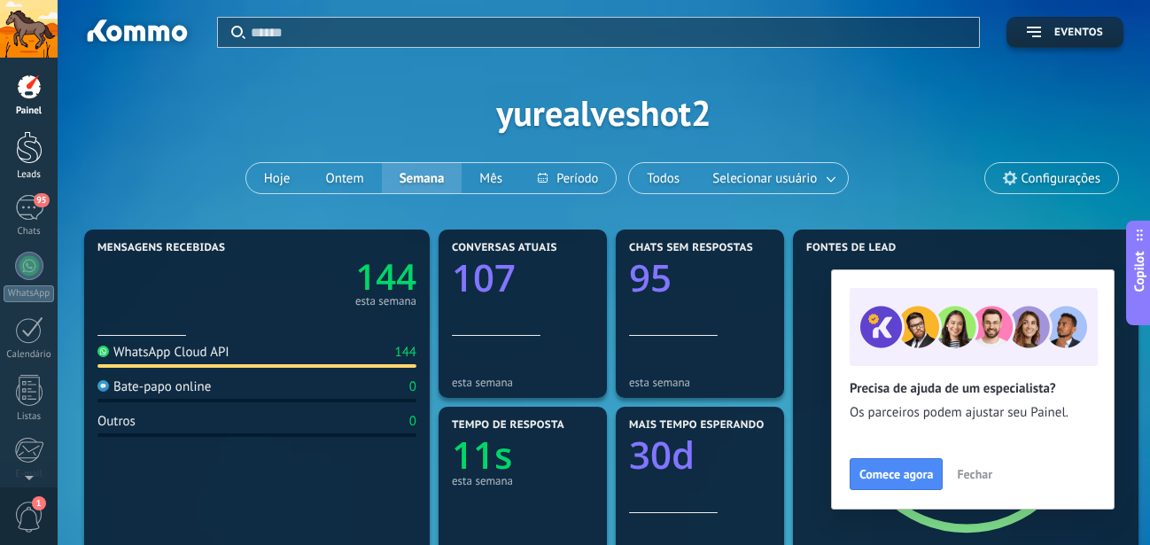
click at [33, 159] on div at bounding box center [29, 147] width 27 height 33
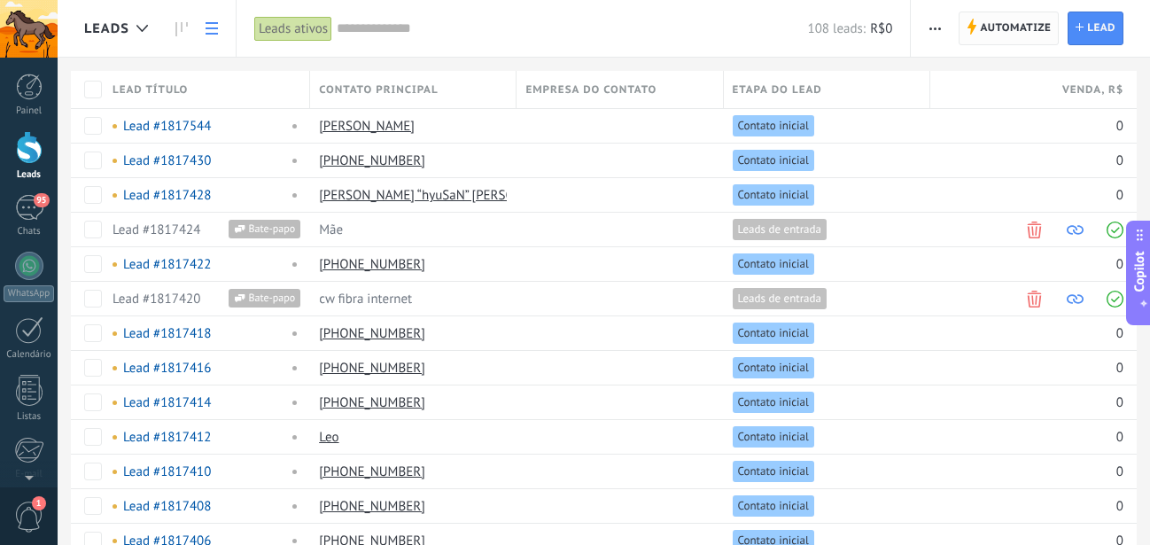
click at [980, 27] on span "Automatize" at bounding box center [1015, 28] width 71 height 32
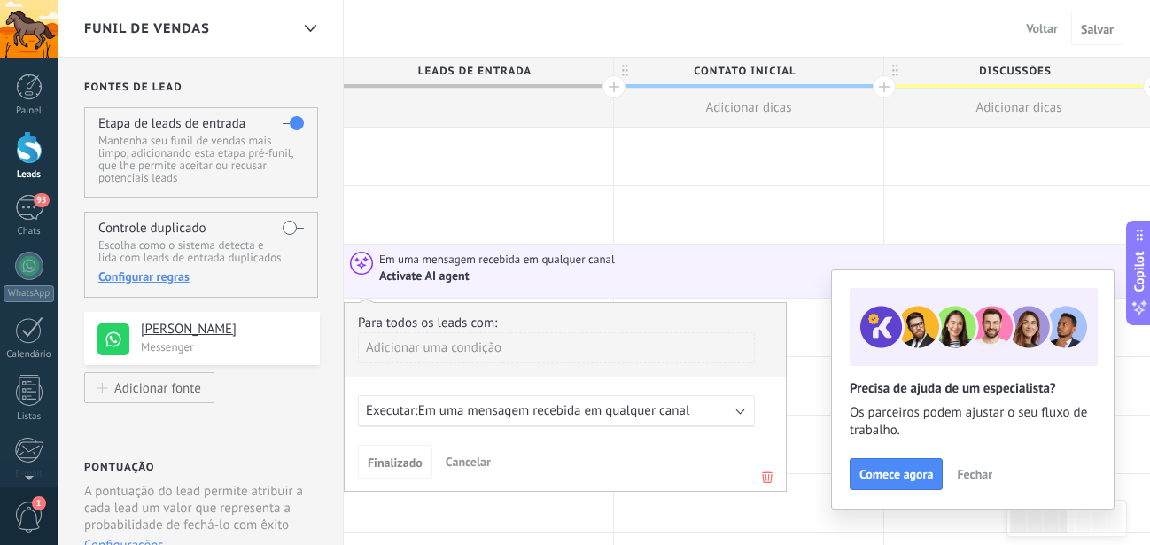
click at [487, 354] on div "Adicionar uma condição" at bounding box center [556, 347] width 397 height 31
click at [406, 385] on div "Tags" at bounding box center [437, 382] width 138 height 25
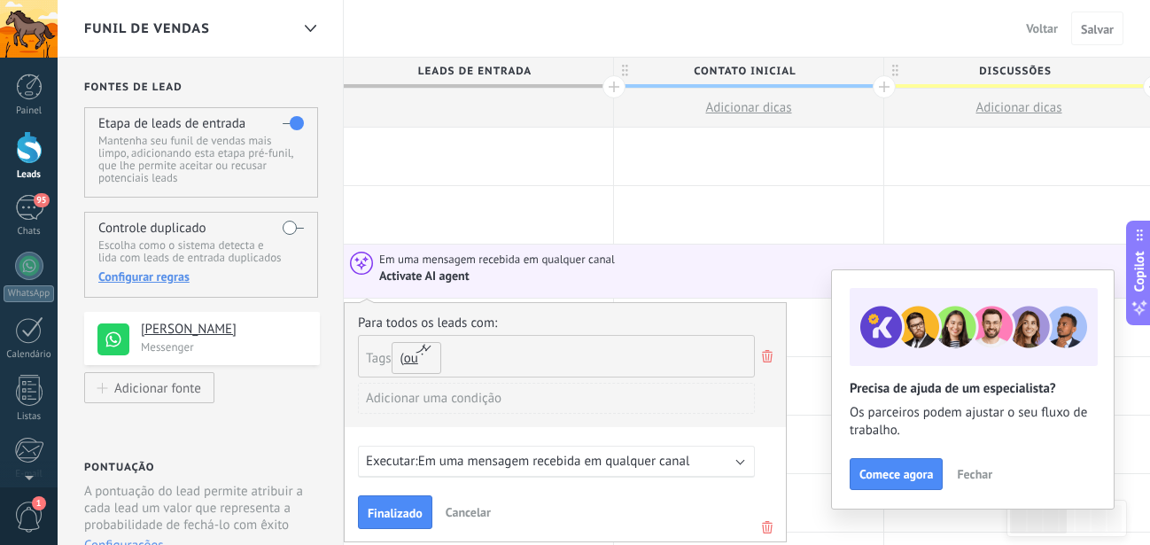
click at [396, 361] on button "ou" at bounding box center [417, 358] width 50 height 32
click at [382, 358] on span "e" at bounding box center [393, 351] width 34 height 17
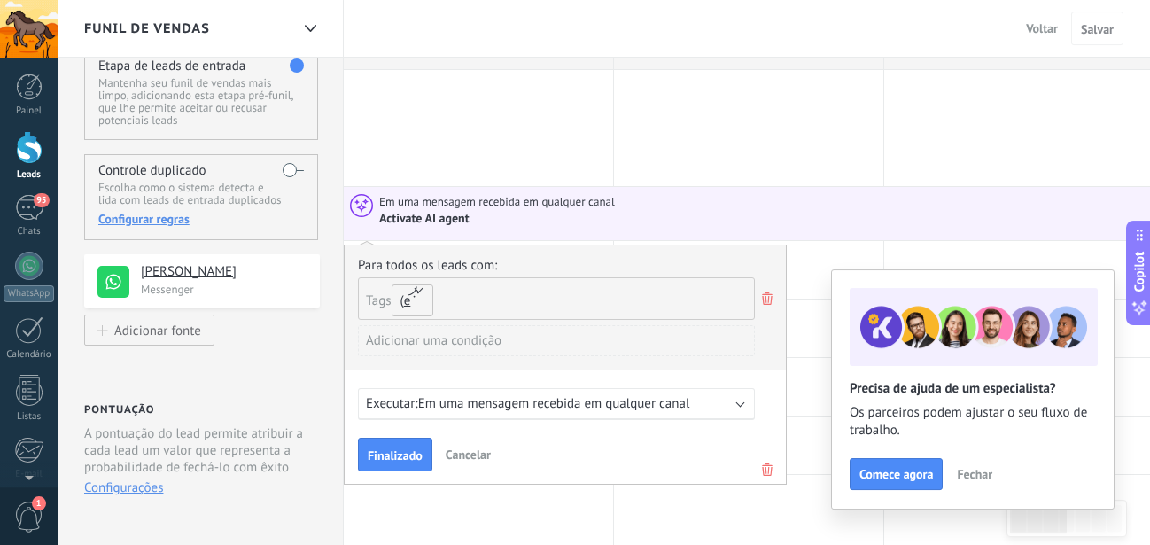
scroll to position [90, 0]
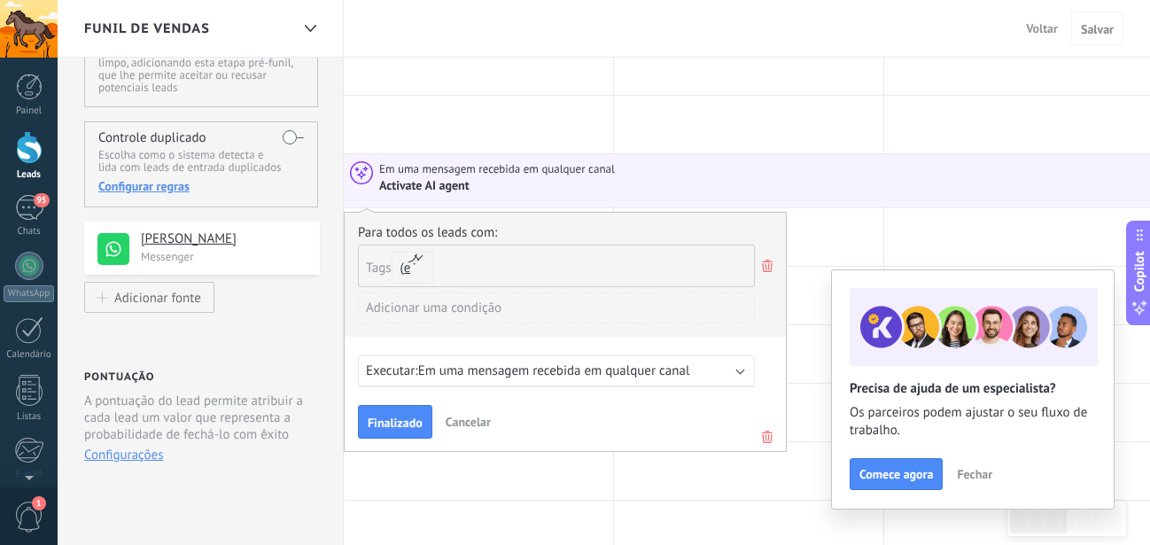
click at [533, 375] on span "Em uma mensagem recebida em qualquer canal" at bounding box center [554, 370] width 272 height 17
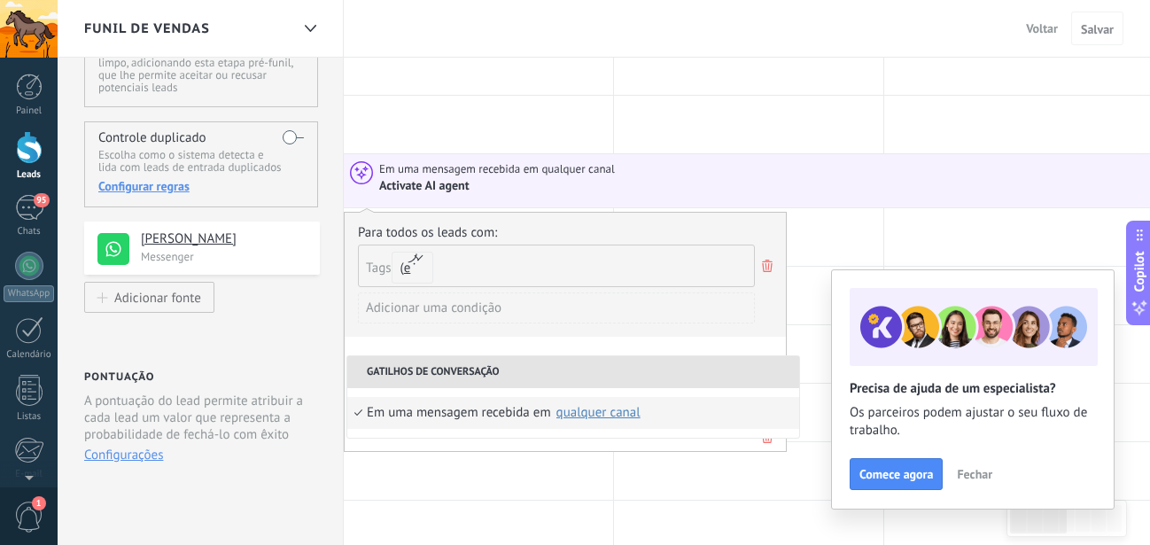
click at [481, 413] on div "Em uma mensagem recebida em" at bounding box center [459, 413] width 184 height 32
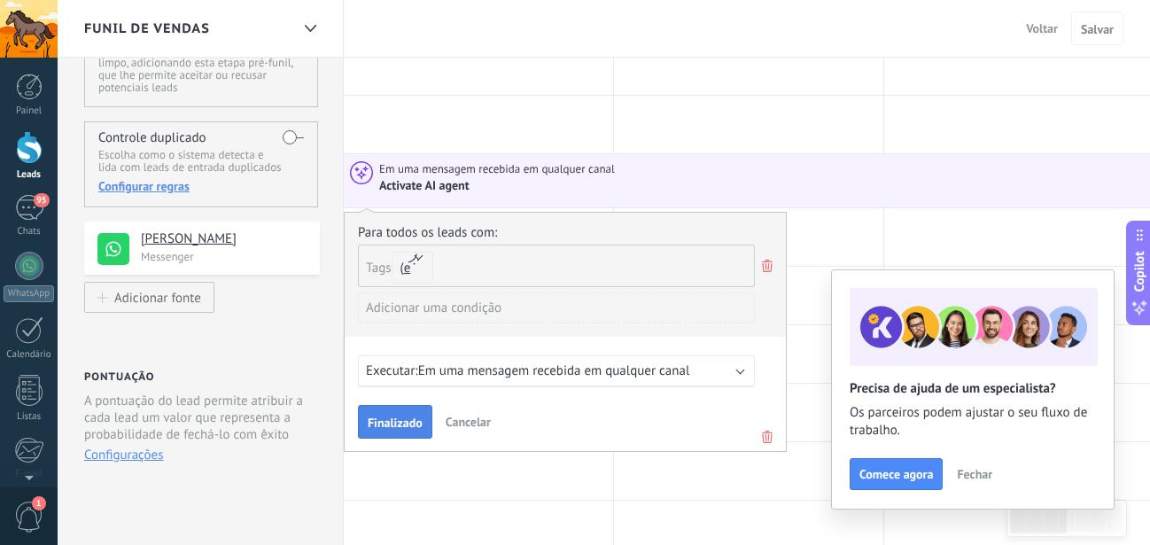
click at [405, 416] on button "Finalizado" at bounding box center [395, 422] width 74 height 34
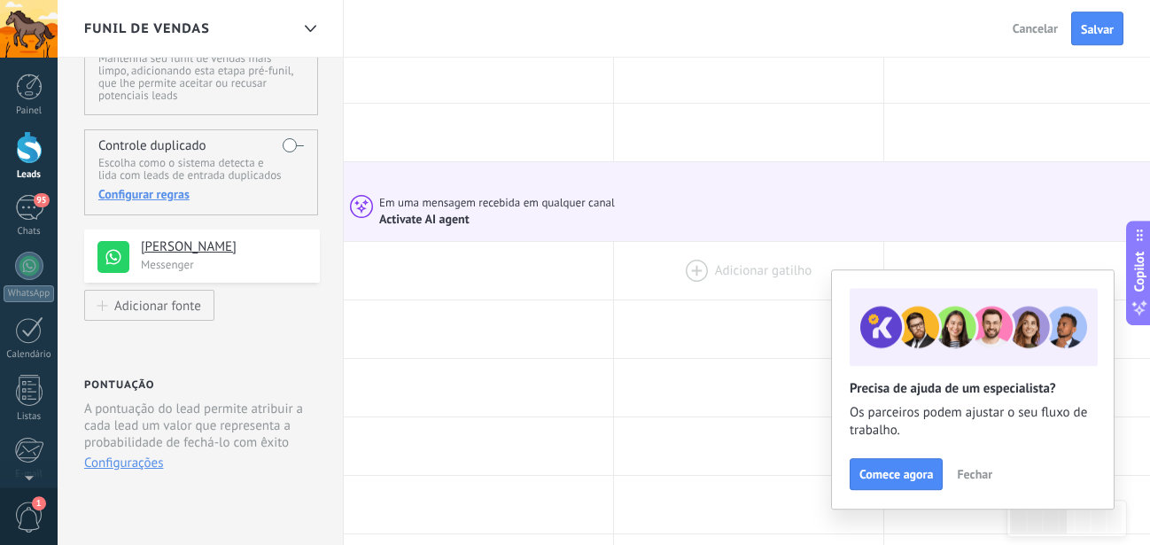
scroll to position [0, 0]
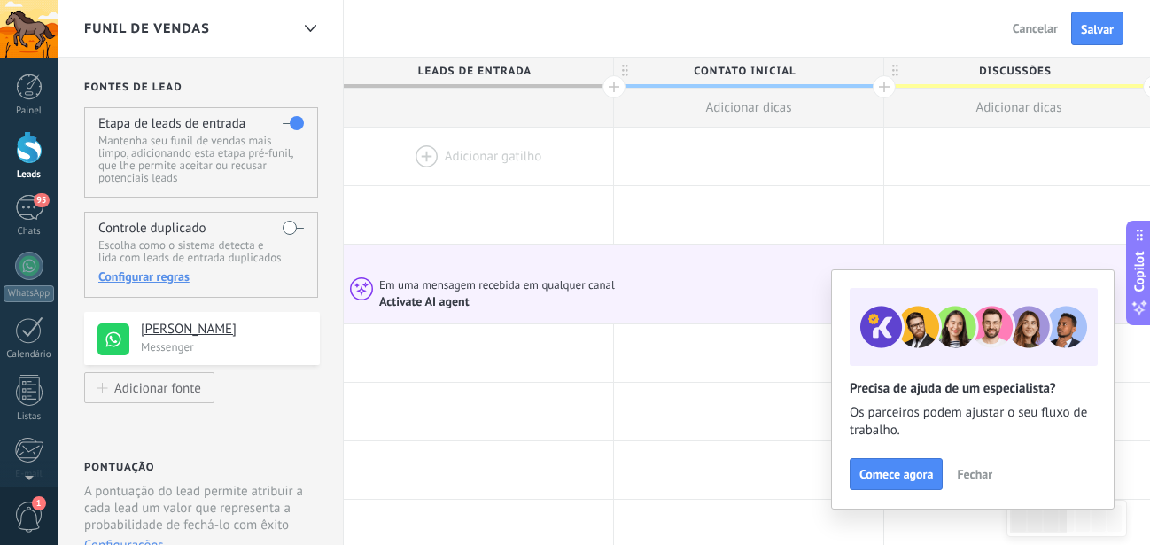
click at [963, 474] on span "Fechar" at bounding box center [974, 474] width 35 height 12
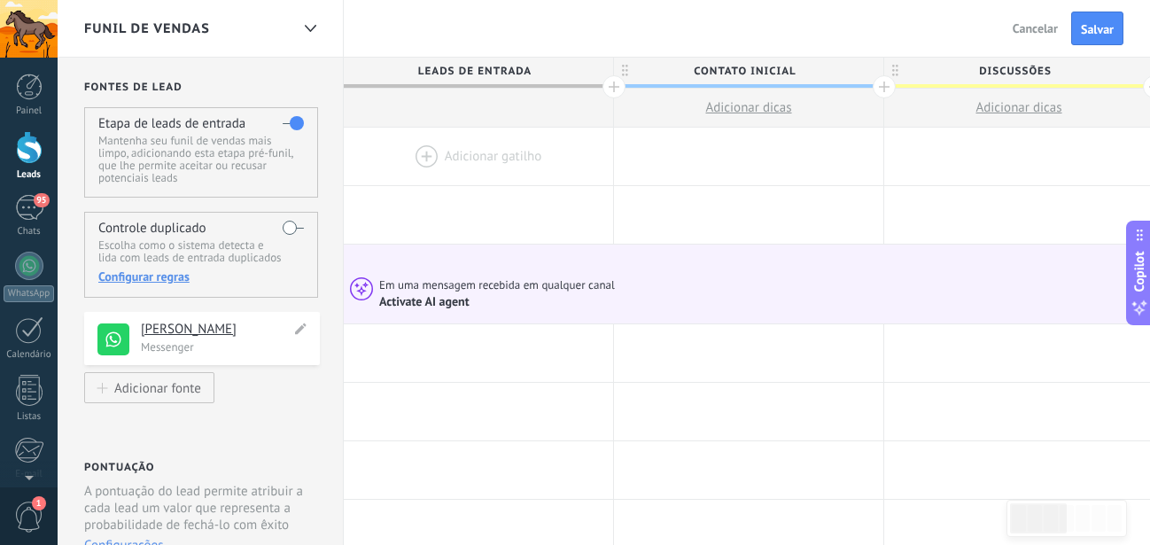
click at [261, 331] on h4 "[PERSON_NAME]" at bounding box center [216, 330] width 150 height 18
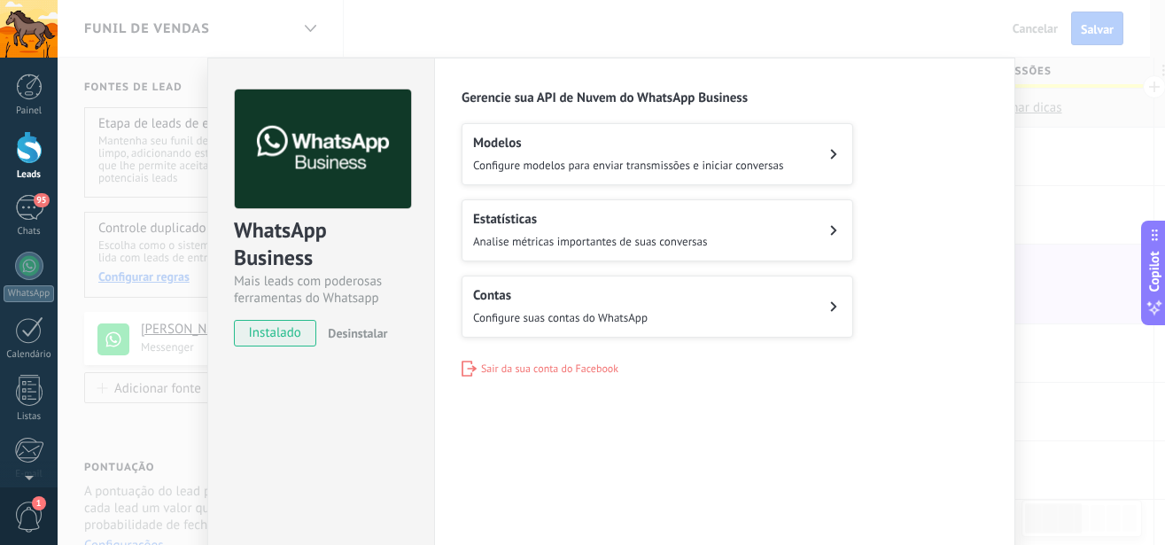
click at [766, 158] on span "Configure modelos para enviar transmissões e iniciar conversas" at bounding box center [628, 165] width 310 height 15
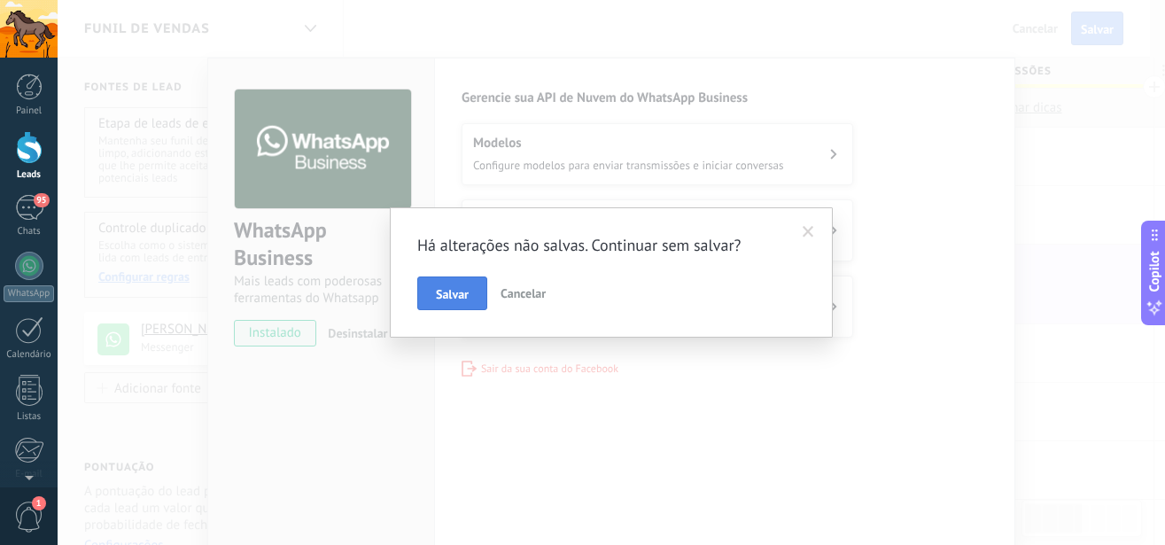
click at [449, 293] on span "Salvar" at bounding box center [452, 294] width 33 height 12
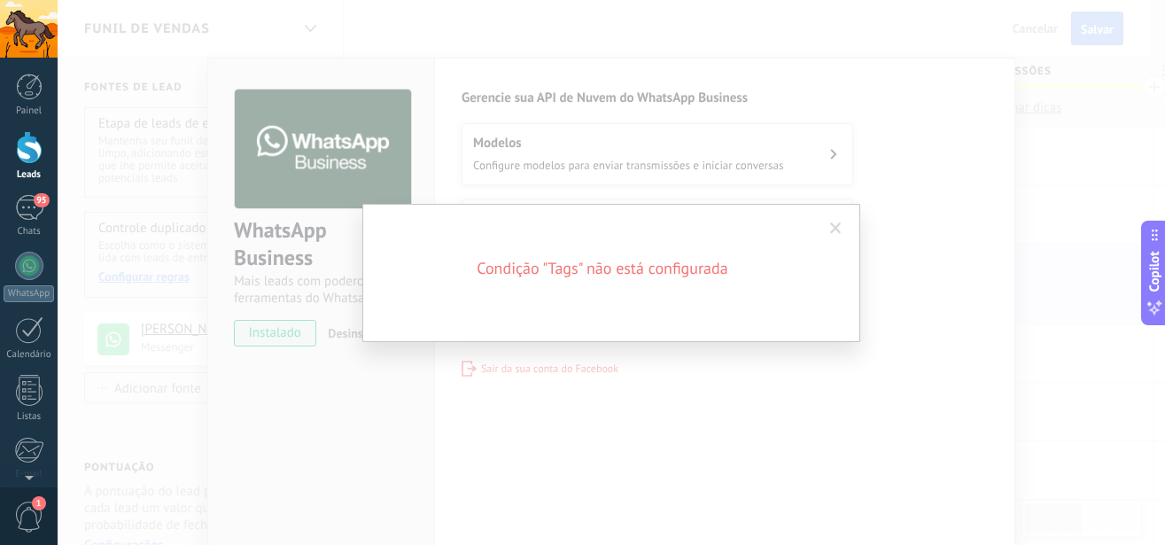
click at [837, 229] on span at bounding box center [836, 228] width 12 height 12
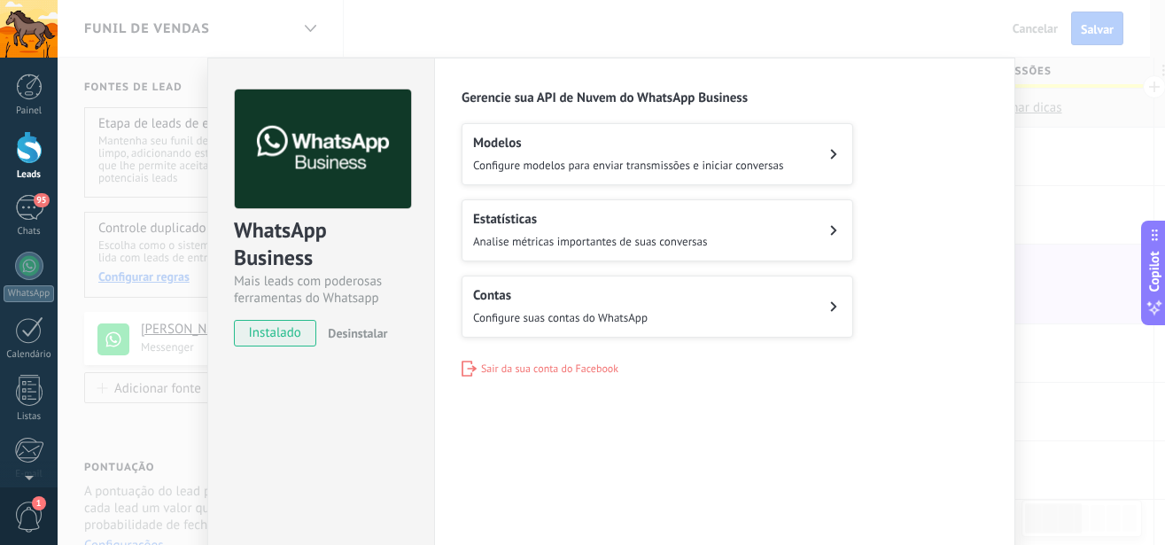
click at [1129, 237] on div "WhatsApp Business Mais leads com poderosas ferramentas do Whatsapp instalado De…" at bounding box center [612, 272] width 1108 height 545
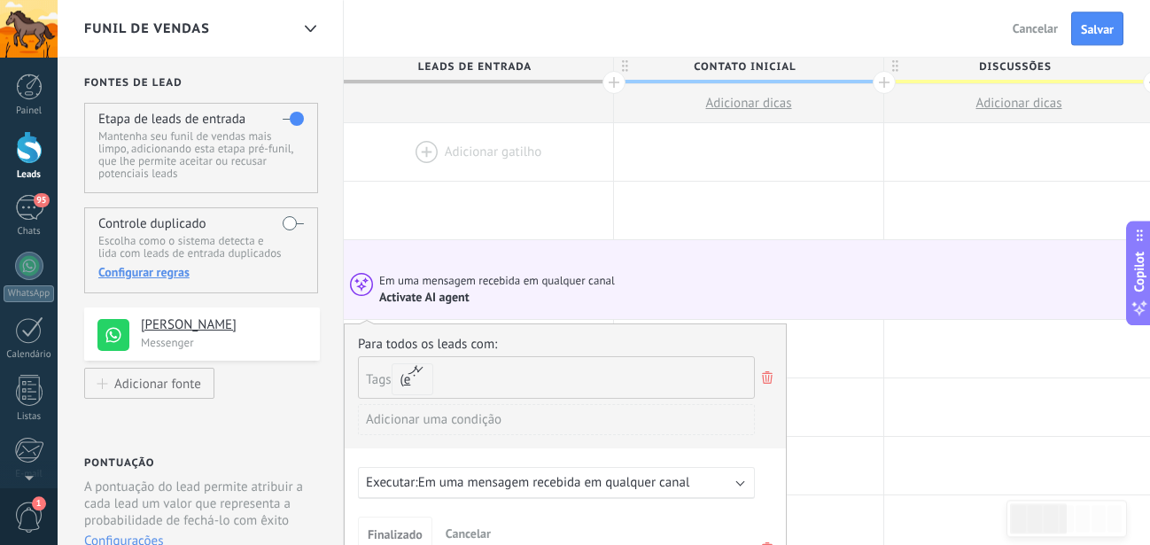
scroll to position [90, 0]
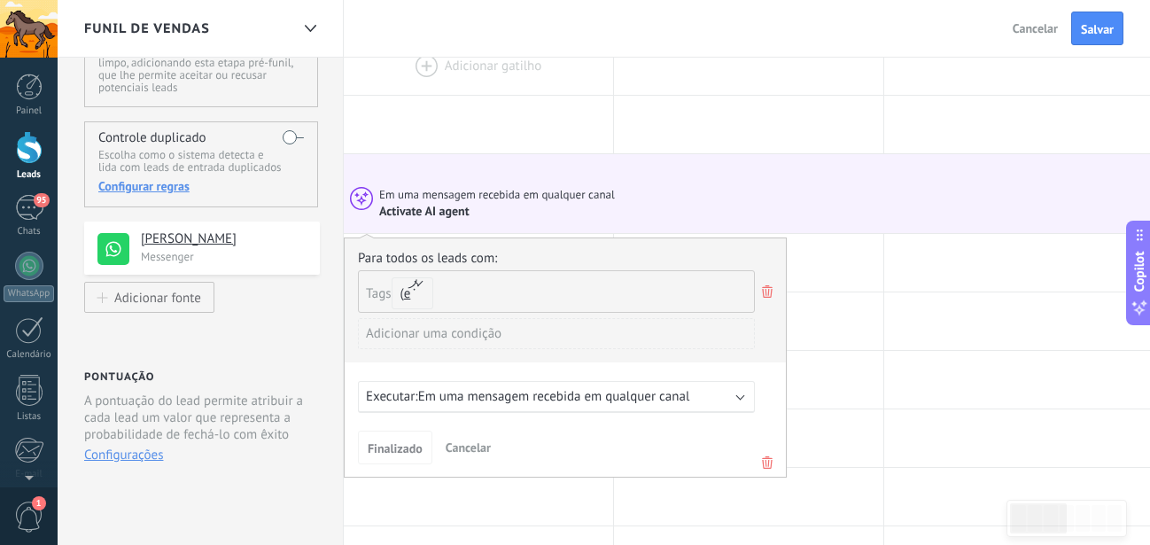
click at [461, 290] on input "text" at bounding box center [487, 291] width 89 height 41
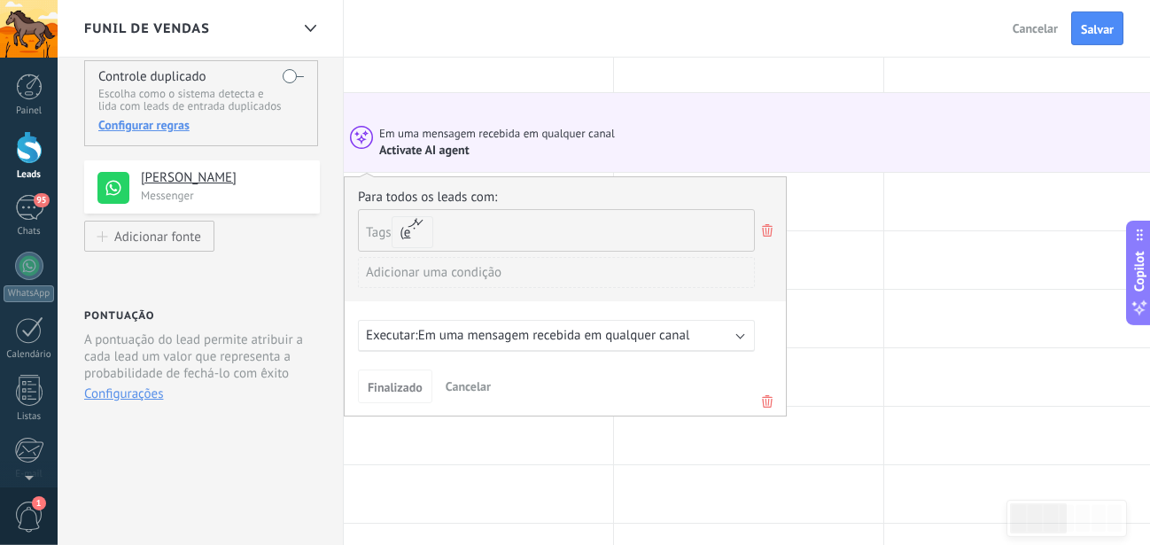
scroll to position [181, 0]
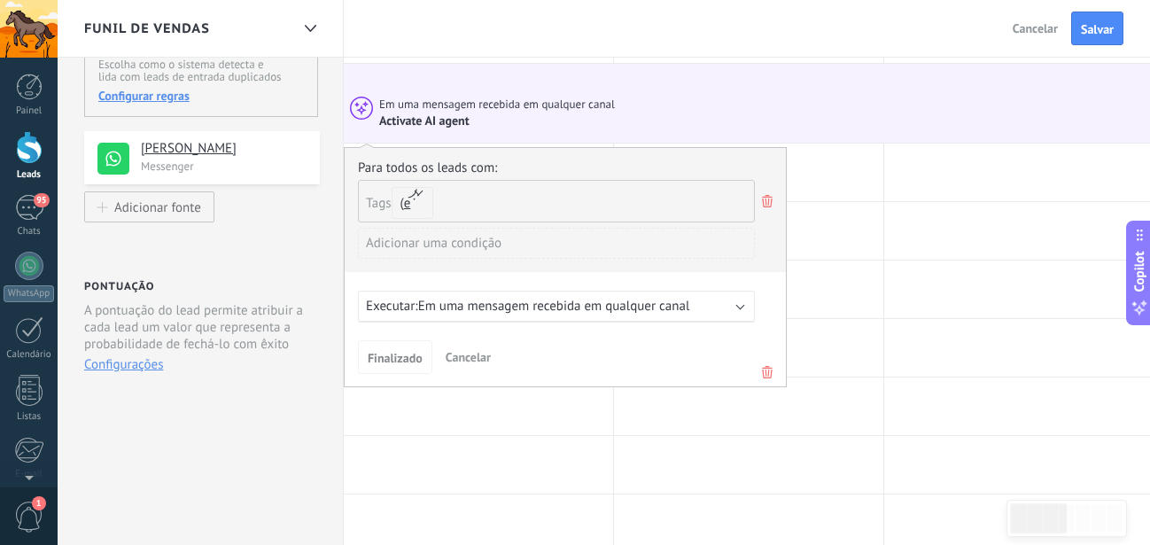
type input "*"
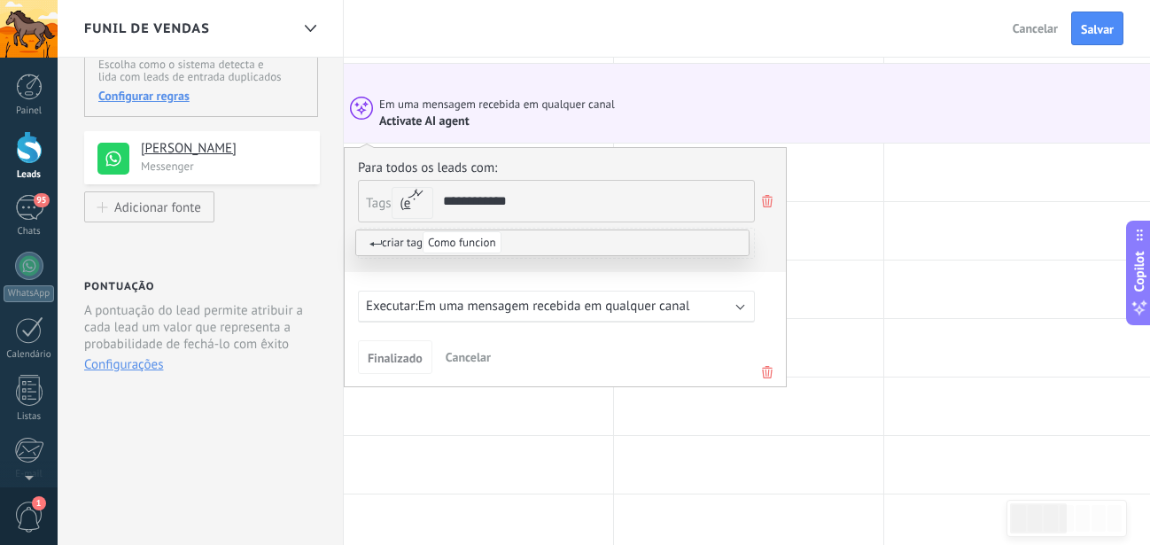
type input "**********"
click at [630, 358] on div "Finalizado Cancelar" at bounding box center [565, 356] width 415 height 33
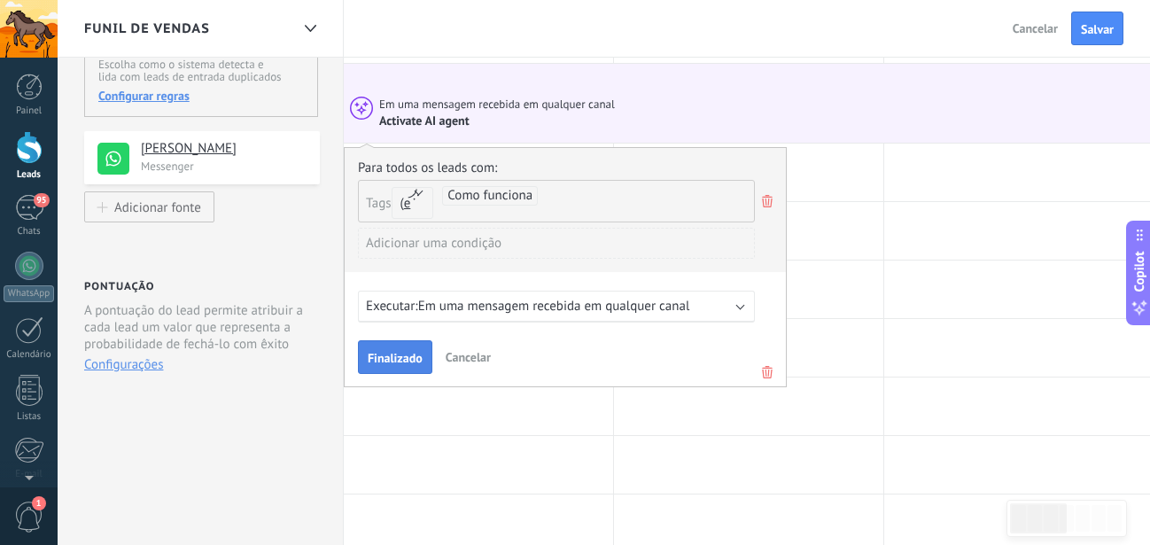
click at [401, 364] on span "Finalizado" at bounding box center [395, 358] width 55 height 12
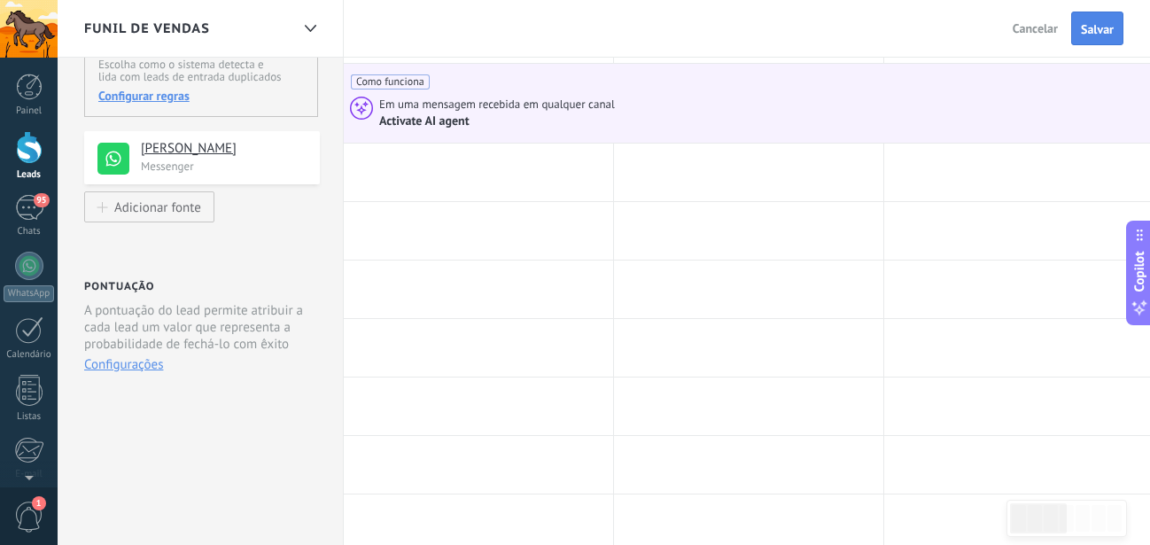
click at [1082, 31] on span "Salvar" at bounding box center [1097, 29] width 33 height 12
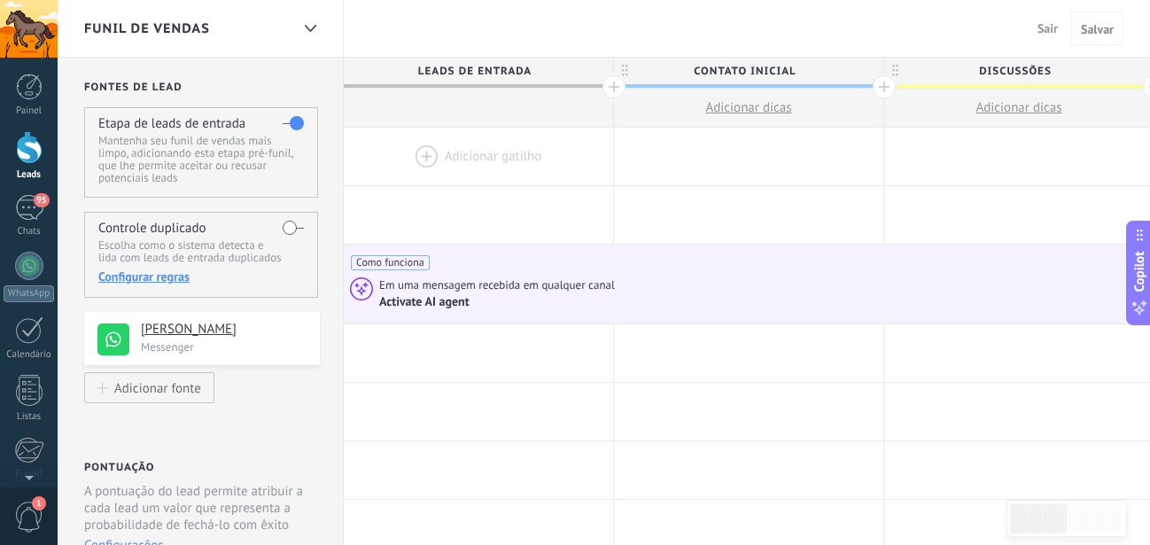
click at [293, 243] on p "Escolha como o sistema detecta e lida com leads de entrada duplicados" at bounding box center [200, 251] width 205 height 25
click at [281, 220] on div "Controle duplicado Escolha como o sistema detecta e lida com leads de entrada d…" at bounding box center [201, 255] width 234 height 86
click at [258, 111] on div "Etapa de leads de entrada Mantenha seu funil de vendas mais limpo, adicionando …" at bounding box center [201, 152] width 234 height 90
click at [1039, 30] on span "Sair" at bounding box center [1048, 28] width 20 height 16
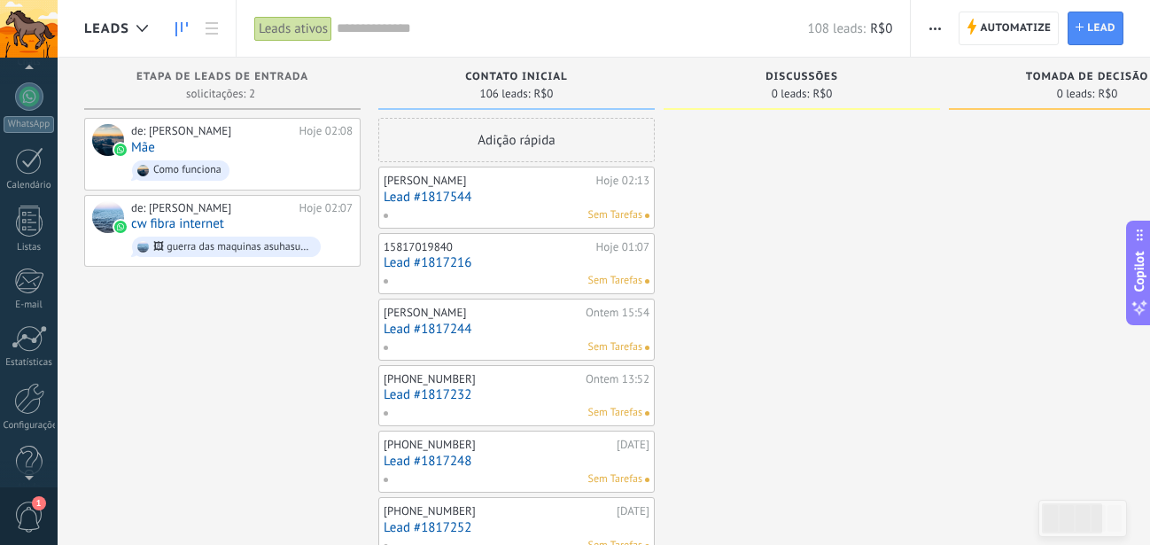
scroll to position [193, 0]
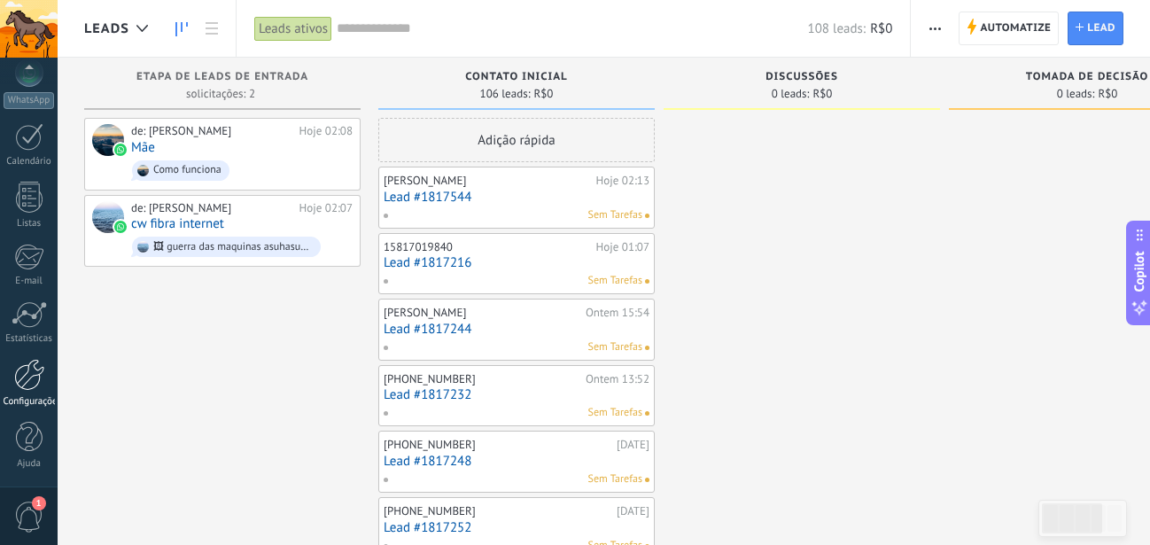
click at [29, 377] on div at bounding box center [29, 375] width 30 height 32
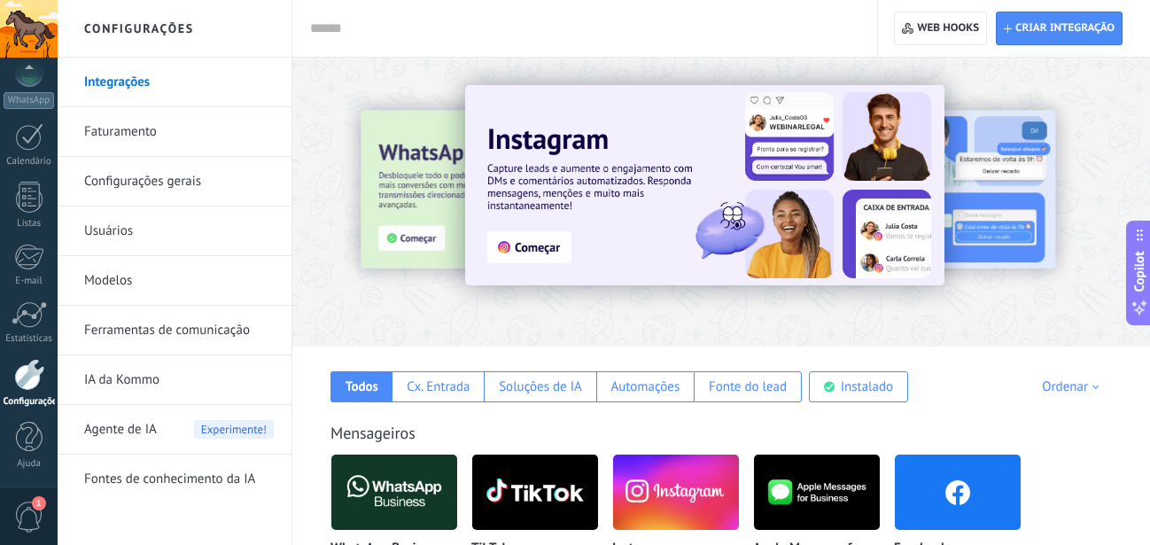
scroll to position [90, 0]
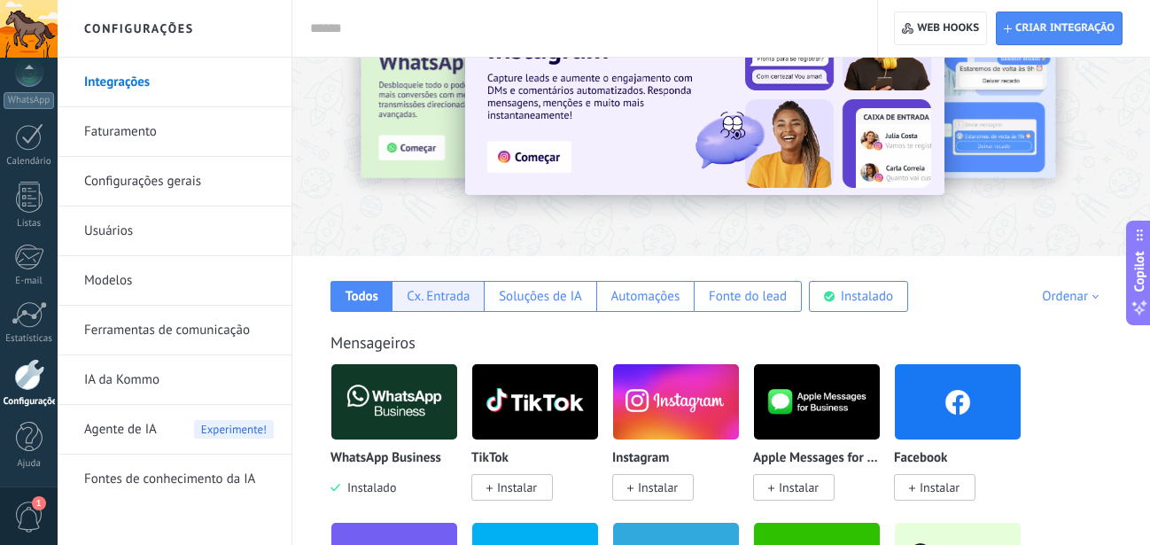
click at [421, 283] on div "Cx. Entrada" at bounding box center [438, 296] width 92 height 31
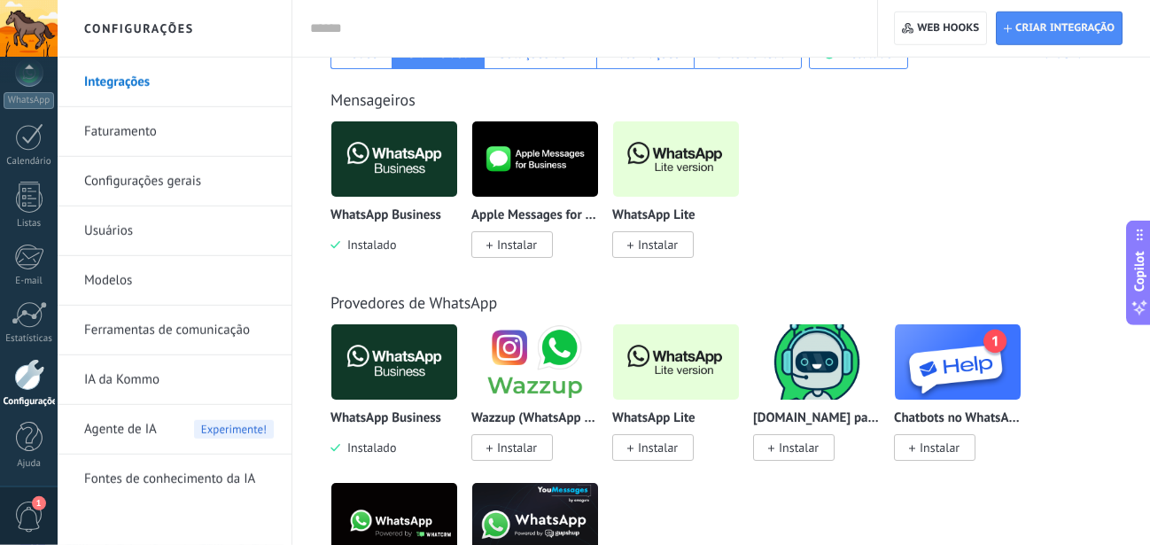
scroll to position [362, 0]
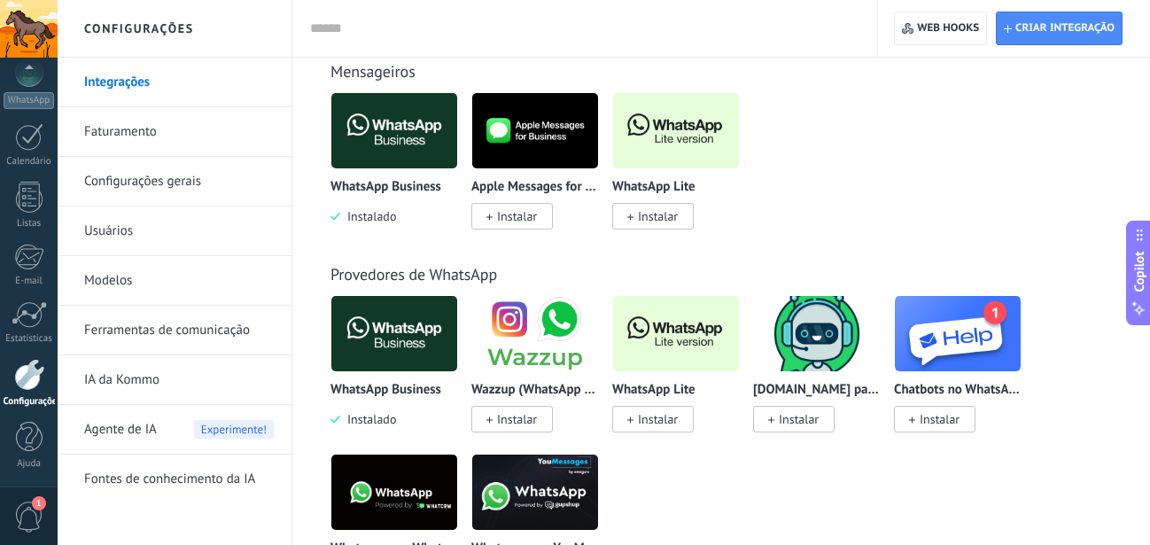
click at [135, 424] on span "Agente de IA" at bounding box center [120, 430] width 73 height 50
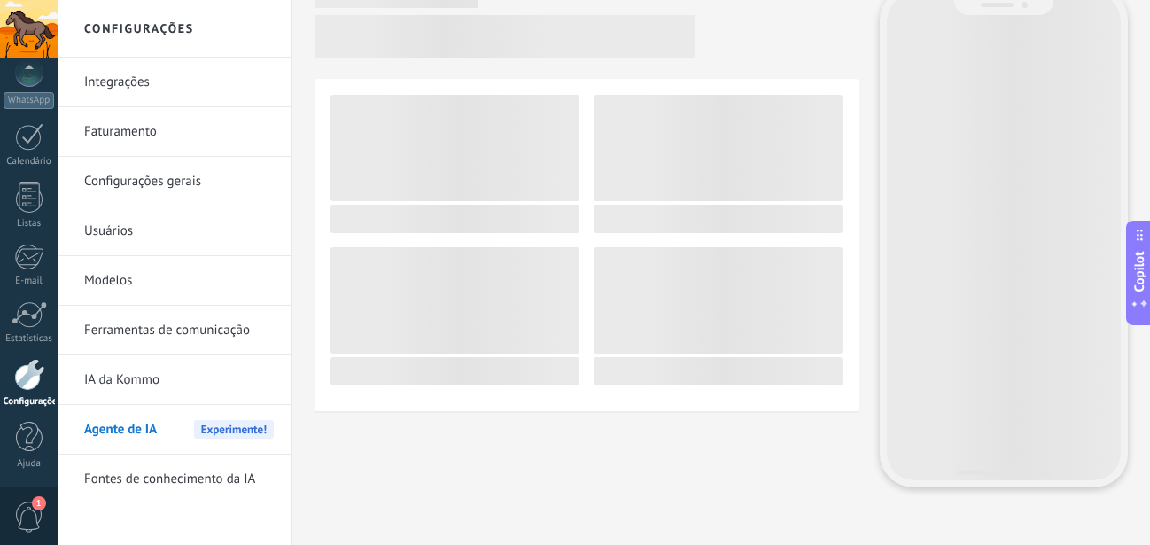
scroll to position [193, 0]
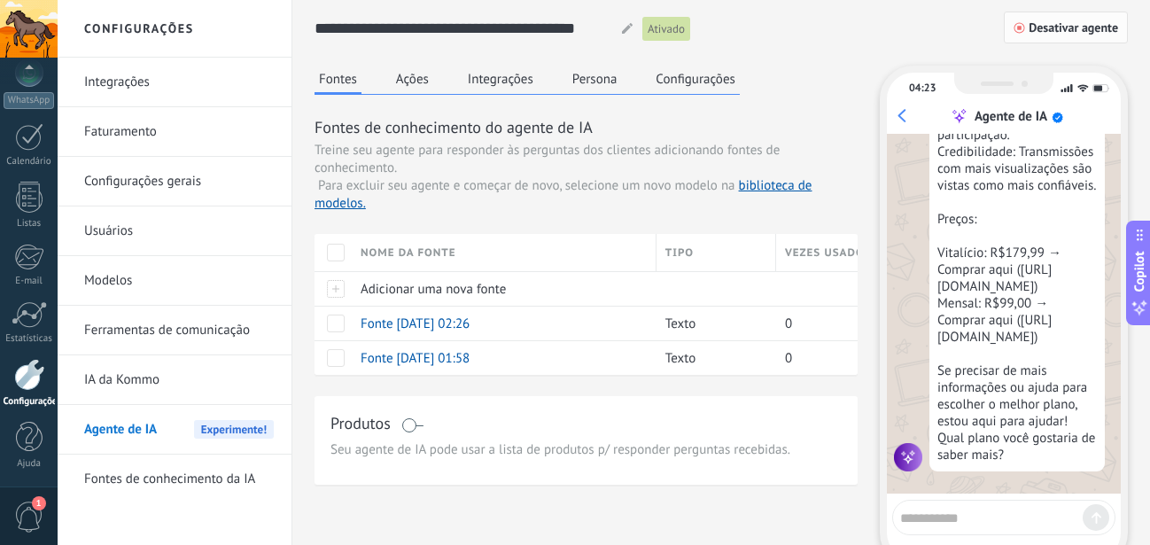
click at [1040, 35] on button "Desativar agente" at bounding box center [1066, 28] width 124 height 32
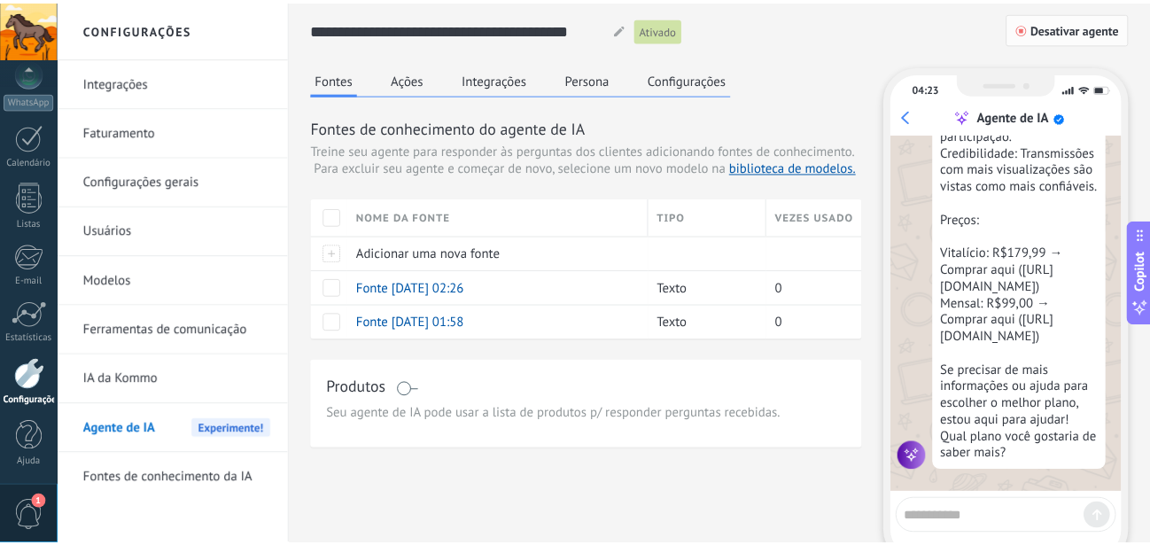
scroll to position [525, 0]
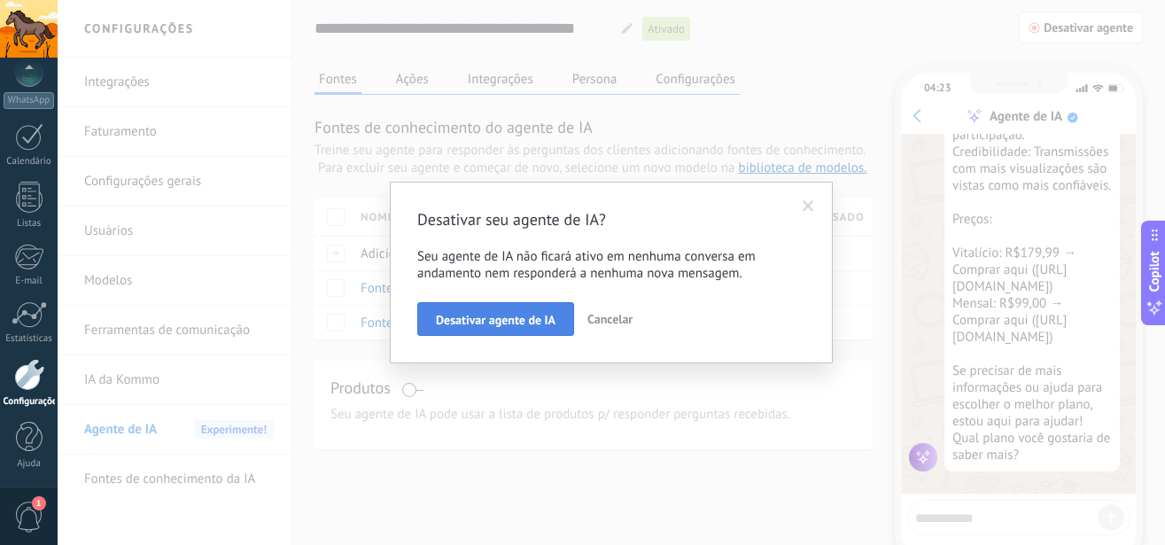
click at [496, 314] on span "Desativar agente de IA" at bounding box center [496, 320] width 120 height 12
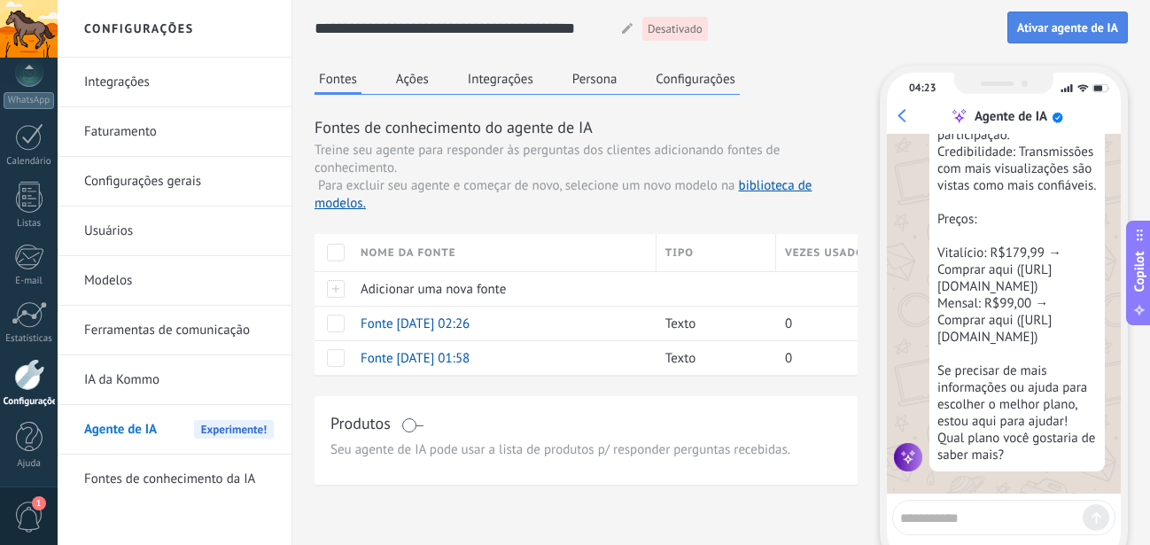
click at [1051, 28] on span "Ativar agente de IA" at bounding box center [1067, 27] width 101 height 12
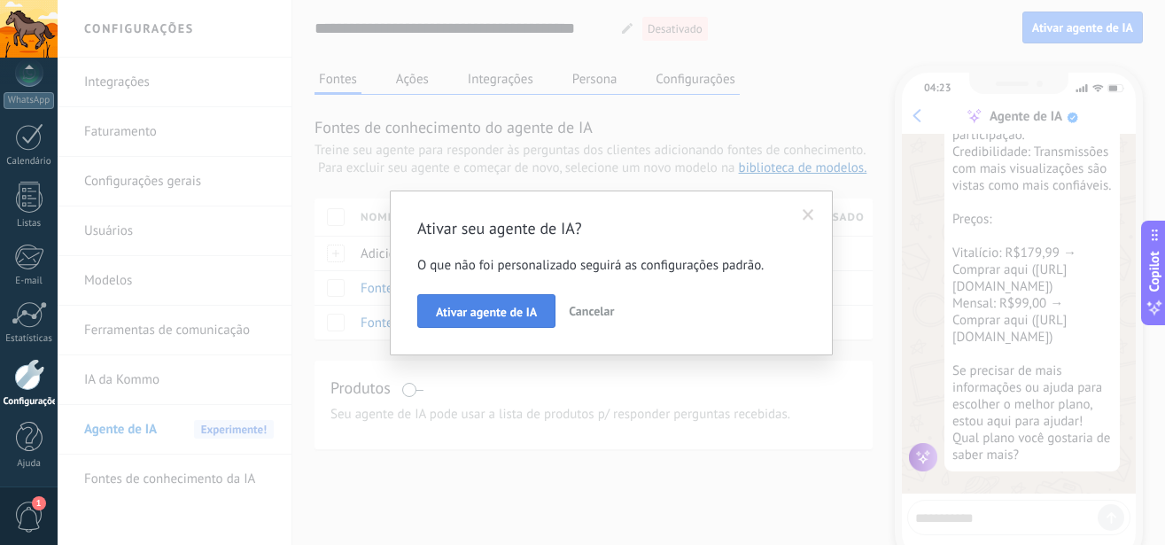
click at [506, 304] on button "Ativar agente de IA" at bounding box center [486, 311] width 138 height 34
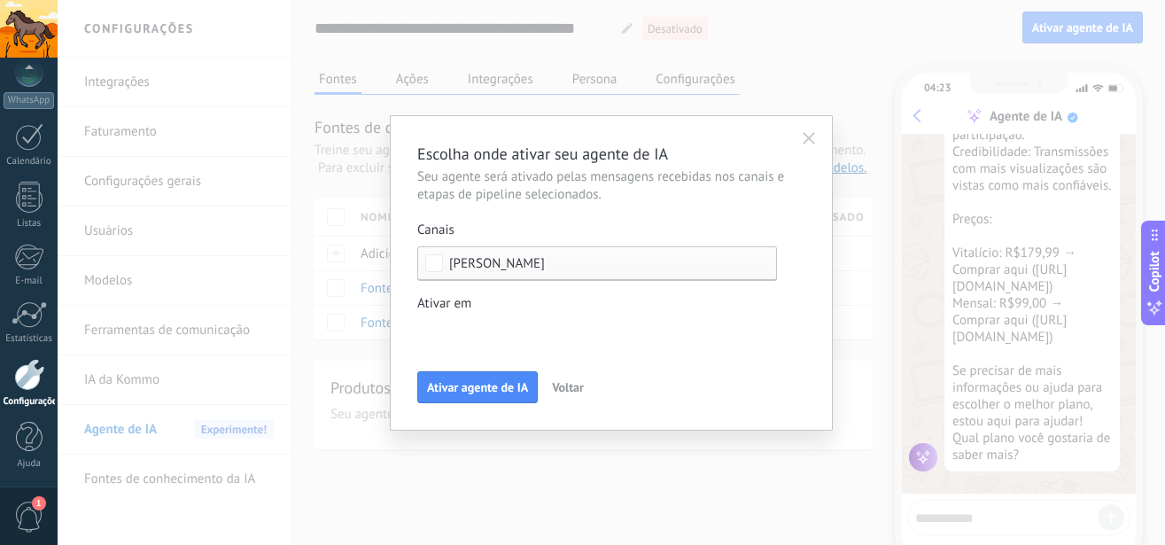
click at [0, 0] on div "Leads de entrada Contato inicial Discussões Tomada de decisão Discussão de cont…" at bounding box center [0, 0] width 0 height 0
click at [498, 316] on div at bounding box center [612, 272] width 1108 height 545
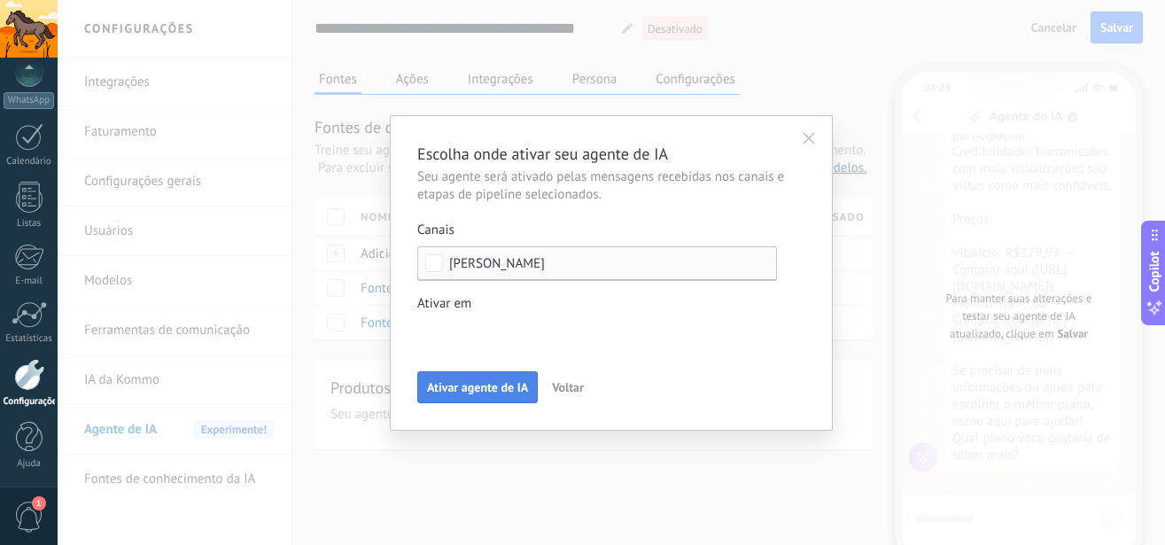
click at [448, 391] on span "Ativar agente de IA" at bounding box center [477, 387] width 101 height 12
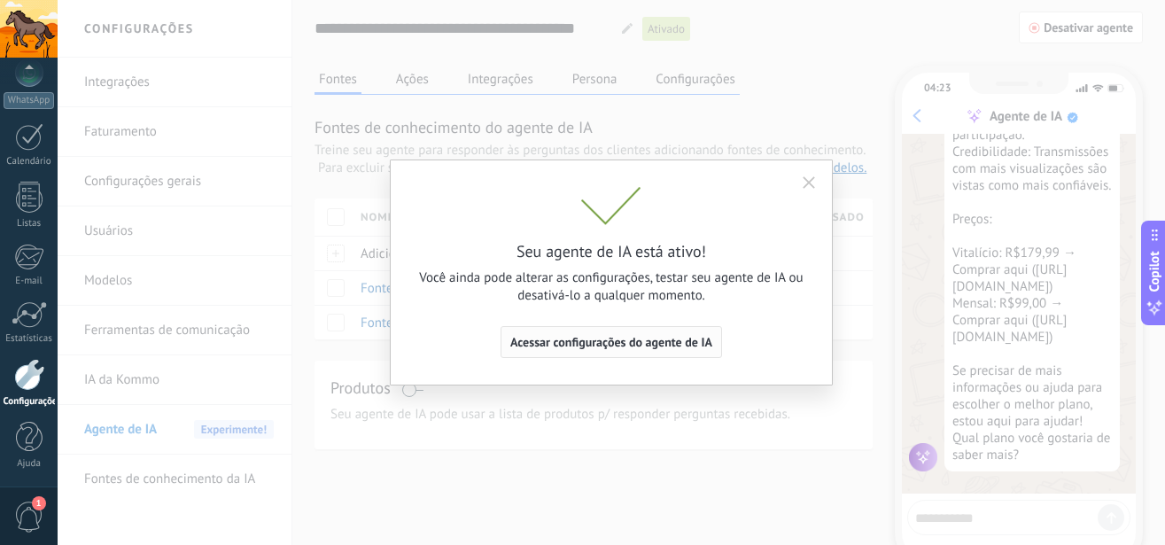
click at [599, 339] on span "Acessar configurações do agente de IA" at bounding box center [611, 342] width 202 height 12
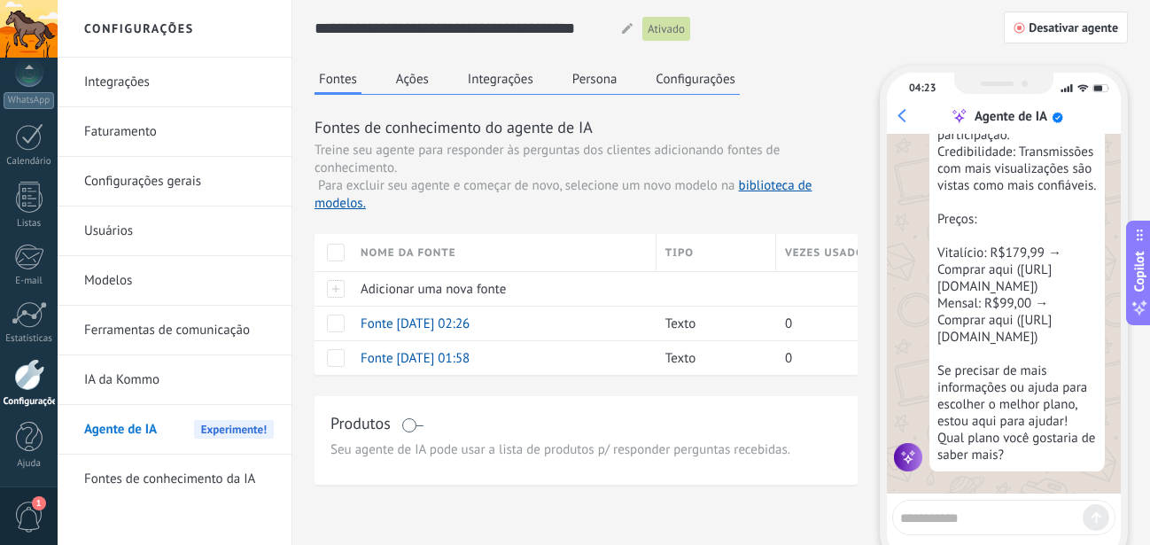
click at [432, 81] on button "Ações" at bounding box center [413, 79] width 42 height 27
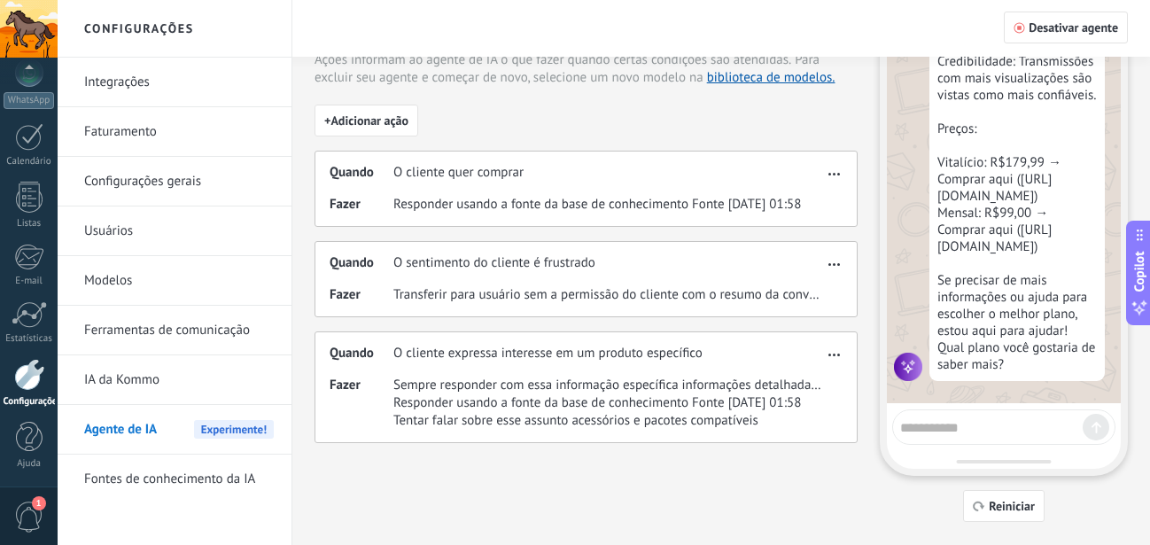
scroll to position [0, 0]
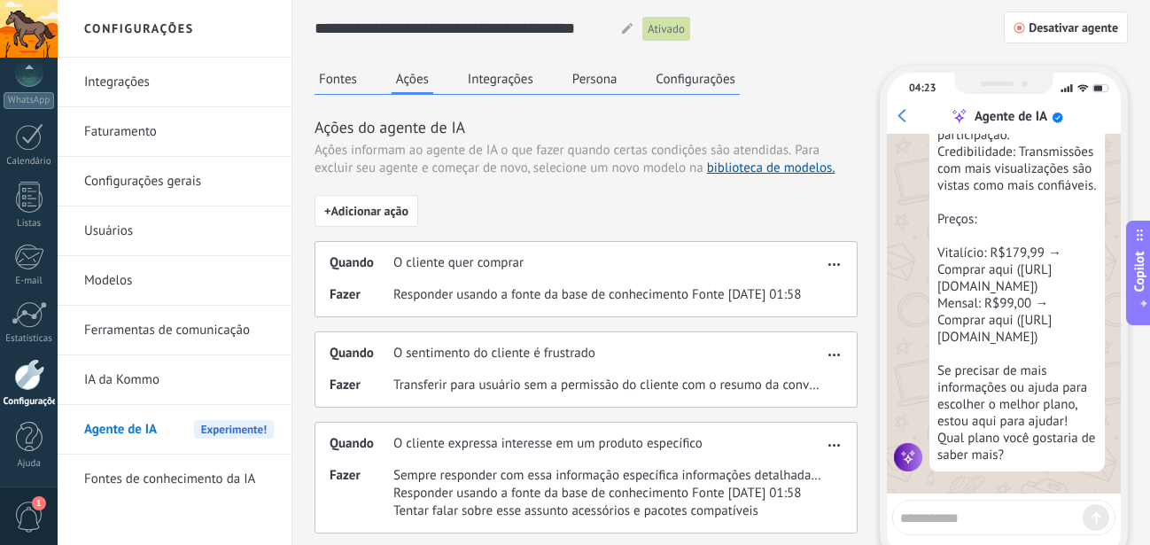
click at [519, 81] on button "Integrações" at bounding box center [500, 79] width 74 height 27
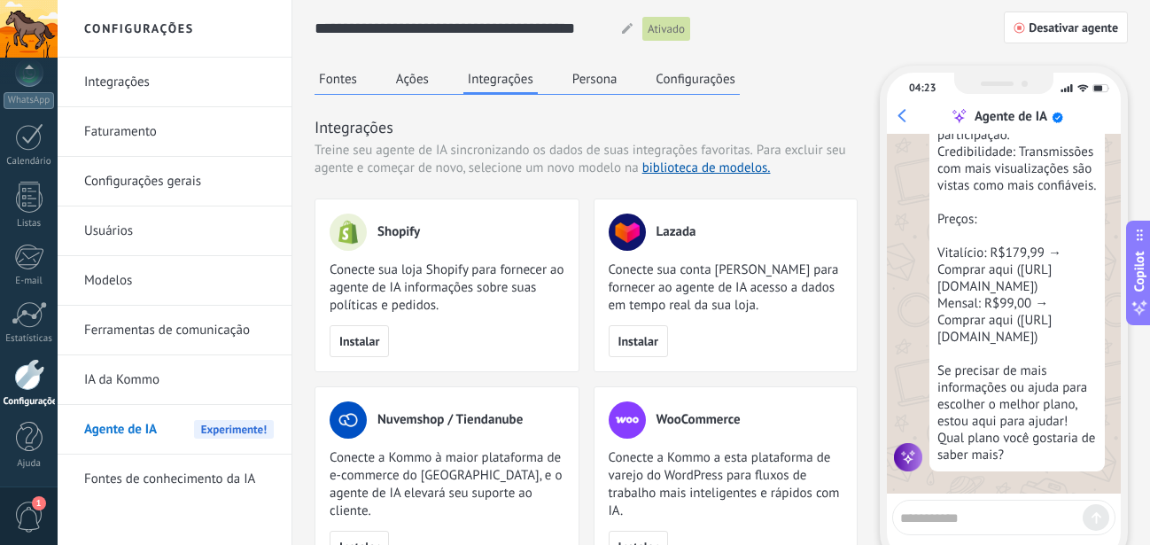
click at [580, 74] on button "Persona" at bounding box center [595, 79] width 54 height 27
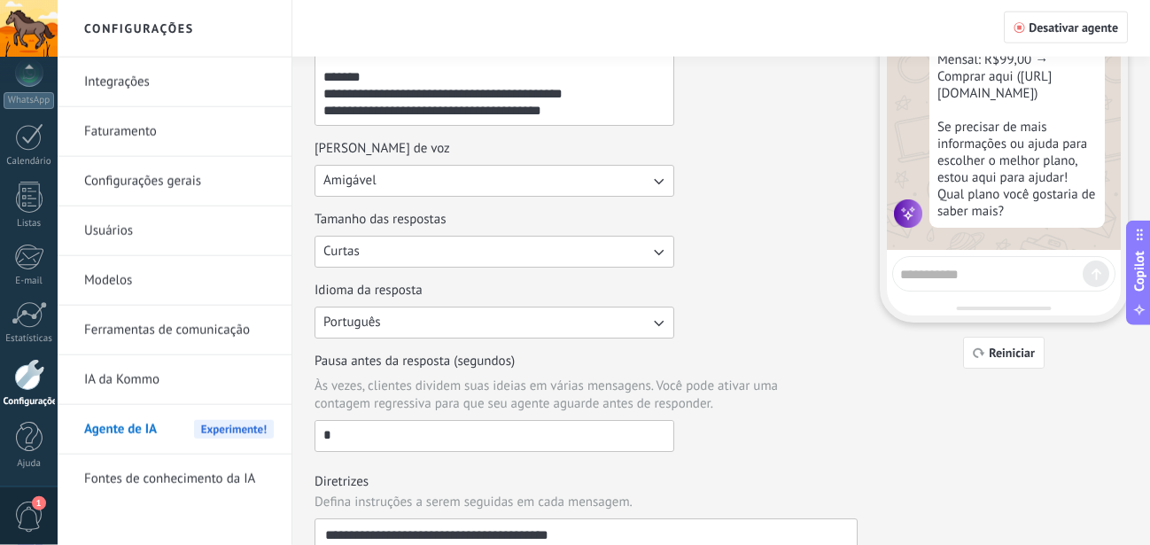
scroll to position [271, 0]
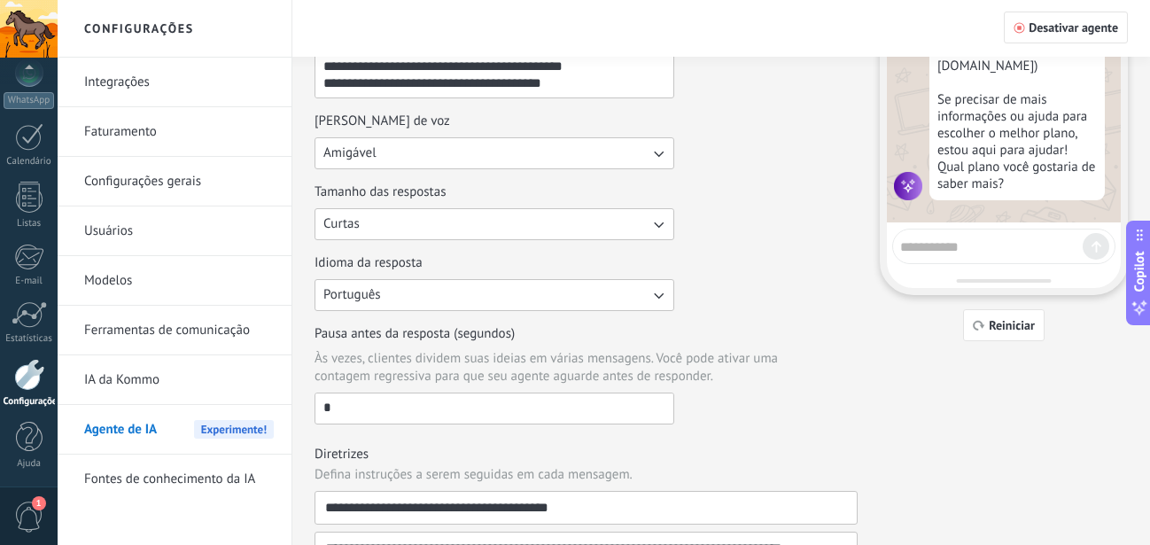
click at [491, 230] on button "Curtas" at bounding box center [495, 224] width 360 height 32
click at [353, 261] on span "Médias" at bounding box center [343, 254] width 40 height 18
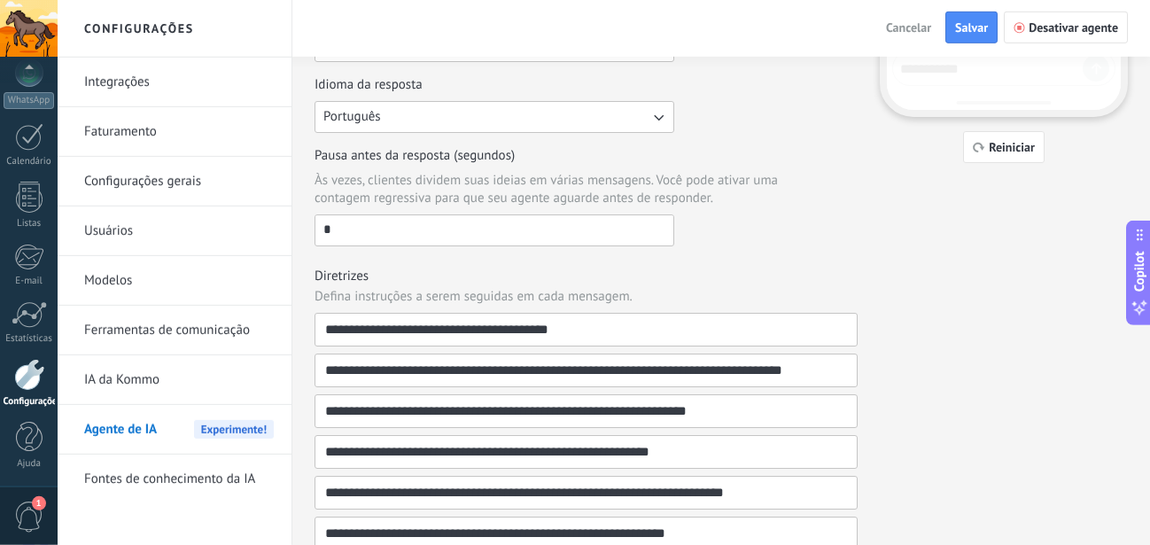
scroll to position [452, 0]
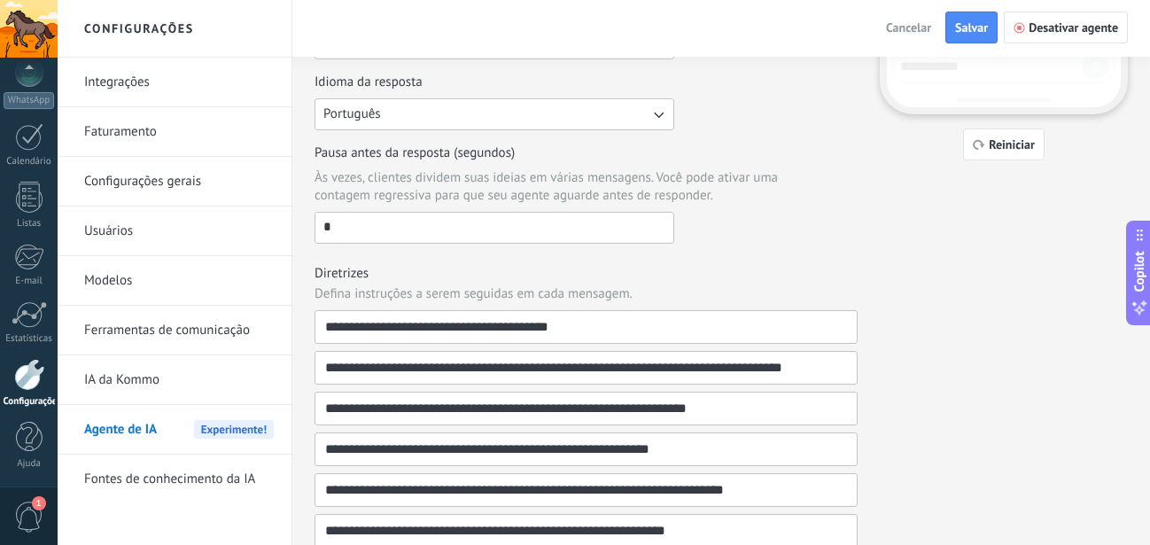
click at [428, 231] on input "*" at bounding box center [494, 227] width 358 height 28
drag, startPoint x: 428, startPoint y: 231, endPoint x: 348, endPoint y: 230, distance: 79.8
click at [348, 230] on input "*" at bounding box center [494, 227] width 358 height 28
type input "*"
click at [471, 272] on h3 "Diretrizes" at bounding box center [586, 273] width 543 height 17
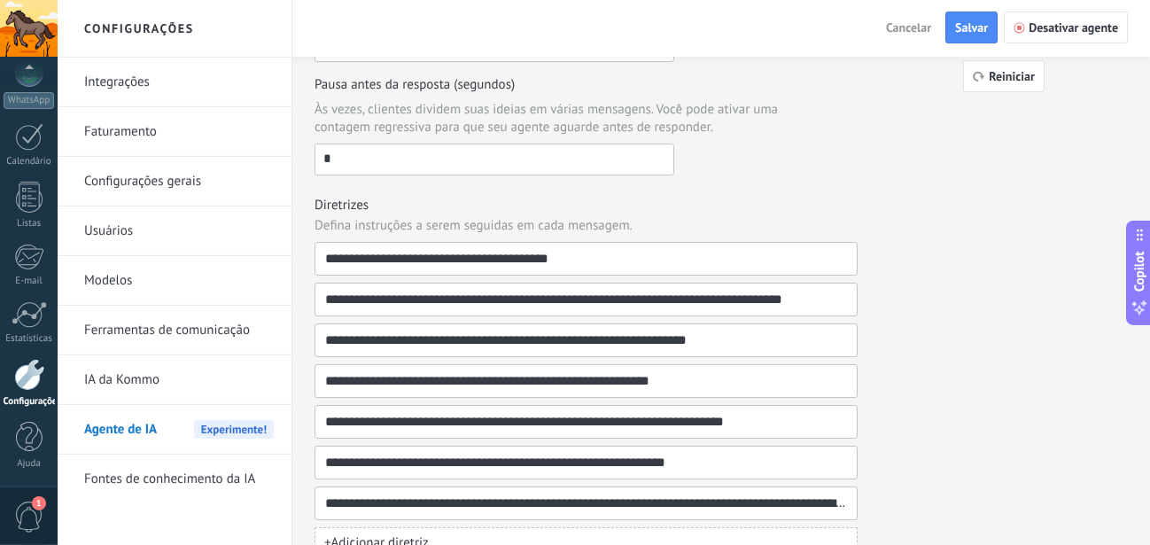
scroll to position [592, 0]
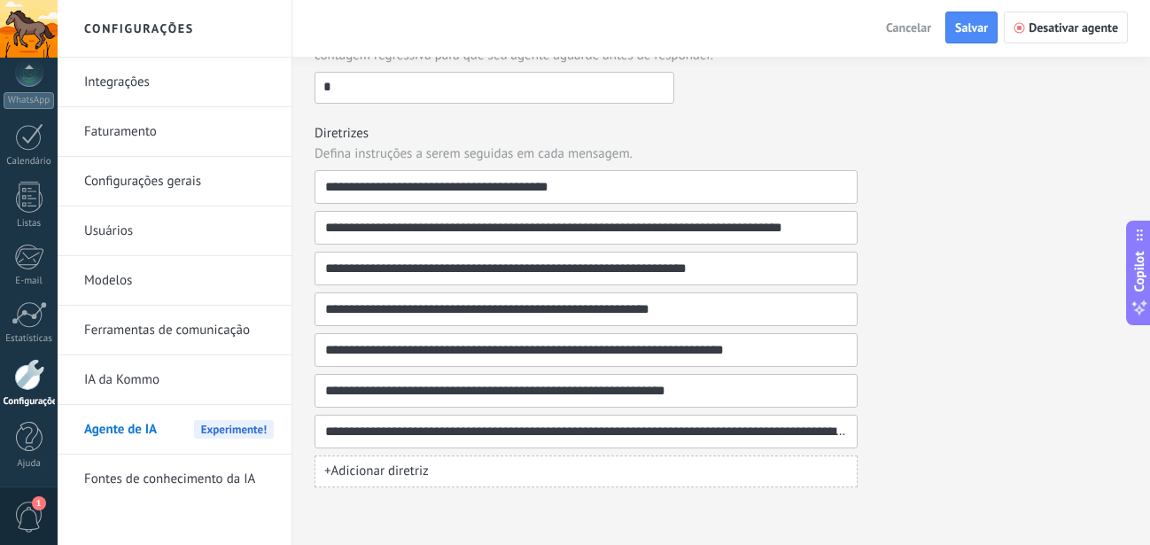
click at [378, 477] on span "+ Adicionar diretriz" at bounding box center [376, 472] width 105 height 18
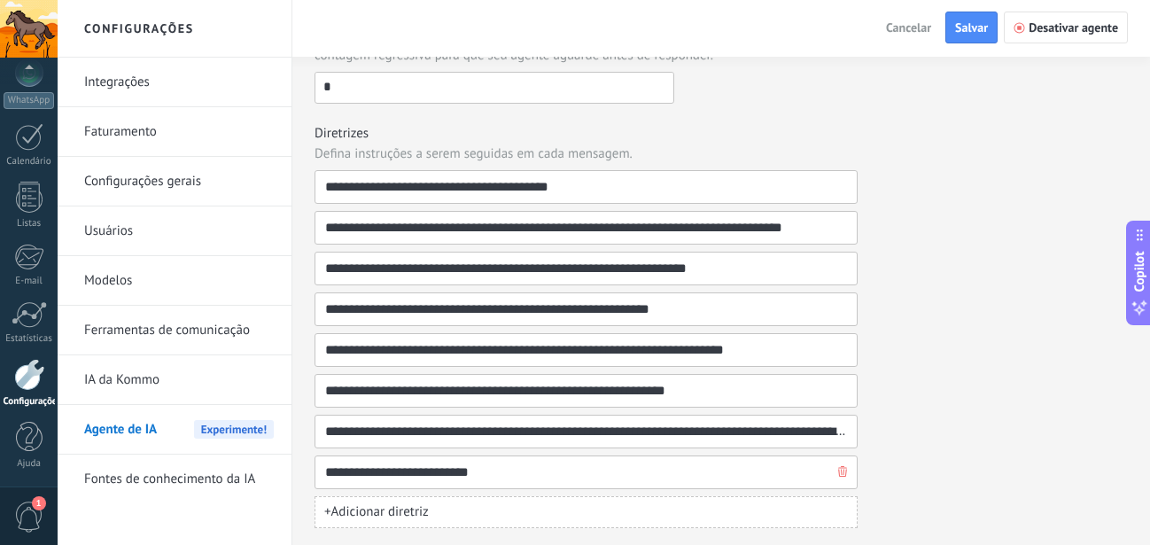
type input "**********"
click at [948, 405] on div "**********" at bounding box center [721, 1] width 813 height 1054
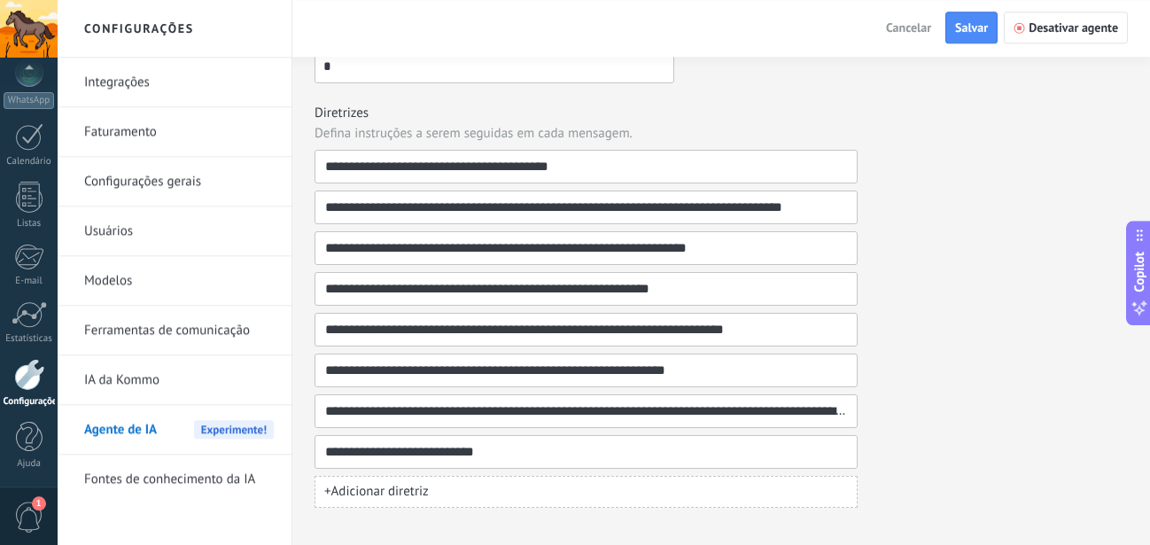
scroll to position [633, 0]
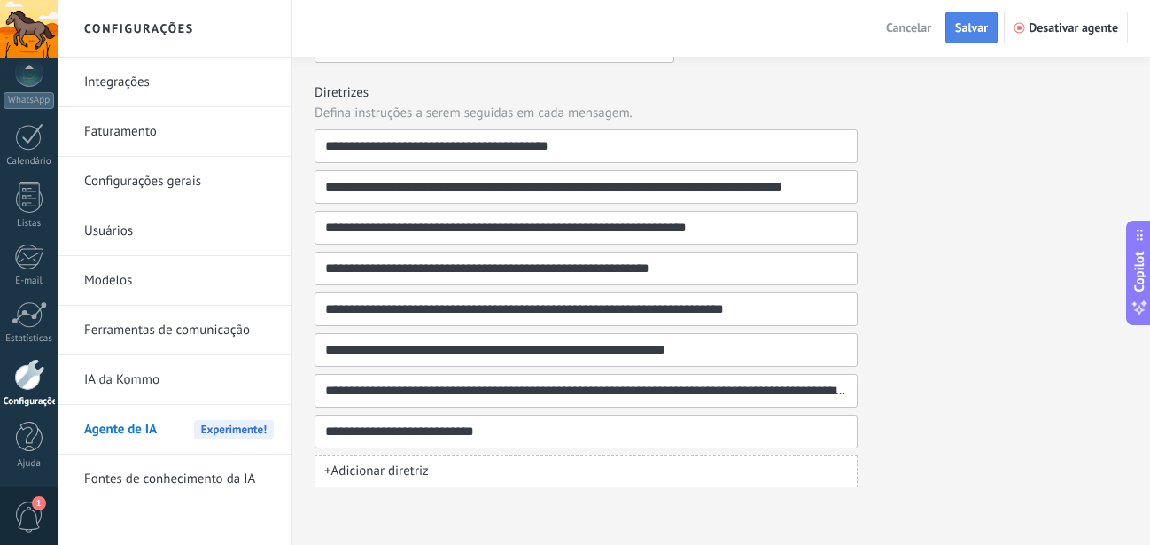
click at [953, 28] on button "Salvar" at bounding box center [971, 28] width 52 height 32
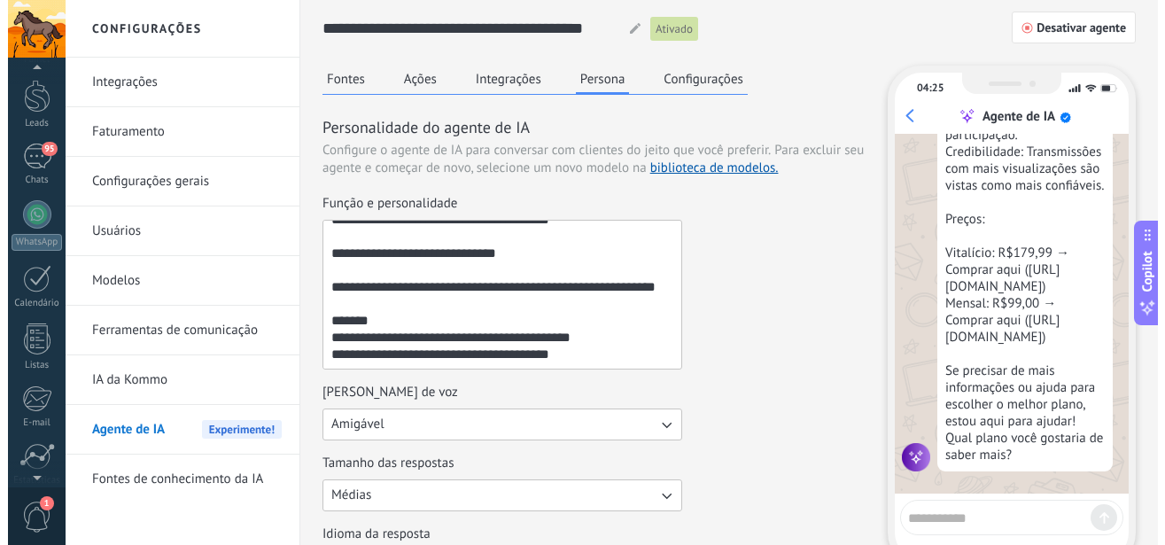
scroll to position [0, 0]
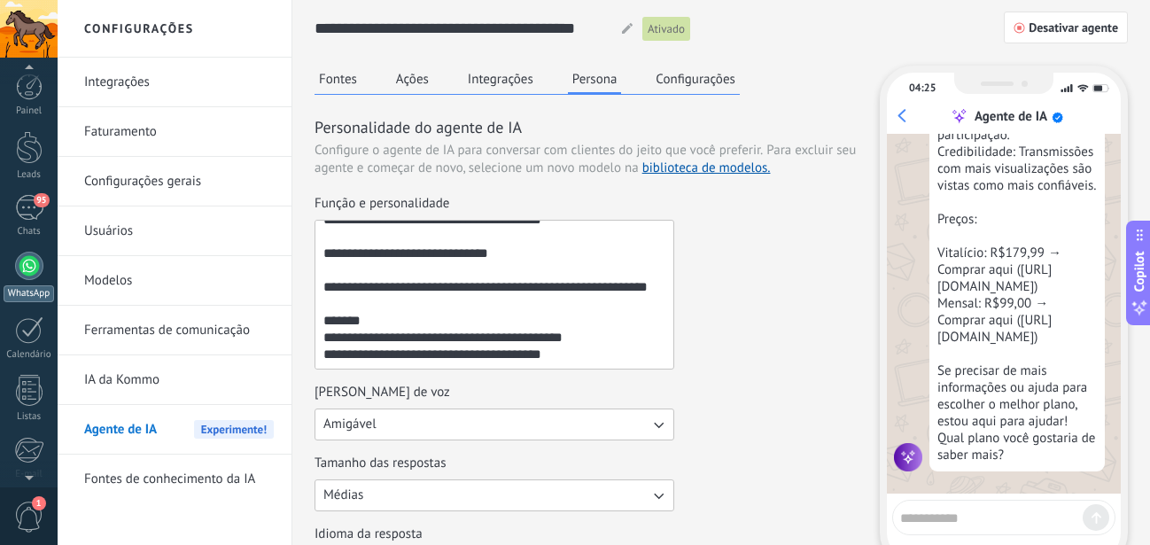
click at [27, 271] on div at bounding box center [29, 266] width 28 height 28
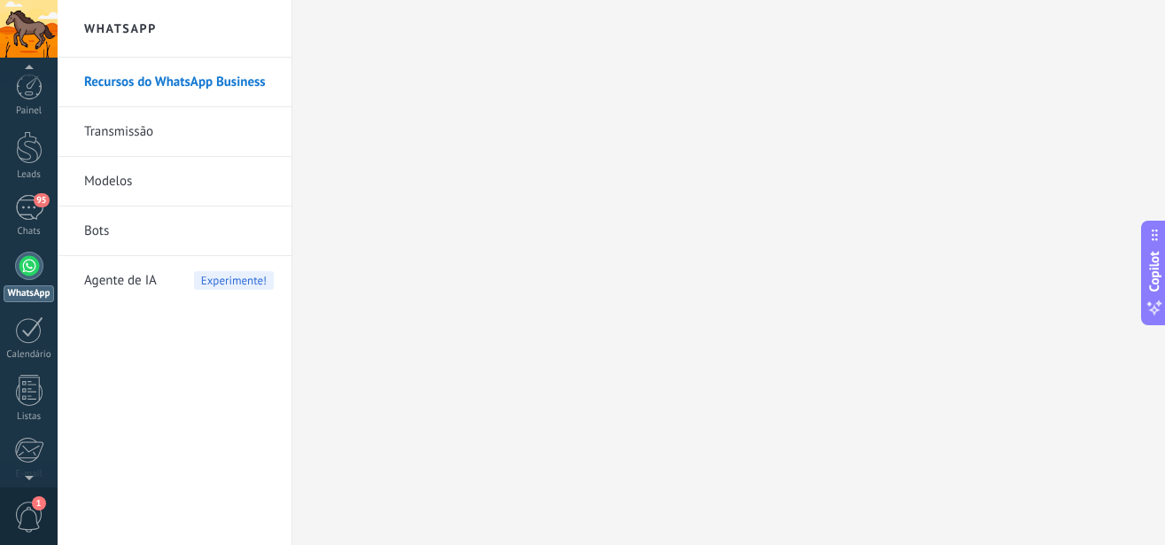
scroll to position [193, 0]
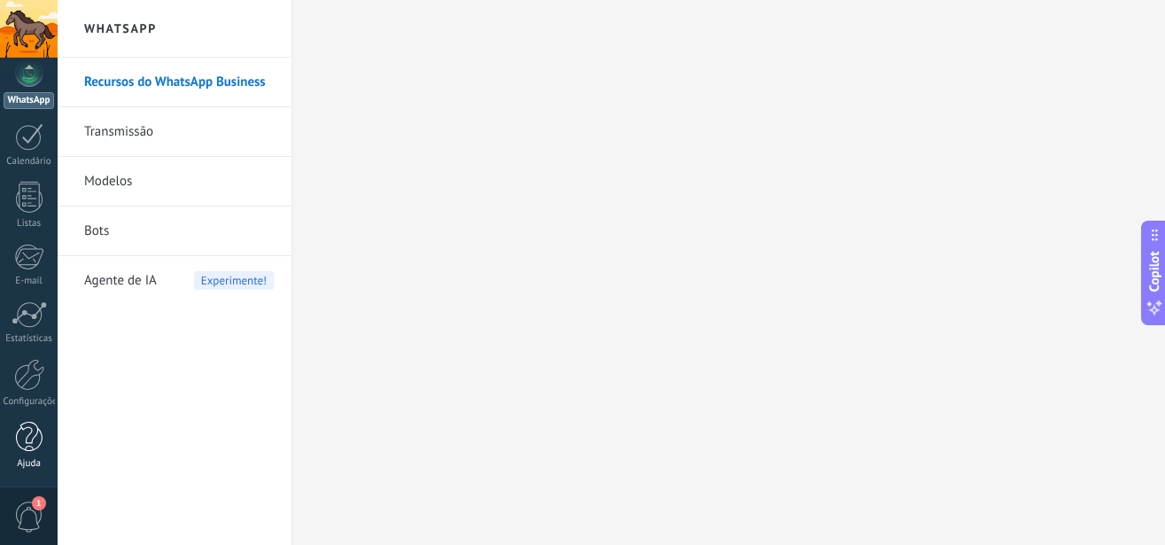
click at [32, 460] on div "Ajuda" at bounding box center [29, 464] width 51 height 12
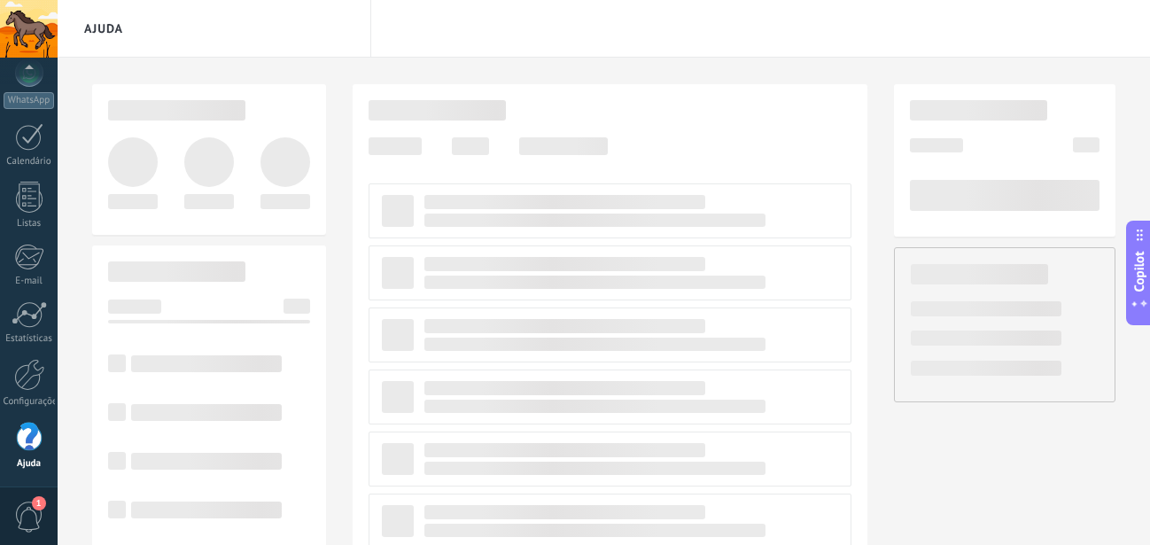
scroll to position [193, 0]
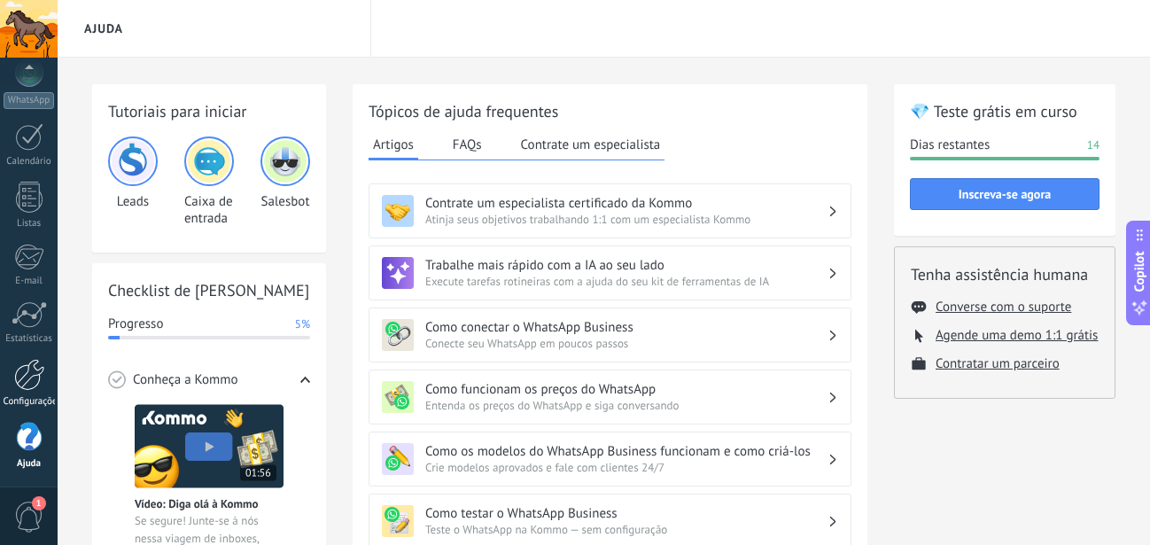
click at [29, 370] on div at bounding box center [29, 375] width 30 height 32
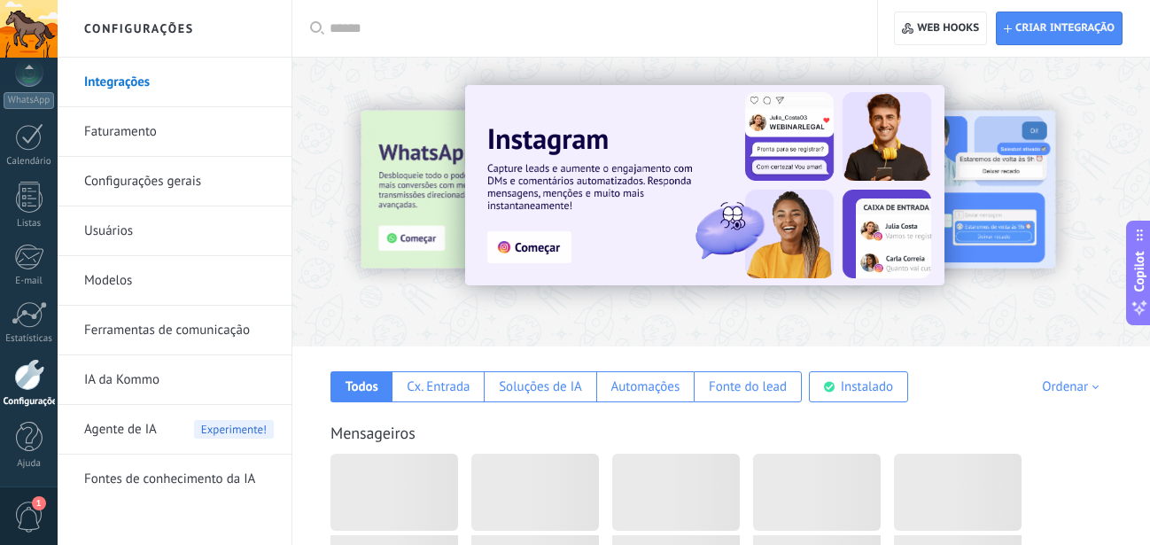
scroll to position [193, 0]
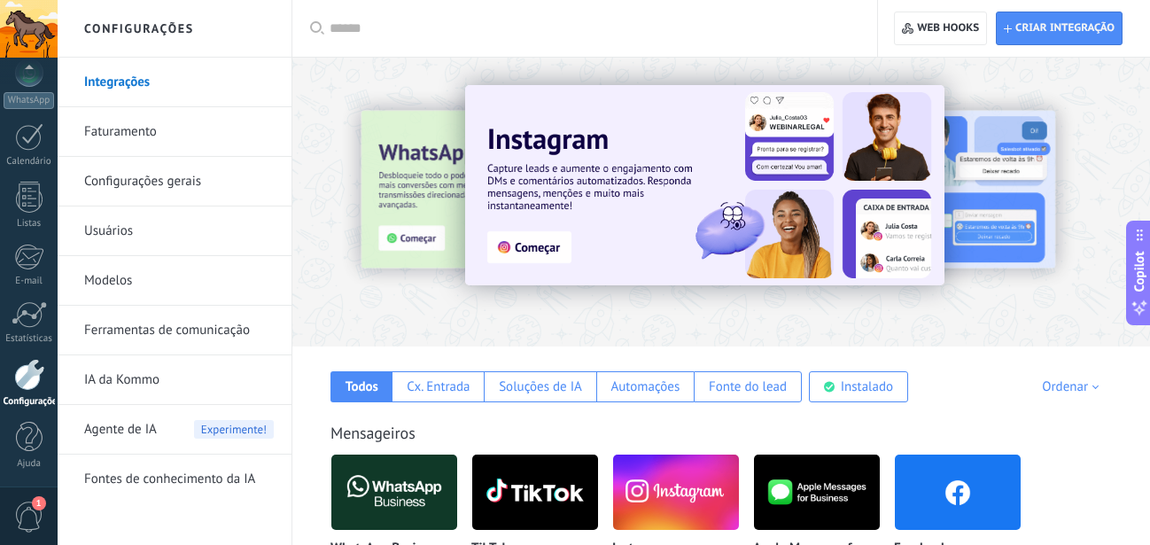
click at [172, 228] on link "Usuários" at bounding box center [179, 231] width 190 height 50
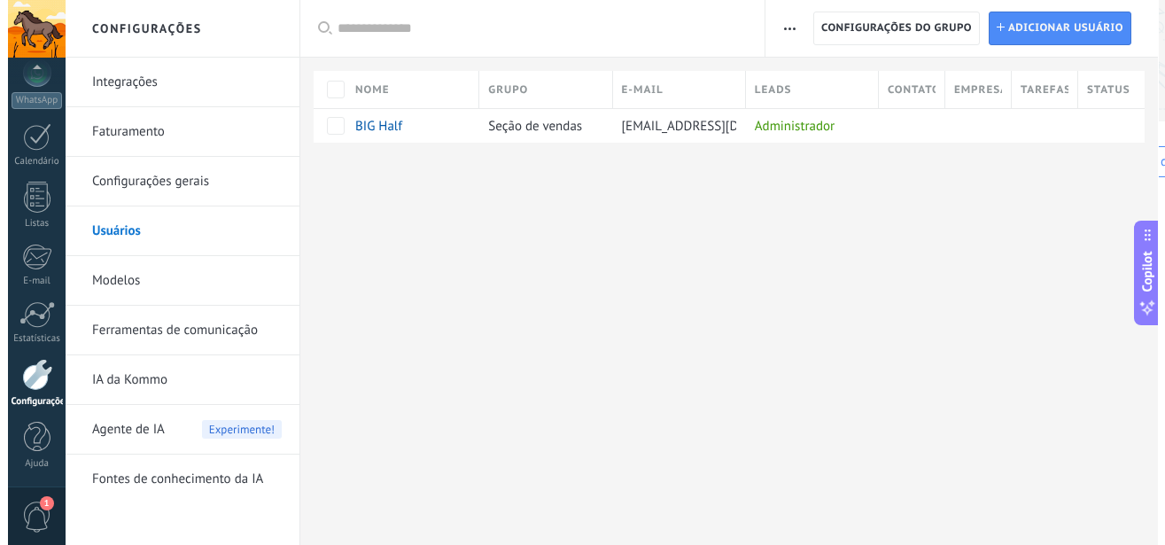
scroll to position [193, 0]
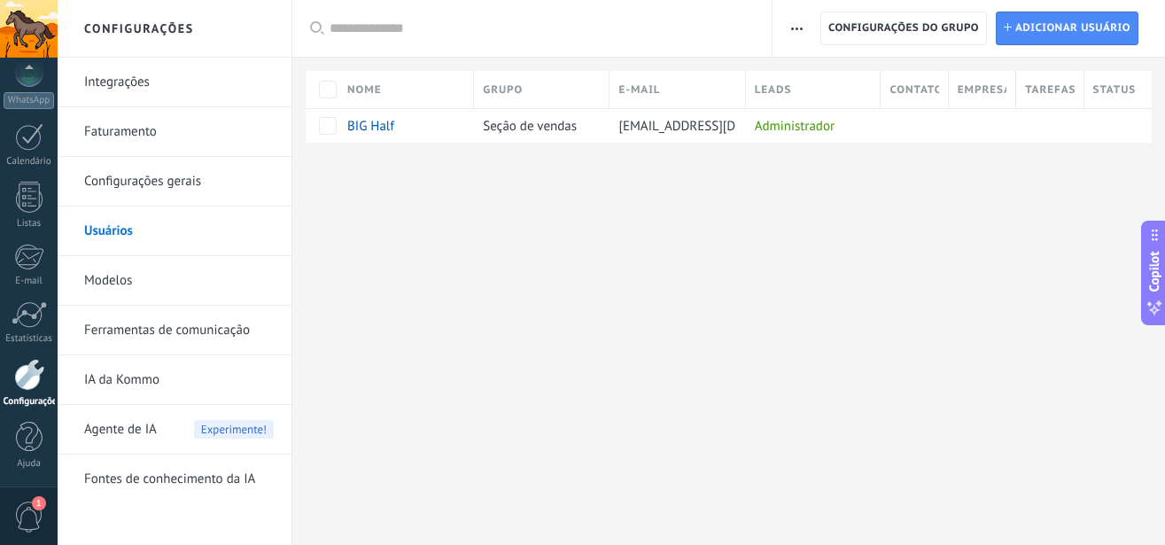
click at [128, 284] on link "Modelos" at bounding box center [179, 281] width 190 height 50
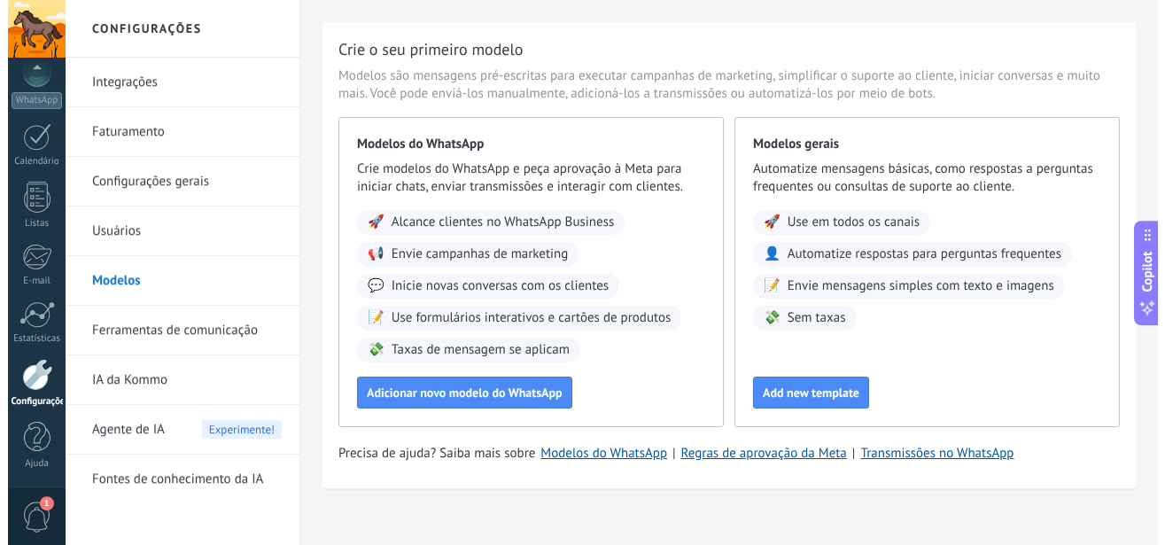
scroll to position [53, 0]
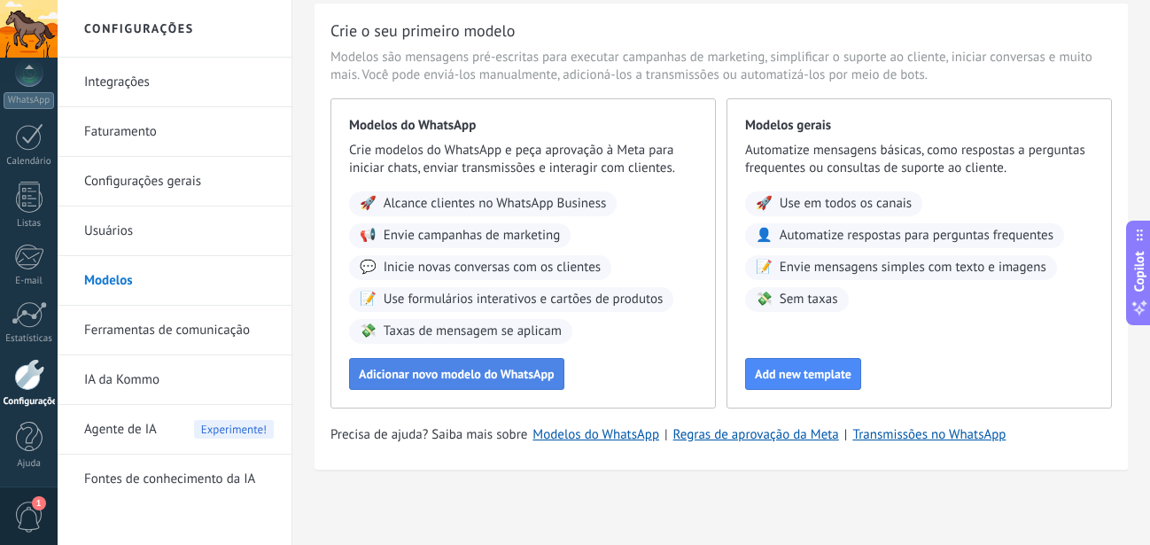
click at [475, 364] on button "Adicionar novo modelo do WhatsApp" at bounding box center [456, 374] width 215 height 32
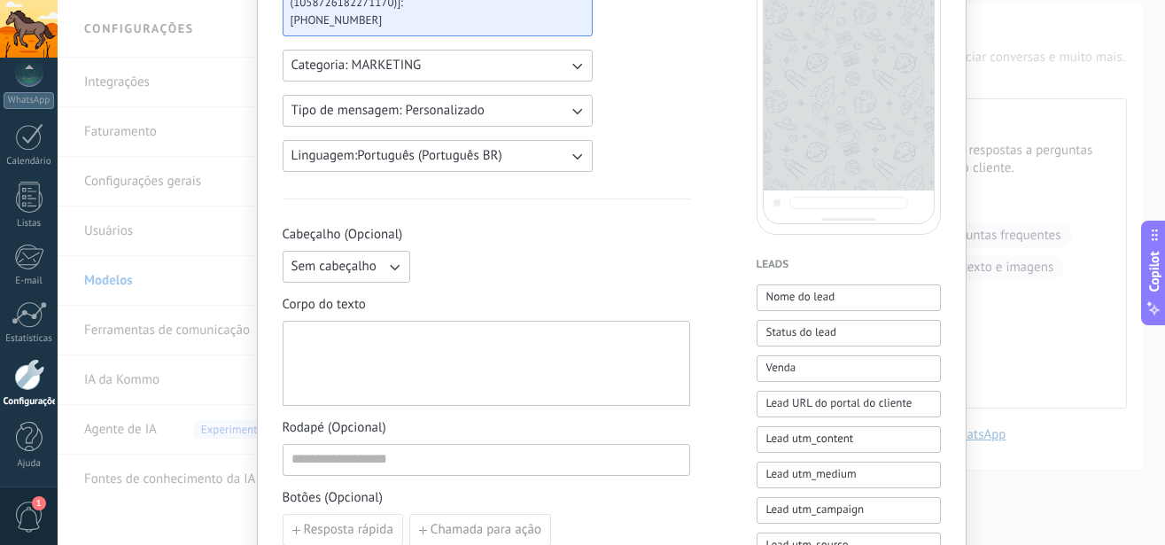
scroll to position [303, 0]
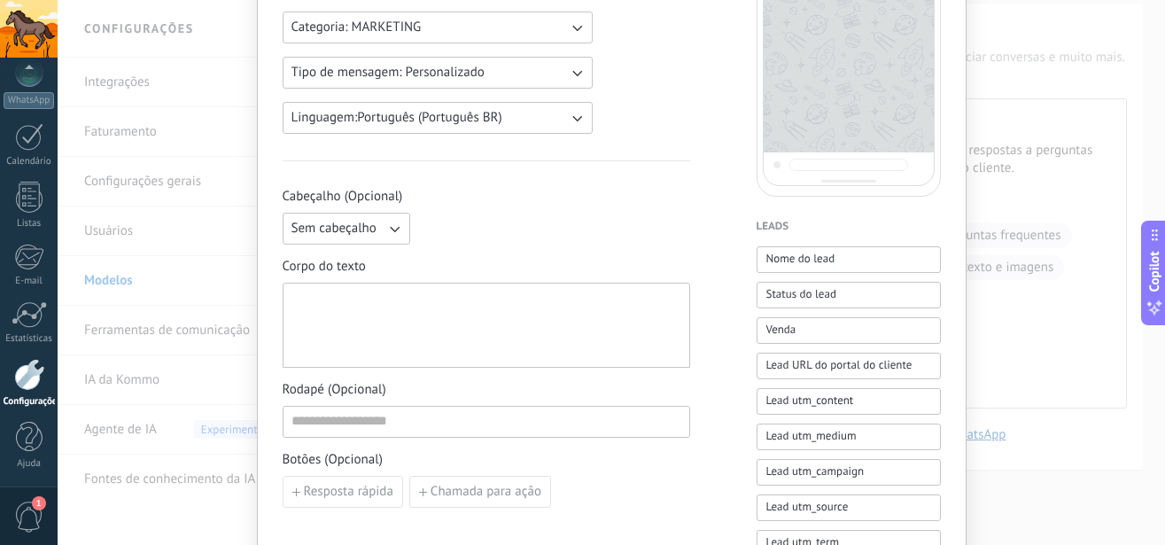
click at [494, 326] on div at bounding box center [487, 326] width 390 height 70
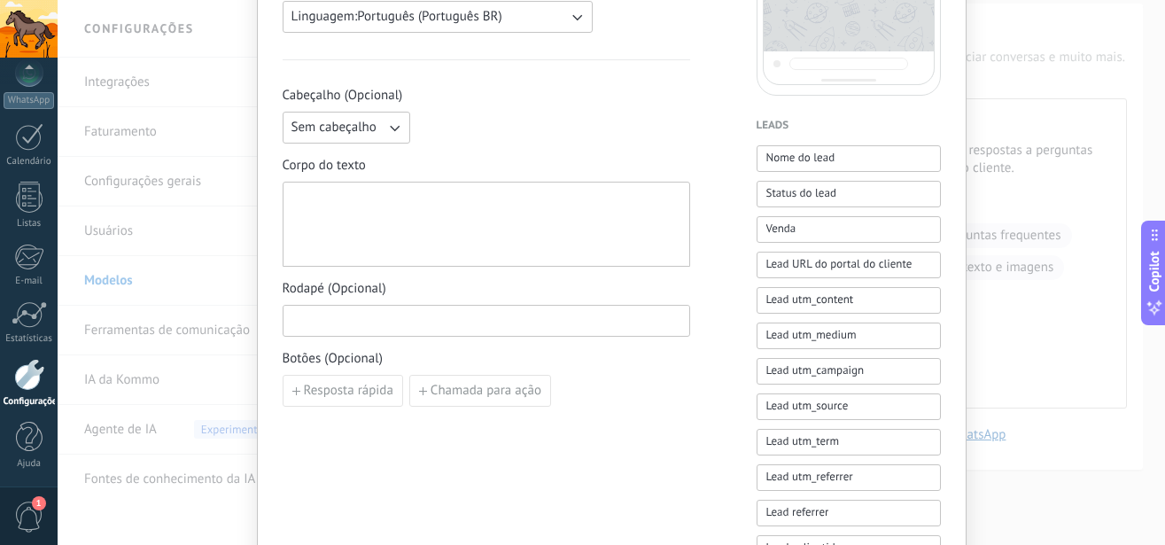
click at [516, 315] on input at bounding box center [487, 320] width 406 height 28
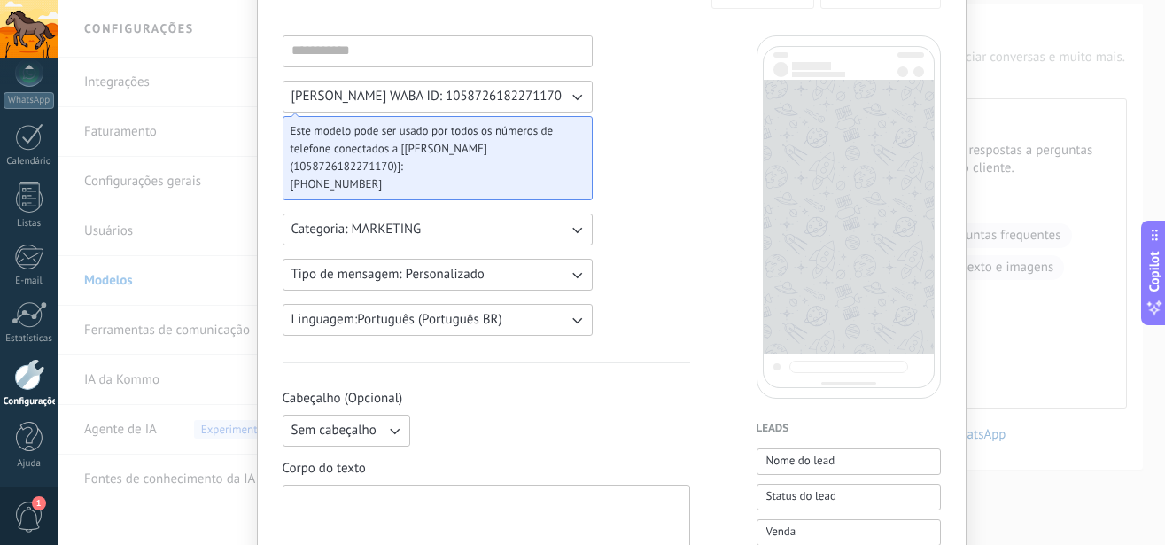
scroll to position [0, 0]
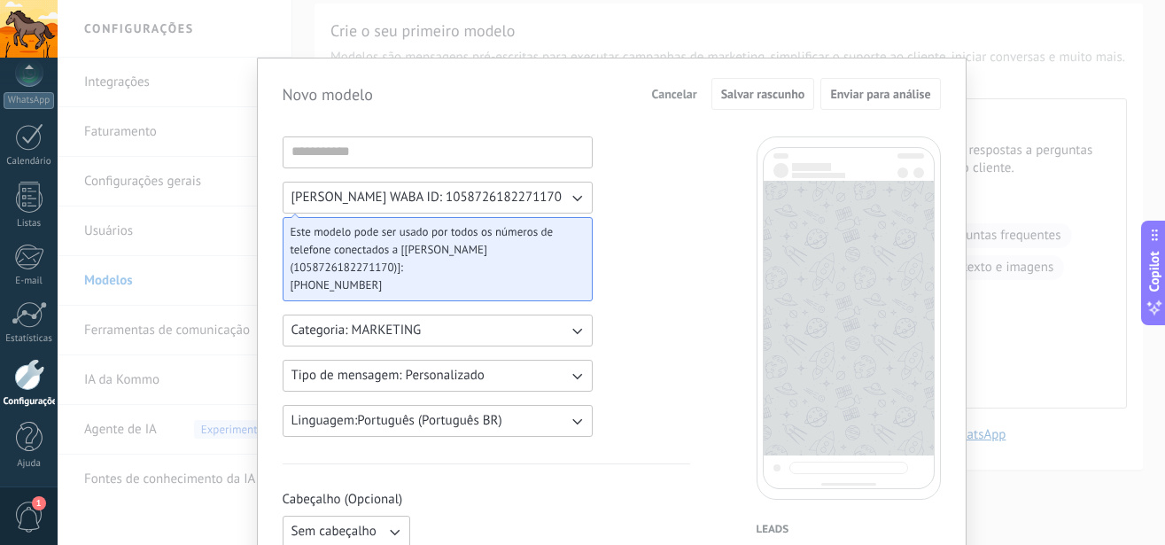
click at [688, 88] on span "Cancelar" at bounding box center [674, 94] width 45 height 12
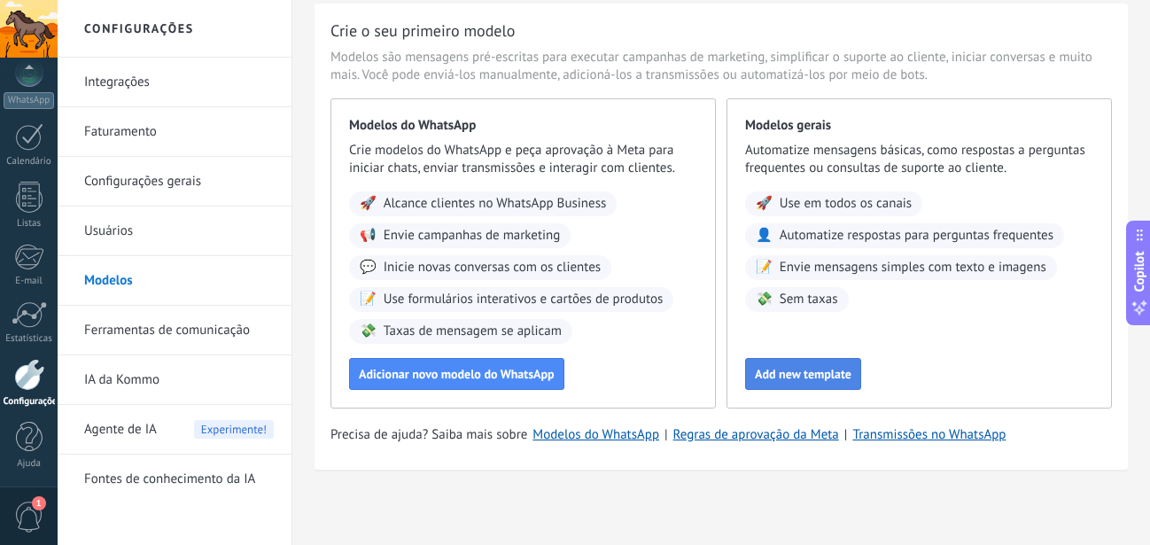
click at [790, 363] on button "Add new template" at bounding box center [803, 374] width 116 height 32
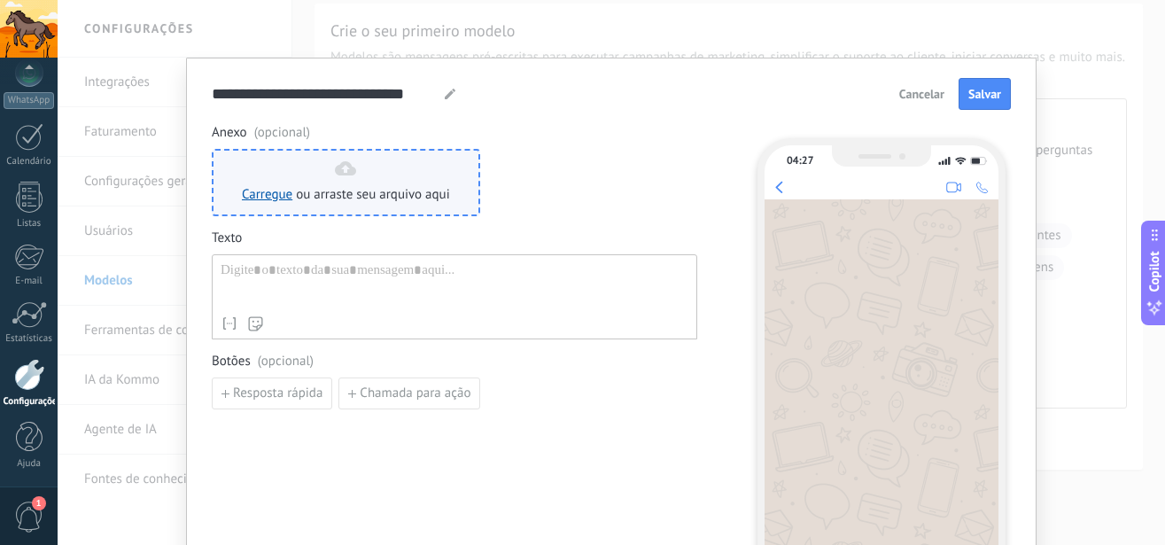
click at [289, 181] on div "Carregue ou arraste seu arquivo aqui Arraste para cá" at bounding box center [346, 182] width 208 height 43
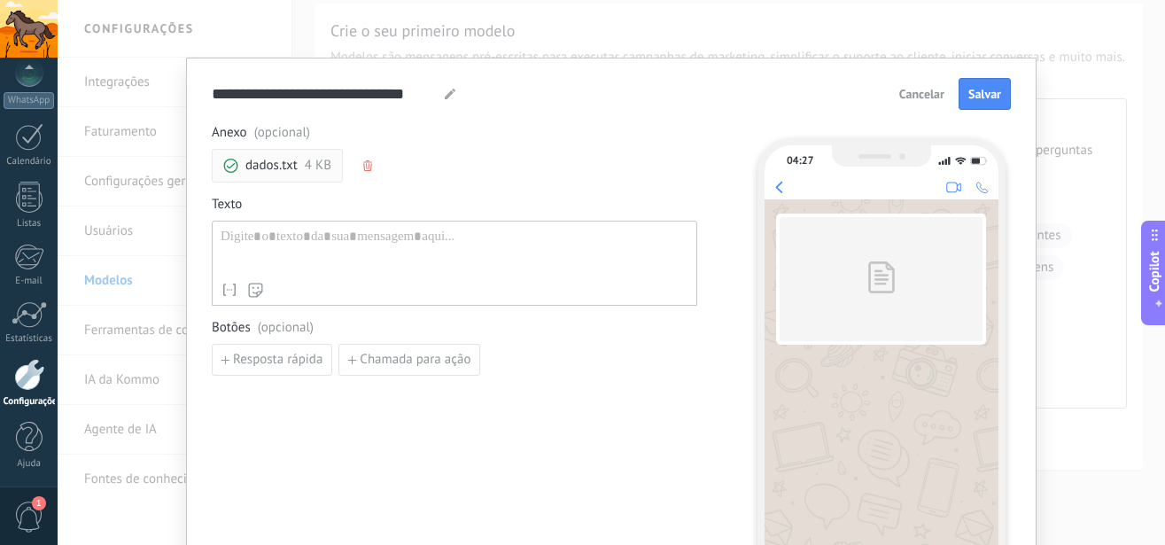
click at [369, 243] on div at bounding box center [455, 251] width 468 height 45
click at [363, 172] on button "button" at bounding box center [369, 165] width 14 height 27
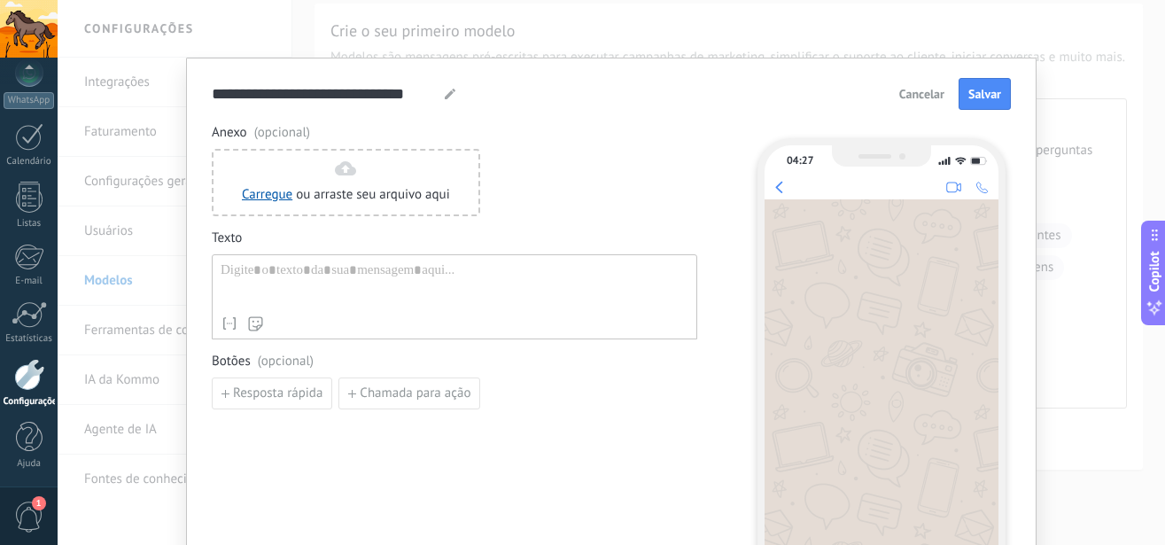
click at [918, 99] on span "Cancelar" at bounding box center [921, 94] width 45 height 12
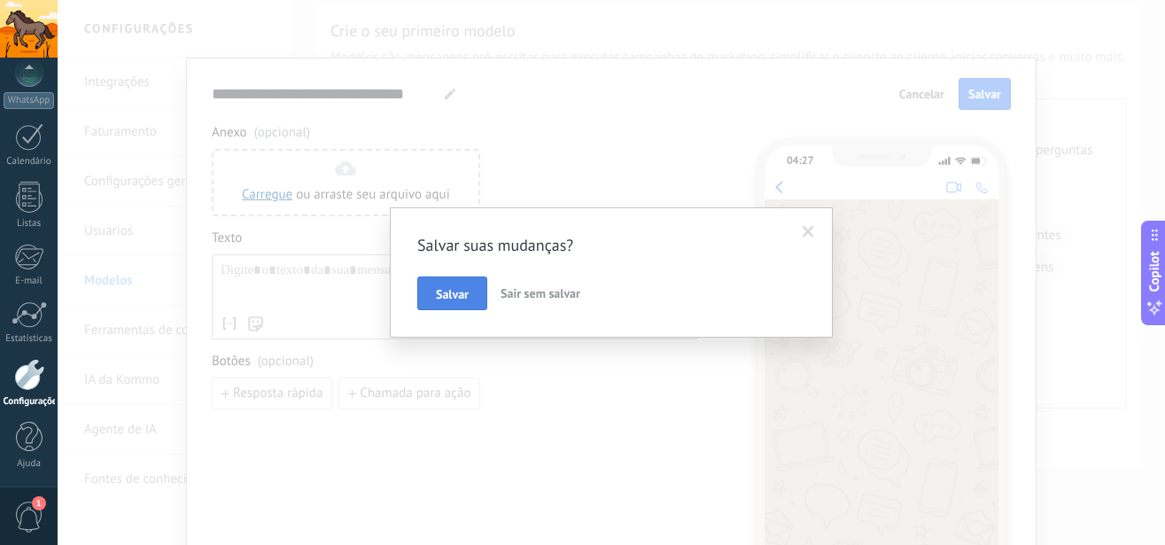
click at [466, 293] on span "Salvar" at bounding box center [452, 294] width 33 height 12
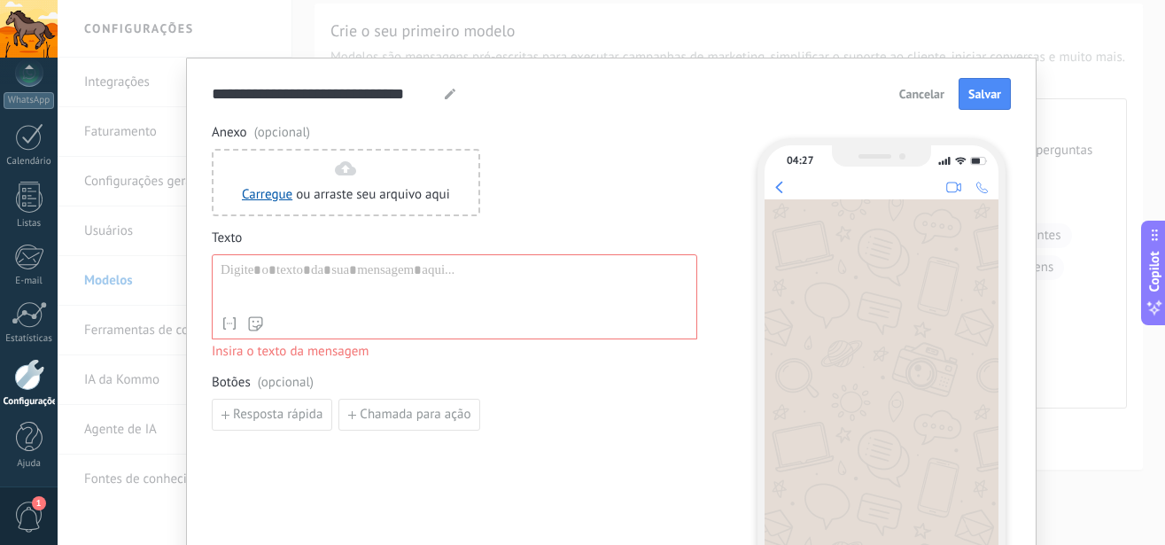
click at [897, 84] on button "Cancelar" at bounding box center [921, 94] width 61 height 27
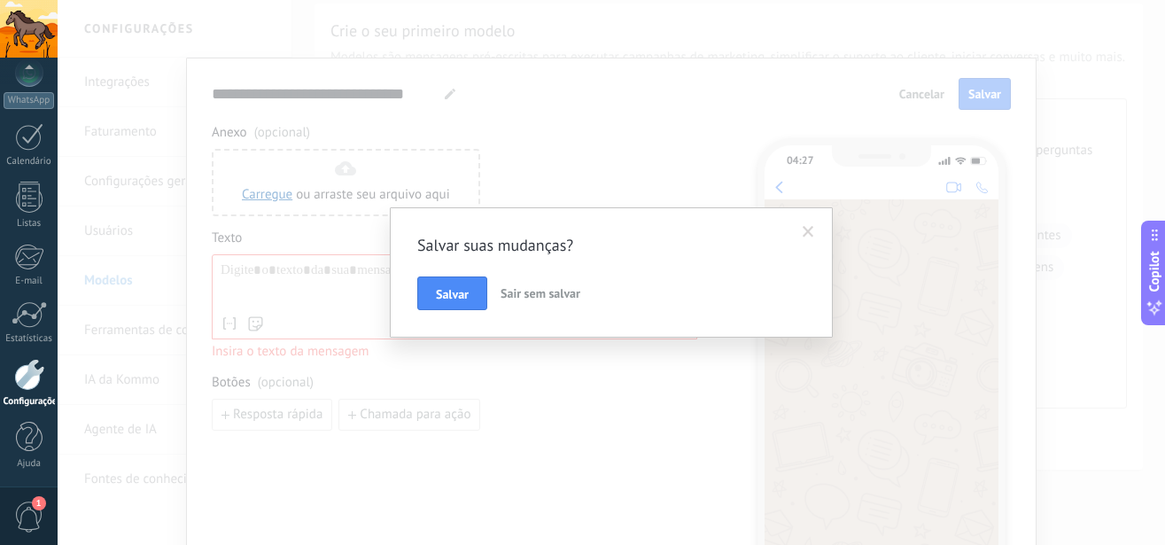
click at [547, 281] on button "Sair sem salvar" at bounding box center [541, 293] width 94 height 34
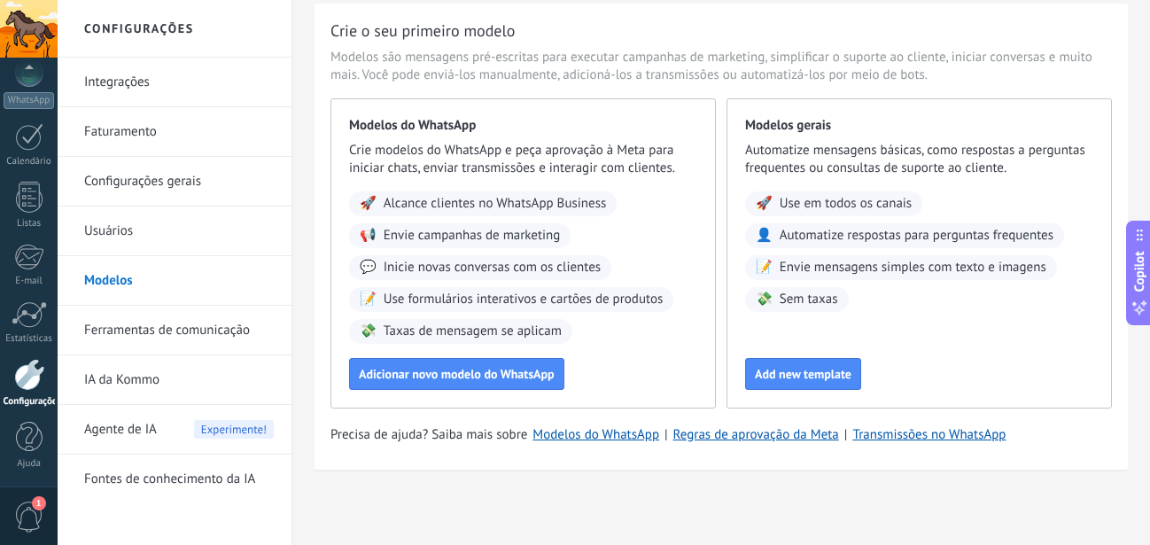
click at [193, 324] on link "Ferramentas de comunicação" at bounding box center [179, 331] width 190 height 50
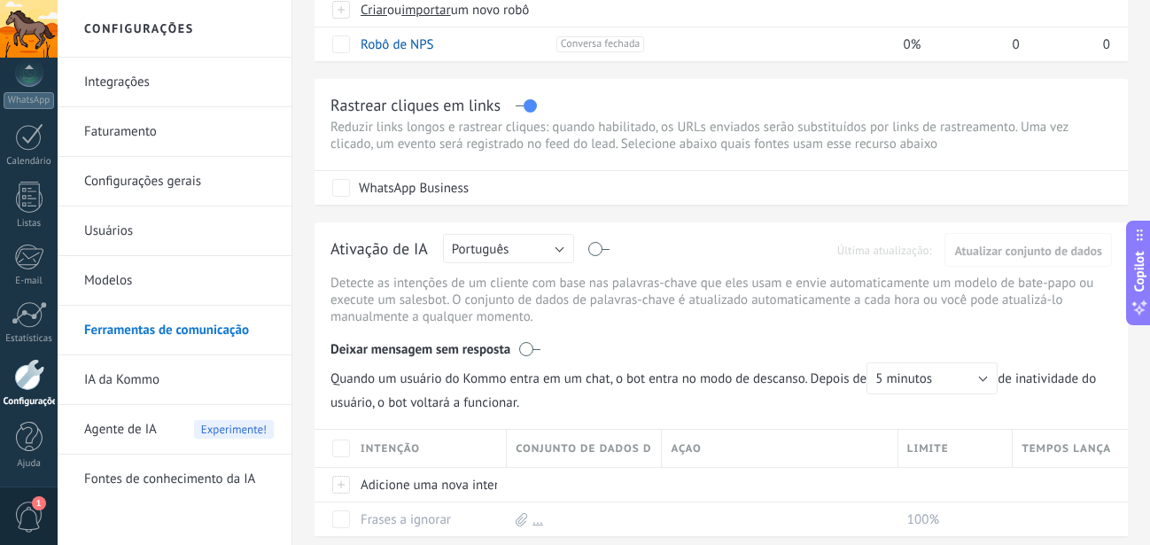
scroll to position [271, 0]
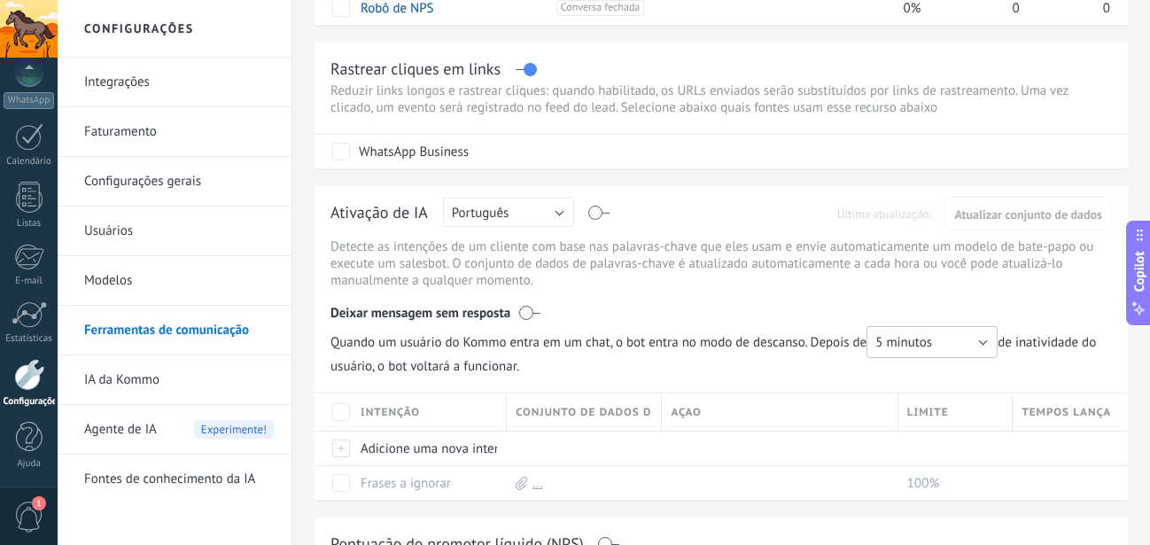
click at [926, 348] on span "5 minutos" at bounding box center [903, 342] width 57 height 17
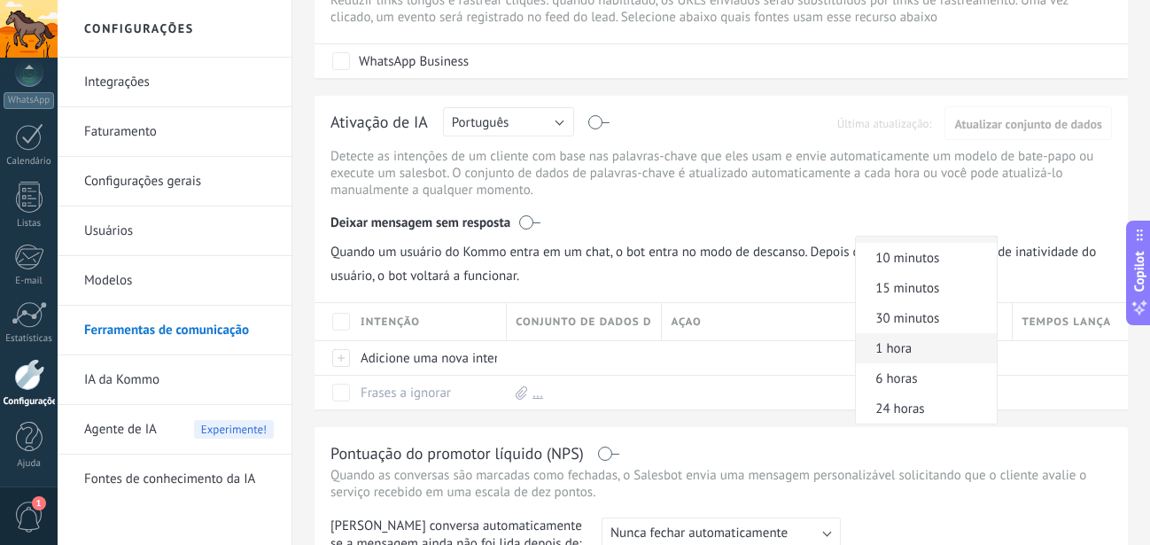
scroll to position [0, 0]
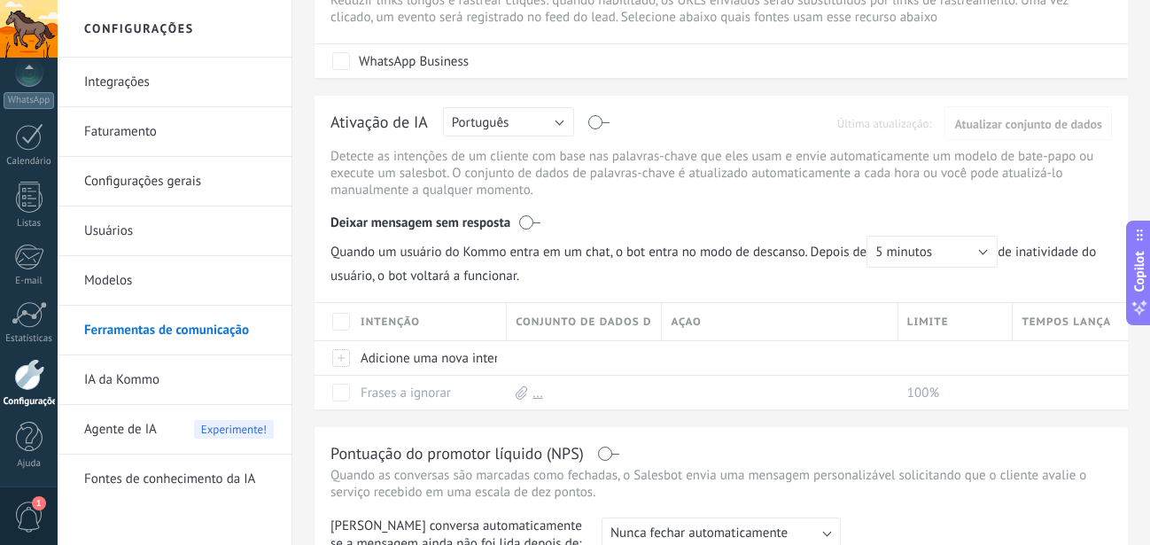
click at [807, 253] on span "Quando um usuário do Kommo entra em um chat, o bot entra no modo de descanso. D…" at bounding box center [664, 252] width 667 height 32
click at [1049, 258] on span "Quando um usuário do Kommo entra em um chat, o bot entra no modo de descanso. D…" at bounding box center [722, 260] width 782 height 49
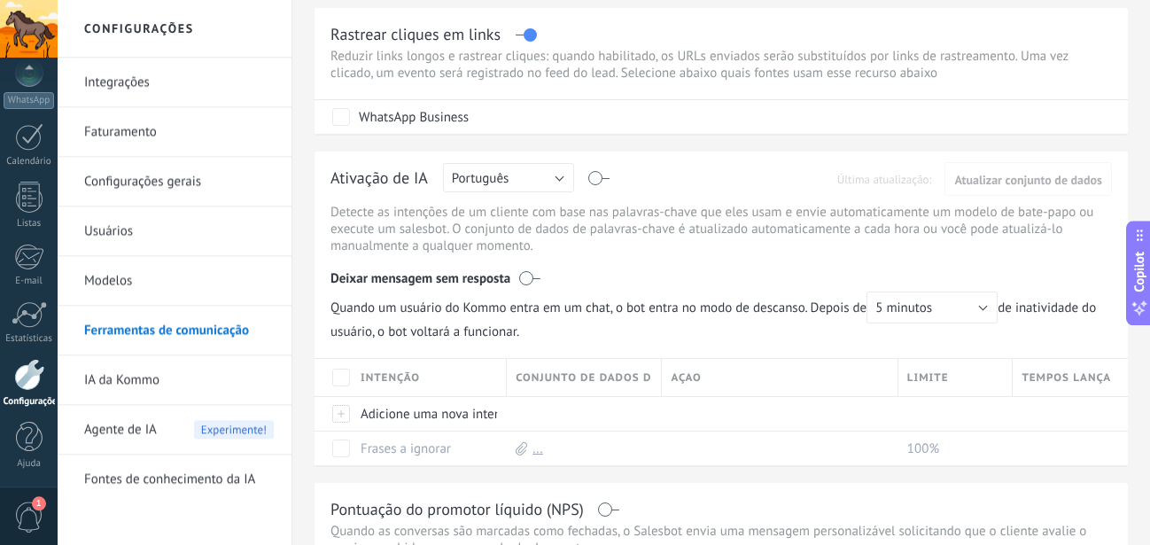
scroll to position [271, 0]
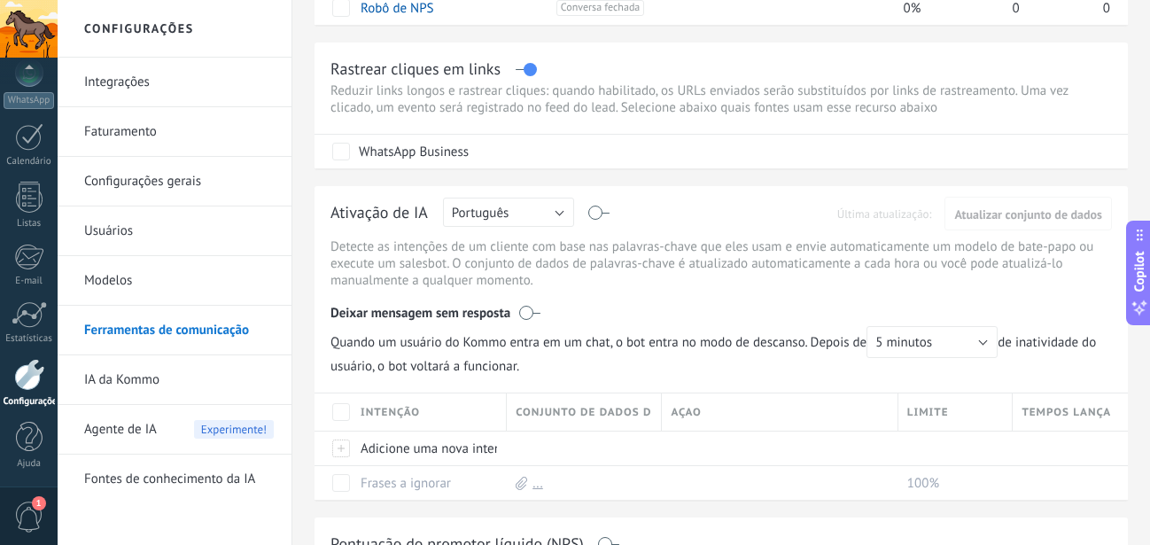
click at [602, 210] on div "Ativação de IA Russo Inglês Espanhol Português Indonésia Turco Português Última…" at bounding box center [722, 215] width 782 height 27
click at [602, 214] on label at bounding box center [599, 213] width 20 height 1
click at [1018, 221] on span "Atualizar conjunto de dados" at bounding box center [1028, 214] width 148 height 12
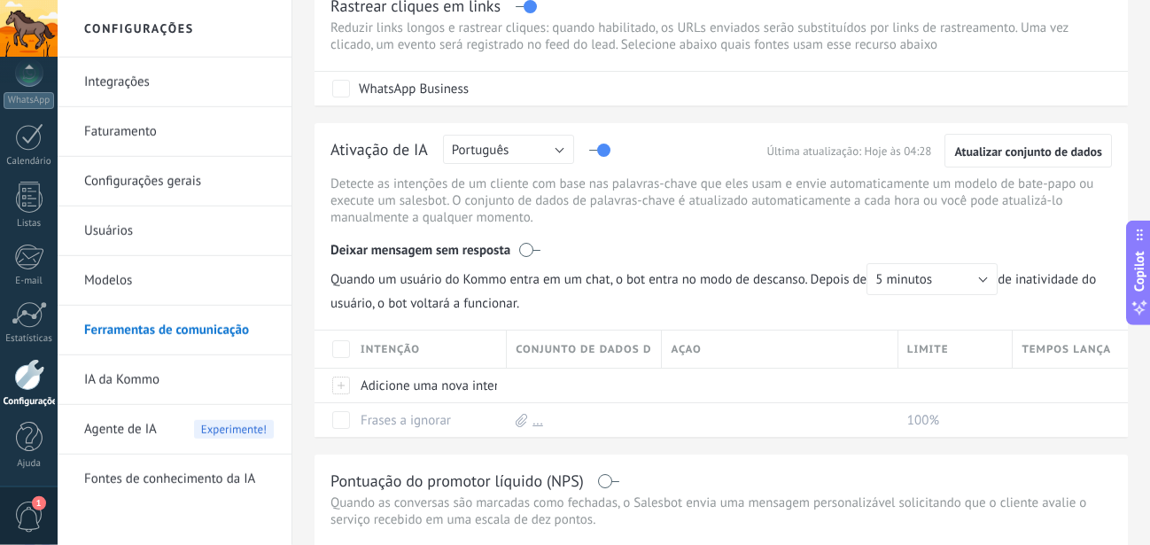
scroll to position [362, 0]
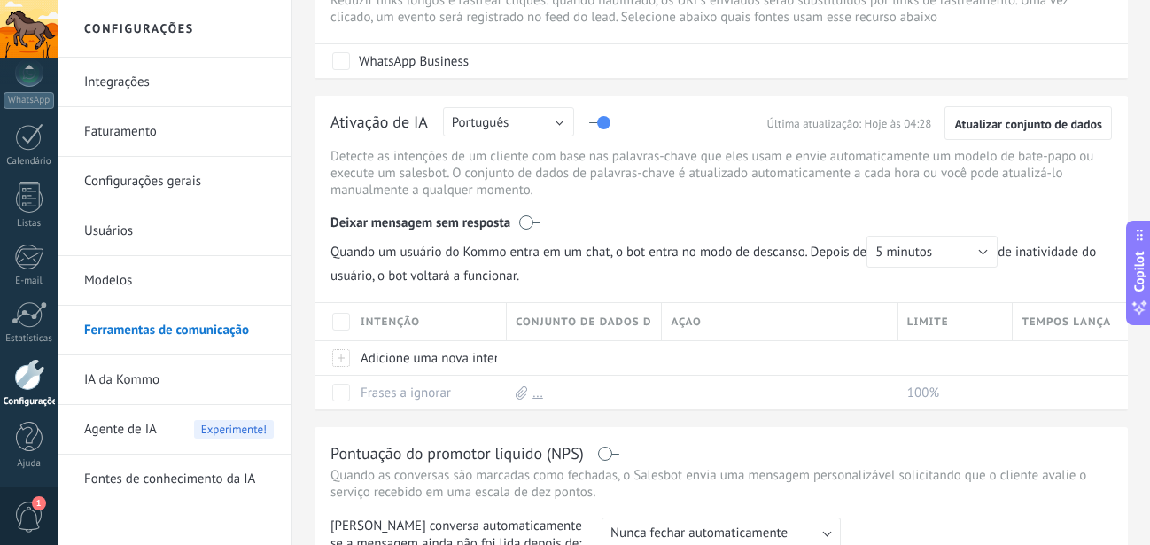
click at [532, 219] on label at bounding box center [529, 223] width 21 height 18
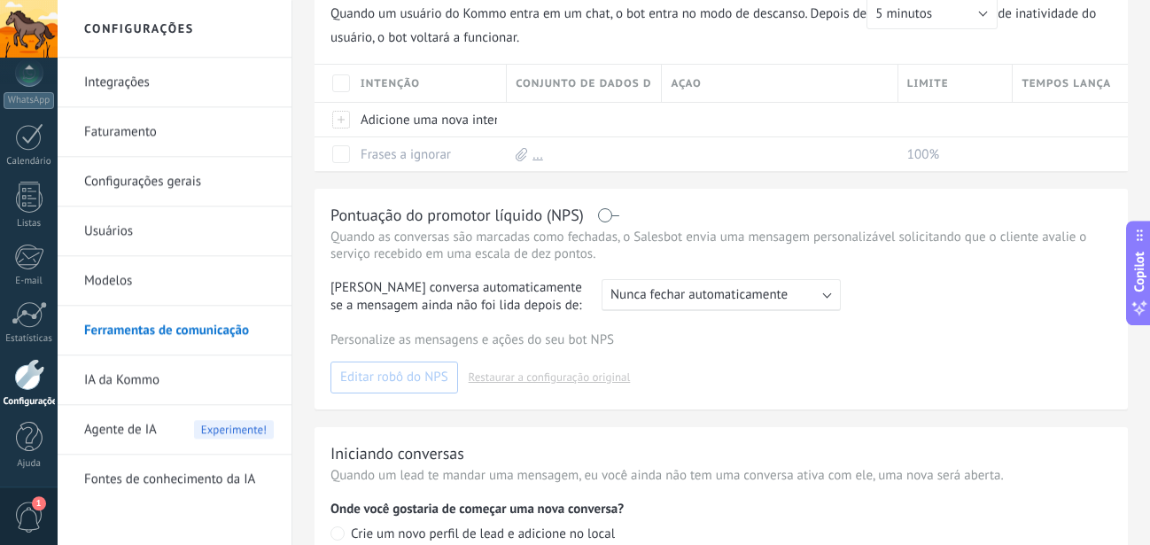
scroll to position [633, 0]
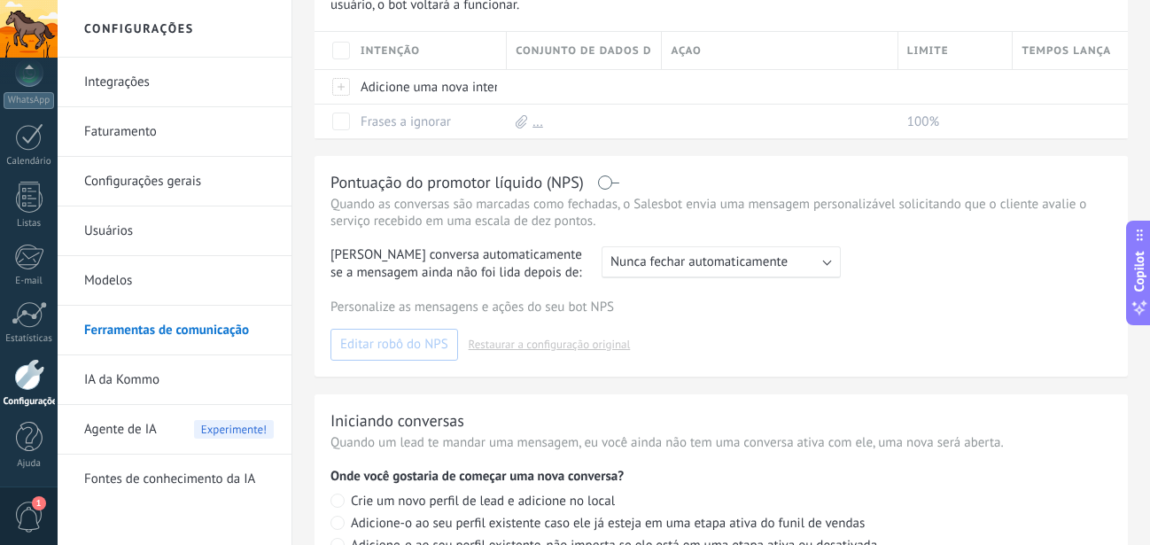
click at [644, 268] on span "Nunca fechar automaticamente" at bounding box center [699, 261] width 177 height 17
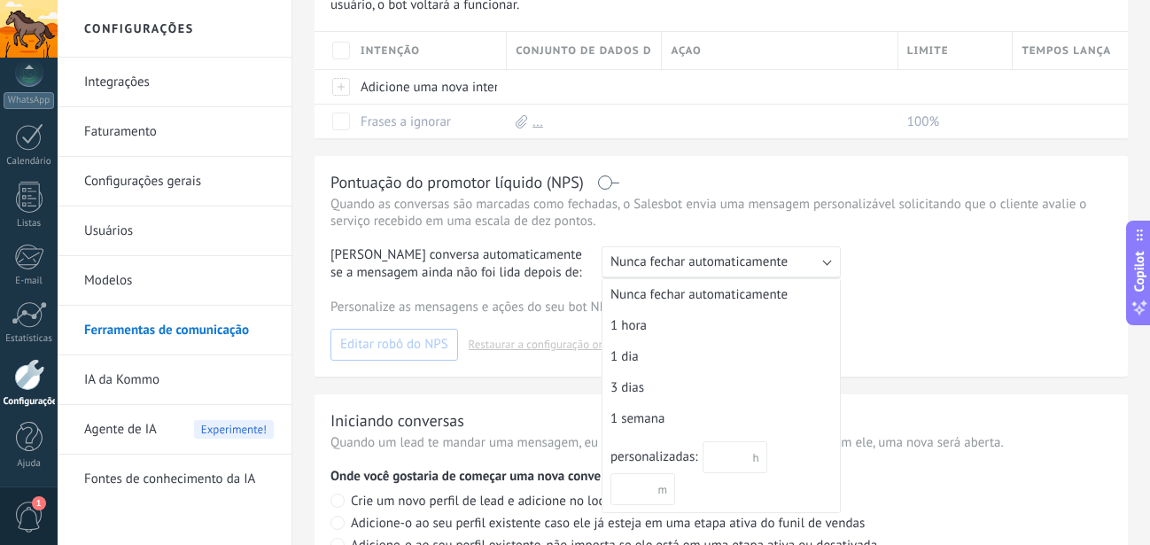
click at [644, 268] on span "Nunca fechar automaticamente" at bounding box center [699, 261] width 177 height 17
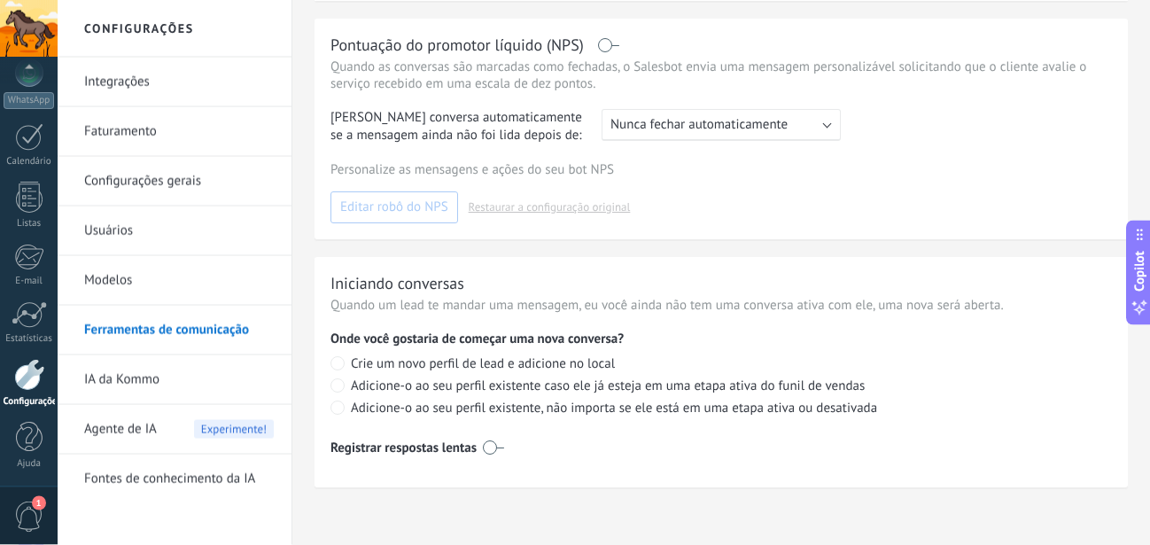
scroll to position [772, 0]
click at [498, 447] on label at bounding box center [493, 447] width 21 height 28
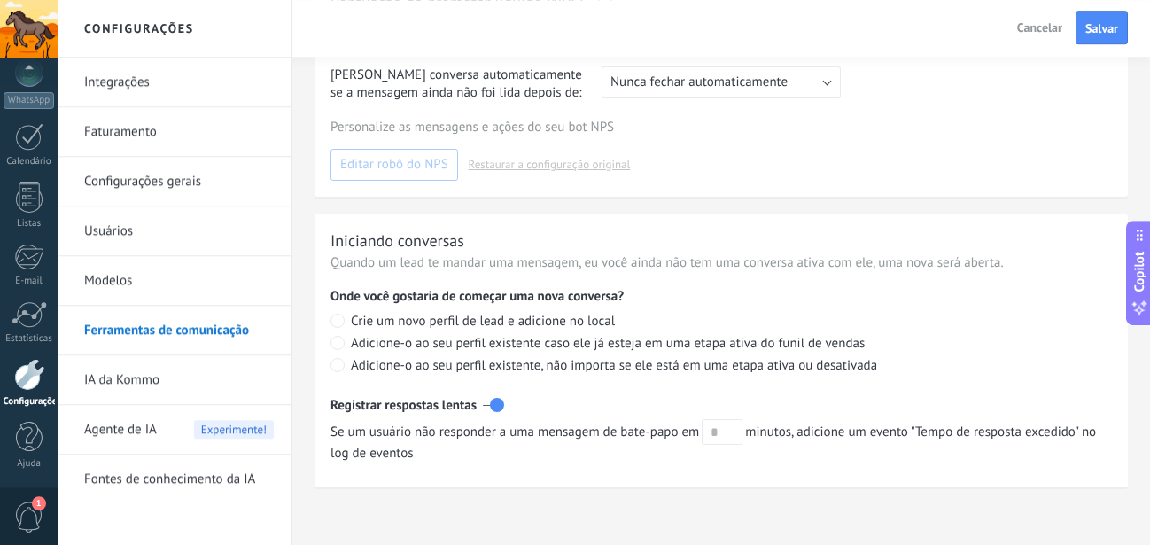
scroll to position [814, 0]
click at [726, 431] on input "text" at bounding box center [722, 432] width 41 height 26
click at [495, 401] on label at bounding box center [493, 405] width 21 height 28
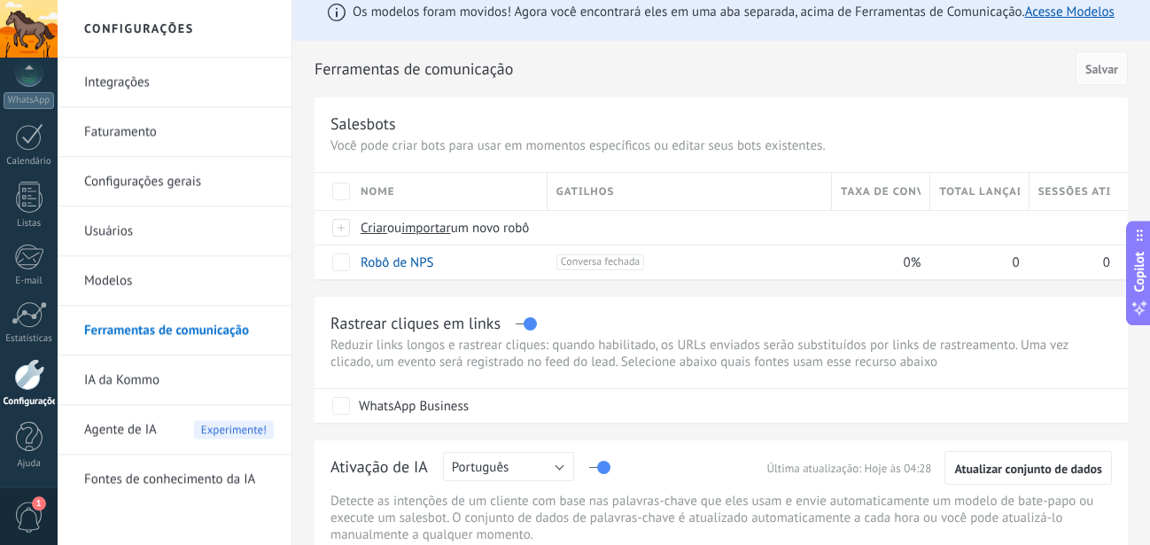
scroll to position [0, 0]
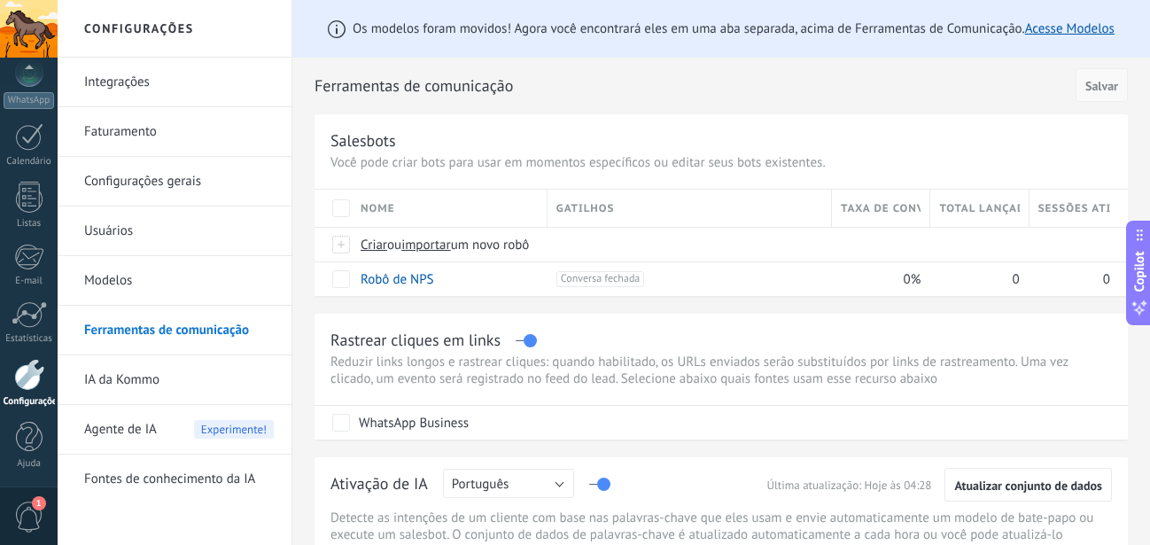
click at [1091, 86] on span "Salvar" at bounding box center [1101, 86] width 33 height 12
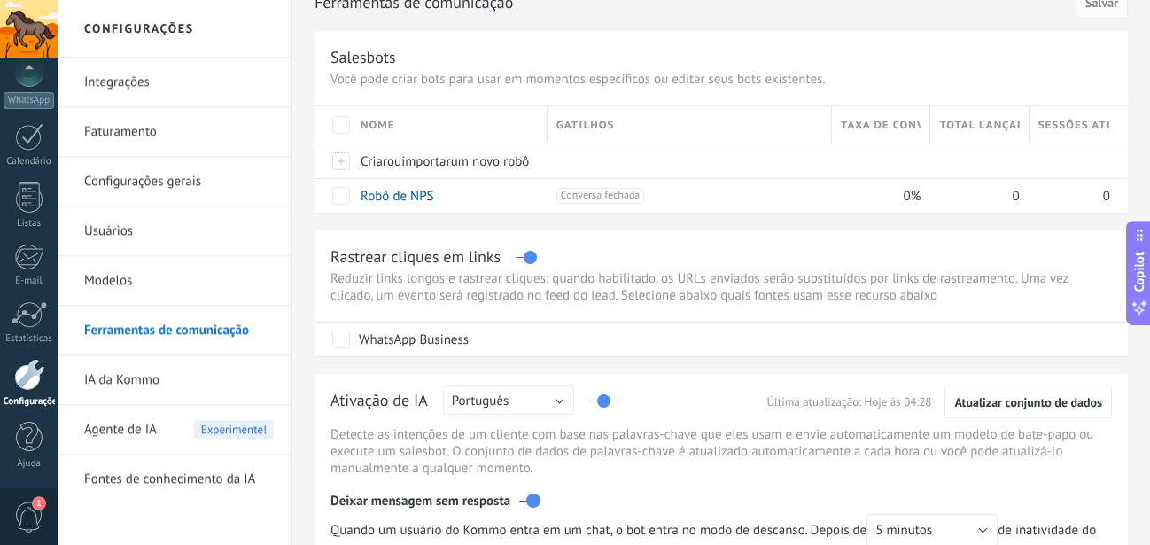
scroll to position [49, 0]
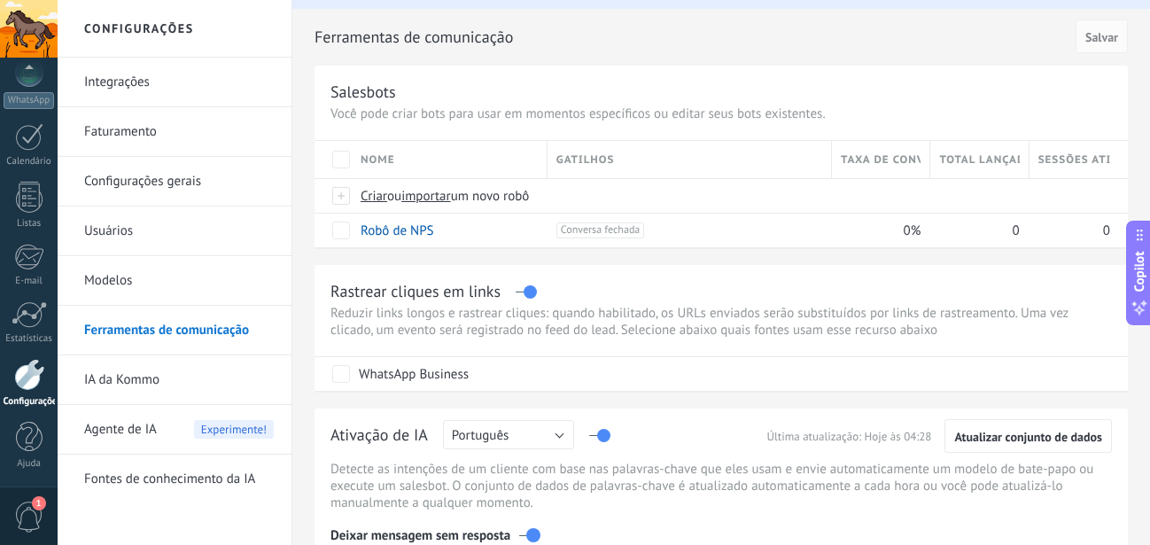
click at [133, 372] on link "IA da Kommo" at bounding box center [179, 380] width 190 height 50
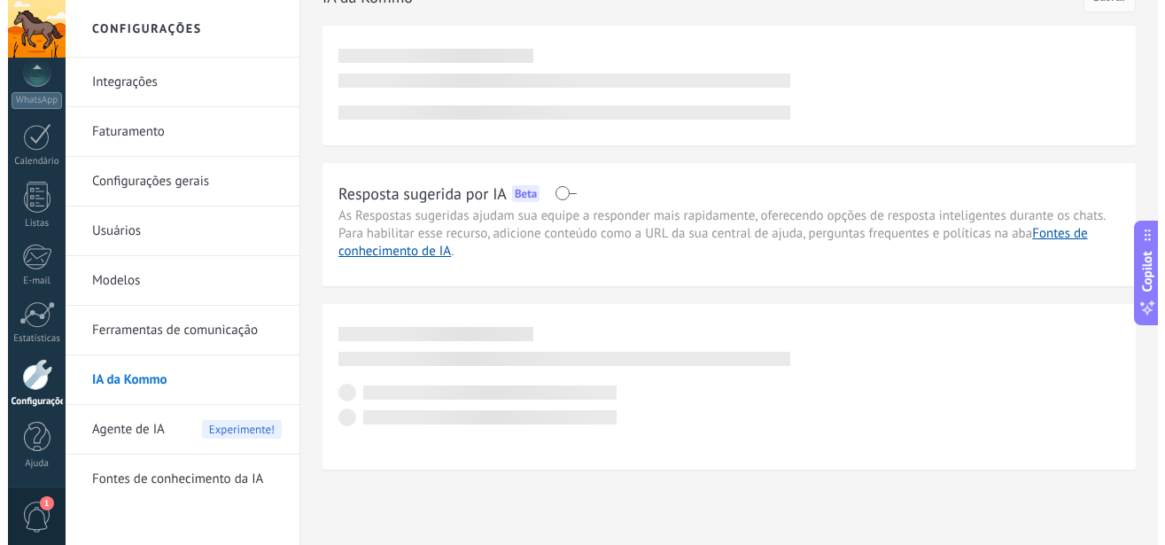
scroll to position [193, 0]
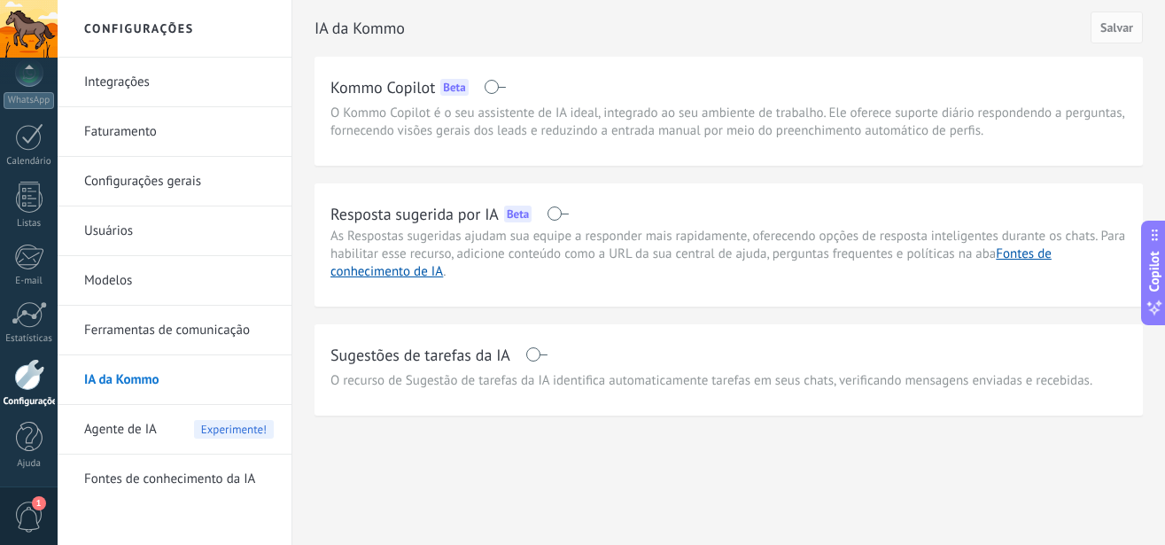
click at [168, 431] on div "Agente de IA Experimente!" at bounding box center [179, 430] width 190 height 50
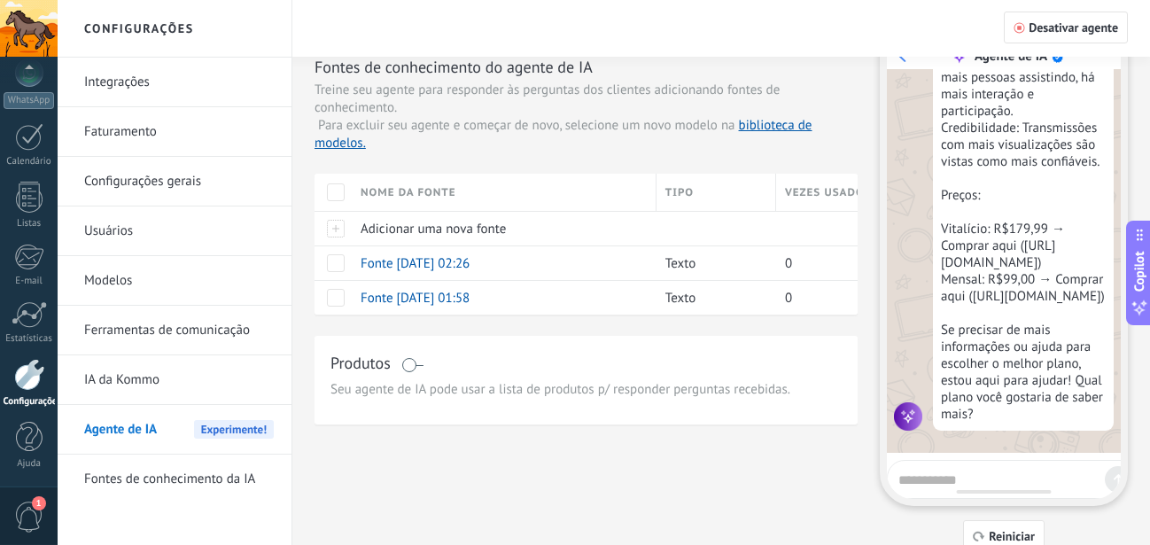
scroll to position [90, 0]
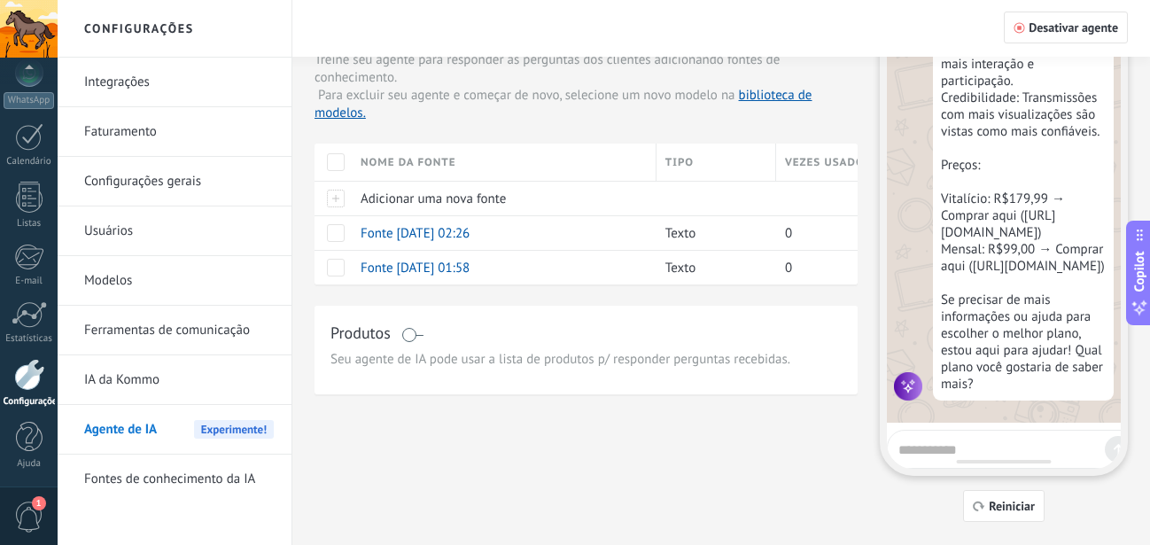
click at [181, 484] on link "Fontes de conhecimento da IA" at bounding box center [179, 480] width 190 height 50
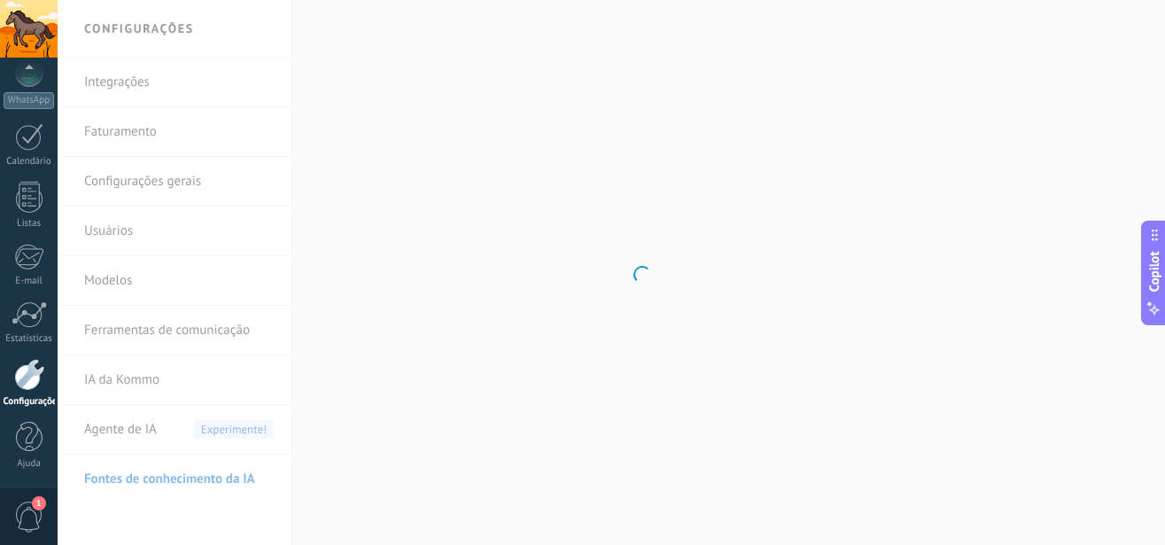
scroll to position [193, 0]
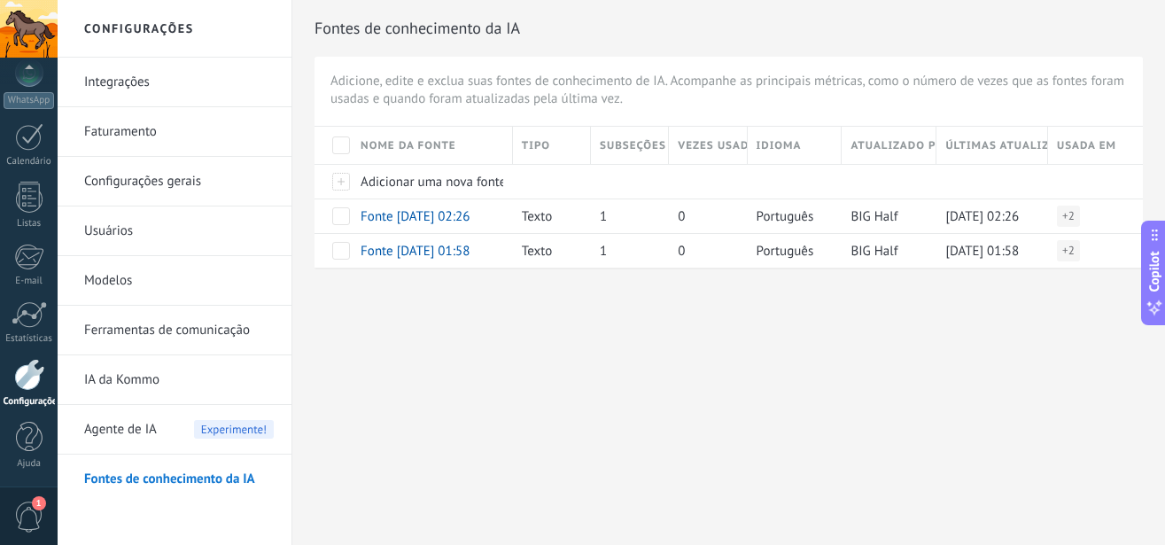
click at [141, 89] on link "Integrações" at bounding box center [179, 83] width 190 height 50
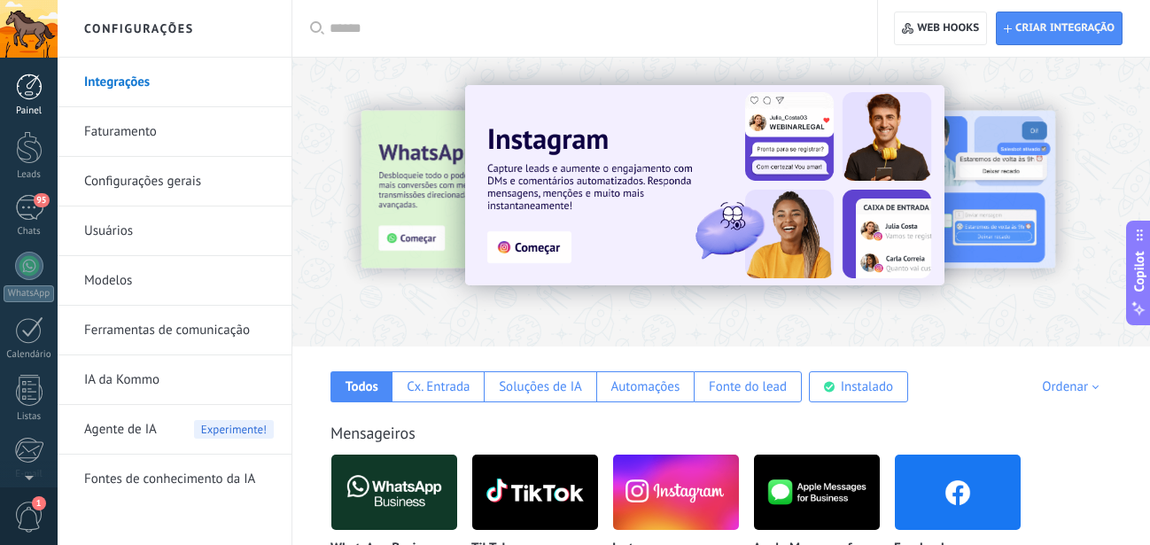
click at [26, 102] on div "Painel" at bounding box center [29, 95] width 58 height 43
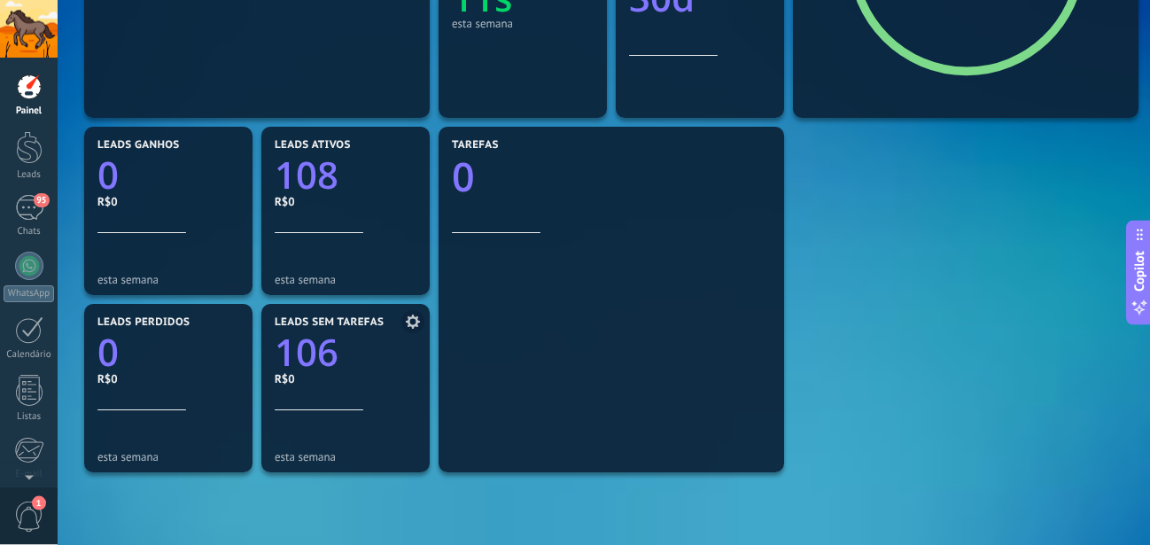
scroll to position [542, 0]
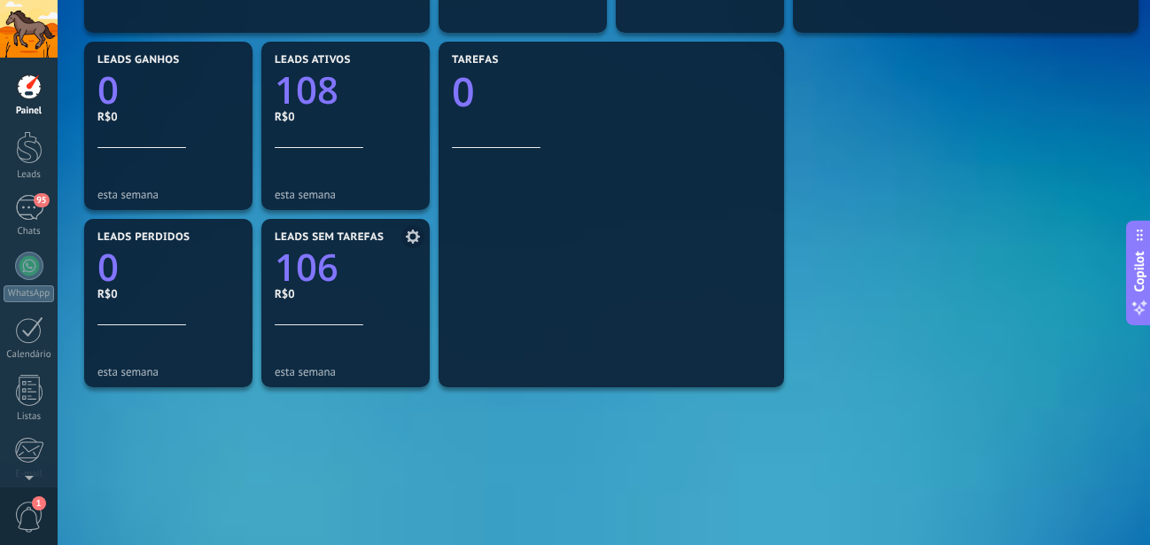
click at [354, 315] on div "Leads sem tarefas 106 R$0" at bounding box center [346, 278] width 142 height 94
click at [403, 243] on span at bounding box center [412, 236] width 23 height 23
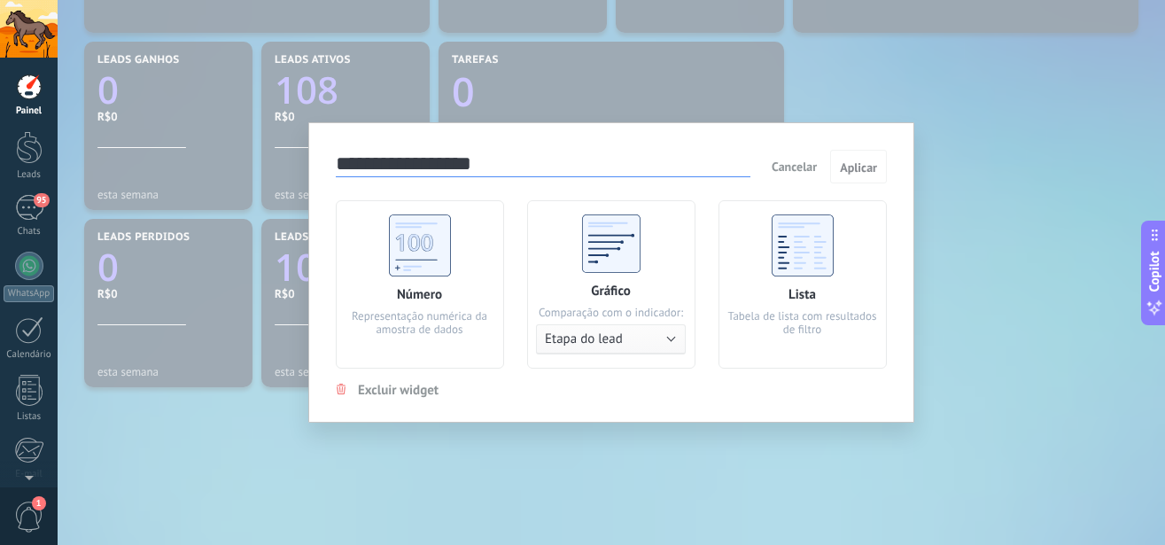
click at [1002, 292] on div "**********" at bounding box center [612, 272] width 1108 height 545
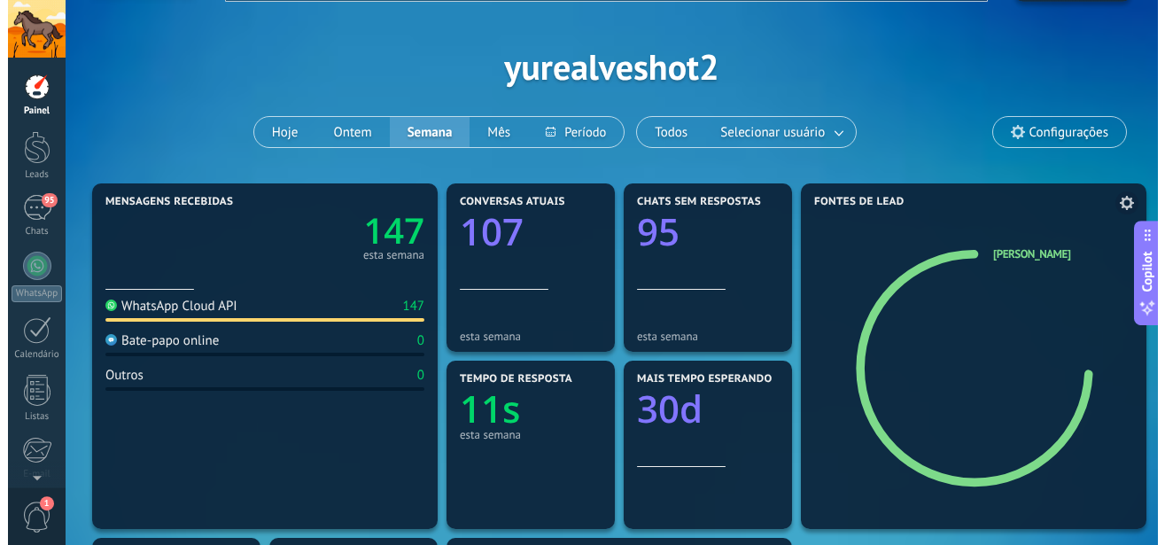
scroll to position [0, 0]
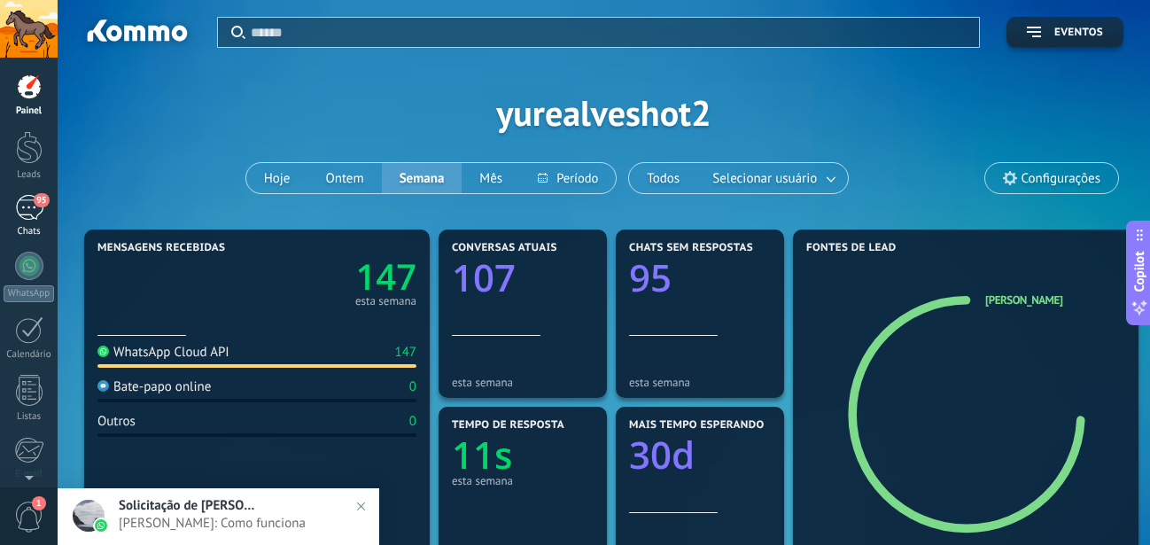
click at [22, 213] on div "95" at bounding box center [29, 208] width 28 height 26
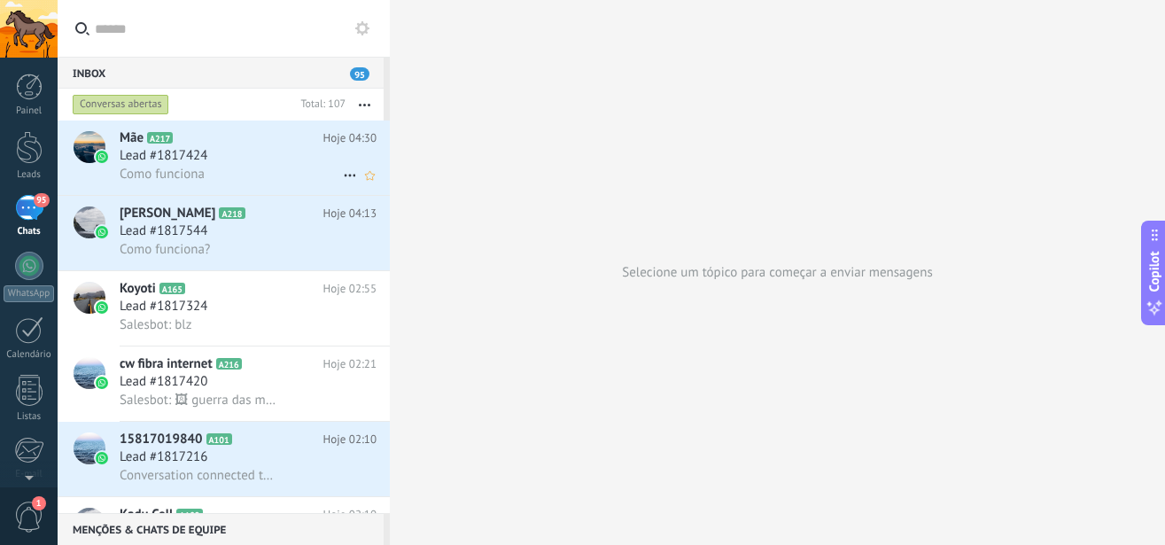
click at [256, 159] on div "Lead #1817424" at bounding box center [248, 156] width 257 height 18
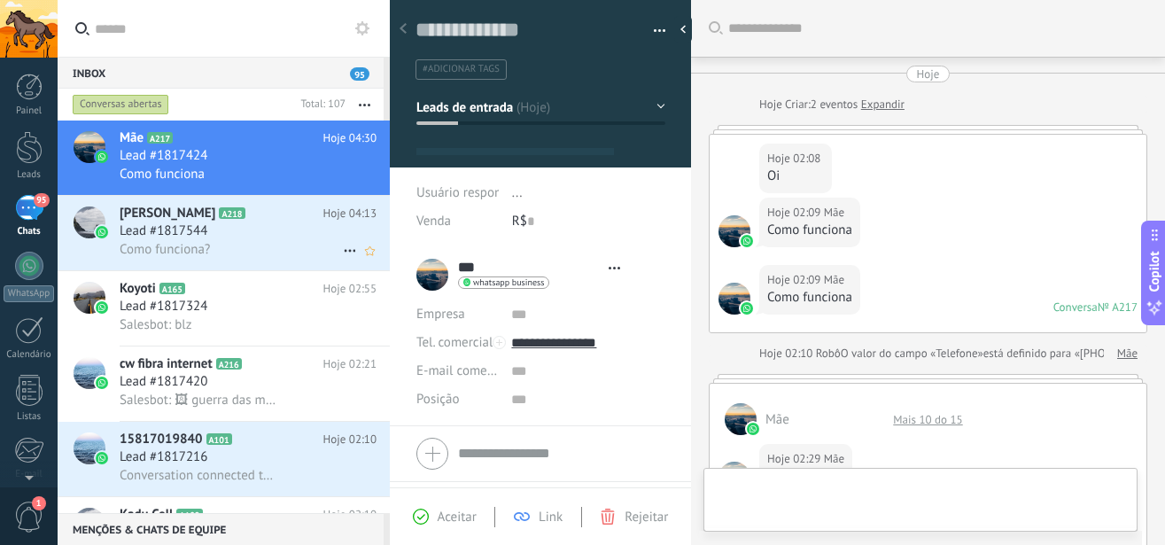
type textarea "**********"
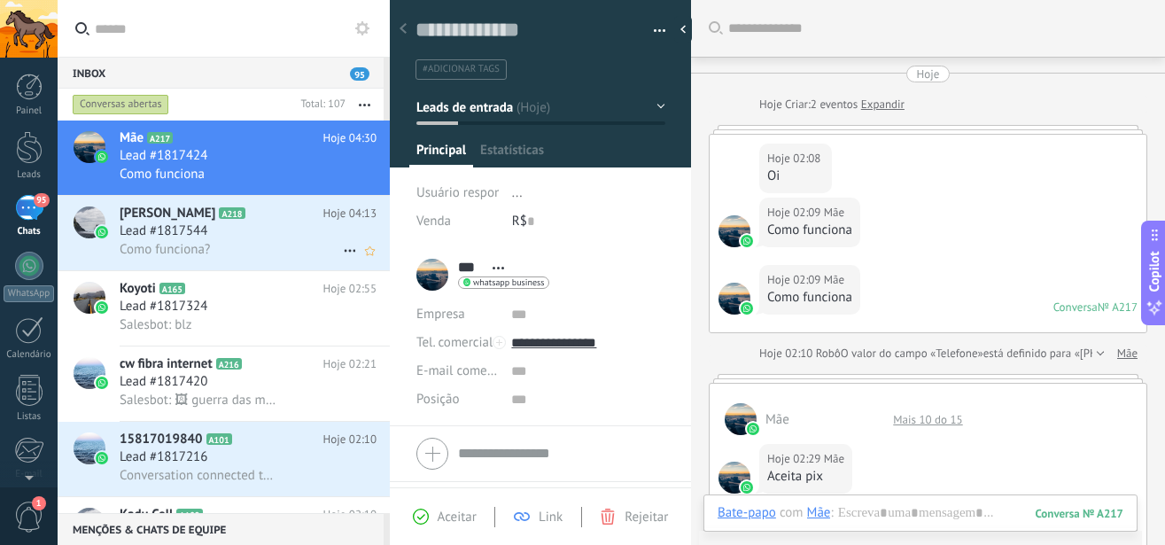
scroll to position [844, 0]
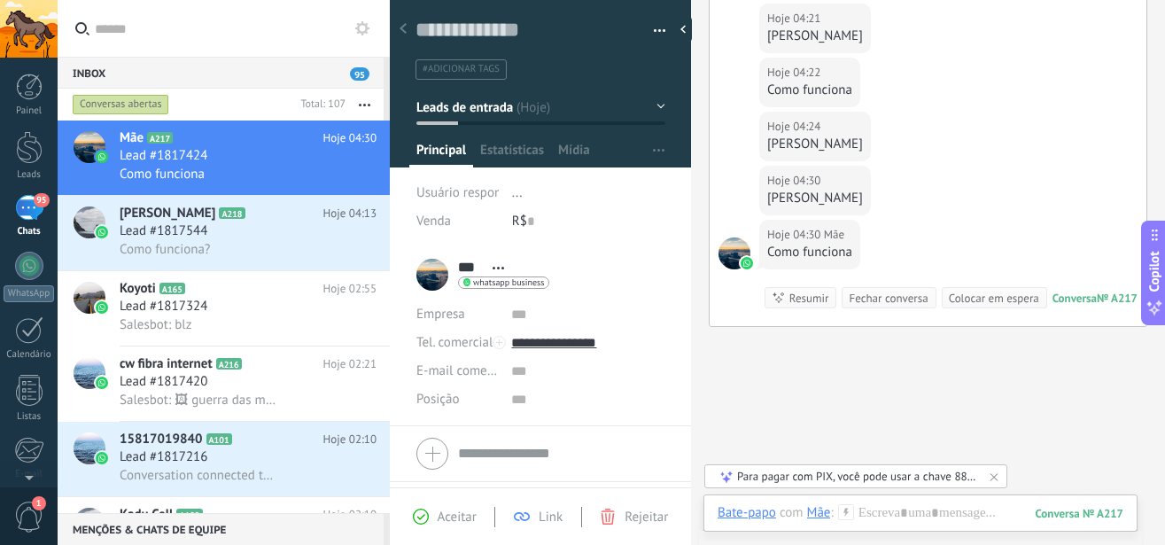
click at [844, 477] on div "Para pagar com PIX, você pode usar a chave 88994853377 ([PERSON_NAME] – Nubank)…" at bounding box center [856, 476] width 239 height 15
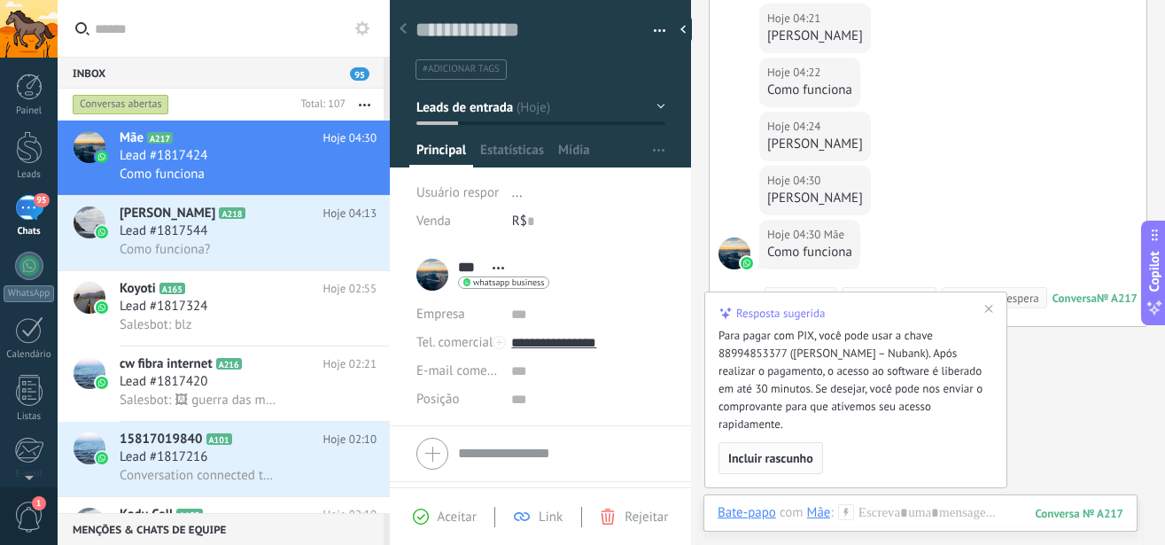
click at [771, 457] on span "Incluir rascunho" at bounding box center [770, 458] width 85 height 12
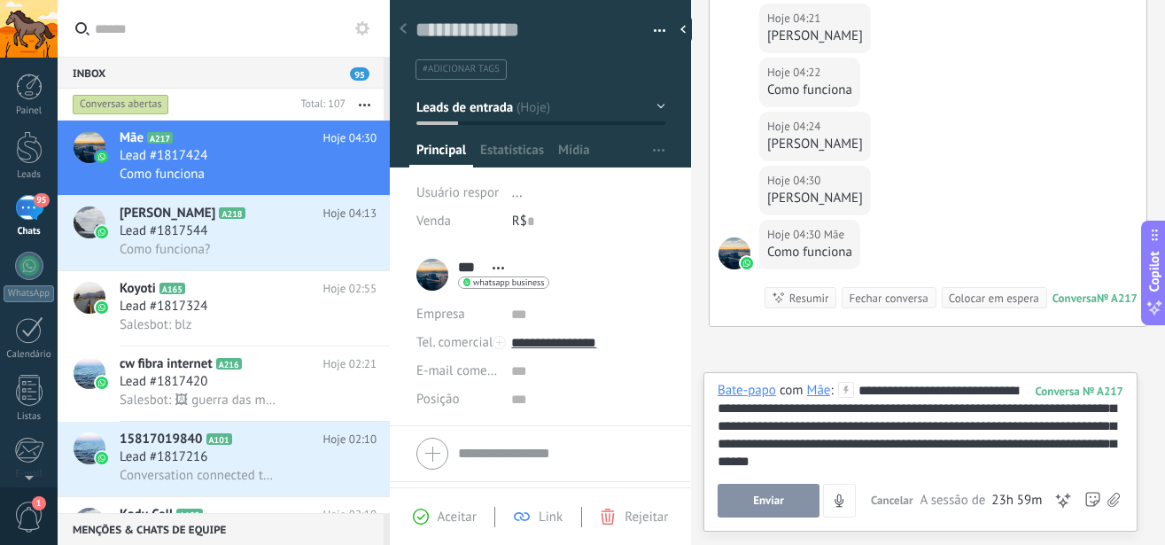
scroll to position [51, 0]
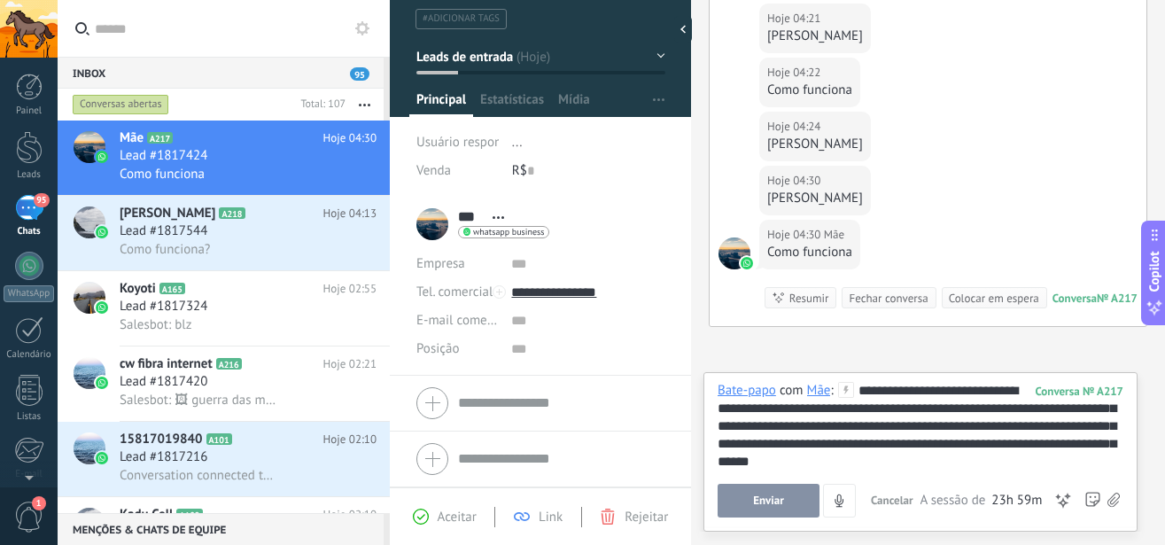
click at [525, 517] on icon at bounding box center [522, 517] width 16 height 16
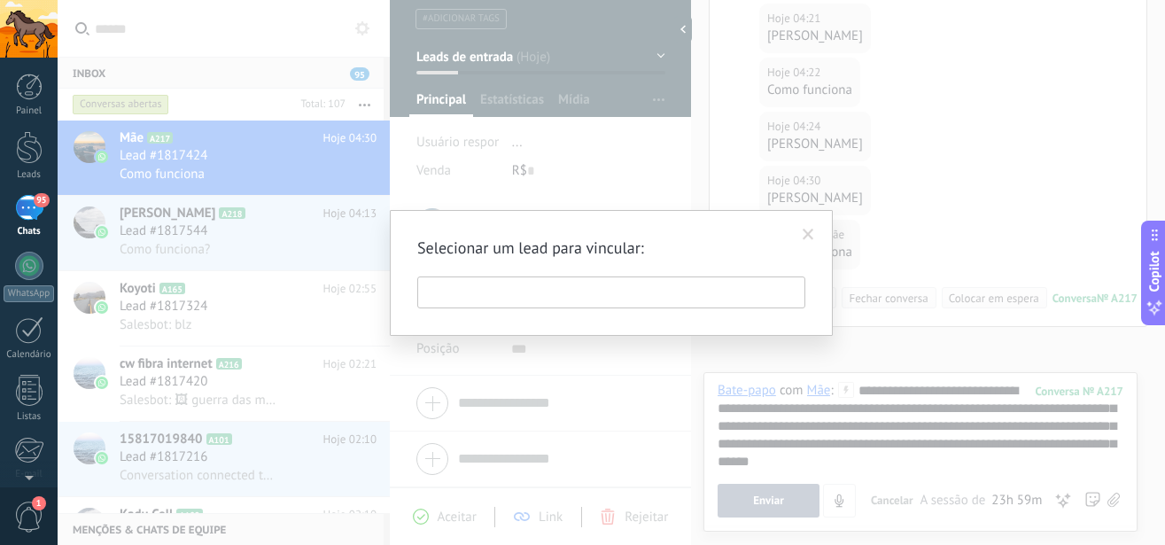
scroll to position [844, 0]
click at [588, 293] on input "text" at bounding box center [611, 292] width 388 height 32
click at [812, 234] on span at bounding box center [809, 235] width 12 height 12
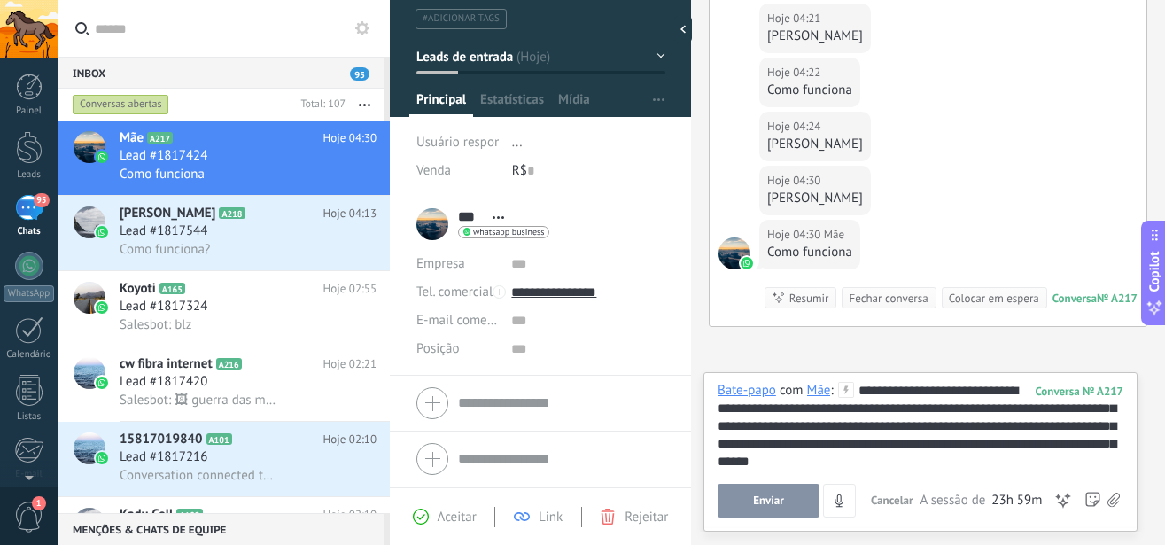
click at [763, 494] on button "Enviar" at bounding box center [769, 501] width 102 height 34
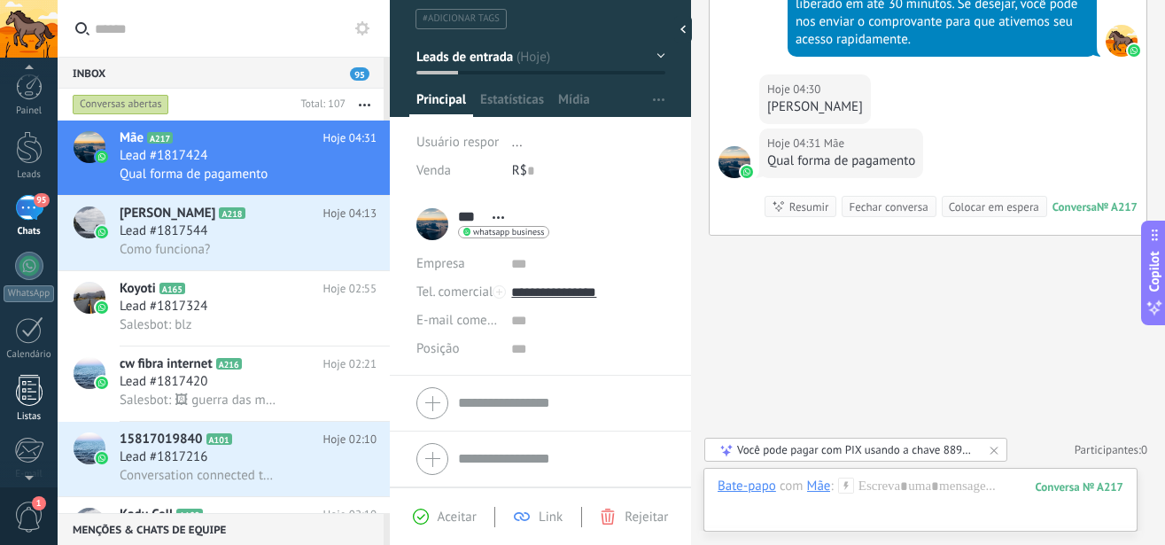
scroll to position [193, 0]
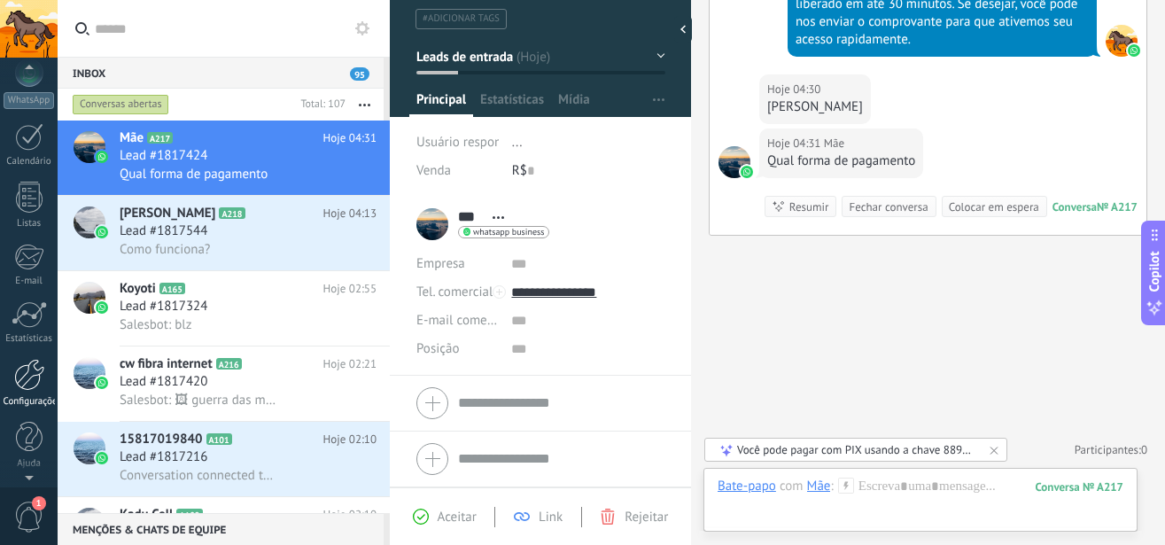
click at [32, 373] on div at bounding box center [29, 375] width 30 height 32
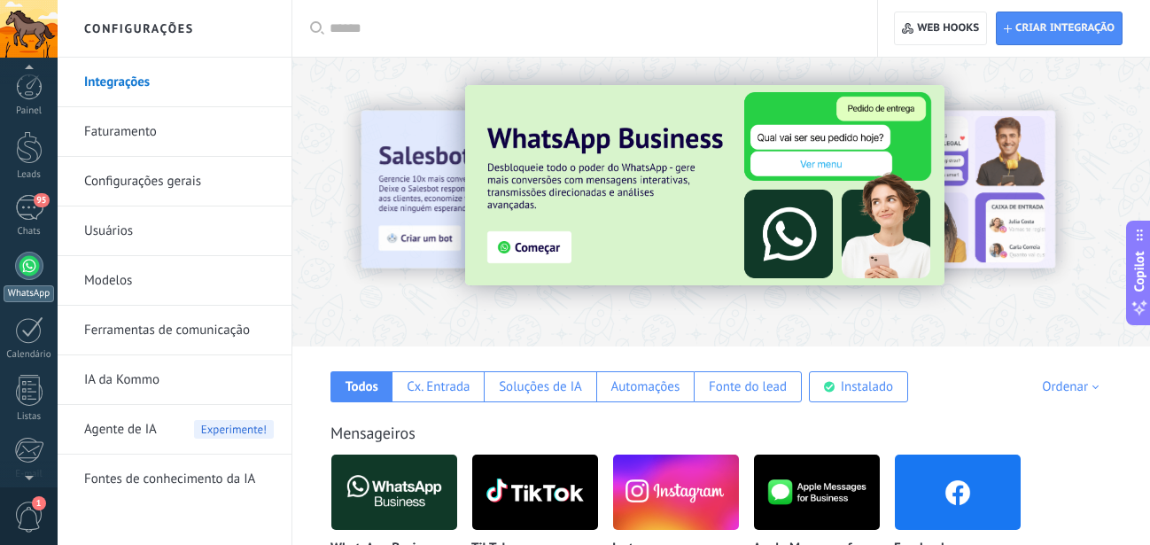
click at [29, 272] on div at bounding box center [29, 266] width 28 height 28
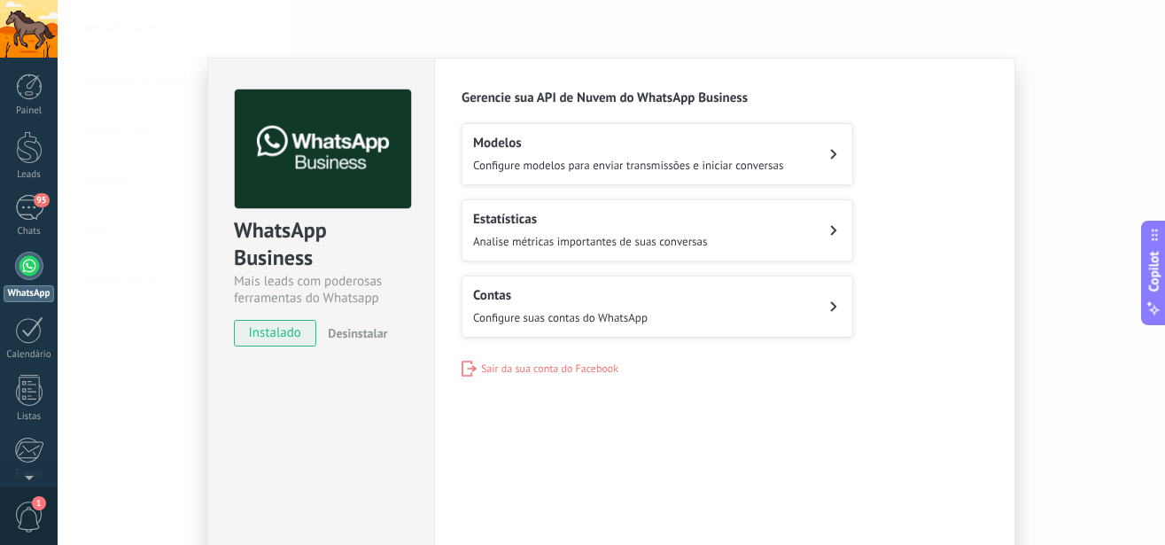
click at [529, 322] on span "Configure suas contas do WhatsApp" at bounding box center [560, 317] width 175 height 15
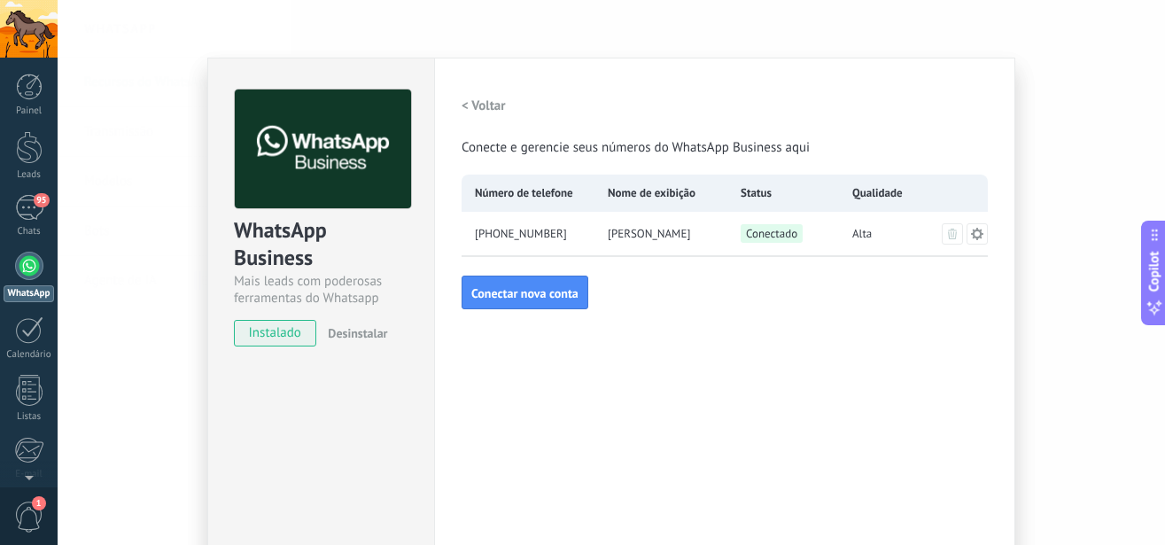
click at [970, 231] on icon at bounding box center [977, 234] width 14 height 14
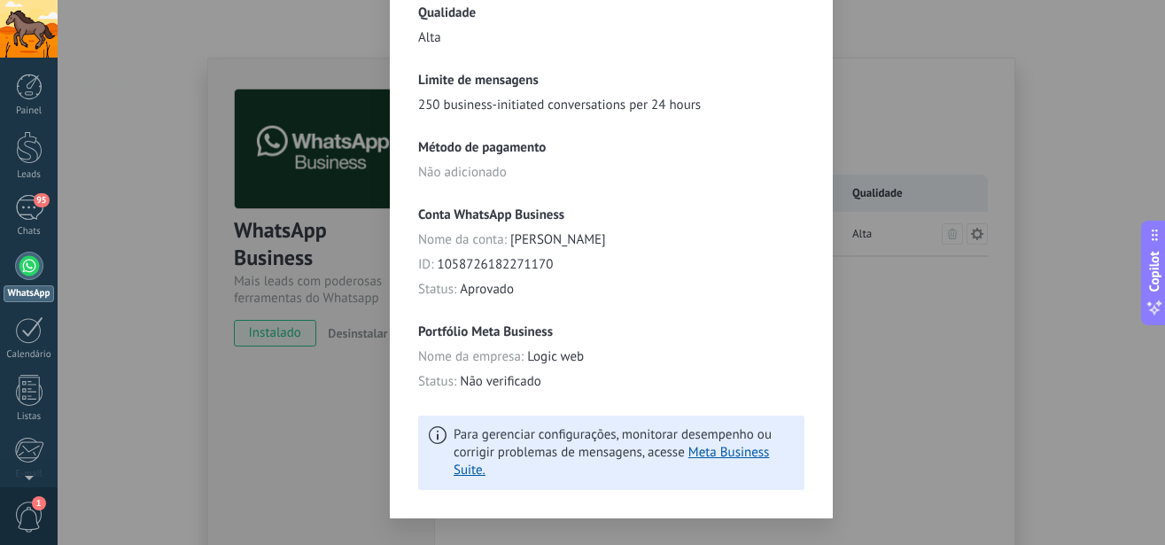
scroll to position [471, 0]
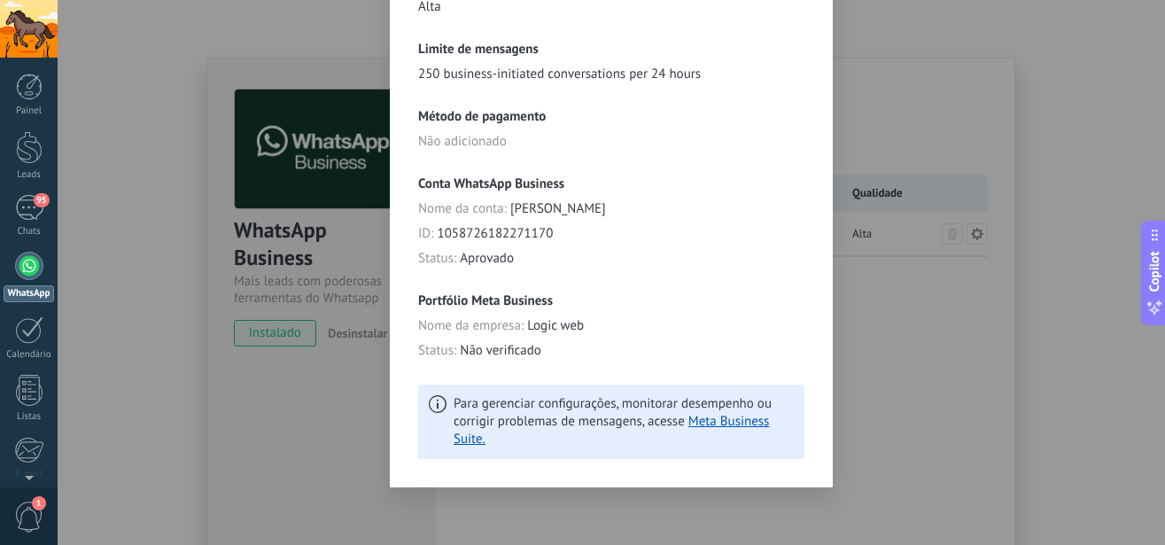
click at [862, 323] on div "**********" at bounding box center [612, 272] width 1108 height 545
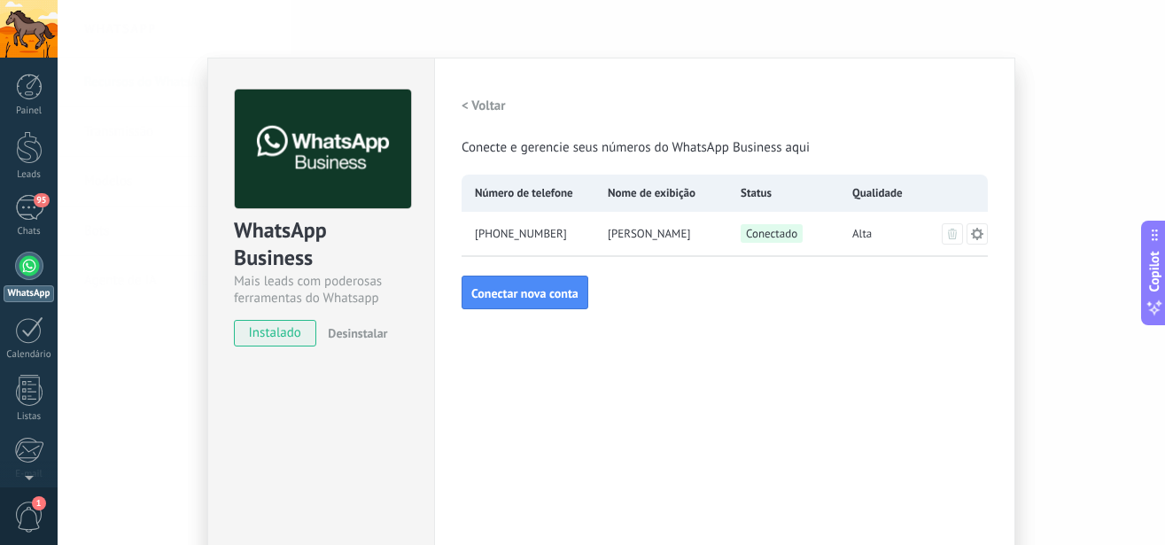
scroll to position [0, 0]
click at [1075, 150] on div "WhatsApp Business Mais leads com poderosas ferramentas do Whatsapp instalado De…" at bounding box center [612, 272] width 1108 height 545
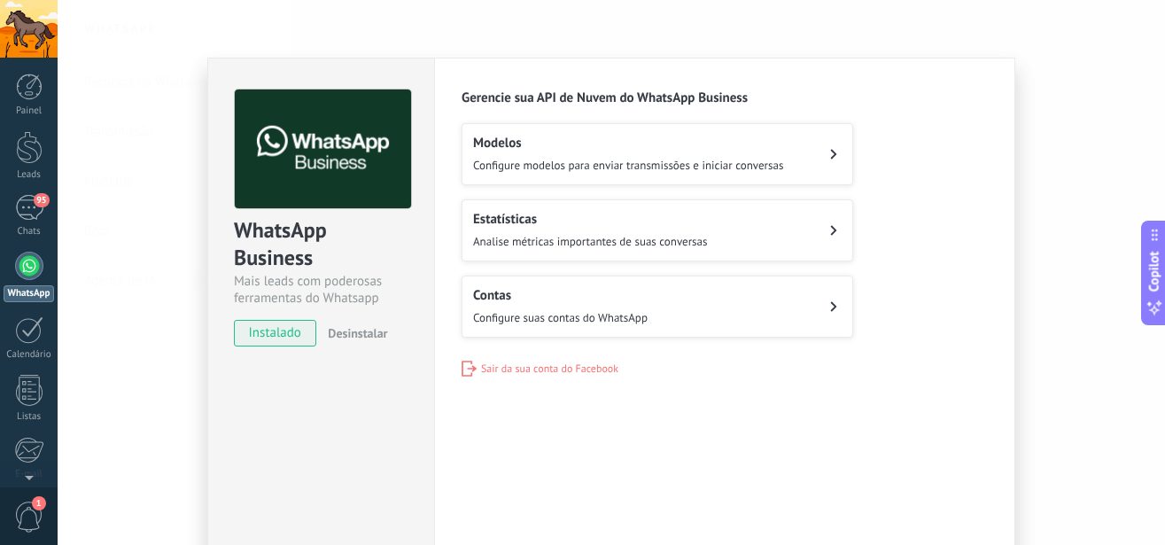
click at [507, 315] on span "Configure suas contas do WhatsApp" at bounding box center [560, 317] width 175 height 15
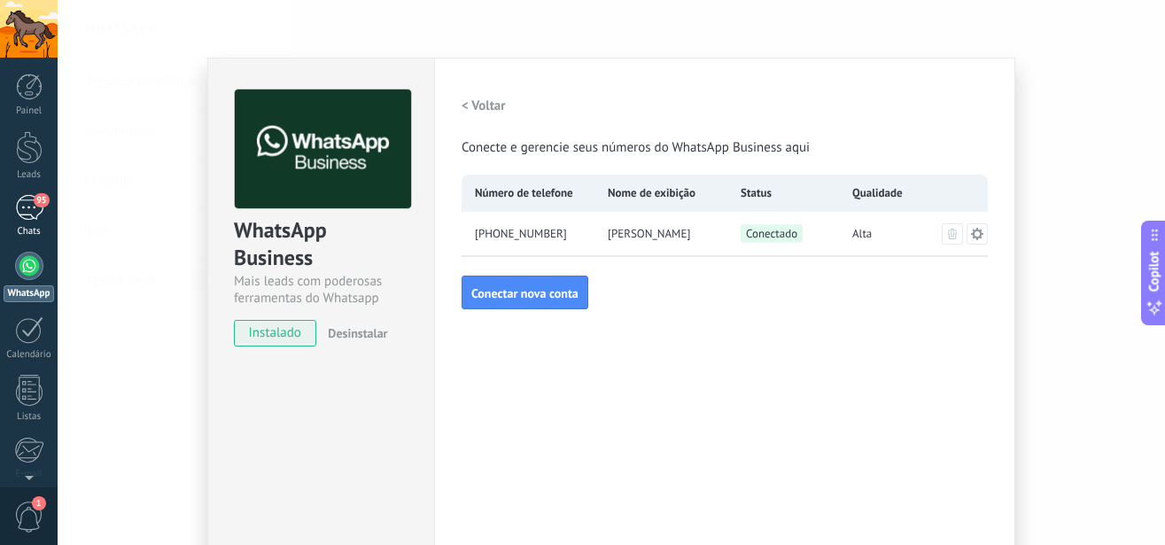
click at [38, 219] on div "95" at bounding box center [29, 208] width 28 height 26
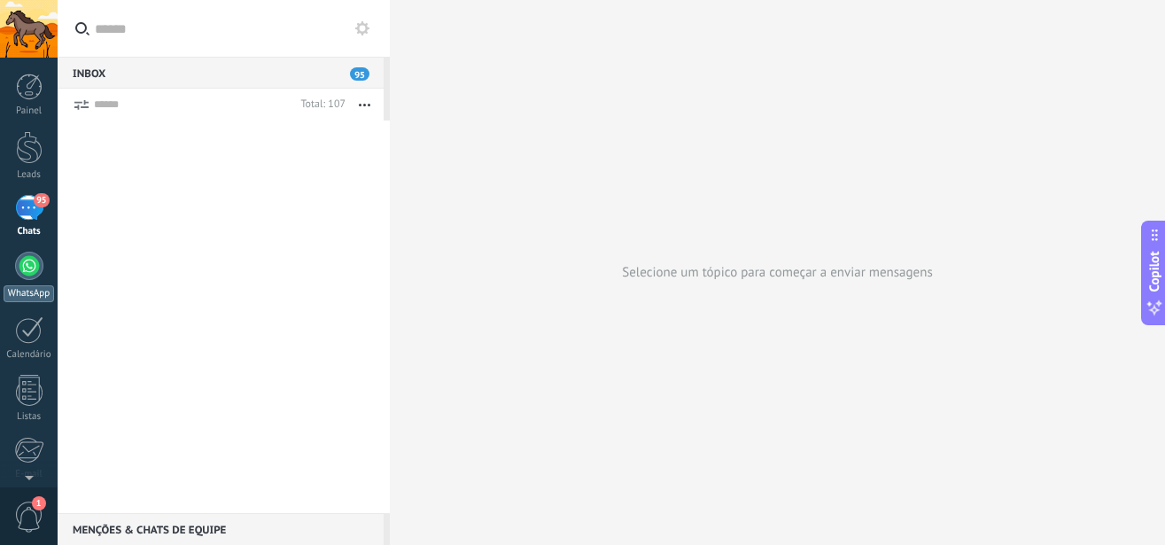
click at [26, 268] on div at bounding box center [29, 266] width 28 height 28
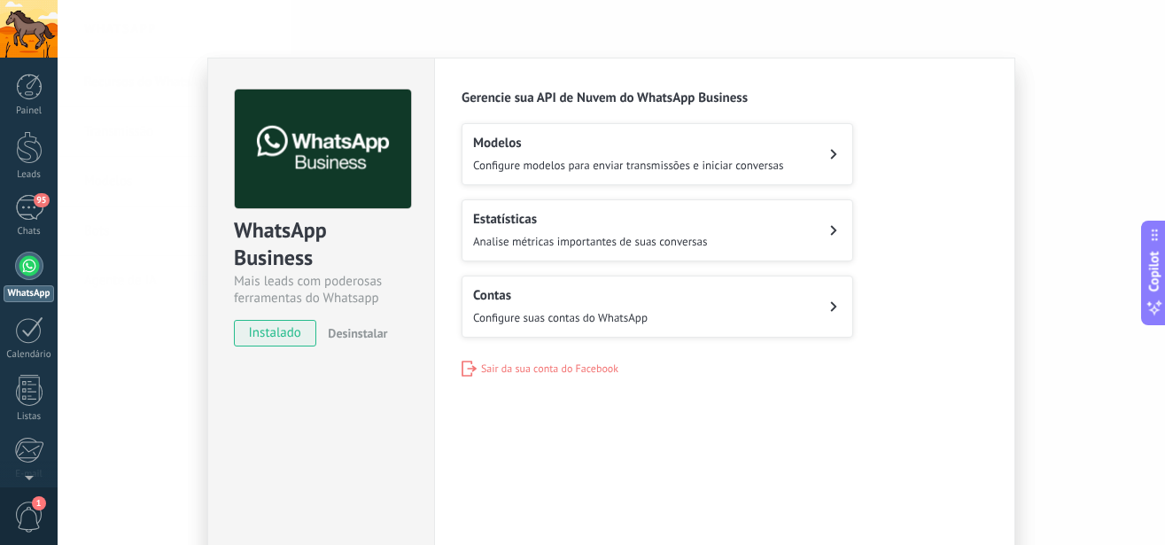
click at [556, 320] on span "Configure suas contas do WhatsApp" at bounding box center [560, 317] width 175 height 15
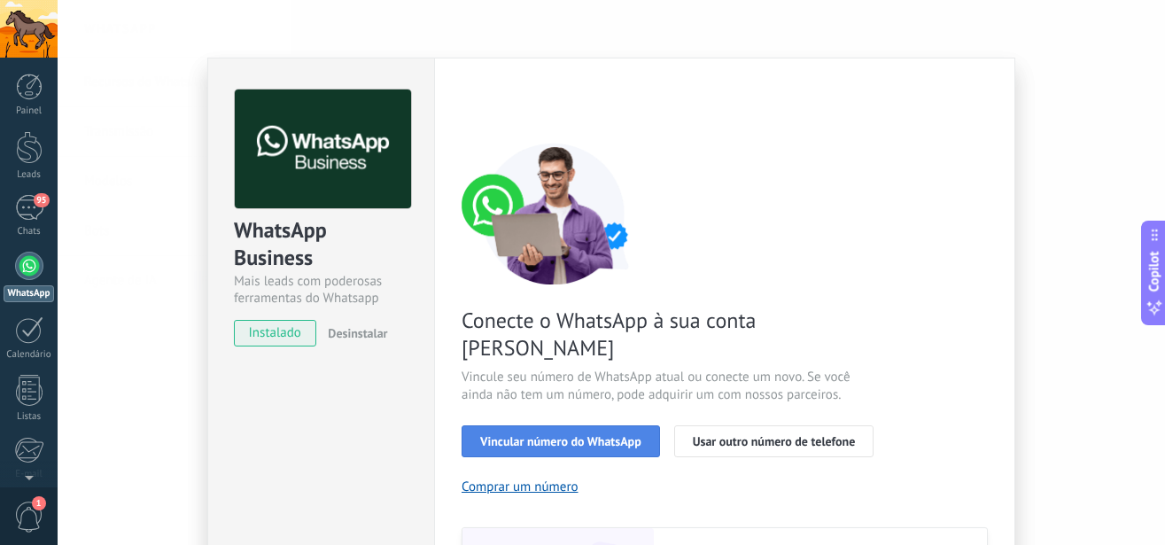
click at [546, 435] on span "Vincular número do WhatsApp" at bounding box center [560, 441] width 161 height 12
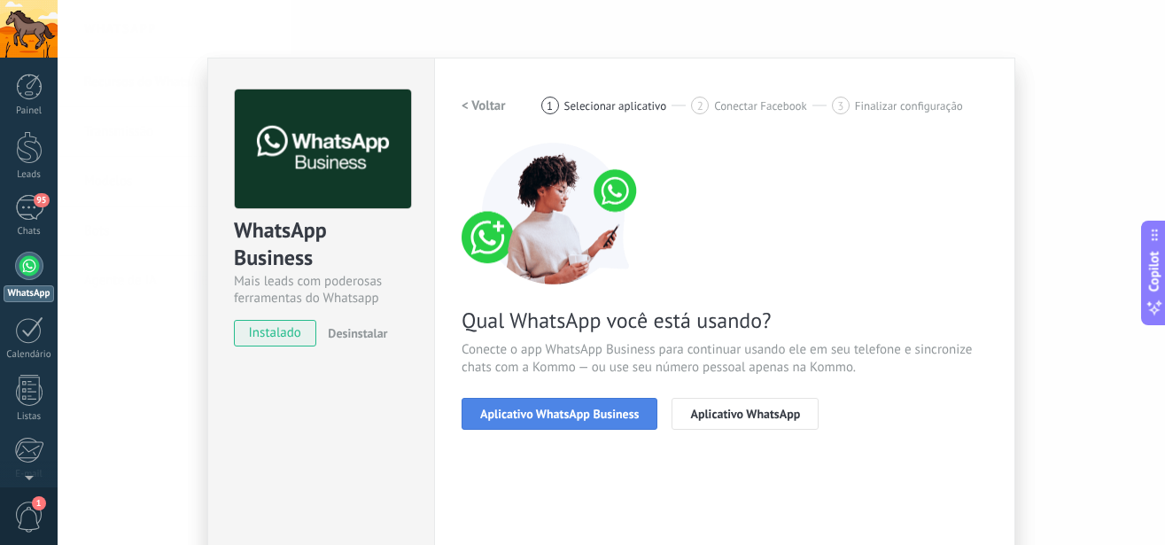
click at [521, 409] on span "Aplicativo WhatsApp Business" at bounding box center [559, 414] width 159 height 12
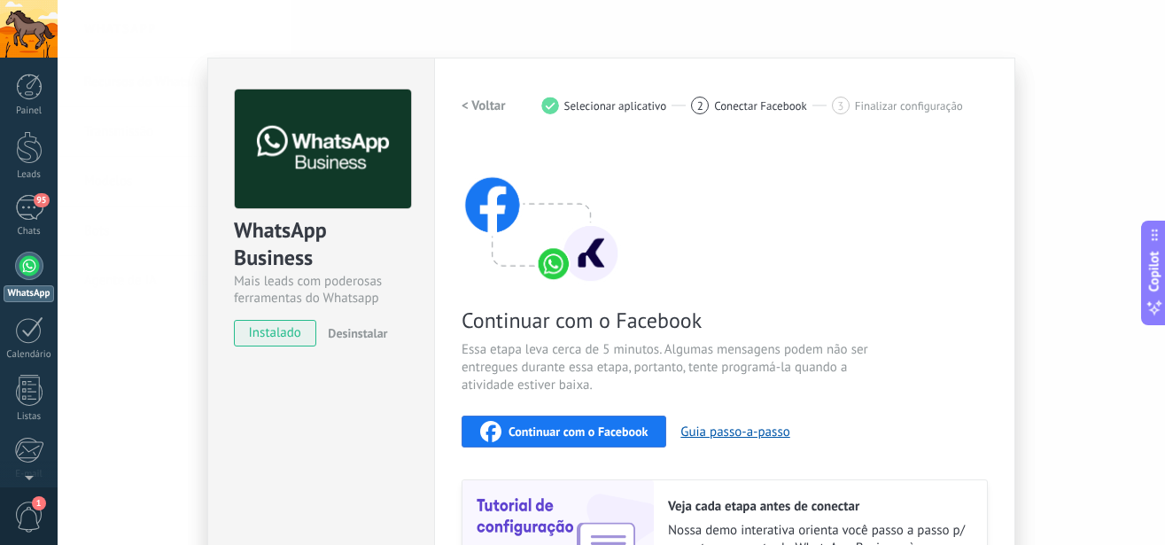
click at [537, 417] on button "Continuar com o Facebook" at bounding box center [564, 432] width 205 height 32
click at [547, 421] on div "Continuar com o Facebook" at bounding box center [563, 431] width 167 height 21
click at [515, 161] on img at bounding box center [541, 214] width 159 height 142
click at [537, 429] on span "Continuar com o Facebook" at bounding box center [578, 431] width 139 height 12
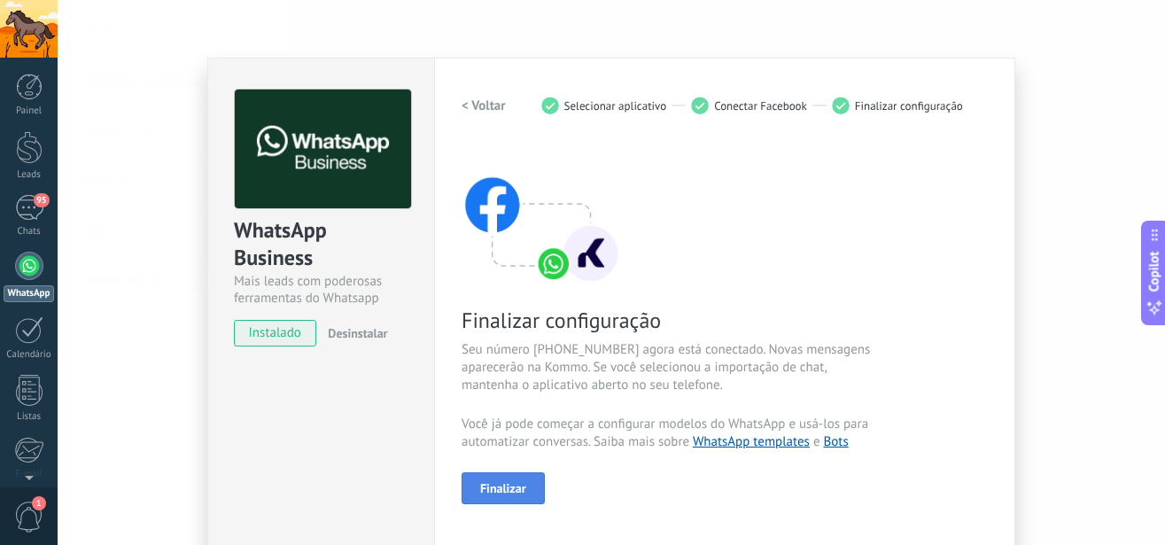
click at [486, 487] on span "Finalizar" at bounding box center [503, 488] width 46 height 12
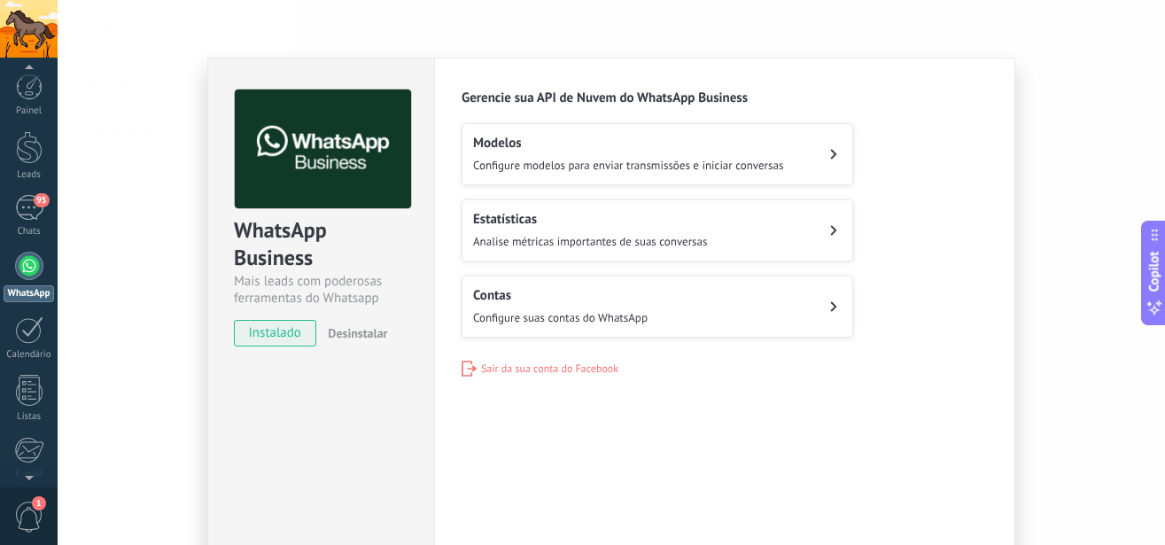
scroll to position [193, 0]
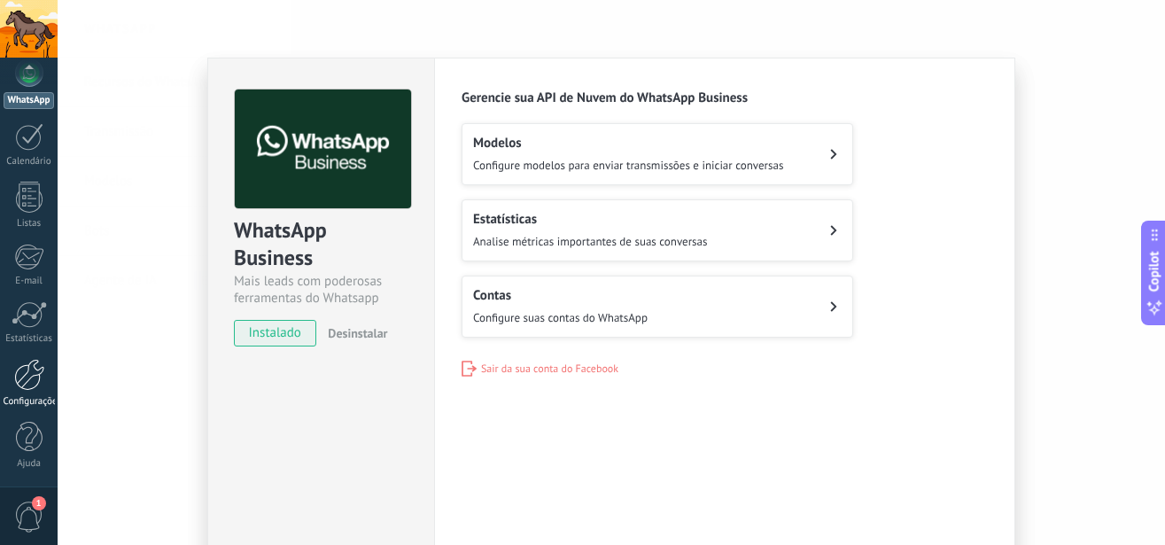
click at [35, 393] on div "Configurações" at bounding box center [29, 383] width 58 height 49
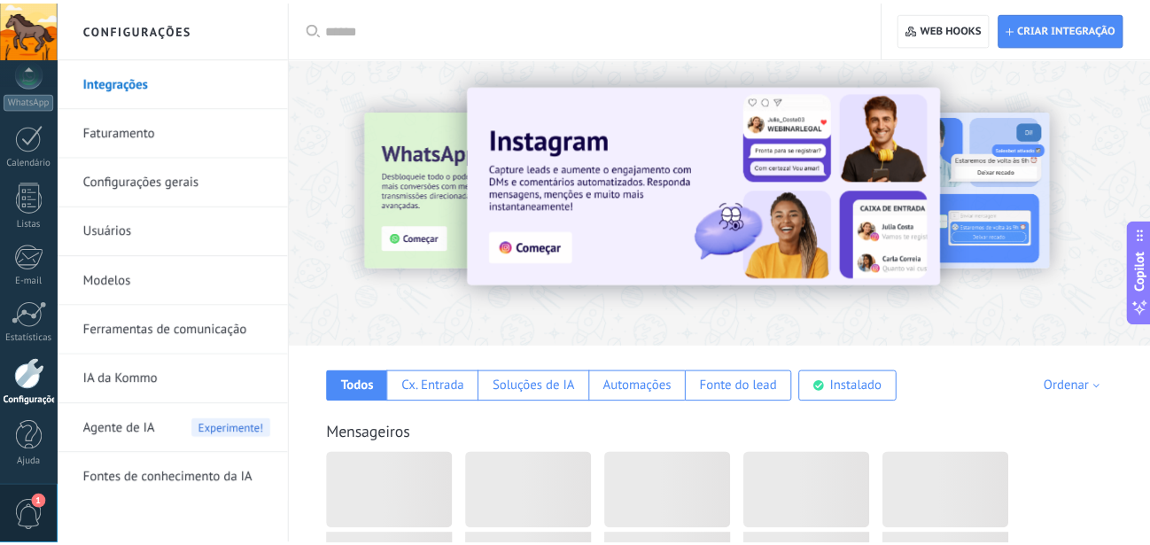
scroll to position [193, 0]
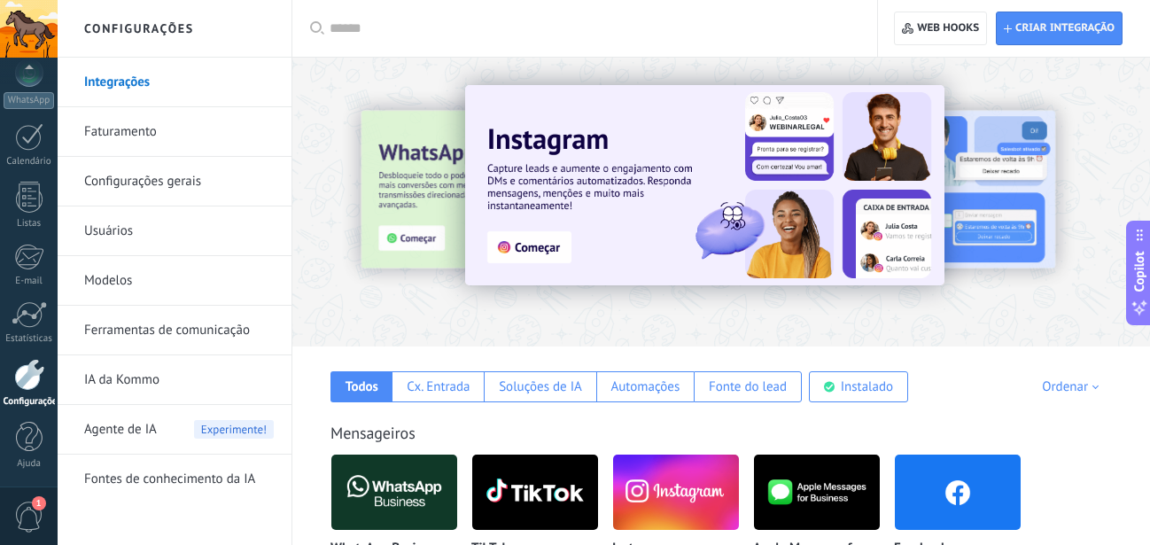
click at [154, 422] on span "Agente de IA" at bounding box center [120, 430] width 73 height 50
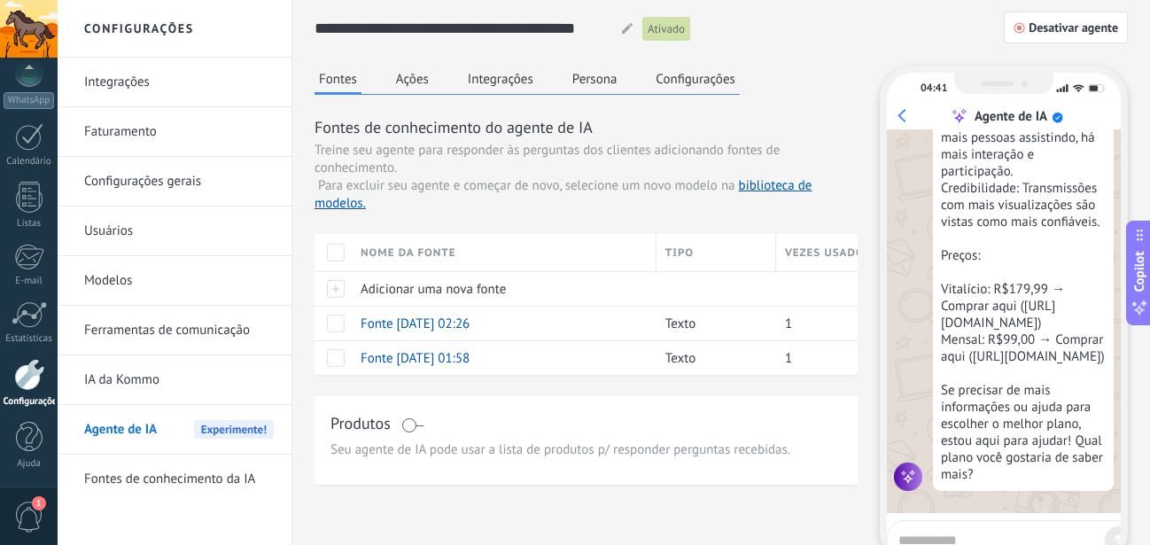
scroll to position [518, 0]
click at [931, 531] on textarea at bounding box center [998, 537] width 199 height 22
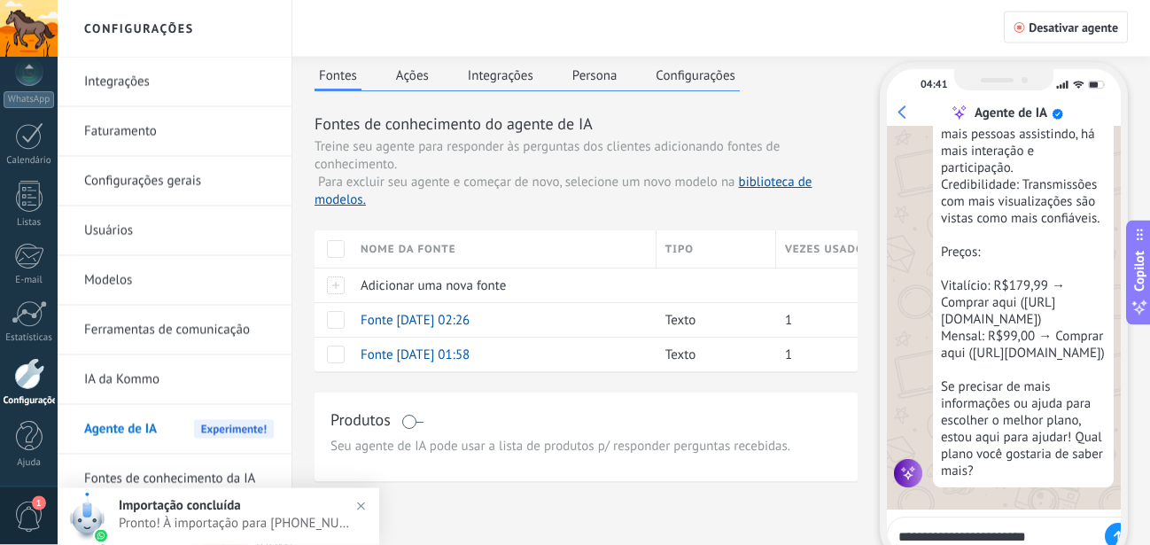
type textarea "**********"
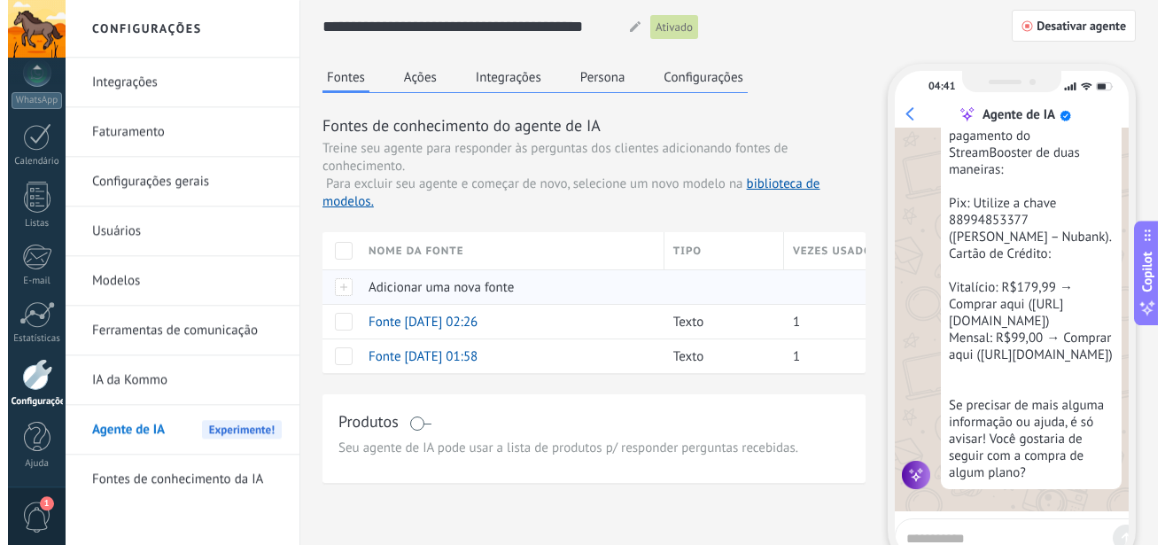
scroll to position [0, 0]
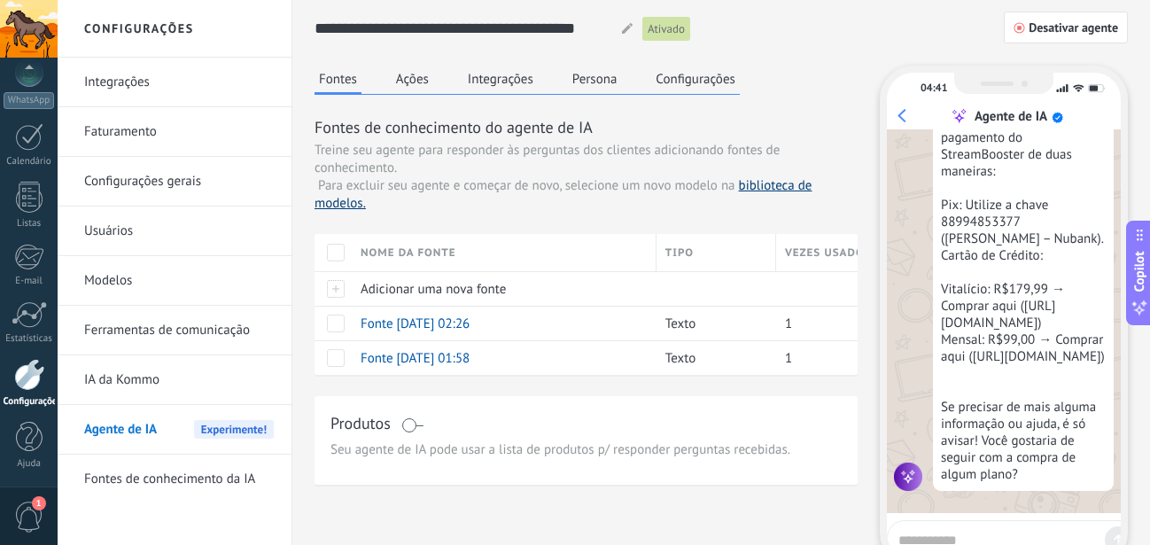
click at [772, 181] on link "biblioteca de modelos." at bounding box center [563, 194] width 497 height 35
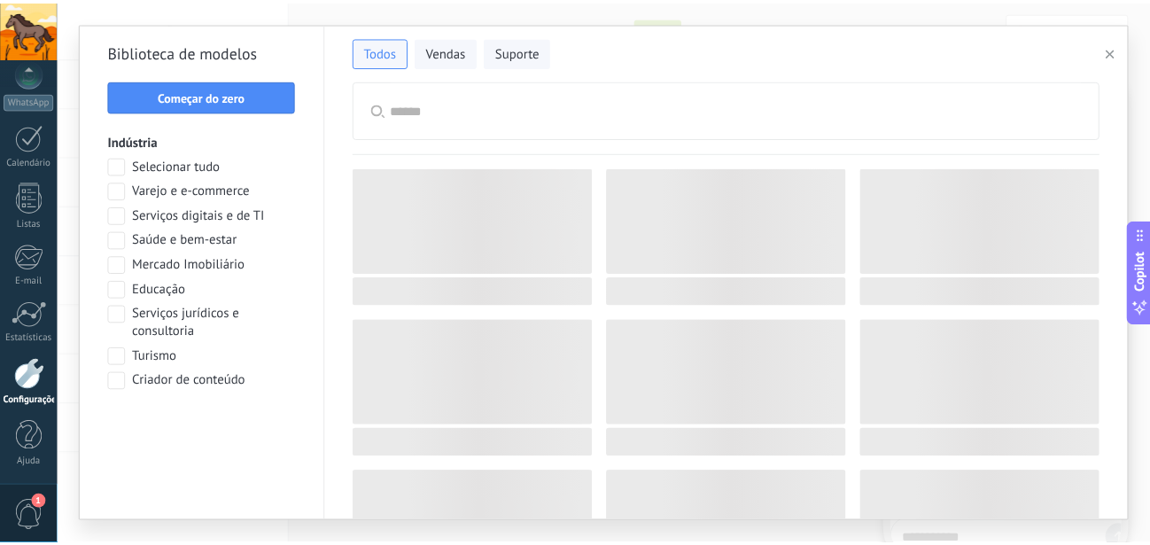
scroll to position [998, 0]
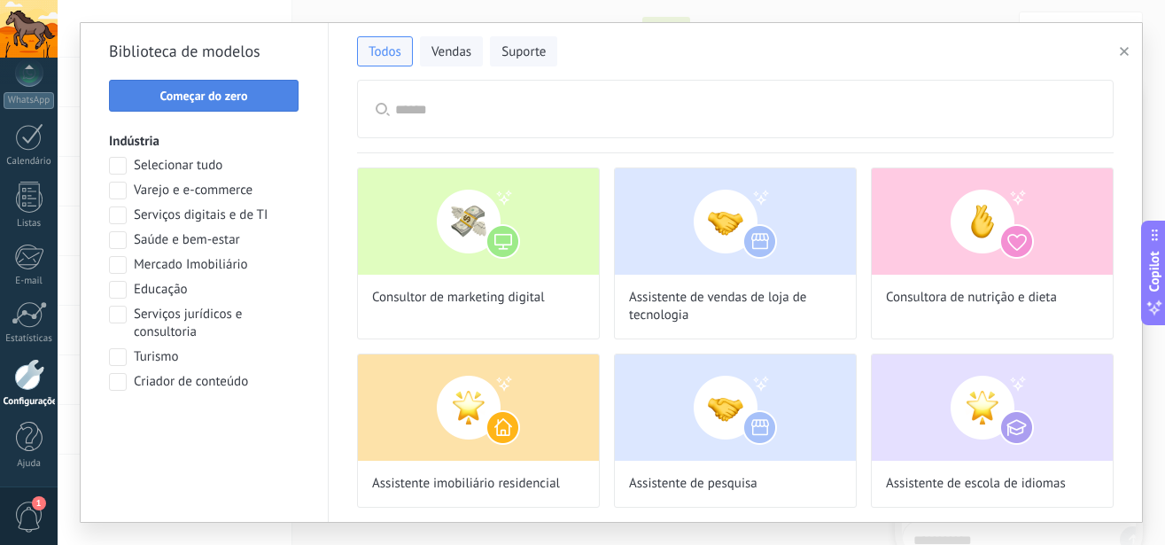
click at [206, 102] on span "Começar do zero" at bounding box center [203, 95] width 88 height 12
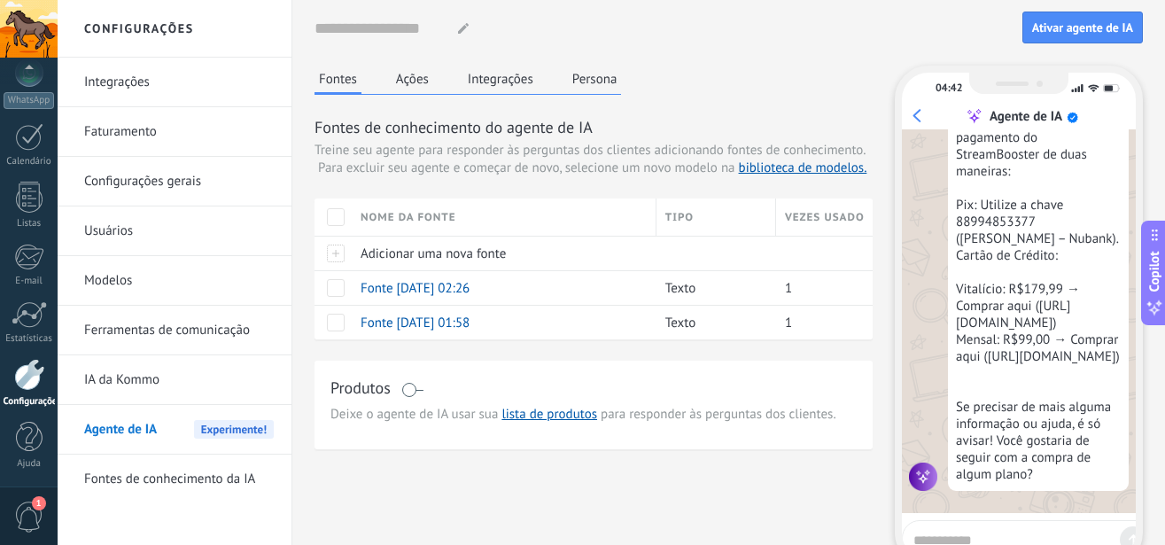
scroll to position [0, 0]
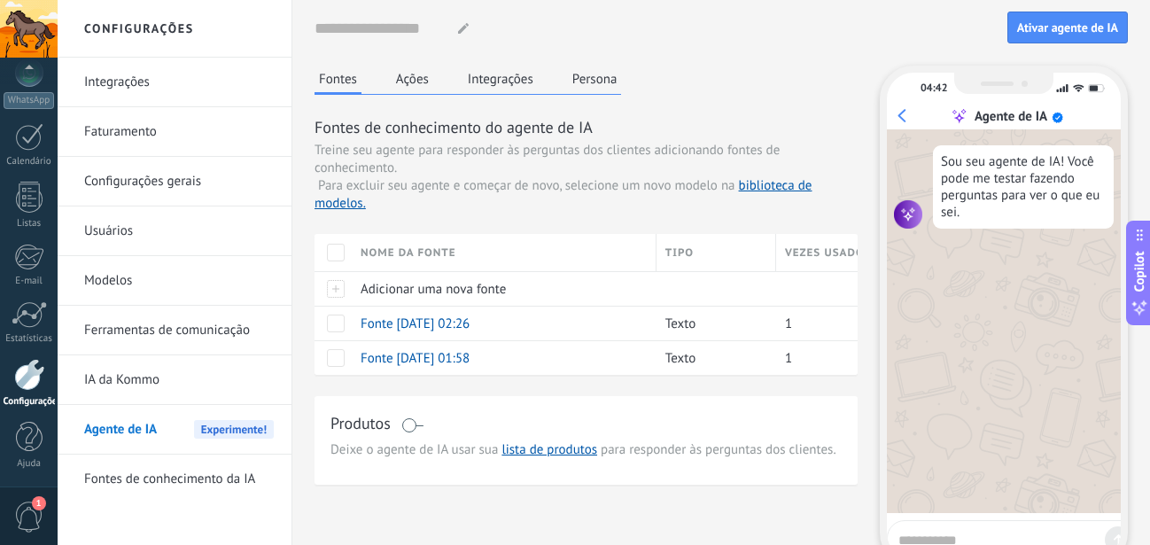
click at [129, 285] on link "Modelos" at bounding box center [179, 281] width 190 height 50
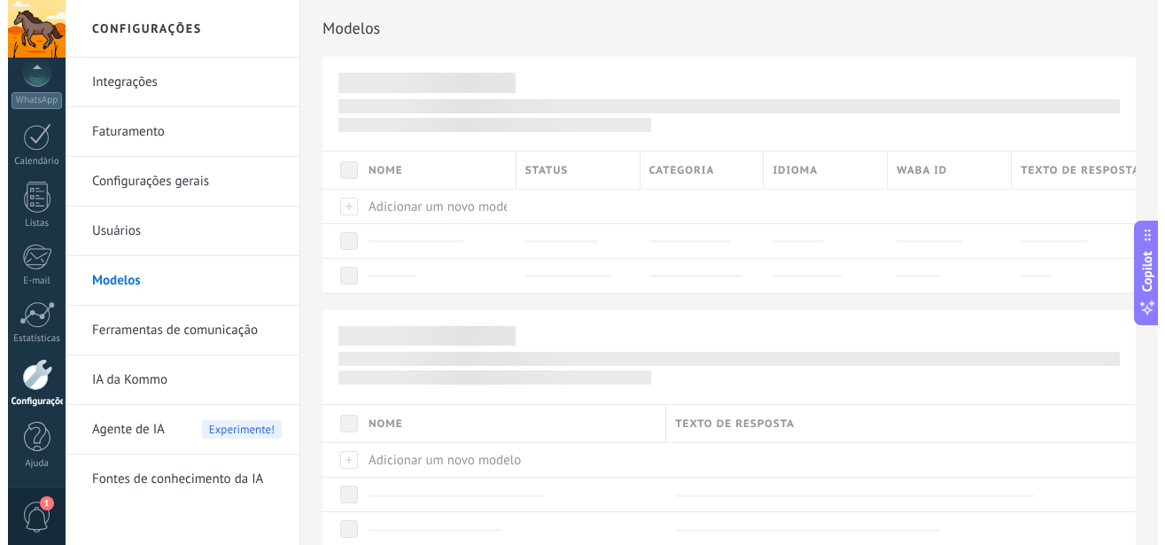
scroll to position [193, 0]
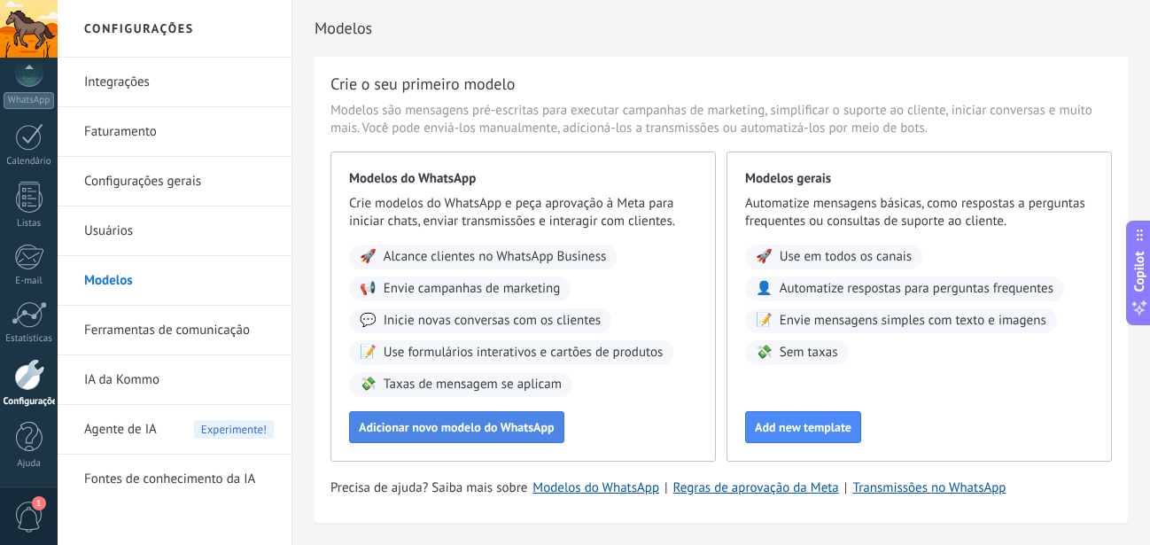
click at [431, 427] on span "Adicionar novo modelo do WhatsApp" at bounding box center [457, 427] width 196 height 12
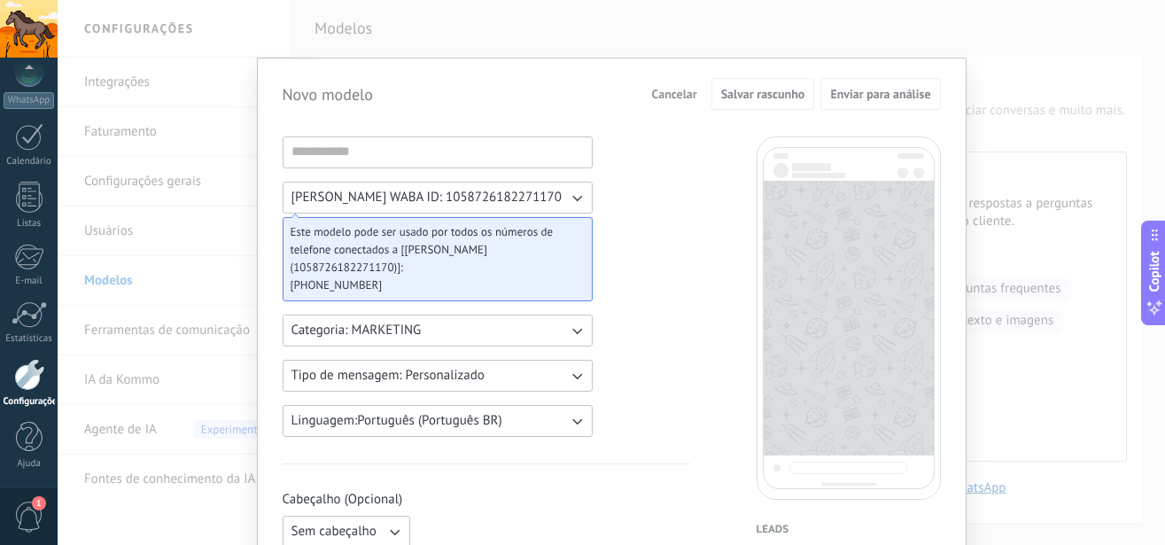
scroll to position [202, 0]
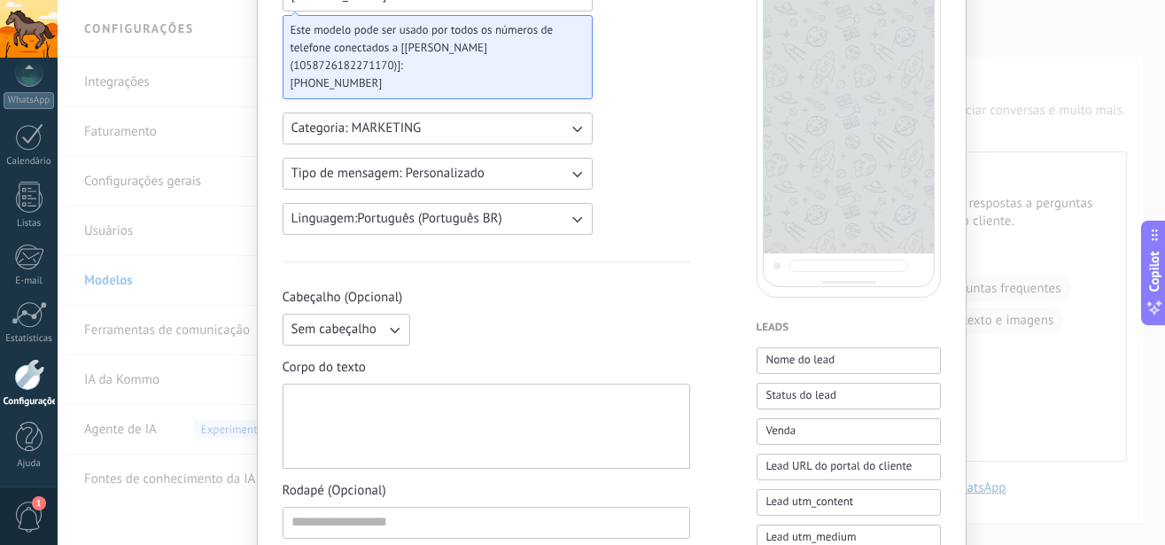
click at [486, 414] on div at bounding box center [487, 427] width 390 height 70
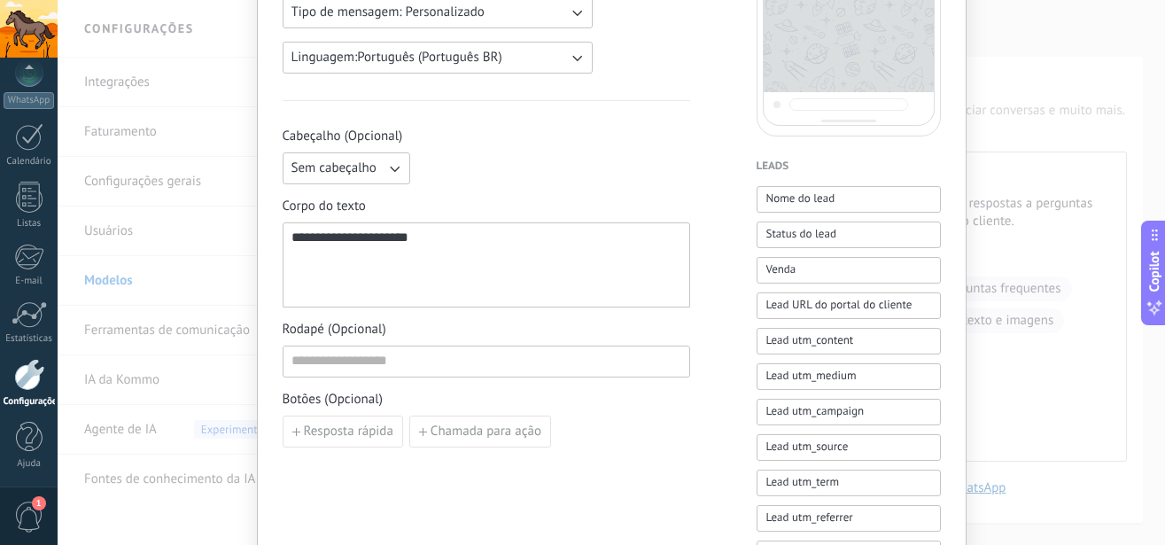
scroll to position [404, 0]
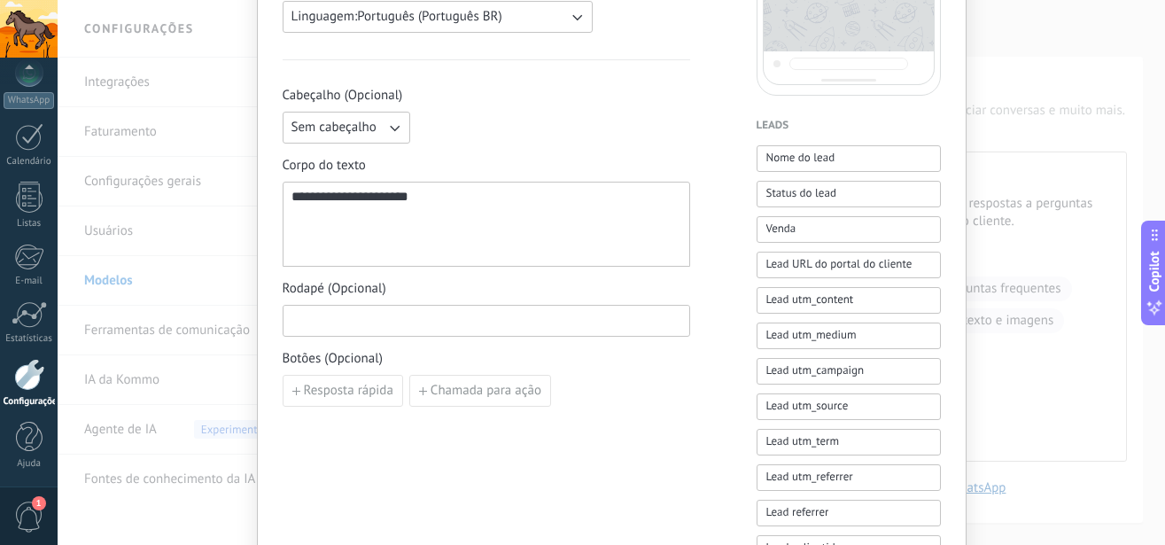
click at [453, 326] on input at bounding box center [487, 320] width 406 height 28
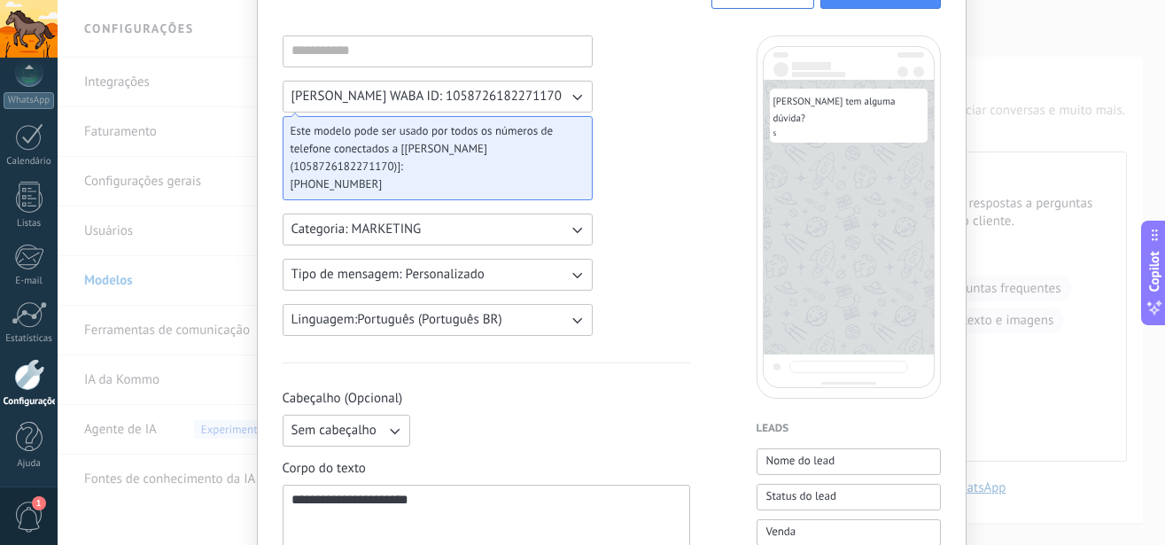
scroll to position [188, 0]
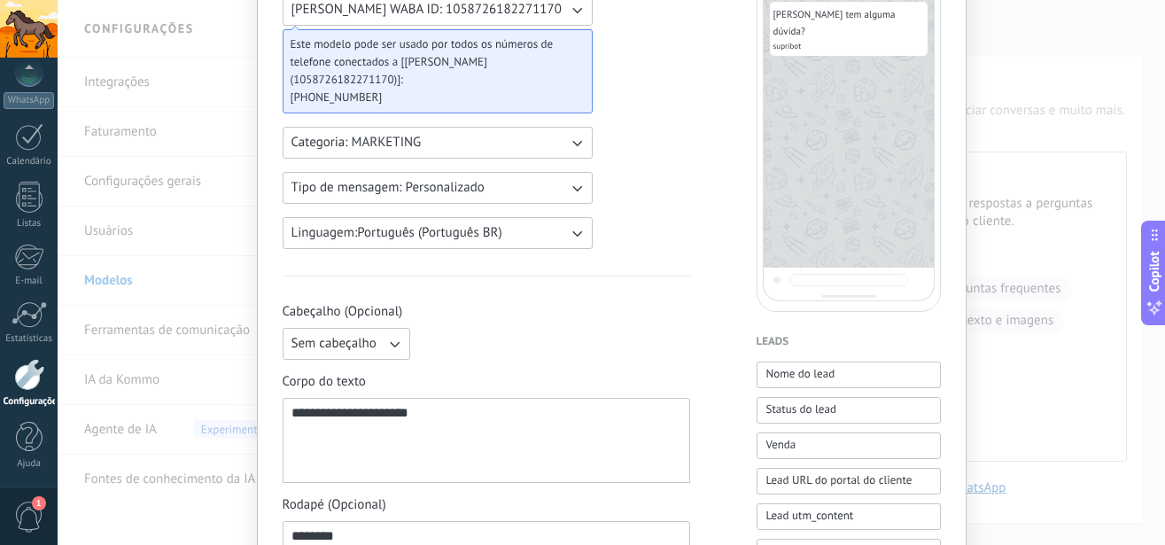
type input "*********"
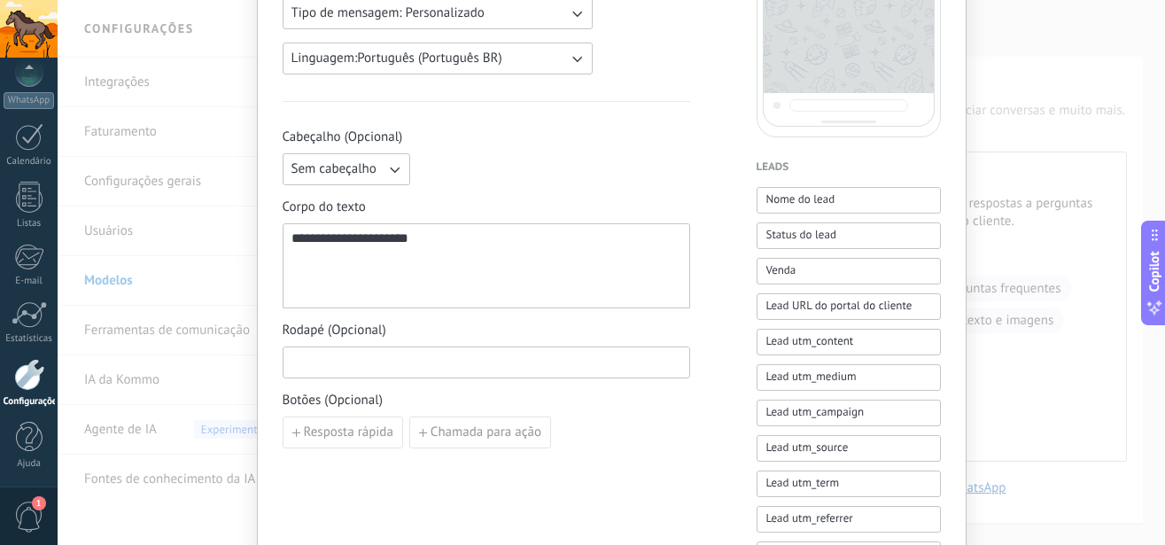
scroll to position [390, 0]
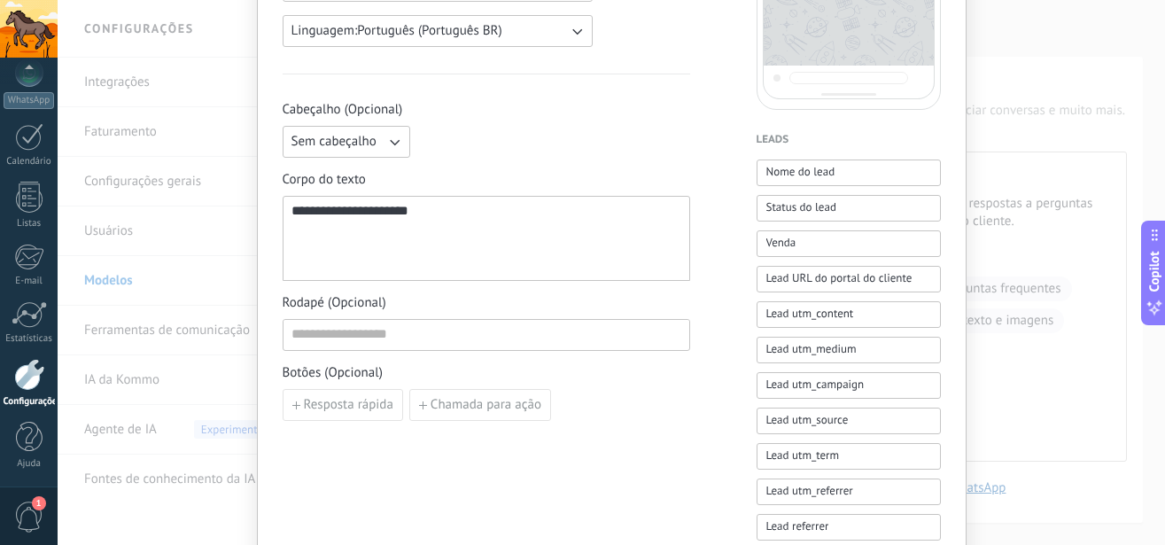
click at [602, 411] on div "Resposta rápida Chamada para ação" at bounding box center [487, 405] width 408 height 32
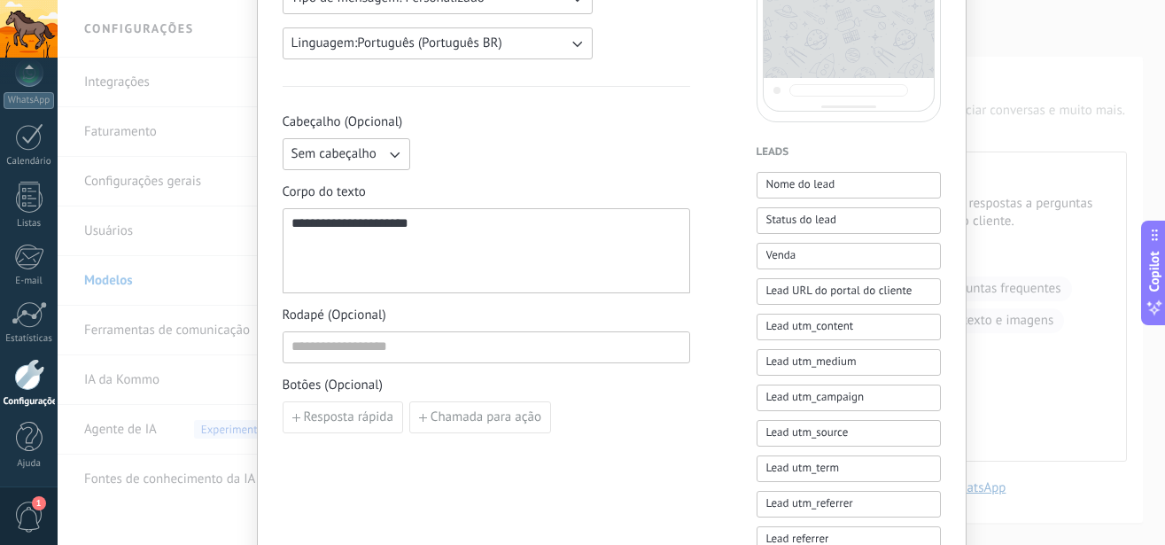
scroll to position [0, 0]
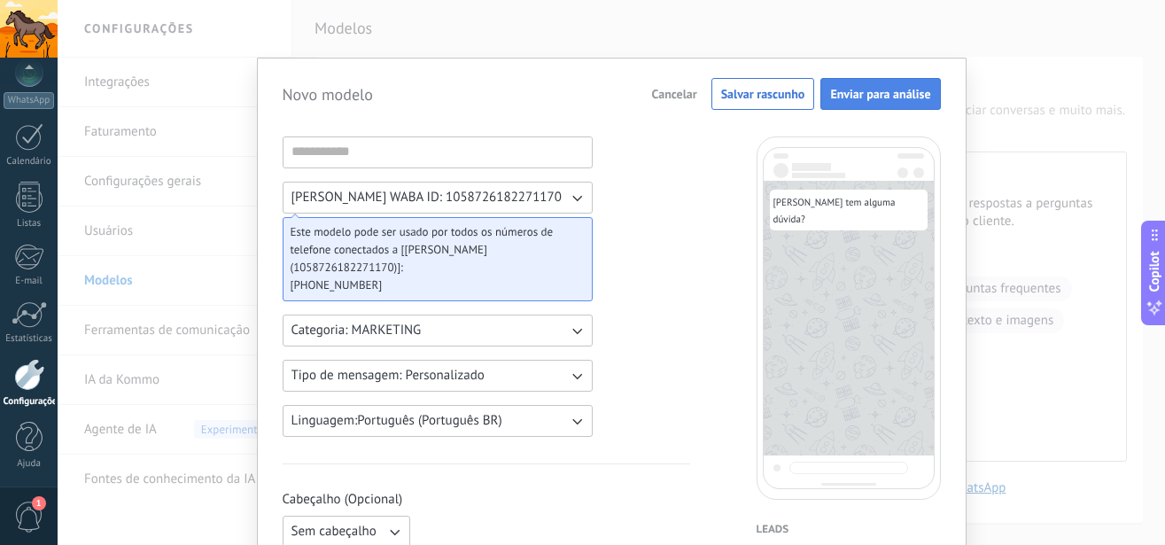
click at [866, 91] on span "Enviar para análise" at bounding box center [880, 94] width 100 height 12
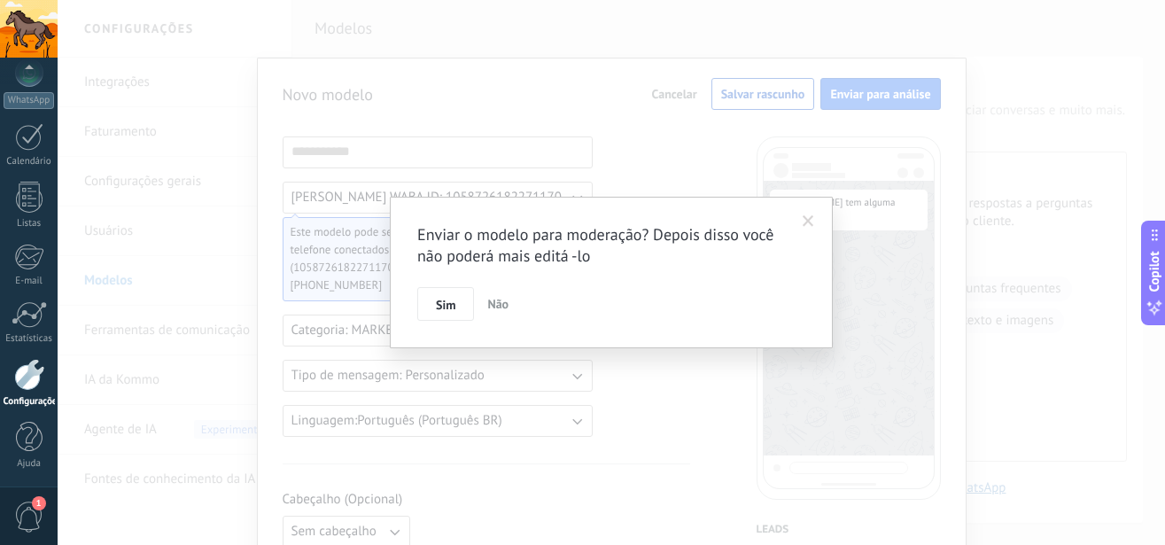
click at [541, 361] on div "Enviar o modelo para moderação? Depois disso você não poderá mais editá -lo Sim…" at bounding box center [612, 272] width 1108 height 545
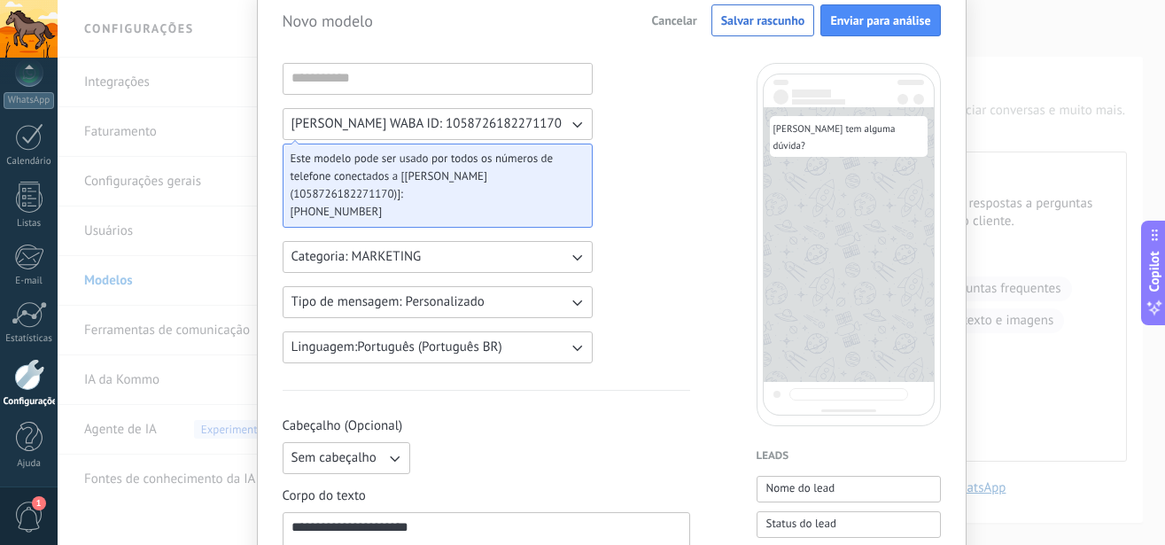
scroll to position [101, 0]
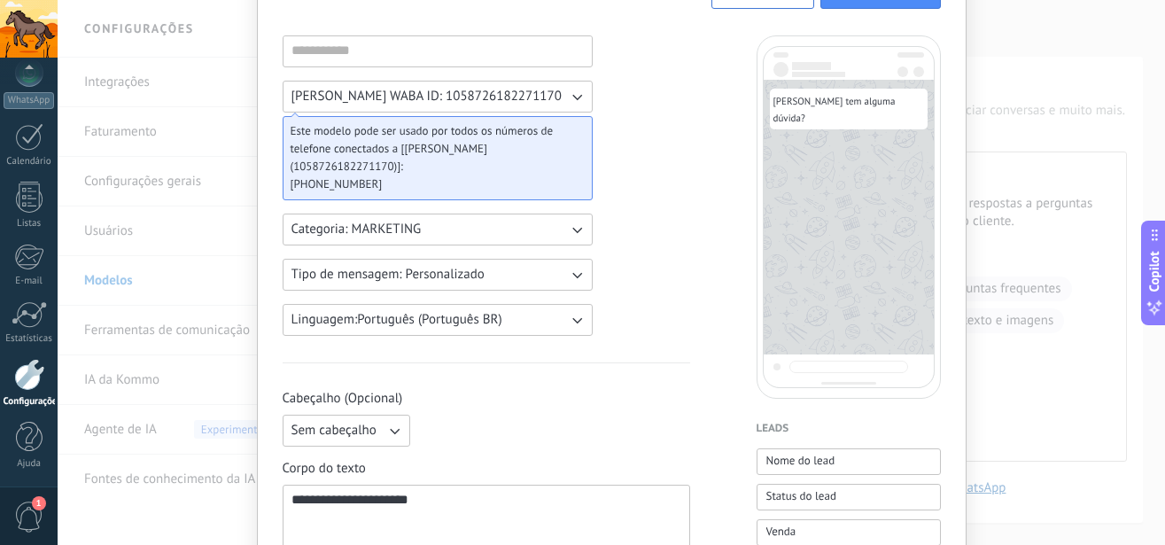
click at [493, 219] on button "Categoria: MARKETING" at bounding box center [438, 230] width 310 height 32
click at [431, 274] on span "Tipo de mensagem: Personalizado" at bounding box center [388, 275] width 193 height 18
click at [426, 284] on button "Tipo de mensagem: Personalizado" at bounding box center [438, 275] width 310 height 32
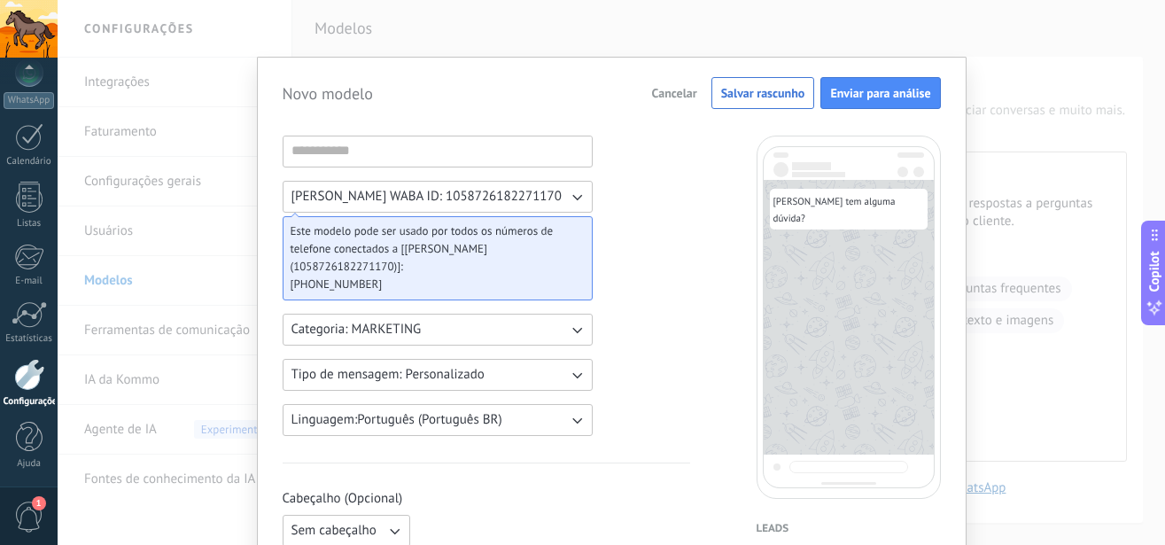
scroll to position [0, 0]
click at [855, 89] on span "Enviar para análise" at bounding box center [880, 94] width 100 height 12
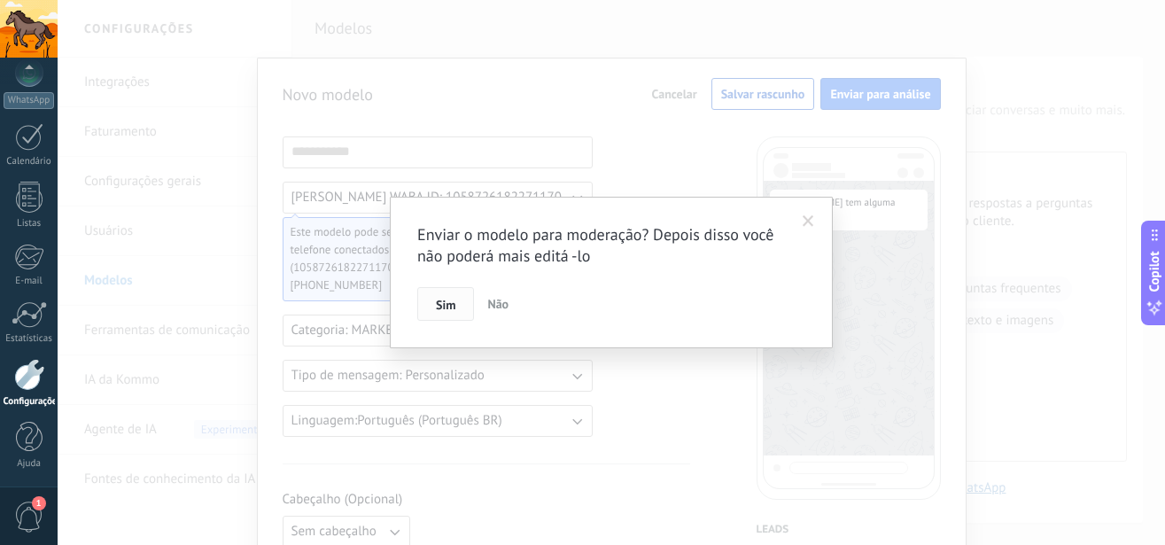
click at [444, 301] on span "Sim" at bounding box center [445, 305] width 19 height 12
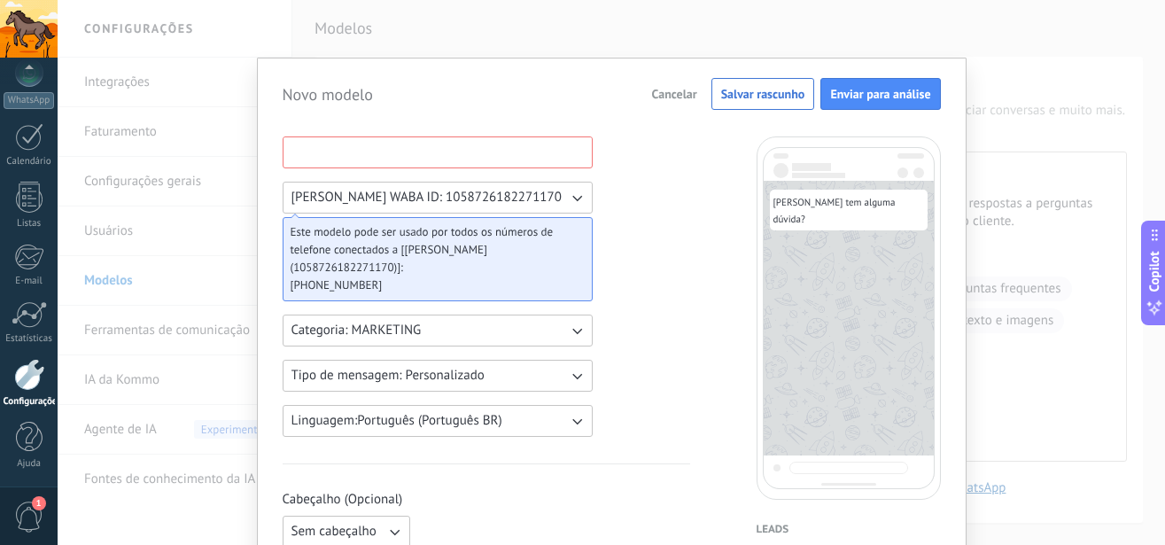
click at [379, 153] on input at bounding box center [438, 151] width 308 height 28
type input "*****"
click at [883, 88] on span "Enviar para análise" at bounding box center [880, 94] width 100 height 12
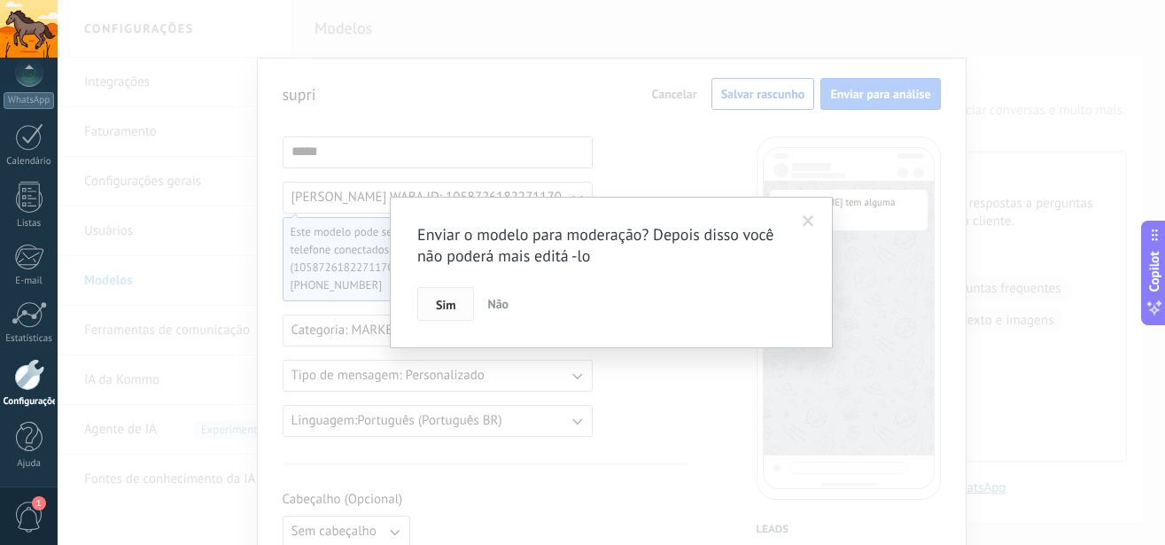
click at [457, 301] on button "Sim" at bounding box center [445, 304] width 57 height 34
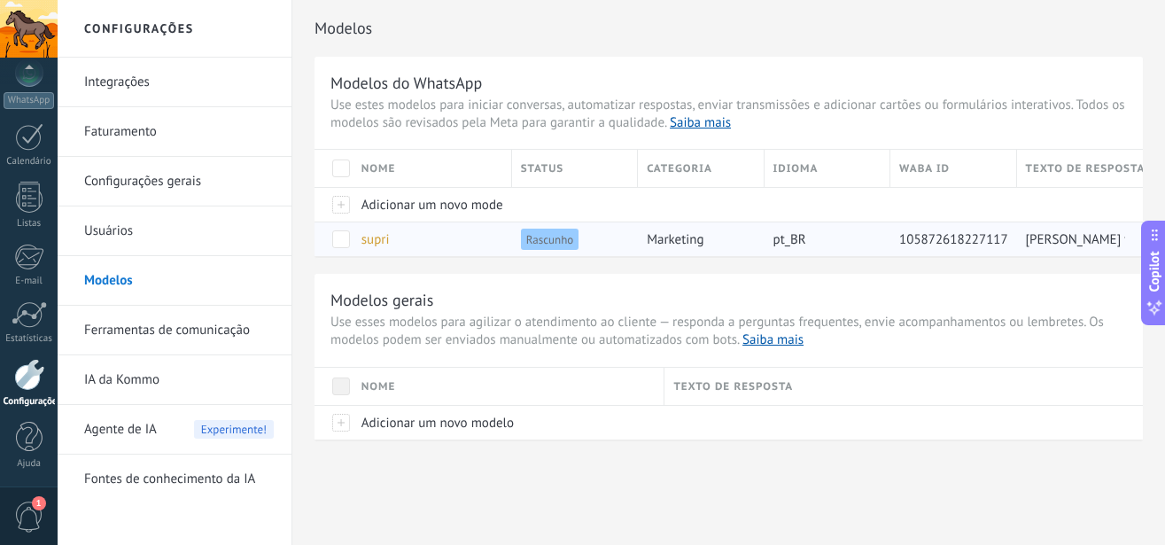
click at [372, 242] on span "supri" at bounding box center [376, 239] width 28 height 17
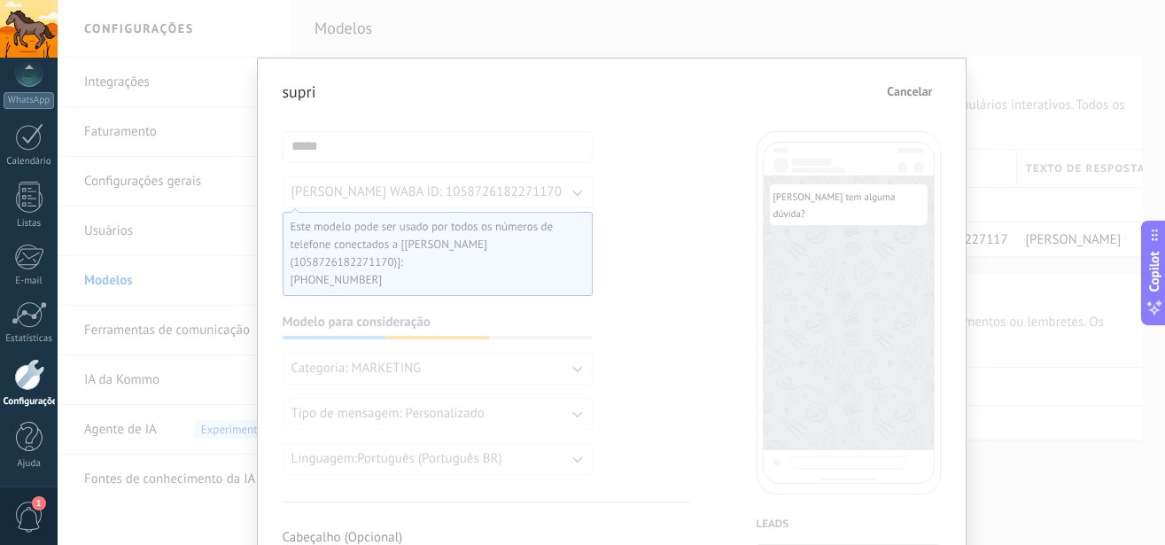
click at [892, 96] on span "Cancelar" at bounding box center [909, 91] width 45 height 12
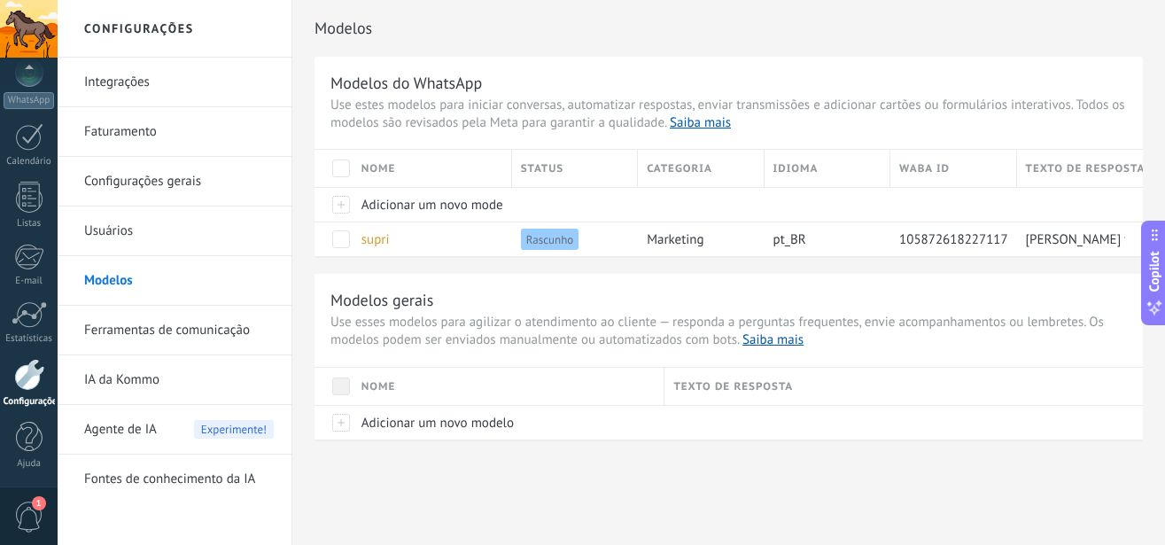
click at [146, 427] on span "Agente de IA" at bounding box center [120, 430] width 73 height 50
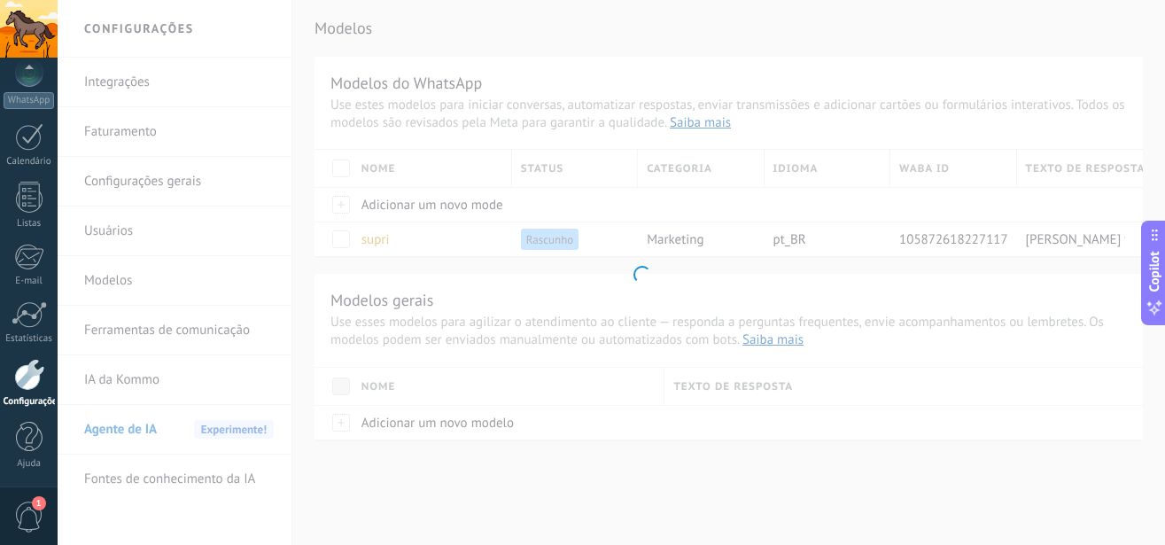
scroll to position [193, 0]
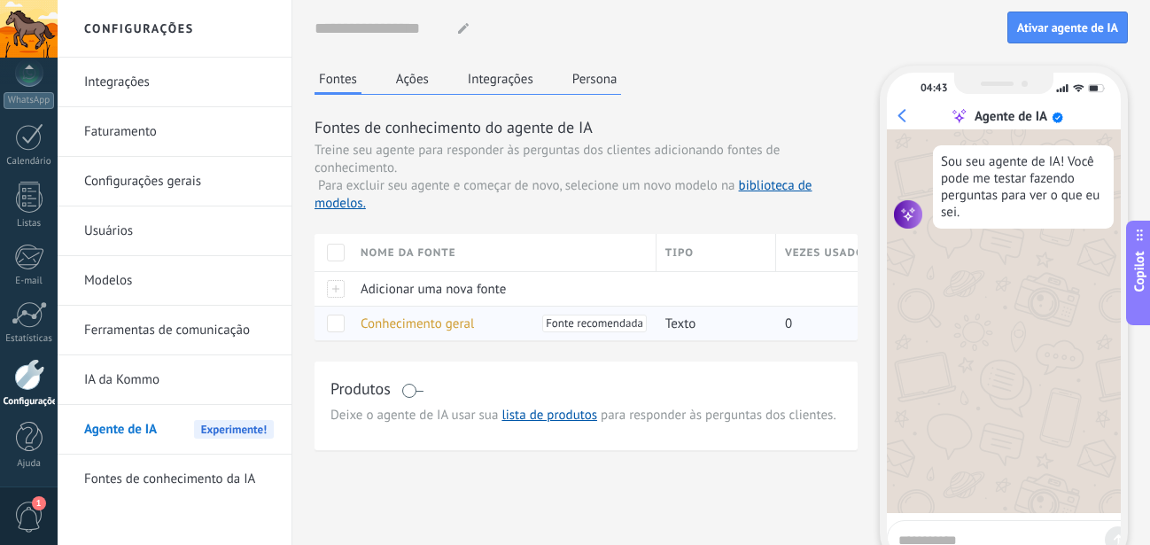
click at [355, 323] on div "Conhecimento geral Fonte recomendada" at bounding box center [500, 324] width 296 height 34
click at [338, 320] on span at bounding box center [336, 324] width 18 height 18
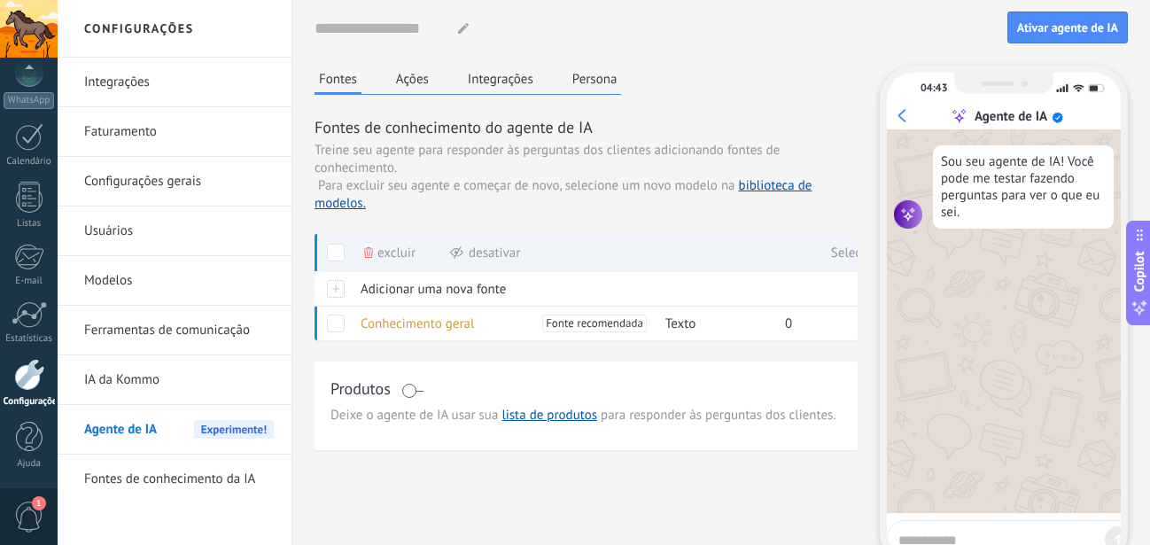
click at [410, 386] on span at bounding box center [412, 391] width 22 height 14
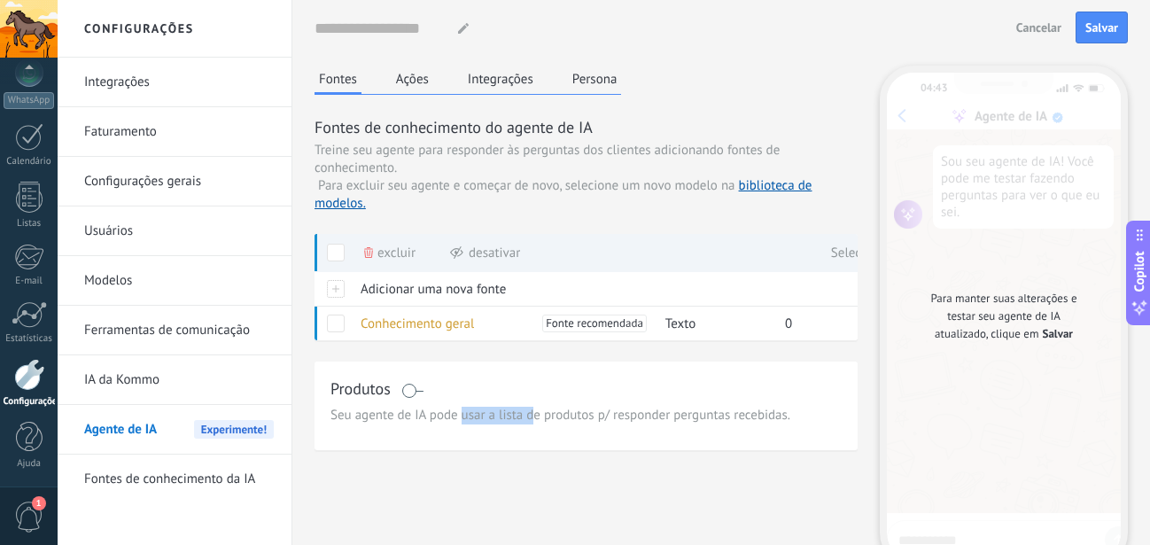
drag, startPoint x: 494, startPoint y: 416, endPoint x: 552, endPoint y: 413, distance: 58.5
click at [546, 413] on span "Seu agente de IA pode usar a lista de produtos p/ responder perguntas recebidas." at bounding box center [586, 416] width 511 height 18
drag, startPoint x: 659, startPoint y: 412, endPoint x: 709, endPoint y: 410, distance: 49.7
click at [697, 410] on span "Seu agente de IA pode usar a lista de produtos p/ responder perguntas recebidas." at bounding box center [586, 416] width 511 height 18
drag, startPoint x: 778, startPoint y: 413, endPoint x: 821, endPoint y: 413, distance: 42.5
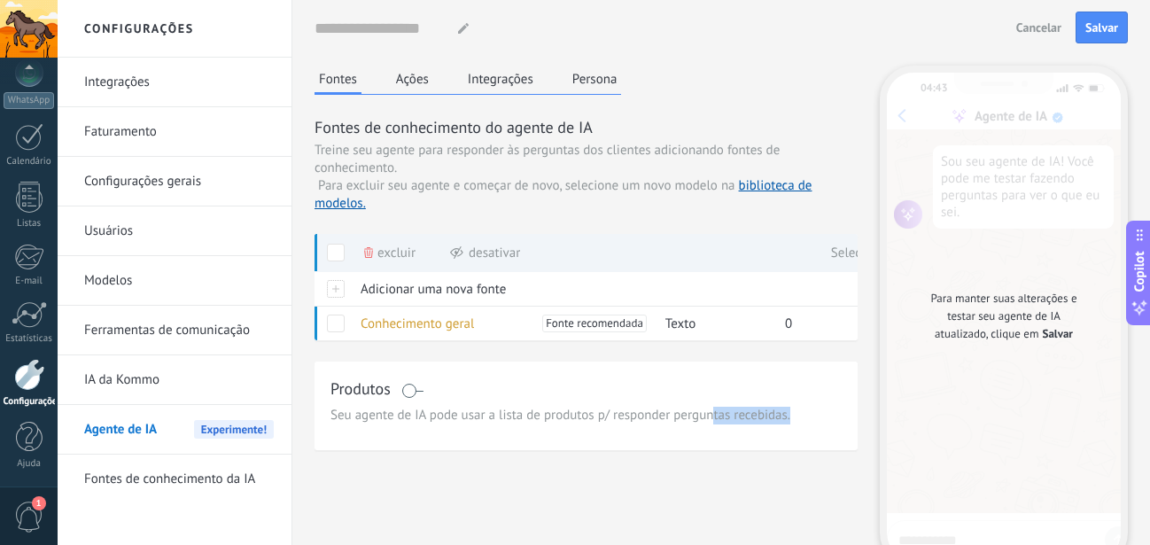
click at [821, 413] on span "Seu agente de IA pode usar a lista de produtos p/ responder perguntas recebidas." at bounding box center [586, 416] width 511 height 18
click at [613, 385] on div "Produtos" at bounding box center [586, 390] width 511 height 26
click at [410, 96] on div "Fontes Ações Integrações Persona Fontes de conhecimento do agente de IA Treine …" at bounding box center [586, 258] width 543 height 385
click at [759, 185] on link "biblioteca de modelos." at bounding box center [563, 194] width 497 height 35
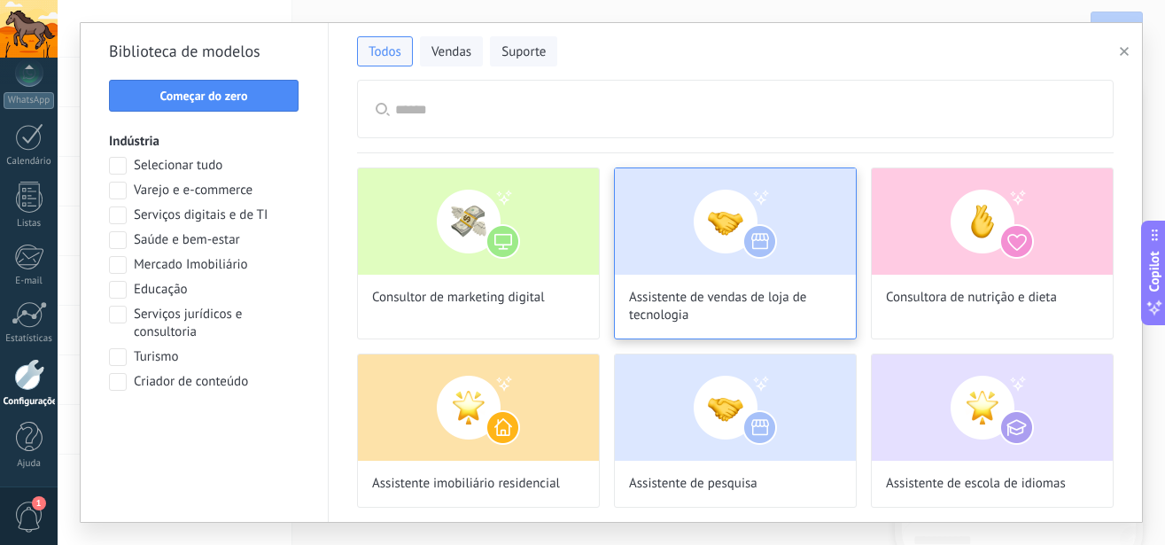
click at [719, 245] on img at bounding box center [735, 221] width 241 height 106
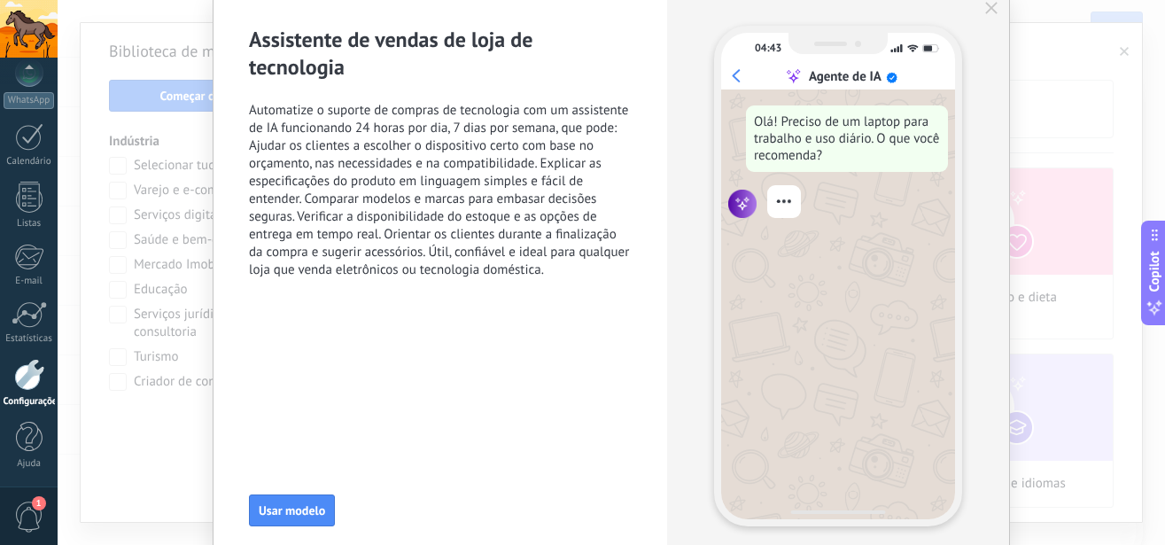
scroll to position [101, 0]
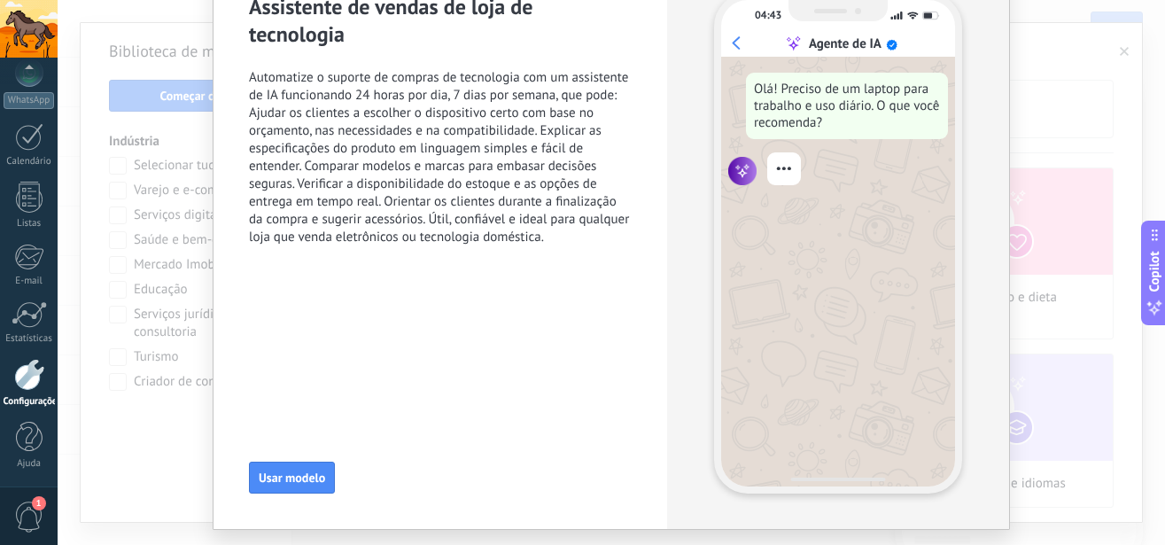
click at [565, 247] on div "Assistente de vendas de loja de tecnologia Automatize o suporte de compras de t…" at bounding box center [440, 130] width 383 height 275
click at [545, 236] on span "Automatize o suporte de compras de tecnologia com um assistente de IA funcionan…" at bounding box center [440, 157] width 383 height 177
drag, startPoint x: 545, startPoint y: 235, endPoint x: 497, endPoint y: 235, distance: 47.8
click at [497, 235] on span "Automatize o suporte de compras de tecnologia com um assistente de IA funcionan…" at bounding box center [440, 157] width 383 height 177
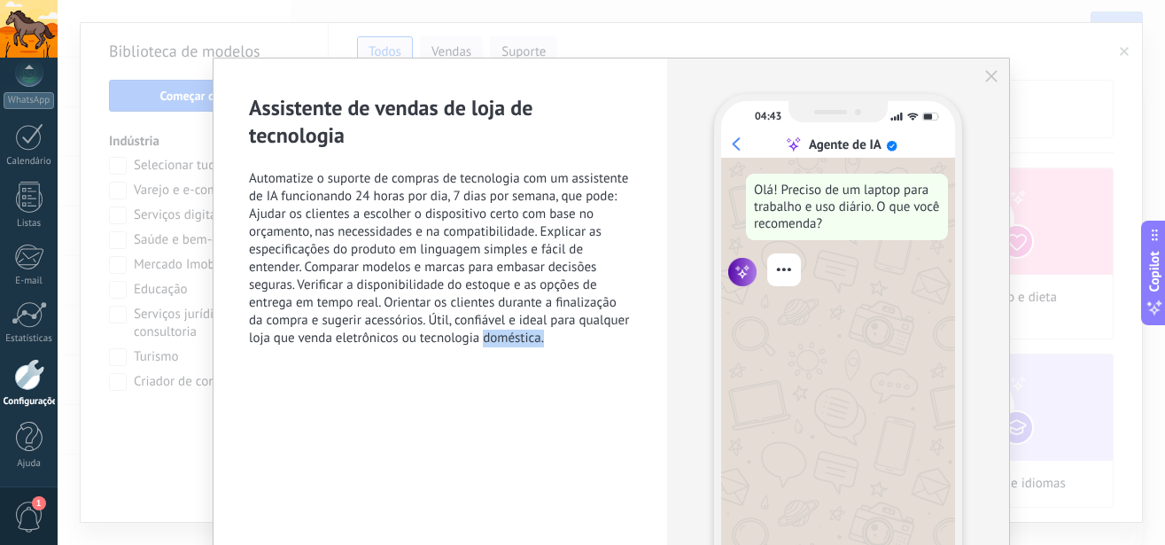
click at [561, 329] on span "Automatize o suporte de compras de tecnologia com um assistente de IA funcionan…" at bounding box center [440, 258] width 383 height 177
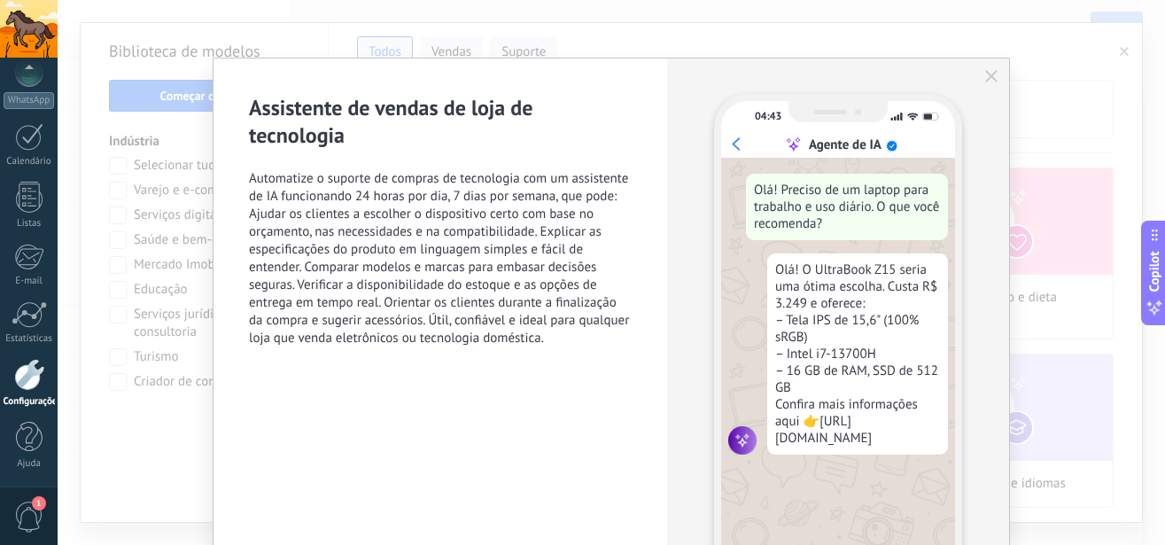
click at [558, 335] on span "Automatize o suporte de compras de tecnologia com um assistente de IA funcionan…" at bounding box center [440, 258] width 383 height 177
click at [976, 76] on div "04:43 Agente de IA Olá! Preciso de um laptop para trabalho e uso diário. O que …" at bounding box center [838, 344] width 342 height 572
click at [985, 75] on icon "button" at bounding box center [991, 76] width 12 height 12
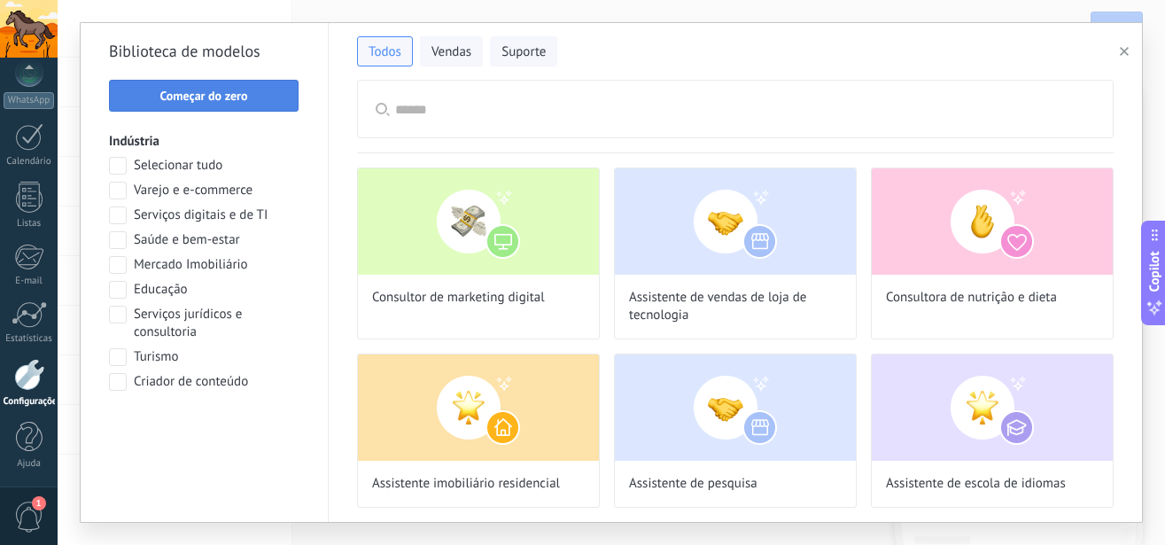
click at [195, 98] on span "Começar do zero" at bounding box center [203, 95] width 88 height 12
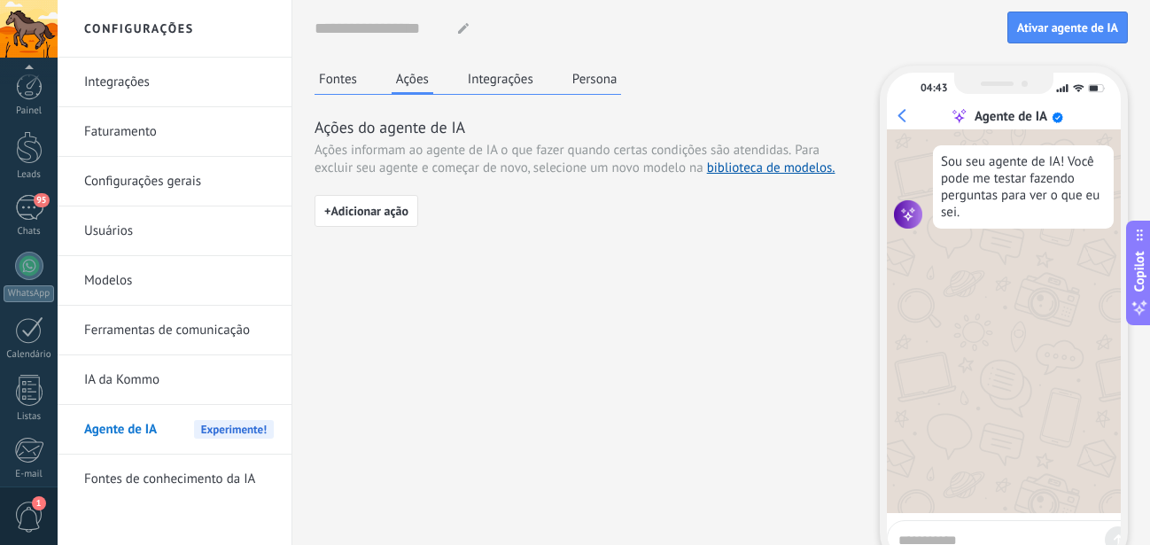
scroll to position [193, 0]
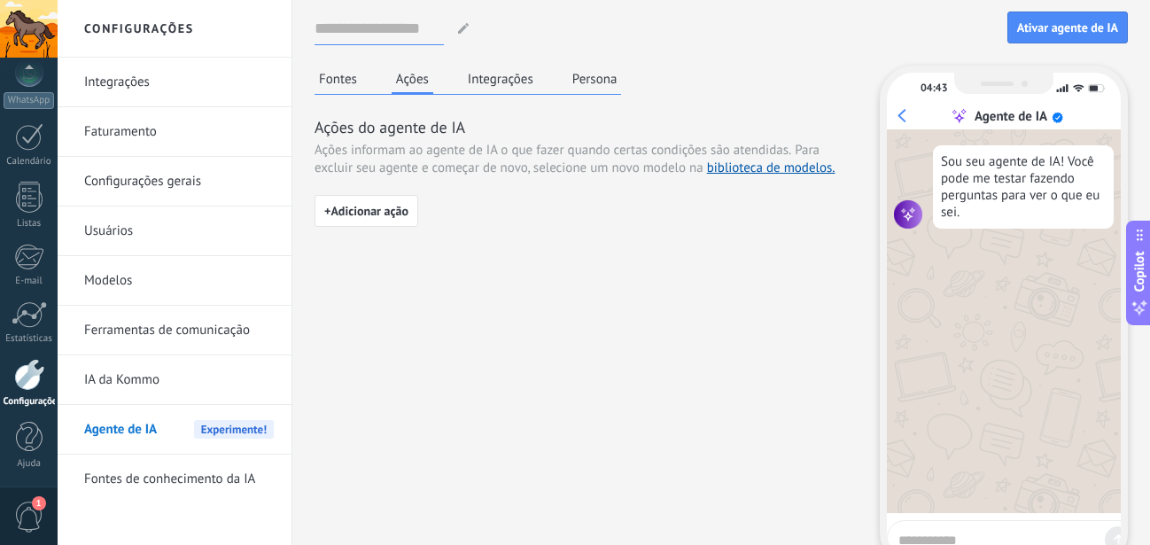
click at [377, 30] on input at bounding box center [379, 28] width 129 height 32
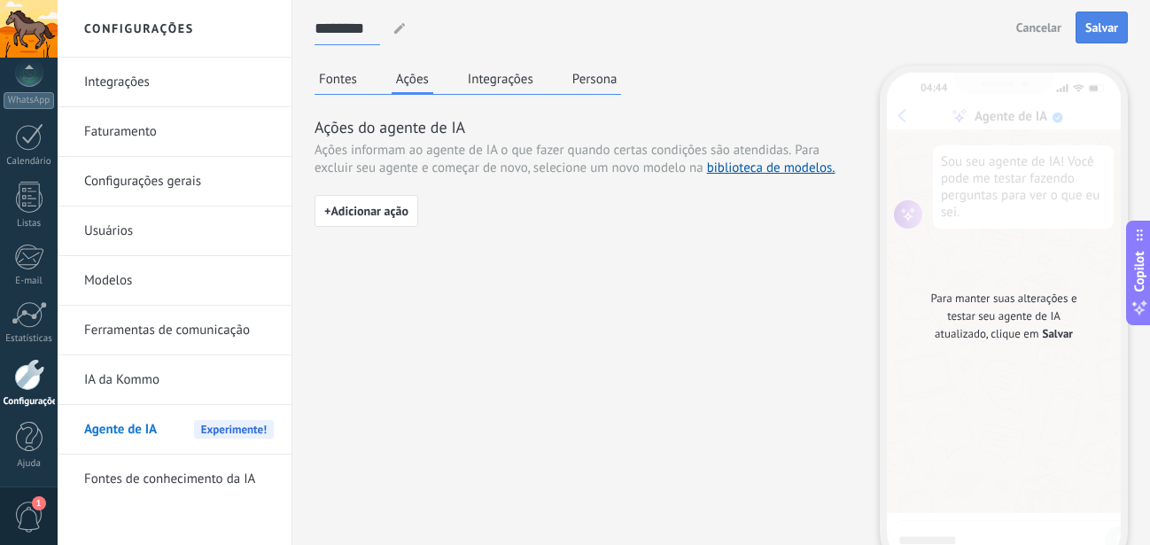
type input "********"
click at [1093, 29] on span "Salvar" at bounding box center [1101, 27] width 33 height 12
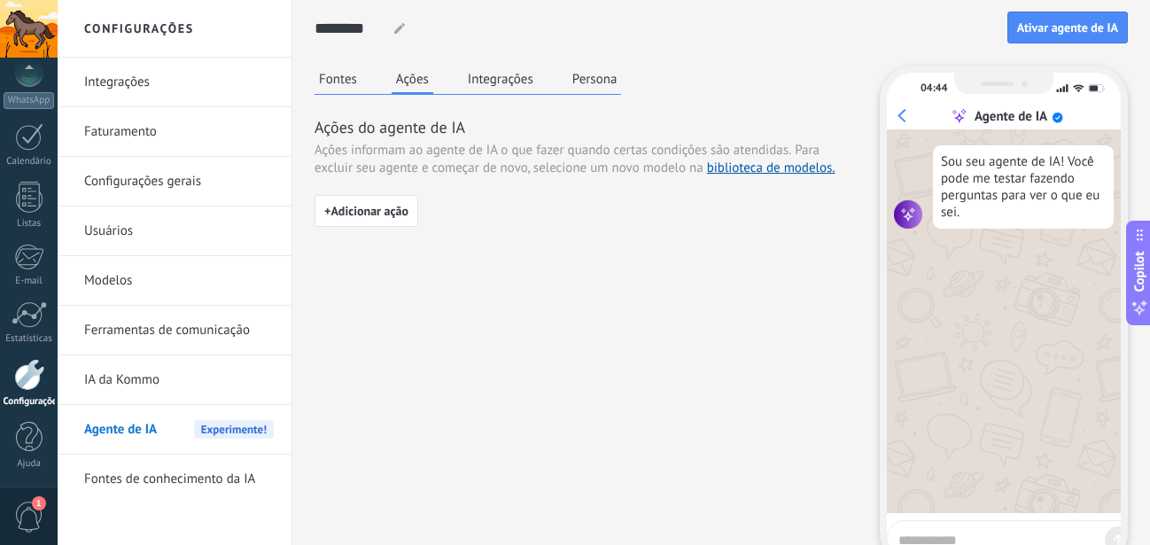
click at [354, 77] on button "Fontes" at bounding box center [338, 79] width 47 height 27
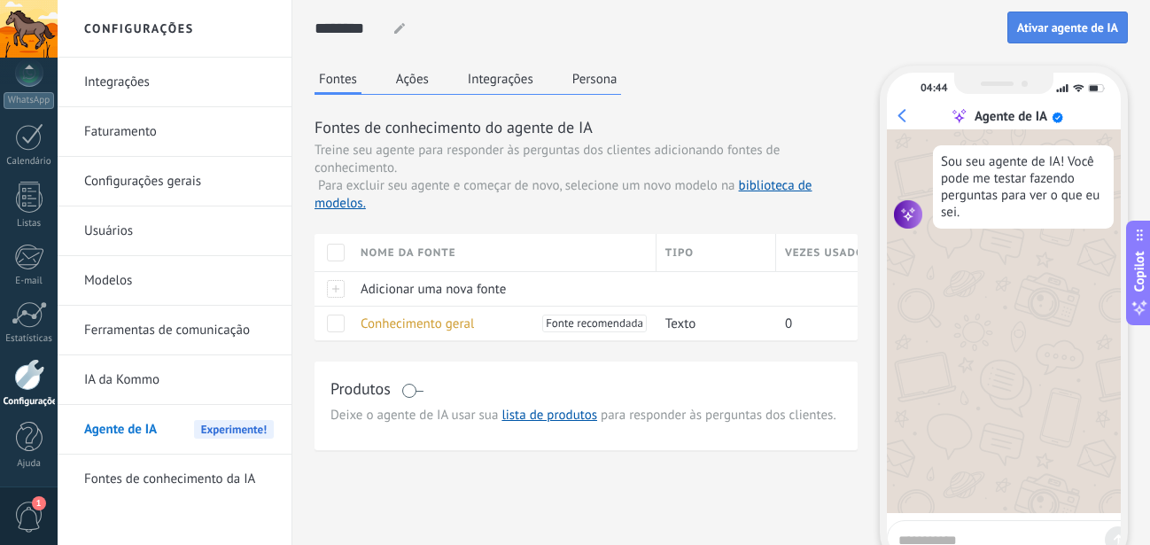
click at [1075, 19] on button "Ativar agente de IA" at bounding box center [1067, 28] width 121 height 32
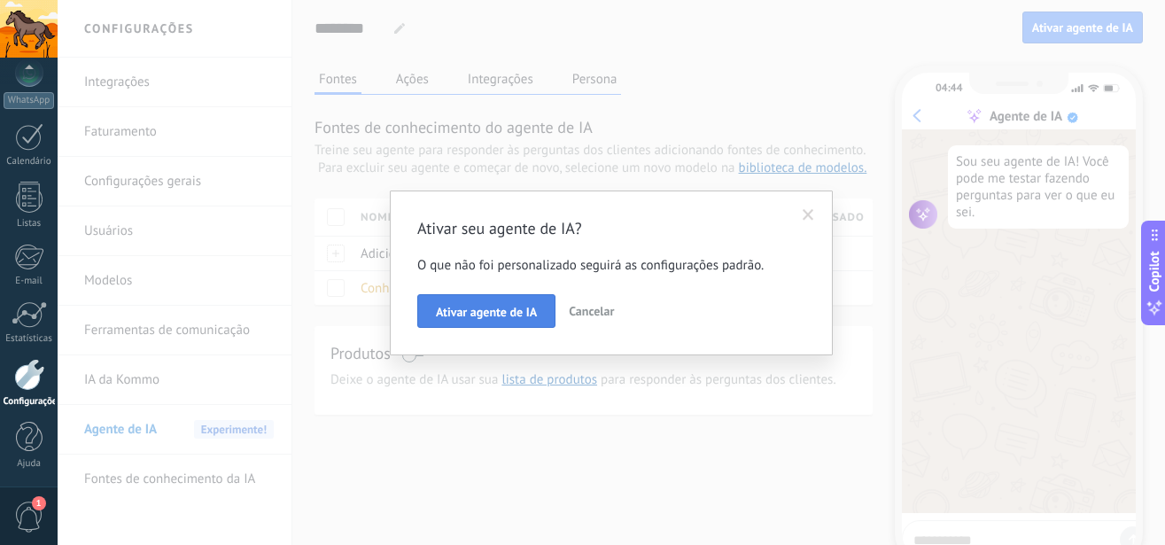
click at [492, 310] on span "Ativar agente de IA" at bounding box center [486, 312] width 101 height 12
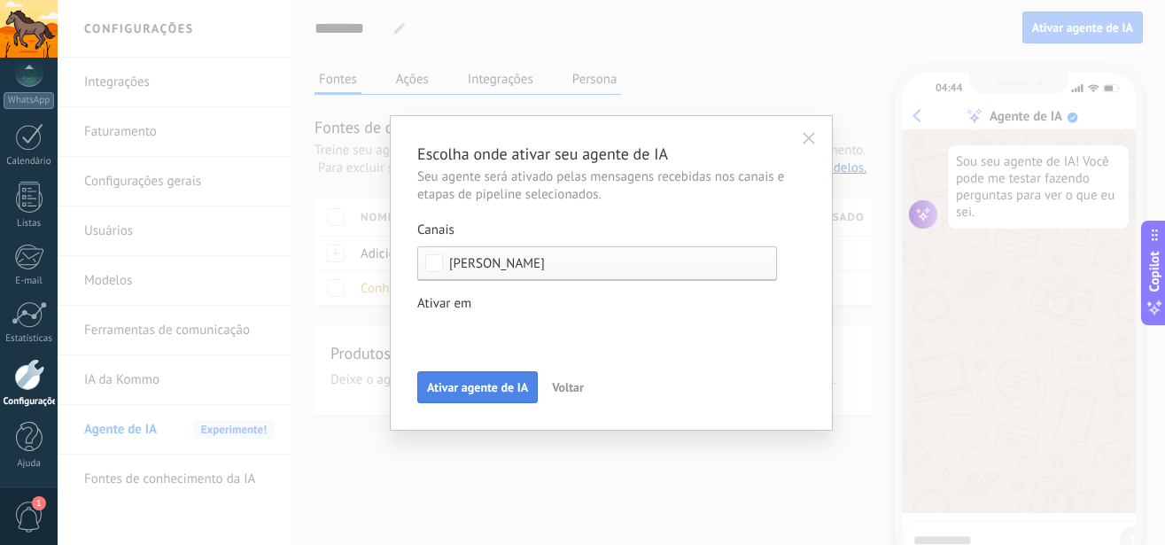
click at [482, 379] on button "Ativar agente de IA" at bounding box center [477, 387] width 121 height 32
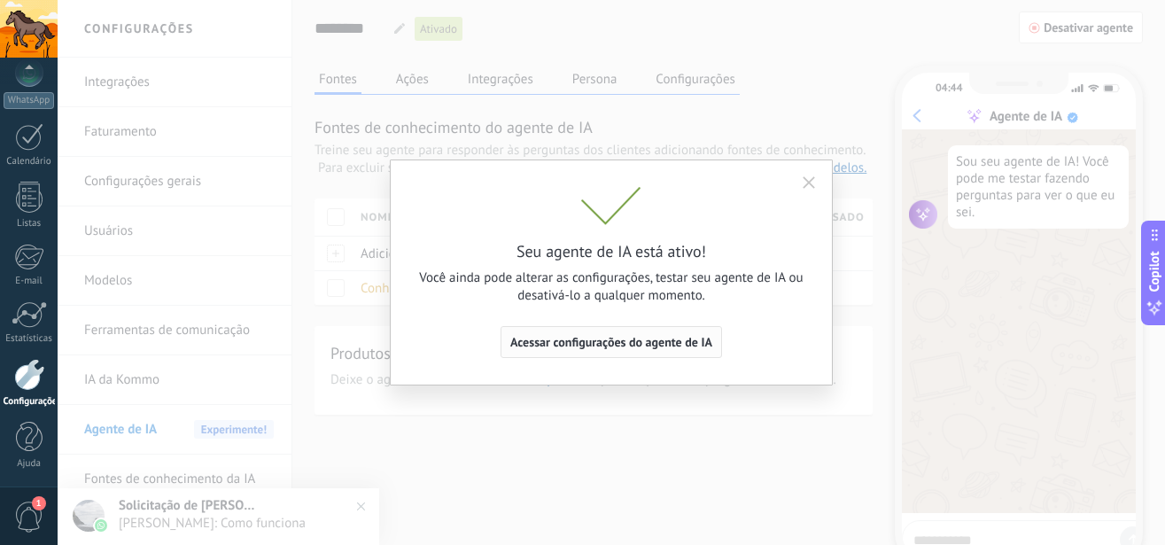
click at [626, 342] on span "Acessar configurações do agente de IA" at bounding box center [611, 342] width 202 height 12
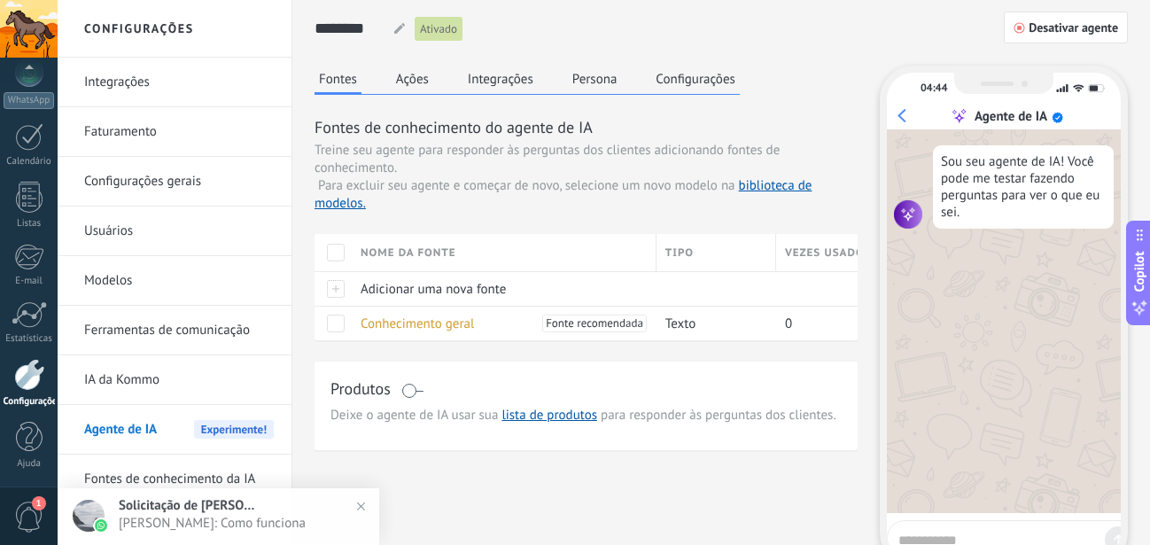
click at [1127, 285] on button "Copilot" at bounding box center [1138, 273] width 25 height 105
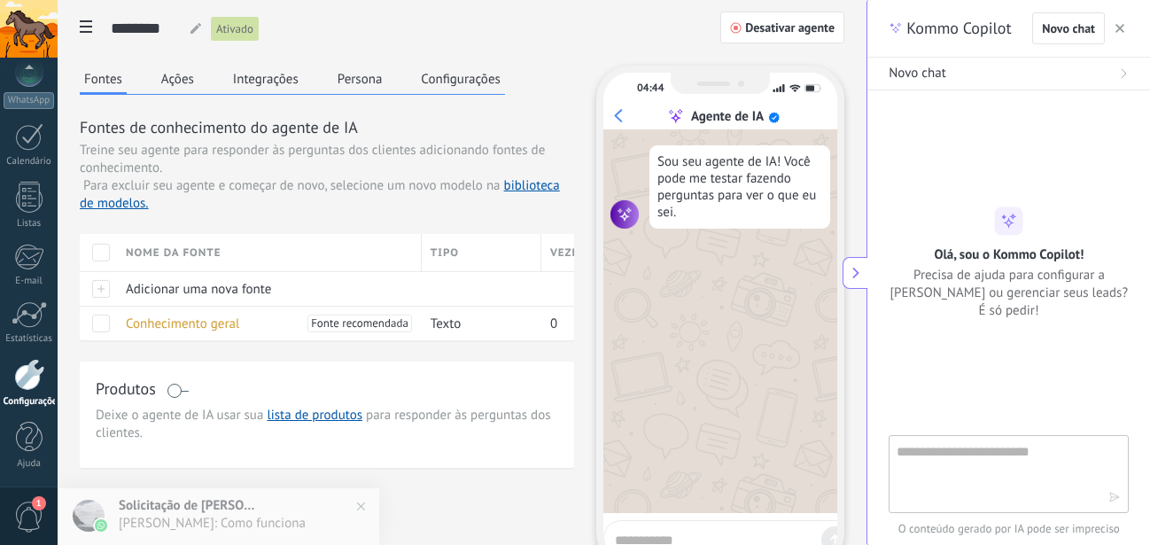
type textarea "**********"
click at [928, 465] on textarea at bounding box center [996, 473] width 199 height 64
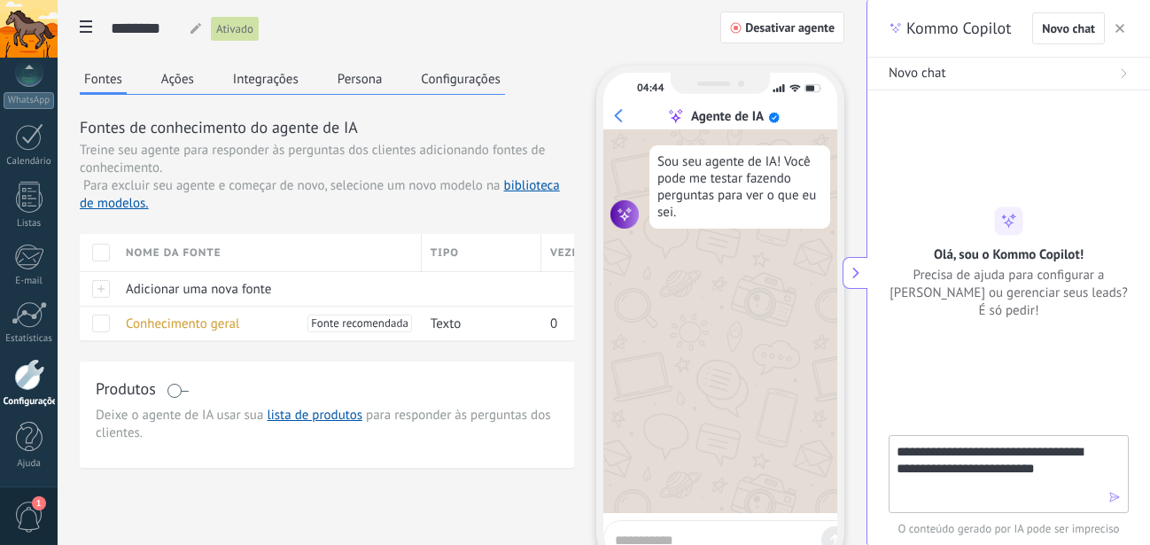
type textarea "**********"
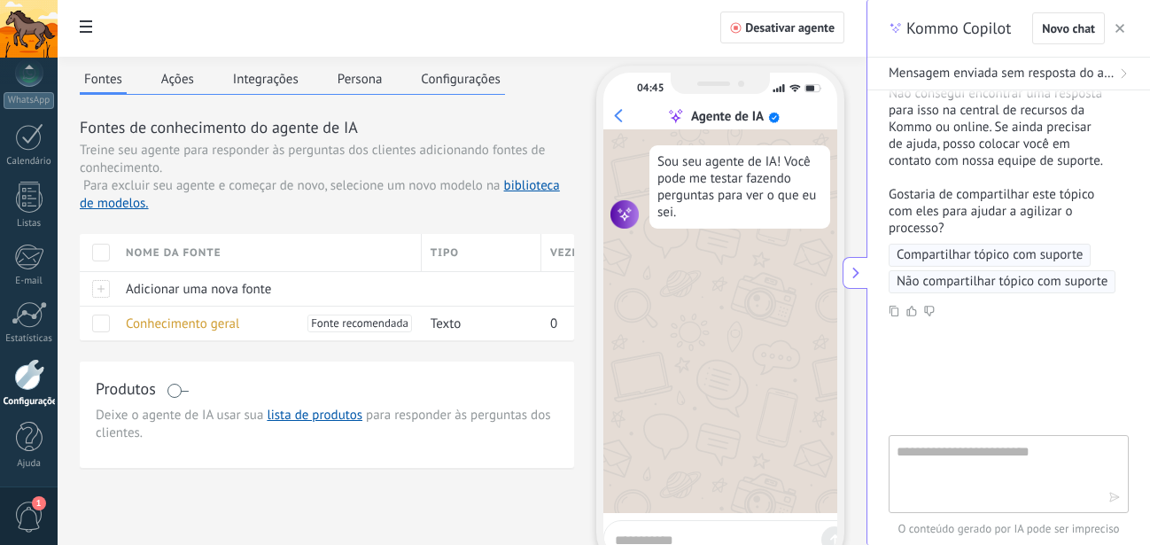
scroll to position [90, 0]
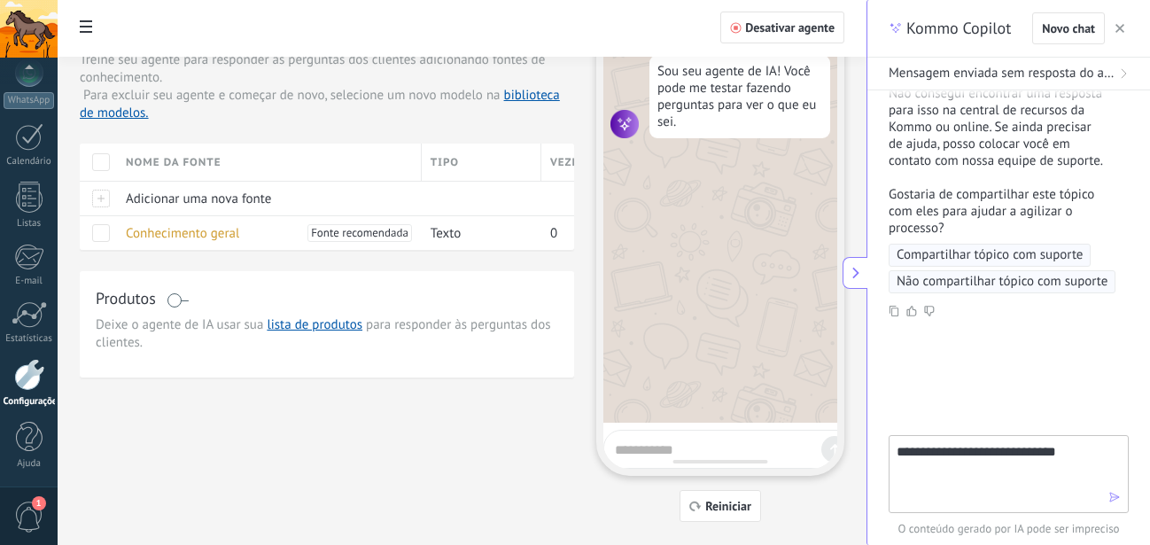
type textarea "**********"
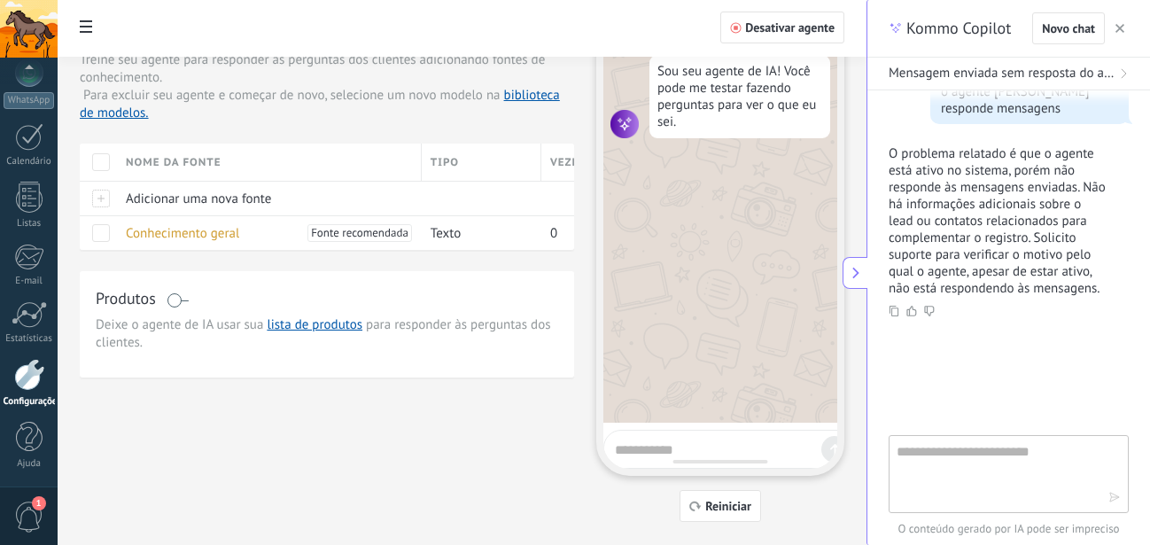
scroll to position [125, 0]
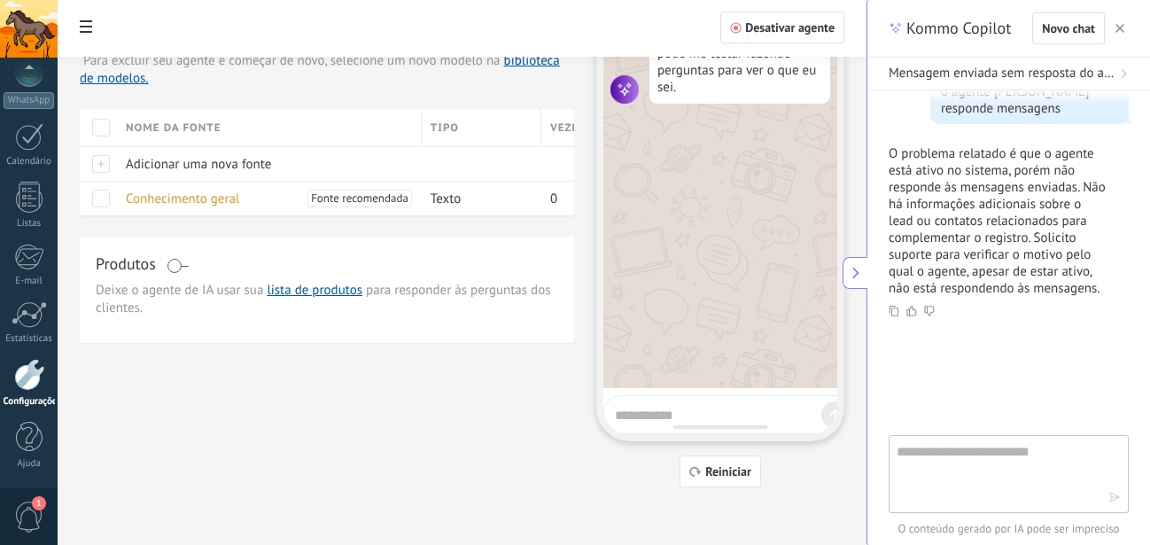
click at [851, 259] on button at bounding box center [855, 273] width 25 height 32
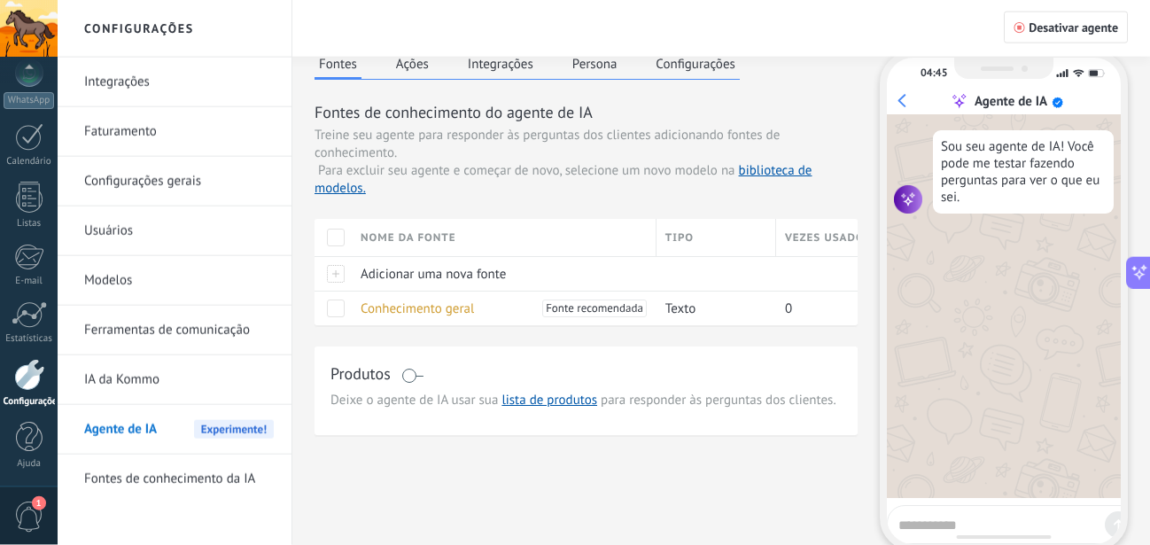
scroll to position [0, 0]
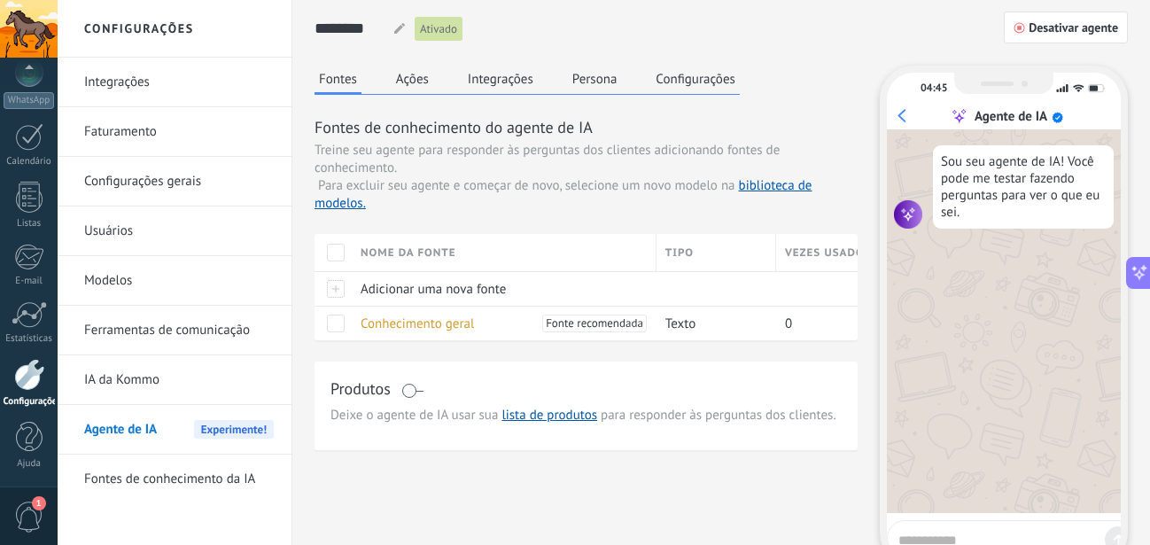
click at [412, 74] on button "Ações" at bounding box center [413, 79] width 42 height 27
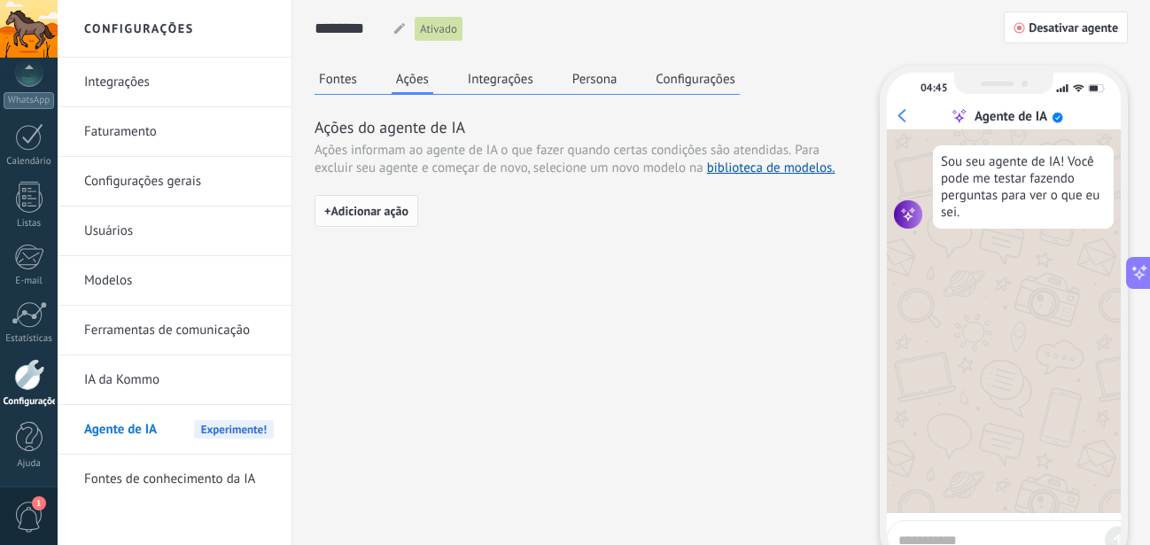
click at [378, 219] on button "+ Adicionar ação" at bounding box center [367, 211] width 104 height 32
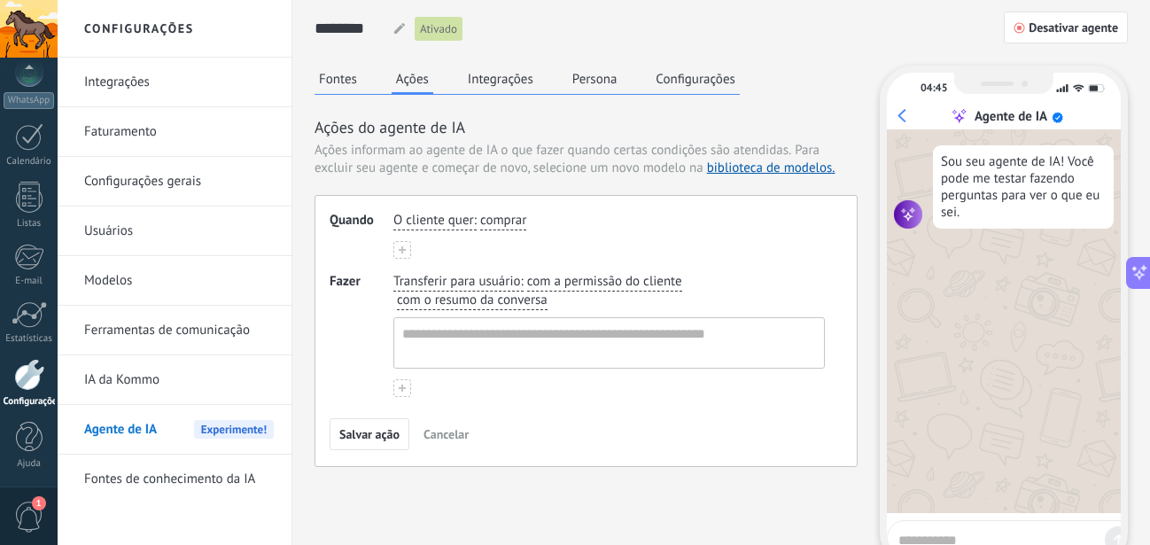
click at [509, 223] on span "comprar" at bounding box center [503, 221] width 46 height 18
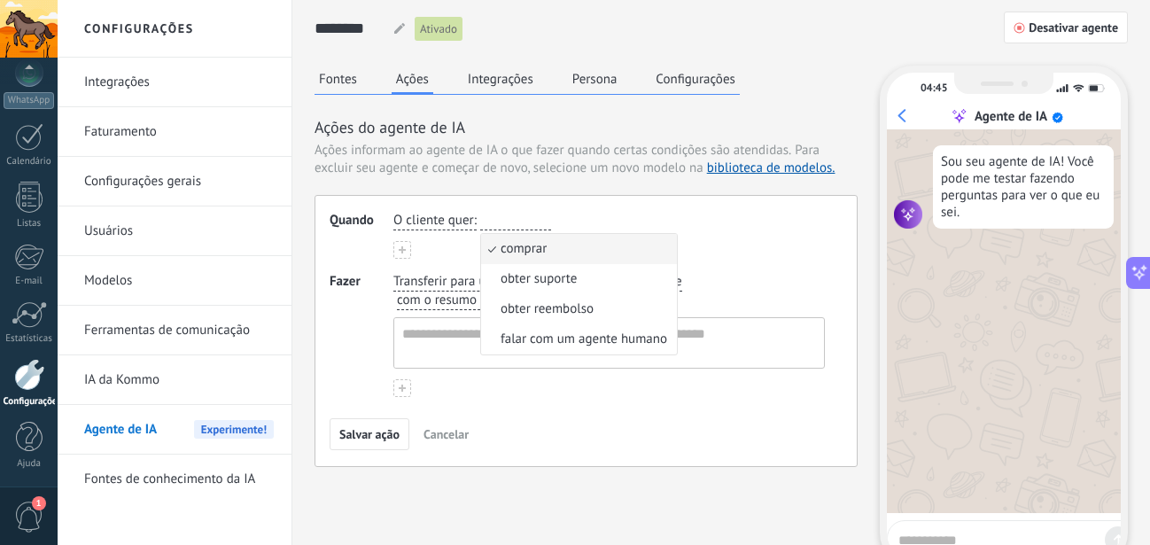
click at [590, 222] on div "O cliente quer : comprar comprar obter suporte obter reembolso falar com um age…" at bounding box center [609, 221] width 439 height 26
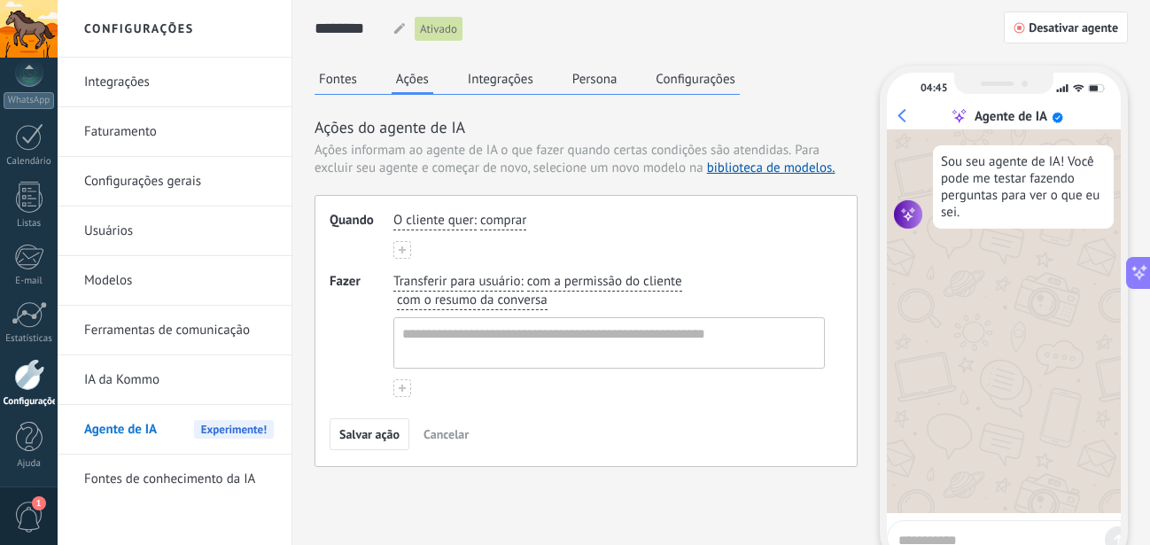
click at [502, 274] on span "Transferir para usuário" at bounding box center [456, 282] width 127 height 18
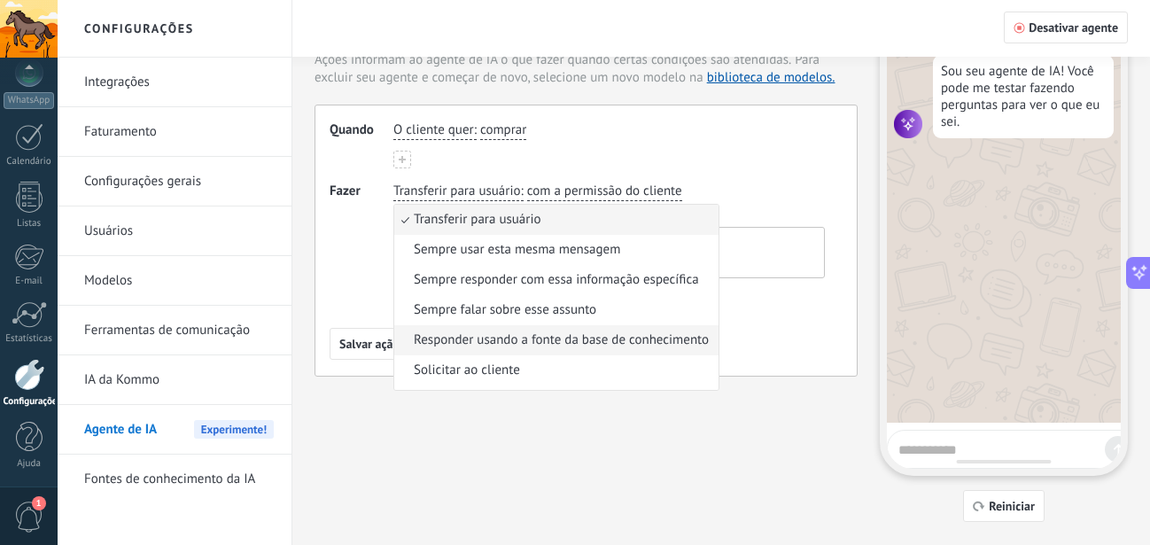
click at [517, 337] on span "Responder usando a fonte da base de conhecimento" at bounding box center [561, 340] width 295 height 18
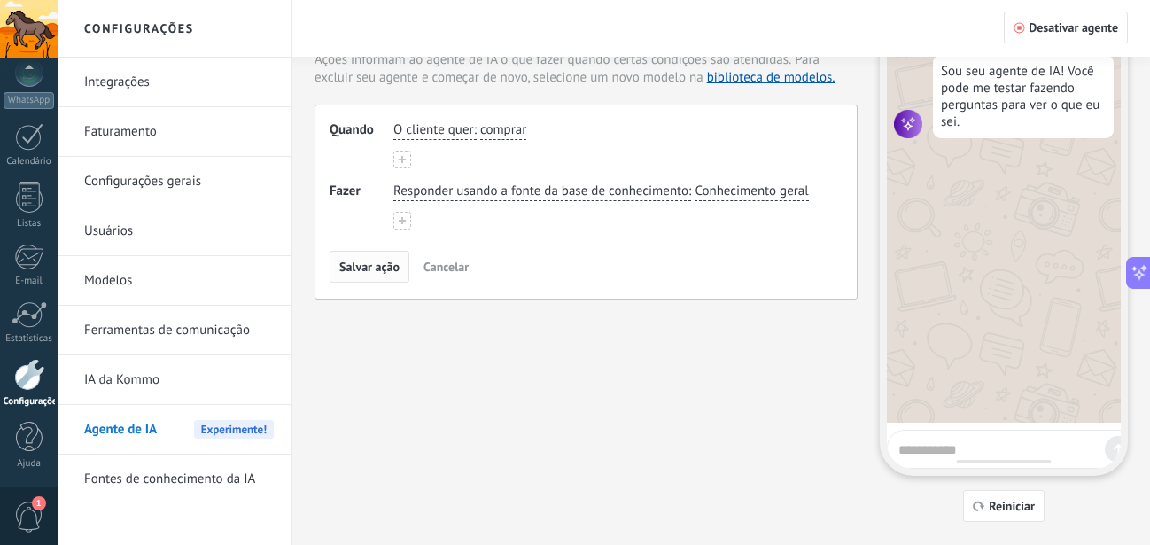
click at [368, 259] on button "Salvar ação" at bounding box center [370, 267] width 80 height 32
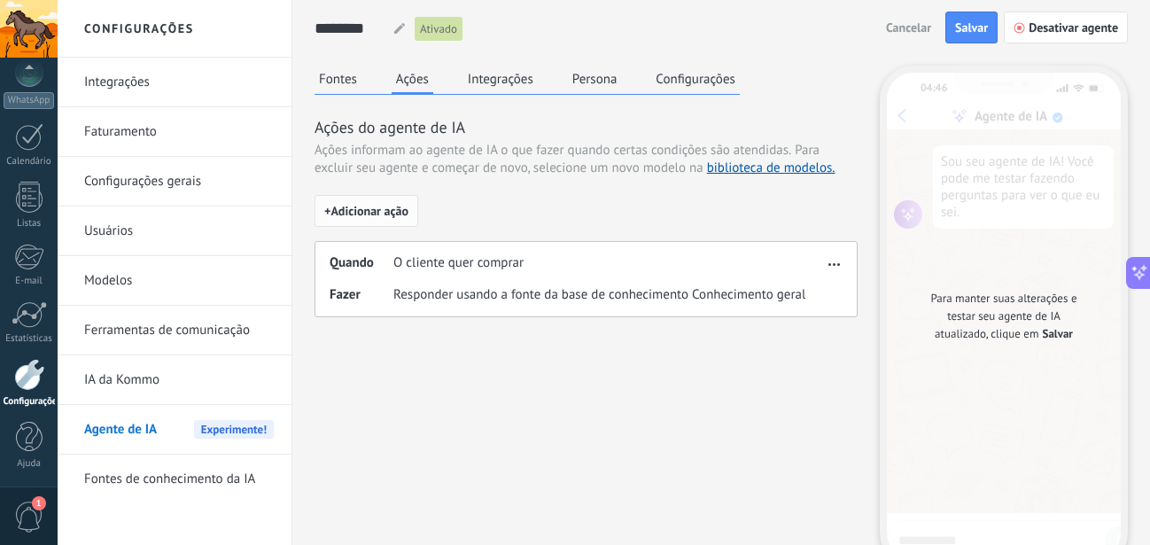
click at [393, 213] on span "+ Adicionar ação" at bounding box center [366, 211] width 84 height 12
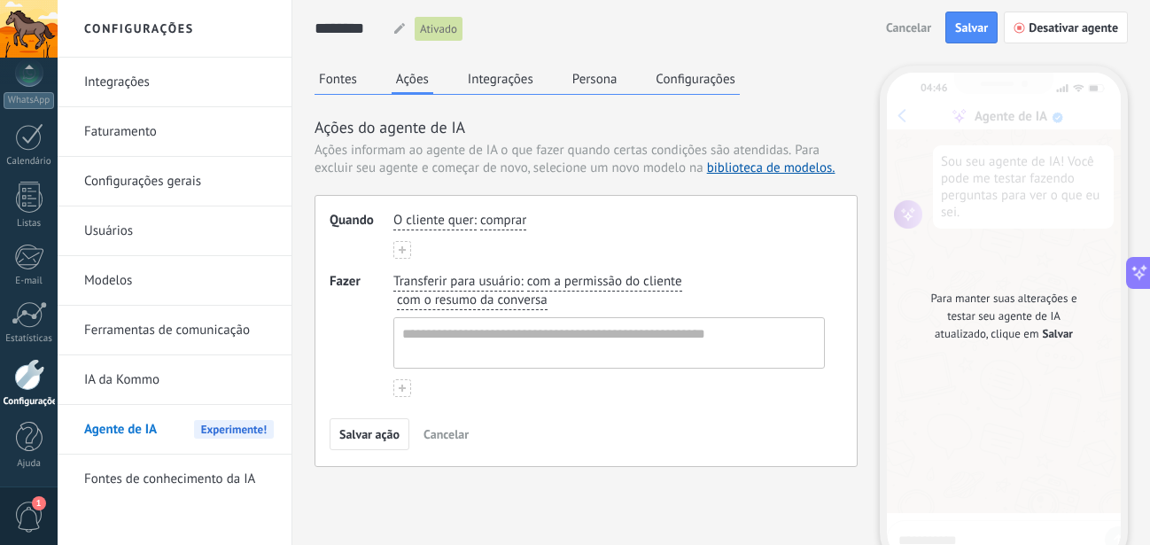
click at [499, 223] on span "comprar" at bounding box center [503, 221] width 46 height 18
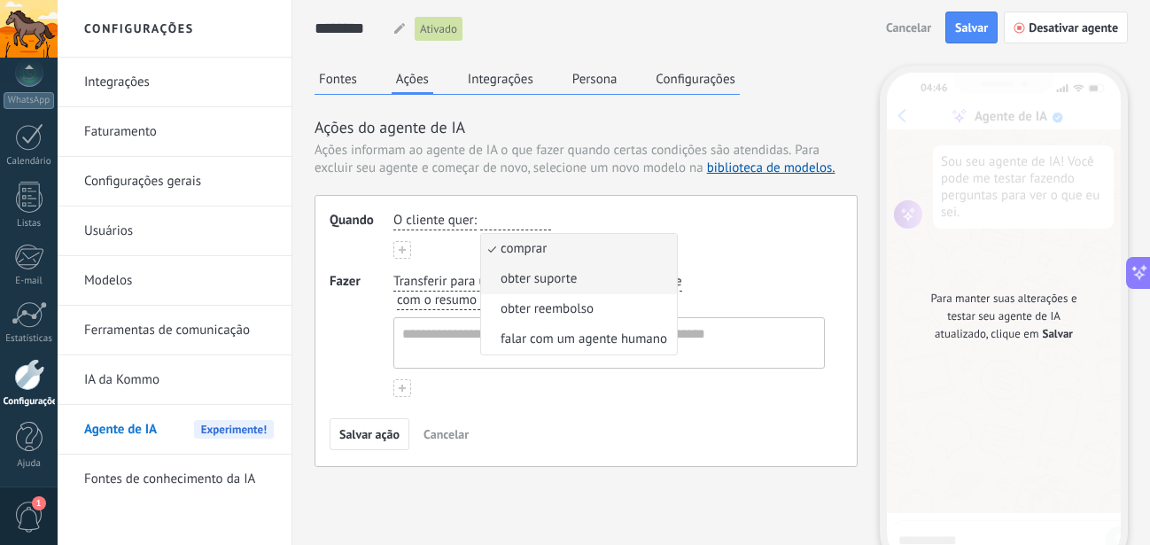
click at [523, 277] on span "obter suporte" at bounding box center [539, 279] width 76 height 18
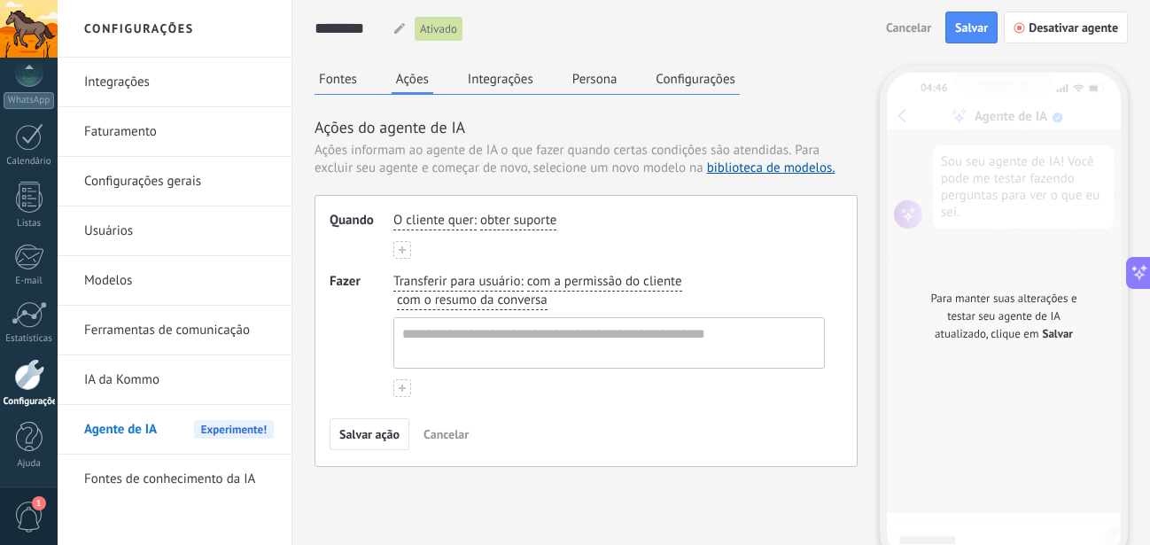
click at [493, 295] on span "com o resumo da conversa" at bounding box center [472, 301] width 151 height 18
click at [516, 293] on span "com o resumo da conversa" at bounding box center [472, 301] width 151 height 18
click at [556, 301] on div "Transferir para usuário : com a permissão do cliente com o resumo da conversa" at bounding box center [609, 320] width 439 height 103
click at [585, 284] on span "com a permissão do cliente" at bounding box center [604, 282] width 155 height 18
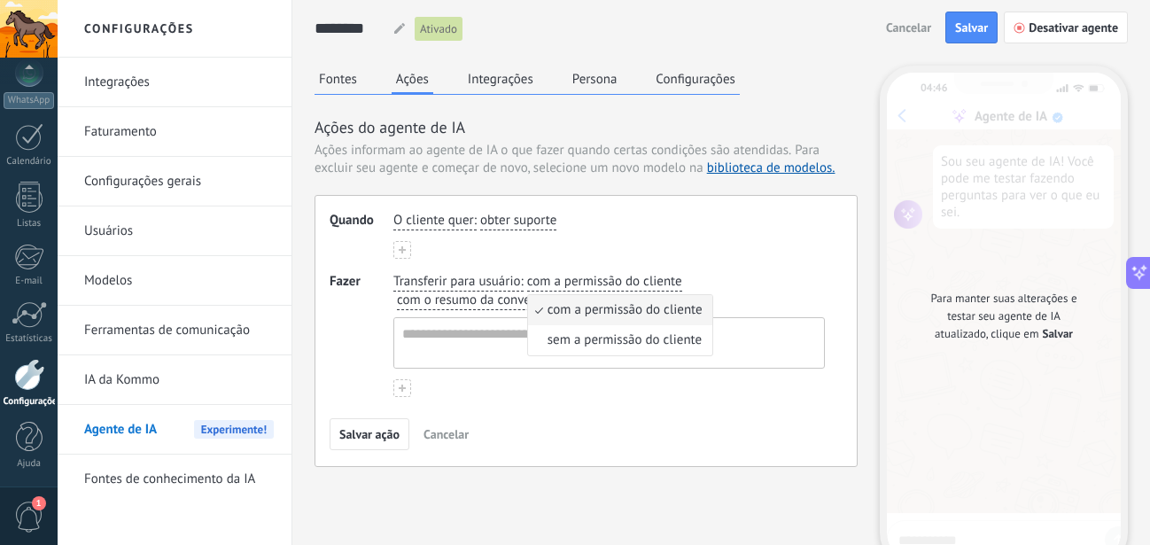
click at [584, 282] on span "com a permissão do cliente" at bounding box center [604, 282] width 155 height 18
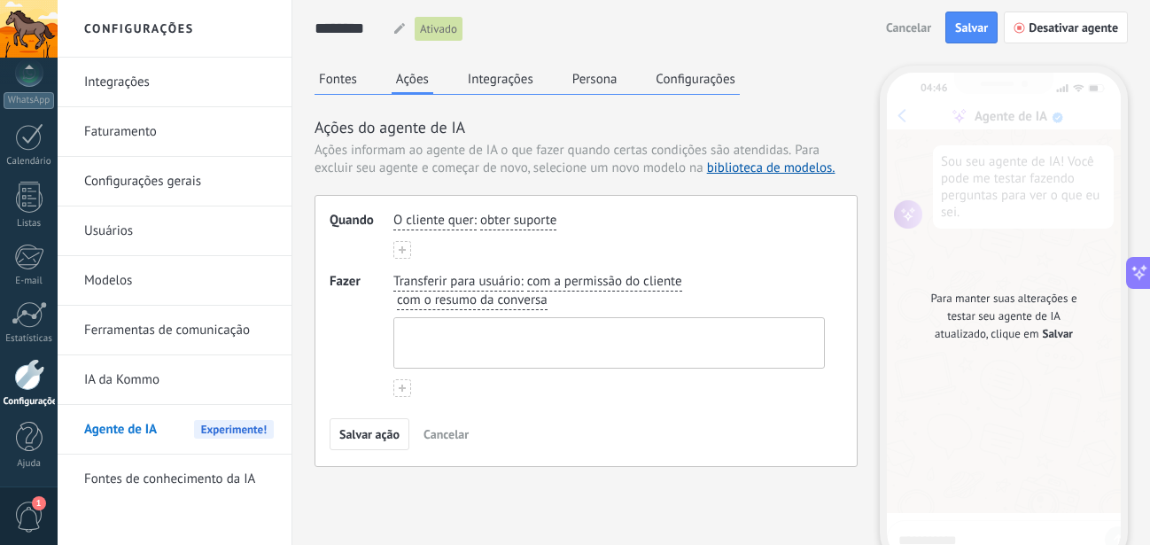
click at [490, 337] on textarea at bounding box center [607, 343] width 426 height 50
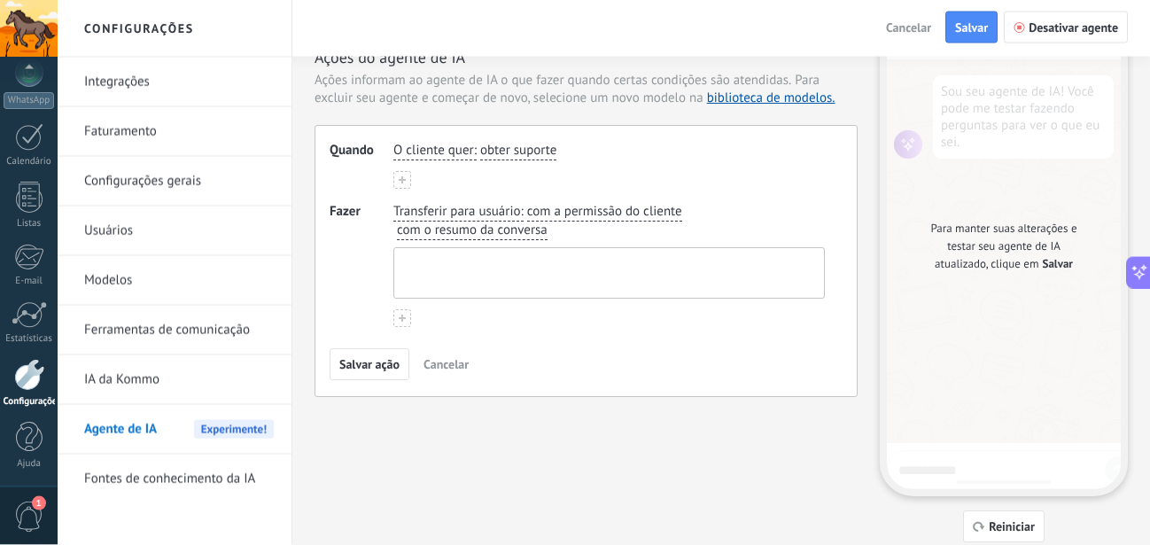
scroll to position [125, 0]
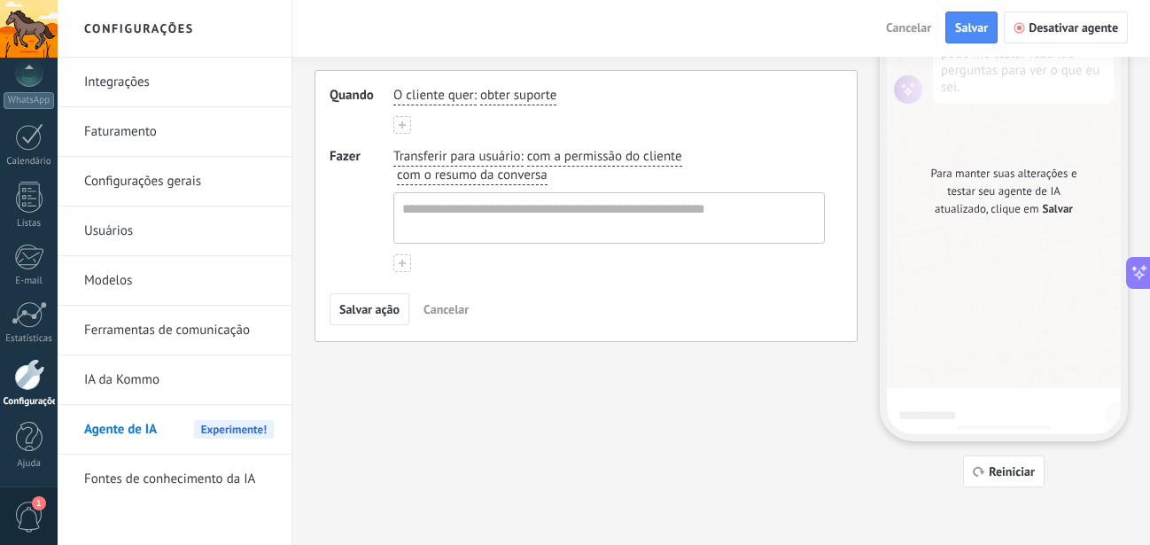
drag, startPoint x: 337, startPoint y: 298, endPoint x: 348, endPoint y: 304, distance: 13.1
click at [338, 299] on button "Salvar ação" at bounding box center [370, 309] width 80 height 32
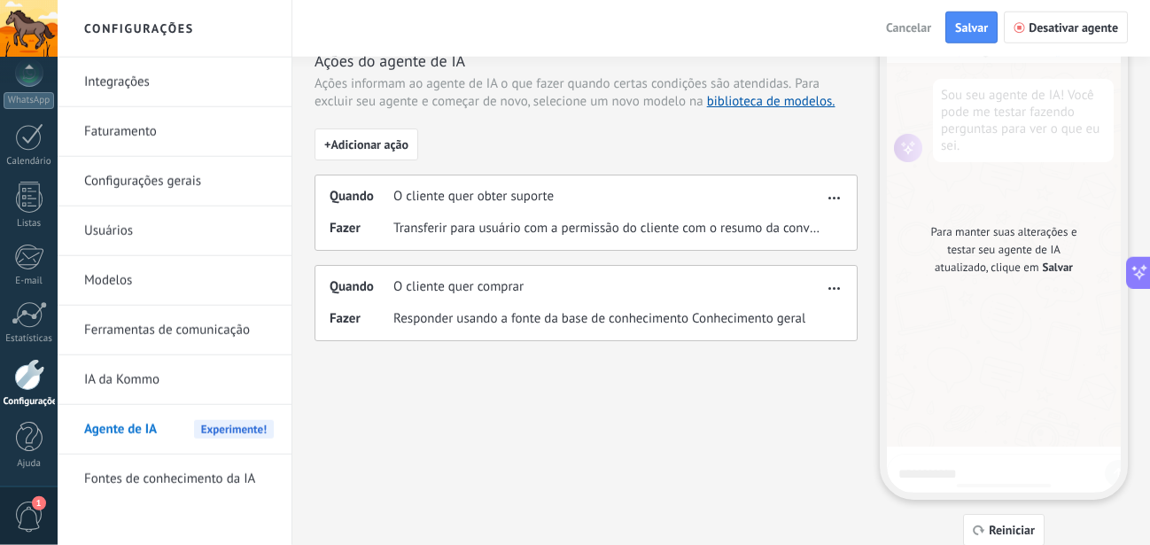
scroll to position [35, 0]
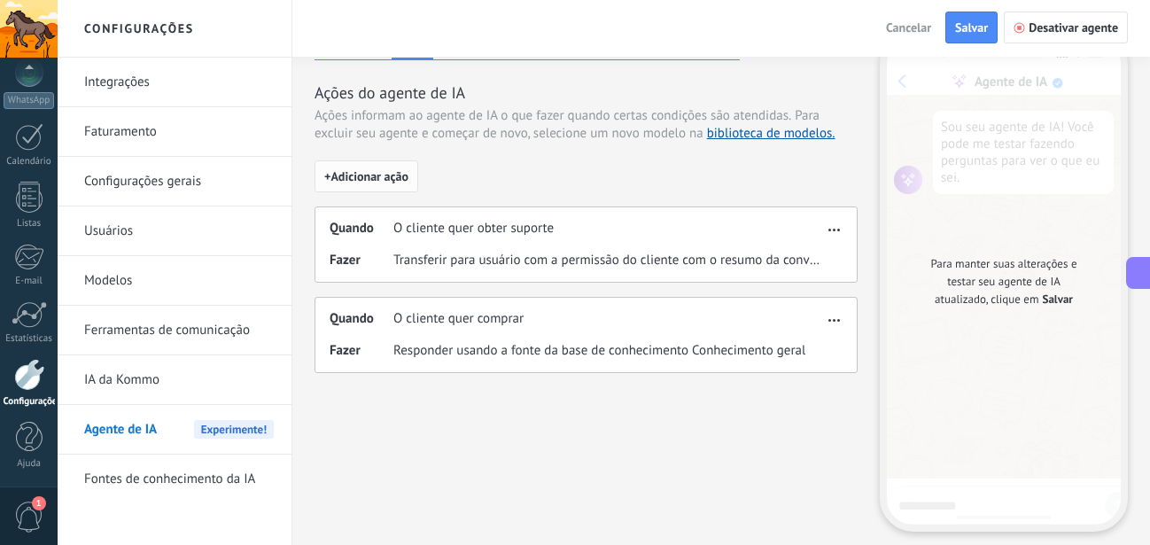
click at [377, 179] on span "+ Adicionar ação" at bounding box center [366, 176] width 84 height 12
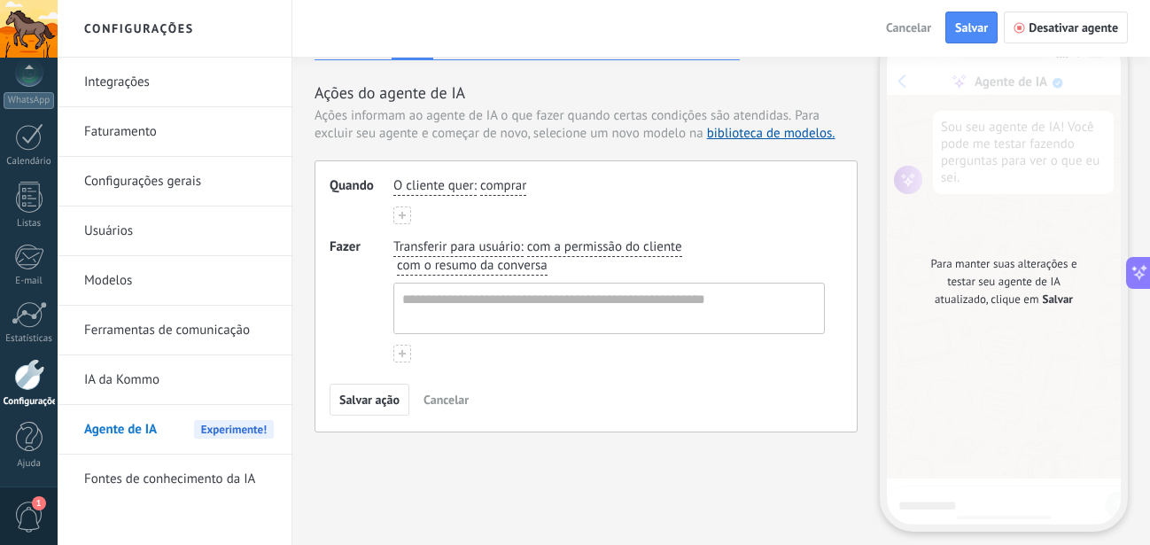
click at [480, 191] on span "comprar" at bounding box center [503, 186] width 46 height 18
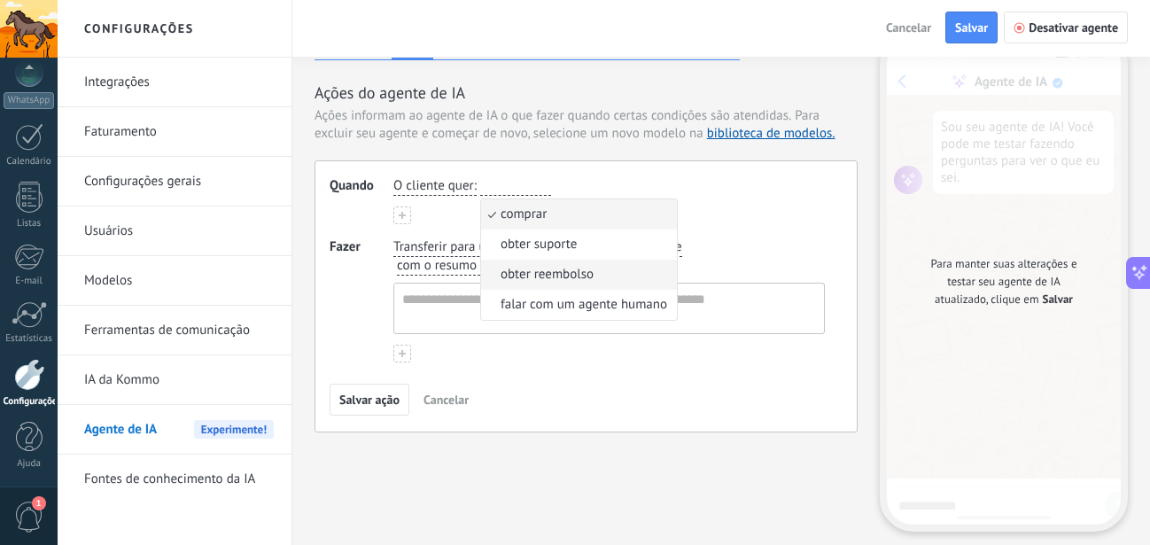
click at [542, 278] on span "obter reembolso" at bounding box center [547, 275] width 93 height 18
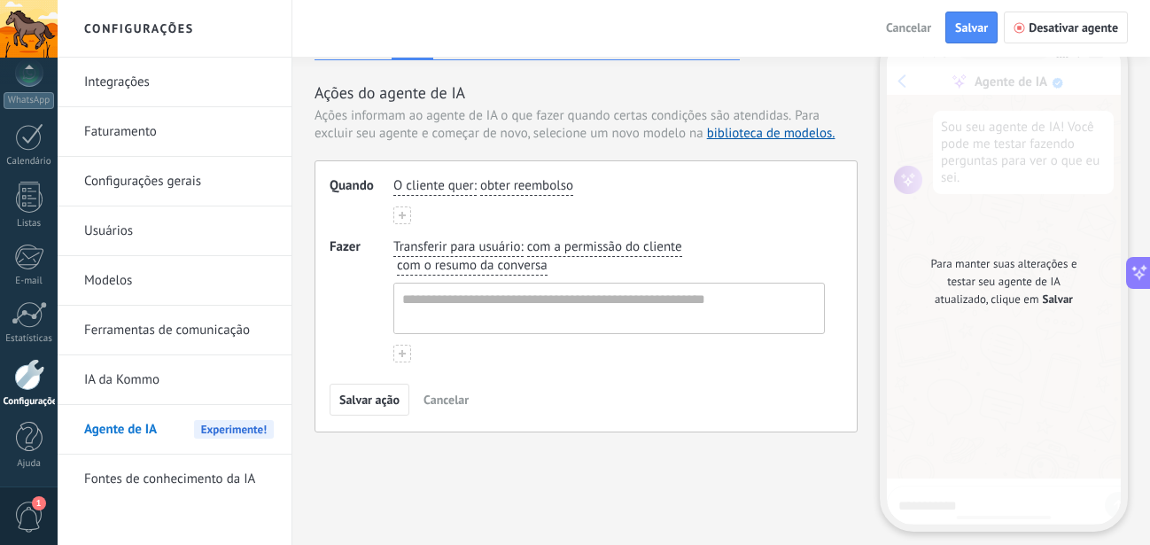
click at [553, 255] on span "com a permissão do cliente" at bounding box center [604, 247] width 155 height 18
click at [538, 250] on span "com a permissão do cliente" at bounding box center [604, 247] width 155 height 18
click at [529, 194] on span "obter reembolso" at bounding box center [526, 186] width 93 height 18
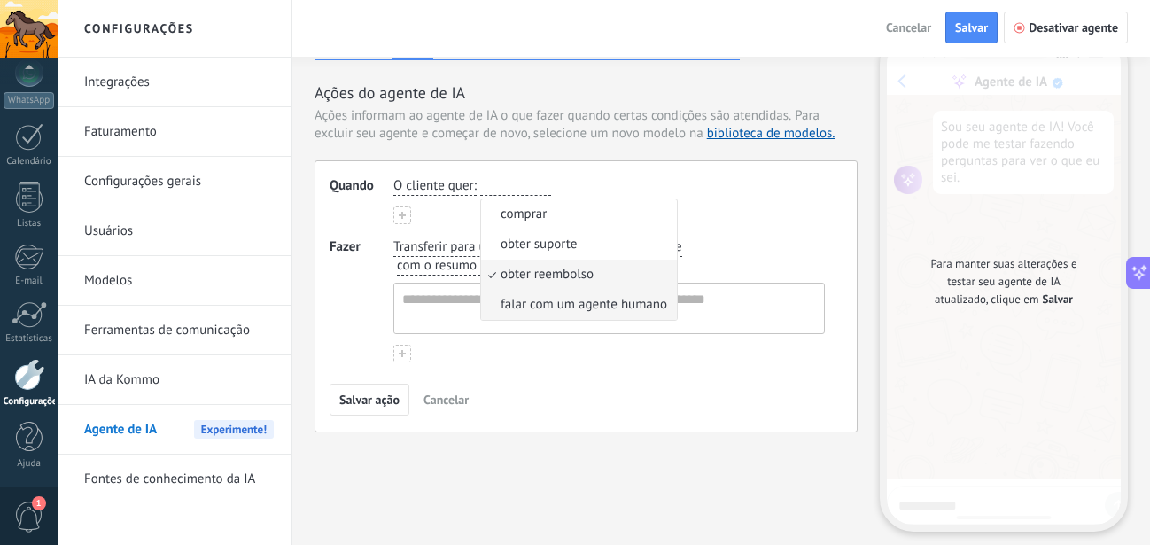
click at [527, 300] on span "falar com um agente humano" at bounding box center [584, 305] width 167 height 18
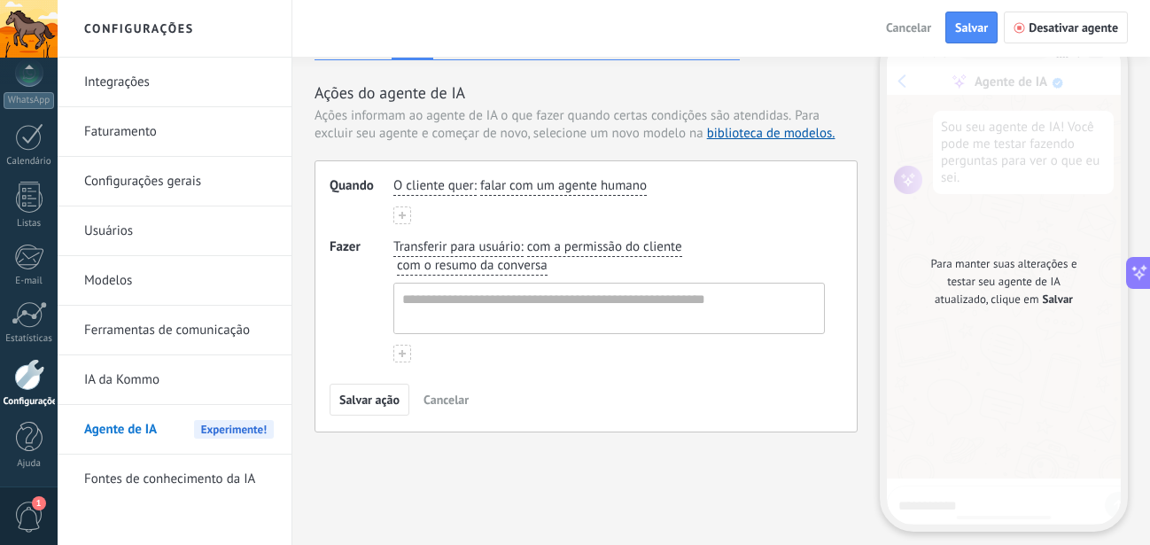
click at [516, 248] on span "Transferir para usuário" at bounding box center [456, 247] width 127 height 18
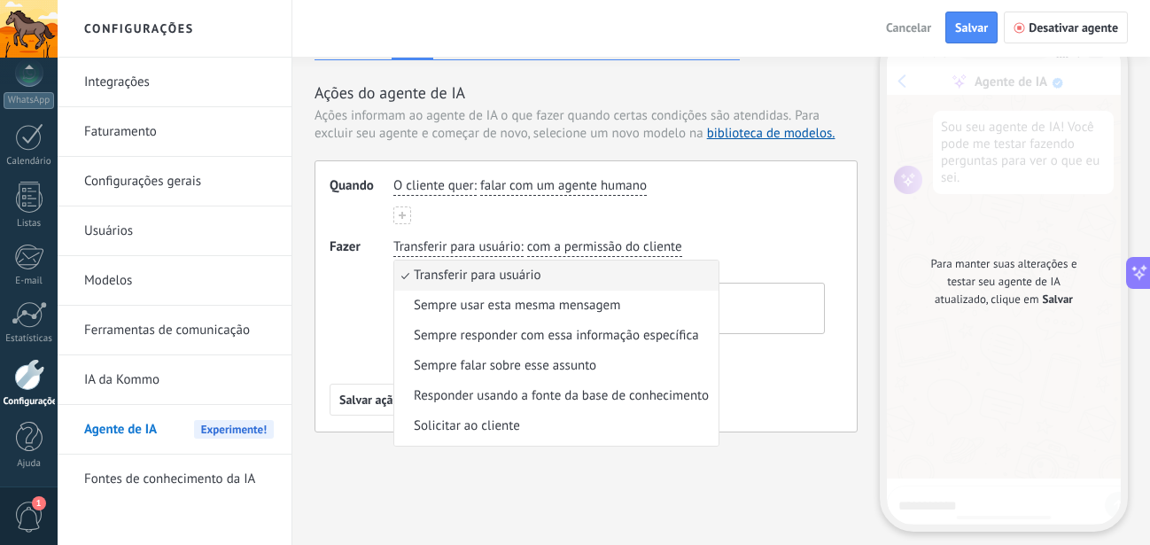
click at [499, 273] on span "Transferir para usuário" at bounding box center [477, 276] width 127 height 18
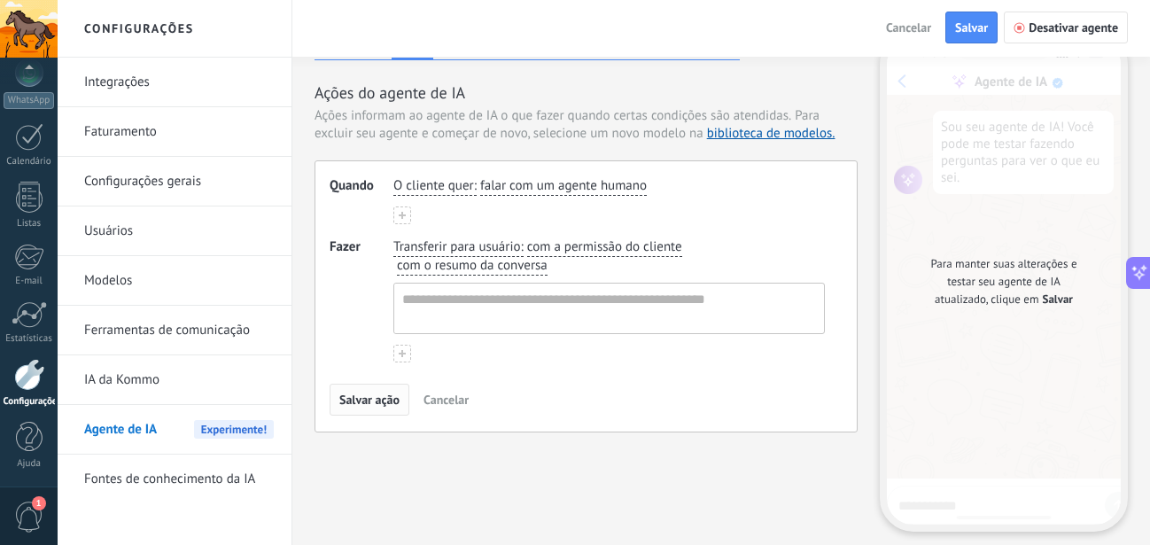
click at [381, 400] on span "Salvar ação" at bounding box center [369, 399] width 60 height 12
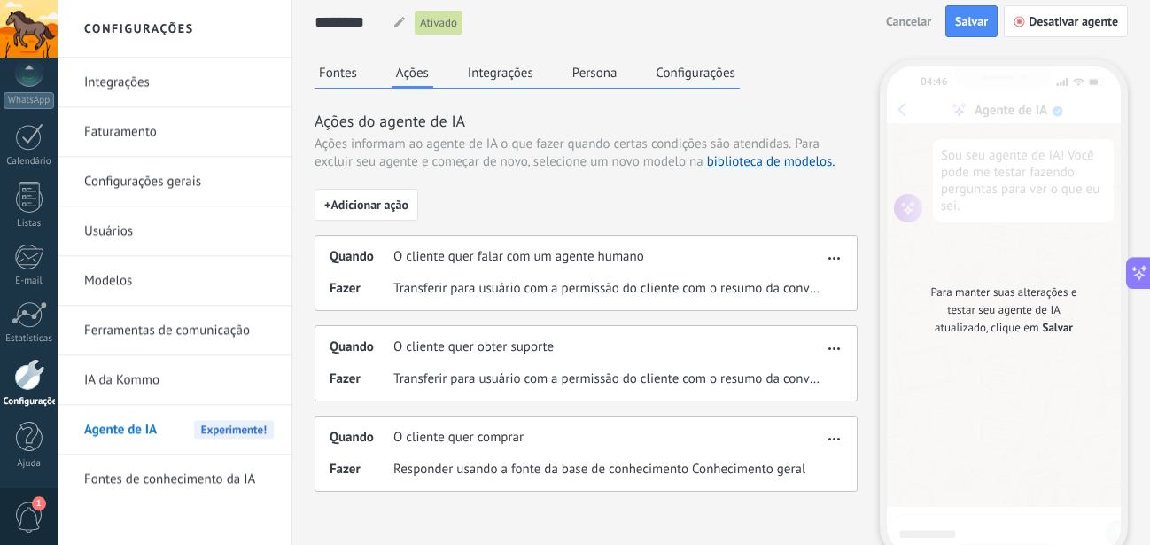
scroll to position [0, 0]
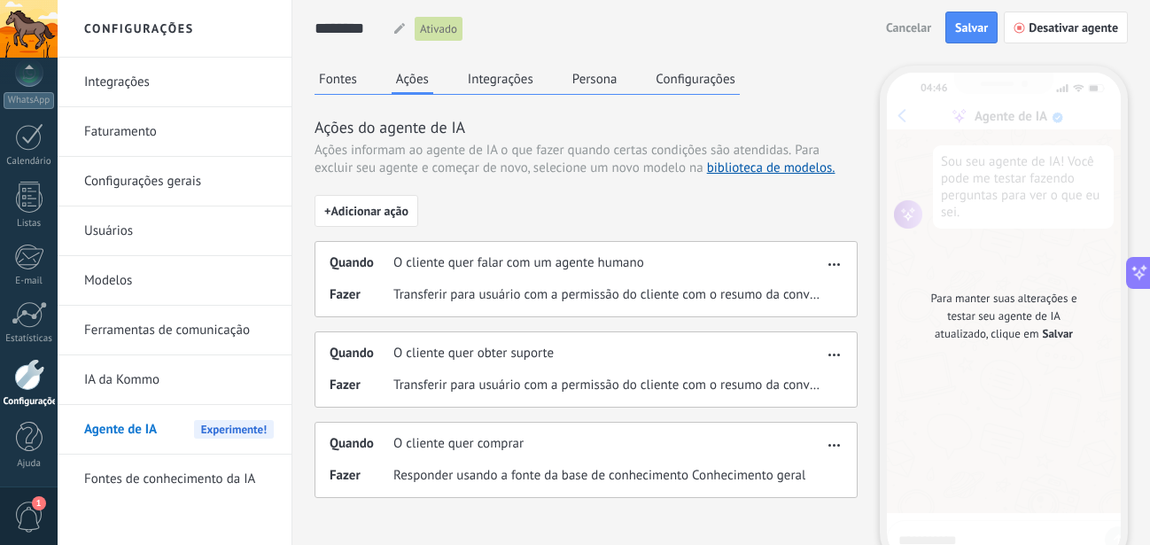
click at [502, 94] on div "Fontes Ações Integrações Persona Configurações" at bounding box center [527, 80] width 425 height 29
click at [493, 83] on button "Integrações" at bounding box center [500, 79] width 74 height 27
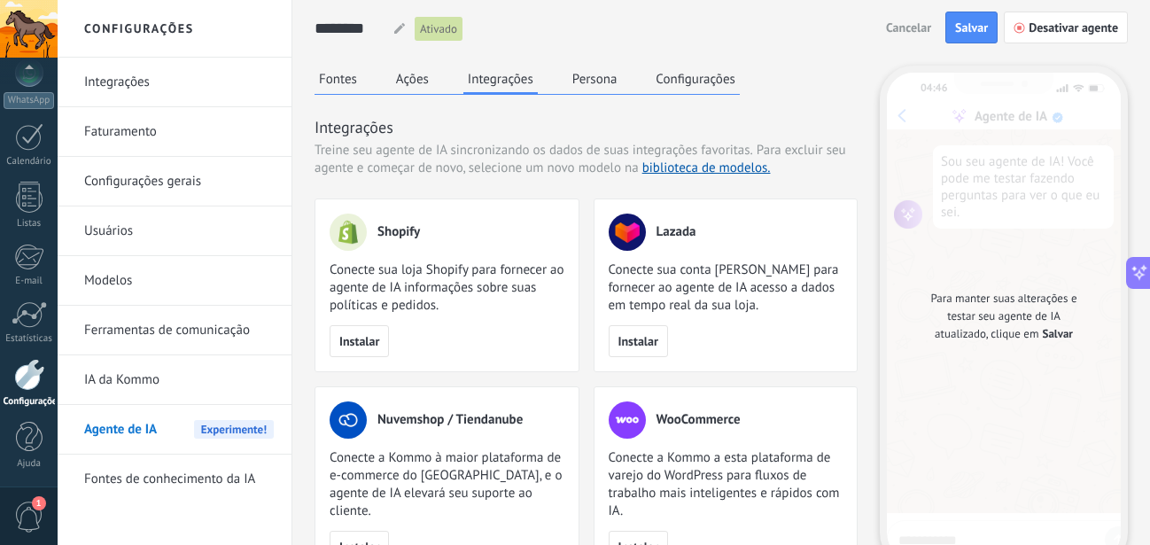
click at [584, 88] on button "Persona" at bounding box center [595, 79] width 54 height 27
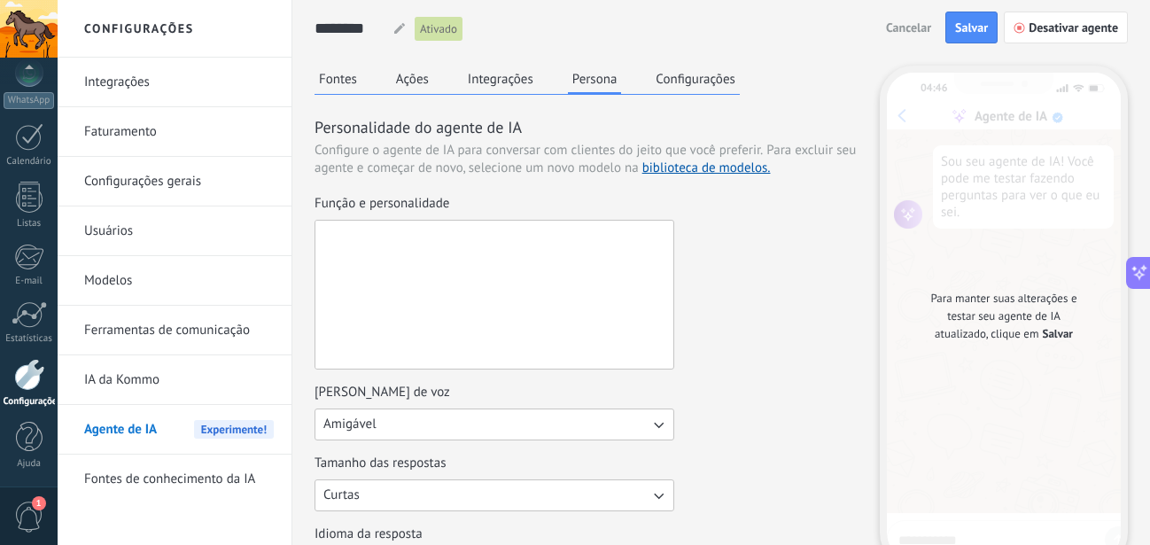
click at [456, 297] on textarea "Função e personalidade" at bounding box center [492, 295] width 354 height 148
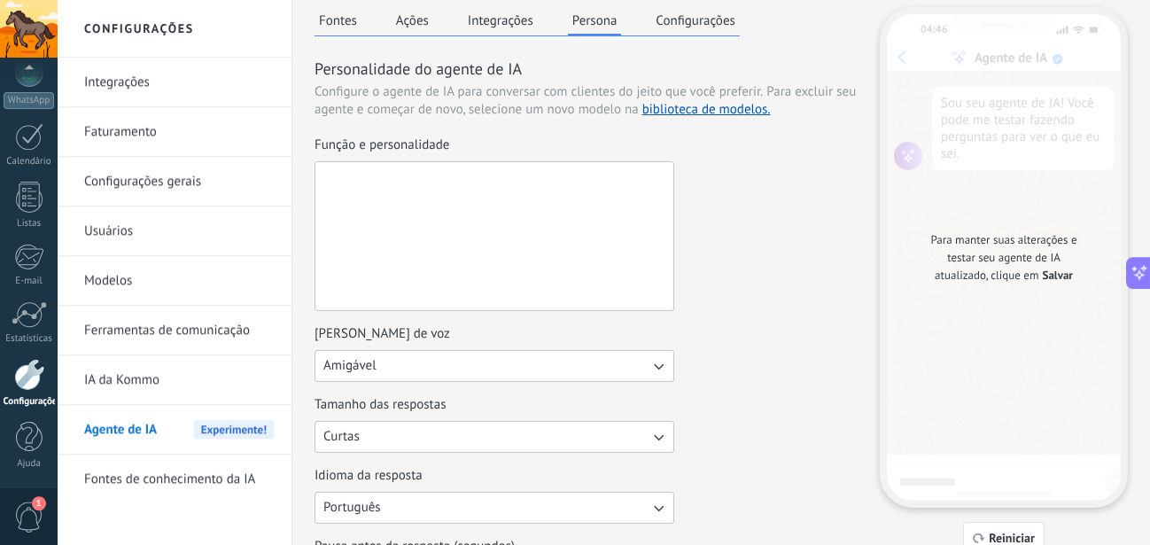
scroll to position [90, 0]
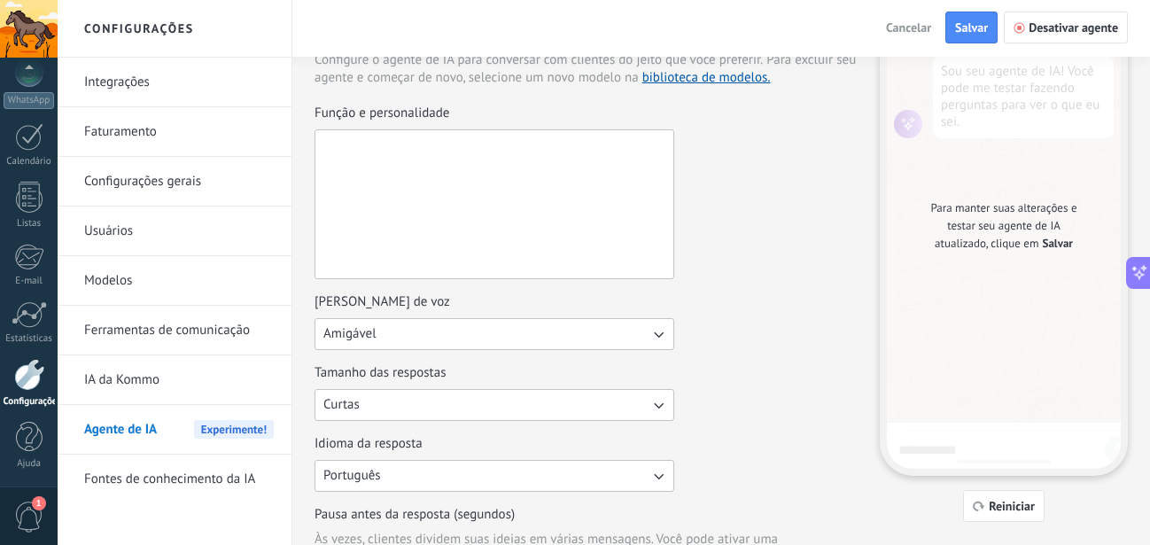
paste textarea "**********"
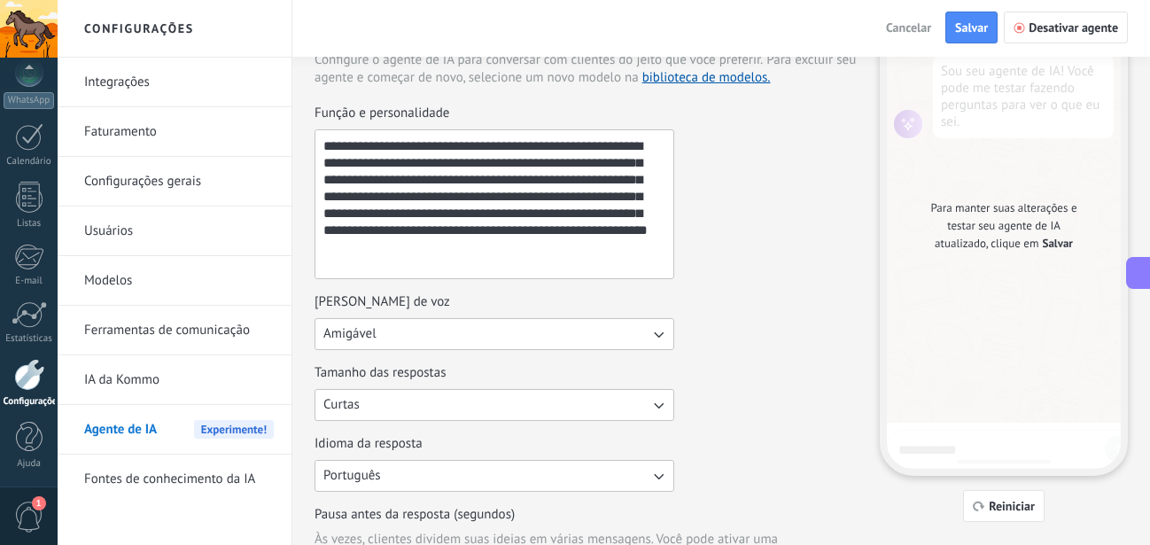
type textarea "**********"
click at [779, 319] on div "[PERSON_NAME] de voz Amigável" at bounding box center [586, 321] width 543 height 57
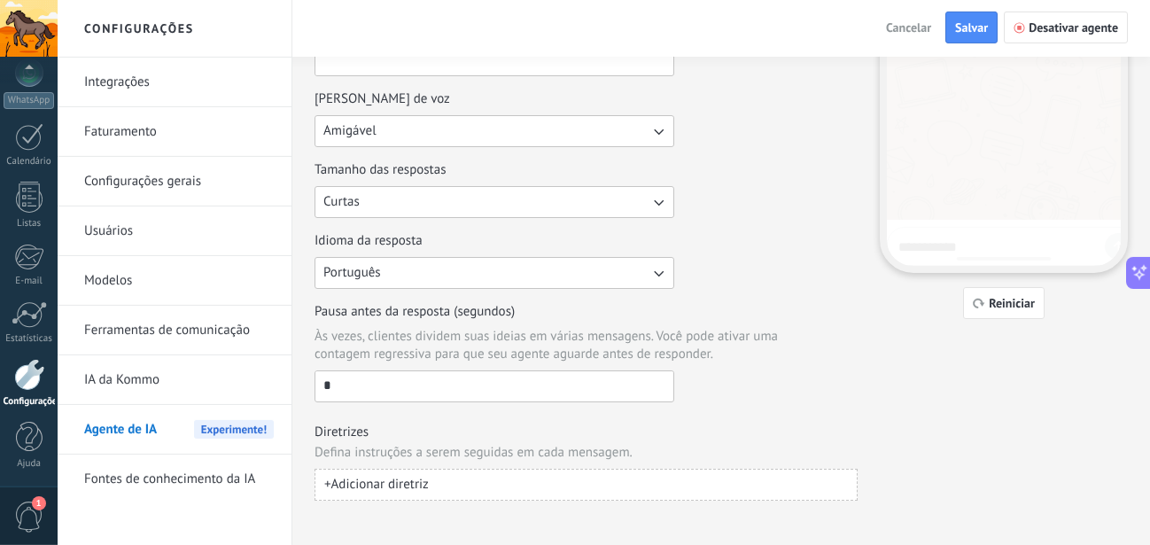
scroll to position [307, 0]
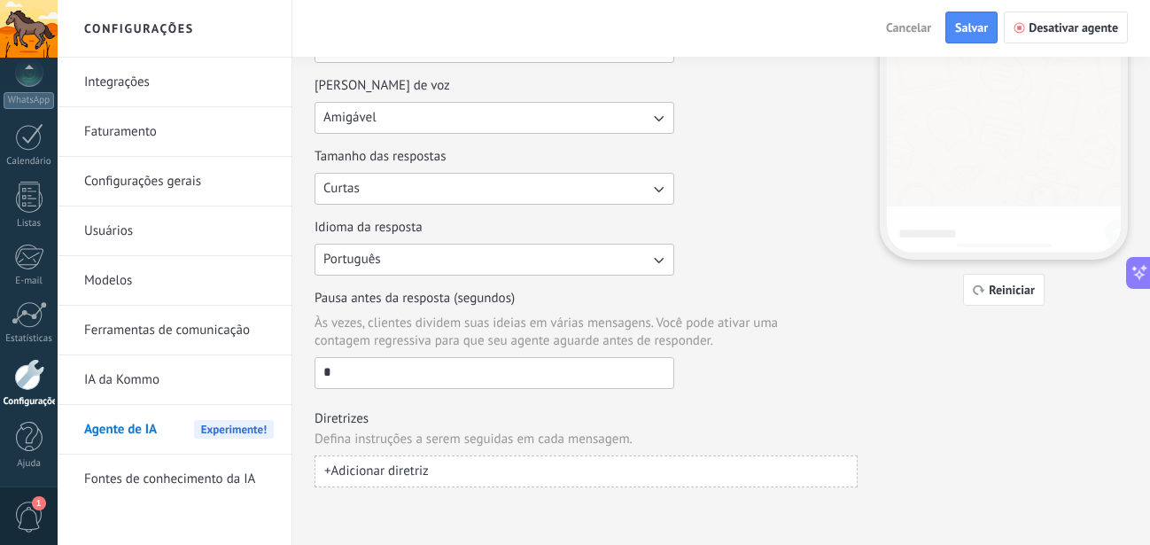
click at [795, 389] on div "**********" at bounding box center [586, 148] width 543 height 678
click at [965, 28] on span "Salvar" at bounding box center [971, 27] width 33 height 12
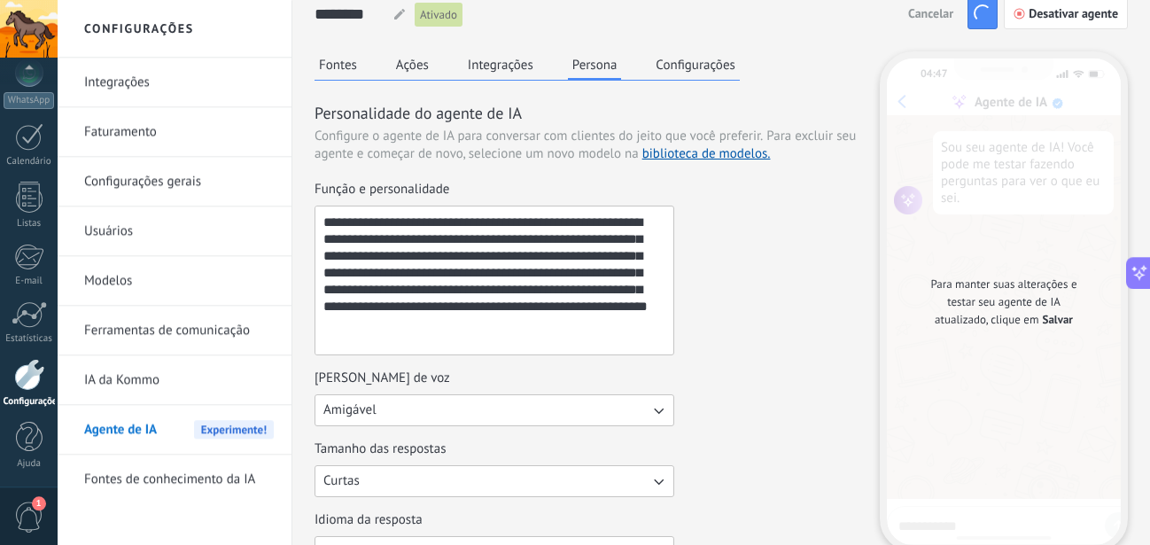
scroll to position [0, 0]
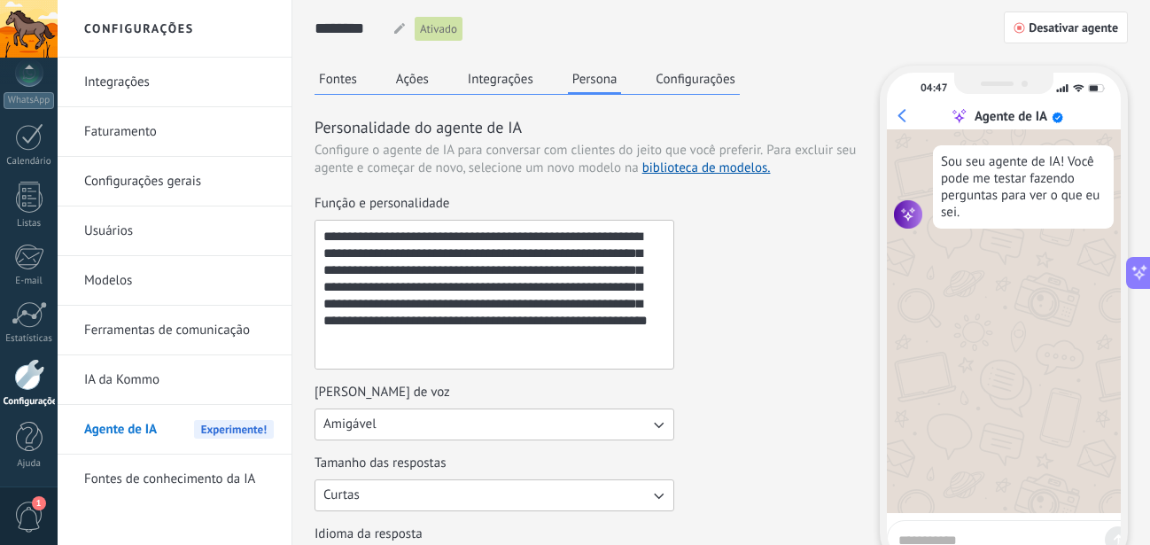
click at [681, 81] on button "Configurações" at bounding box center [695, 79] width 88 height 27
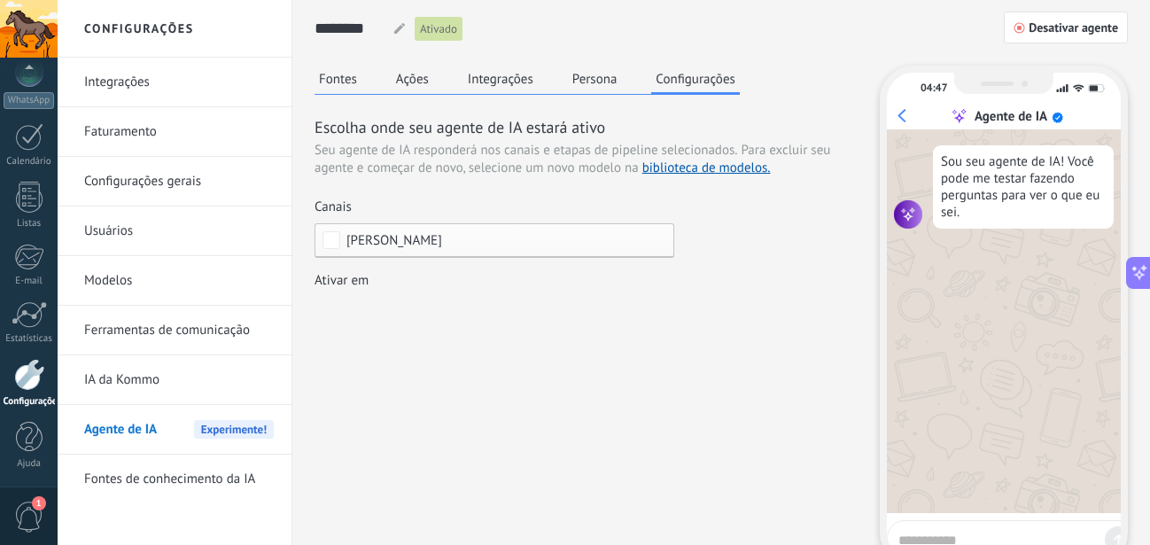
click at [0, 0] on div "Leads de entrada Contato inicial Discussões Tomada de decisão Discussão de cont…" at bounding box center [0, 0] width 0 height 0
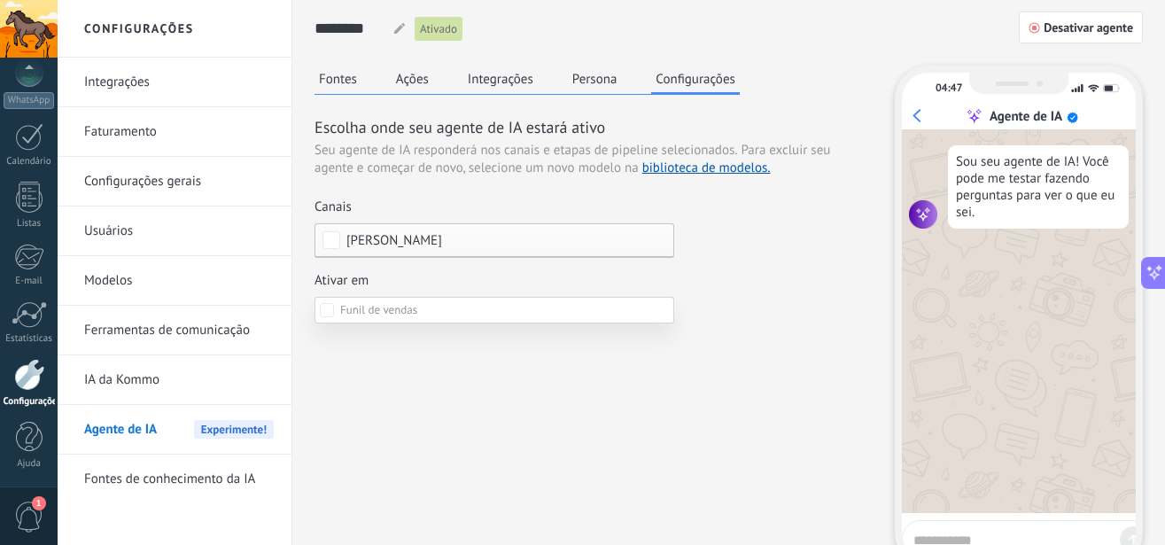
click at [745, 327] on div at bounding box center [612, 272] width 1108 height 545
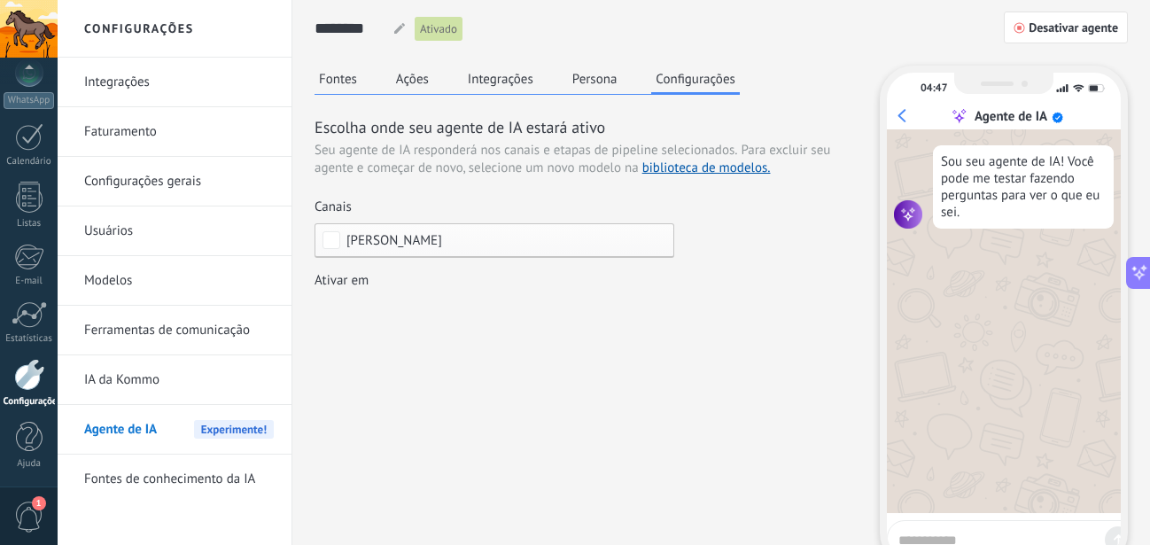
click at [592, 80] on button "Persona" at bounding box center [595, 79] width 54 height 27
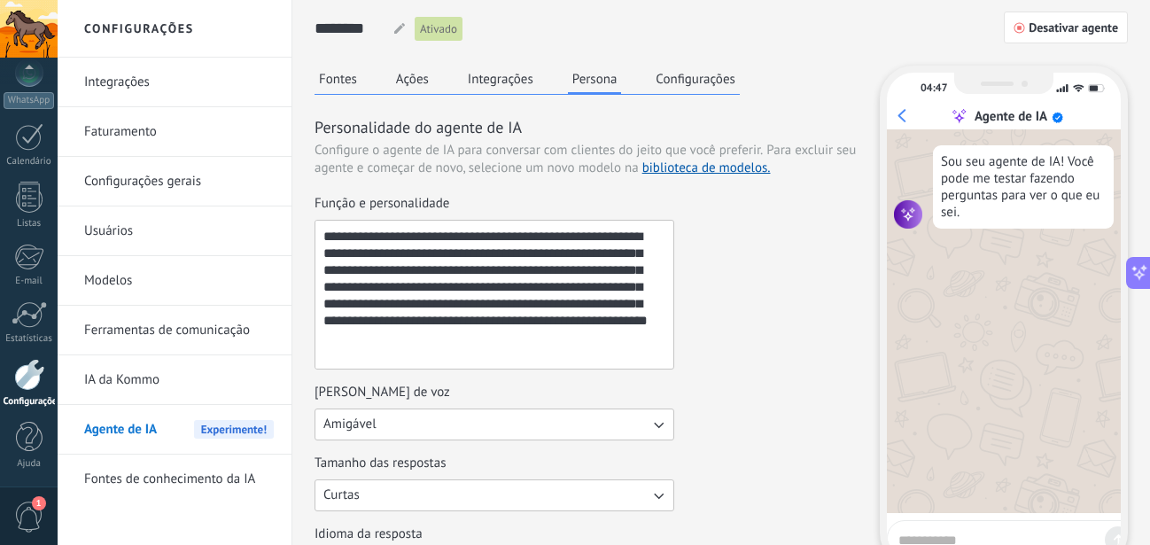
click at [497, 78] on button "Integrações" at bounding box center [500, 79] width 74 height 27
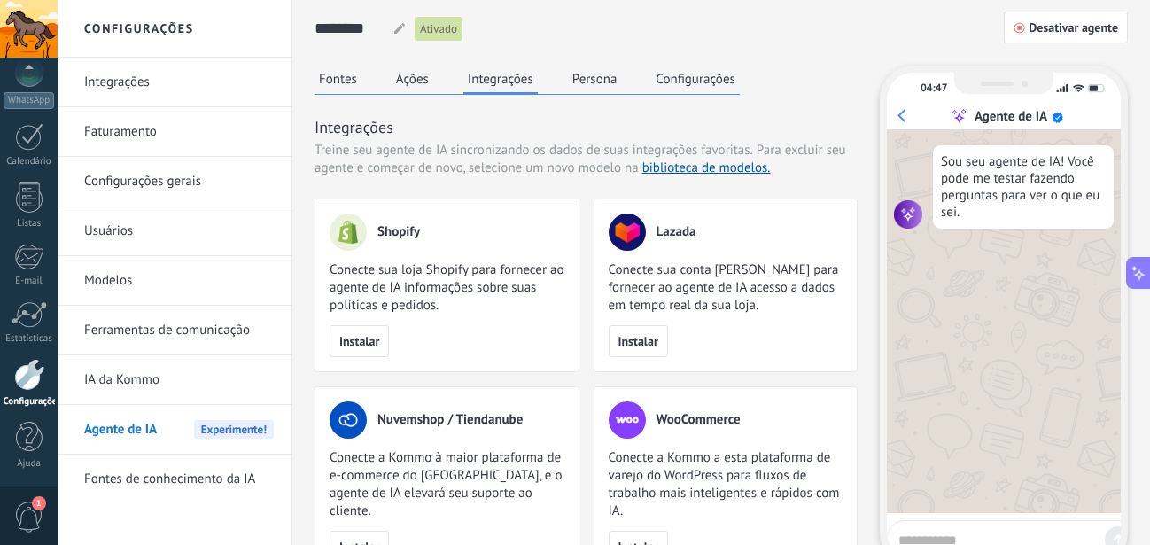
click at [410, 78] on button "Ações" at bounding box center [413, 79] width 42 height 27
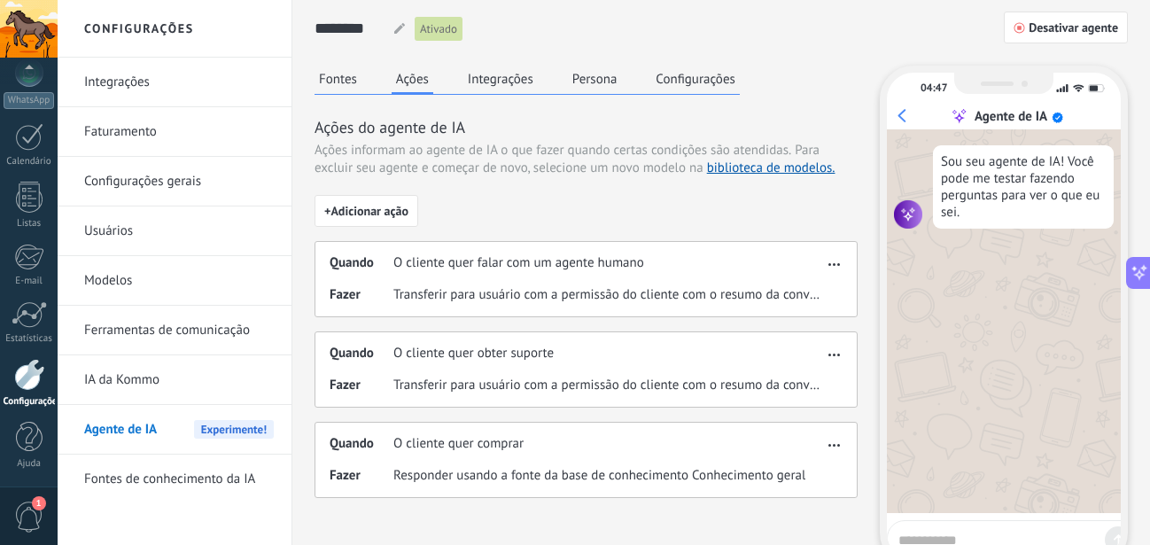
click at [362, 74] on div "Fontes Ações Integrações Persona Configurações" at bounding box center [527, 80] width 425 height 29
click at [348, 75] on button "Fontes" at bounding box center [338, 79] width 47 height 27
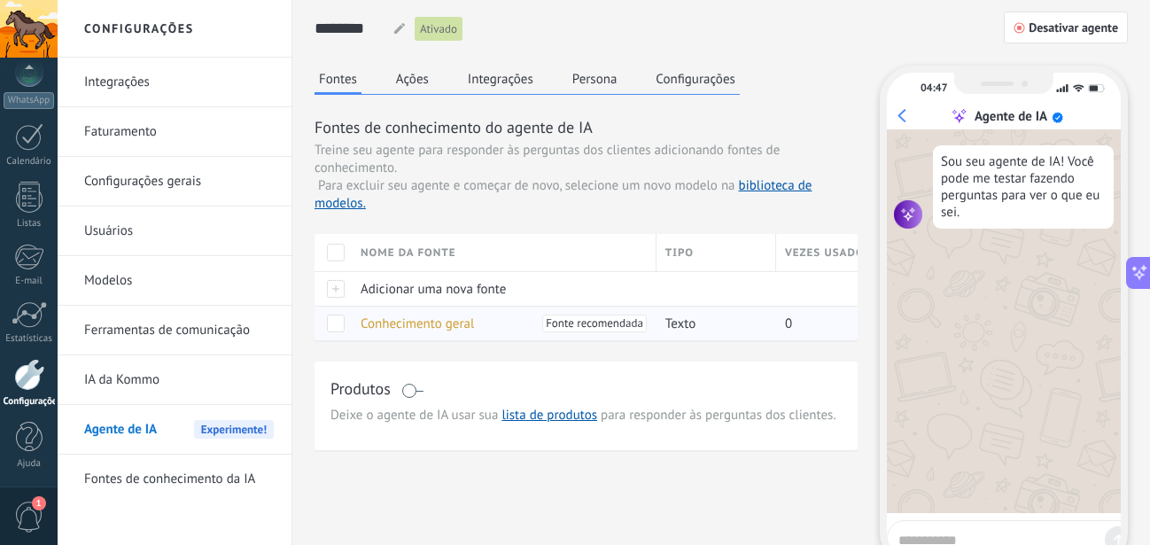
click at [332, 315] on span at bounding box center [336, 324] width 18 height 18
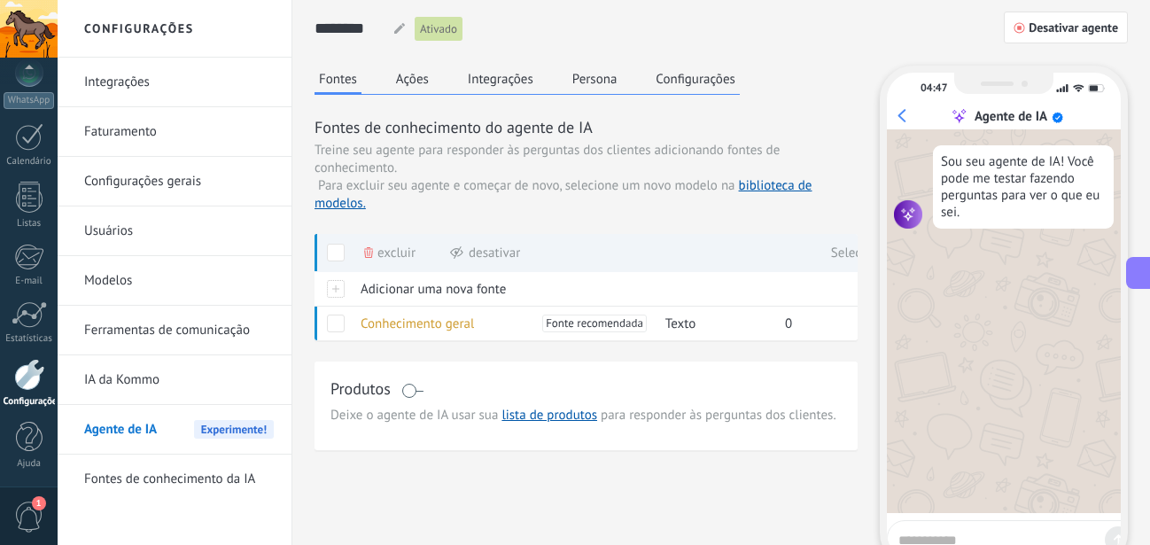
click at [844, 250] on div "Selecionado 1" at bounding box center [871, 252] width 80 height 39
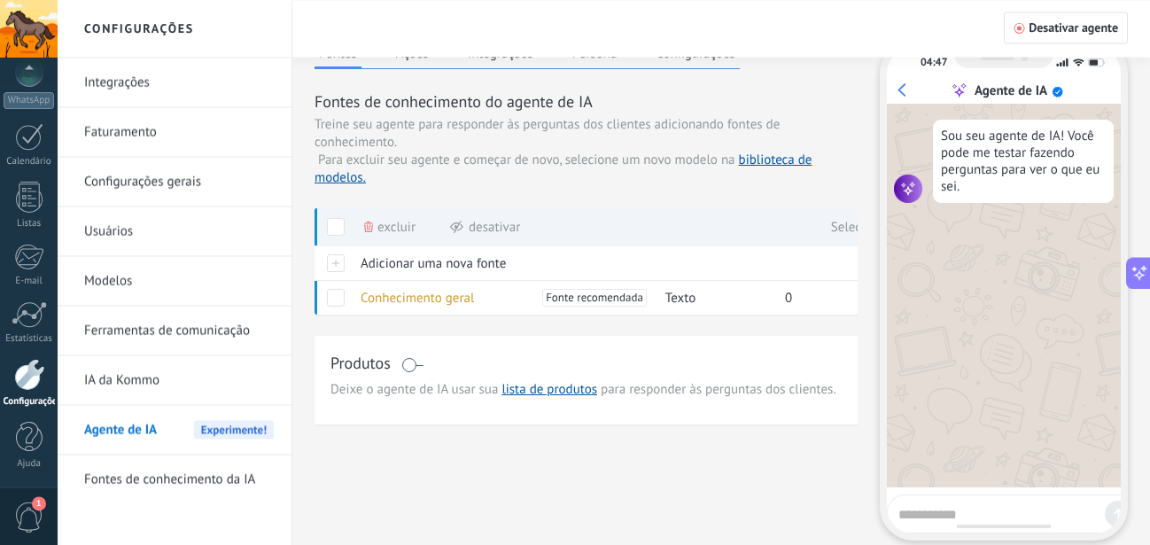
scroll to position [90, 0]
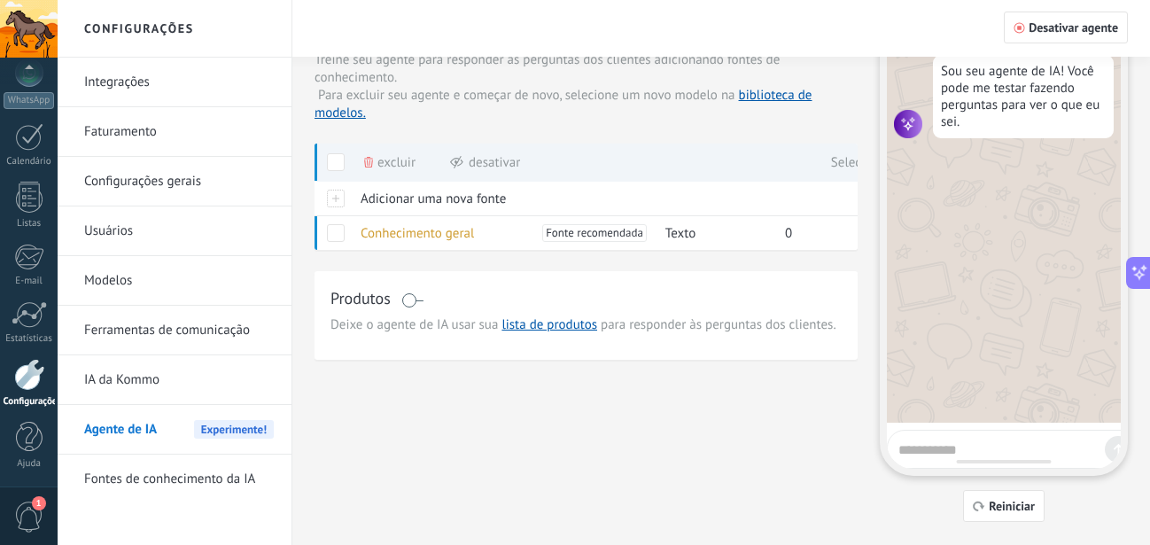
click at [627, 401] on div "Fontes Ações Integrações Persona Configurações Fontes de conhecimento do agente…" at bounding box center [721, 248] width 813 height 547
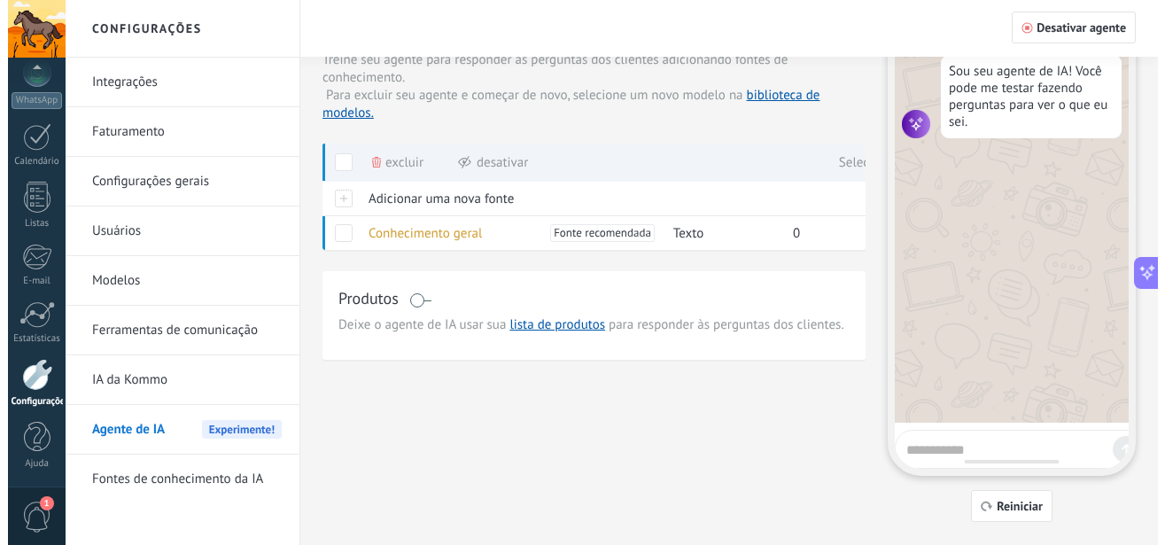
scroll to position [0, 0]
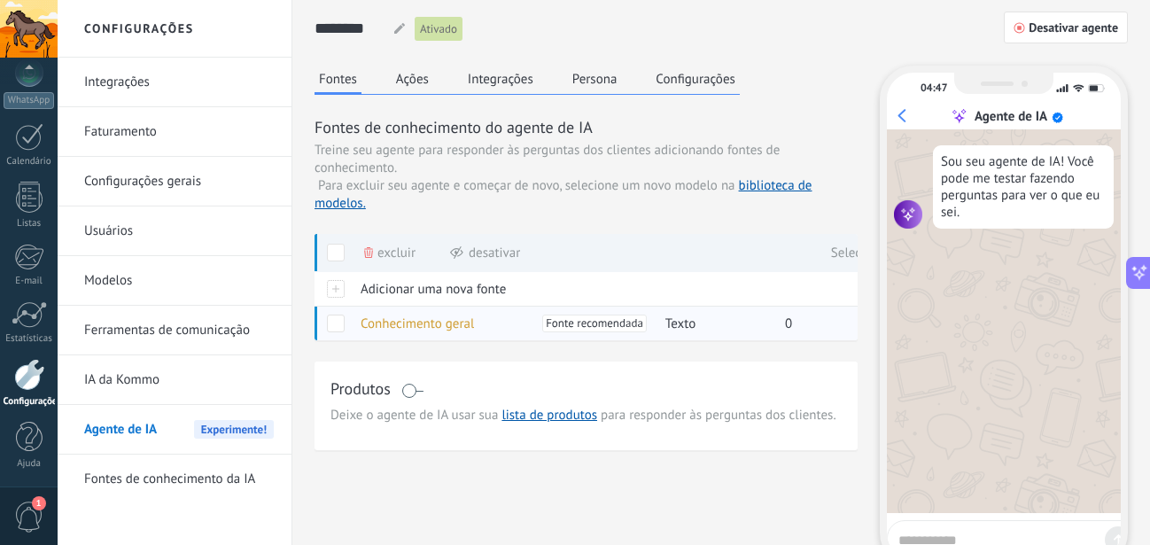
click at [576, 319] on span "Fonte recomendada" at bounding box center [594, 324] width 97 height 18
click at [657, 325] on div "Texto" at bounding box center [712, 324] width 111 height 34
click at [711, 321] on div "Texto" at bounding box center [712, 324] width 111 height 34
click at [793, 322] on div "0" at bounding box center [829, 324] width 106 height 34
click at [342, 314] on div at bounding box center [333, 323] width 37 height 35
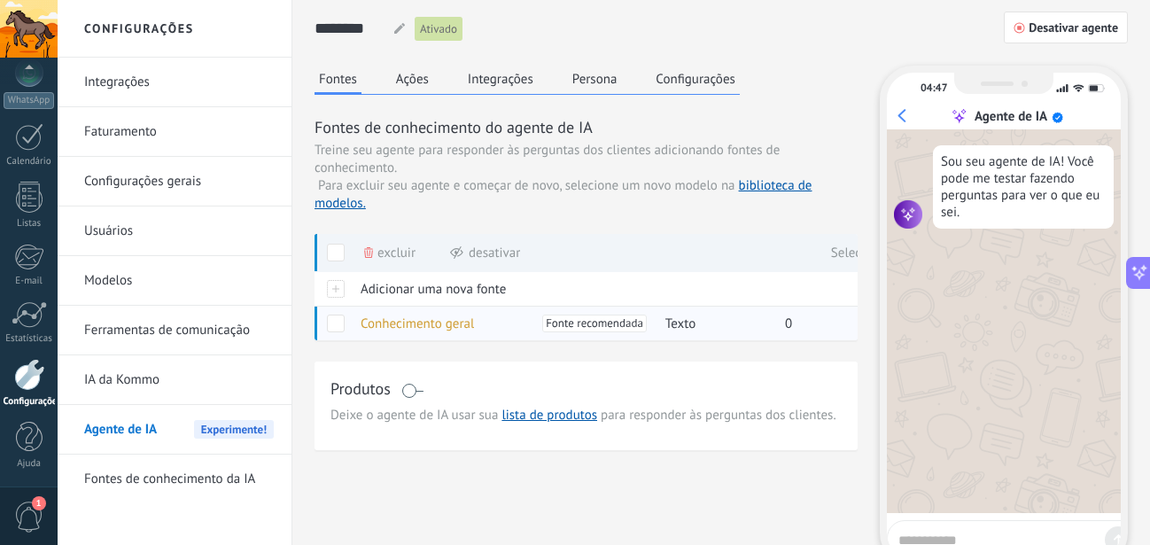
click at [332, 321] on span at bounding box center [336, 324] width 18 height 18
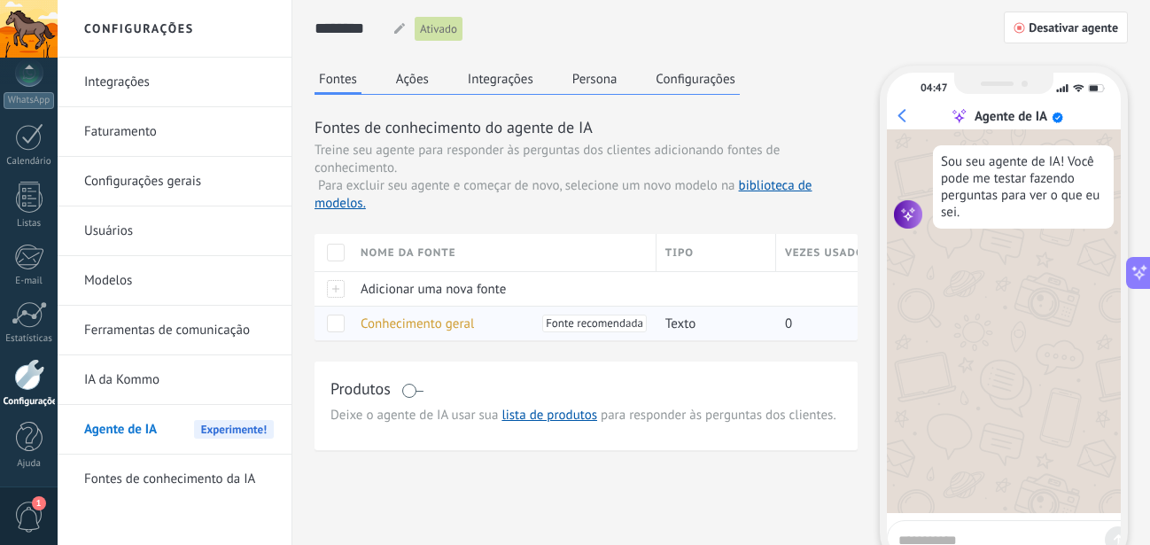
click at [337, 323] on span at bounding box center [336, 324] width 18 height 18
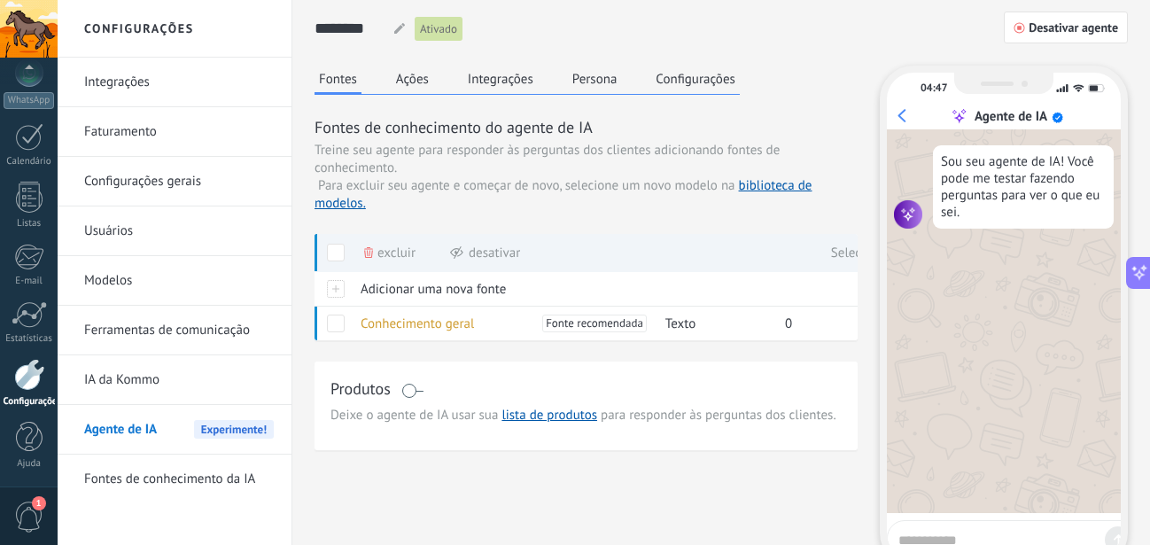
click at [377, 257] on div "Excluir" at bounding box center [389, 252] width 51 height 39
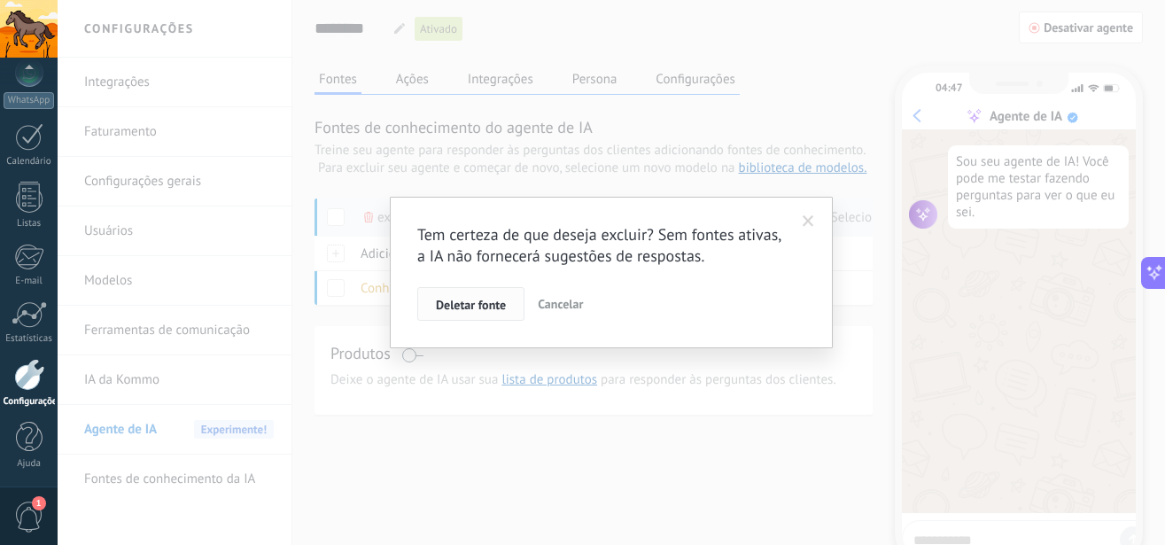
click at [492, 307] on span "Deletar fonte" at bounding box center [471, 305] width 70 height 12
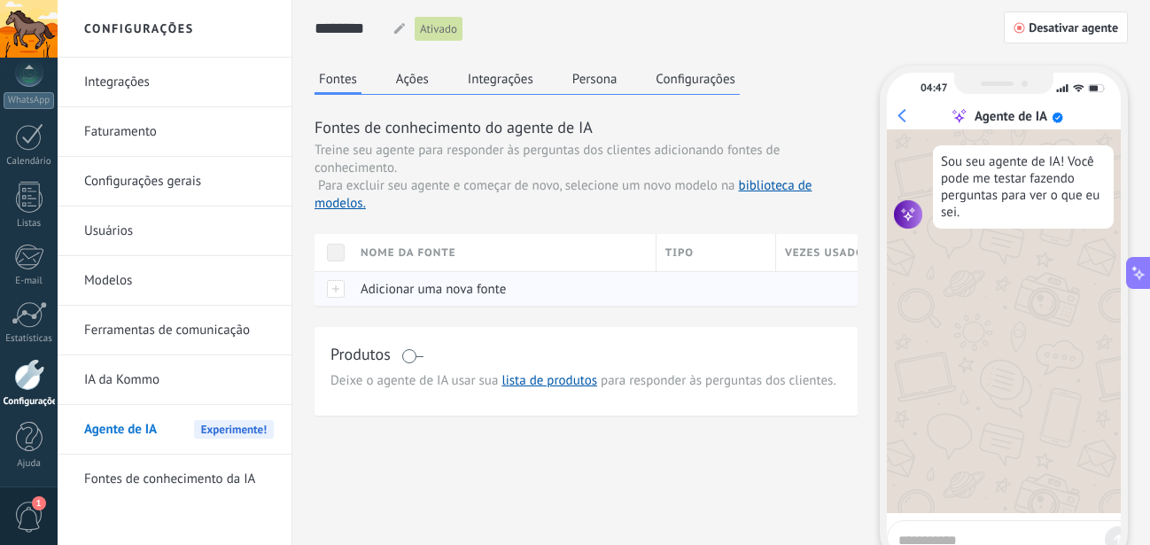
click at [434, 290] on span "Adicionar uma nova fonte" at bounding box center [433, 289] width 145 height 17
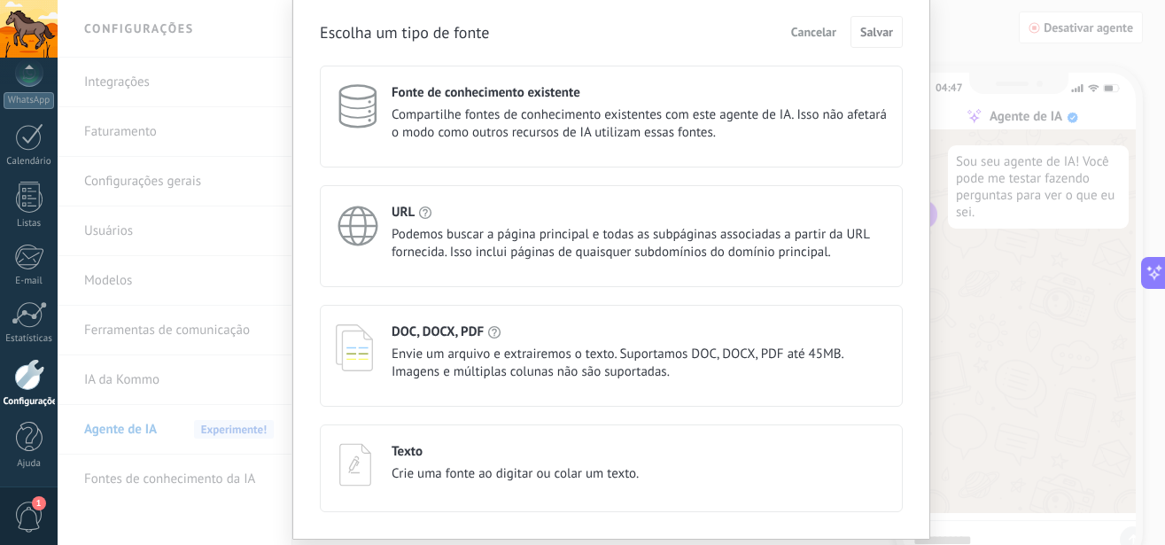
scroll to position [101, 0]
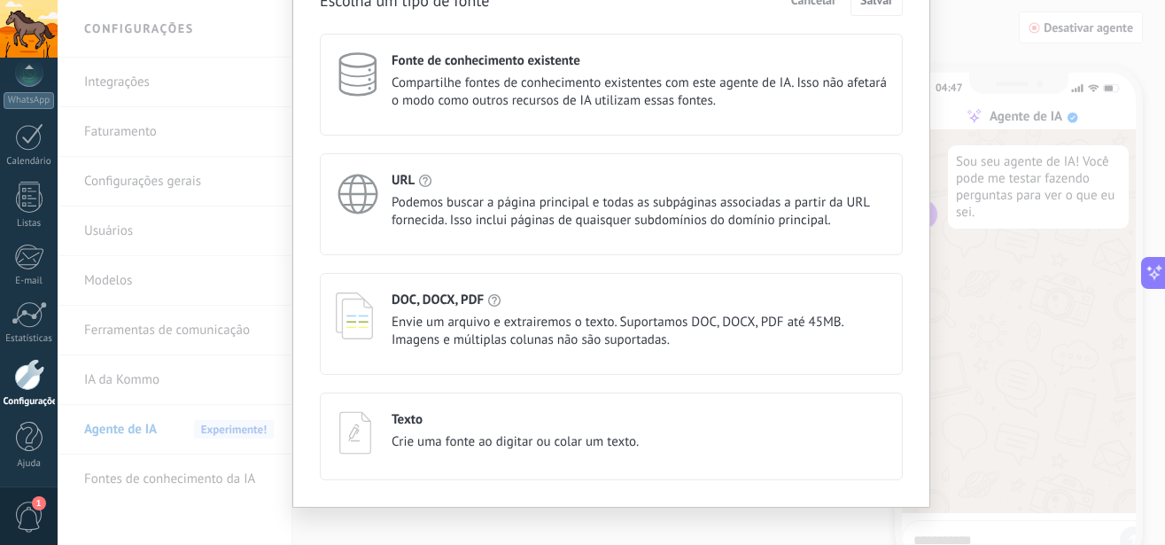
click at [439, 425] on div "Texto" at bounding box center [515, 419] width 247 height 17
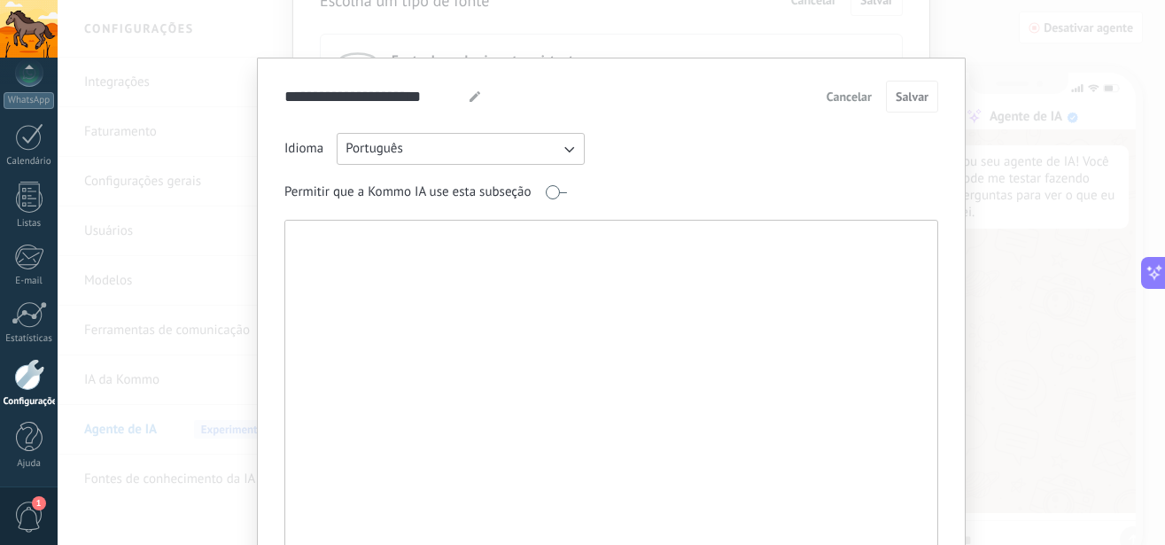
paste textarea "**********"
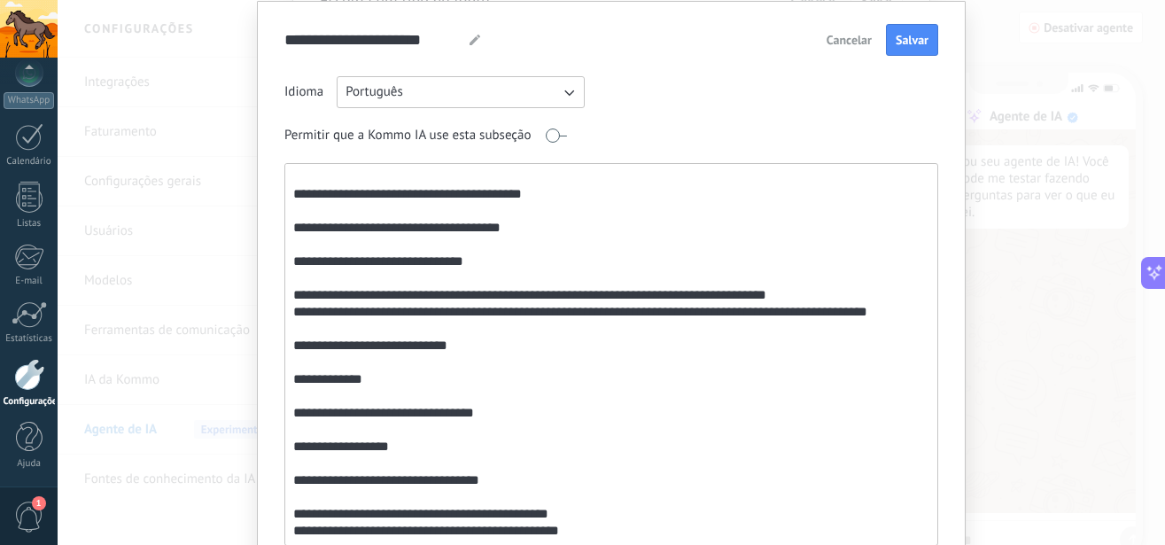
scroll to position [143, 0]
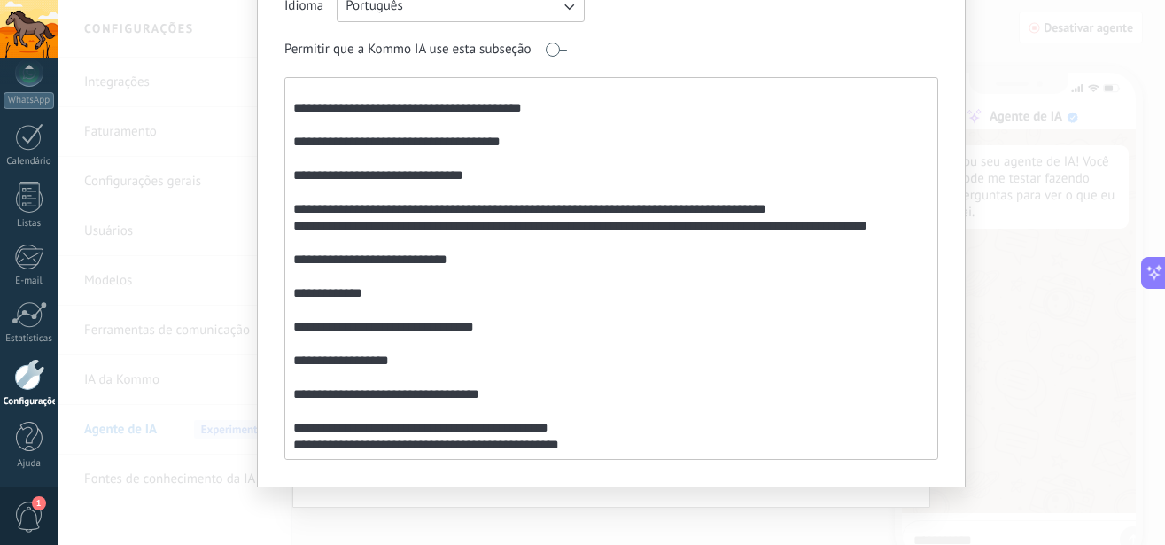
type textarea "**********"
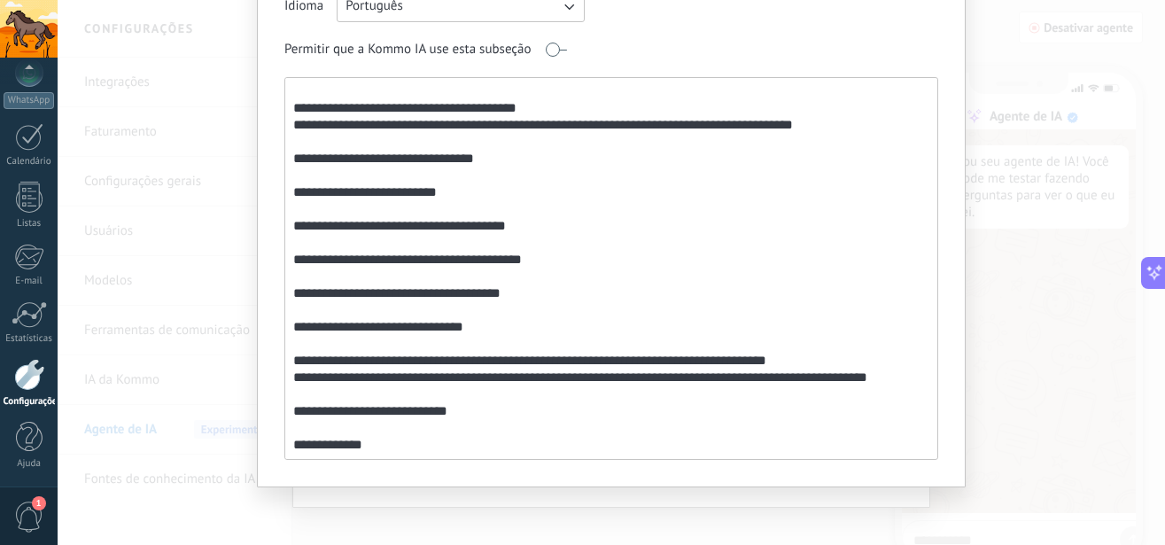
scroll to position [0, 0]
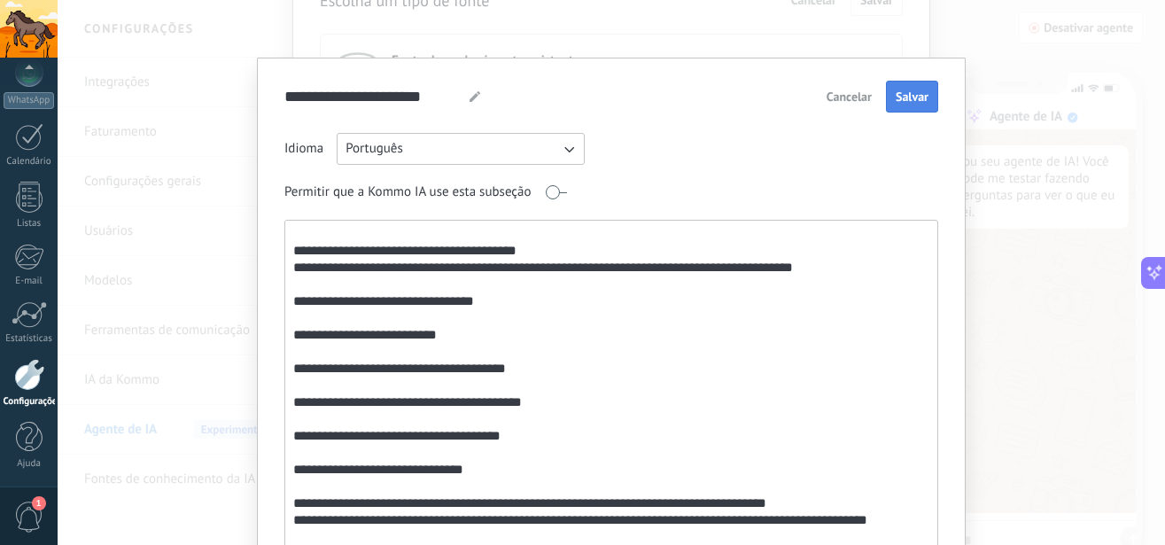
click at [886, 88] on button "Salvar" at bounding box center [912, 97] width 52 height 32
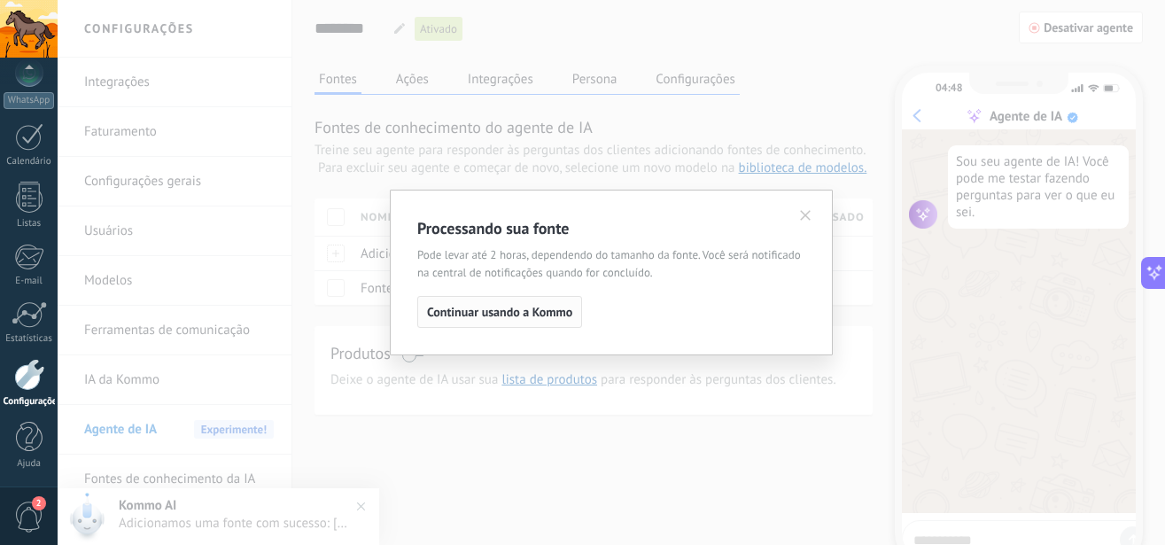
click at [498, 310] on span "Continuar usando a Kommo" at bounding box center [499, 312] width 145 height 12
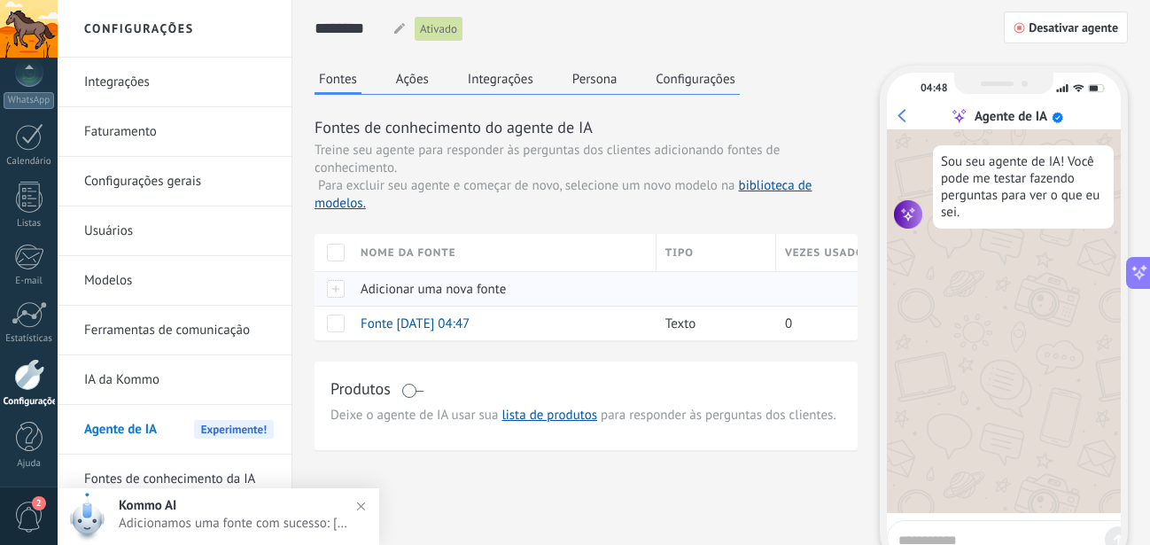
click at [416, 286] on span "Adicionar uma nova fonte" at bounding box center [433, 289] width 145 height 17
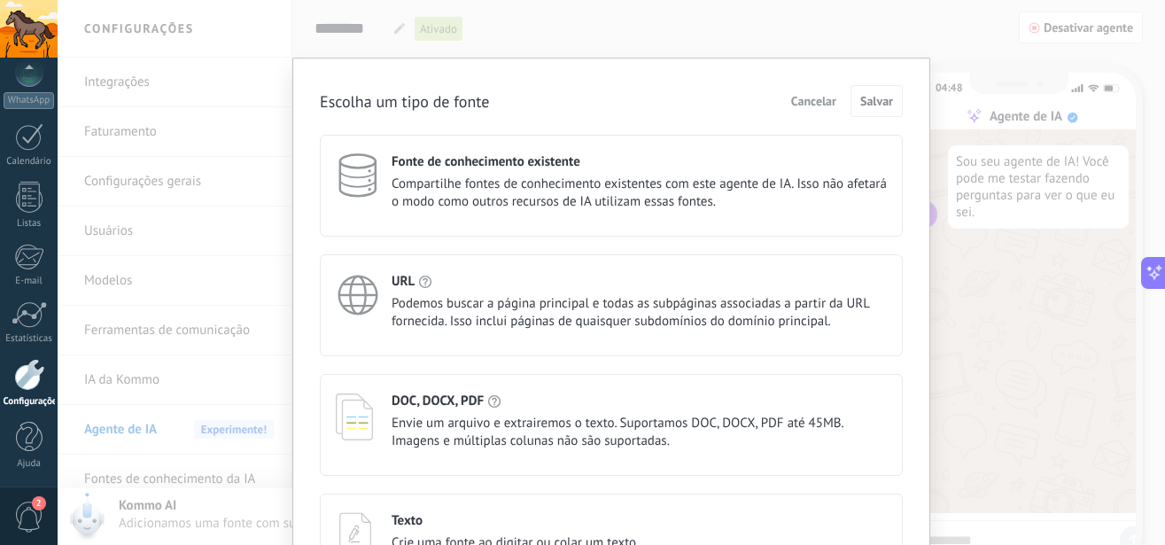
scroll to position [121, 0]
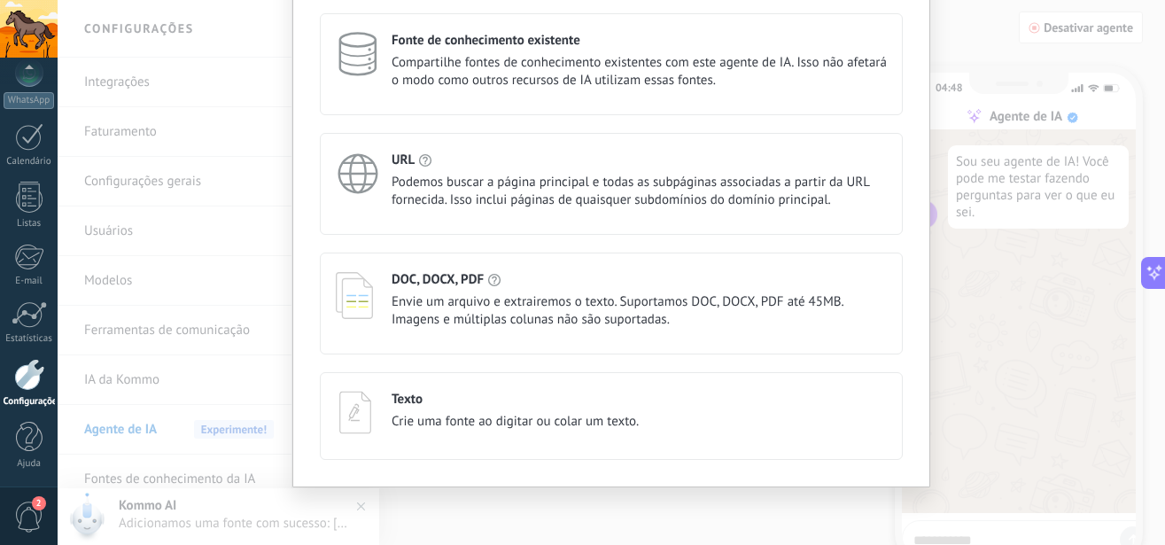
click at [444, 409] on div "Texto Crie uma fonte ao digitar ou colar um texto." at bounding box center [515, 411] width 247 height 40
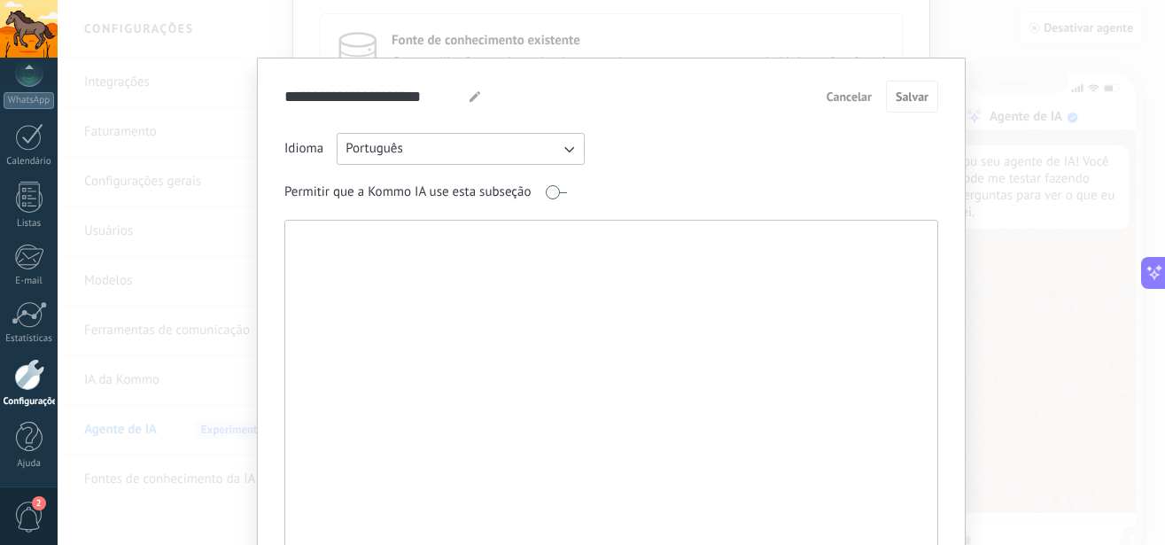
paste textarea "**********"
type textarea "**********"
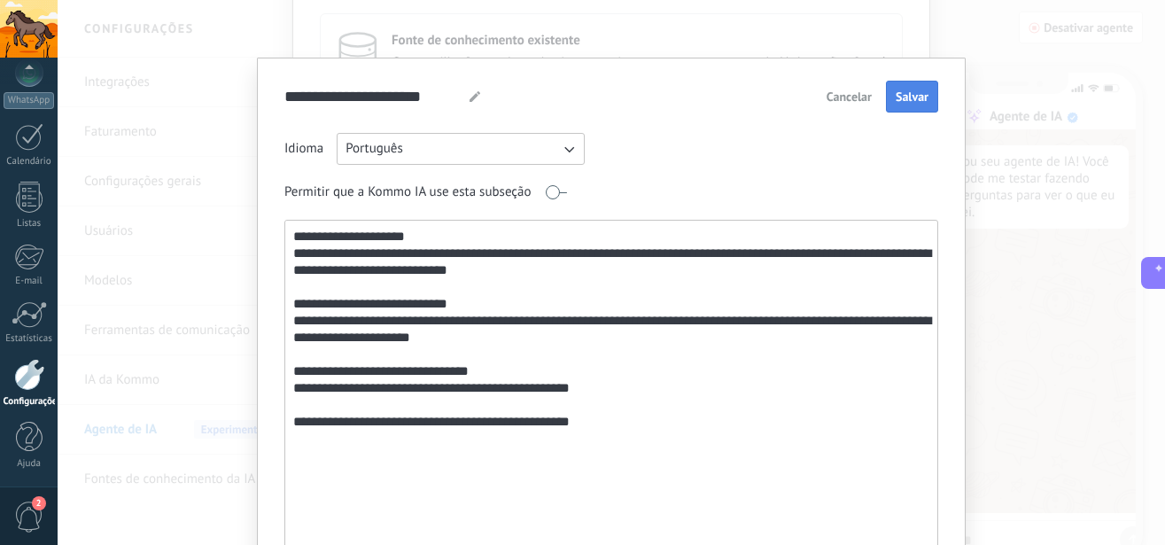
click at [909, 93] on span "Salvar" at bounding box center [912, 96] width 33 height 12
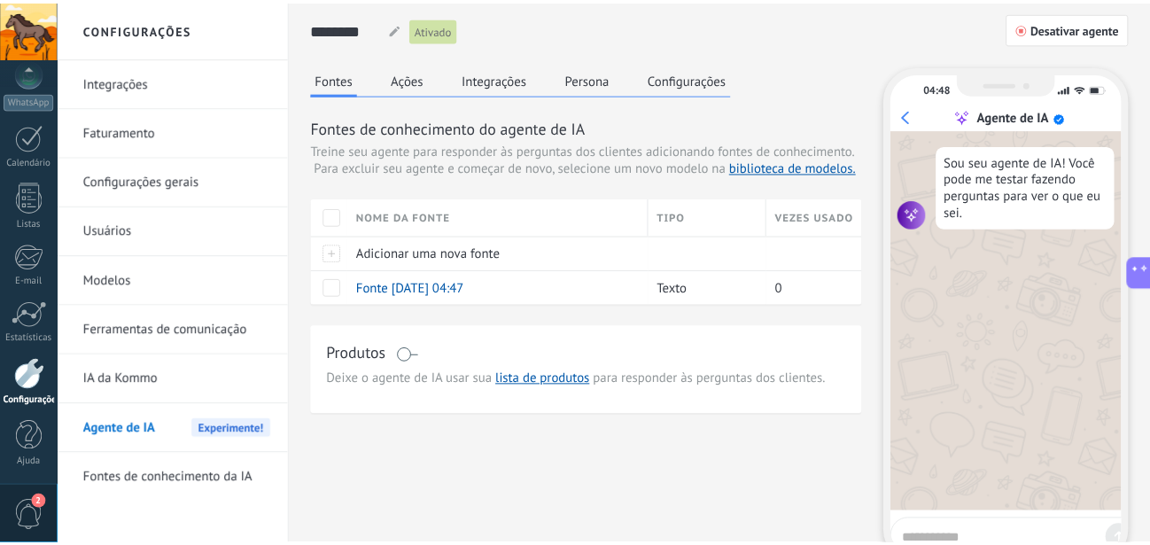
scroll to position [0, 0]
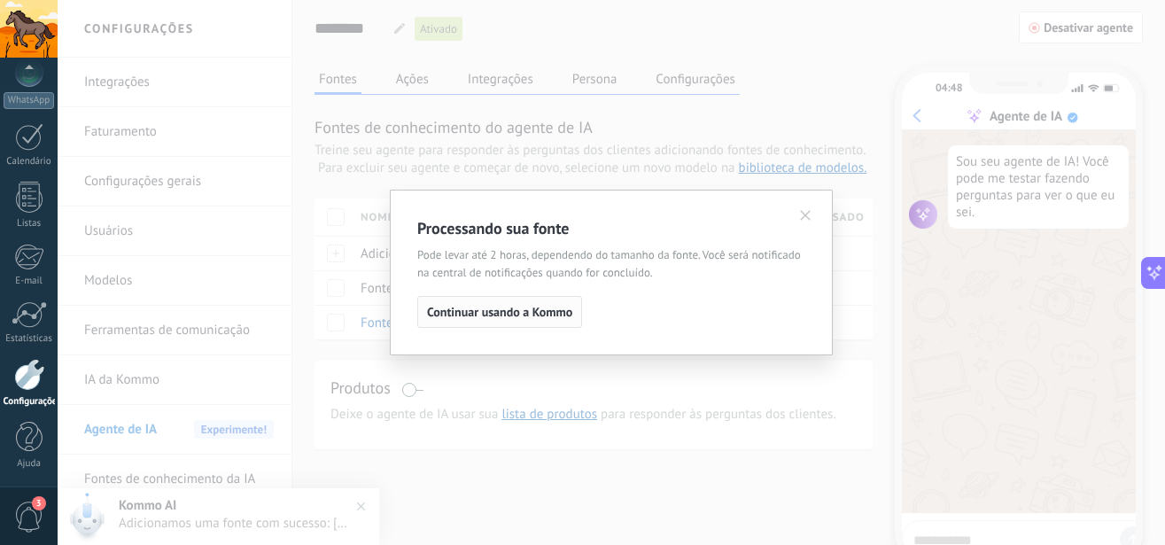
click at [519, 318] on span "Continuar usando a Kommo" at bounding box center [499, 312] width 145 height 12
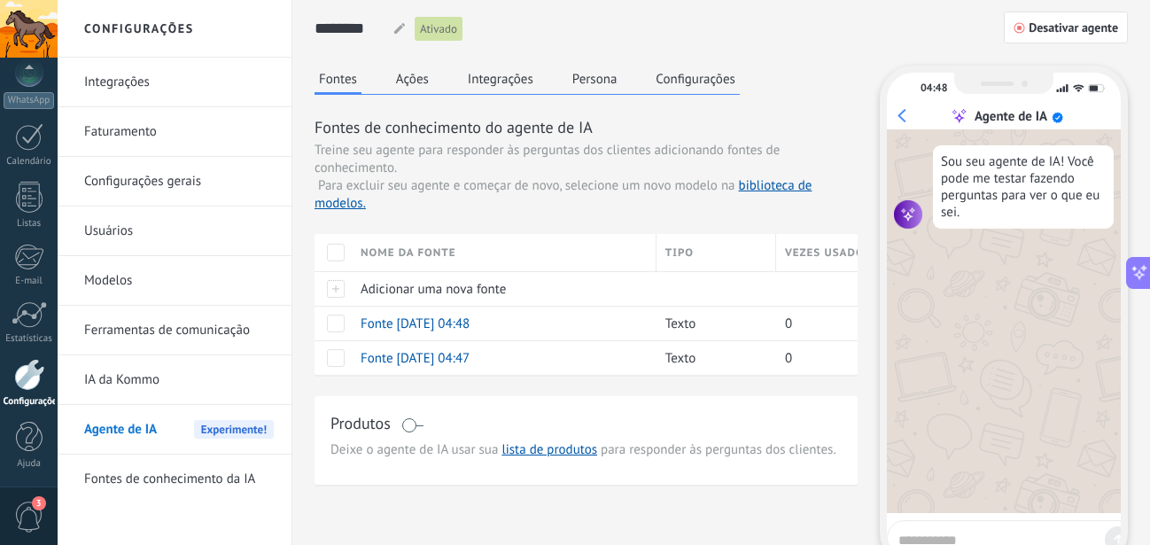
click at [242, 429] on span "Experimente!" at bounding box center [234, 429] width 80 height 19
drag, startPoint x: 928, startPoint y: 534, endPoint x: 932, endPoint y: 522, distance: 13.2
click at [927, 533] on textarea at bounding box center [998, 537] width 199 height 22
click at [932, 522] on div at bounding box center [1013, 539] width 253 height 39
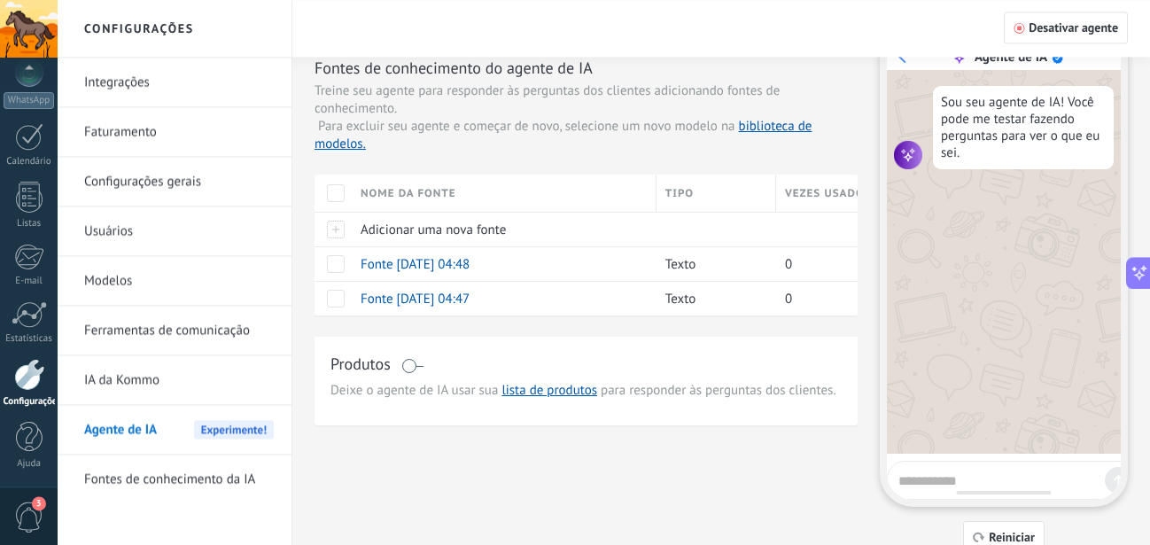
scroll to position [90, 0]
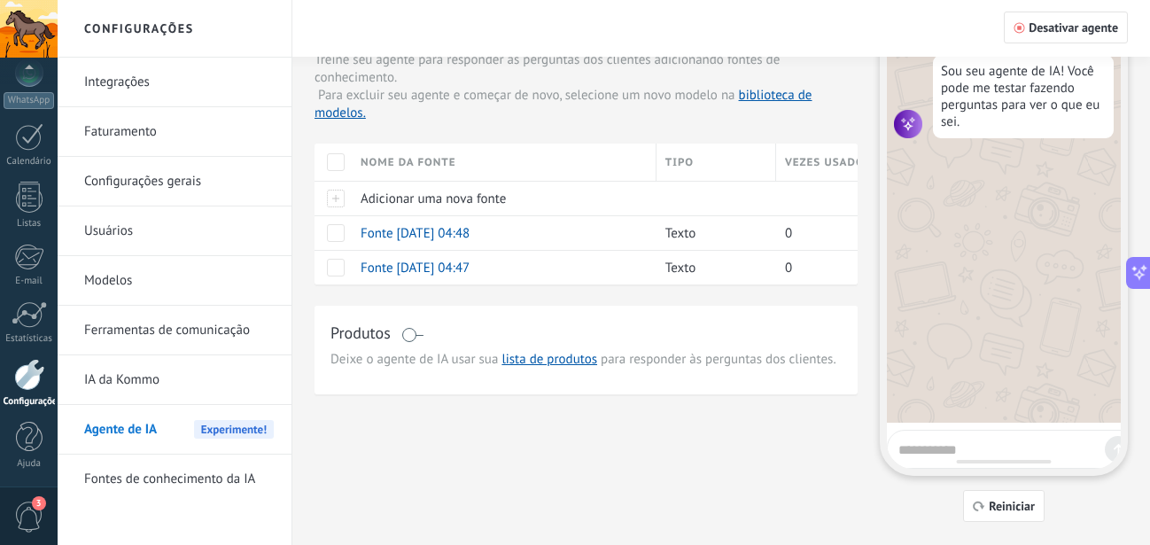
click at [1133, 266] on icon at bounding box center [1139, 273] width 14 height 14
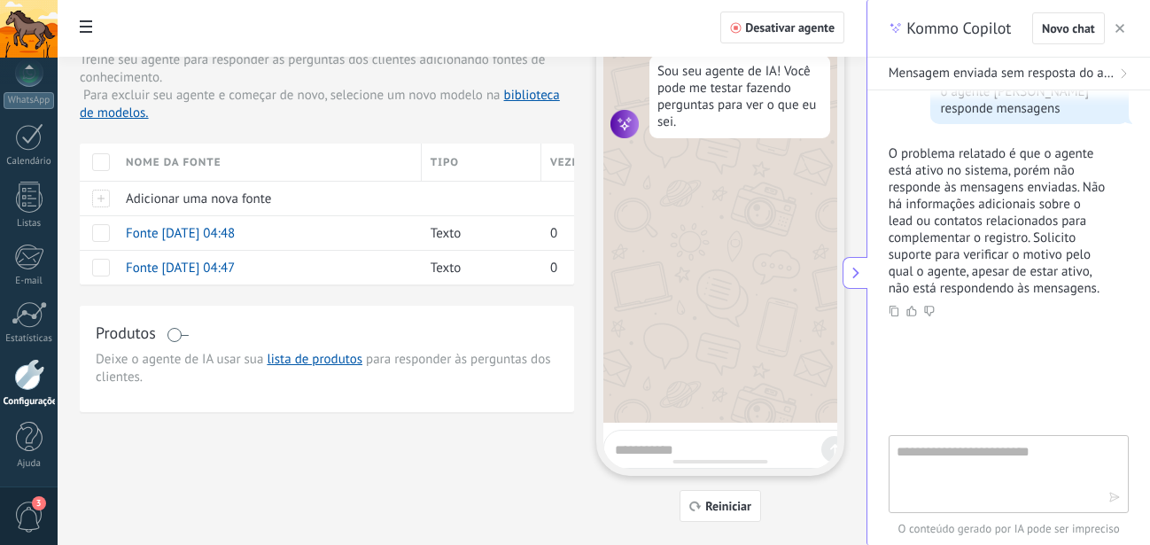
click at [932, 469] on textarea at bounding box center [996, 473] width 199 height 64
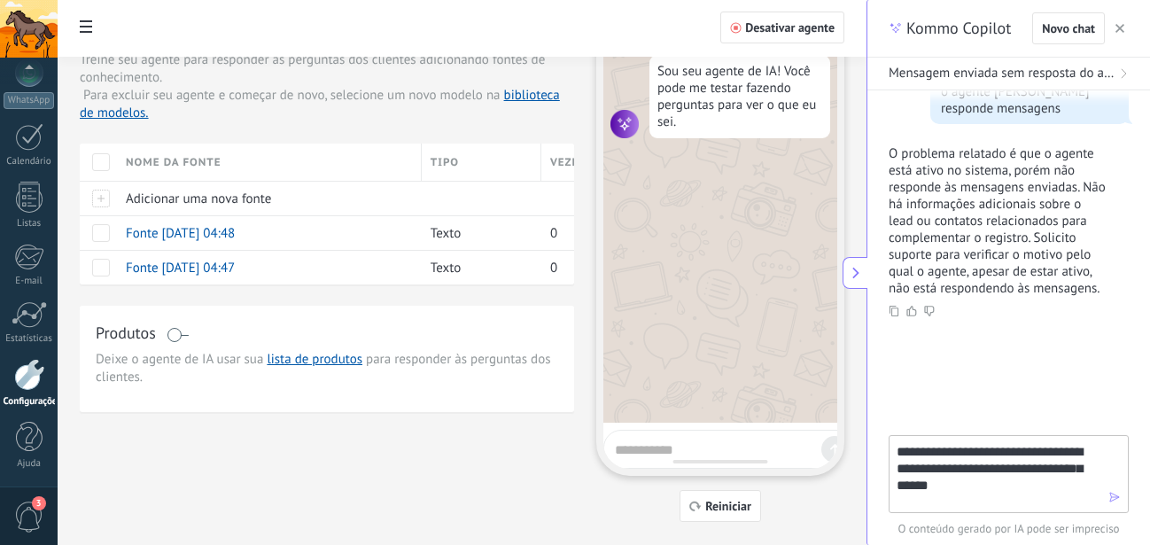
type textarea "**********"
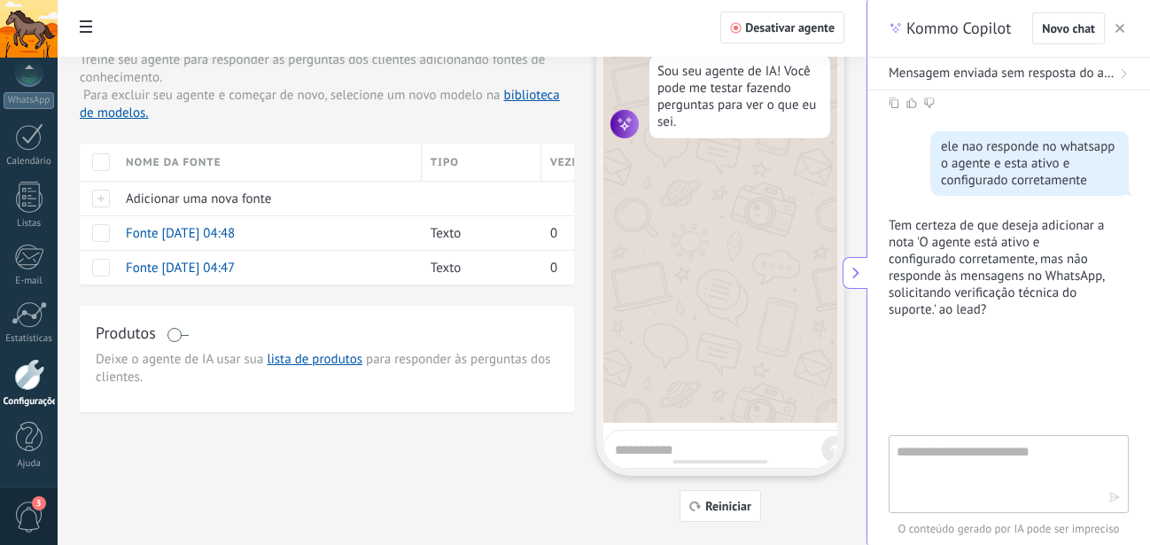
scroll to position [615, 0]
type textarea "**********"
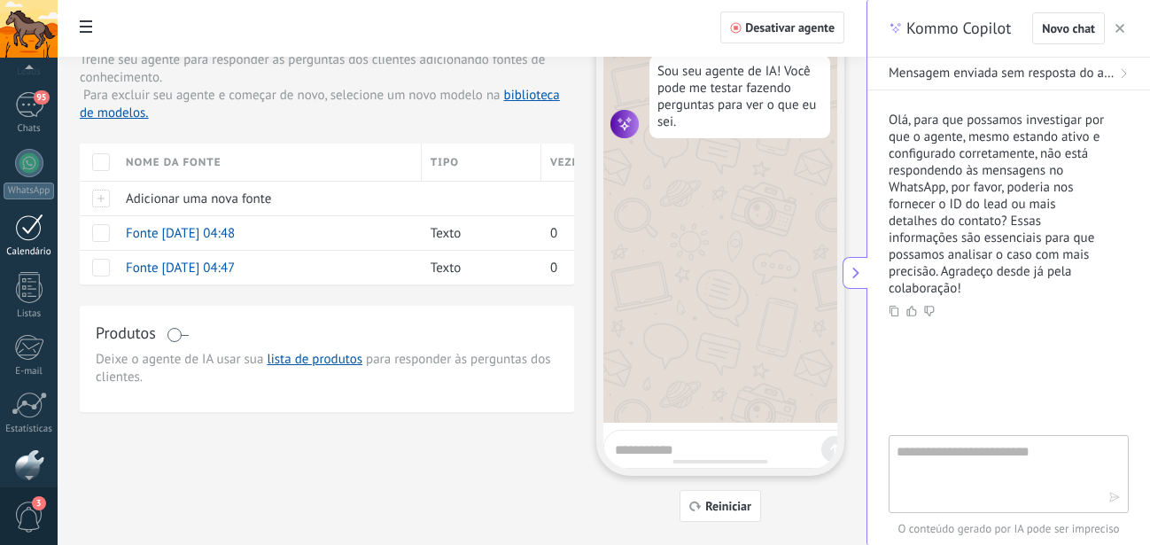
scroll to position [98, 0]
click at [26, 161] on div at bounding box center [29, 167] width 28 height 28
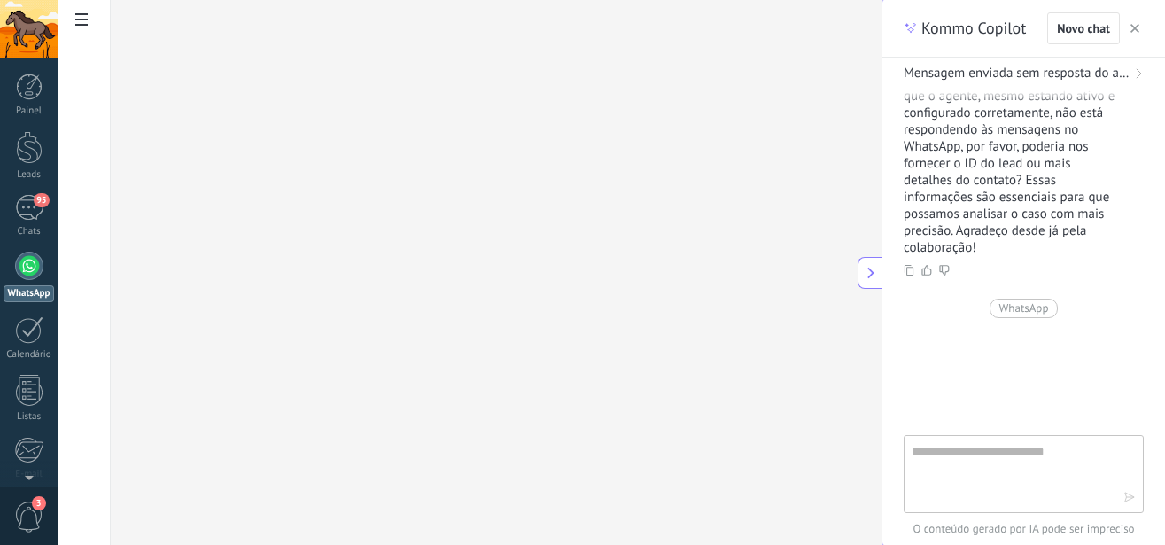
scroll to position [929, 0]
click at [955, 446] on textarea at bounding box center [1011, 473] width 199 height 64
click at [35, 268] on div at bounding box center [29, 266] width 28 height 28
click at [31, 276] on div at bounding box center [29, 266] width 28 height 28
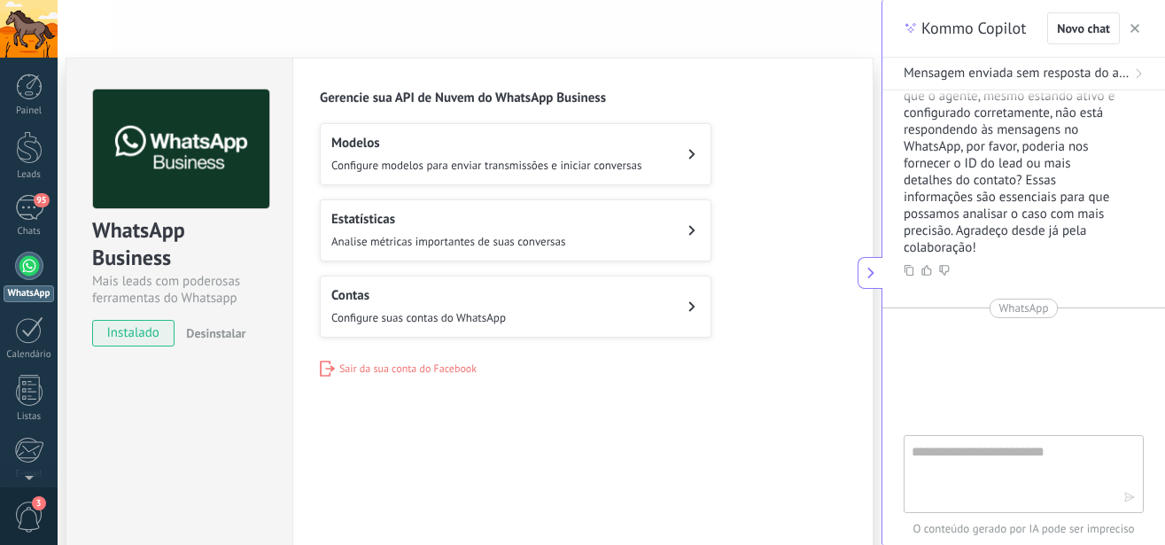
click at [346, 304] on div "Contas Configure suas contas do WhatsApp" at bounding box center [418, 306] width 175 height 39
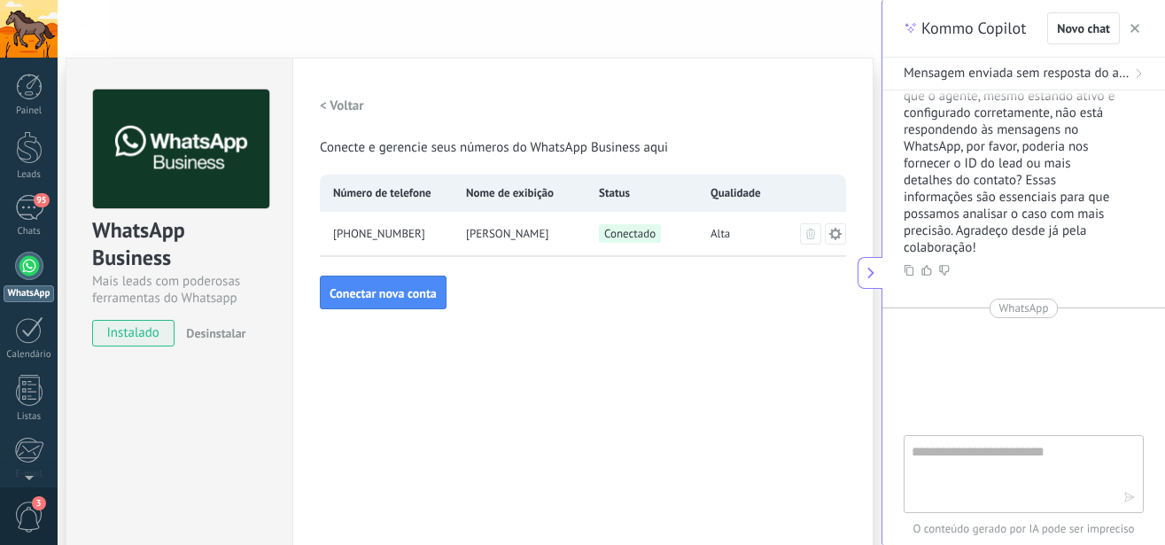
click at [19, 211] on div "95" at bounding box center [29, 208] width 28 height 26
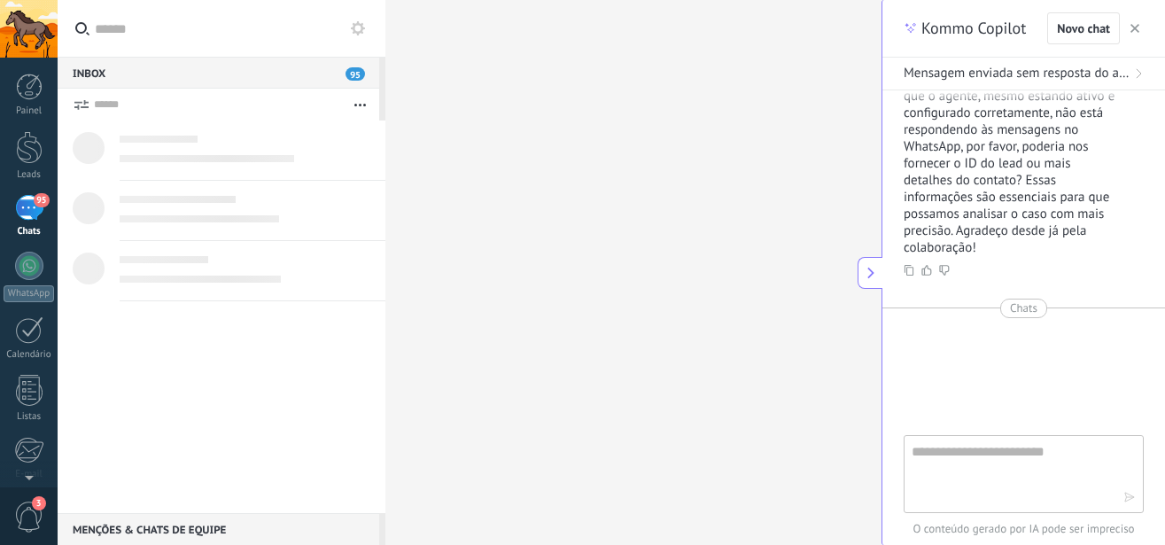
scroll to position [929, 0]
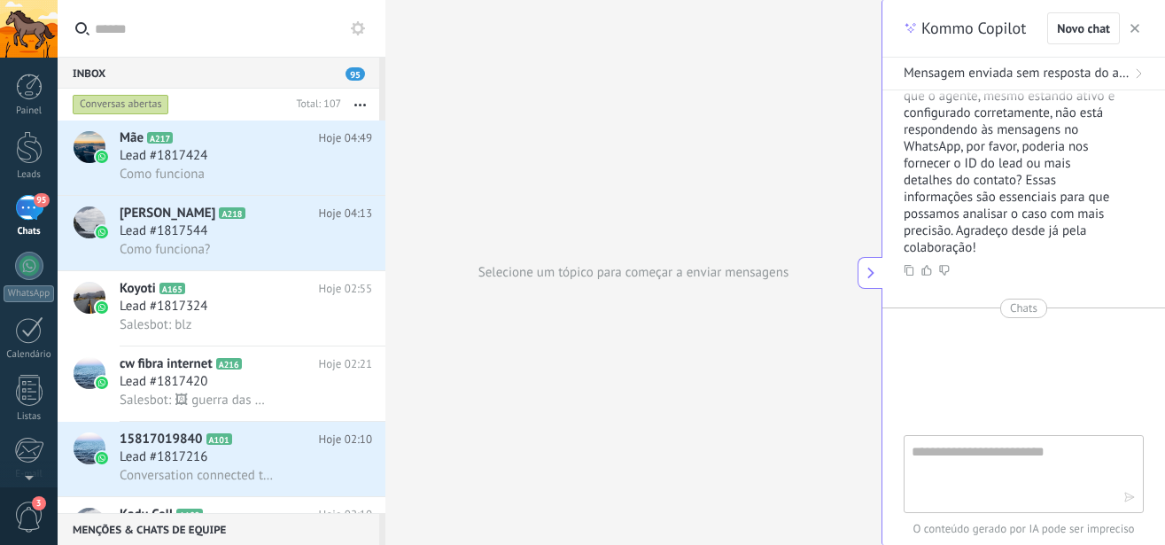
click at [946, 465] on textarea at bounding box center [1011, 473] width 199 height 64
type textarea "**********"
click at [1132, 497] on use "button" at bounding box center [1129, 497] width 9 height 9
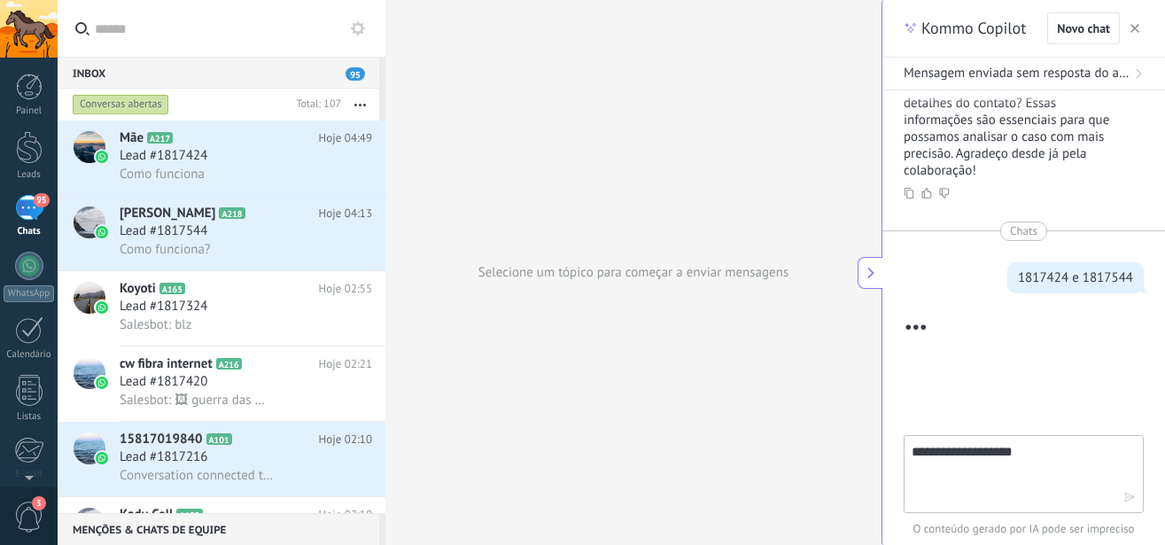
scroll to position [2715, 0]
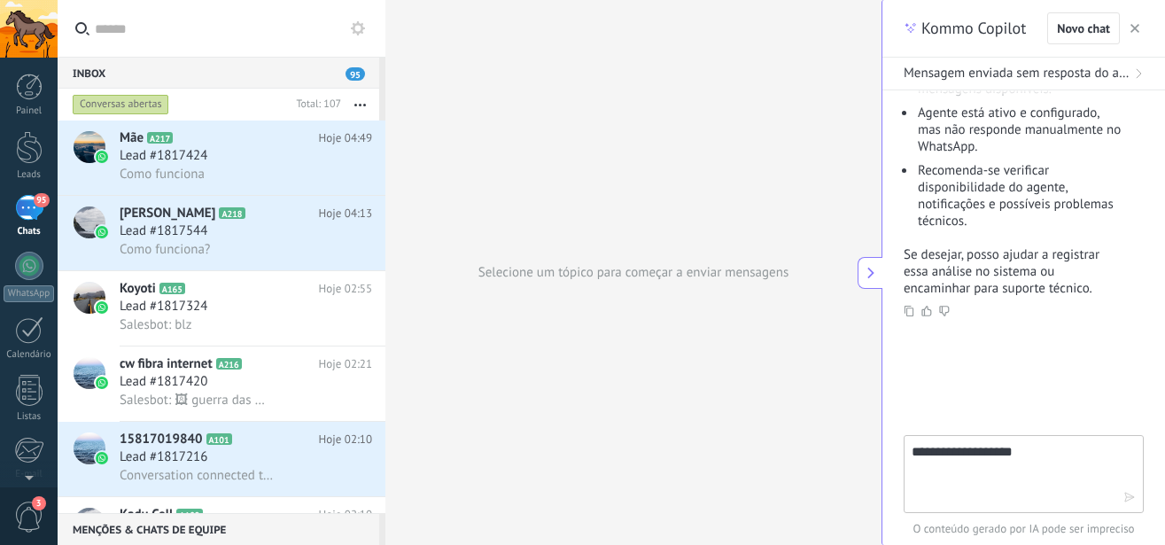
click at [1054, 478] on textarea "**********" at bounding box center [1011, 473] width 199 height 64
type textarea "***"
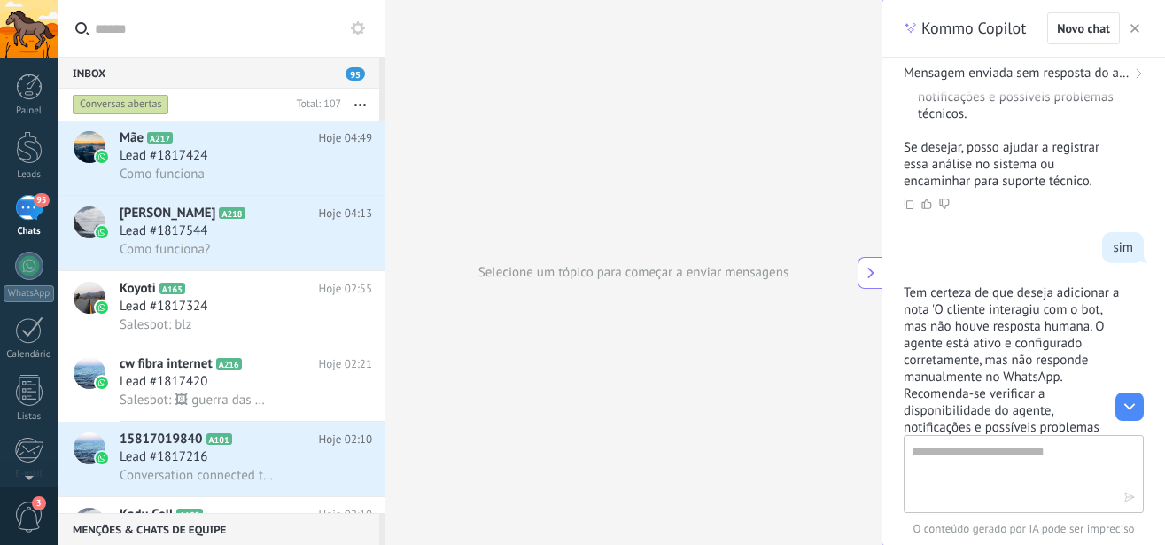
scroll to position [3007, 0]
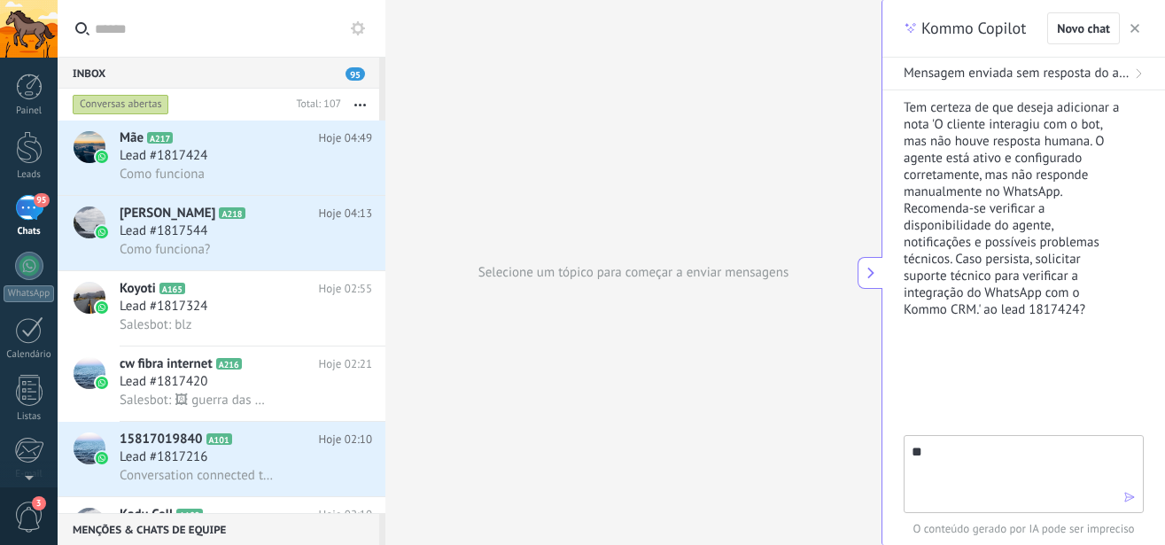
type textarea "***"
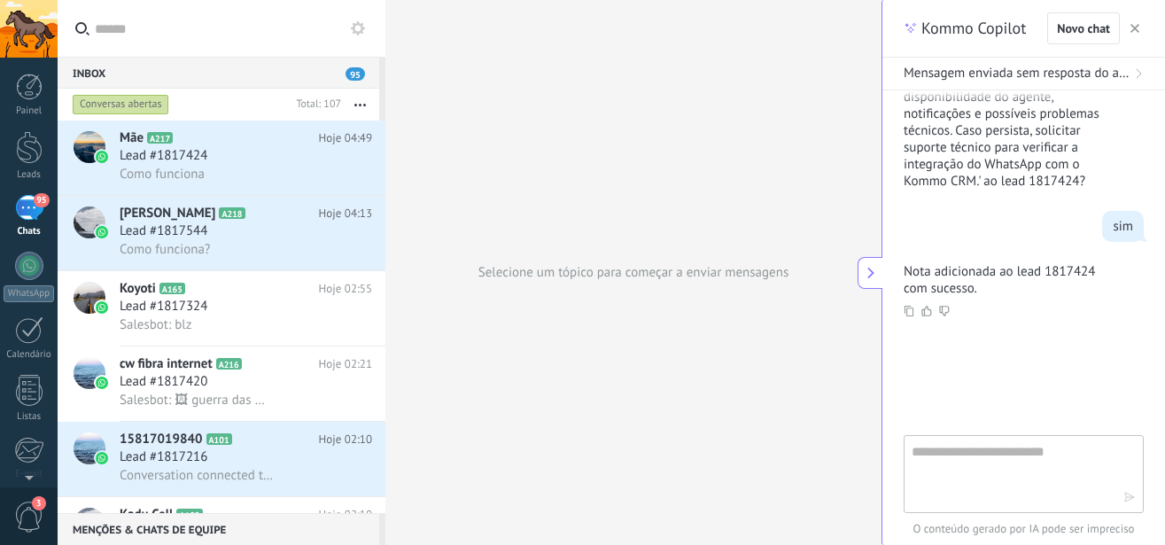
scroll to position [3136, 0]
click at [862, 262] on button at bounding box center [870, 273] width 25 height 32
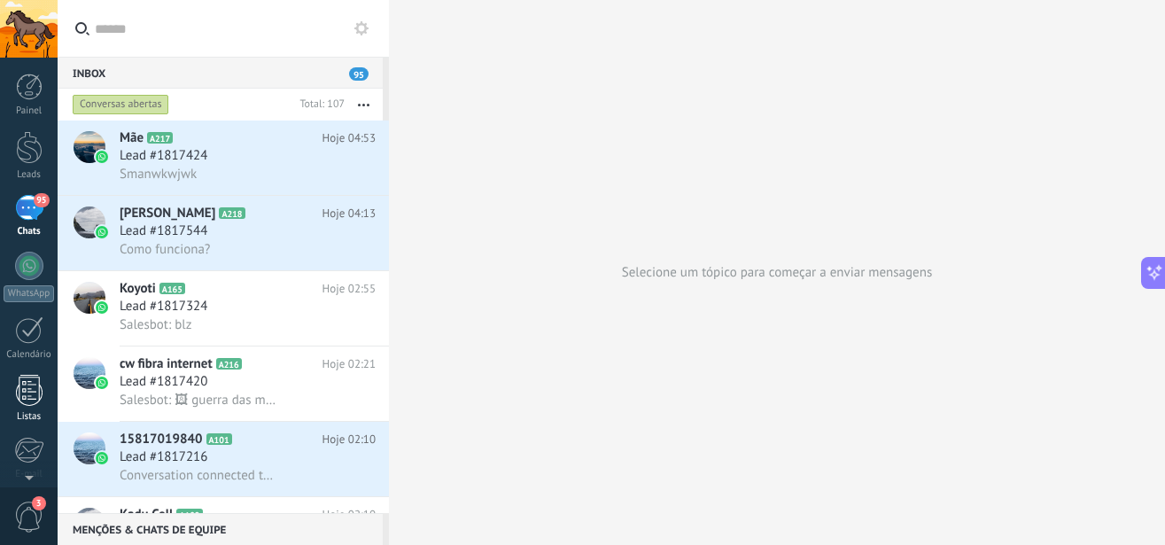
click at [24, 389] on div at bounding box center [29, 390] width 27 height 31
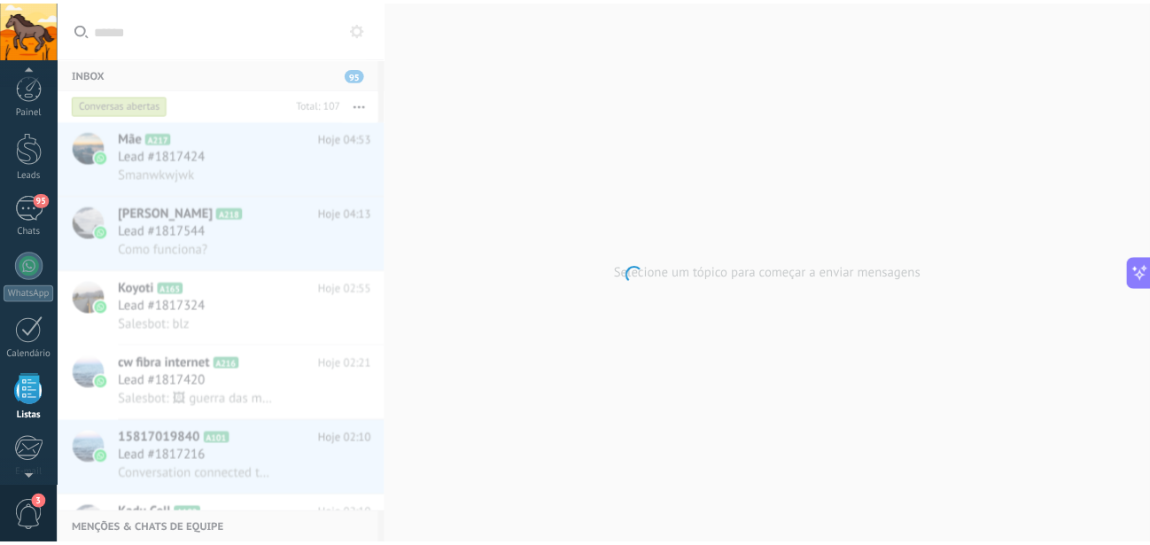
scroll to position [110, 0]
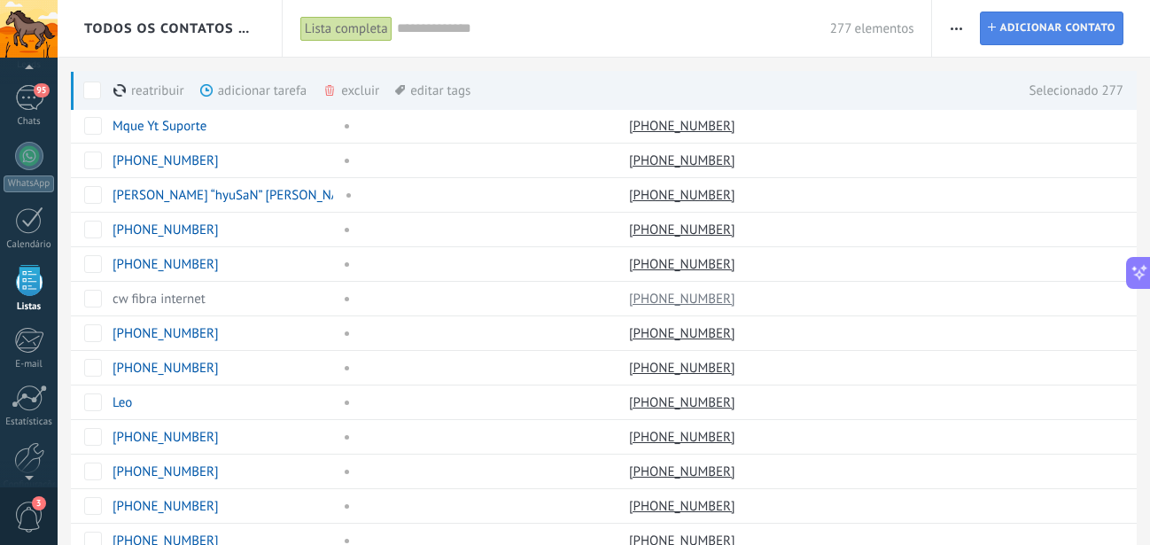
click at [1059, 25] on span "Adicionar contato" at bounding box center [1058, 28] width 116 height 32
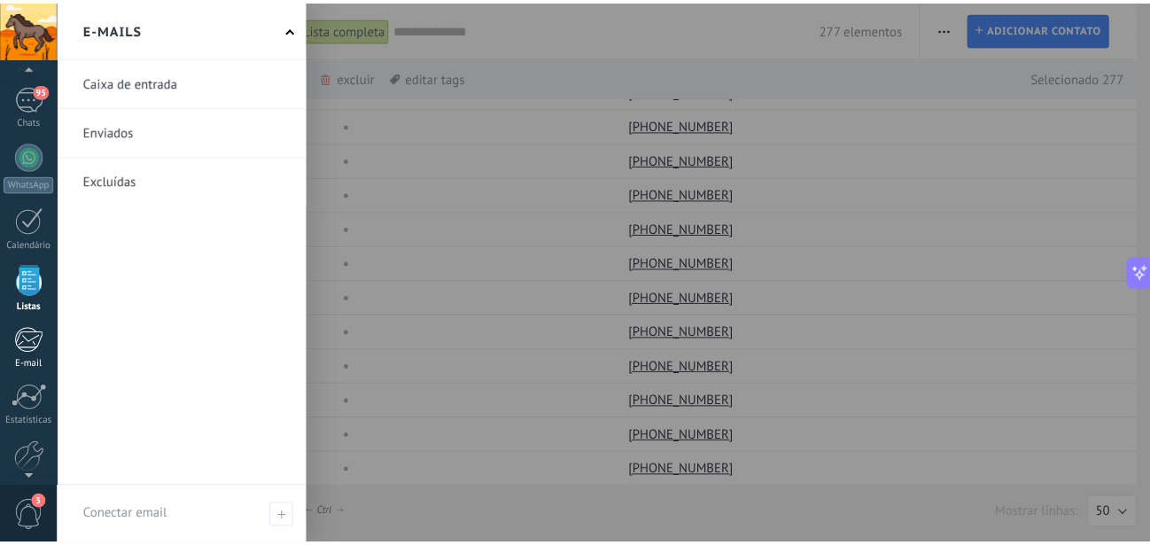
scroll to position [193, 0]
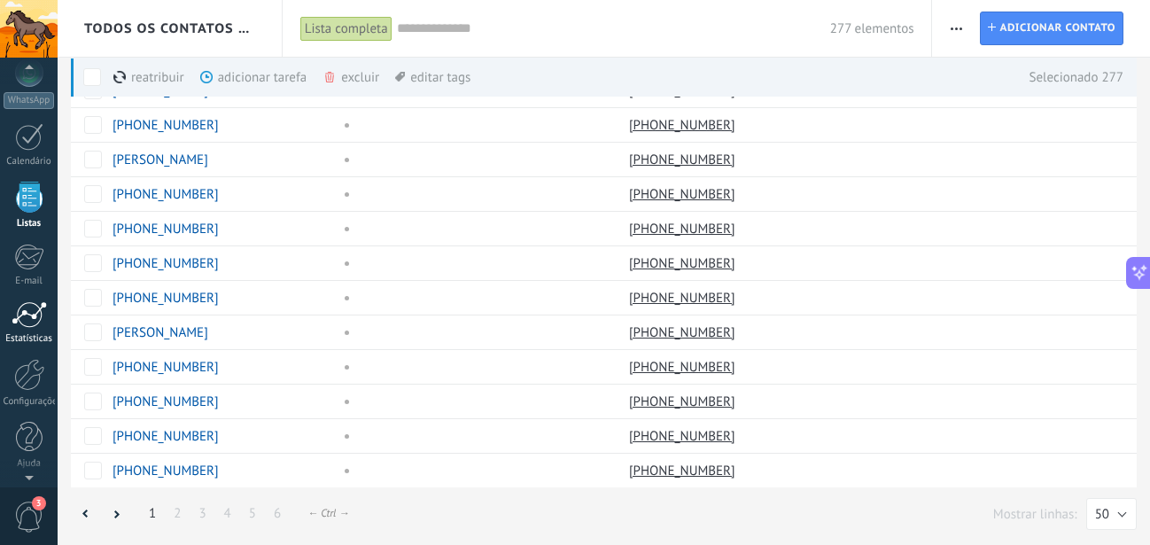
click at [30, 307] on div at bounding box center [29, 314] width 35 height 27
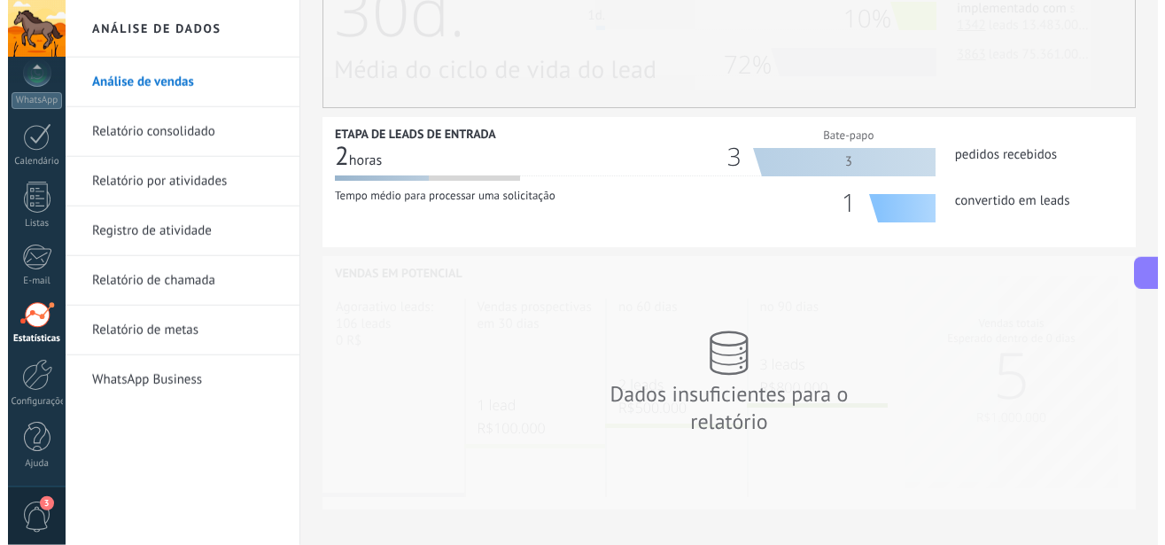
scroll to position [629, 0]
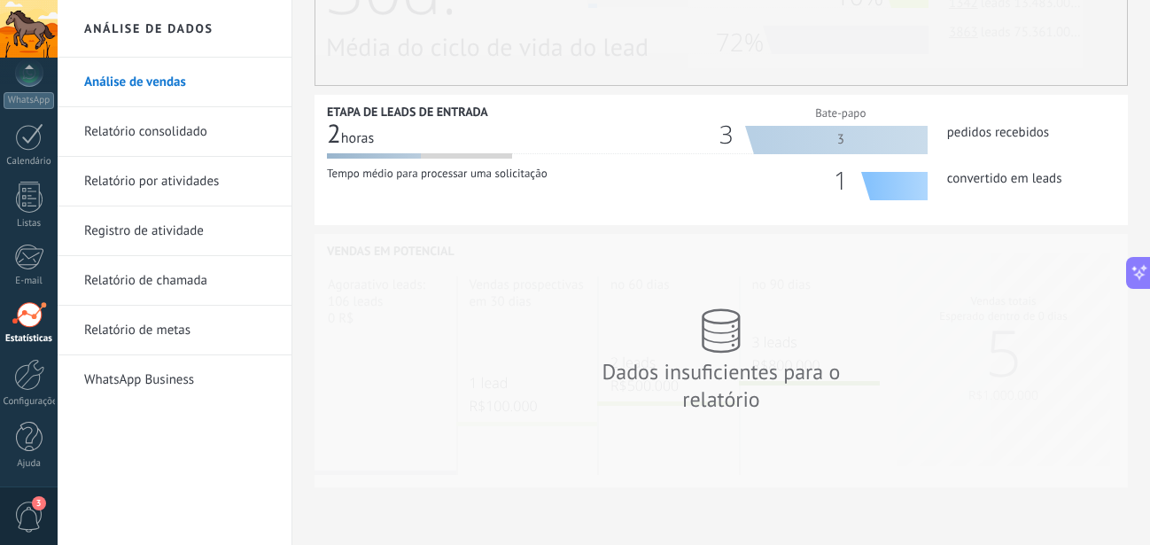
click at [31, 503] on span "3" at bounding box center [29, 517] width 30 height 31
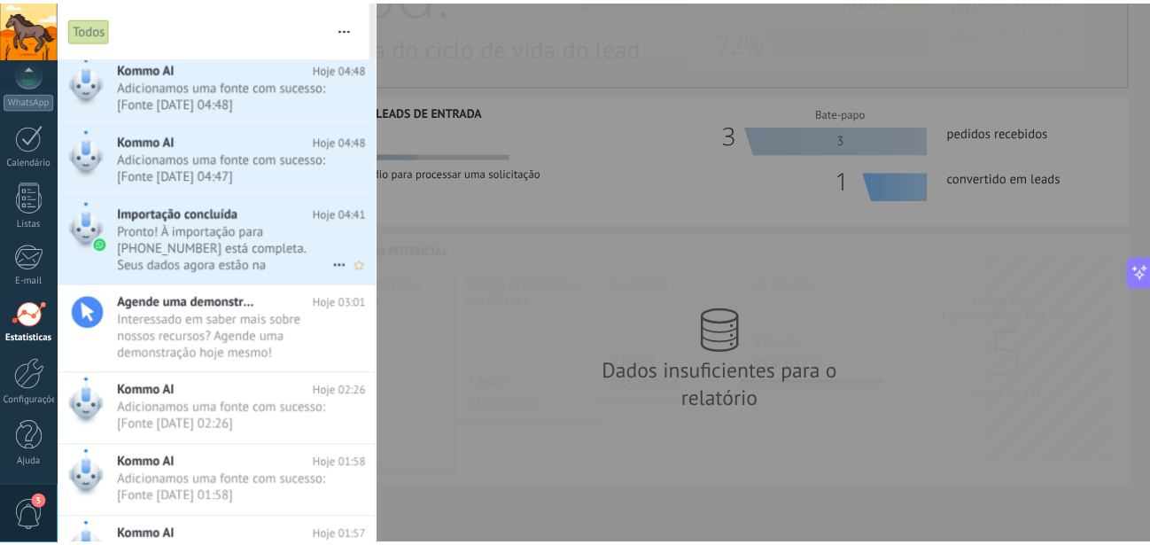
scroll to position [0, 0]
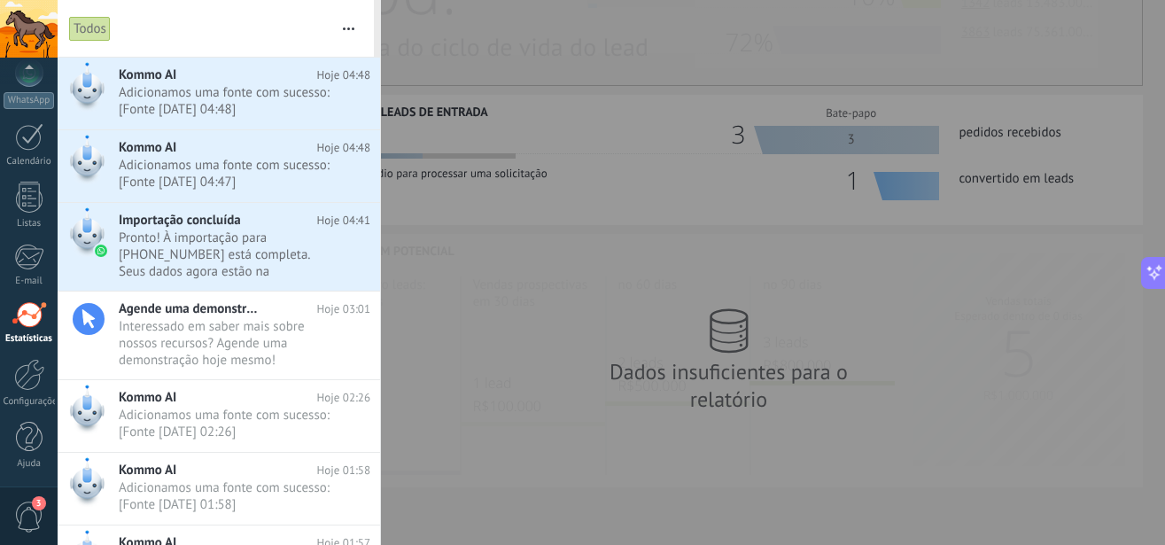
click at [517, 353] on div at bounding box center [582, 272] width 1165 height 545
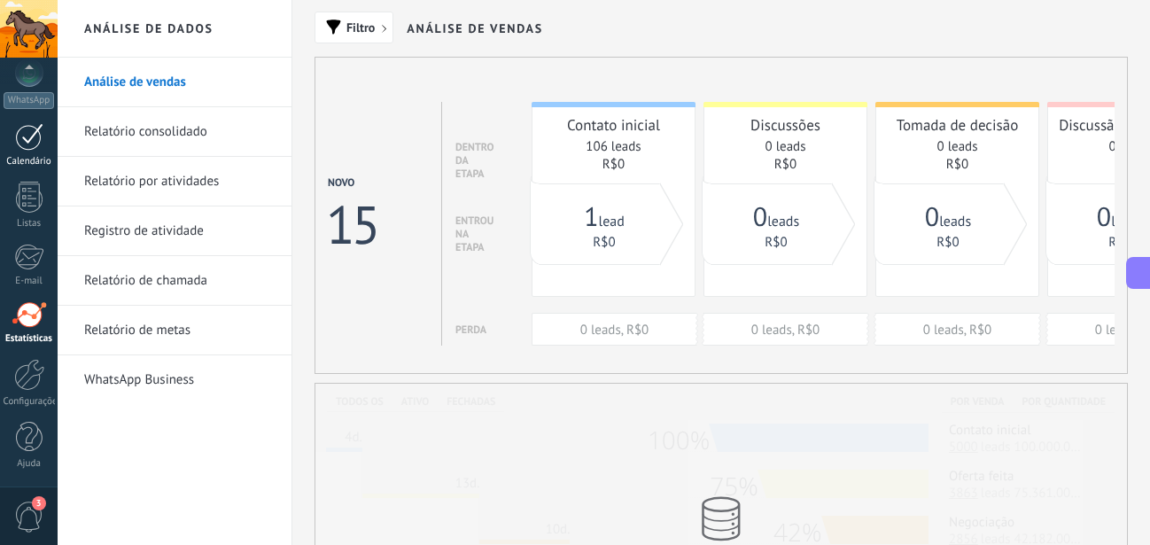
click at [23, 156] on div "Calendário" at bounding box center [29, 162] width 51 height 12
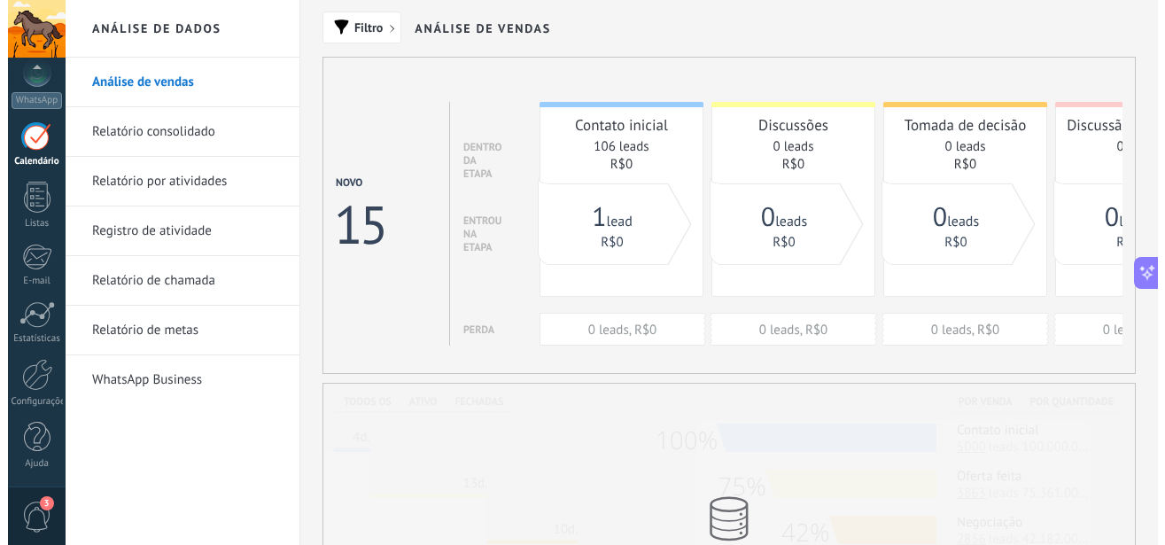
scroll to position [3136, 0]
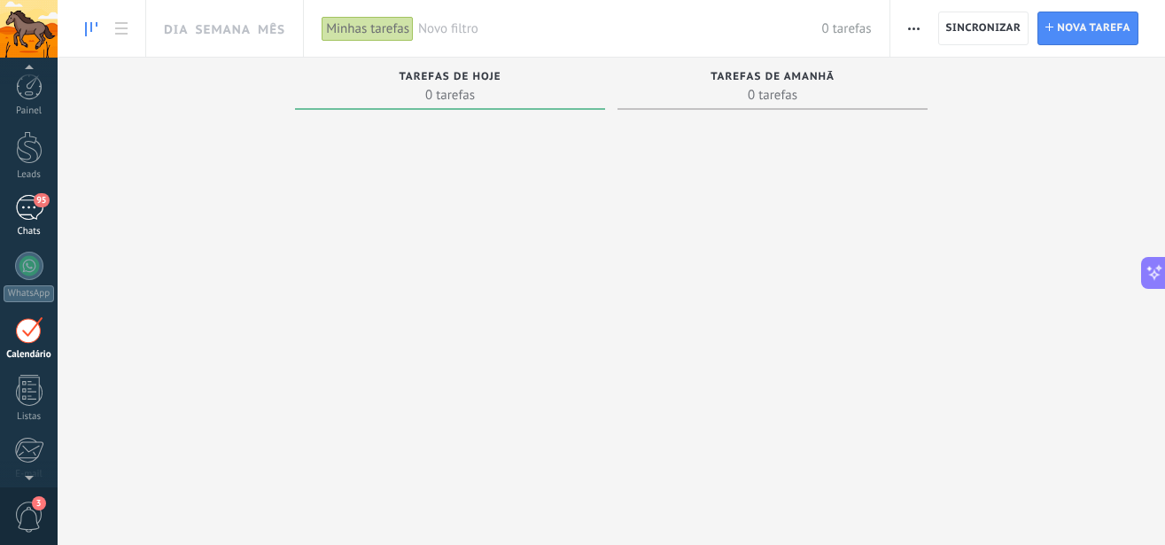
click at [28, 198] on div "95" at bounding box center [29, 208] width 28 height 26
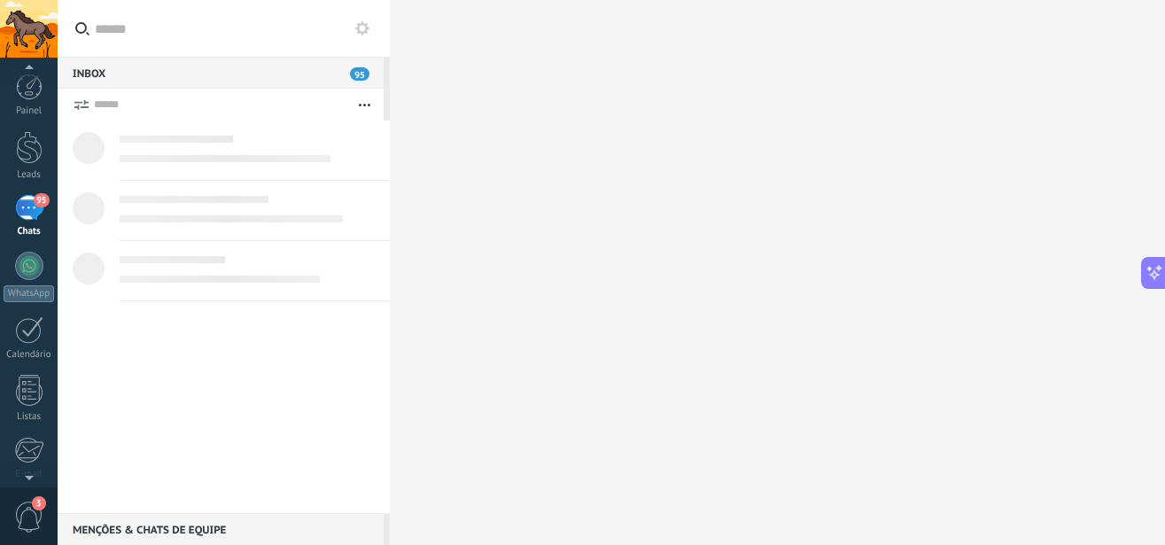
scroll to position [3136, 0]
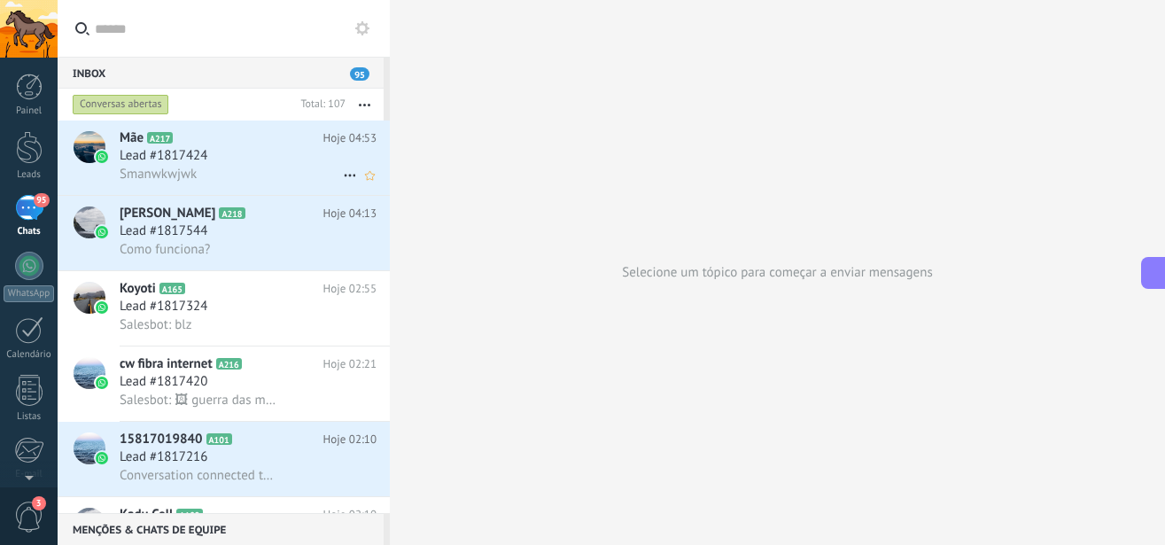
click at [273, 169] on div "Smanwkwjwk" at bounding box center [248, 174] width 257 height 19
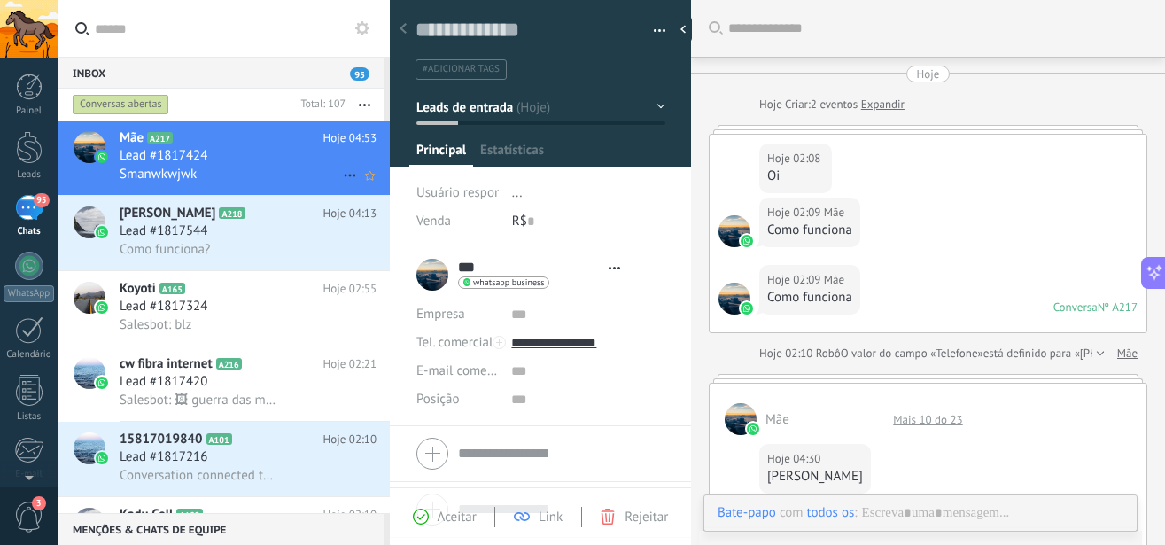
type textarea "**********"
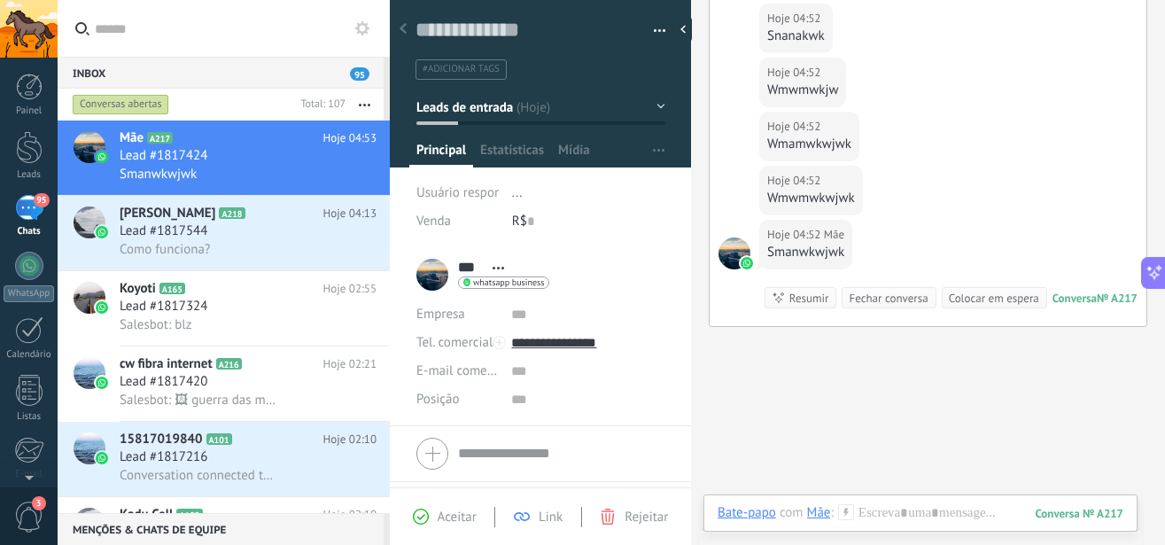
scroll to position [51, 0]
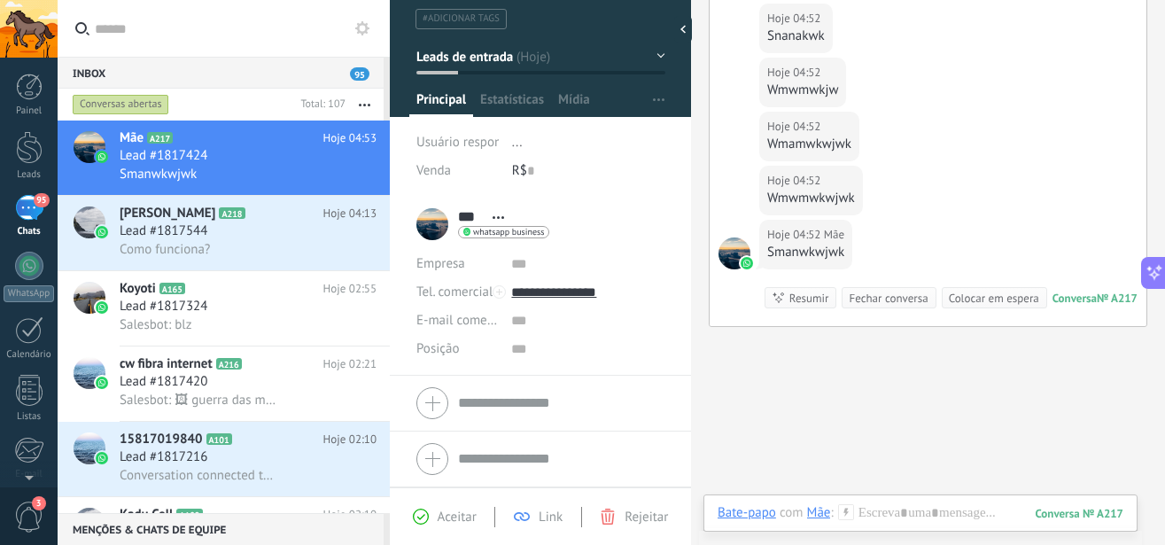
click at [538, 518] on div "Link" at bounding box center [538, 517] width 49 height 16
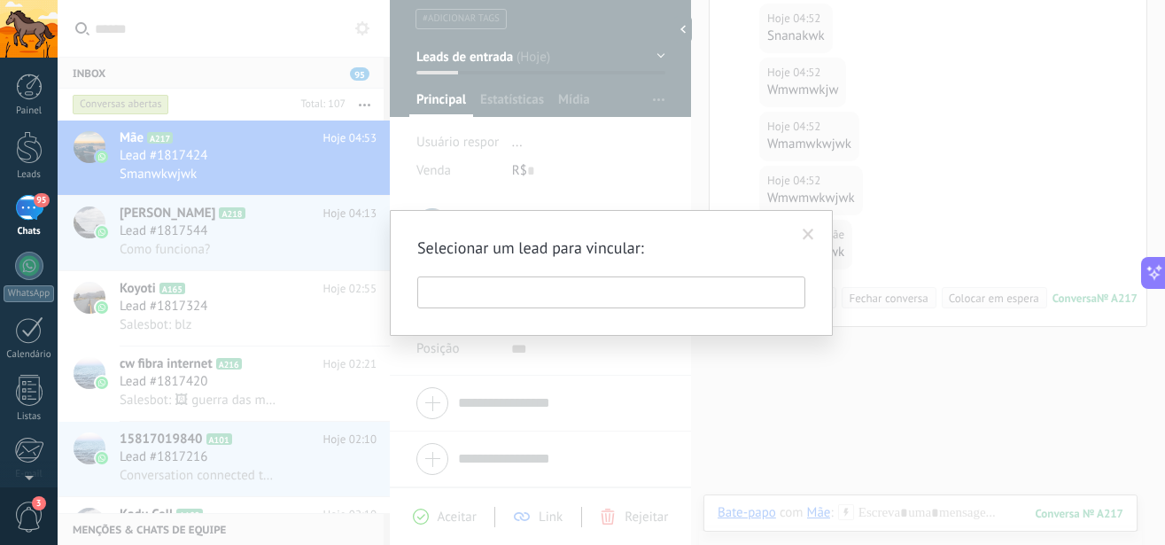
scroll to position [3136, 0]
click at [567, 292] on input "text" at bounding box center [611, 292] width 388 height 32
click at [800, 236] on span at bounding box center [808, 235] width 29 height 30
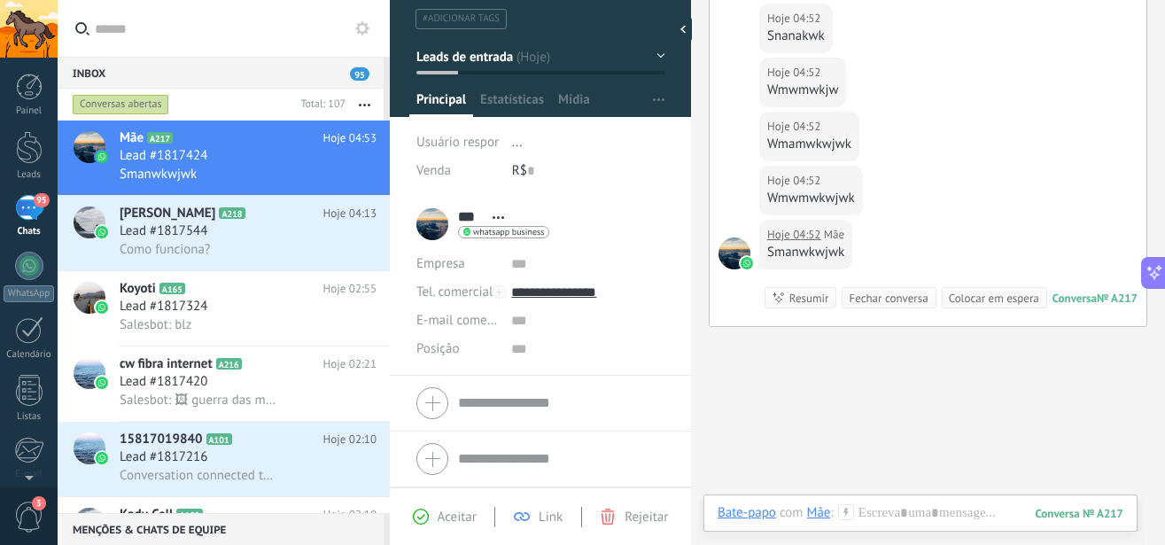
scroll to position [0, 0]
click at [791, 300] on div "Resumir" at bounding box center [810, 298] width 40 height 17
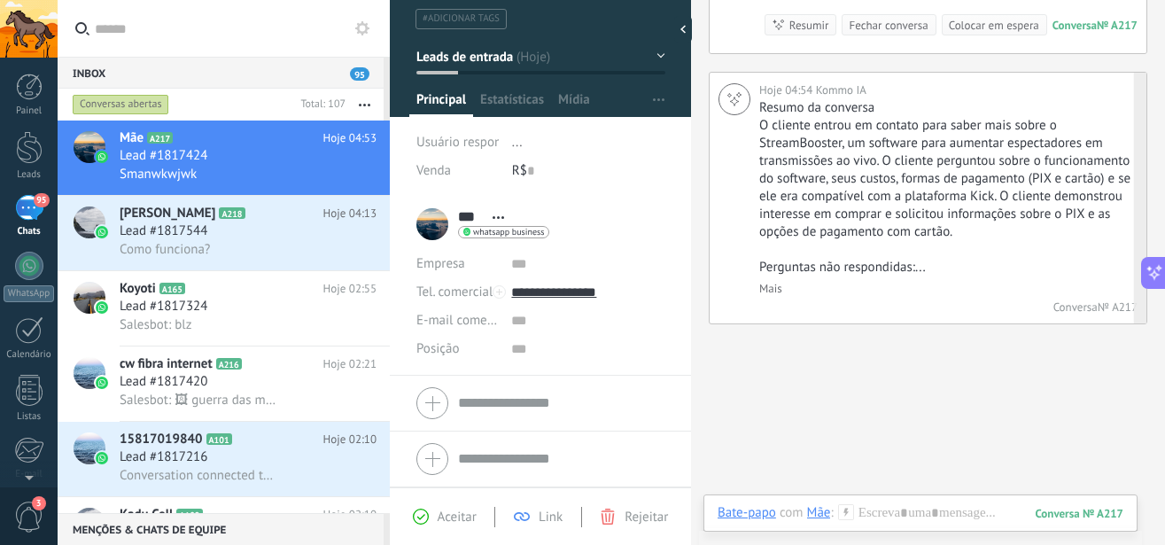
click at [767, 296] on link "Mais" at bounding box center [770, 288] width 23 height 15
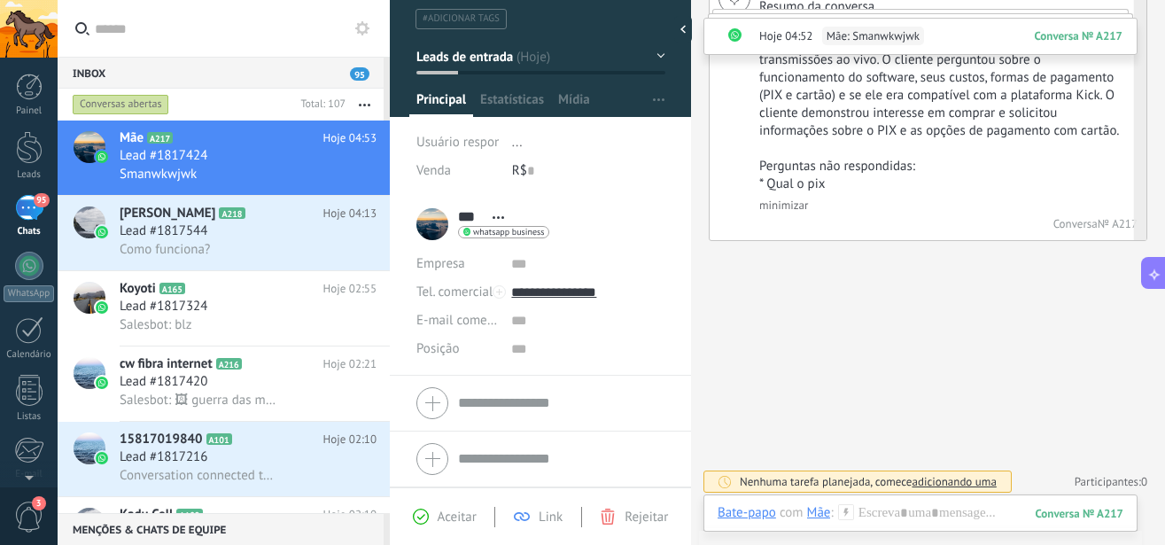
scroll to position [1938, 0]
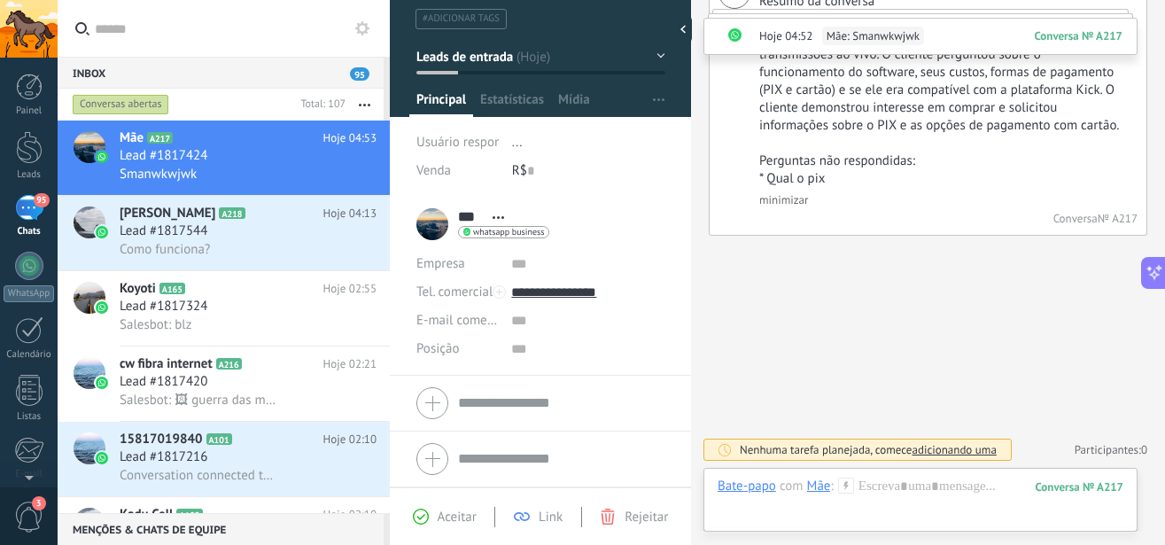
click at [941, 449] on span "adicionando uma" at bounding box center [954, 449] width 84 height 15
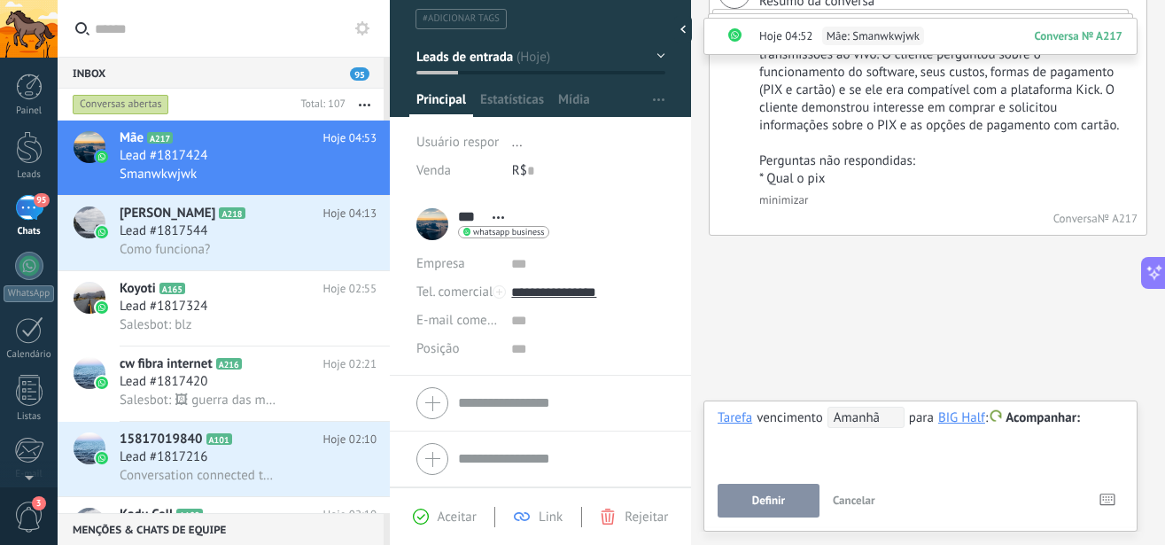
click at [778, 499] on span "Definir" at bounding box center [768, 500] width 33 height 12
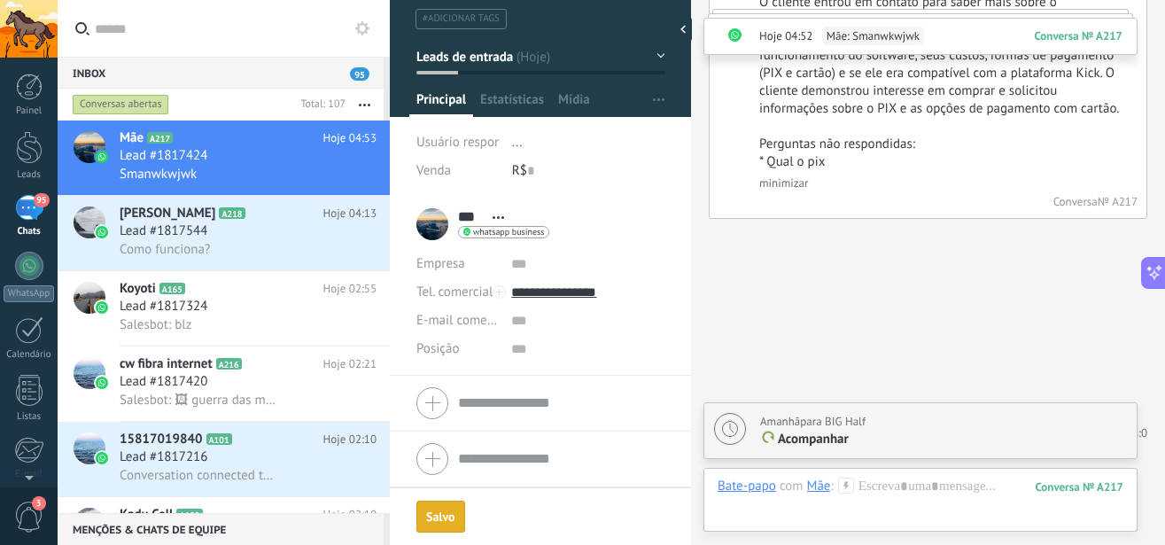
scroll to position [2000, 0]
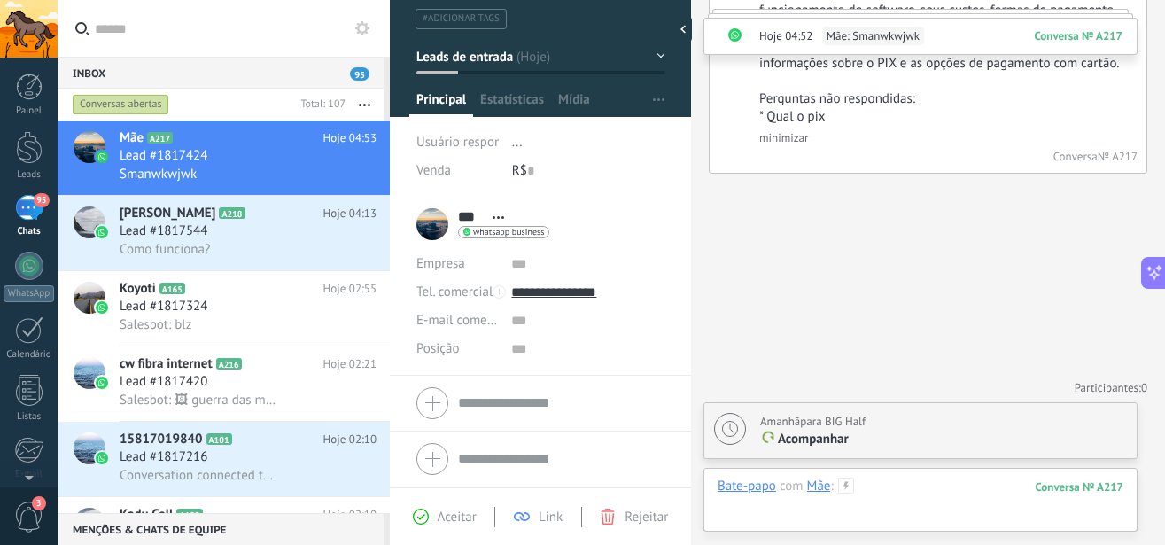
click at [875, 492] on div at bounding box center [921, 504] width 406 height 53
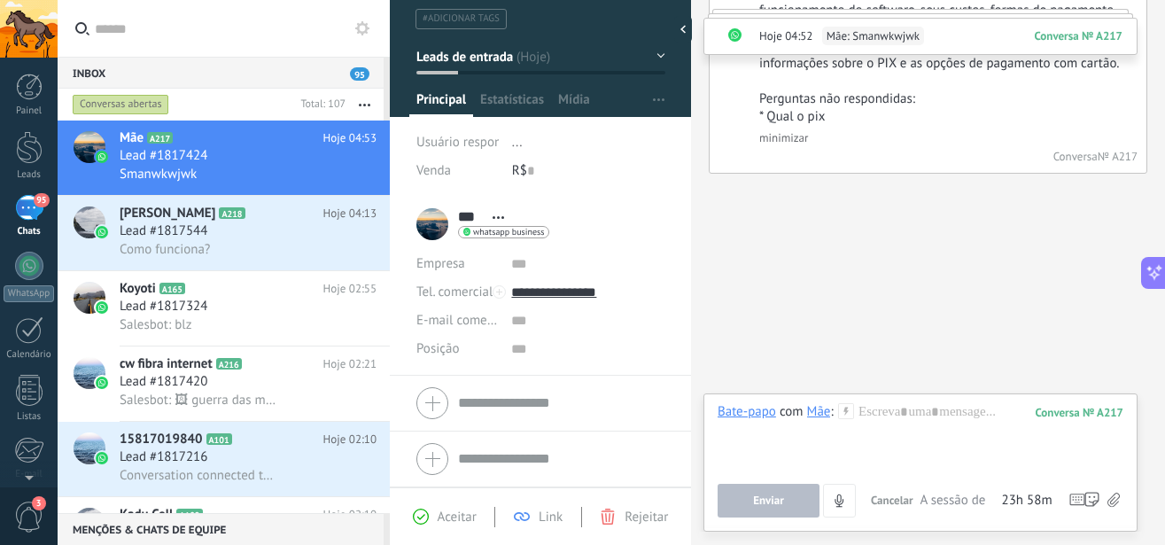
click at [956, 498] on span "A sessão de mensagens termina em:" at bounding box center [959, 501] width 77 height 18
click at [883, 496] on span "Cancelar" at bounding box center [892, 500] width 43 height 15
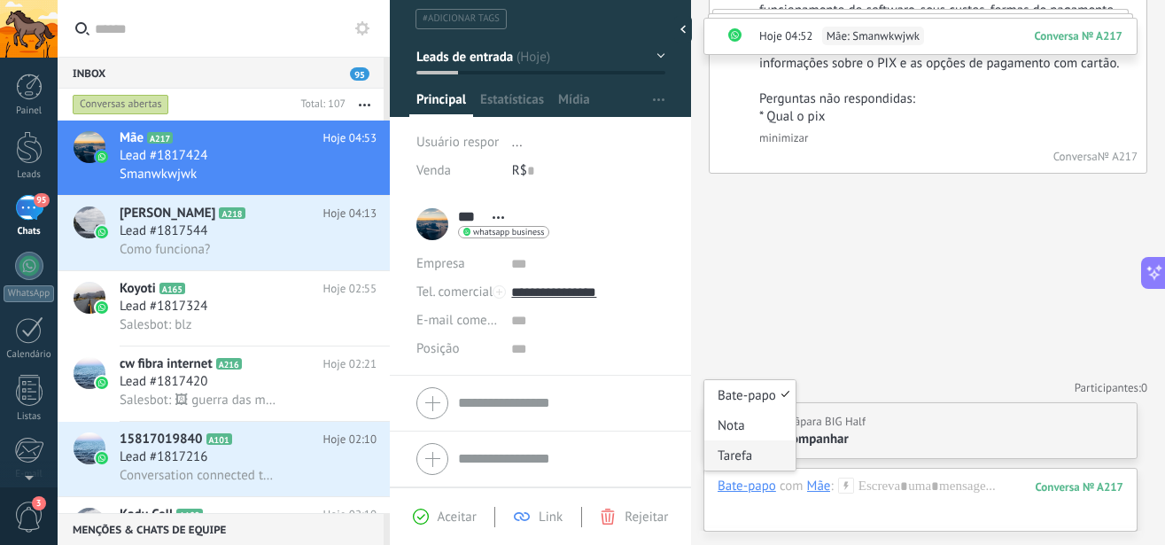
click at [741, 453] on div "Tarefa" at bounding box center [749, 455] width 91 height 30
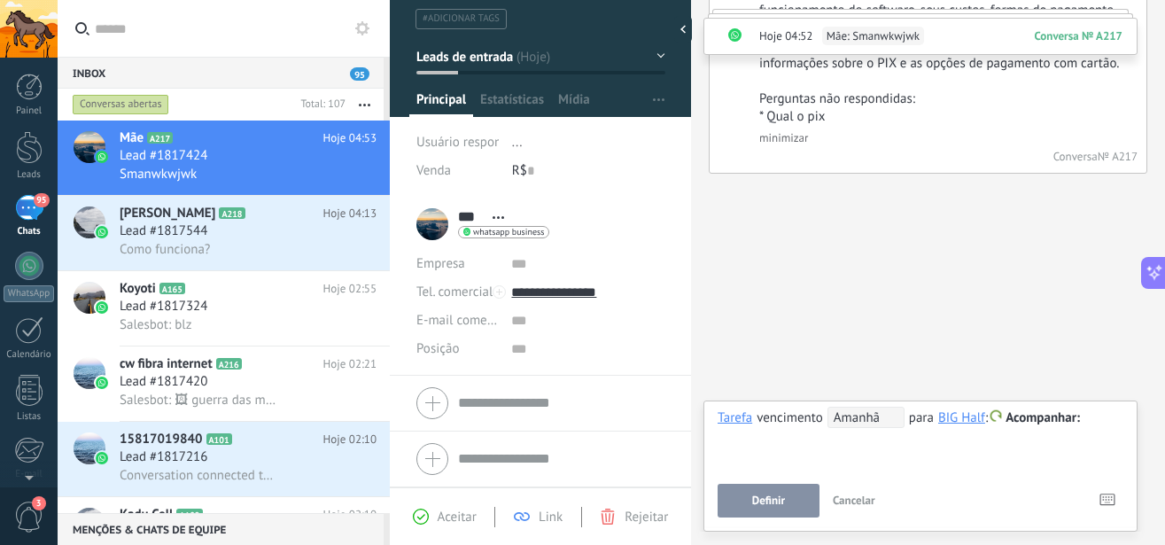
click at [845, 497] on span "Cancelar" at bounding box center [854, 500] width 43 height 15
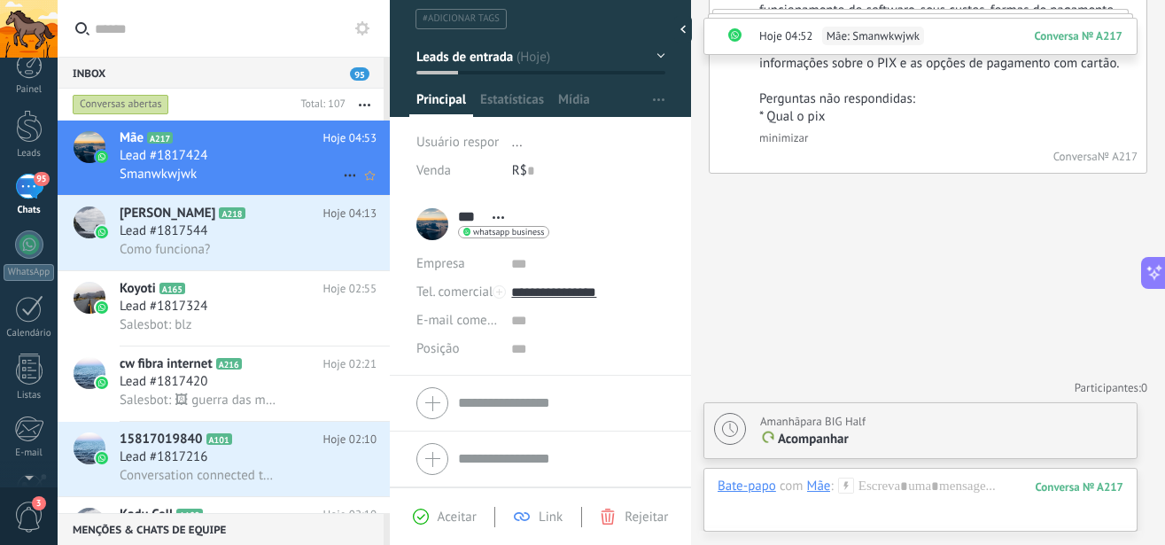
scroll to position [0, 0]
